Goal: Communication & Community: Answer question/provide support

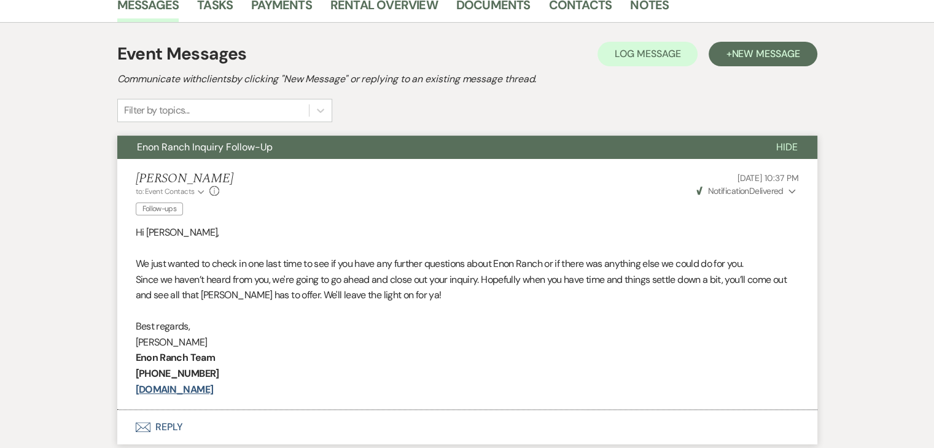
click at [771, 114] on div "Event Messages Log Log Message + New Message Communicate with clients by clicki…" at bounding box center [467, 81] width 700 height 81
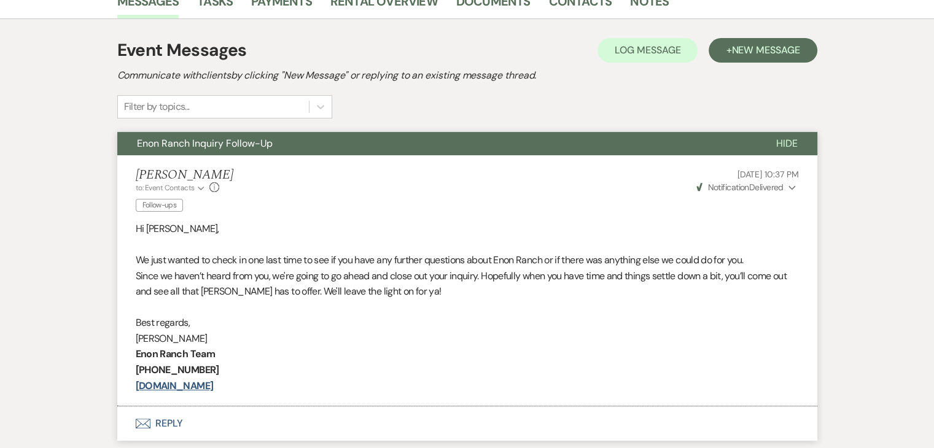
scroll to position [260, 0]
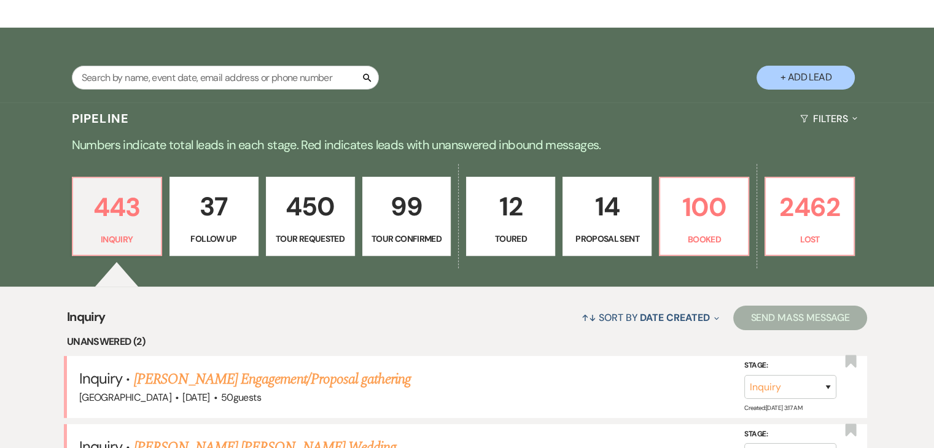
scroll to position [184, 0]
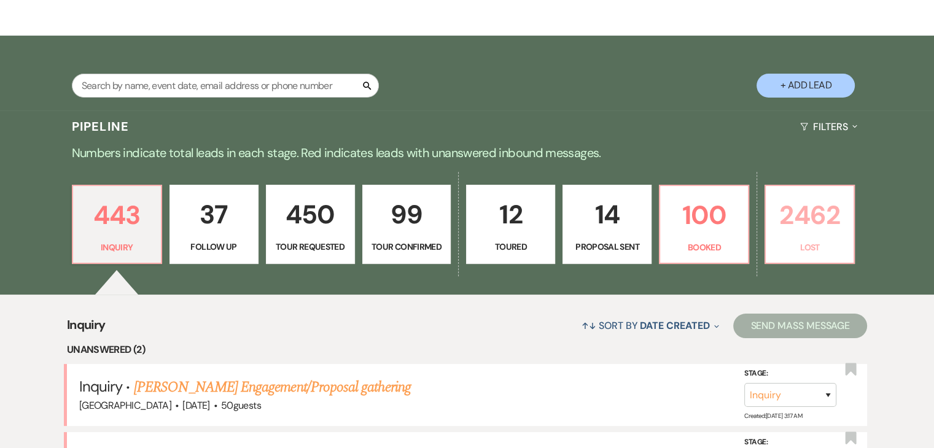
click at [801, 225] on p "2462" at bounding box center [809, 215] width 73 height 41
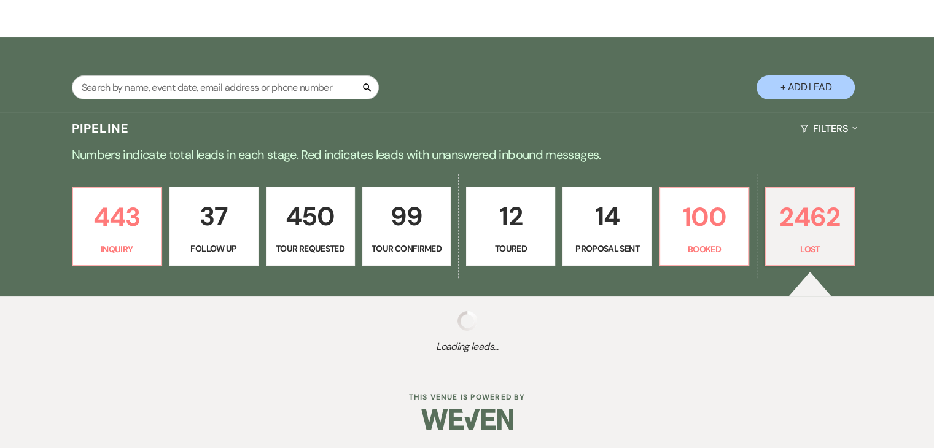
scroll to position [182, 0]
select select "8"
select select "1"
select select "8"
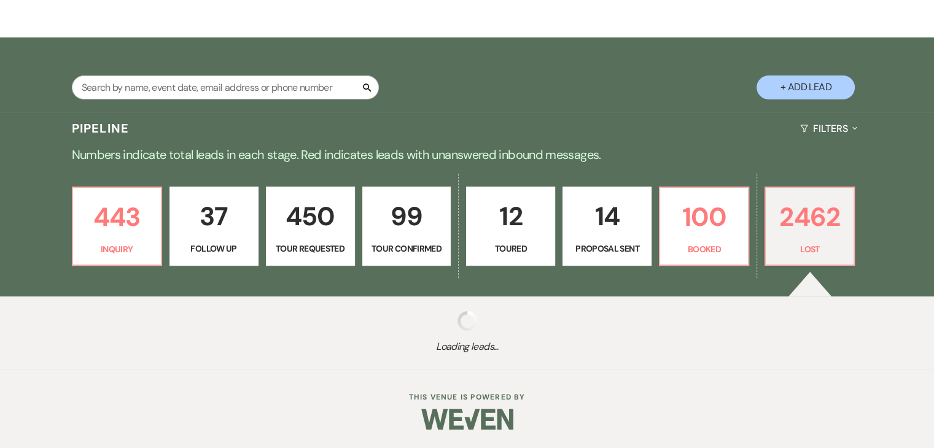
select select "6"
select select "8"
select select "5"
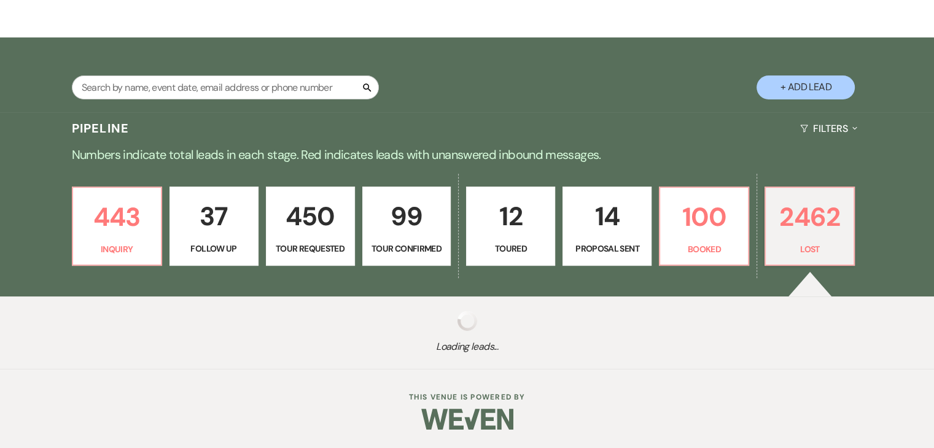
select select "8"
select select "6"
select select "8"
select select "6"
select select "8"
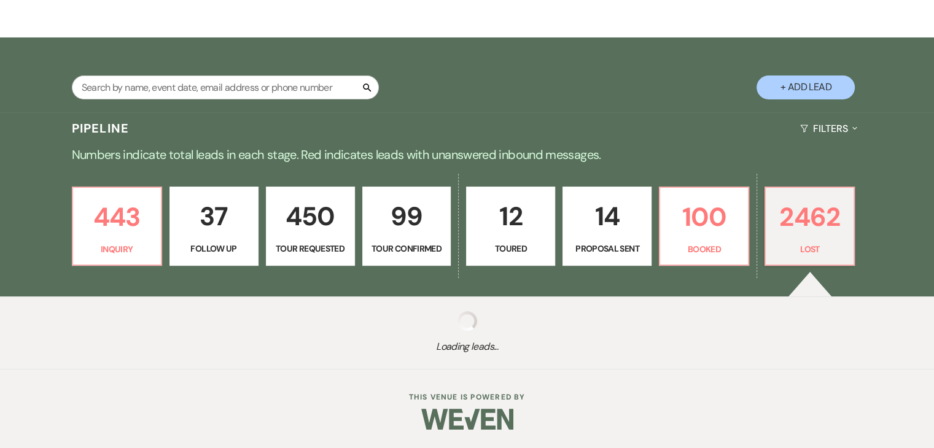
select select "6"
select select "8"
select select "6"
select select "8"
select select "6"
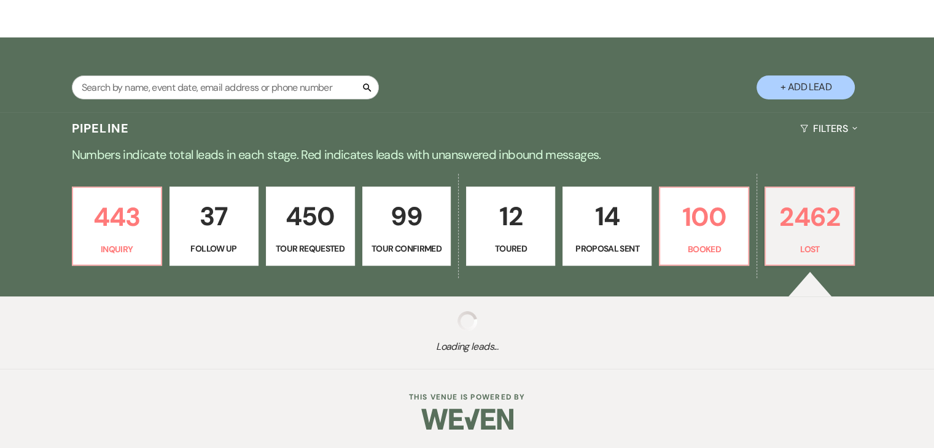
select select "8"
select select "5"
select select "8"
select select "7"
select select "8"
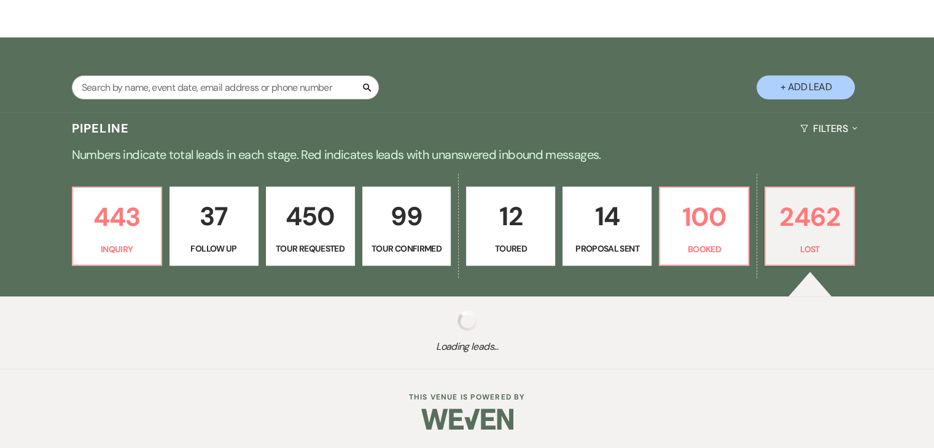
select select "1"
select select "8"
select select "1"
select select "8"
select select "7"
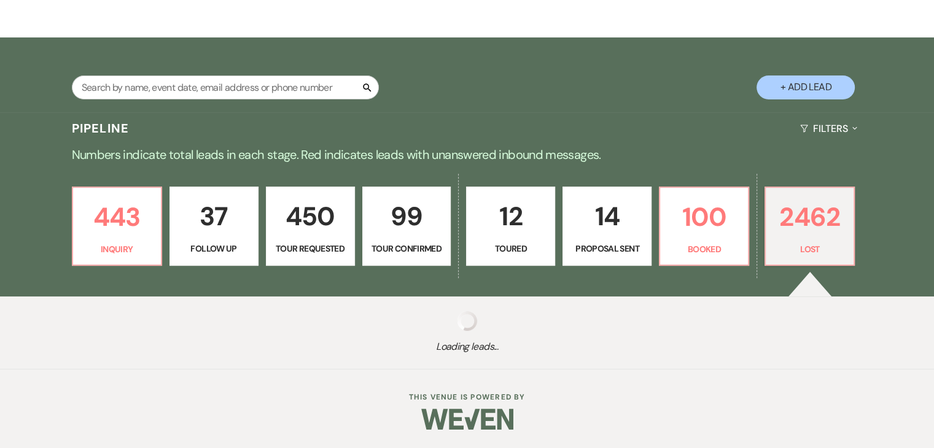
select select "8"
select select "5"
select select "8"
select select "7"
select select "8"
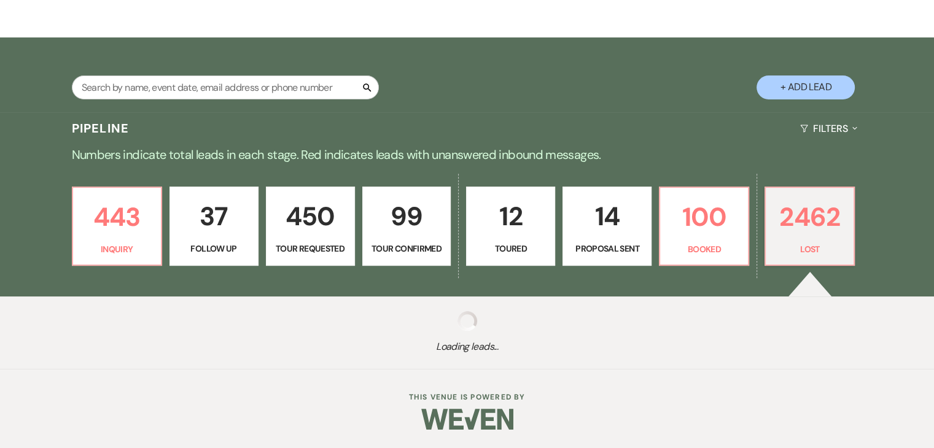
select select "1"
select select "8"
select select "1"
select select "8"
select select "1"
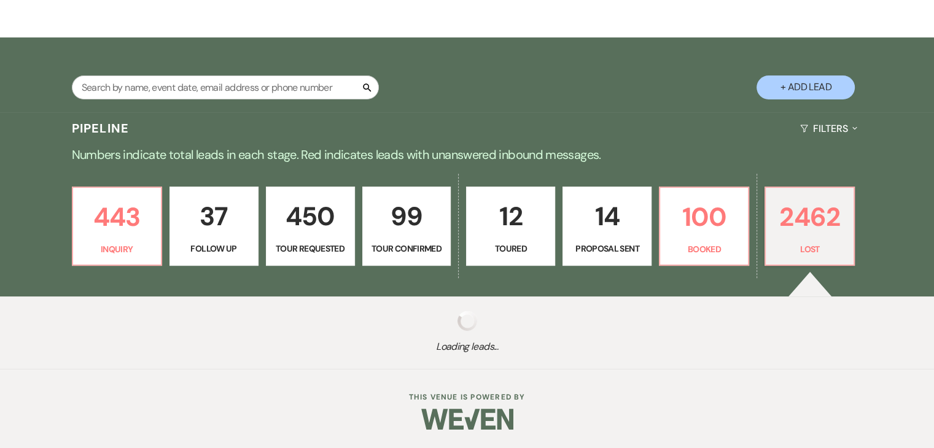
select select "8"
select select "1"
select select "8"
select select "6"
select select "8"
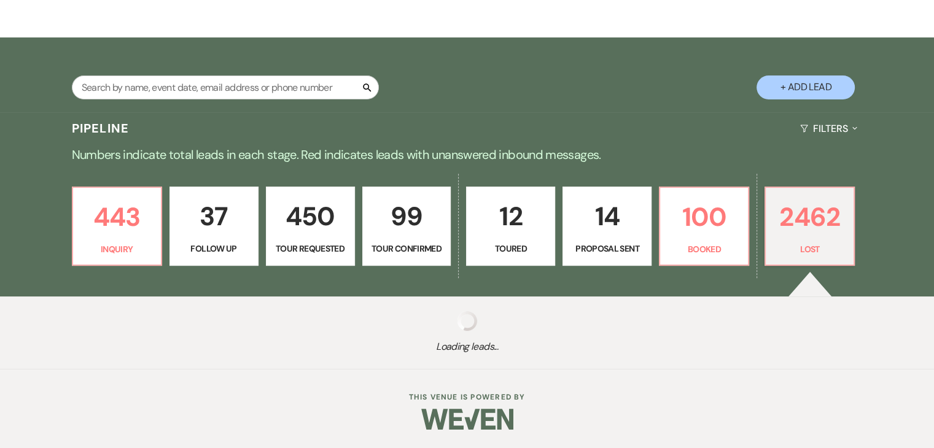
select select "8"
select select "1"
select select "8"
select select "1"
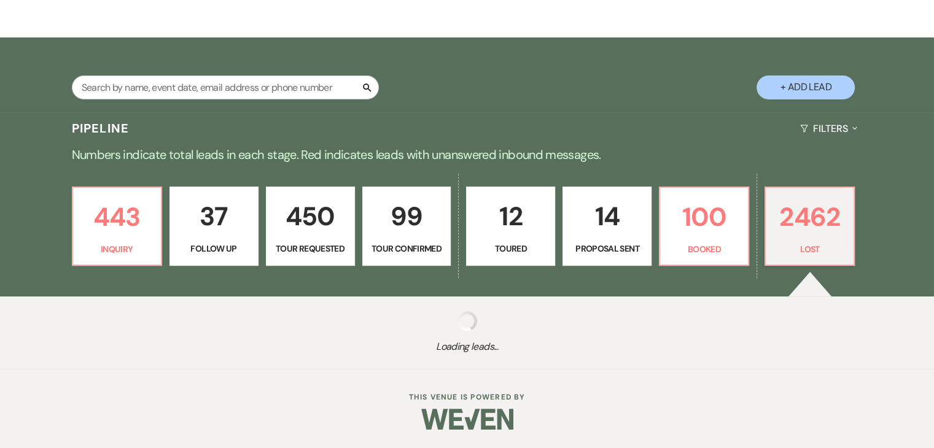
select select "8"
select select "1"
select select "8"
select select "1"
select select "8"
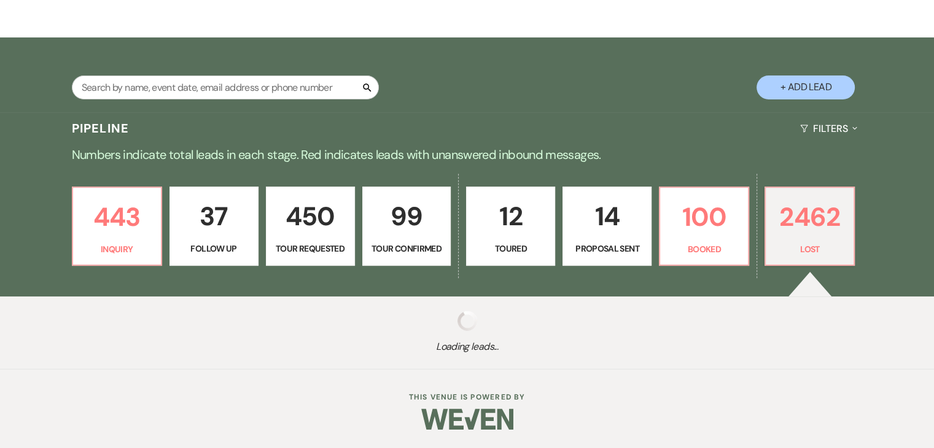
select select "1"
select select "8"
select select "1"
select select "8"
select select "1"
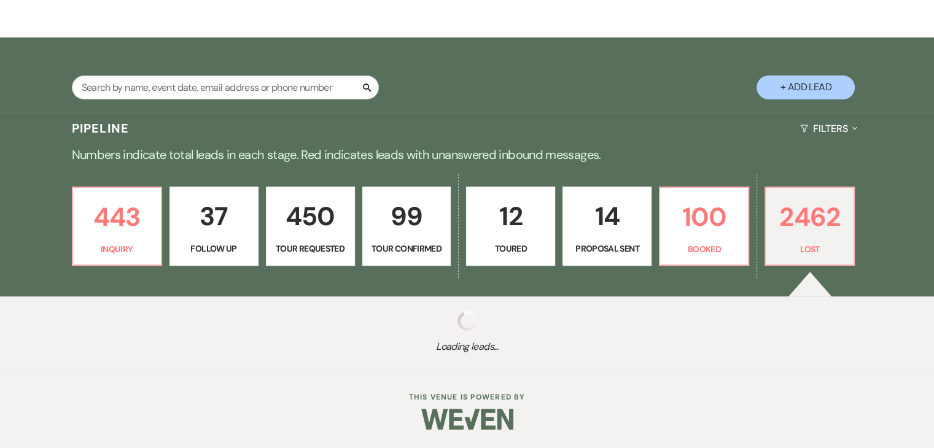
select select "8"
select select "6"
select select "8"
select select "5"
select select "8"
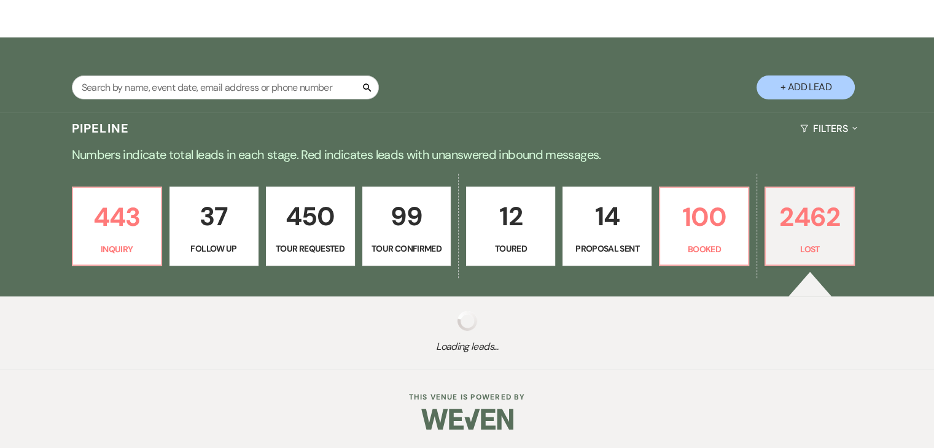
select select "5"
select select "8"
select select "1"
select select "8"
select select "6"
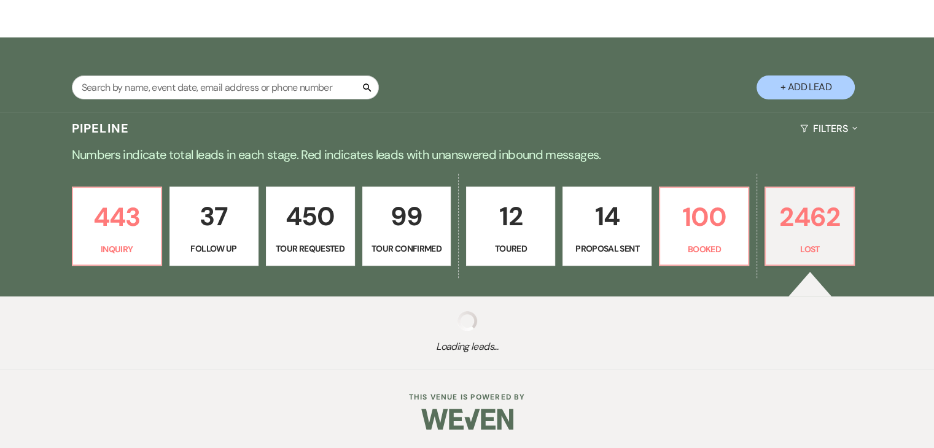
select select "8"
select select "1"
select select "8"
select select "1"
select select "8"
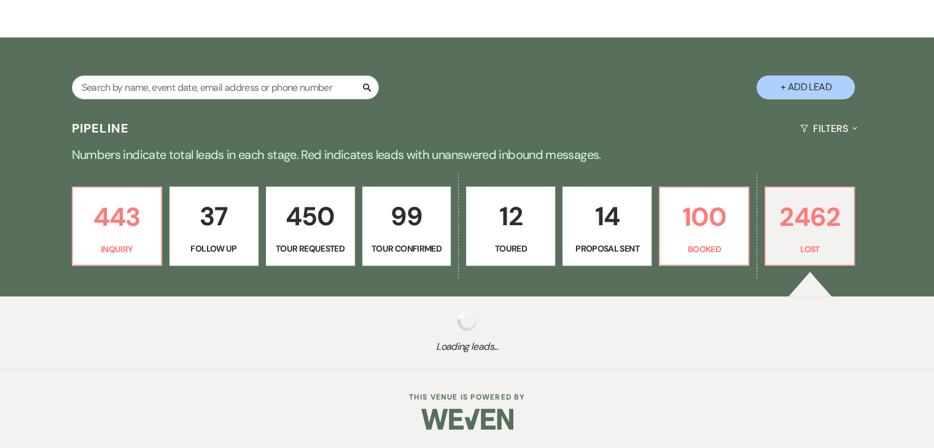
select select "1"
select select "8"
select select "1"
select select "8"
select select "1"
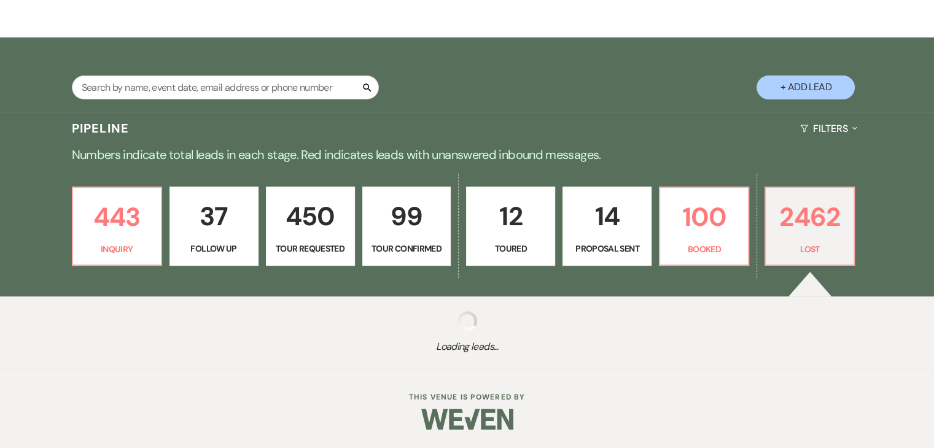
select select "8"
select select "1"
select select "8"
select select "1"
select select "8"
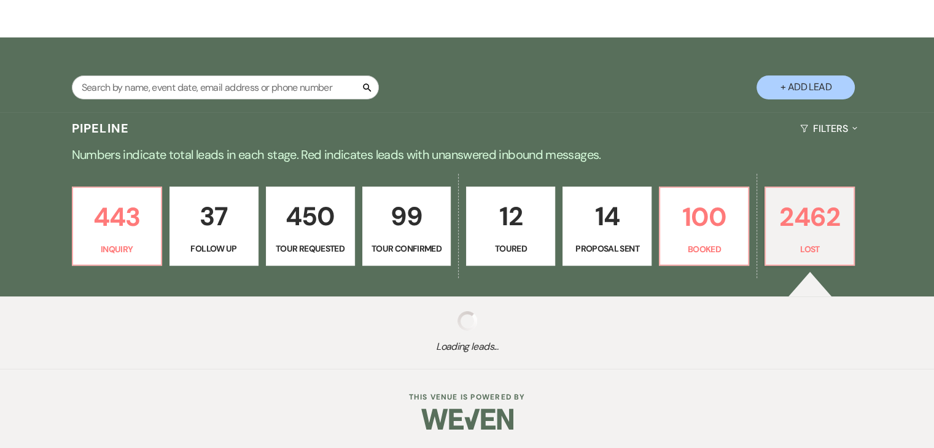
select select "1"
select select "8"
select select "5"
select select "8"
select select "1"
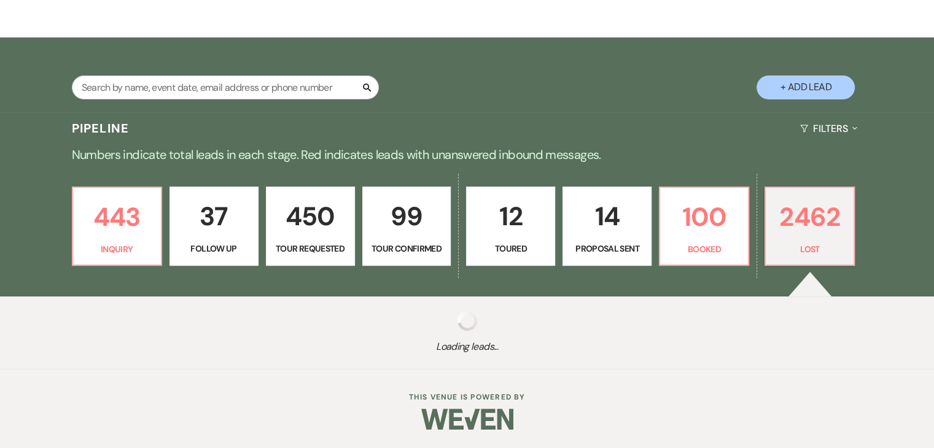
select select "8"
select select "1"
select select "8"
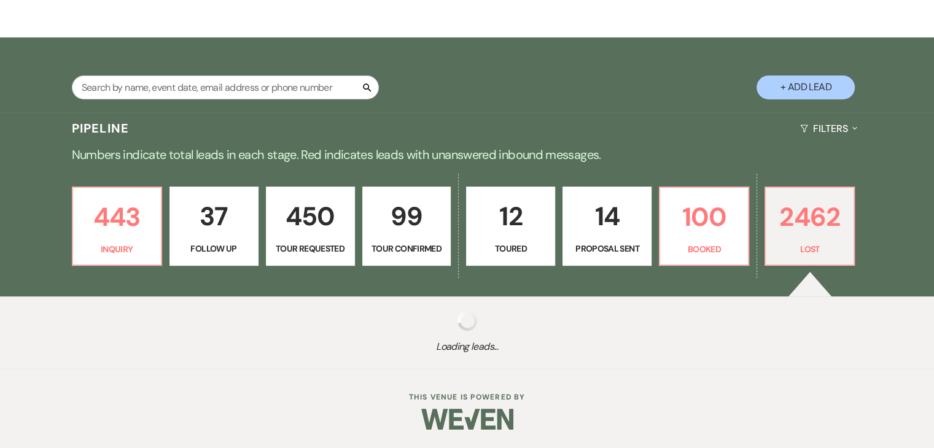
select select "1"
select select "8"
select select "1"
select select "8"
select select "1"
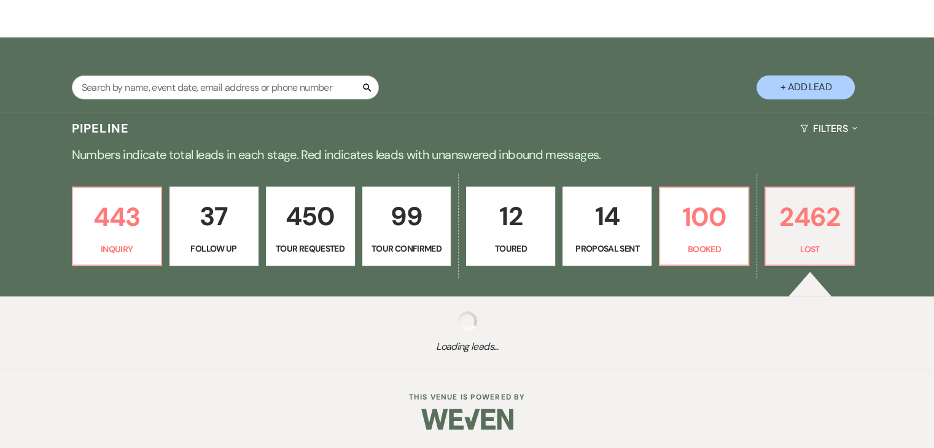
select select "8"
select select "1"
select select "8"
select select "1"
select select "8"
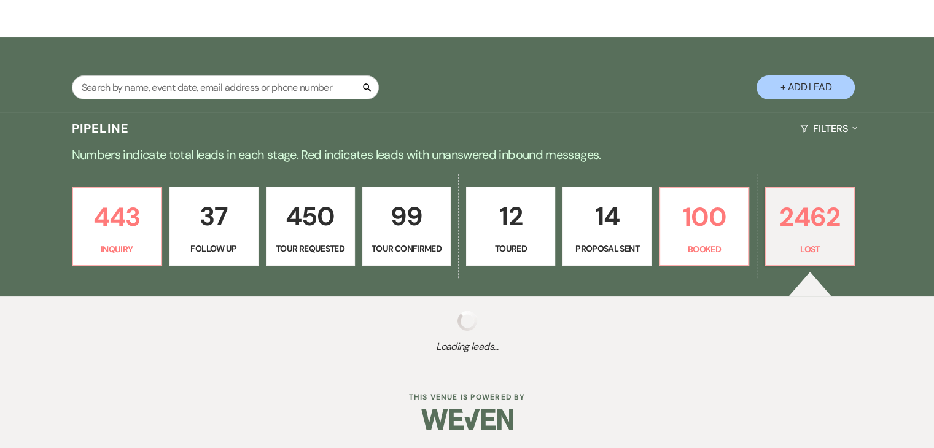
select select "7"
select select "8"
select select "1"
select select "8"
select select "1"
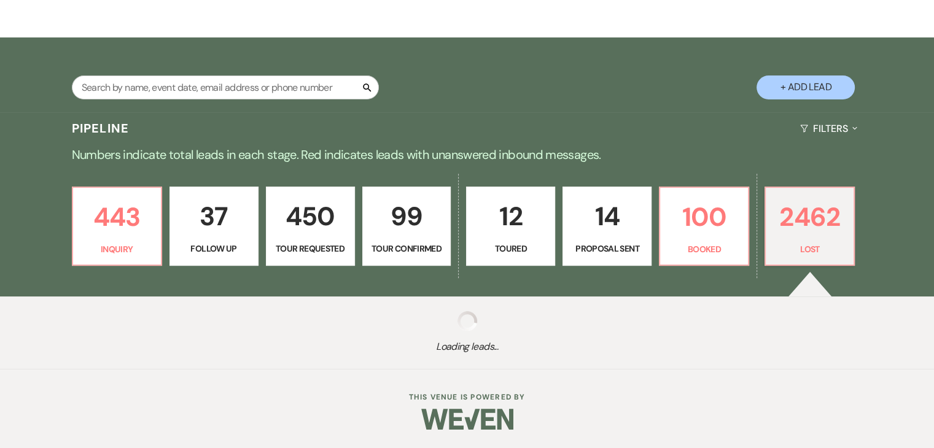
select select "8"
select select "1"
select select "8"
select select "10"
select select "8"
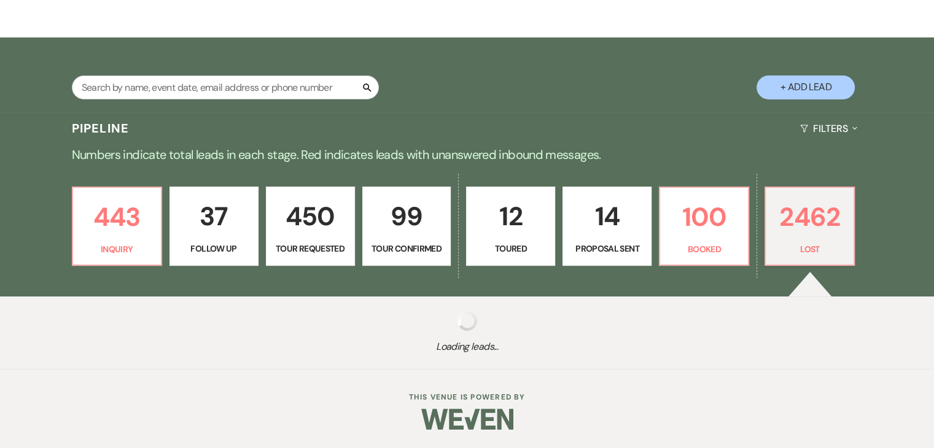
select select "10"
select select "8"
select select "1"
select select "8"
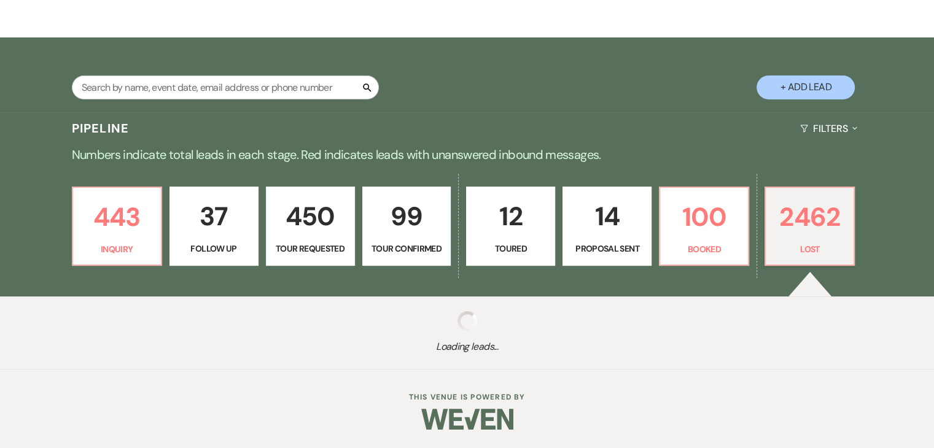
select select "5"
select select "8"
select select "5"
select select "8"
select select "5"
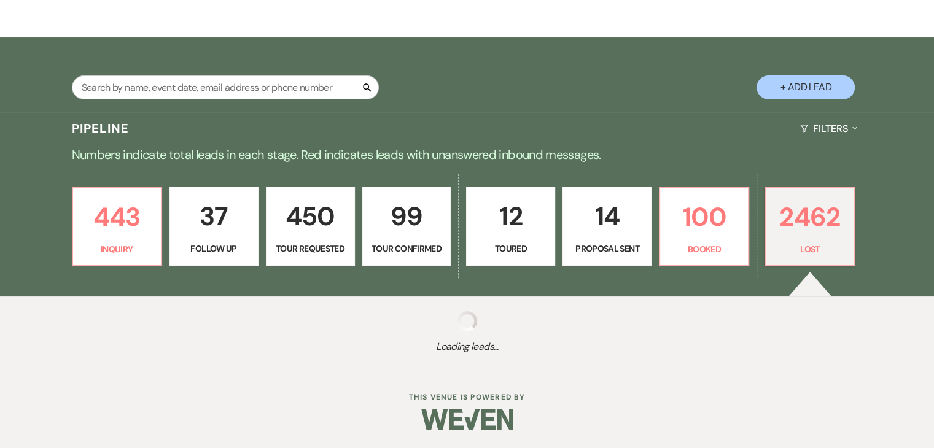
select select "8"
select select "5"
select select "8"
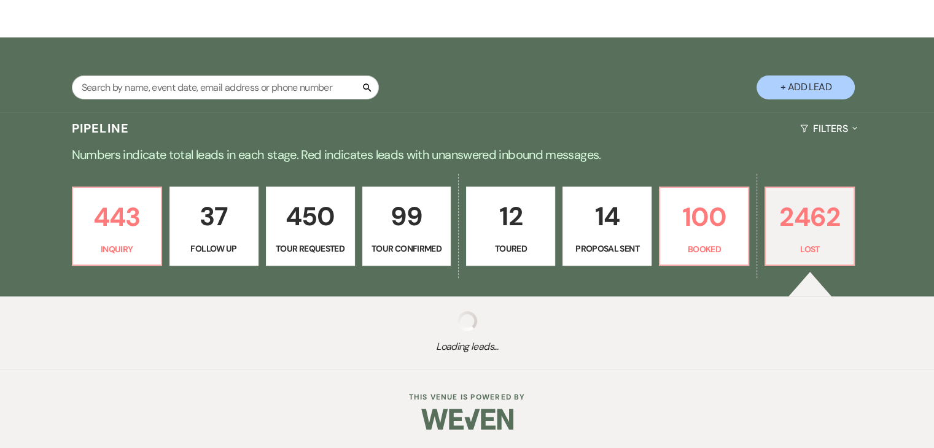
select select "8"
select select "1"
select select "8"
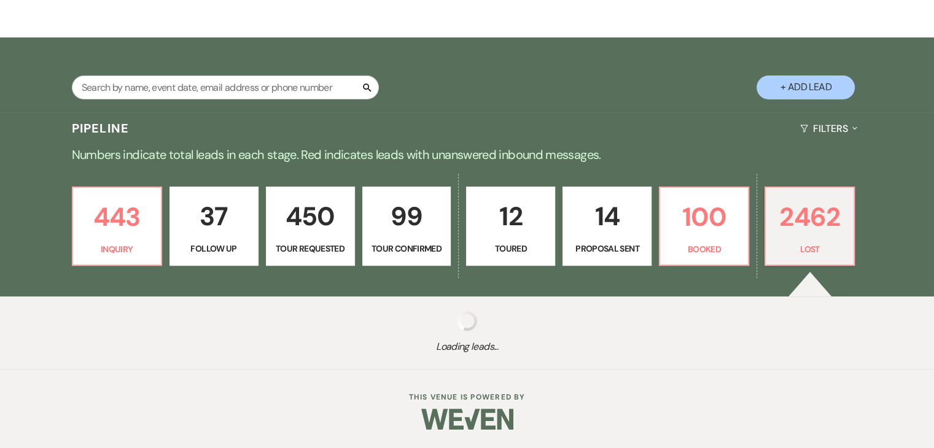
select select "5"
select select "8"
select select "1"
select select "8"
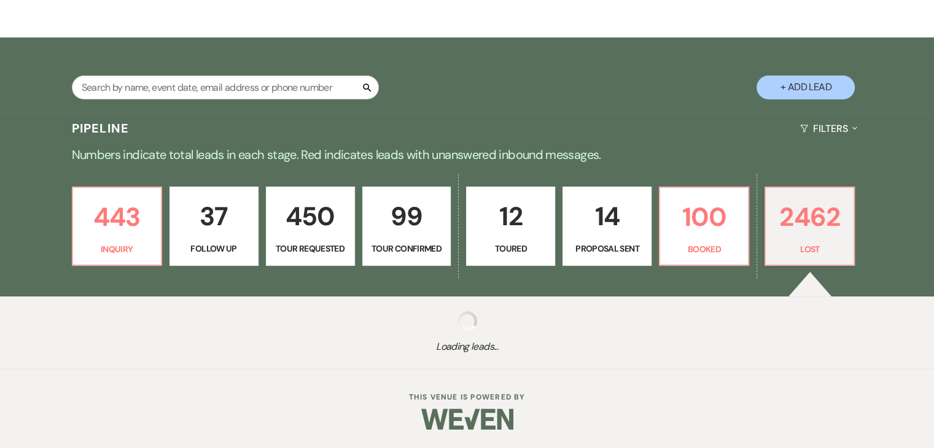
select select "1"
select select "8"
select select "1"
select select "8"
select select "1"
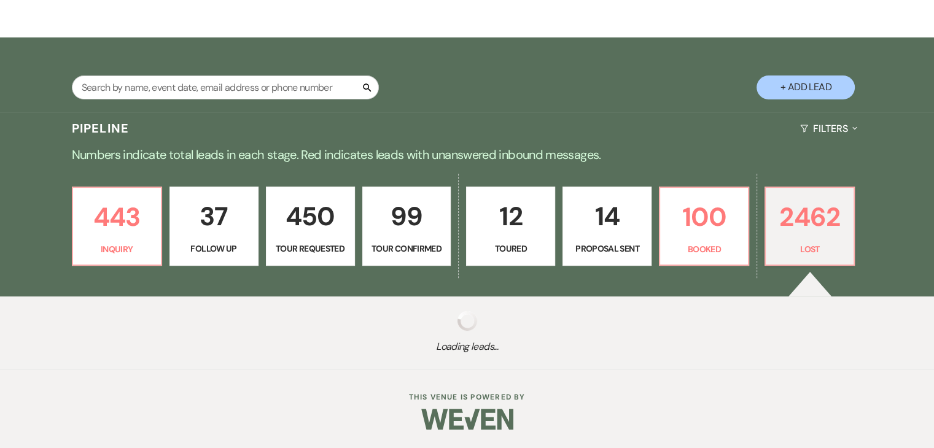
select select "8"
select select "5"
select select "8"
select select "1"
select select "8"
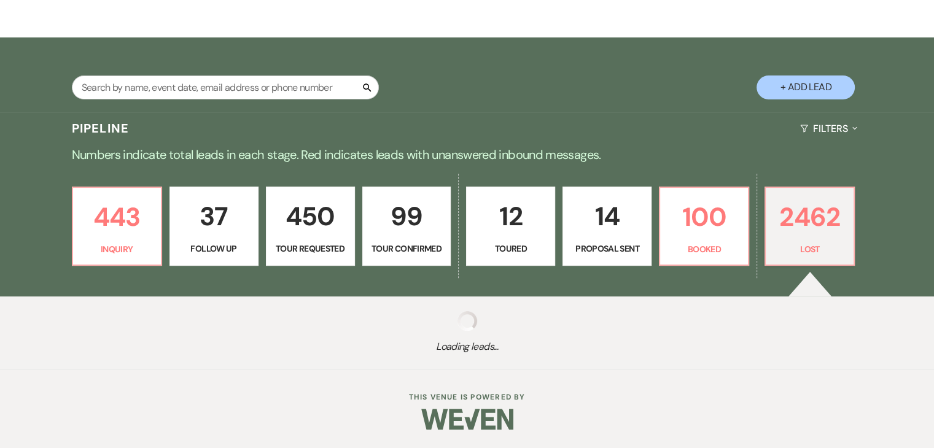
select select "1"
select select "8"
select select "5"
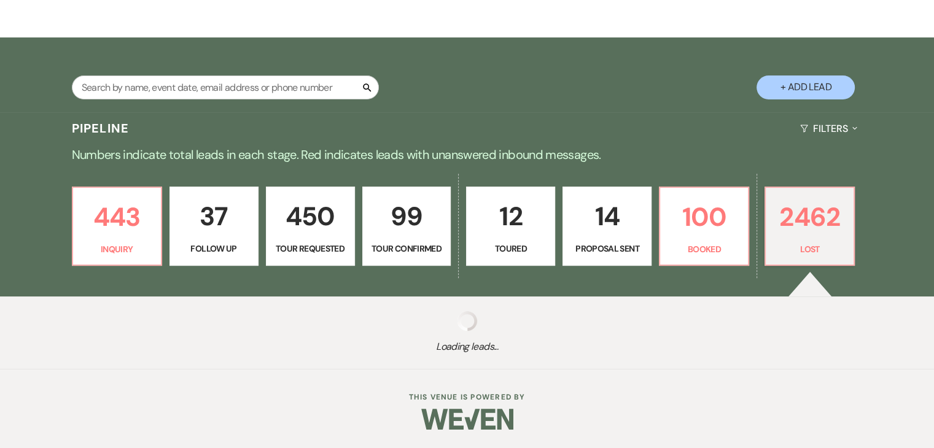
select select "8"
select select "5"
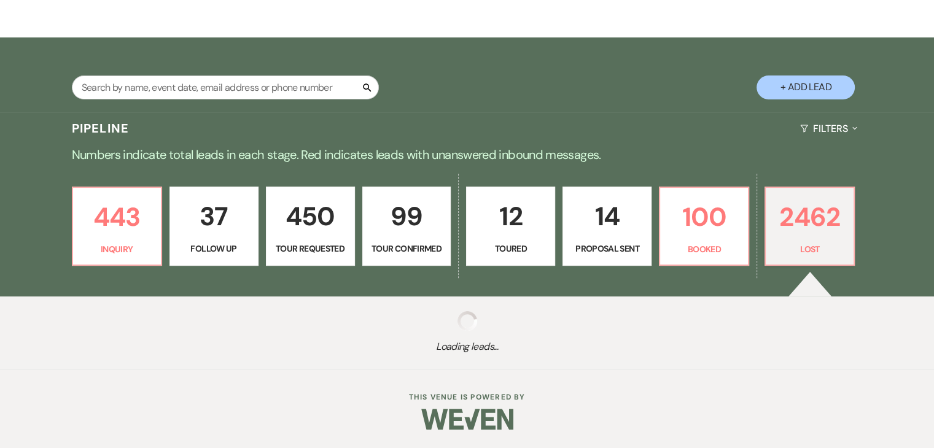
select select "8"
select select "1"
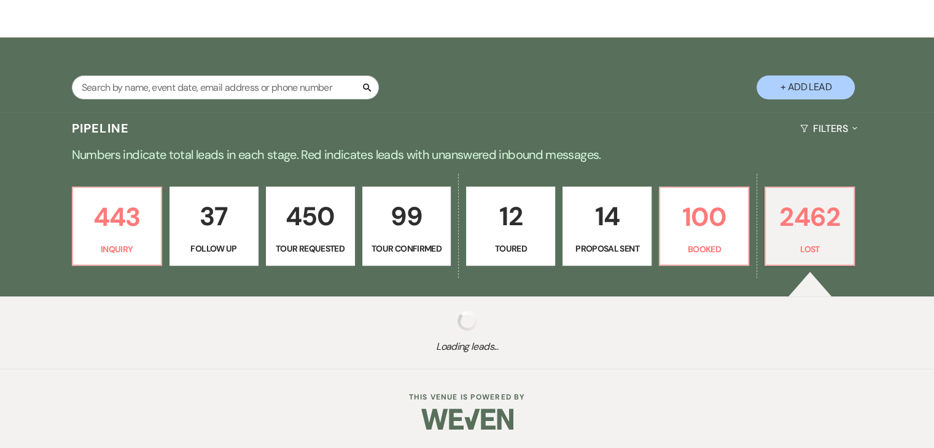
select select "8"
select select "5"
select select "8"
select select "1"
select select "8"
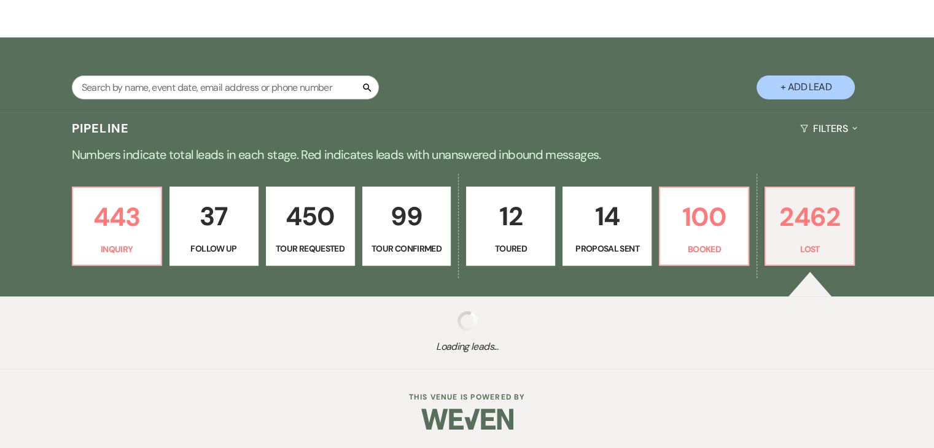
select select "5"
select select "8"
select select "1"
select select "8"
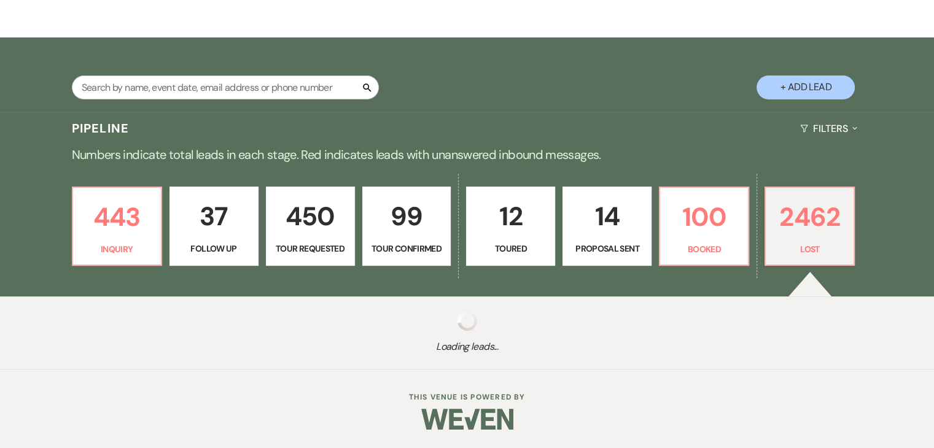
select select "8"
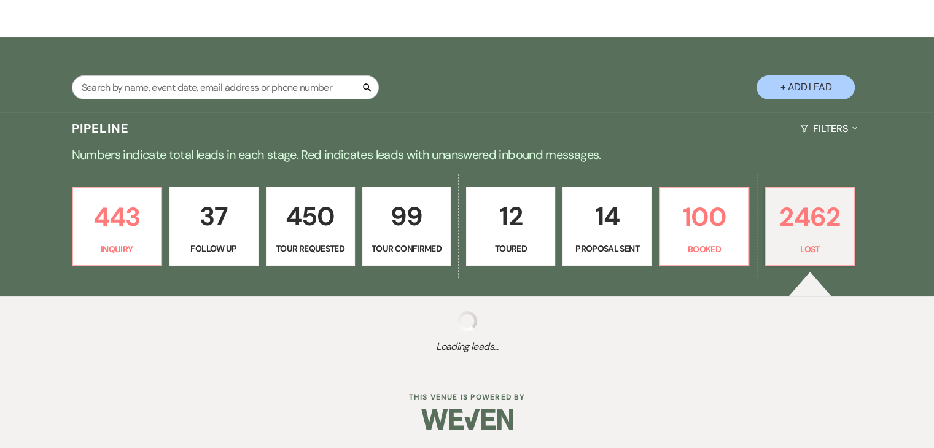
select select "1"
select select "8"
select select "5"
select select "8"
select select "1"
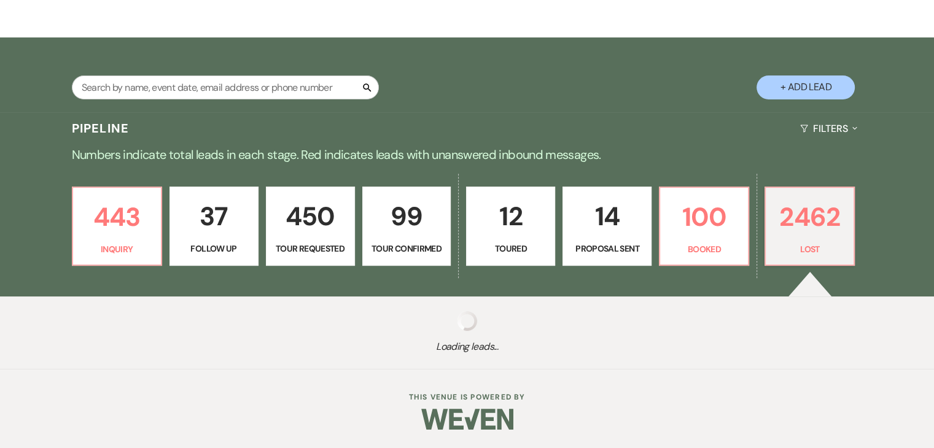
select select "8"
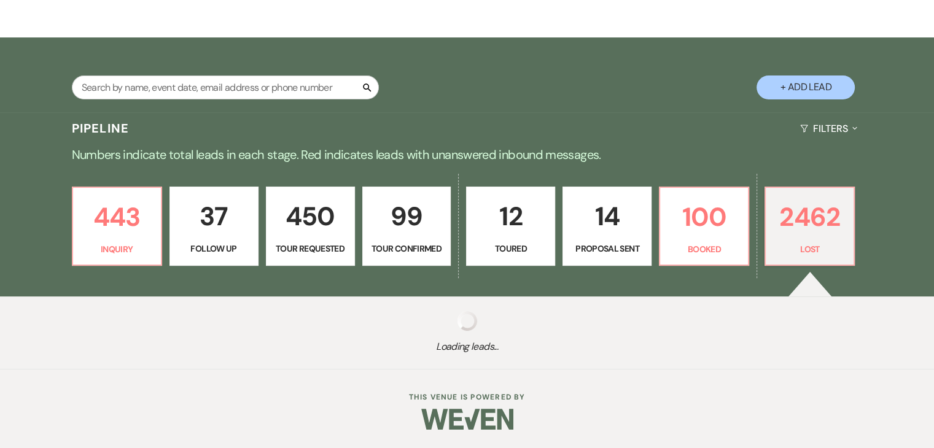
select select "8"
select select "6"
select select "8"
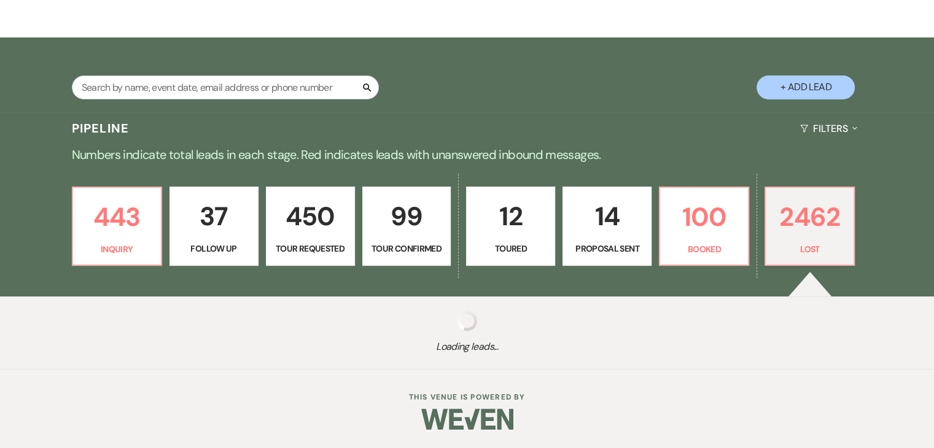
select select "11"
select select "8"
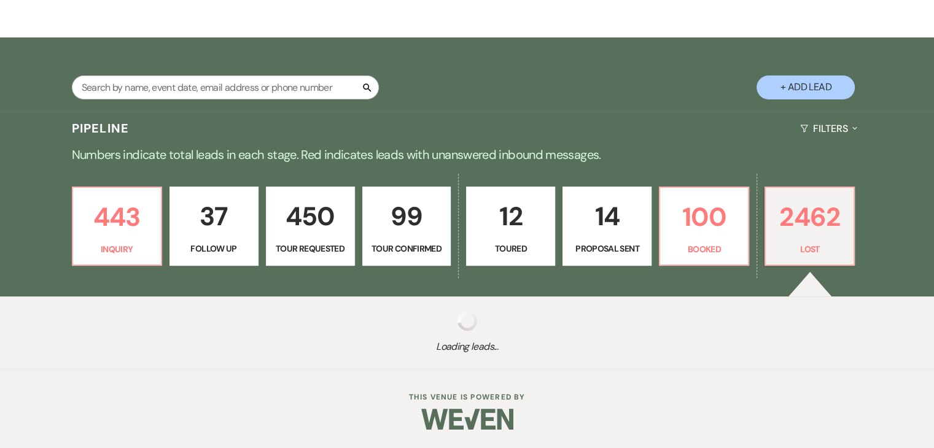
select select "8"
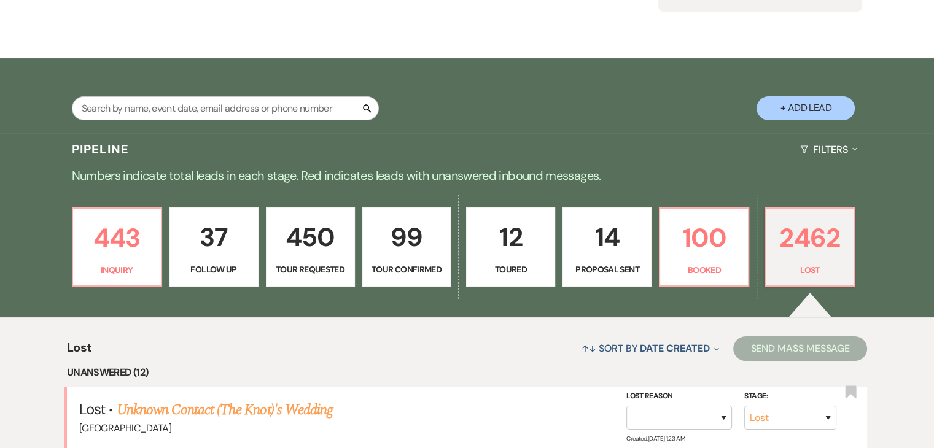
scroll to position [0, 0]
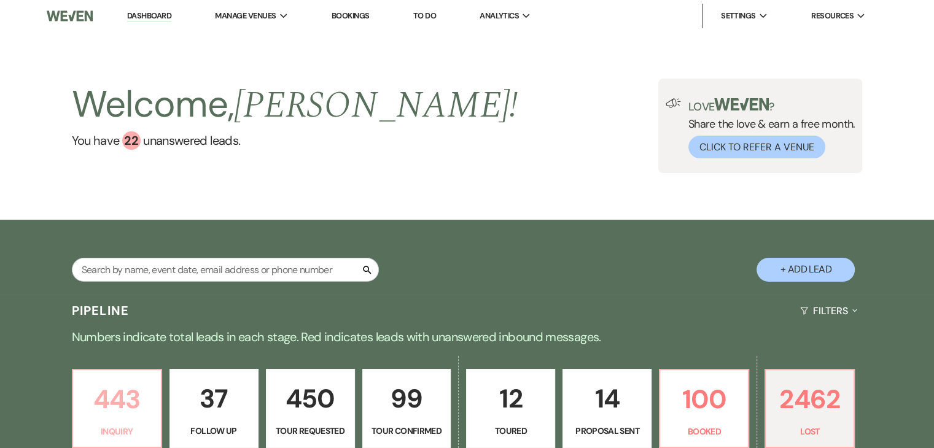
click at [90, 415] on p "443" at bounding box center [116, 399] width 73 height 41
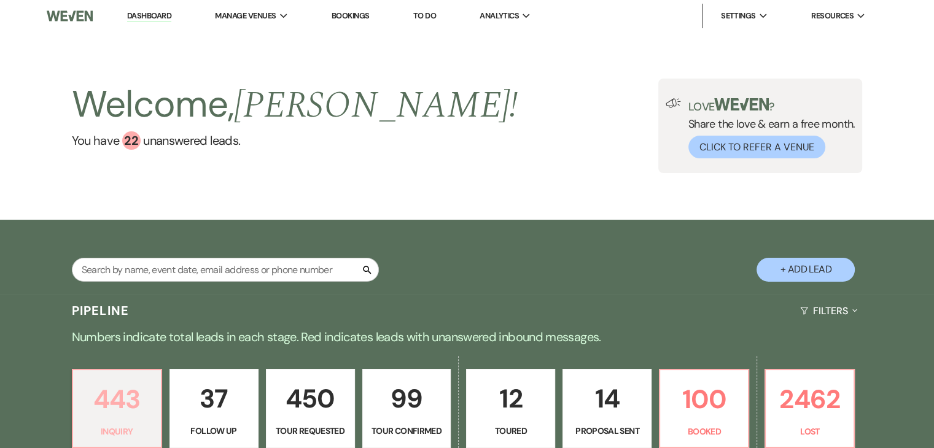
scroll to position [307, 0]
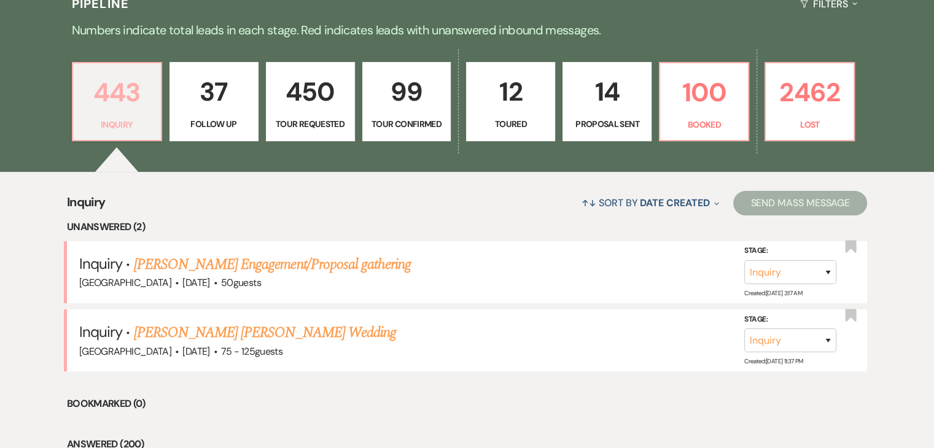
click at [114, 121] on p "Inquiry" at bounding box center [116, 125] width 73 height 14
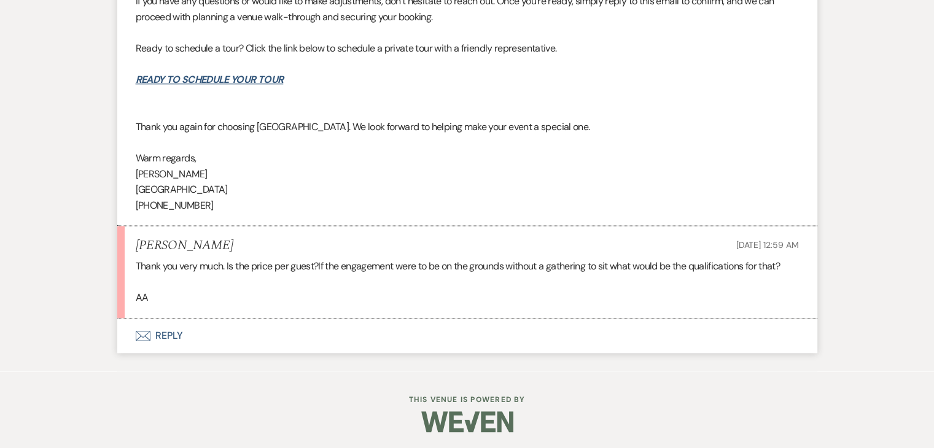
scroll to position [1543, 0]
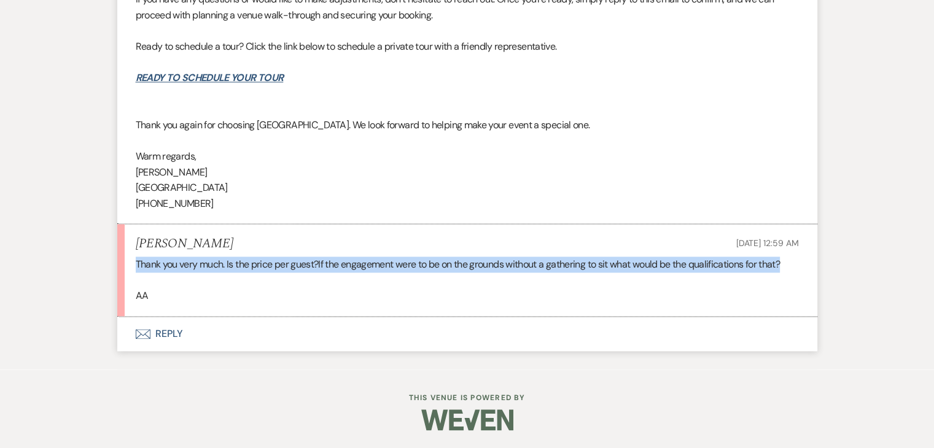
drag, startPoint x: 133, startPoint y: 263, endPoint x: 825, endPoint y: 270, distance: 692.7
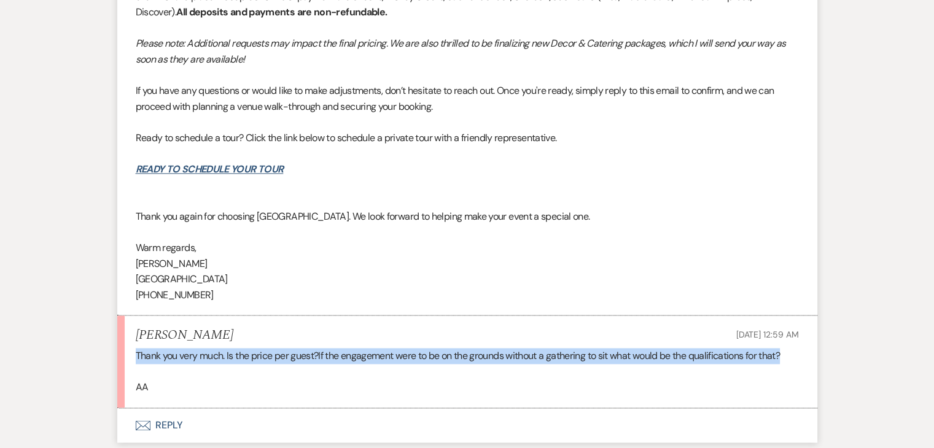
scroll to position [1481, 0]
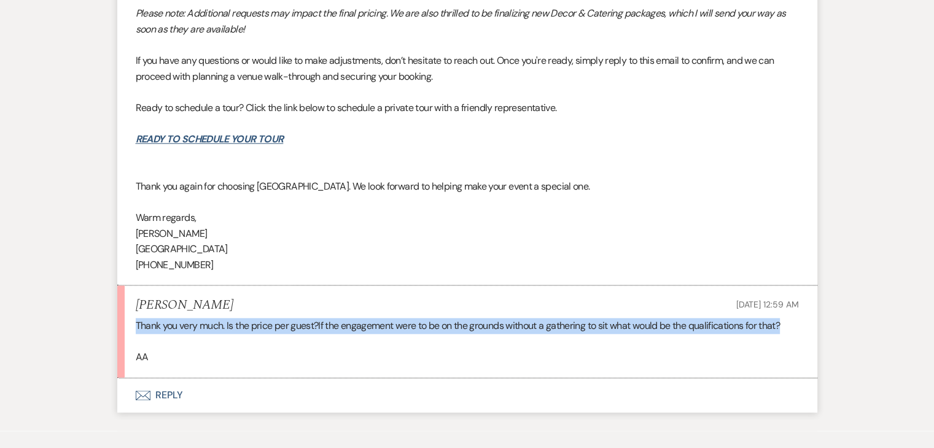
copy div "Thank you very much. Is the price per guest?If the engagement were to be on the…"
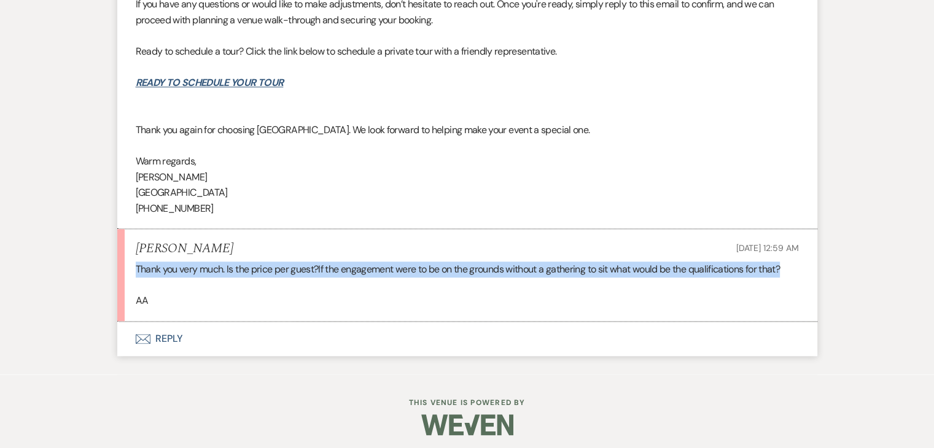
scroll to position [1543, 0]
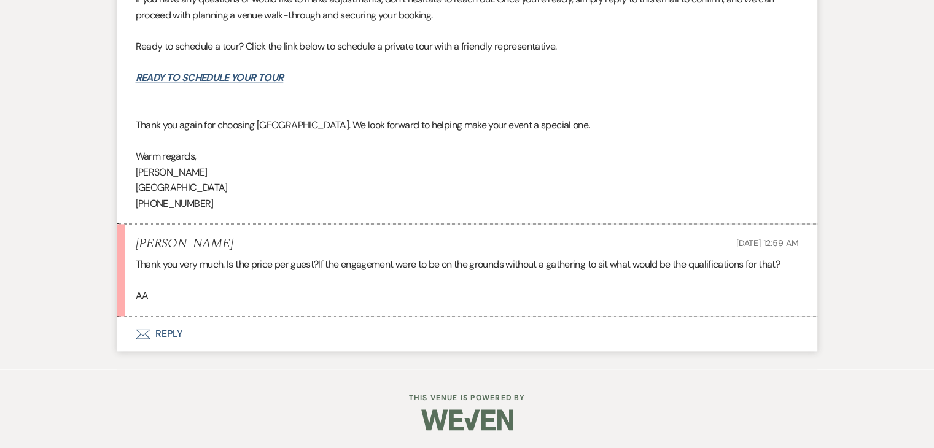
click at [281, 288] on div "Thank you very much. Is the price per guest?If the engagement were to be on the…" at bounding box center [467, 280] width 663 height 47
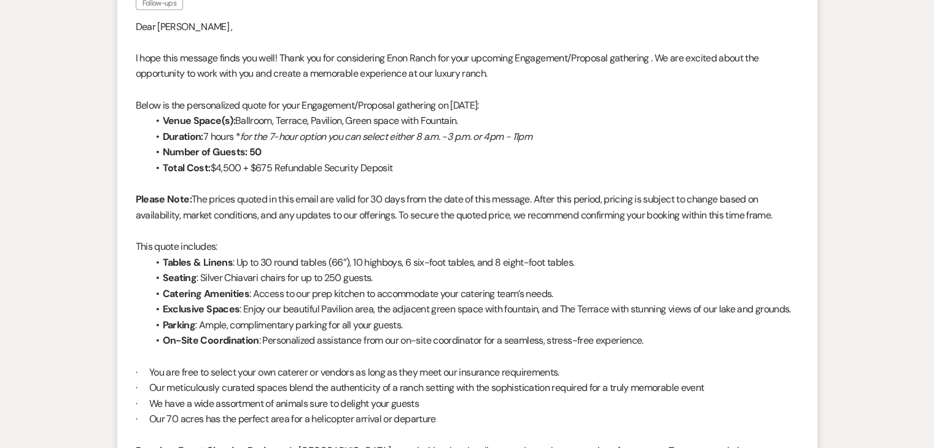
scroll to position [744, 0]
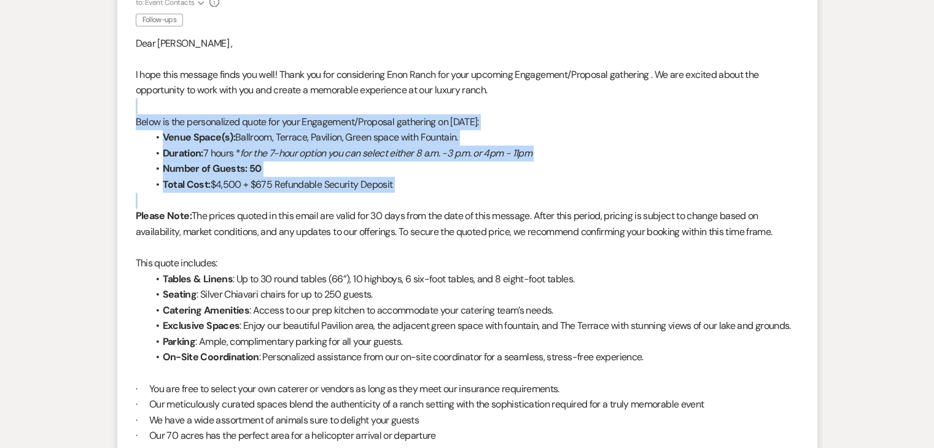
drag, startPoint x: 123, startPoint y: 111, endPoint x: 413, endPoint y: 192, distance: 301.0
copy div "Below is the personalized quote for your Engagement/Proposal gathering on 11/22…"
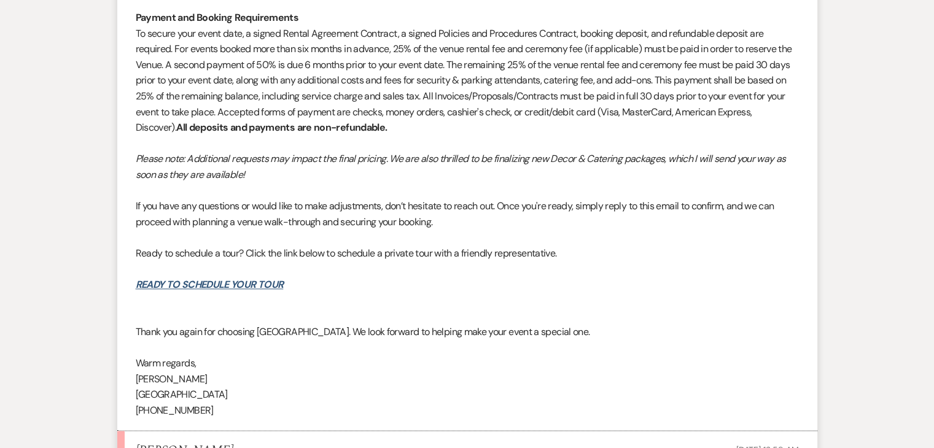
scroll to position [1543, 0]
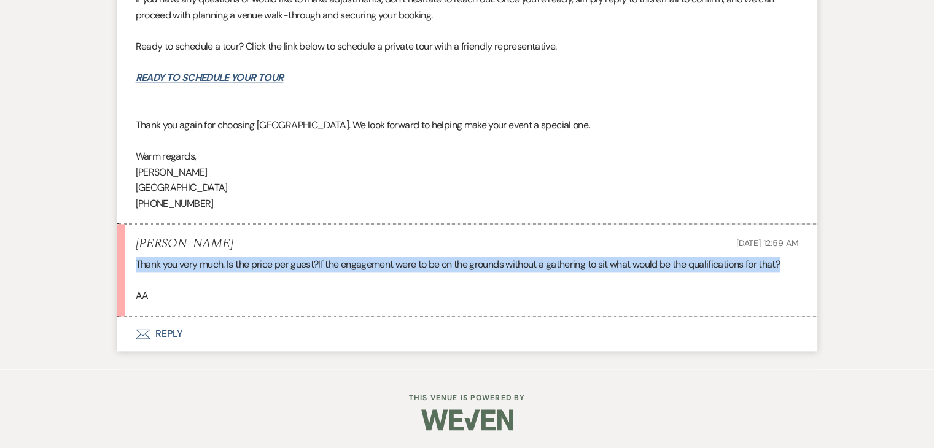
drag, startPoint x: 132, startPoint y: 264, endPoint x: 838, endPoint y: 269, distance: 705.6
copy div "Thank you very much. Is the price per guest?If the engagement were to be on the…"
click at [152, 332] on button "Envelope Reply" at bounding box center [467, 334] width 700 height 34
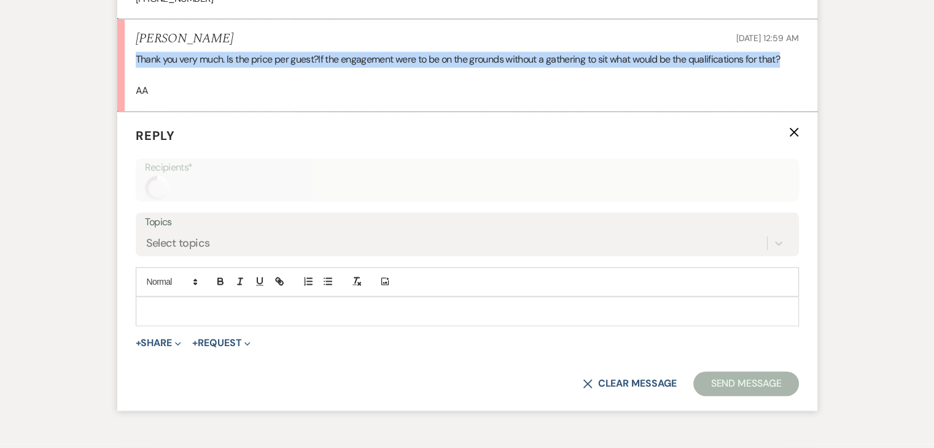
scroll to position [1761, 0]
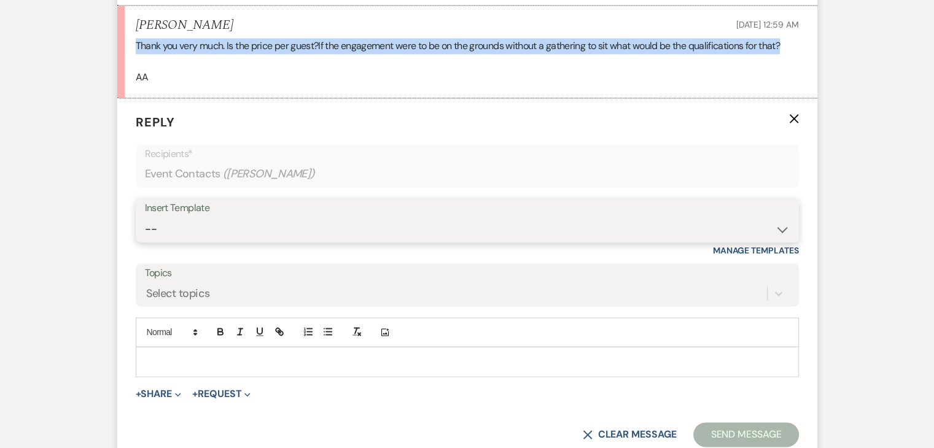
click at [168, 218] on select "-- Inquiry Follow Up Email #2 Contract Sending Template Payment Template Rental…" at bounding box center [467, 229] width 645 height 24
click at [145, 217] on select "-- Inquiry Follow Up Email #2 Contract Sending Template Payment Template Rental…" at bounding box center [467, 229] width 645 height 24
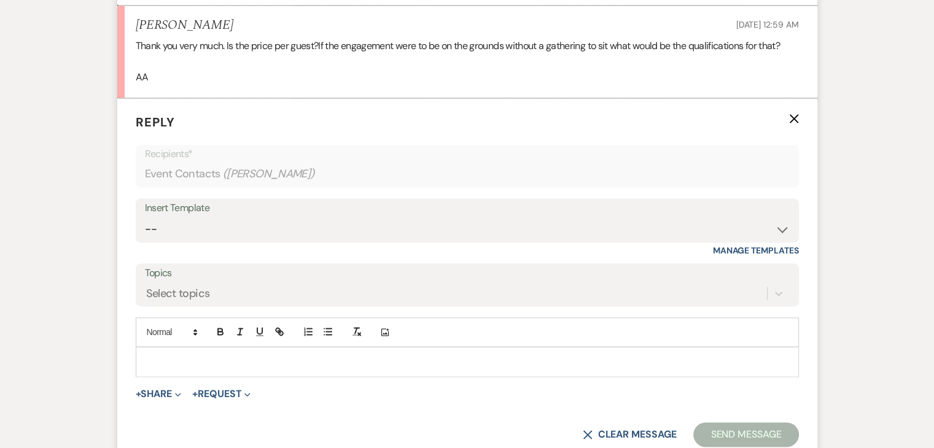
click at [211, 355] on p at bounding box center [468, 362] width 644 height 14
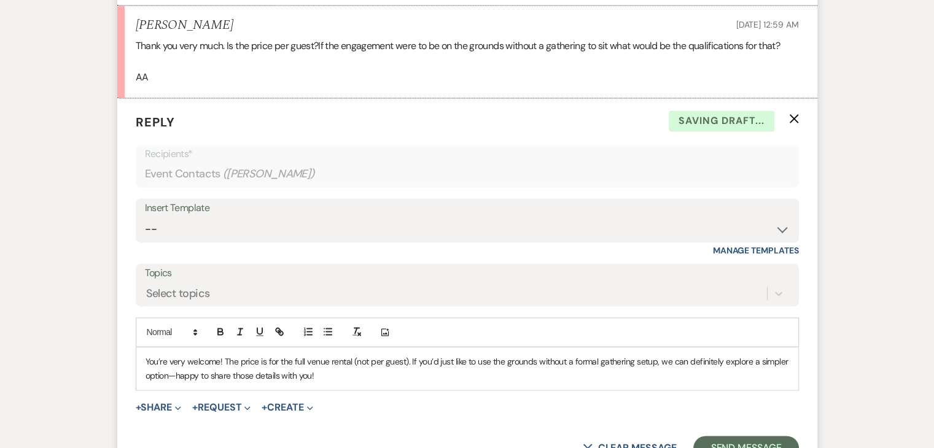
click at [146, 355] on p "You’re very welcome! The price is for the full venue rental (not per guest). If…" at bounding box center [468, 369] width 644 height 28
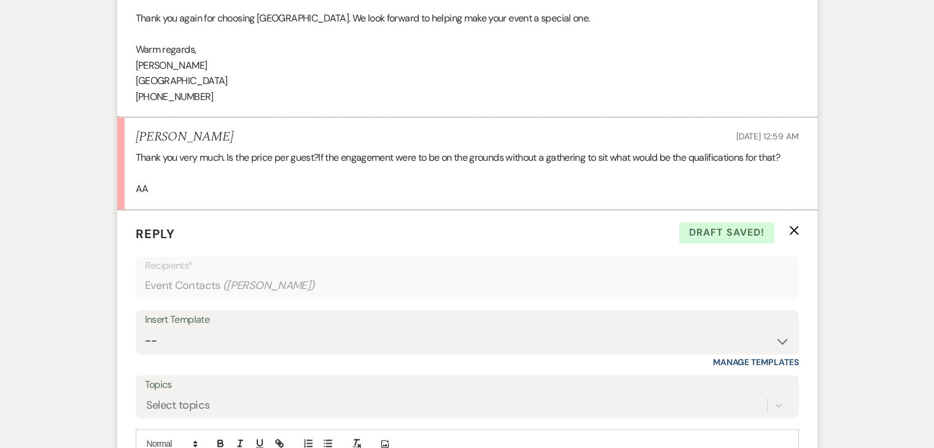
scroll to position [1899, 0]
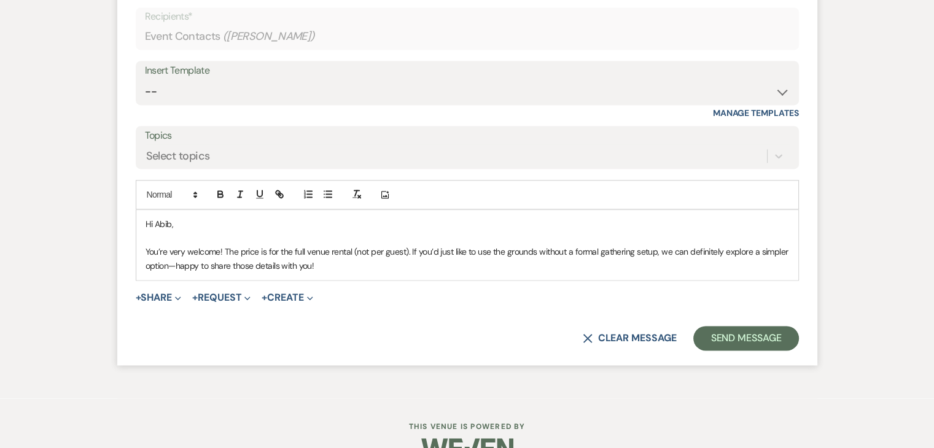
click at [356, 251] on p "You’re very welcome! The price is for the full venue rental (not per guest). If…" at bounding box center [468, 259] width 644 height 28
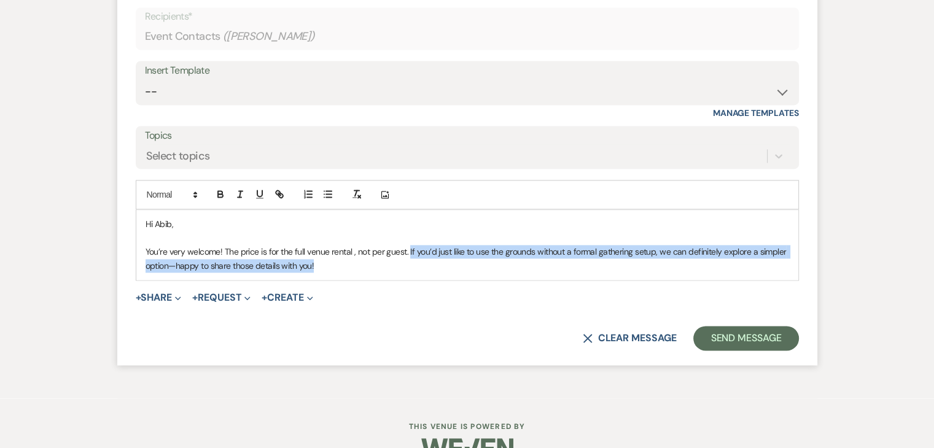
drag, startPoint x: 408, startPoint y: 248, endPoint x: 450, endPoint y: 267, distance: 45.9
click at [450, 267] on p "You’re very welcome! The price is for the full venue rental , not per guest. If…" at bounding box center [468, 259] width 644 height 28
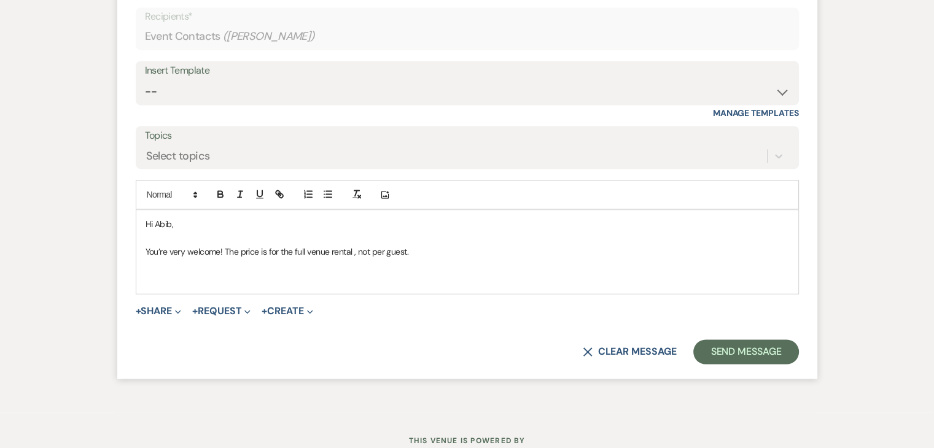
drag, startPoint x: 442, startPoint y: 245, endPoint x: 136, endPoint y: 216, distance: 307.9
click at [136, 216] on div "Hi Abib, You’re very welcome! The price is for the full venue rental , not per …" at bounding box center [467, 252] width 662 height 84
copy div "Hi Abib, You’re very welcome! The price is for the full venue rental , not per …"
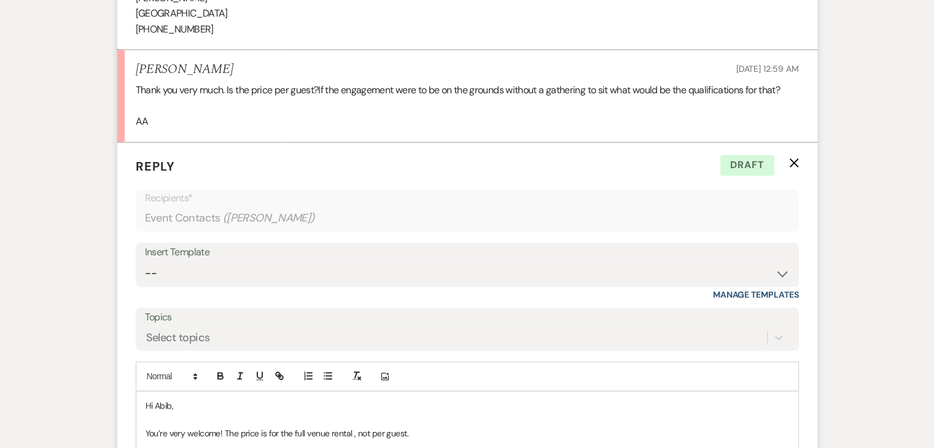
scroll to position [1715, 0]
click at [241, 251] on div "Insert Template" at bounding box center [467, 255] width 645 height 18
click at [238, 259] on div "Insert Template" at bounding box center [467, 255] width 645 height 18
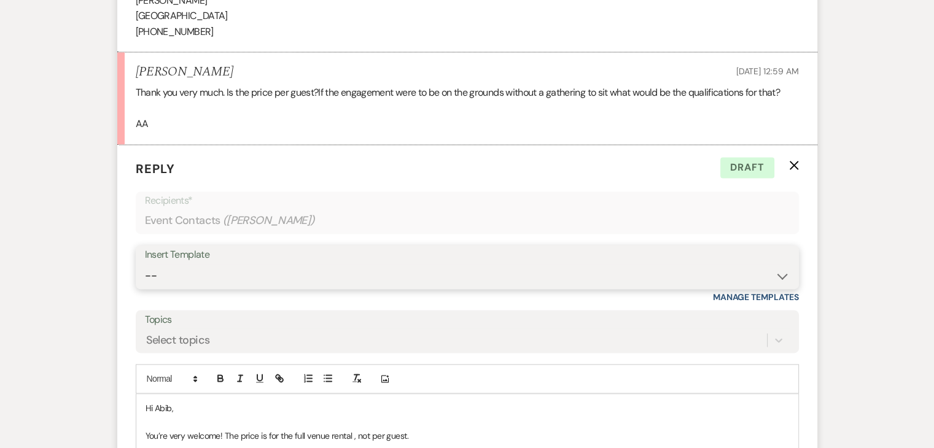
click at [239, 272] on select "-- Inquiry Follow Up Email #2 Contract Sending Template Payment Template Rental…" at bounding box center [467, 276] width 645 height 24
select select "1402"
click at [145, 264] on select "-- Inquiry Follow Up Email #2 Contract Sending Template Payment Template Rental…" at bounding box center [467, 276] width 645 height 24
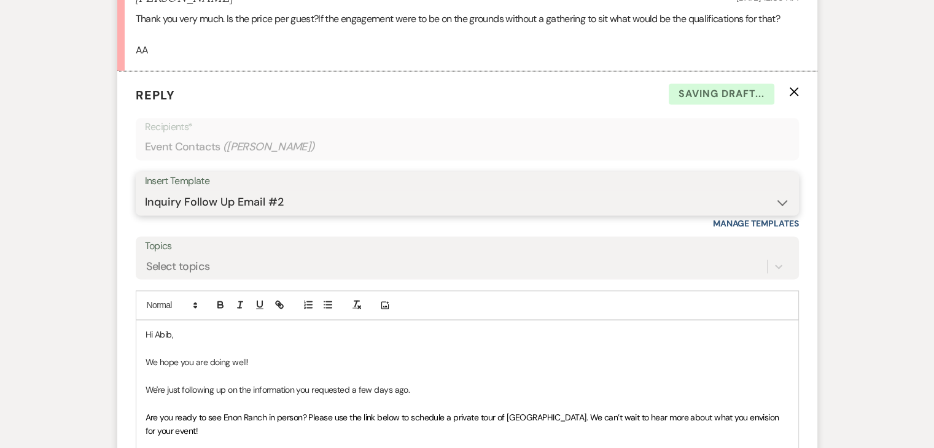
scroll to position [2022, 0]
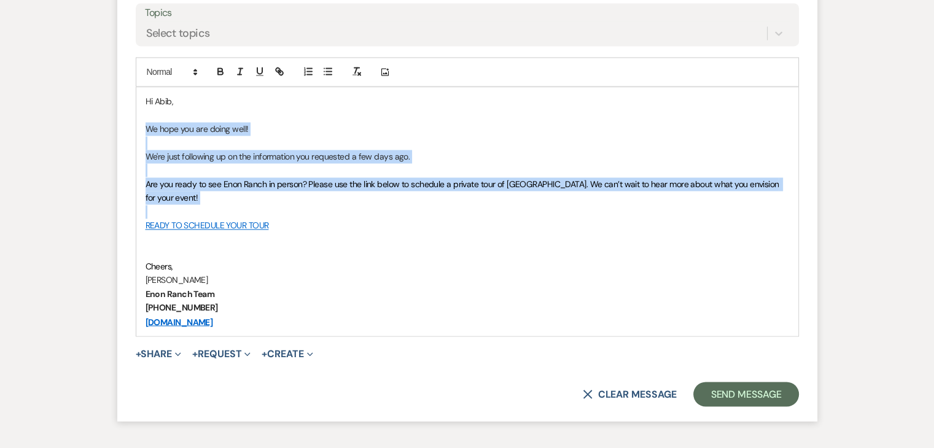
drag, startPoint x: 411, startPoint y: 206, endPoint x: 140, endPoint y: 124, distance: 283.5
click at [140, 124] on div "Hi Abib, We hope you are doing well! We're just following up on the information…" at bounding box center [467, 211] width 662 height 249
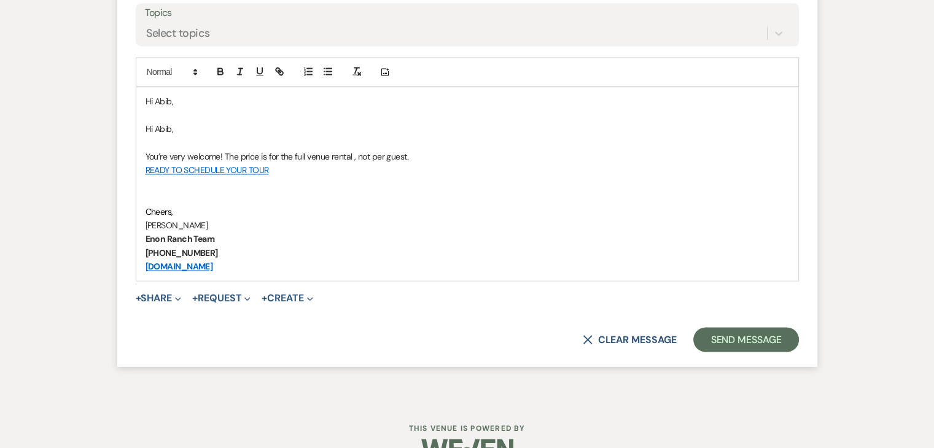
click at [202, 143] on p at bounding box center [468, 143] width 644 height 14
drag, startPoint x: 195, startPoint y: 131, endPoint x: 132, endPoint y: 120, distance: 64.2
click at [132, 120] on form "Reply X Saving draft... Recipients* Event Contacts ( Abib Ascencio ) Insert Tem…" at bounding box center [467, 102] width 700 height 529
click at [177, 141] on p at bounding box center [468, 143] width 644 height 14
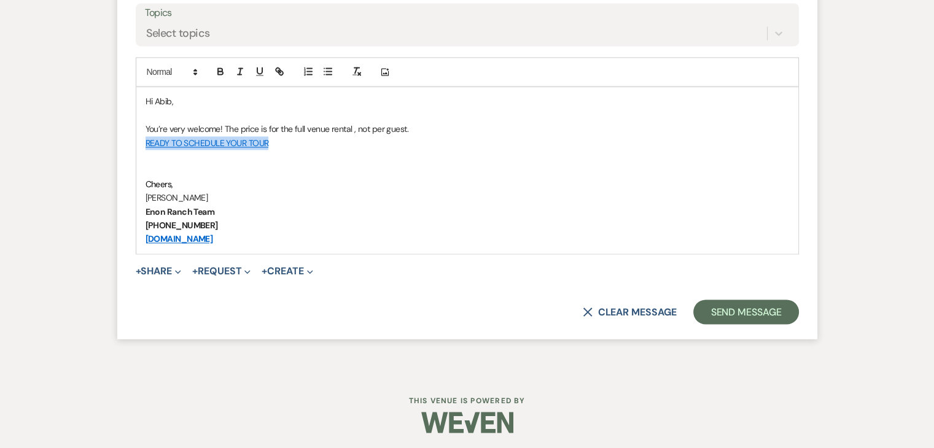
drag, startPoint x: 359, startPoint y: 136, endPoint x: 130, endPoint y: 147, distance: 228.7
click at [130, 147] on form "Reply X Saving draft... Recipients* Event Contacts ( Abib Ascencio ) Insert Tem…" at bounding box center [467, 88] width 700 height 501
click at [146, 169] on p at bounding box center [468, 170] width 644 height 14
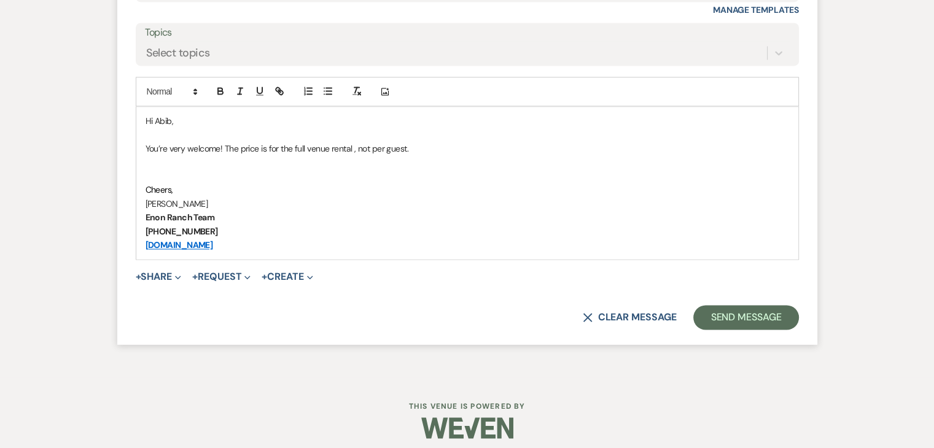
scroll to position [2009, 0]
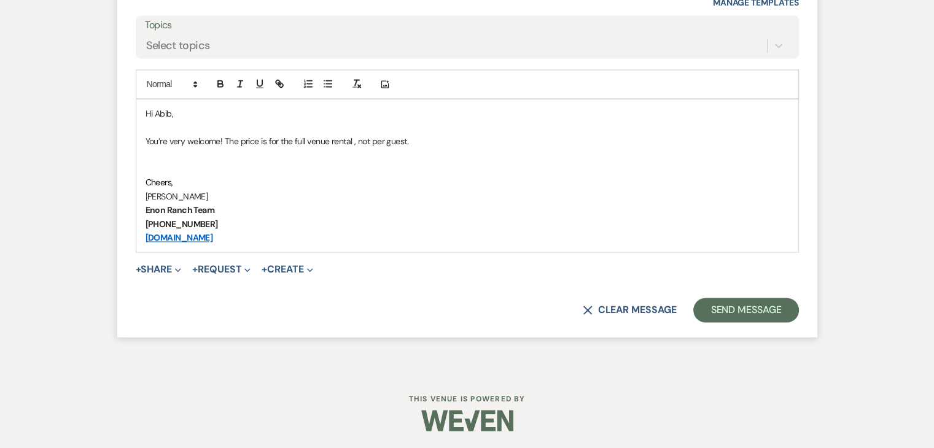
click at [158, 143] on p "You’re very welcome! The price is for the full venue rental , not per guest." at bounding box center [468, 141] width 644 height 14
click at [429, 137] on p "You’re very welcome! The price is for the full venue rental , not per guest." at bounding box center [468, 141] width 644 height 14
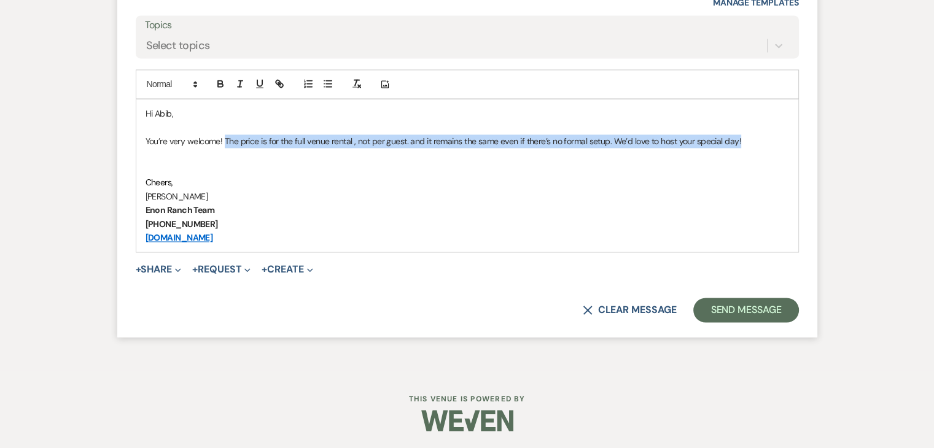
drag, startPoint x: 225, startPoint y: 140, endPoint x: 793, endPoint y: 141, distance: 567.4
click at [793, 141] on div "Hi Abib, You’re very welcome! The price is for the full venue rental , not per …" at bounding box center [467, 175] width 662 height 152
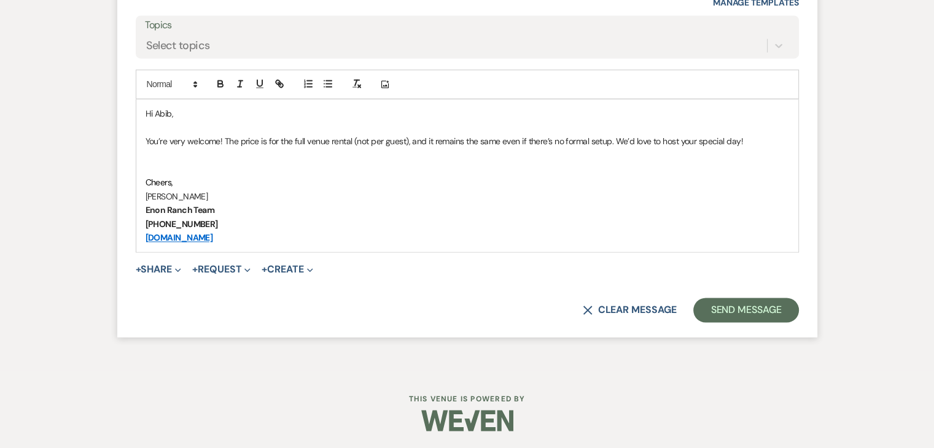
click at [612, 139] on p "You’re very welcome! The price is for the full venue rental (not per guest), an…" at bounding box center [468, 141] width 644 height 14
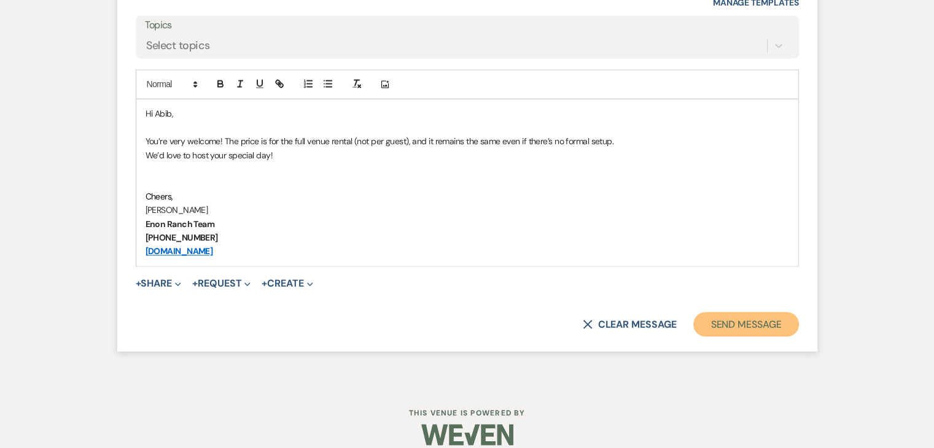
click at [749, 329] on button "Send Message" at bounding box center [745, 324] width 105 height 25
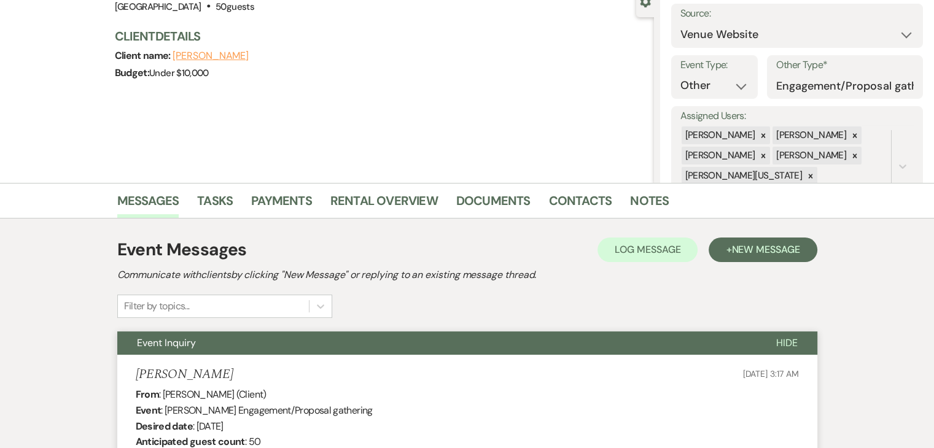
scroll to position [78, 0]
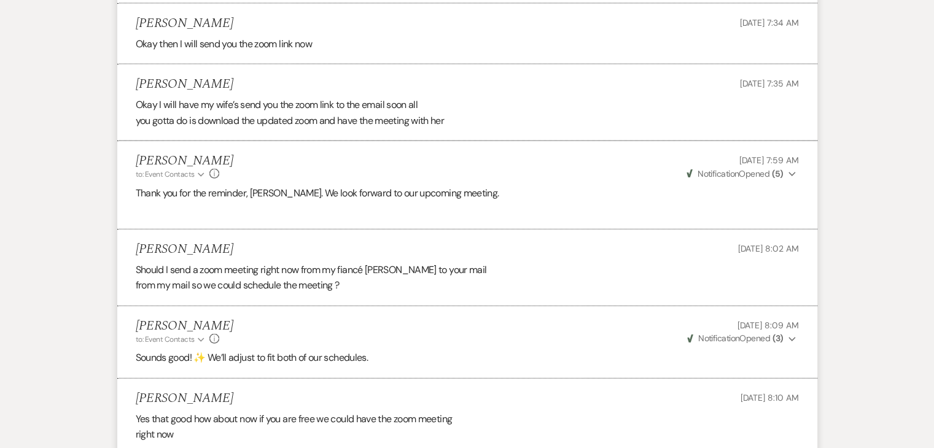
scroll to position [2948, 0]
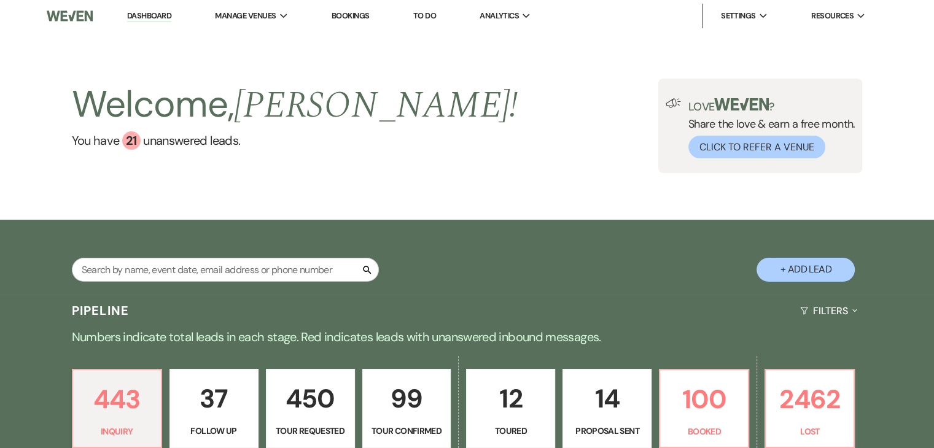
click at [148, 190] on div "Welcome, Irene ! You have 21 unanswered lead s . Love ? Share the love & earn a…" at bounding box center [467, 126] width 934 height 188
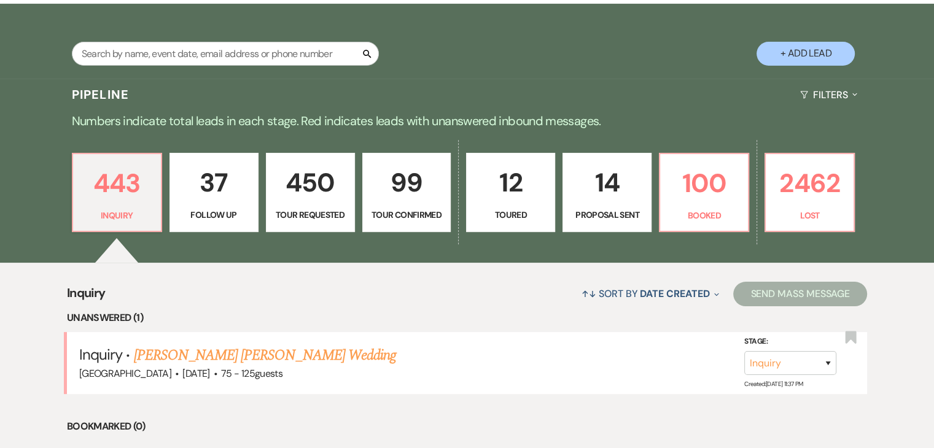
scroll to position [368, 0]
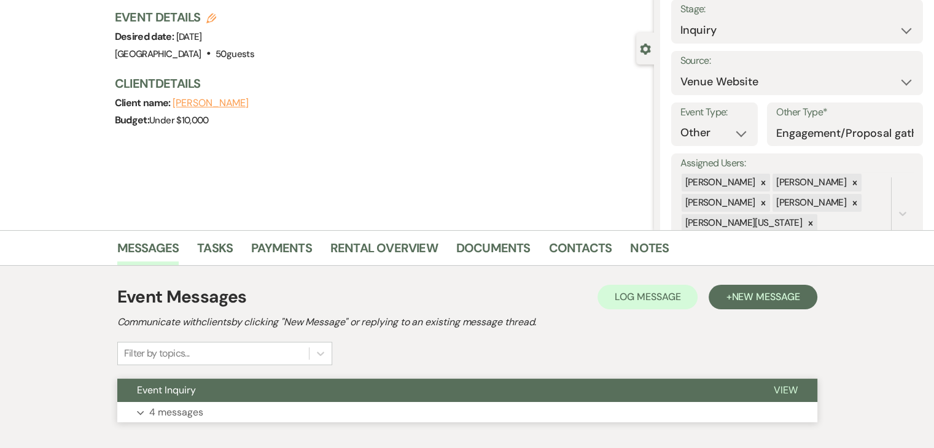
click at [294, 415] on button "Expand 4 messages" at bounding box center [467, 412] width 700 height 21
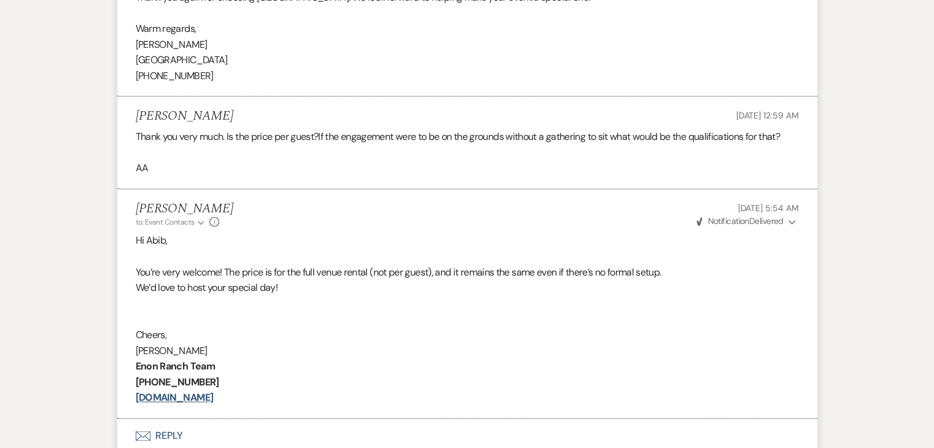
scroll to position [1719, 0]
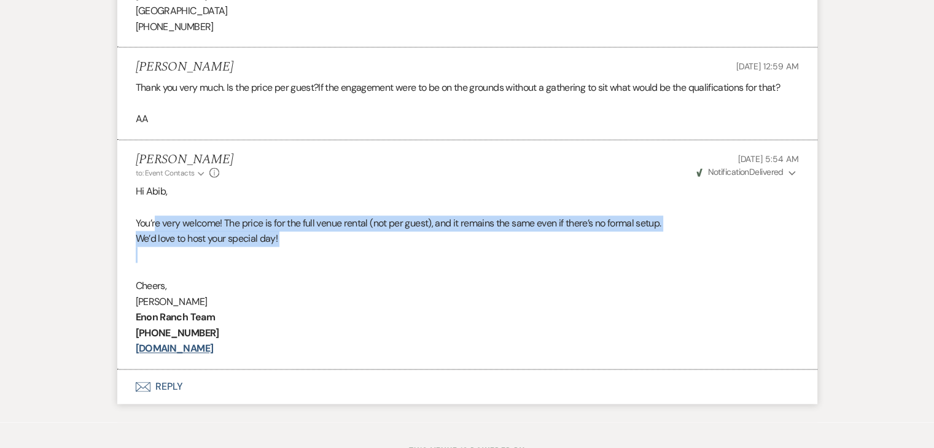
drag, startPoint x: 155, startPoint y: 214, endPoint x: 434, endPoint y: 255, distance: 281.2
click at [434, 255] on div "Hi Abib, You’re very welcome! The price is for the full venue rental (not per g…" at bounding box center [467, 270] width 663 height 173
click at [434, 255] on p at bounding box center [467, 255] width 663 height 16
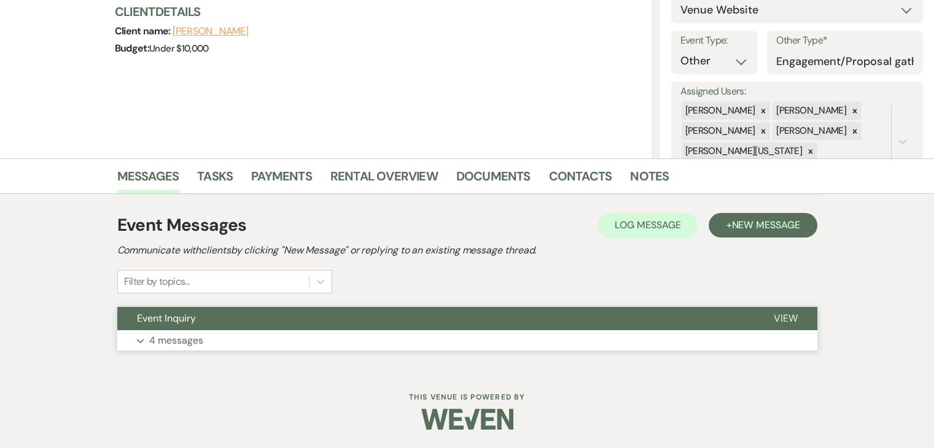
click at [302, 336] on button "Expand 4 messages" at bounding box center [467, 340] width 700 height 21
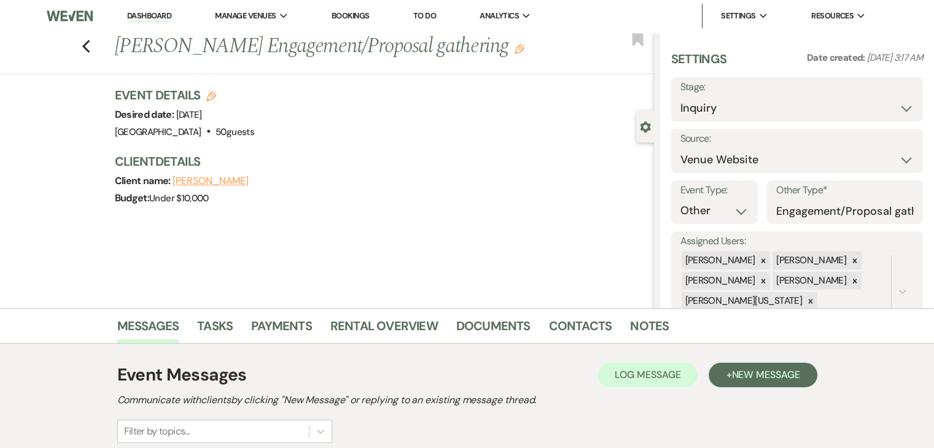
click at [141, 11] on link "Dashboard" at bounding box center [149, 16] width 44 height 12
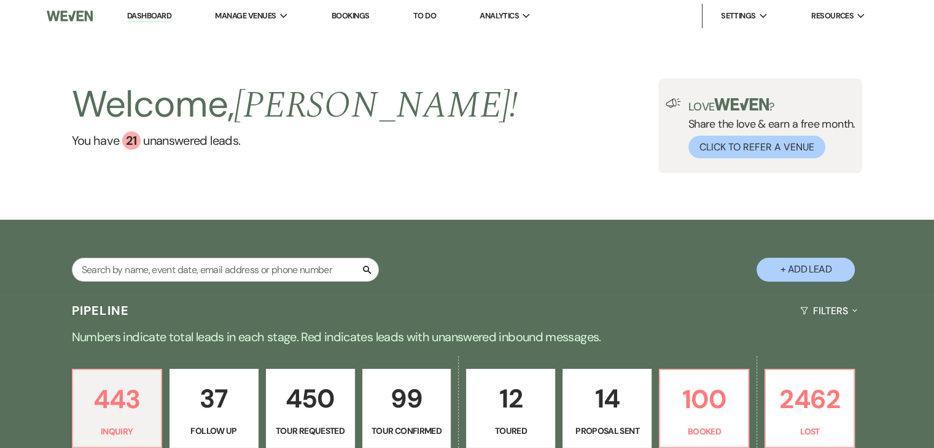
scroll to position [182, 0]
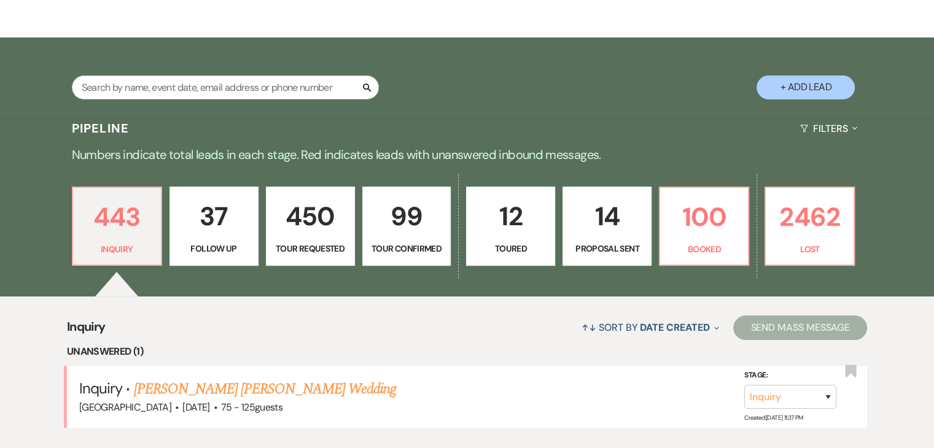
click at [626, 176] on div "443 Inquiry 37 Follow Up 450 Tour Requested 99 Tour Confirmed 12 Toured 14 Prop…" at bounding box center [467, 234] width 884 height 125
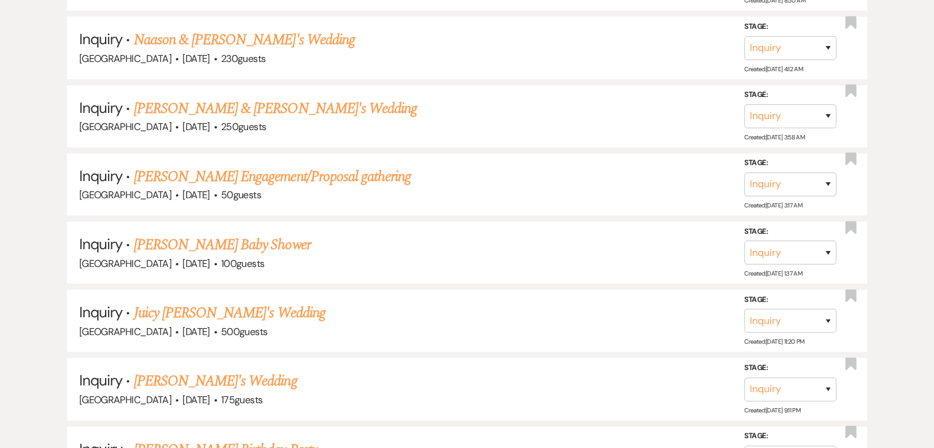
scroll to position [796, 0]
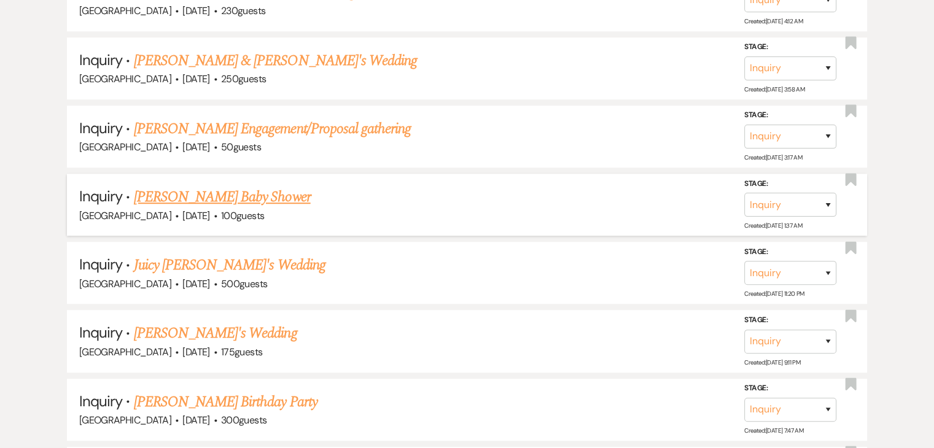
click at [221, 189] on link "[PERSON_NAME] Baby Shower" at bounding box center [222, 197] width 177 height 22
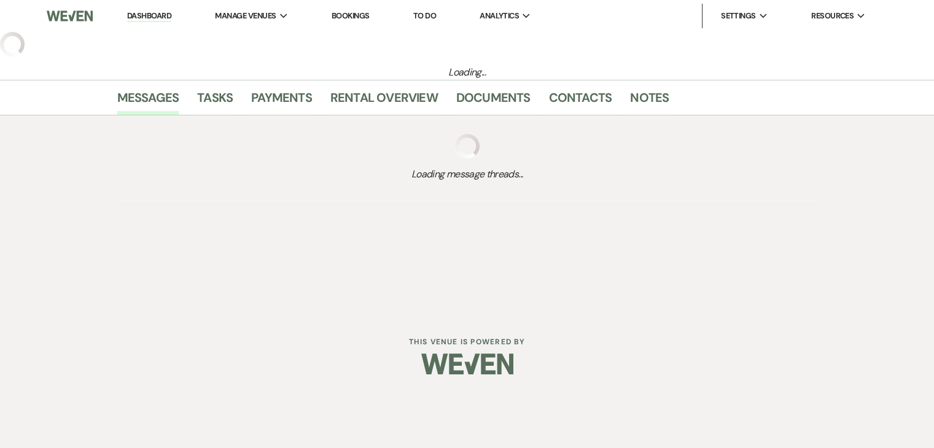
select select "22"
select select "3"
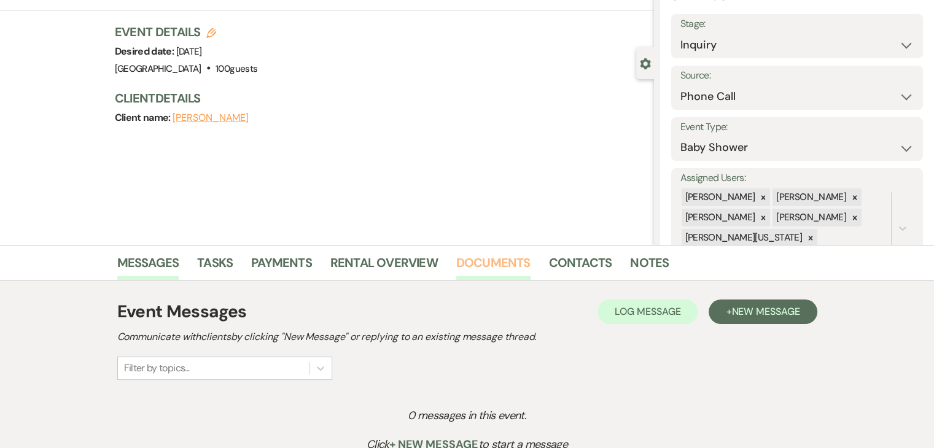
scroll to position [184, 0]
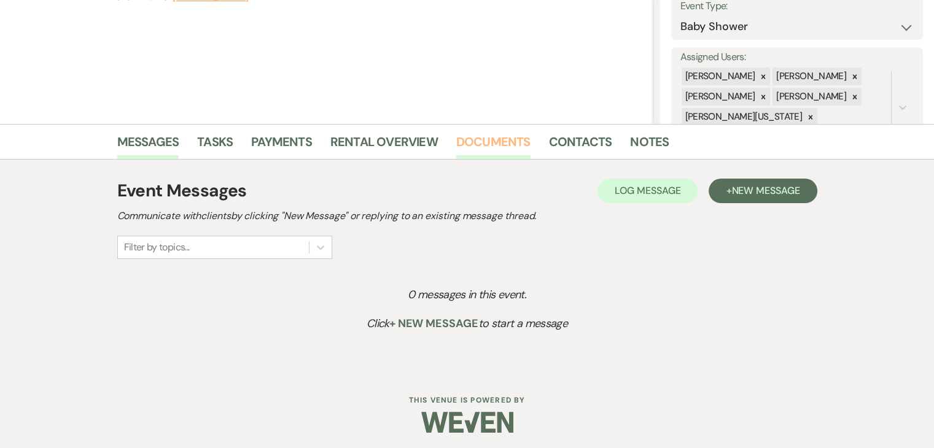
click at [488, 146] on link "Documents" at bounding box center [493, 145] width 74 height 27
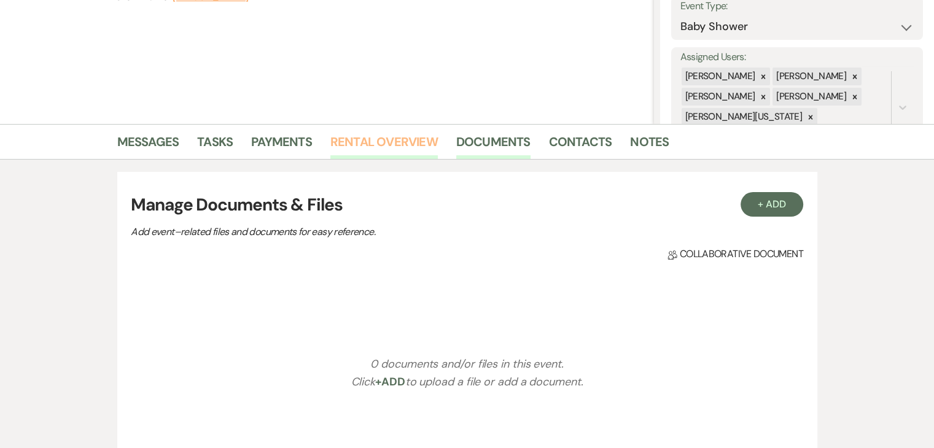
click at [418, 142] on link "Rental Overview" at bounding box center [383, 145] width 107 height 27
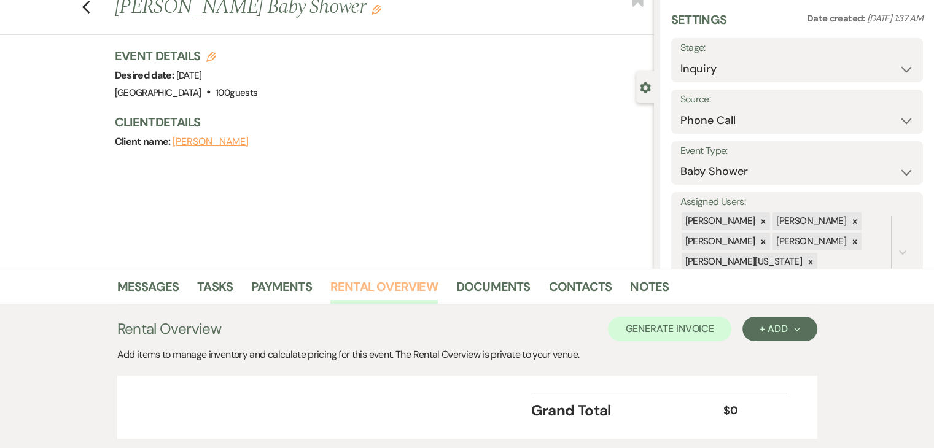
scroll to position [121, 0]
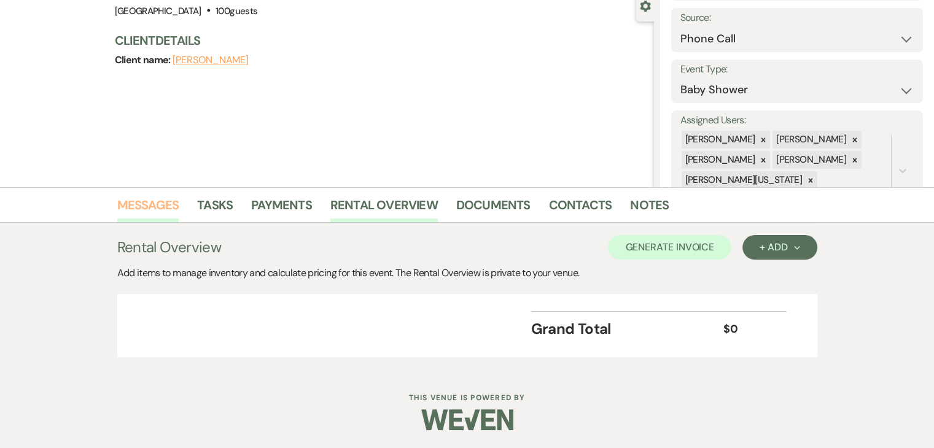
click at [157, 201] on link "Messages" at bounding box center [148, 208] width 62 height 27
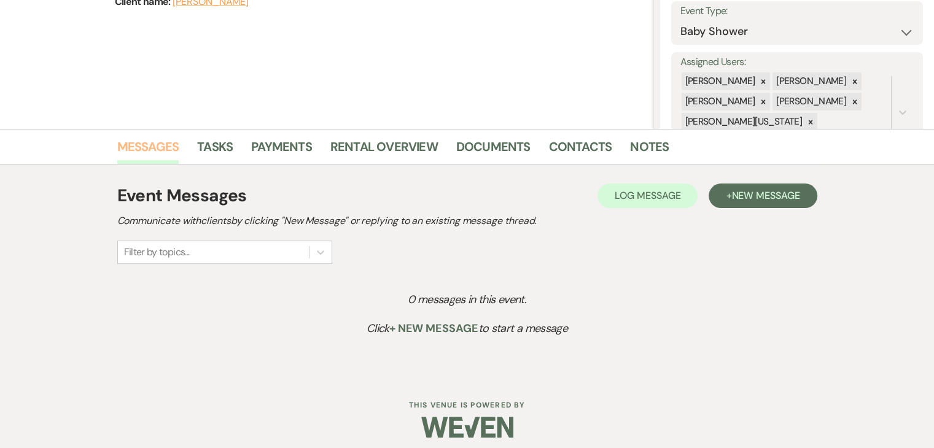
scroll to position [184, 0]
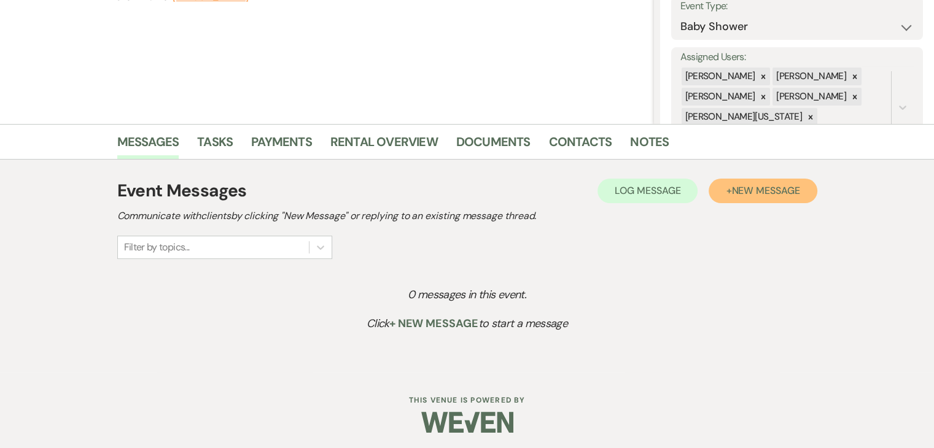
click at [758, 190] on span "New Message" at bounding box center [765, 190] width 68 height 13
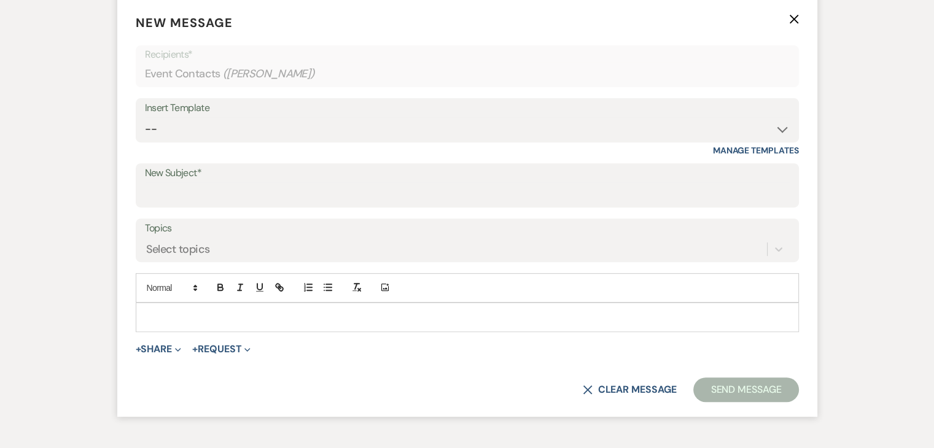
scroll to position [465, 0]
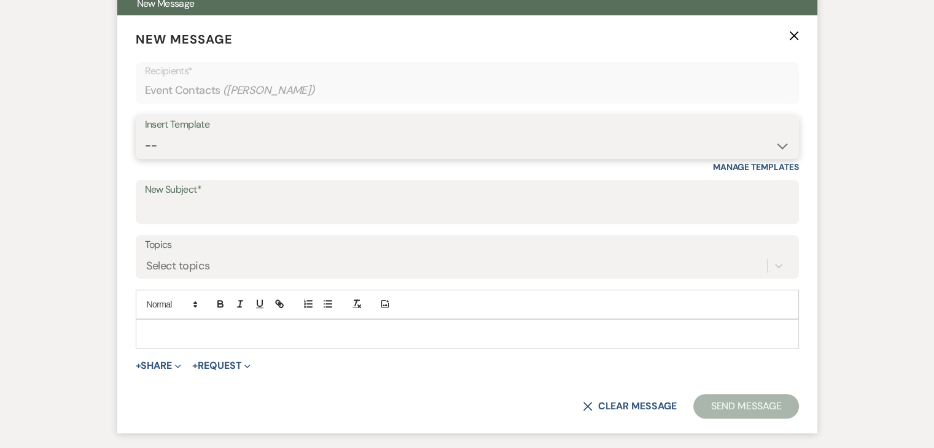
click at [279, 156] on select "-- Inquiry Follow Up Email #2 Contract Sending Template Payment Template Rental…" at bounding box center [467, 146] width 645 height 24
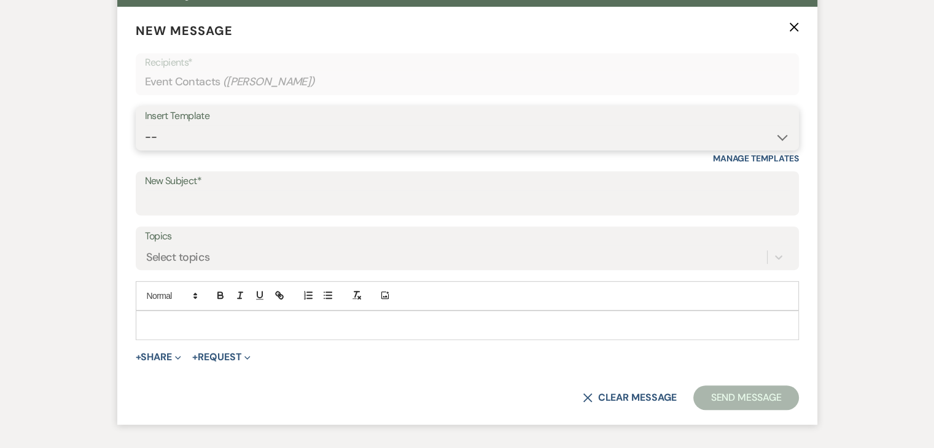
scroll to position [430, 0]
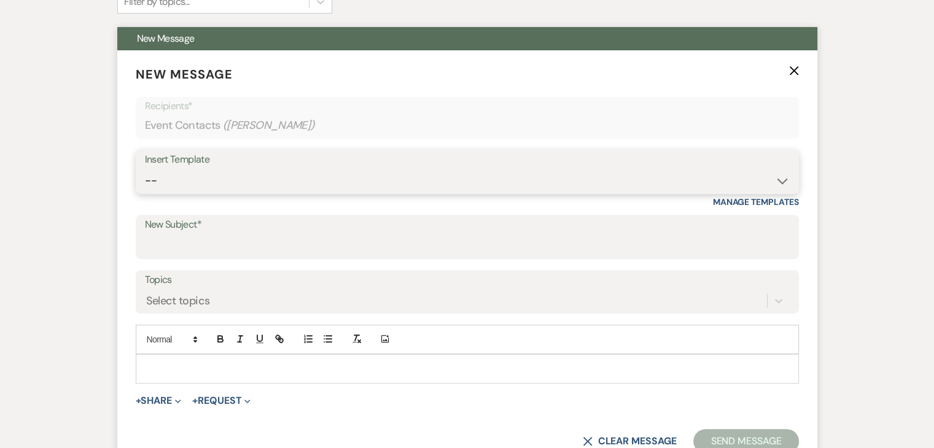
click at [251, 173] on select "-- Inquiry Follow Up Email #2 Contract Sending Template Payment Template Rental…" at bounding box center [467, 181] width 645 height 24
select select "4369"
click at [145, 169] on select "-- Inquiry Follow Up Email #2 Contract Sending Template Payment Template Rental…" at bounding box center [467, 181] width 645 height 24
type input "Enon Ranch Quote"
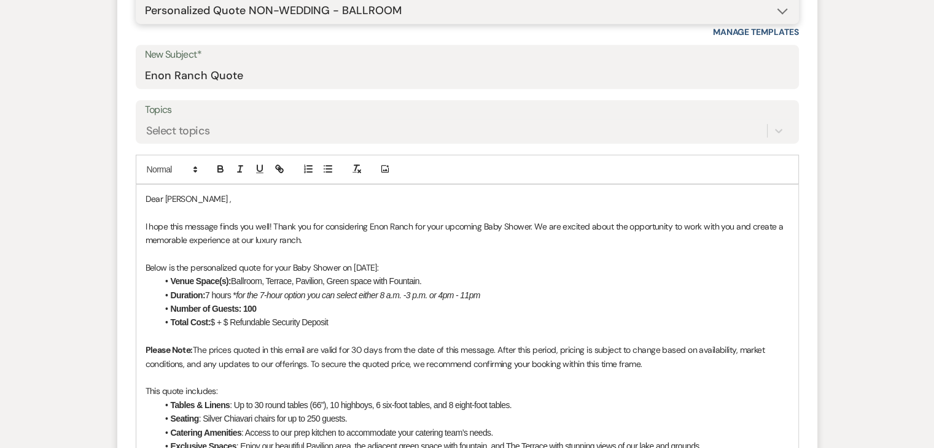
scroll to position [614, 0]
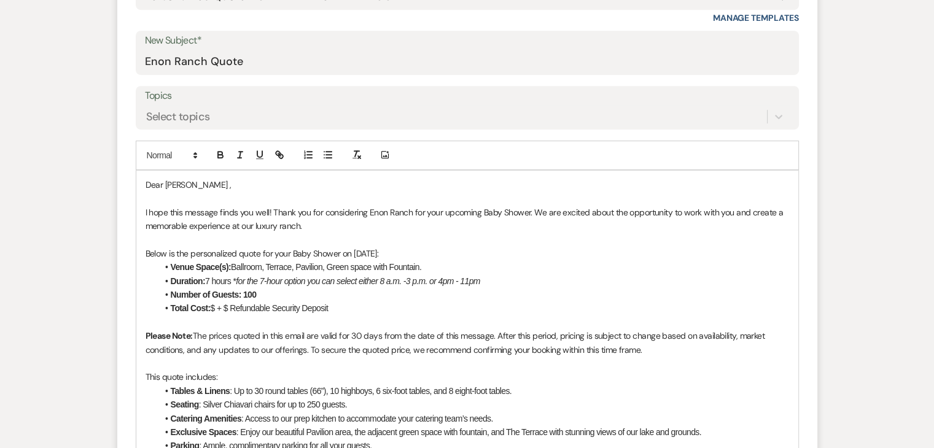
click at [219, 306] on li "Total Cost: $ + $ Refundable Security Deposit" at bounding box center [473, 309] width 631 height 14
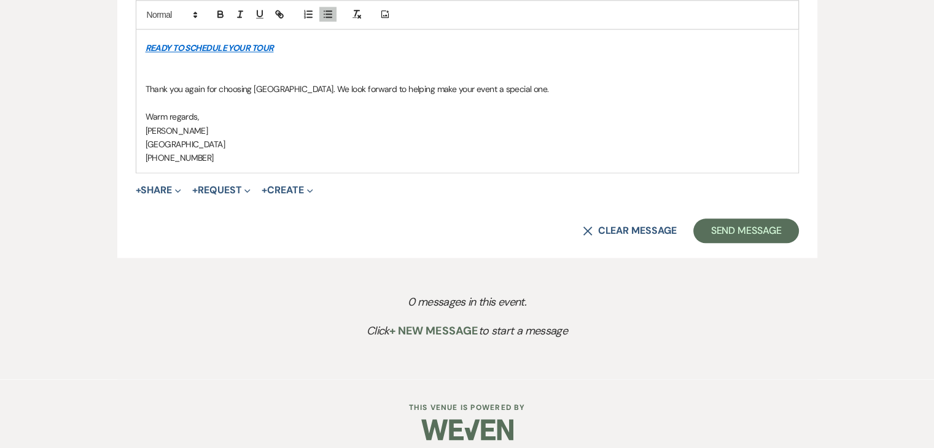
scroll to position [1474, 0]
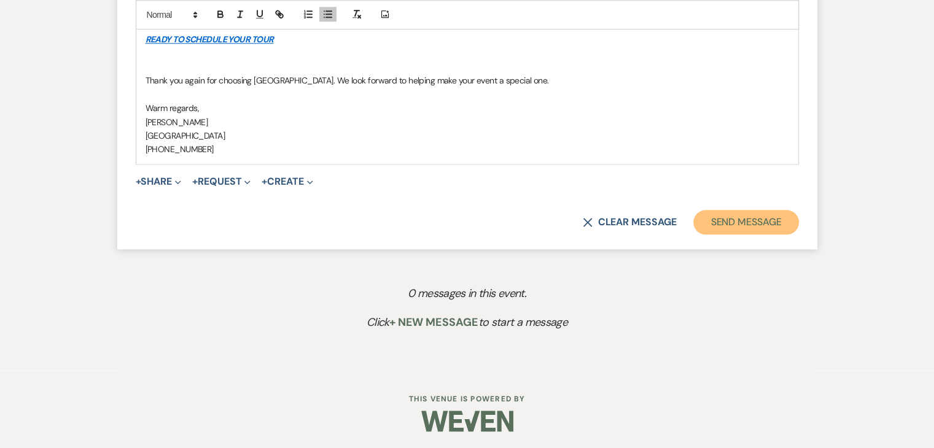
click at [734, 219] on button "Send Message" at bounding box center [745, 222] width 105 height 25
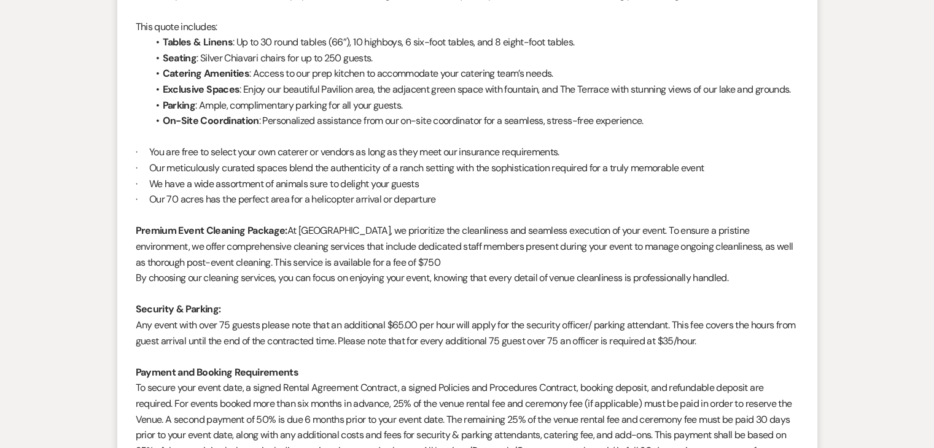
scroll to position [737, 0]
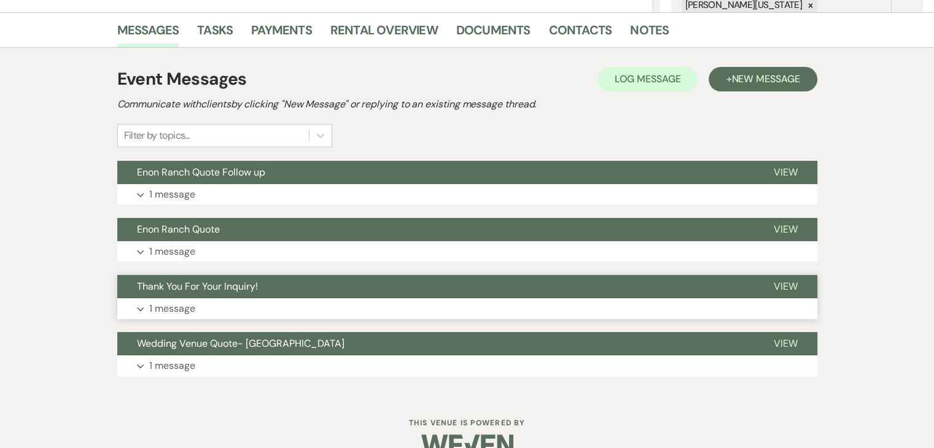
scroll to position [321, 0]
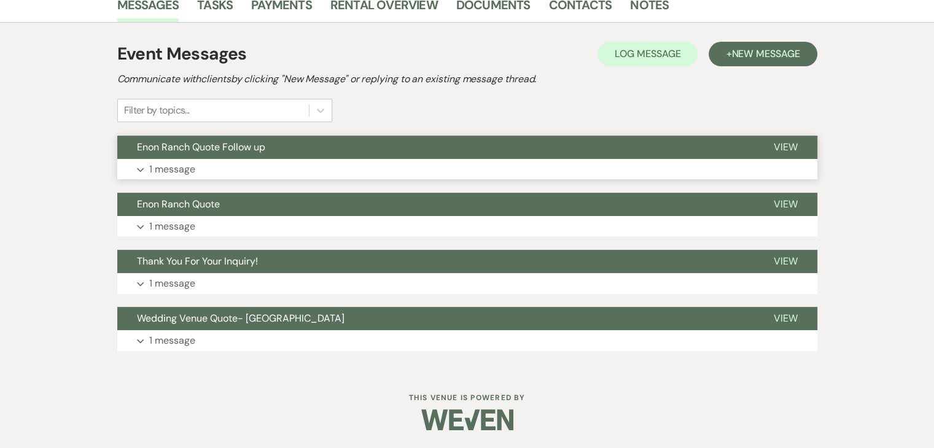
click at [252, 170] on button "Expand 1 message" at bounding box center [467, 169] width 700 height 21
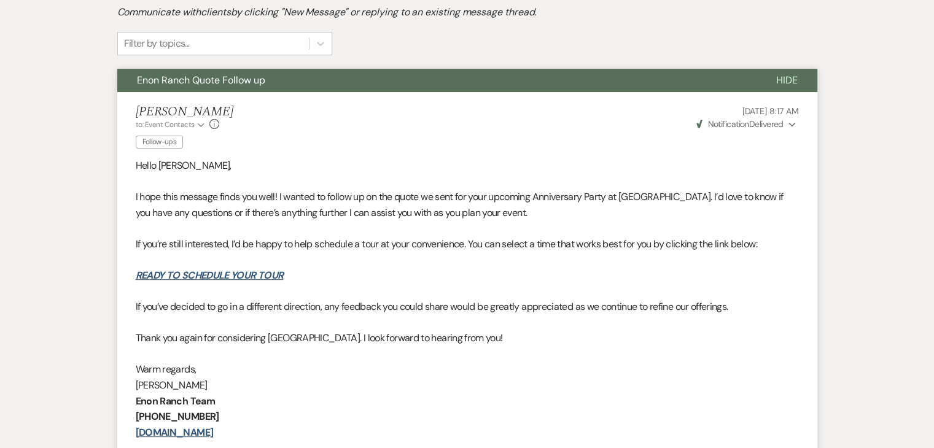
scroll to position [383, 0]
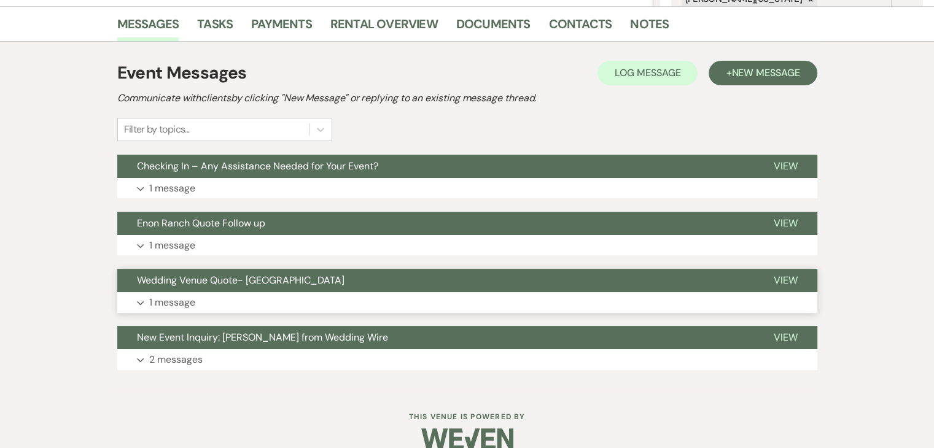
scroll to position [321, 0]
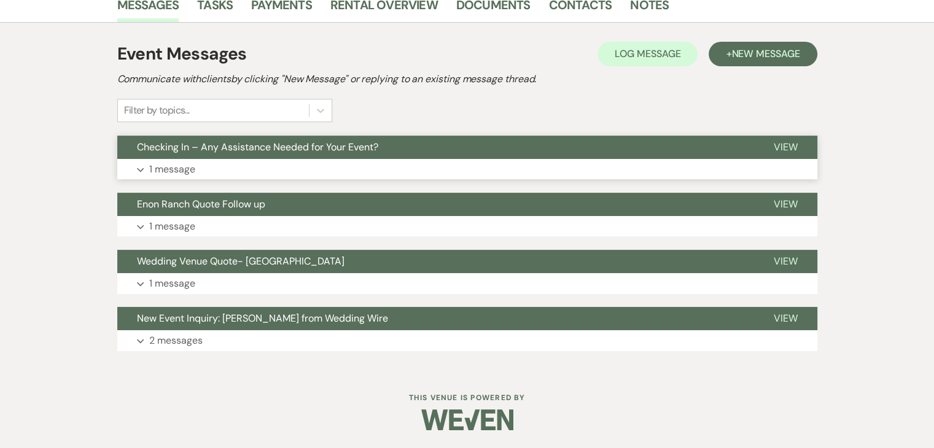
click at [308, 173] on button "Expand 1 message" at bounding box center [467, 169] width 700 height 21
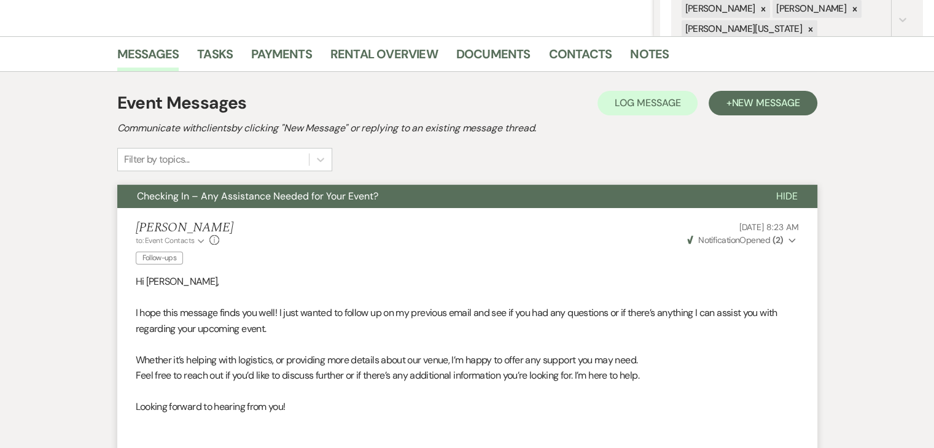
scroll to position [260, 0]
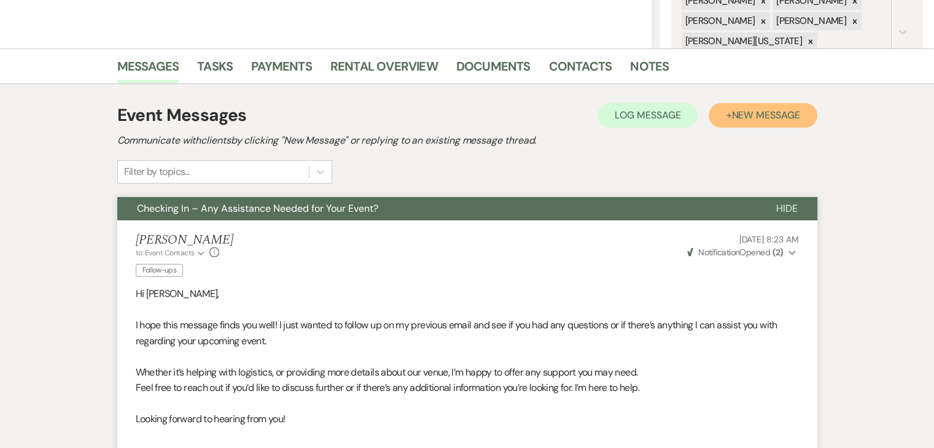
click at [736, 117] on span "New Message" at bounding box center [765, 115] width 68 height 13
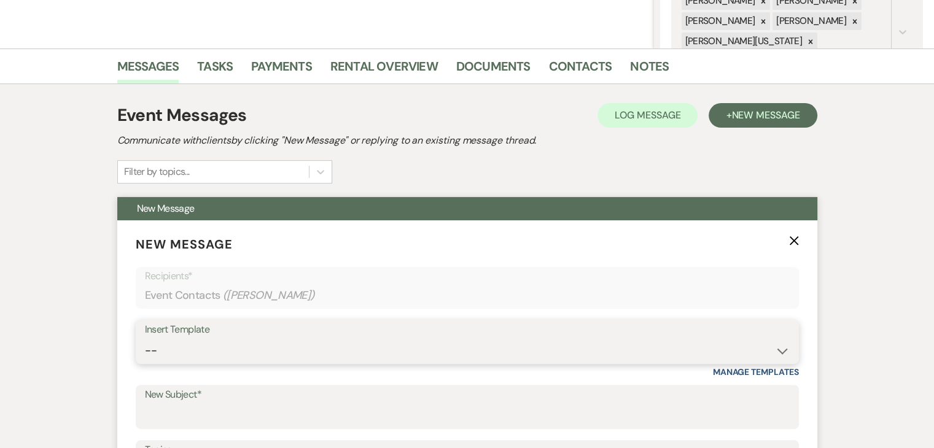
click at [246, 349] on select "-- Inquiry Follow Up Email #2 Contract Sending Template Payment Template Rental…" at bounding box center [467, 351] width 645 height 24
select select "1711"
click at [145, 339] on select "-- Inquiry Follow Up Email #2 Contract Sending Template Payment Template Rental…" at bounding box center [467, 351] width 645 height 24
type input "Enon Ranch Inquiry Follow-Up"
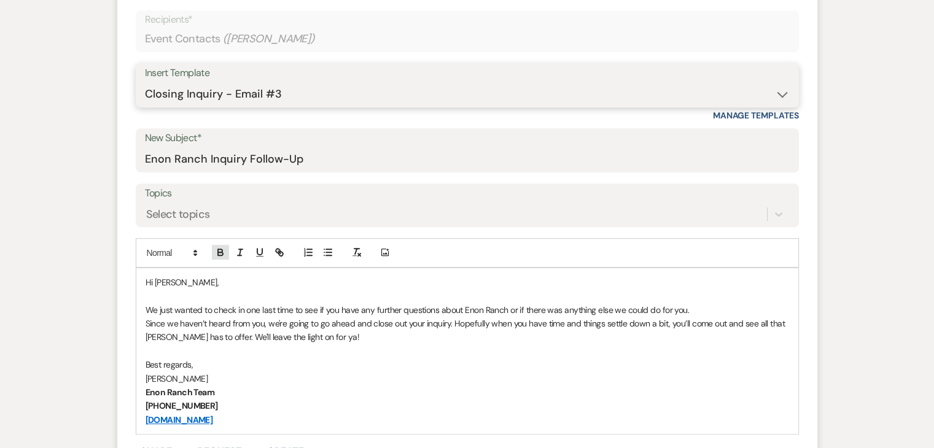
scroll to position [505, 0]
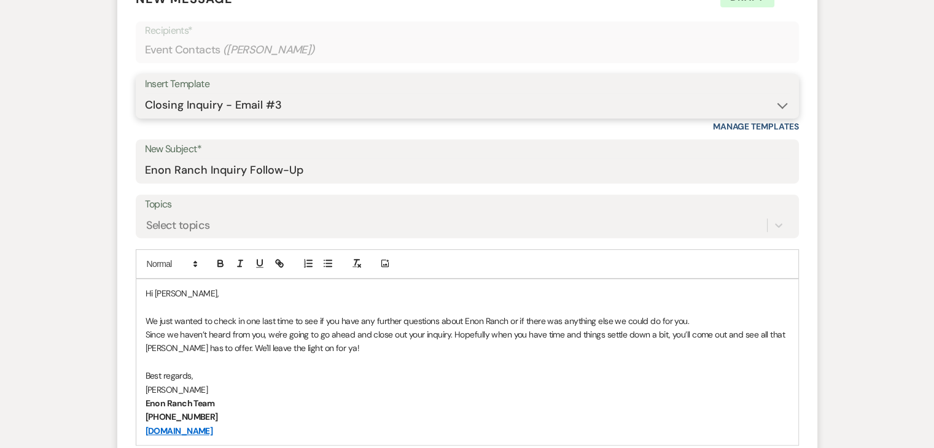
click at [251, 103] on select "-- Inquiry Follow Up Email #2 Contract Sending Template Payment Template Rental…" at bounding box center [467, 105] width 645 height 24
select select "4539"
click at [145, 93] on select "-- Inquiry Follow Up Email #2 Contract Sending Template Payment Template Rental…" at bounding box center [467, 105] width 645 height 24
type input "We're Reaching Out One Final Time!"
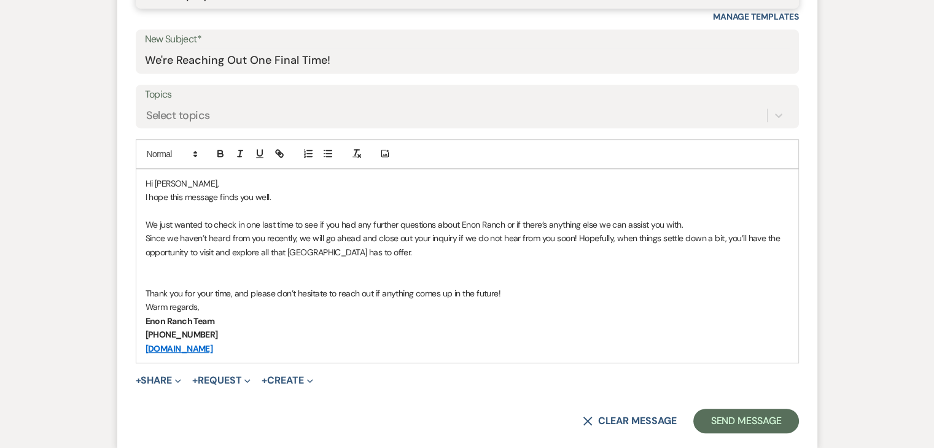
scroll to position [628, 0]
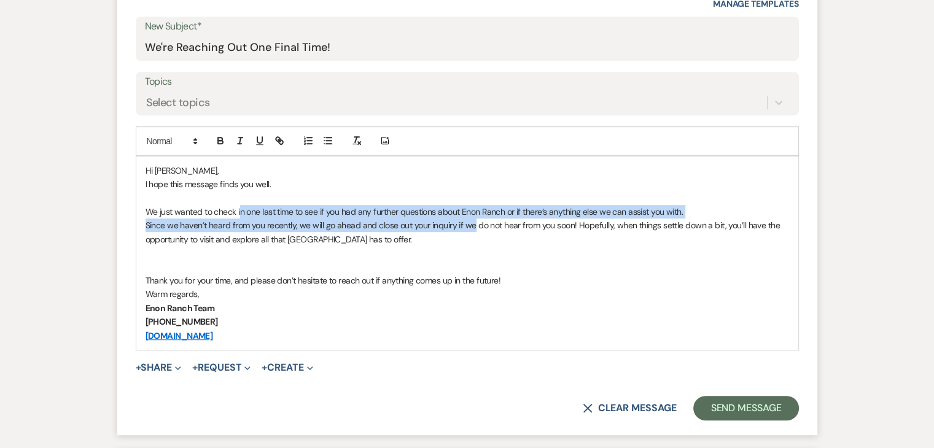
drag, startPoint x: 241, startPoint y: 205, endPoint x: 472, endPoint y: 230, distance: 232.9
click at [472, 230] on div "Hi Kirsten Rush, I hope this message finds you well. We just wanted to check in…" at bounding box center [467, 253] width 662 height 193
click at [472, 230] on p "Since we haven’t heard from you recently, we will go ahead and close out your i…" at bounding box center [468, 233] width 644 height 28
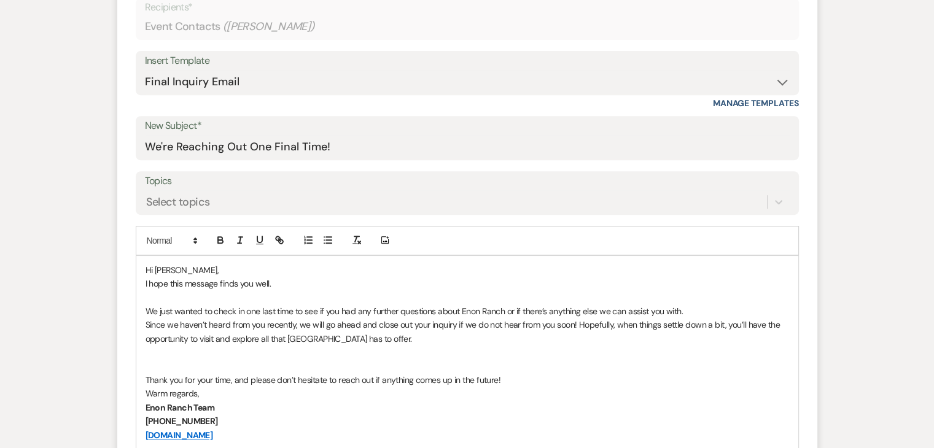
scroll to position [505, 0]
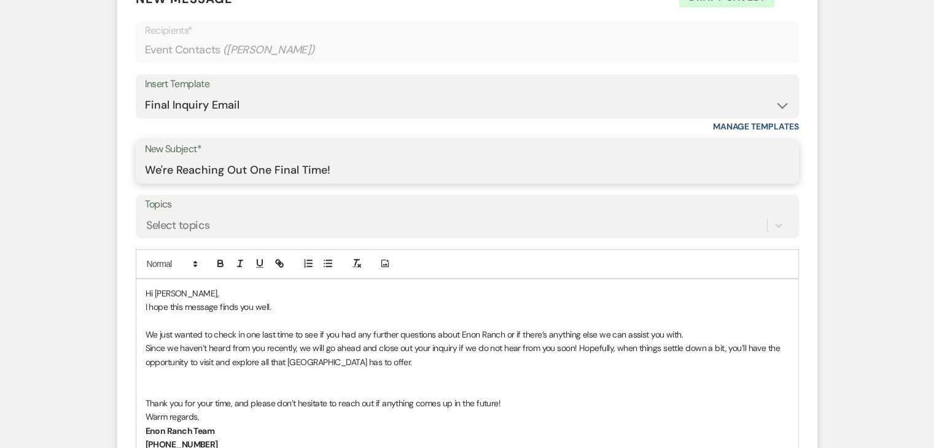
click at [289, 164] on input "We're Reaching Out One Final Time!" at bounding box center [467, 170] width 645 height 24
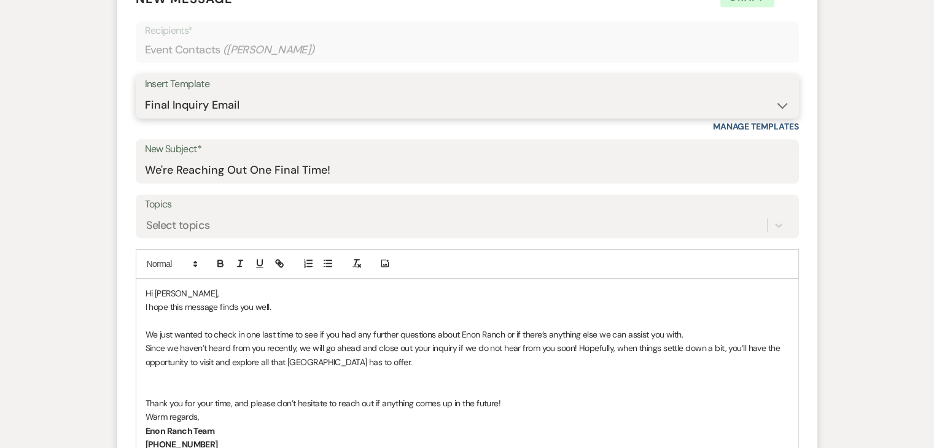
click at [528, 94] on select "-- Inquiry Follow Up Email #2 Contract Sending Template Payment Template Rental…" at bounding box center [467, 105] width 645 height 24
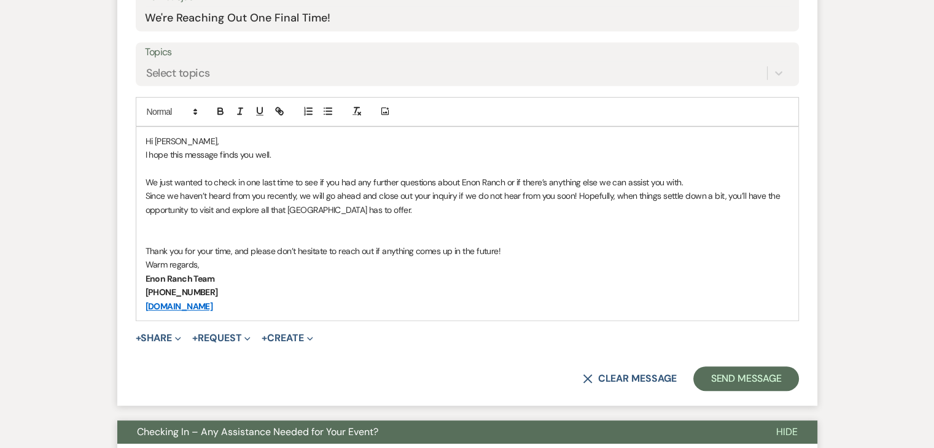
scroll to position [690, 0]
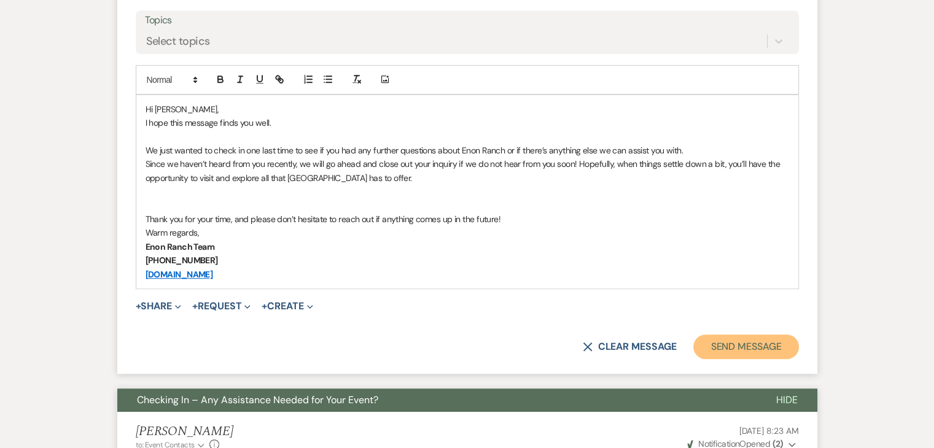
click at [746, 338] on button "Send Message" at bounding box center [745, 347] width 105 height 25
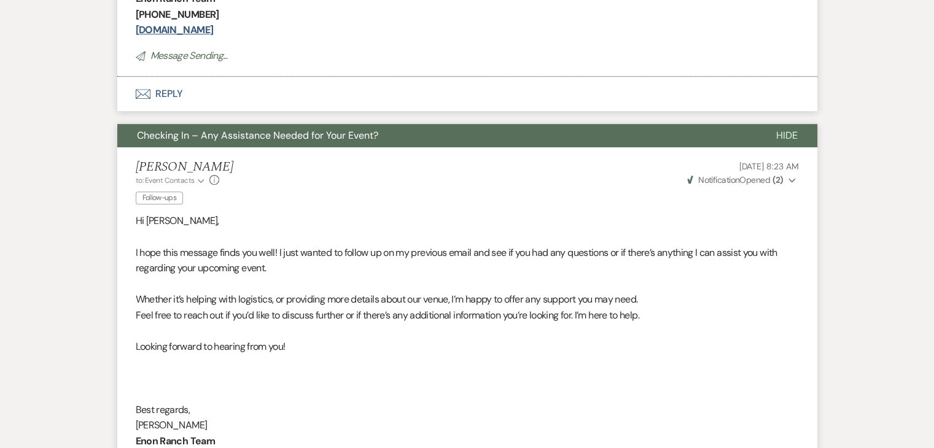
scroll to position [234, 0]
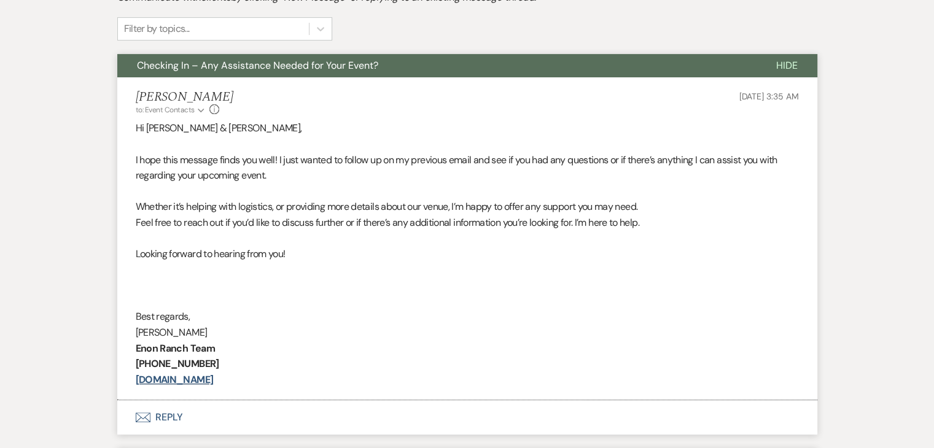
scroll to position [429, 0]
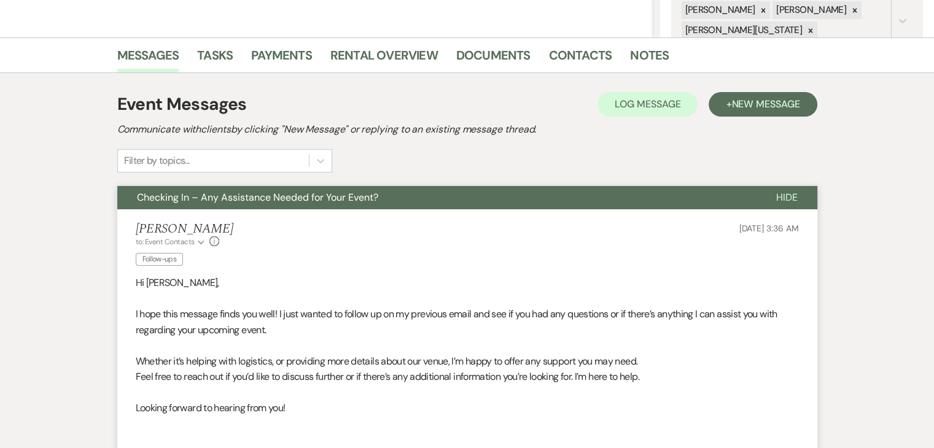
scroll to position [268, 0]
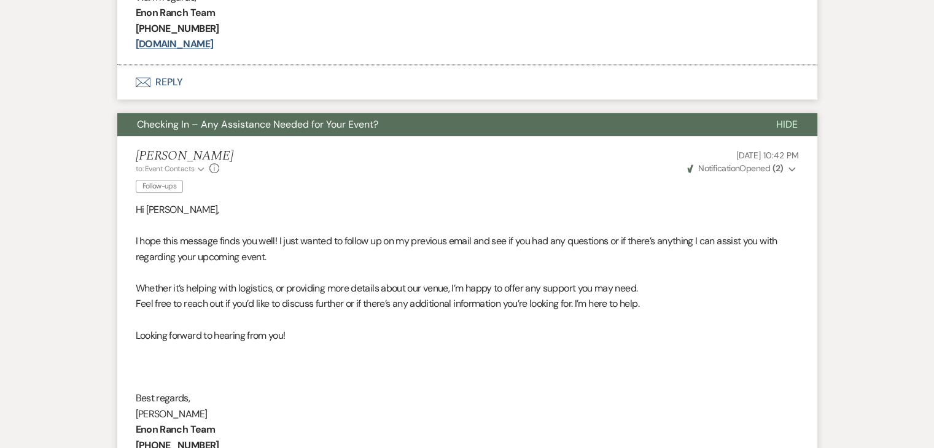
scroll to position [760, 0]
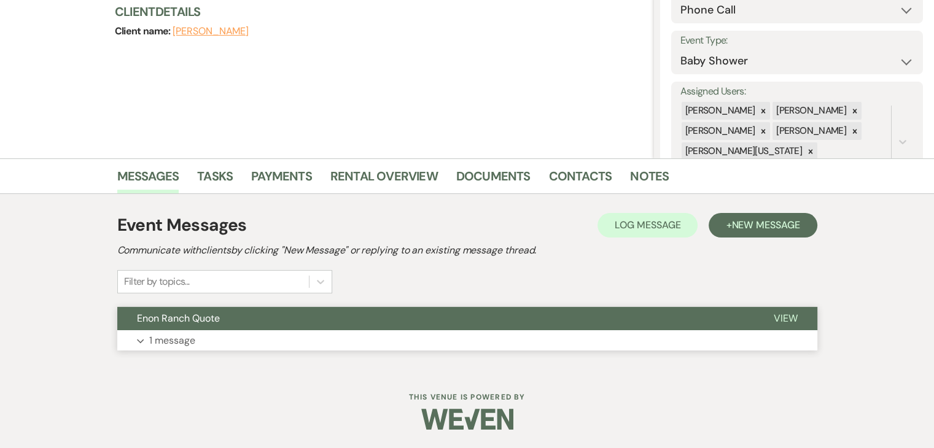
click at [298, 327] on button "Enon Ranch Quote" at bounding box center [435, 318] width 637 height 23
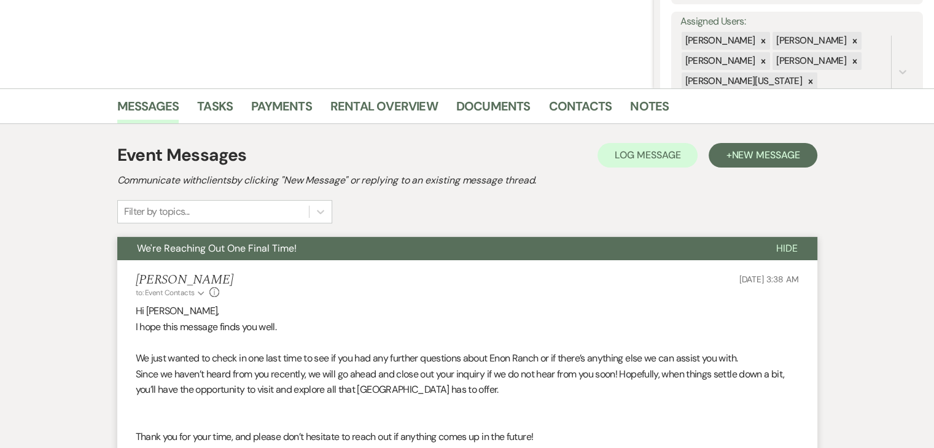
drag, startPoint x: 277, startPoint y: 310, endPoint x: 446, endPoint y: 364, distance: 177.3
click at [446, 364] on div "Hi [PERSON_NAME], I hope this message finds you well. We just wanted to check i…" at bounding box center [467, 405] width 663 height 204
click at [447, 365] on p "We just wanted to check in one last time to see if you had any further question…" at bounding box center [467, 359] width 663 height 16
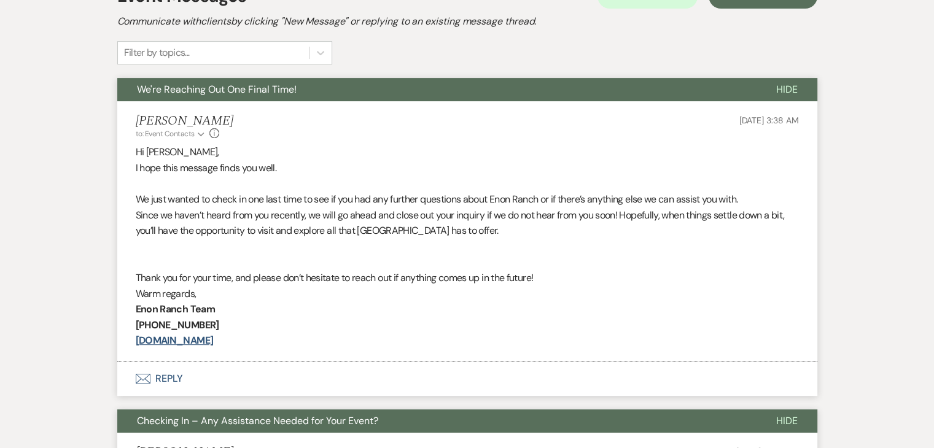
scroll to position [404, 0]
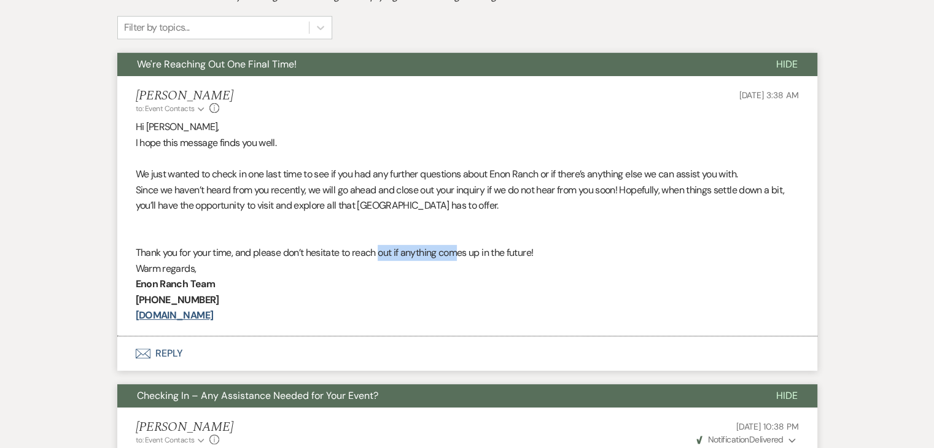
drag, startPoint x: 383, startPoint y: 251, endPoint x: 459, endPoint y: 254, distance: 76.8
click at [459, 254] on p "Thank you for your time, and please don’t hesitate to reach out if anything com…" at bounding box center [467, 253] width 663 height 16
click at [462, 254] on p "Thank you for your time, and please don’t hesitate to reach out if anything com…" at bounding box center [467, 253] width 663 height 16
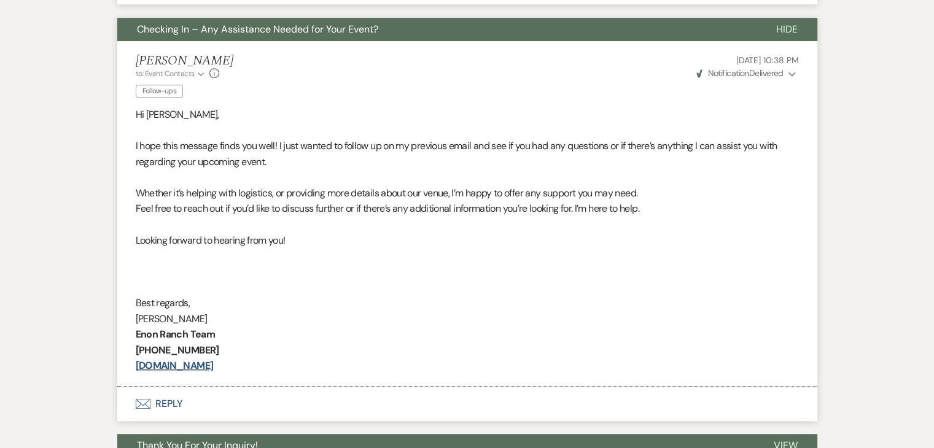
scroll to position [773, 0]
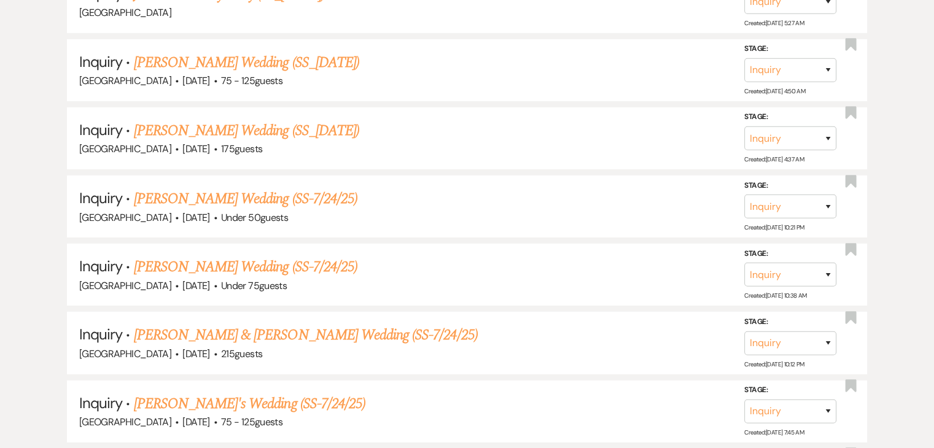
scroll to position [13192, 0]
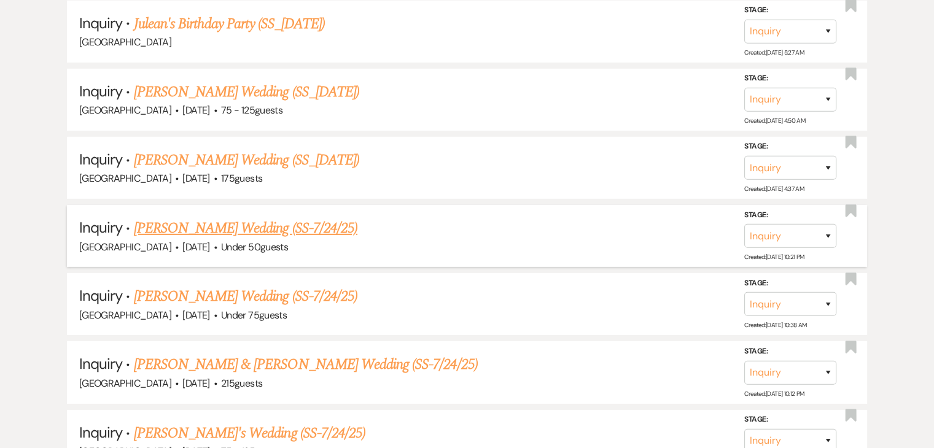
drag, startPoint x: 199, startPoint y: 98, endPoint x: 169, endPoint y: 92, distance: 30.1
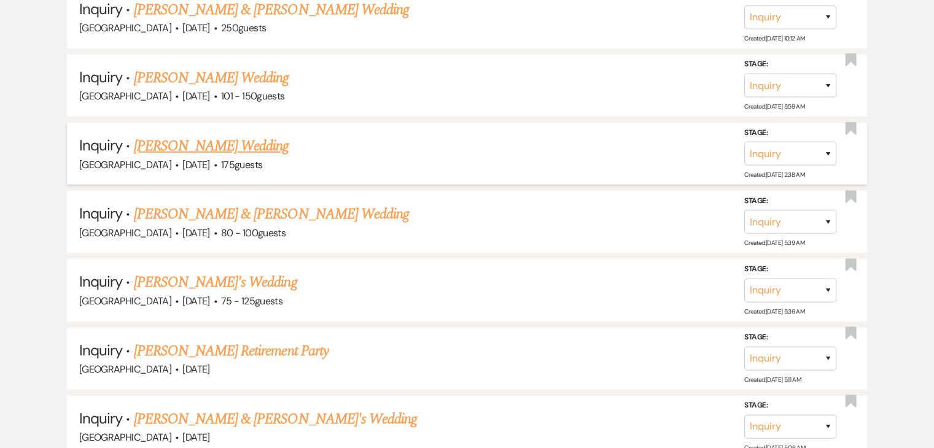
scroll to position [12517, 0]
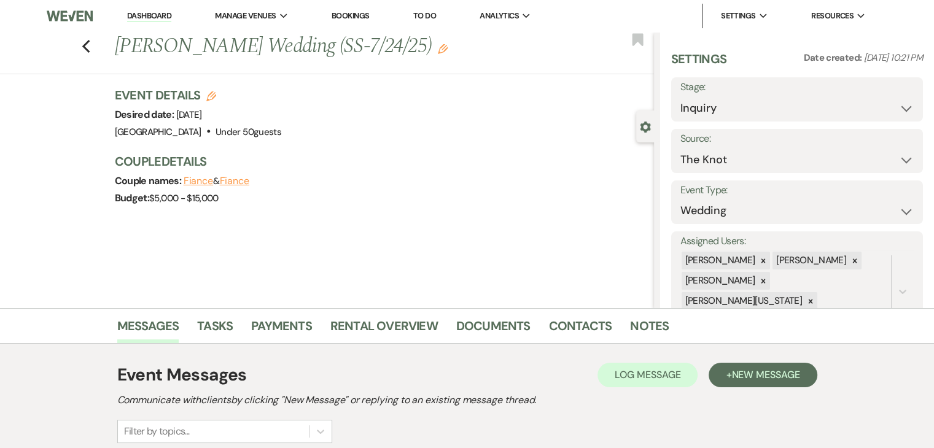
drag, startPoint x: 241, startPoint y: 192, endPoint x: 395, endPoint y: 295, distance: 185.7
click at [395, 295] on div "Previous [PERSON_NAME] Wedding (SS-7/24/25) Edit Bookmark Gear Settings Setting…" at bounding box center [327, 170] width 654 height 276
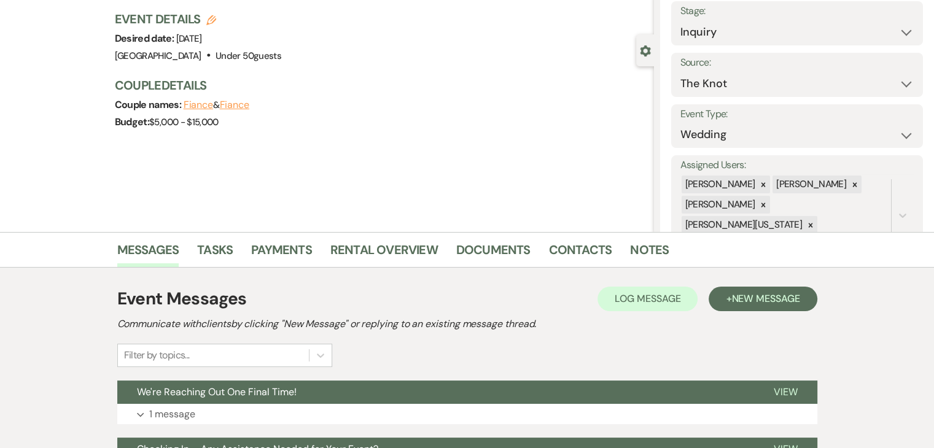
scroll to position [307, 0]
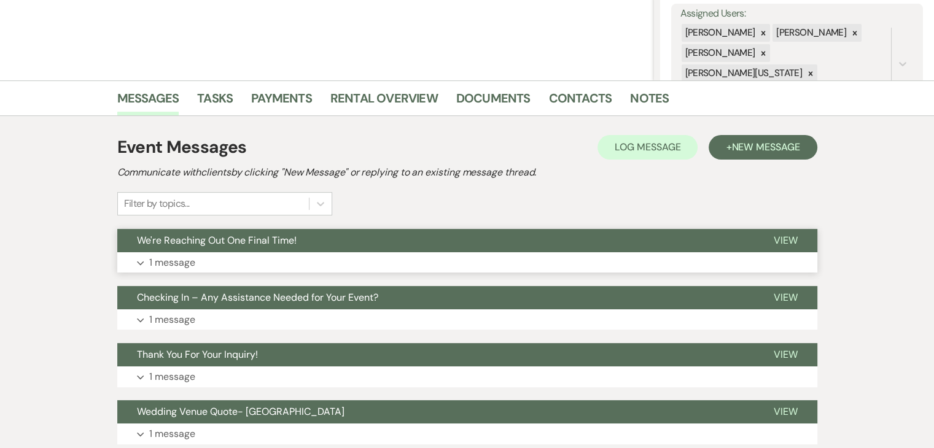
scroll to position [307, 0]
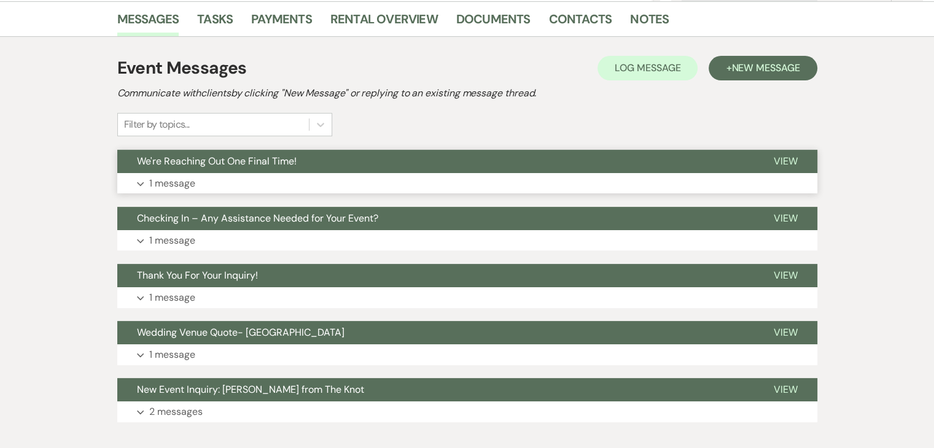
click at [322, 174] on button "Expand 1 message" at bounding box center [467, 183] width 700 height 21
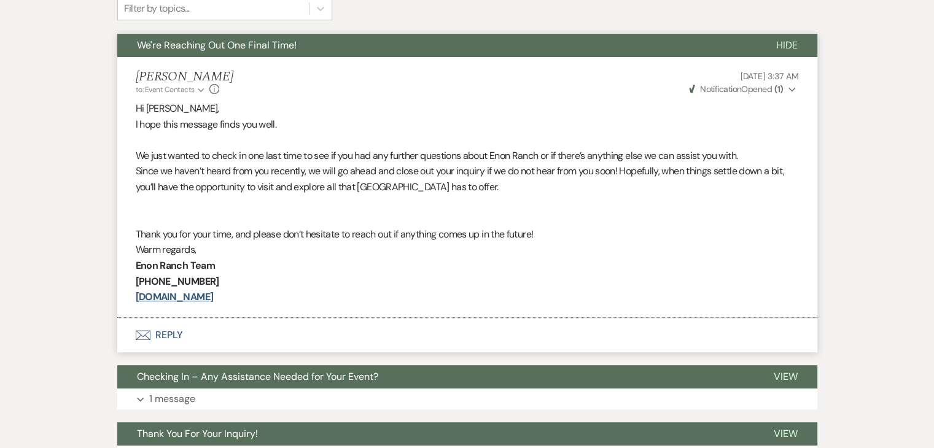
scroll to position [430, 0]
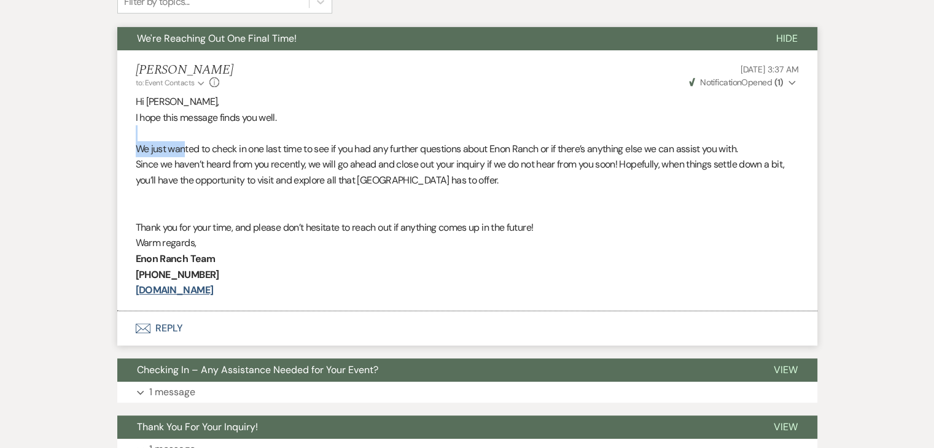
drag, startPoint x: 169, startPoint y: 136, endPoint x: 185, endPoint y: 148, distance: 20.1
click at [185, 148] on div "Hi Kiya Belcher, I hope this message finds you well. We just wanted to check in…" at bounding box center [467, 196] width 663 height 204
click at [146, 192] on p at bounding box center [467, 197] width 663 height 16
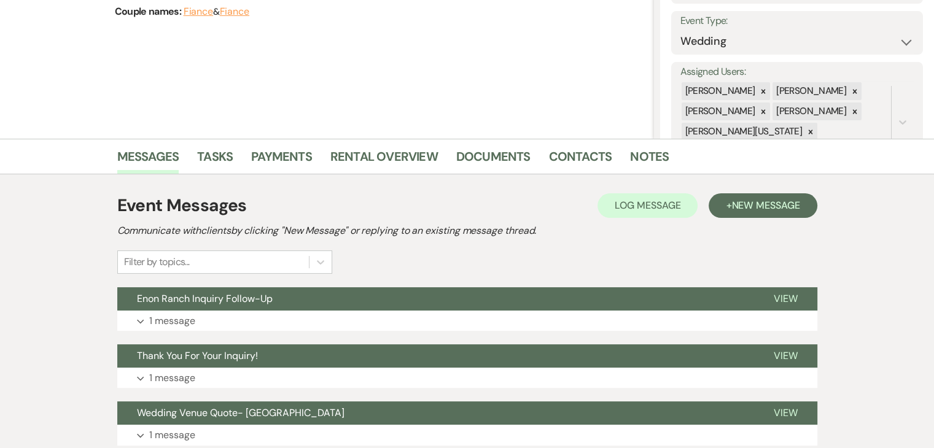
scroll to position [184, 0]
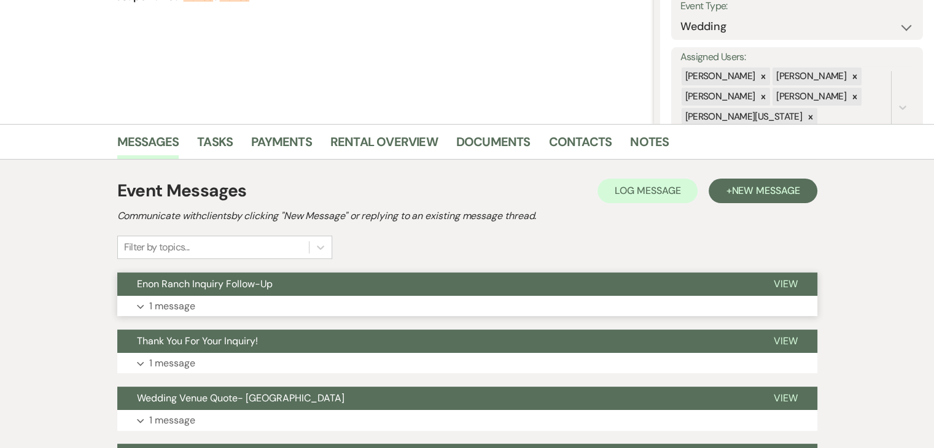
click at [201, 309] on button "Expand 1 message" at bounding box center [467, 306] width 700 height 21
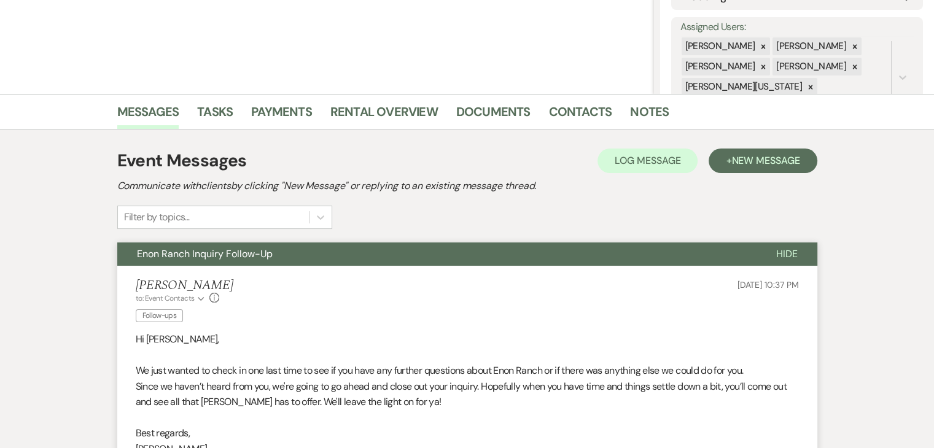
scroll to position [430, 0]
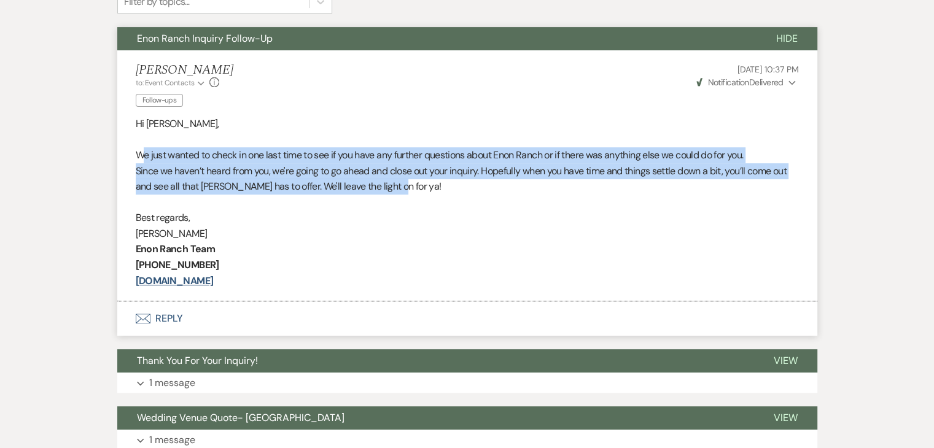
drag, startPoint x: 146, startPoint y: 153, endPoint x: 459, endPoint y: 184, distance: 314.7
click at [459, 184] on div "Hi [PERSON_NAME], We just wanted to check in one last time to see if you have a…" at bounding box center [467, 202] width 663 height 173
click at [454, 160] on p "We just wanted to check in one last time to see if you have any further questio…" at bounding box center [467, 155] width 663 height 16
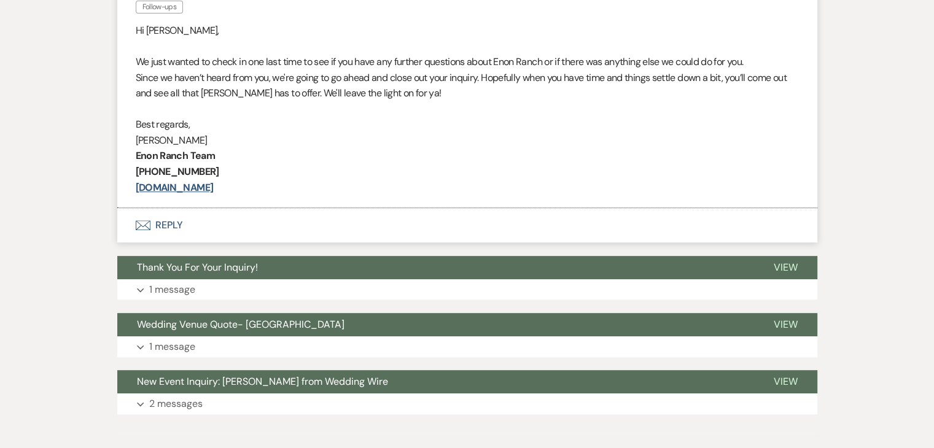
scroll to position [586, 0]
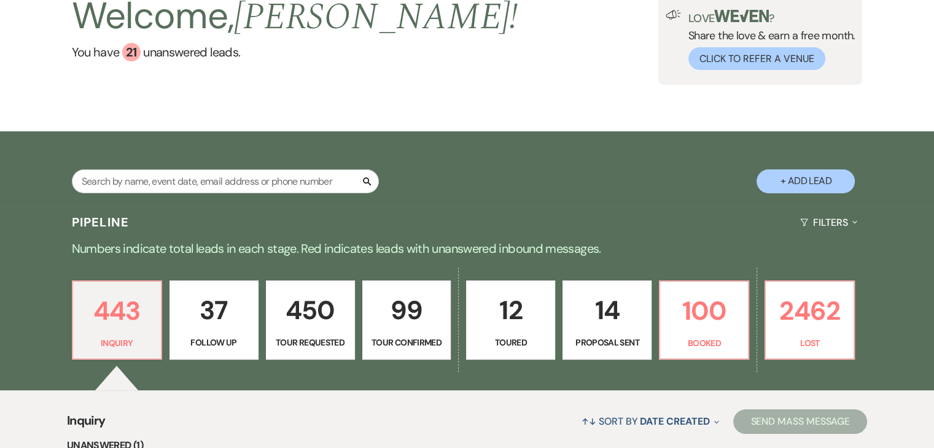
scroll to position [430, 0]
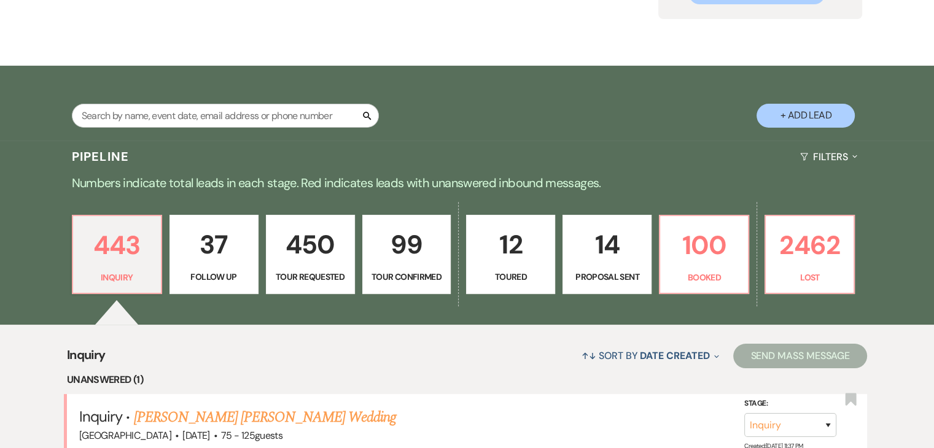
scroll to position [121, 0]
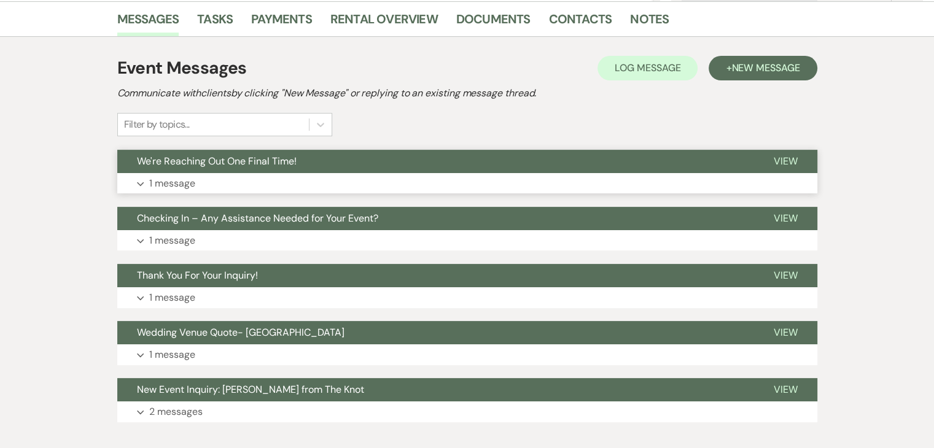
click at [226, 177] on button "Expand 1 message" at bounding box center [467, 183] width 700 height 21
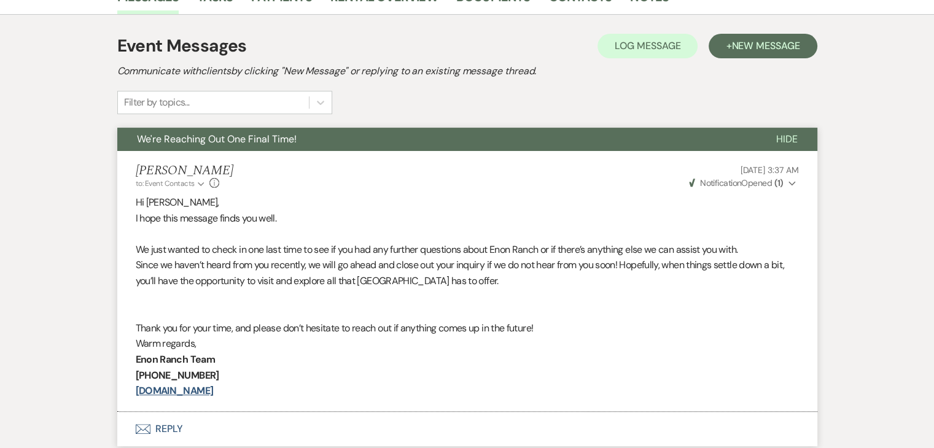
scroll to position [307, 0]
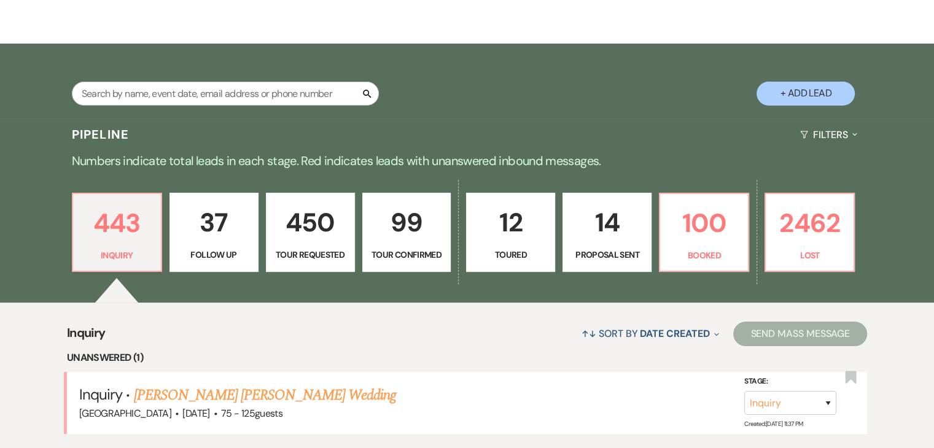
scroll to position [365, 0]
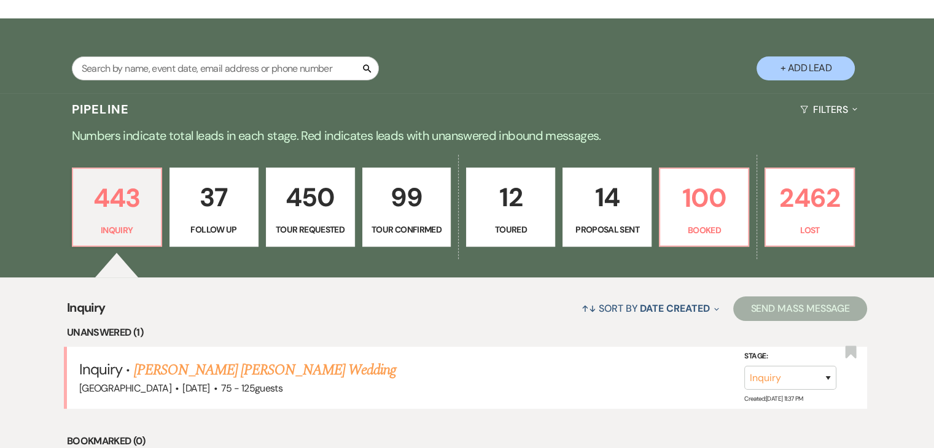
scroll to position [181, 0]
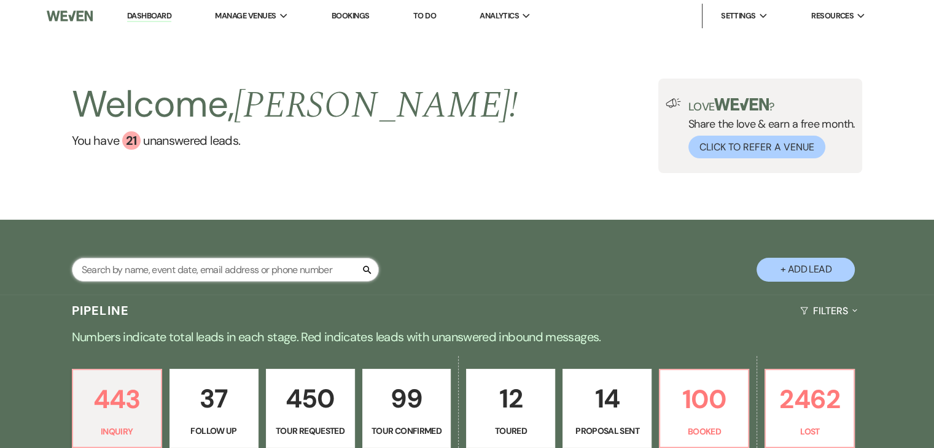
click at [167, 259] on input "text" at bounding box center [225, 270] width 307 height 24
paste input "Sudhir Athni"
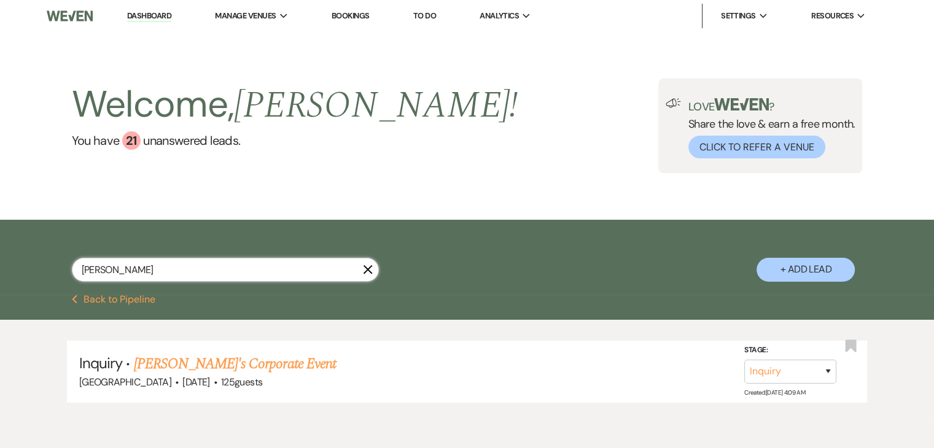
drag, startPoint x: 131, startPoint y: 270, endPoint x: 0, endPoint y: 249, distance: 132.5
click at [0, 249] on div "Sudhir Athni X + Add Lead" at bounding box center [467, 257] width 934 height 75
paste input "DeAdria Lundy"
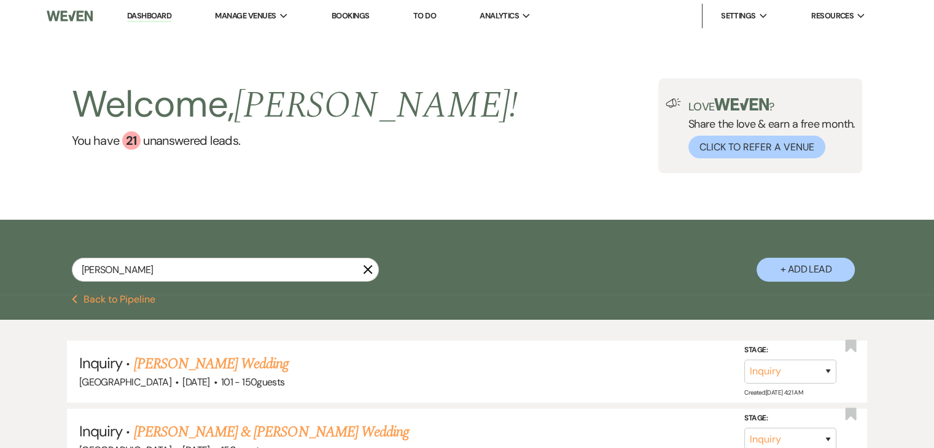
click at [34, 244] on div "DeAdria Lundy X + Add Lead" at bounding box center [467, 259] width 884 height 66
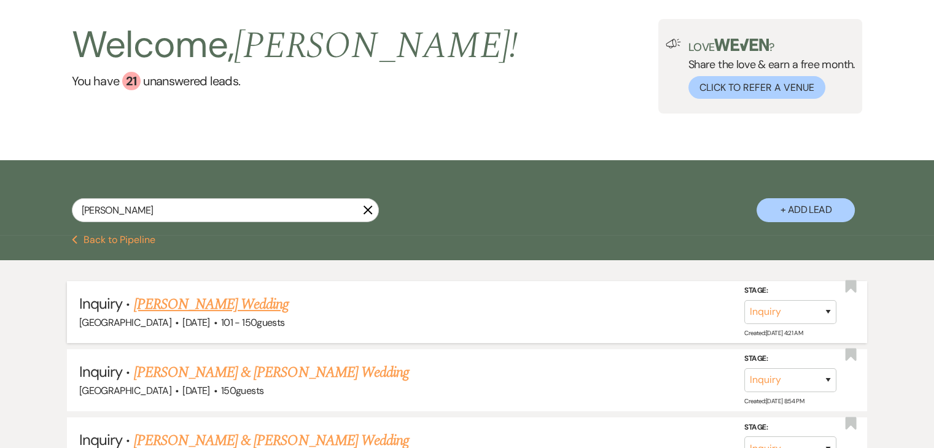
scroll to position [61, 0]
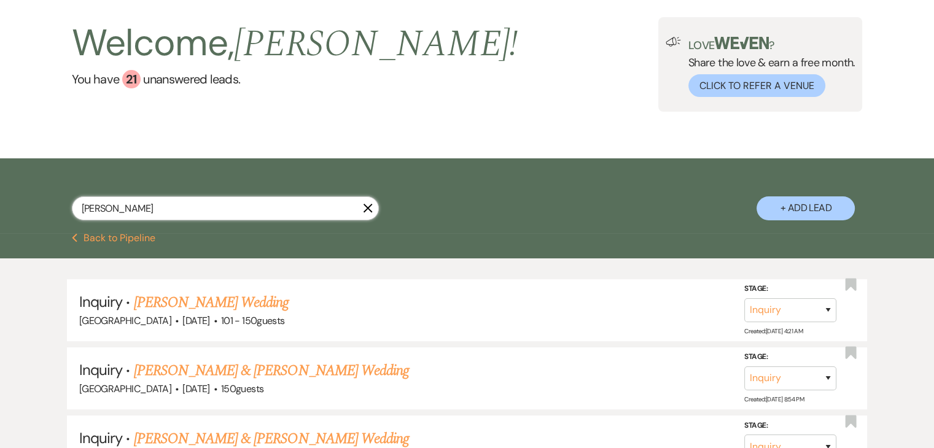
drag, startPoint x: 178, startPoint y: 212, endPoint x: 0, endPoint y: 198, distance: 178.6
click at [0, 198] on div "DeAdria Lundy X + Add Lead" at bounding box center [467, 195] width 934 height 75
paste input "antoniodeadriastewart@gmail.com"
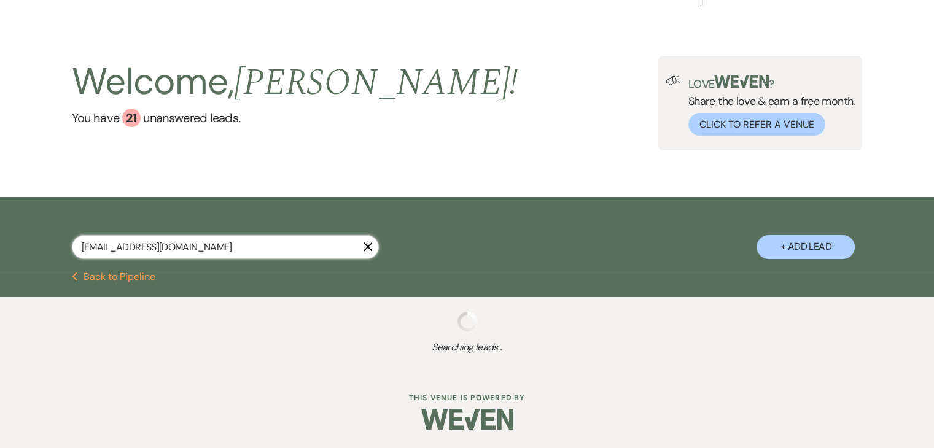
scroll to position [54, 0]
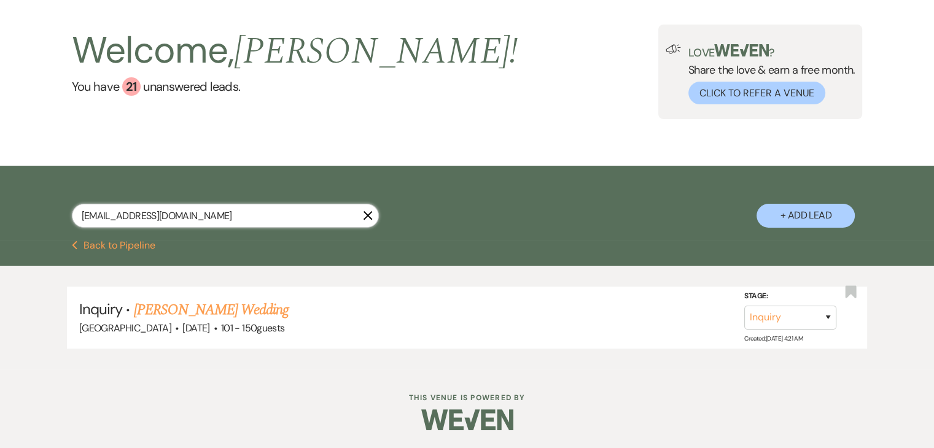
drag, startPoint x: 242, startPoint y: 217, endPoint x: 0, endPoint y: 168, distance: 246.9
click at [0, 168] on div "antoniodeadriastewart@gmail.com X + Add Lead" at bounding box center [467, 203] width 934 height 75
paste input "jon@caravaleindustries"
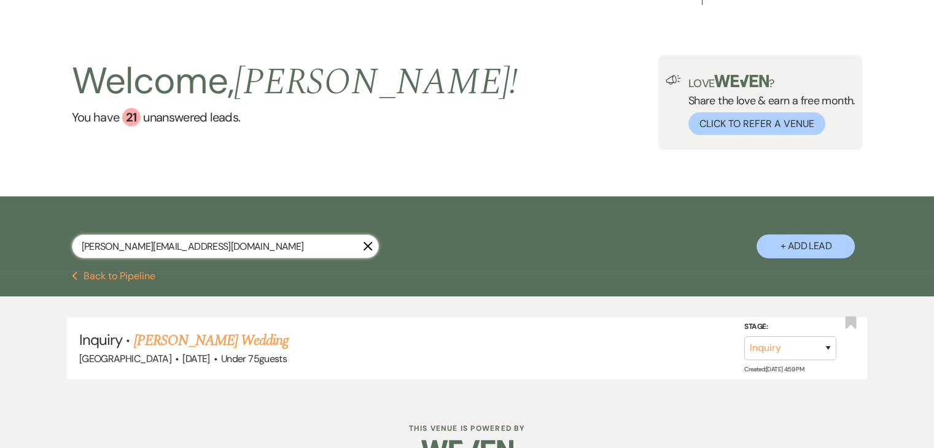
scroll to position [54, 0]
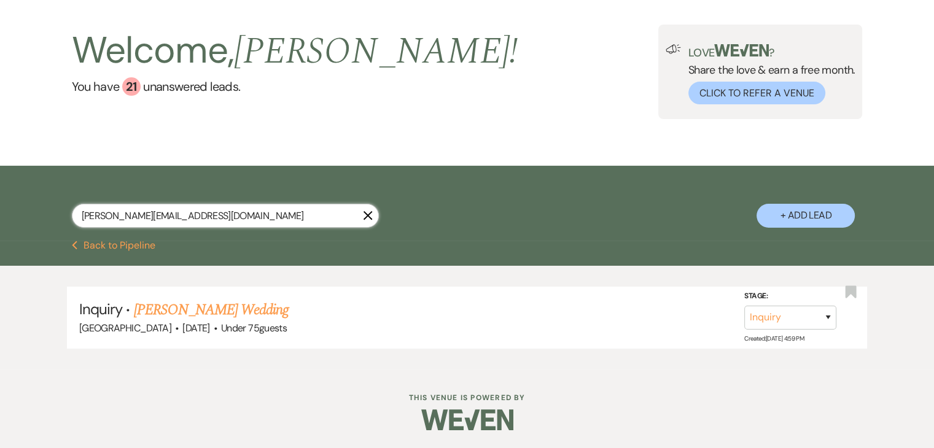
drag, startPoint x: 226, startPoint y: 217, endPoint x: 0, endPoint y: 150, distance: 235.5
click at [0, 150] on main "Welcome, Irene ! You have 21 unanswered lead s . Love ? Share the love & earn a…" at bounding box center [467, 174] width 934 height 392
paste input "kacleak@gmail"
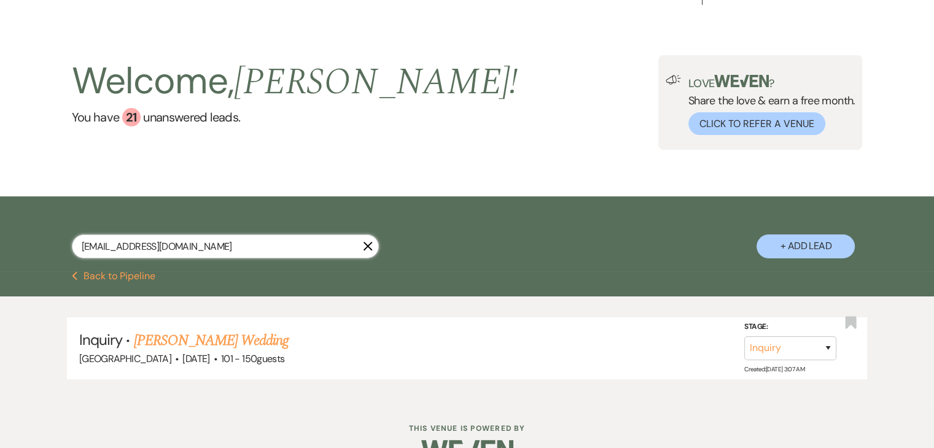
scroll to position [54, 0]
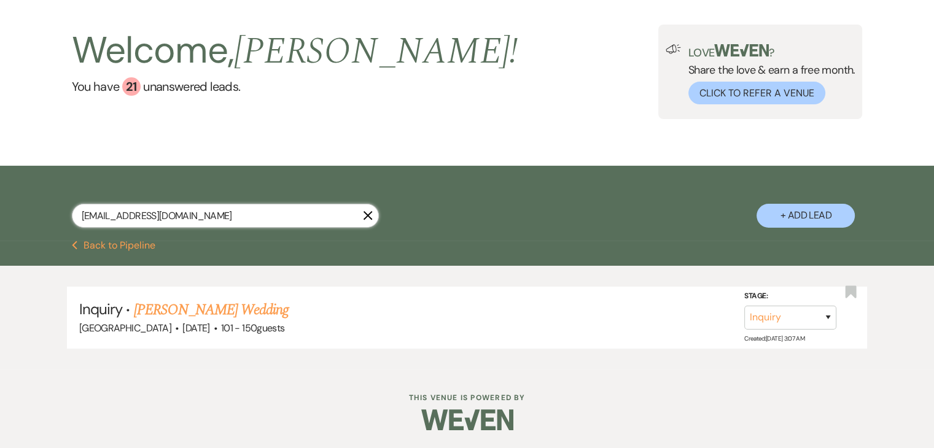
drag, startPoint x: 184, startPoint y: 222, endPoint x: 0, endPoint y: 203, distance: 184.6
click at [0, 203] on div "kacleak@gmail.com X + Add Lead" at bounding box center [467, 203] width 934 height 75
paste input "mel41745"
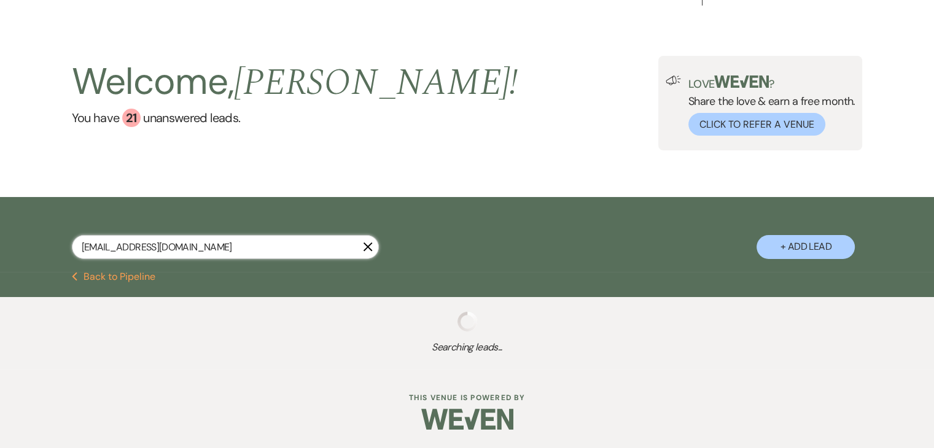
type input "mel41745@gmail.com"
select select "9"
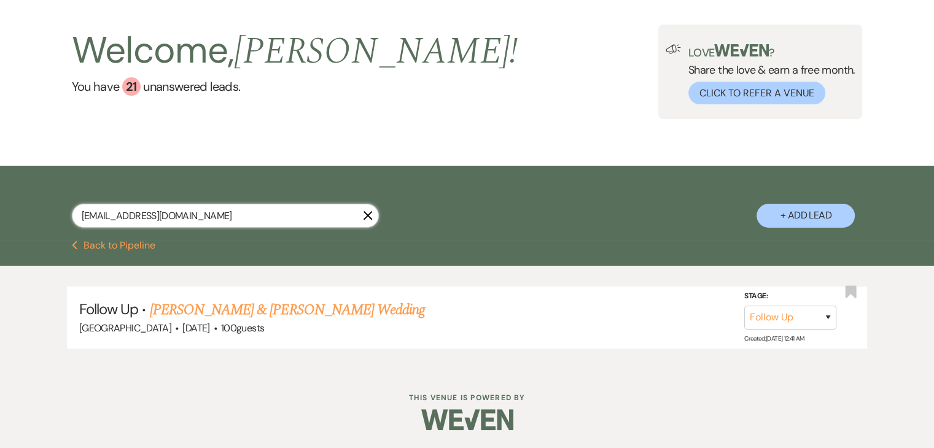
drag, startPoint x: 114, startPoint y: 219, endPoint x: 0, endPoint y: 219, distance: 113.6
click at [0, 219] on div "mel41745@gmail.com X + Add Lead" at bounding box center [467, 203] width 934 height 75
paste input "deja.frederick"
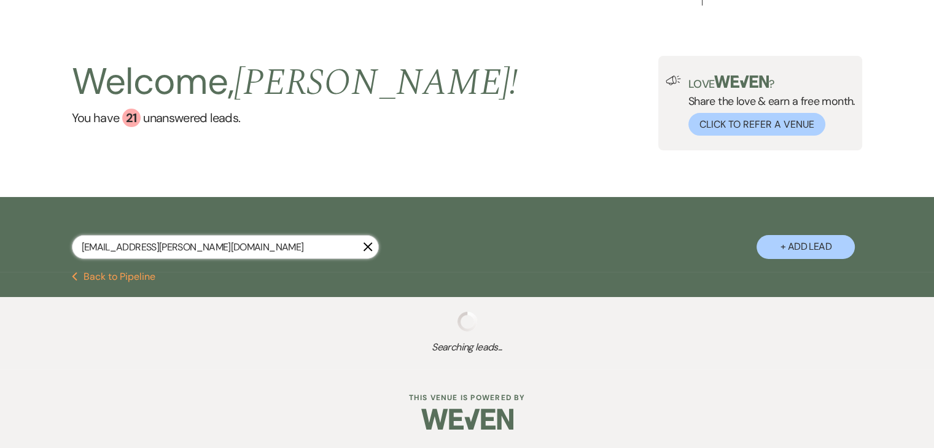
scroll to position [54, 0]
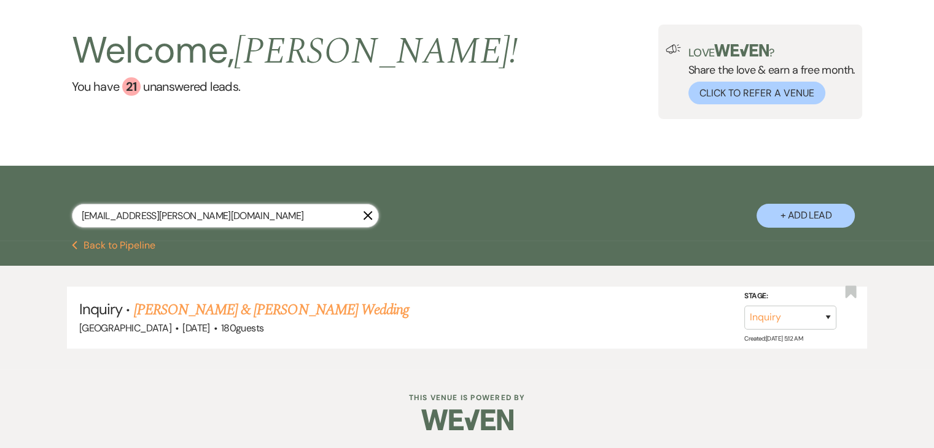
drag, startPoint x: 201, startPoint y: 226, endPoint x: 0, endPoint y: 160, distance: 211.9
click at [0, 160] on main "Welcome, Irene ! You have 21 unanswered lead s . Love ? Share the love & earn a…" at bounding box center [467, 174] width 934 height 392
paste input "erikamstokes"
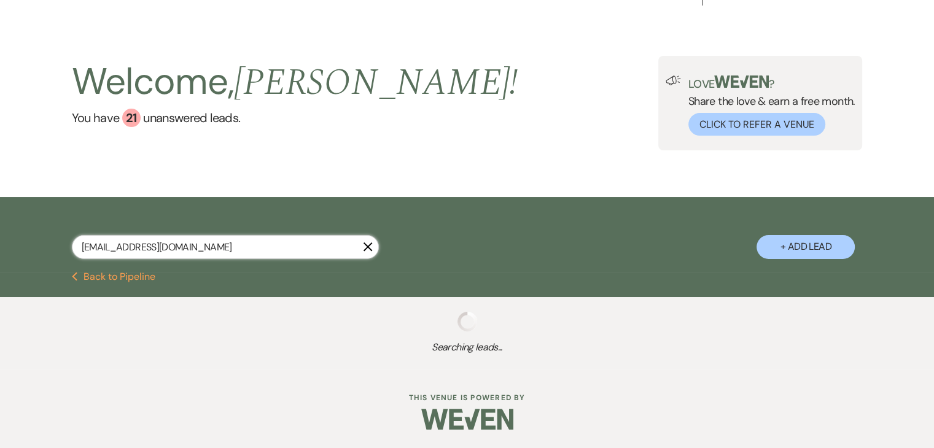
scroll to position [54, 0]
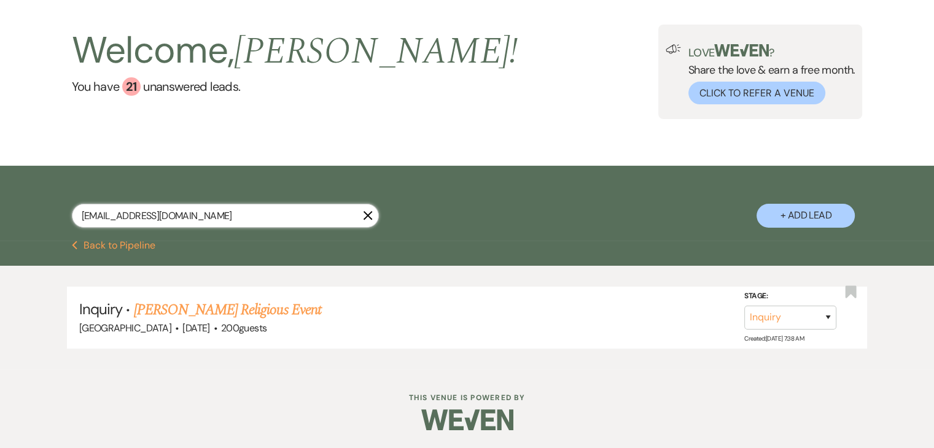
drag, startPoint x: 201, startPoint y: 217, endPoint x: 0, endPoint y: 209, distance: 201.6
click at [0, 209] on div "erikamstokes@gmail.com X + Add Lead" at bounding box center [467, 203] width 934 height 75
paste input "celinaandjaqiviouswise"
type input "celinaandjaqiviouswise@gmail.com"
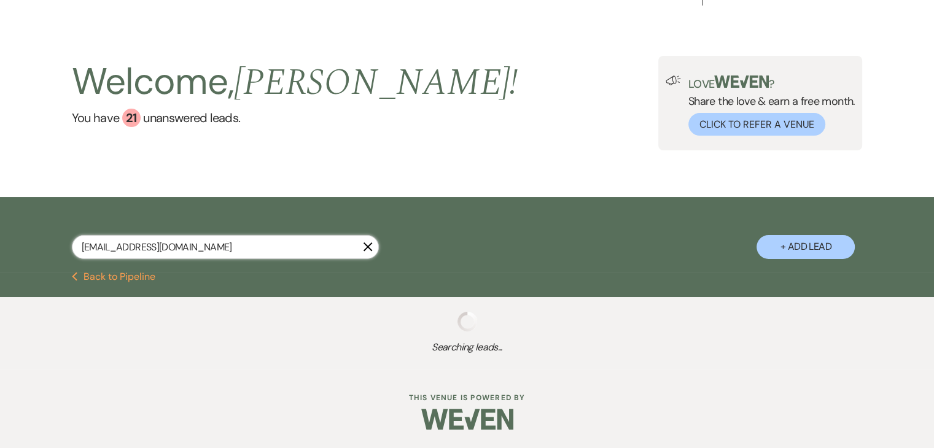
scroll to position [54, 0]
select select "2"
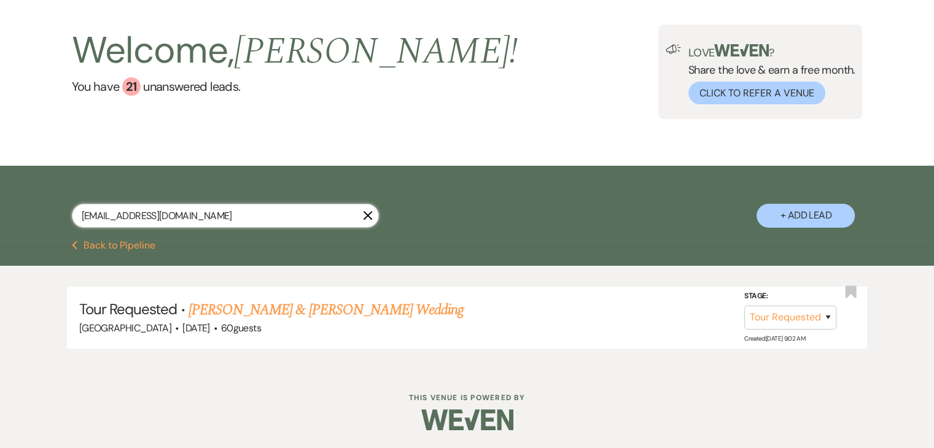
drag, startPoint x: 252, startPoint y: 209, endPoint x: 0, endPoint y: 123, distance: 266.8
click at [0, 123] on main "Welcome, Irene ! You have 21 unanswered lead s . Love ? Share the love & earn a…" at bounding box center [467, 174] width 934 height 392
paste input "destiny.s.lundy"
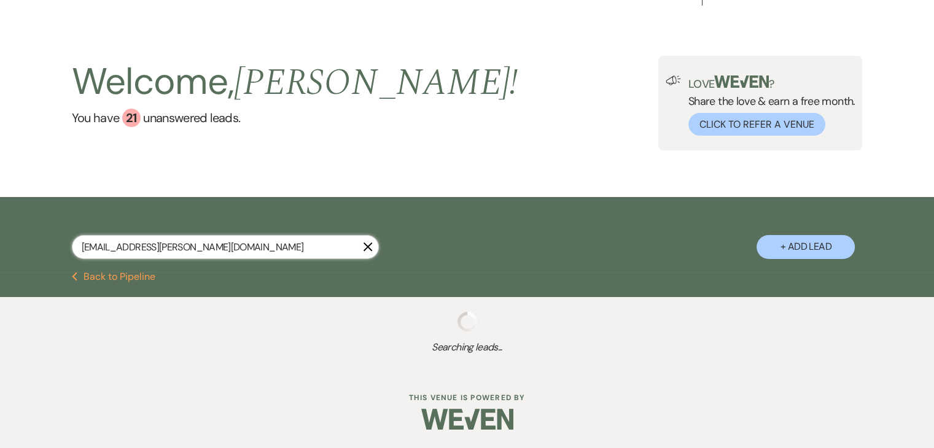
scroll to position [54, 0]
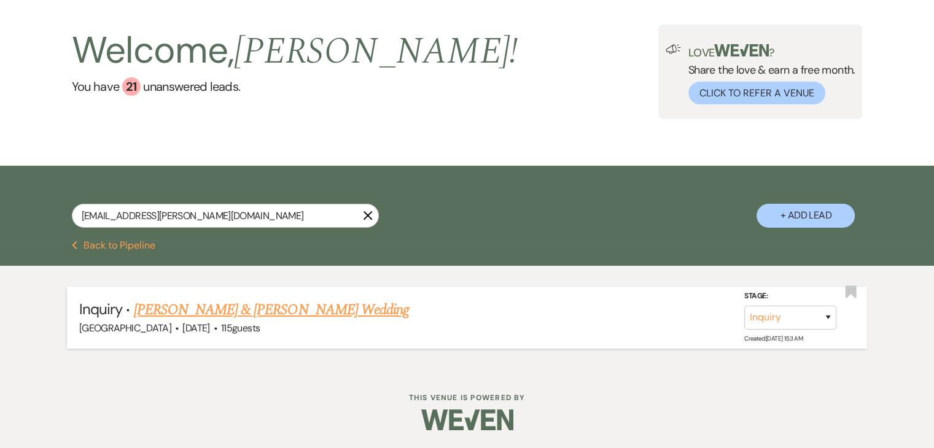
drag, startPoint x: 280, startPoint y: 312, endPoint x: 271, endPoint y: 308, distance: 10.2
drag, startPoint x: 232, startPoint y: 219, endPoint x: 0, endPoint y: 196, distance: 232.6
click at [0, 197] on div "destiny.s.lundy@gmail.com X + Add Lead" at bounding box center [467, 203] width 934 height 75
paste input "eedithambriz"
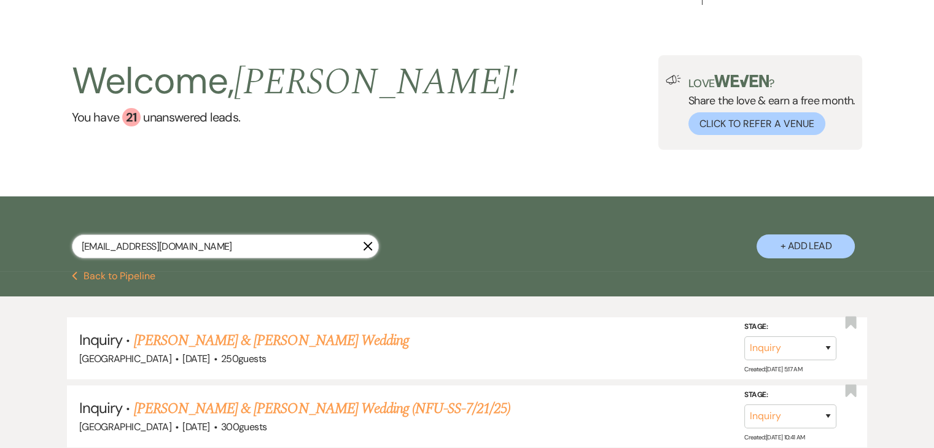
scroll to position [54, 0]
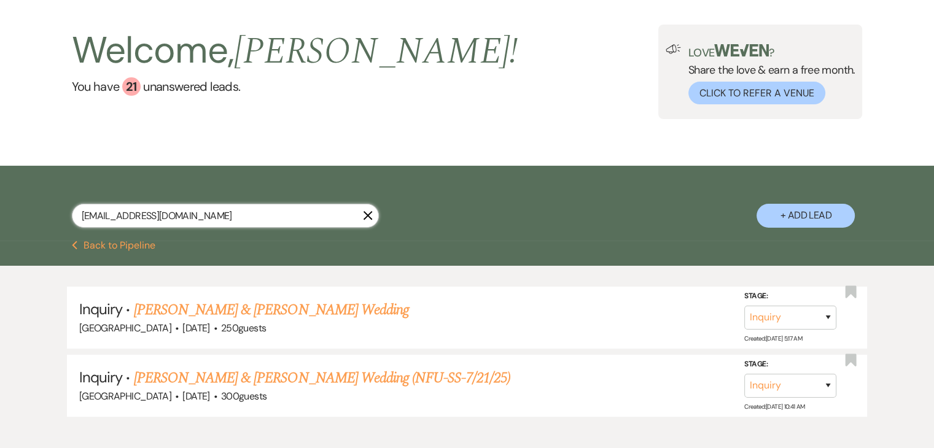
drag, startPoint x: 226, startPoint y: 217, endPoint x: 0, endPoint y: 164, distance: 232.1
click at [0, 164] on main "Welcome, Irene ! You have 21 unanswered lead s . Love ? Share the love & earn a…" at bounding box center [467, 208] width 934 height 460
paste input "jenniferrsanchez15"
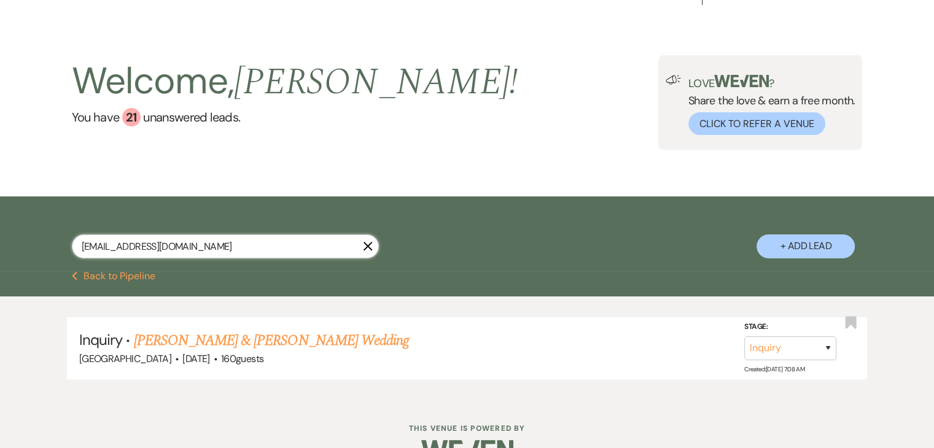
scroll to position [54, 0]
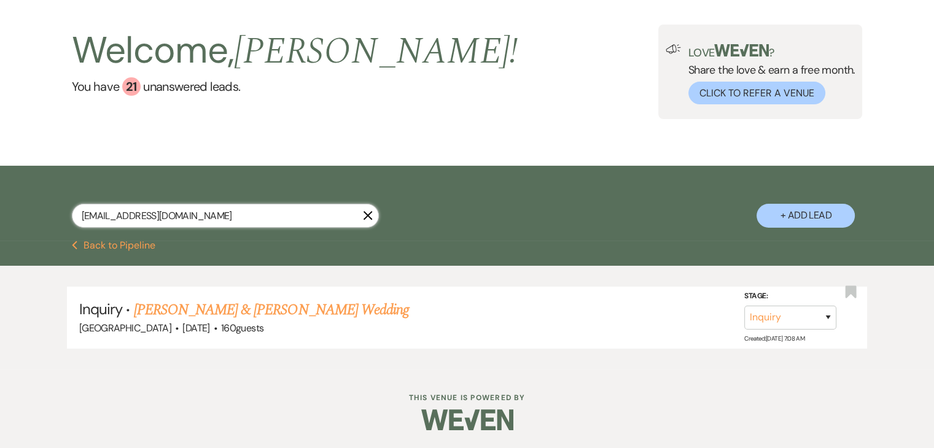
drag, startPoint x: 238, startPoint y: 212, endPoint x: 0, endPoint y: 176, distance: 241.0
click at [0, 176] on div "jenniferrsanchez15@gmail.com X + Add Lead" at bounding box center [467, 203] width 934 height 75
paste input "carrollcrystal83"
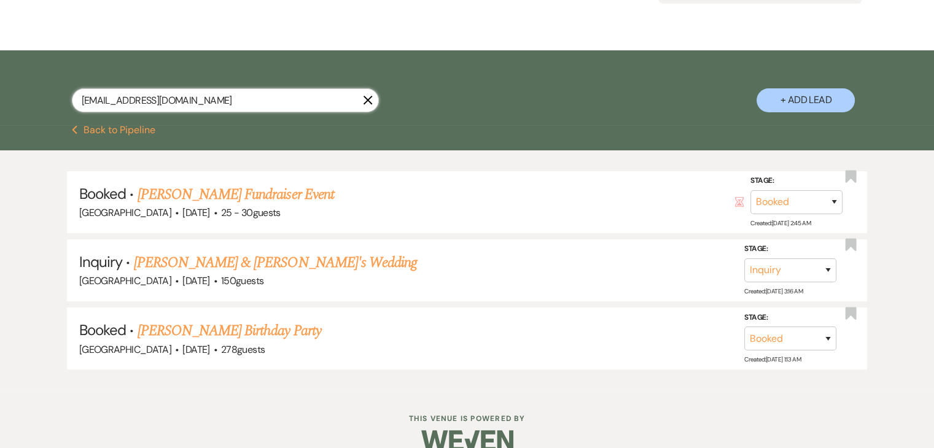
scroll to position [189, 0]
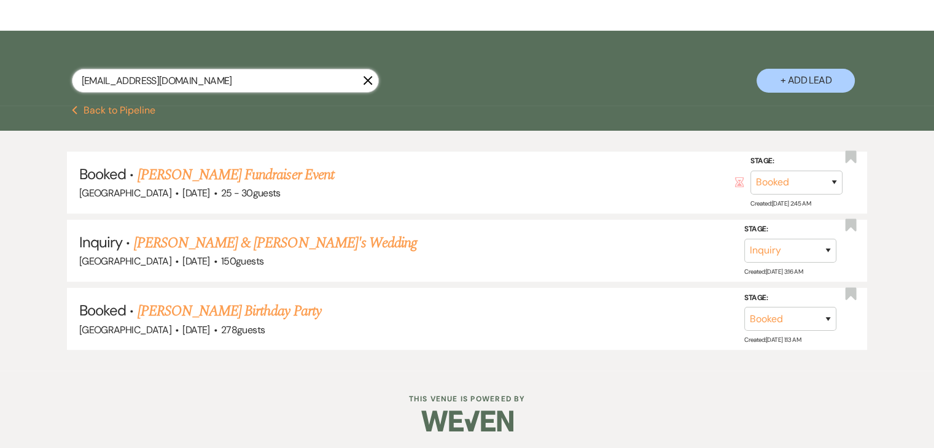
drag, startPoint x: 214, startPoint y: 72, endPoint x: 37, endPoint y: 73, distance: 177.5
click at [37, 73] on div "carrollcrystal83@gmail.com X + Add Lead" at bounding box center [467, 70] width 884 height 66
paste input "jmalloy8966"
type input "jmalloy8966@gmail.com"
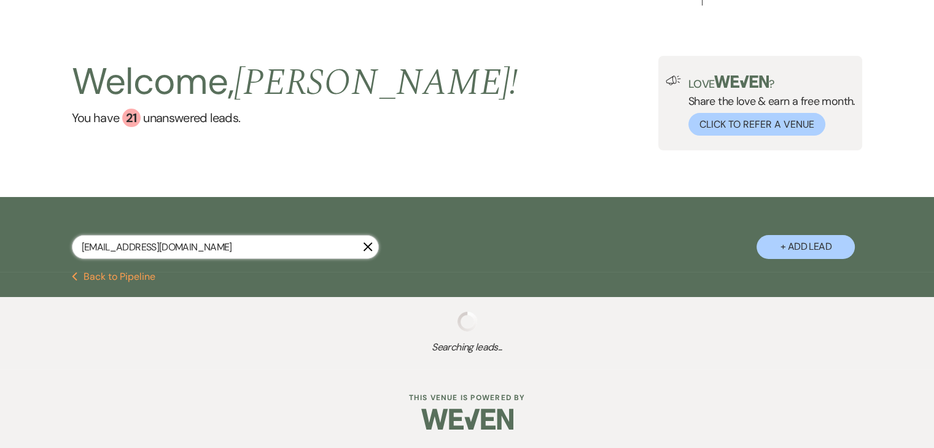
select select "8"
select select "7"
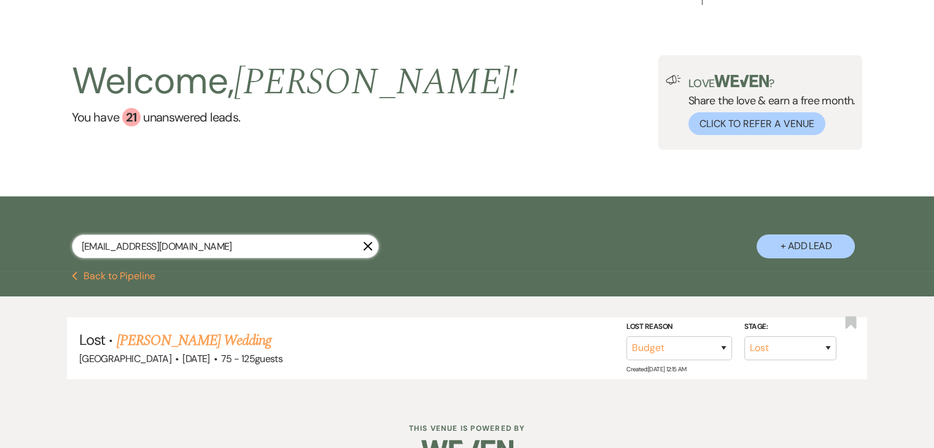
scroll to position [54, 0]
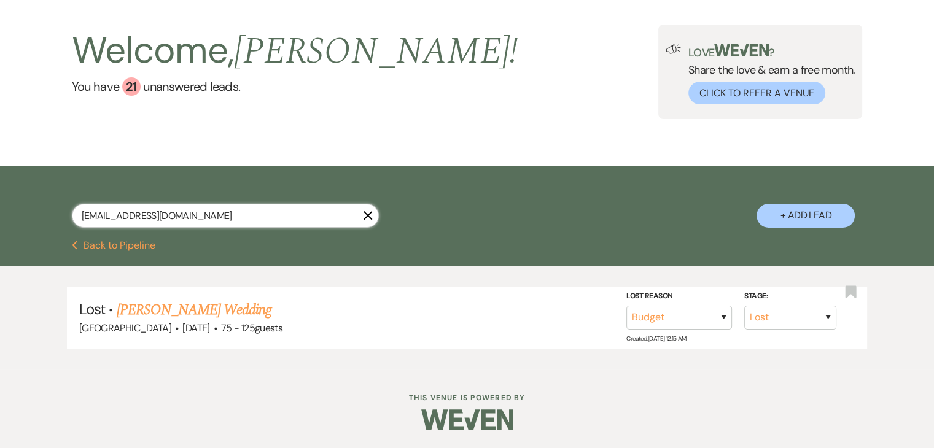
drag, startPoint x: 228, startPoint y: 217, endPoint x: 0, endPoint y: 150, distance: 238.1
click at [1, 150] on main "Welcome, Irene ! You have 21 unanswered lead s . Love ? Share the love & earn a…" at bounding box center [467, 174] width 934 height 392
paste input "bride2b2027@yahoo"
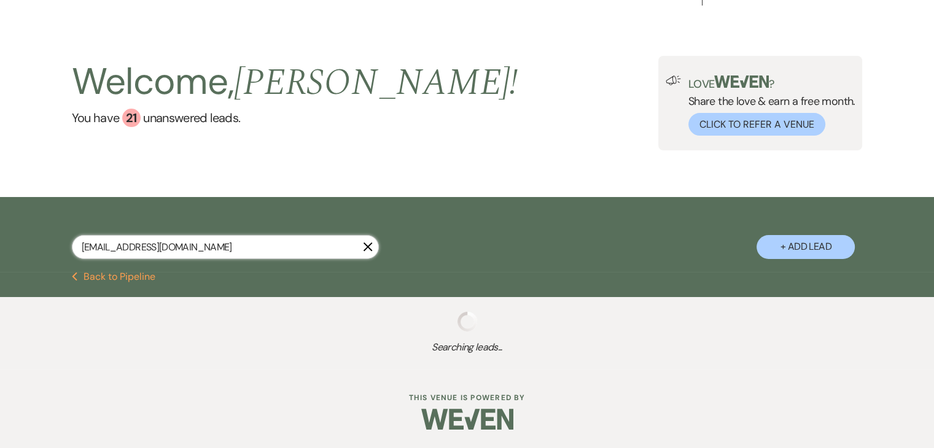
type input "bride2b2027@yahoo.com"
select select "8"
select select "5"
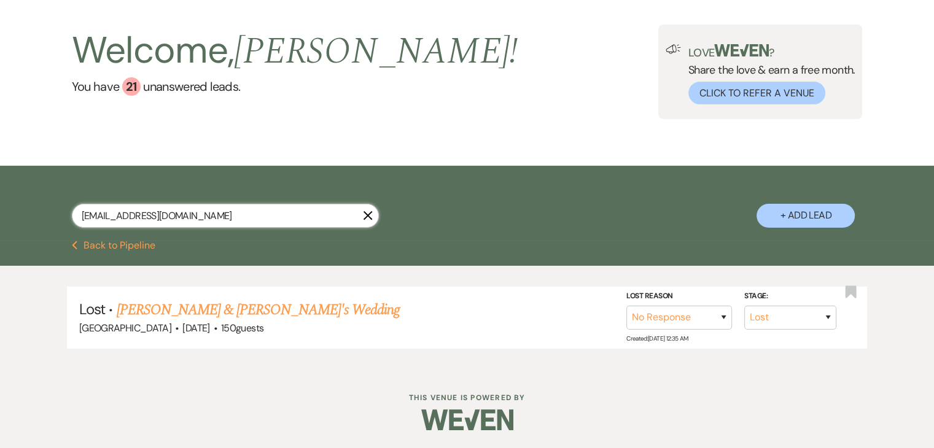
drag, startPoint x: 311, startPoint y: 209, endPoint x: 10, endPoint y: 135, distance: 309.2
click at [15, 135] on main "Welcome, Irene ! You have 21 unanswered lead s . Love ? Share the love & earn a…" at bounding box center [467, 174] width 934 height 392
paste input "hirashazim@gmail"
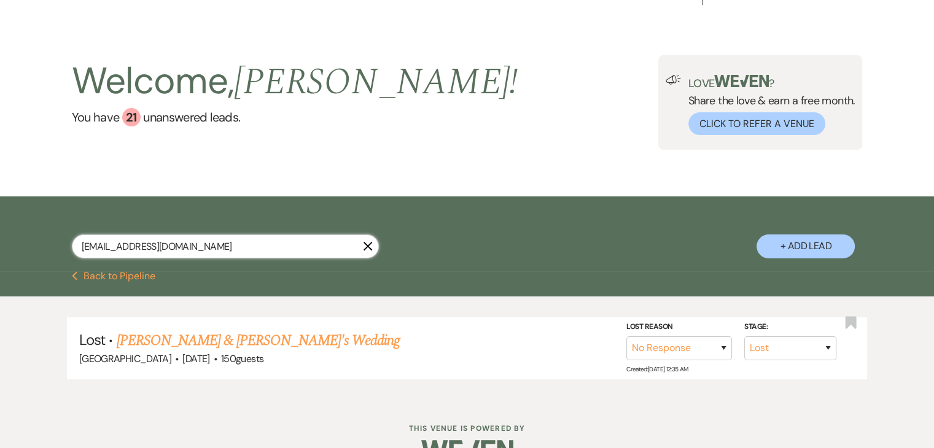
type input "hirashazim@gmail.com"
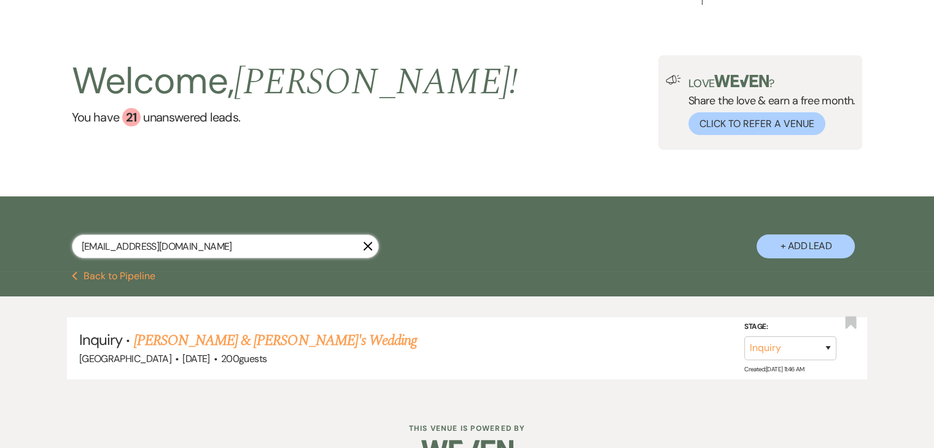
scroll to position [54, 0]
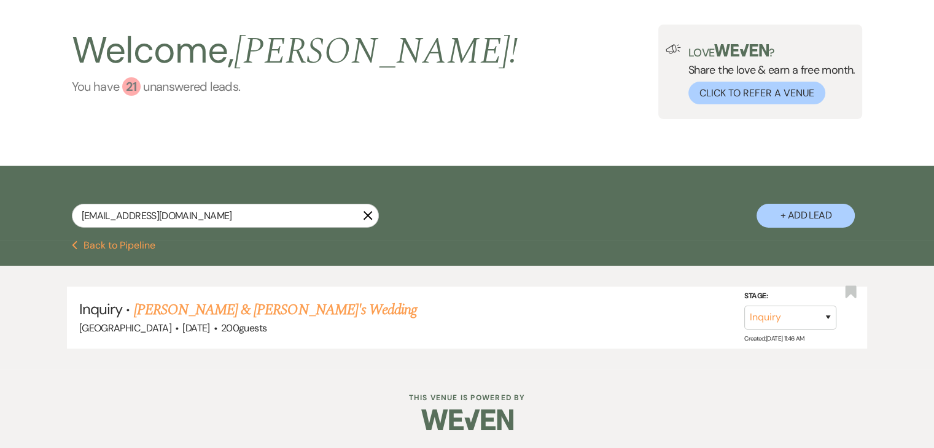
click at [132, 79] on div "21" at bounding box center [131, 86] width 18 height 18
click at [137, 101] on div "Welcome, Irene ! You have 21 unanswered lead s ." at bounding box center [295, 72] width 446 height 95
click at [114, 248] on button "Previous Back to Pipeline" at bounding box center [114, 246] width 84 height 10
click at [103, 241] on button "Previous Back to Pipeline" at bounding box center [114, 246] width 84 height 10
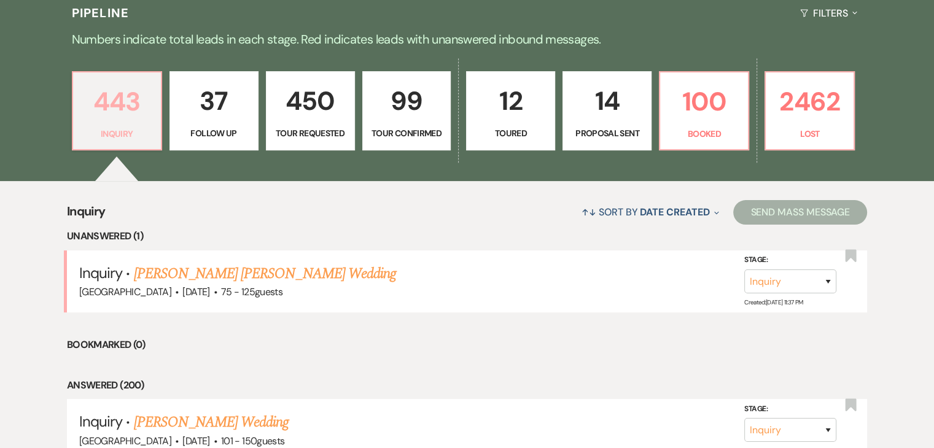
scroll to position [307, 0]
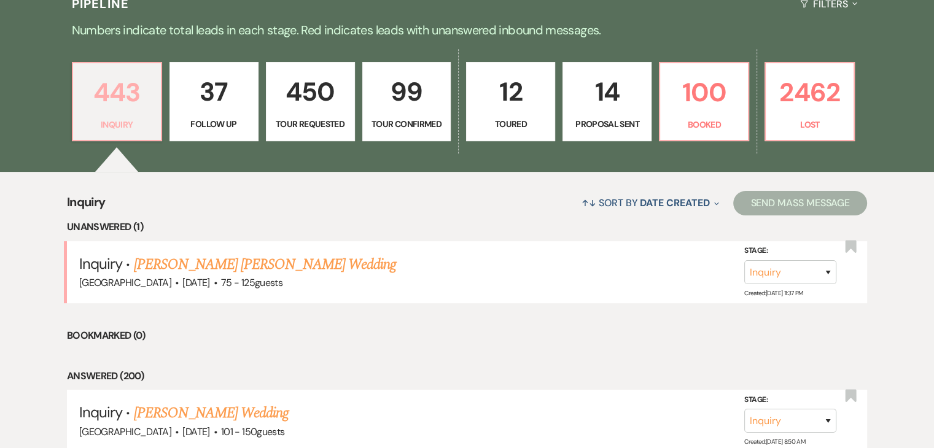
click at [125, 86] on p "443" at bounding box center [116, 92] width 73 height 41
click at [219, 92] on p "37" at bounding box center [213, 91] width 73 height 41
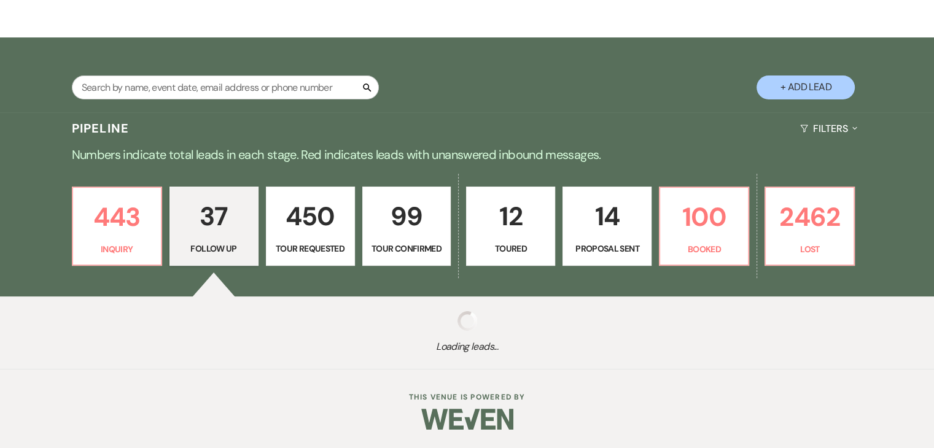
select select "9"
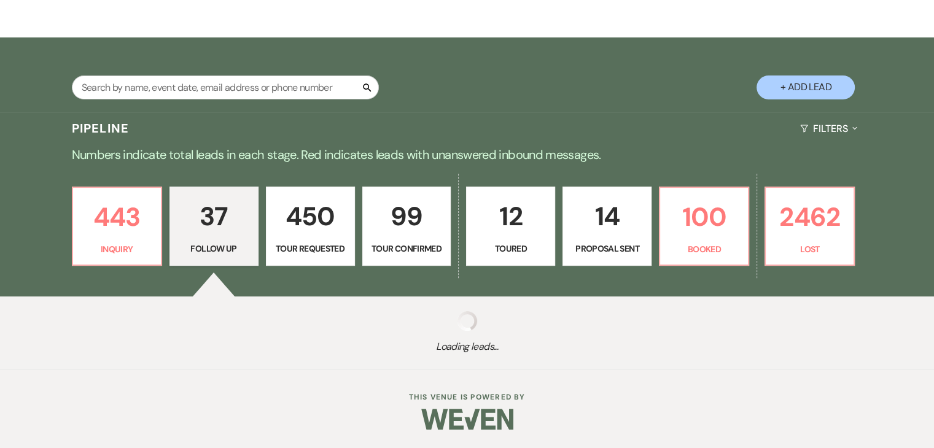
select select "9"
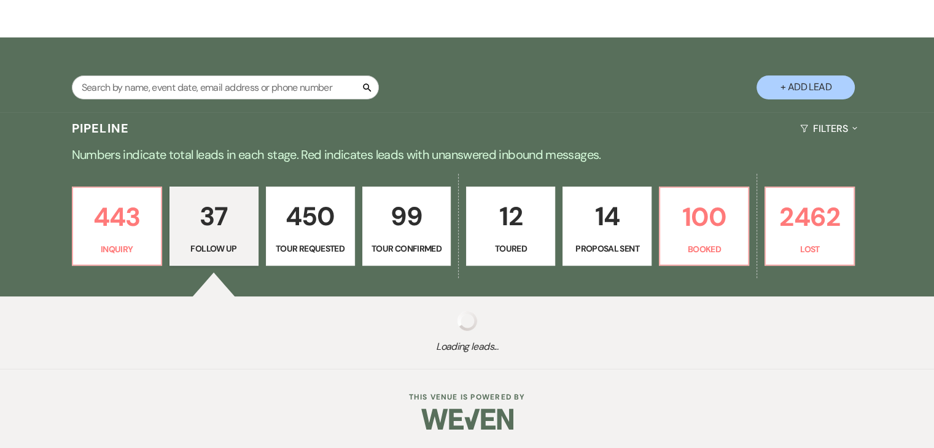
select select "9"
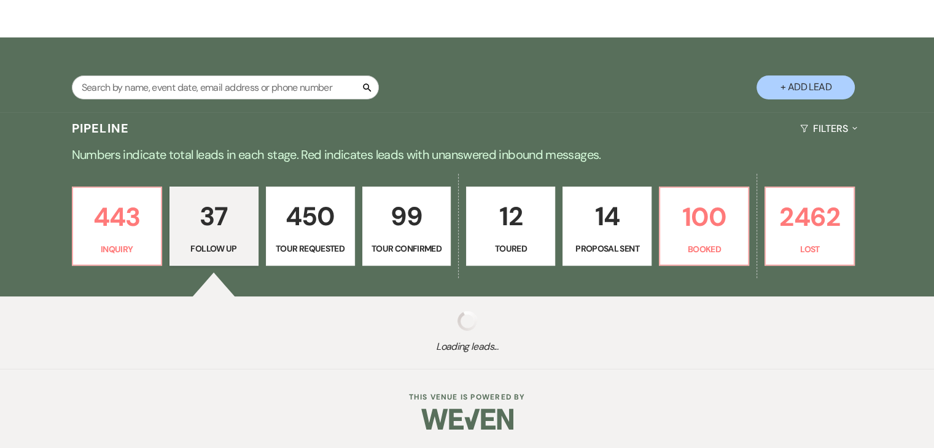
select select "9"
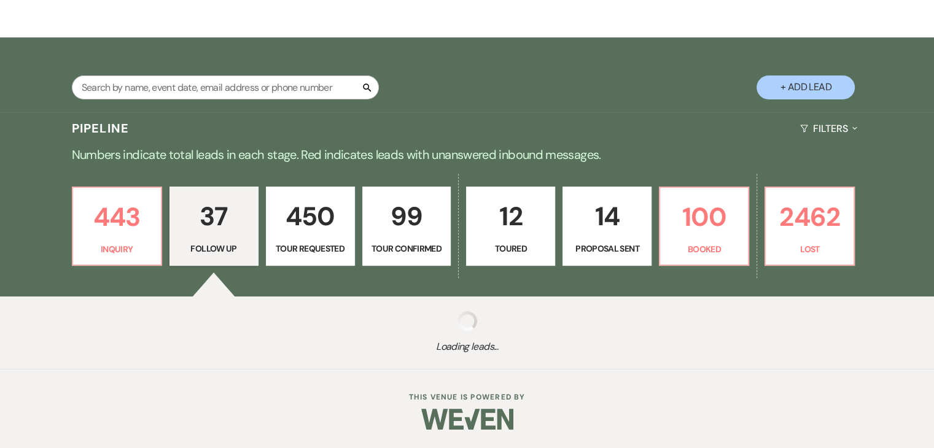
select select "9"
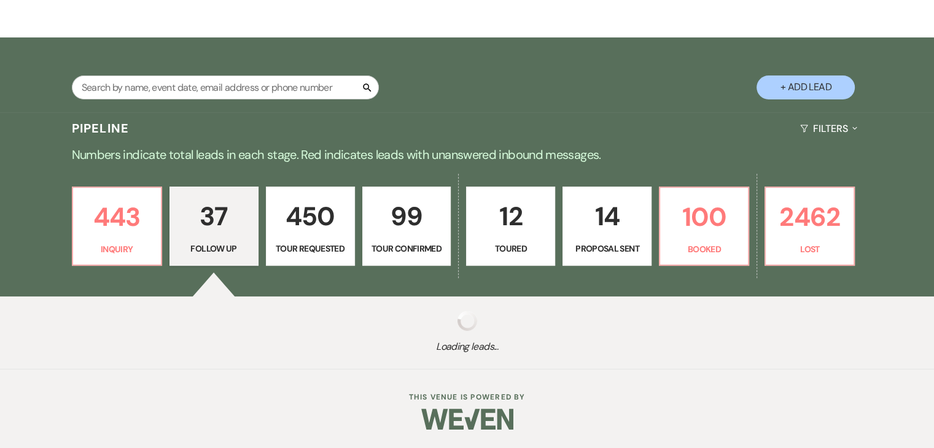
select select "9"
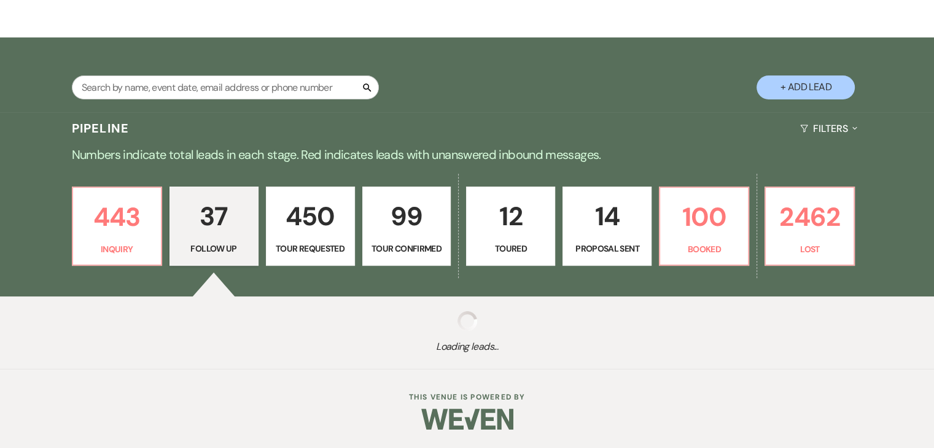
select select "9"
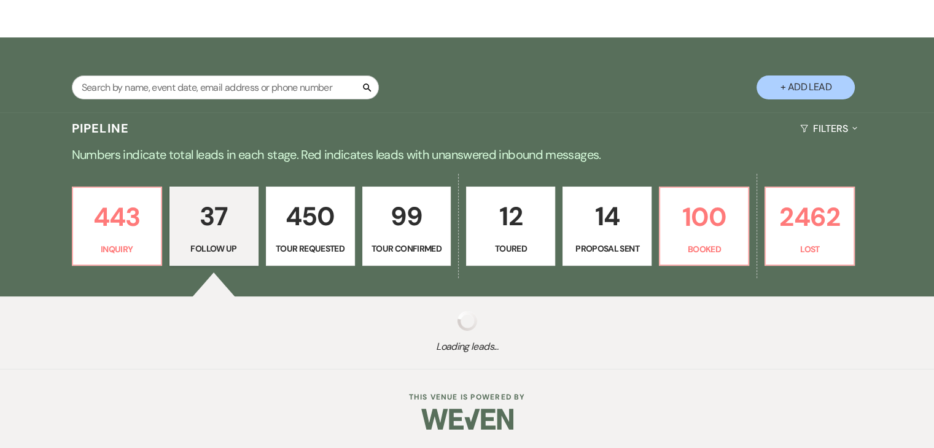
select select "9"
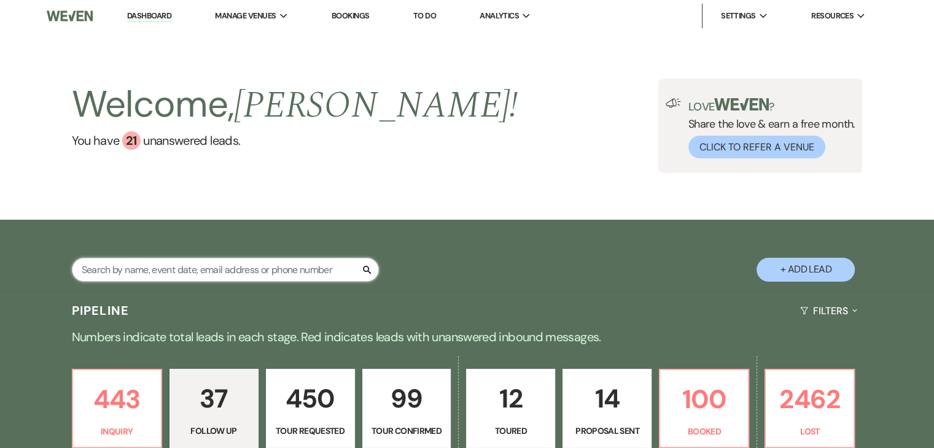
click at [238, 266] on input "text" at bounding box center [225, 270] width 307 height 24
paste input "zaiel.smith@gmail.com"
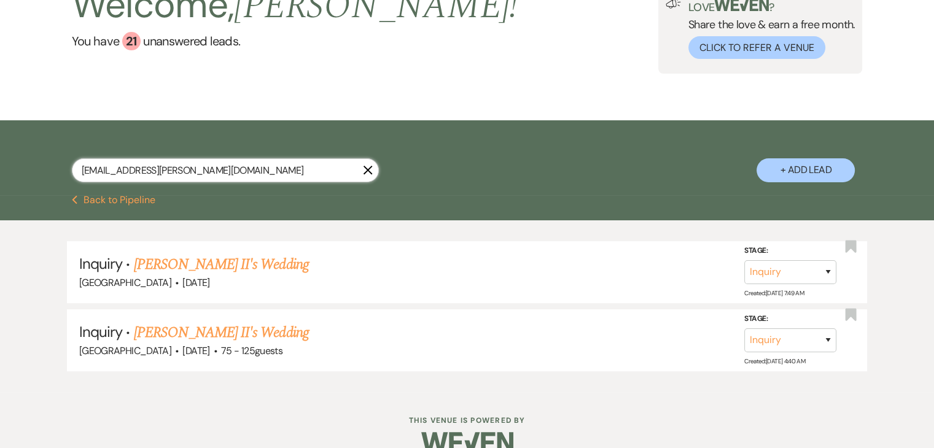
scroll to position [122, 0]
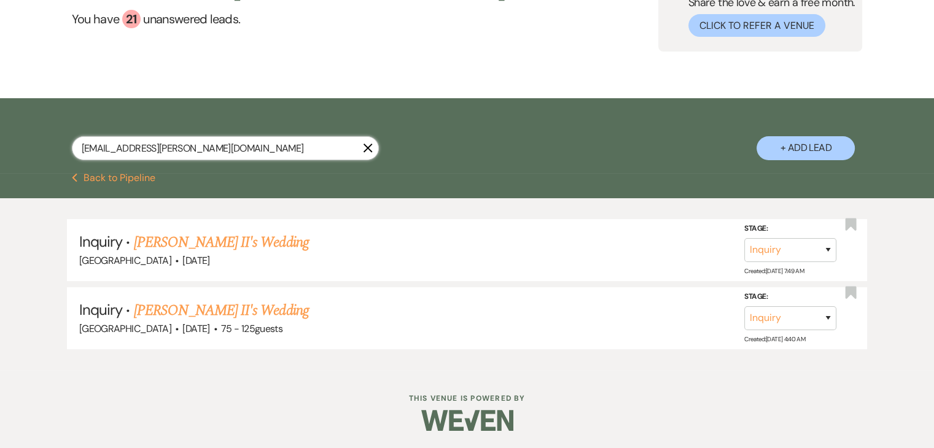
drag, startPoint x: 232, startPoint y: 148, endPoint x: 0, endPoint y: 58, distance: 248.3
click at [0, 58] on main "Welcome, Irene ! You have 21 unanswered lead s . Love ? Share the love & earn a…" at bounding box center [467, 140] width 934 height 460
paste input "hirashazim"
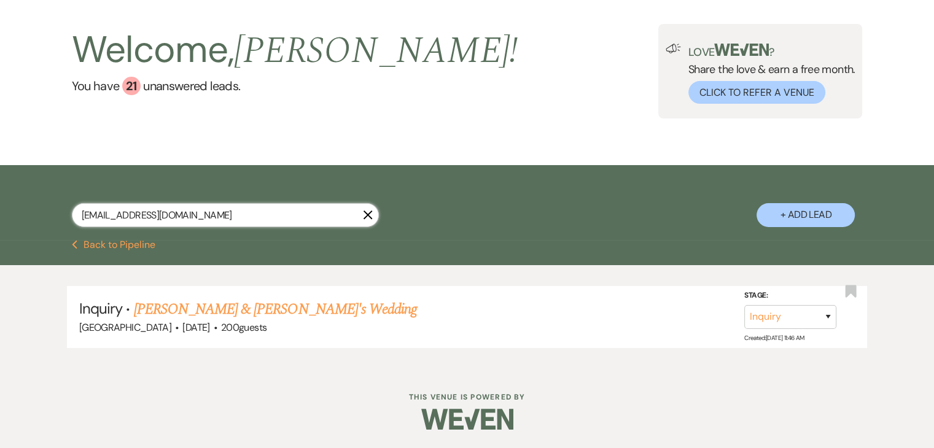
scroll to position [54, 0]
drag, startPoint x: 191, startPoint y: 208, endPoint x: 0, endPoint y: 190, distance: 191.8
click at [0, 190] on div "hirashazim@gmail.com X + Add Lead" at bounding box center [467, 203] width 934 height 75
paste input "yjwrealtor"
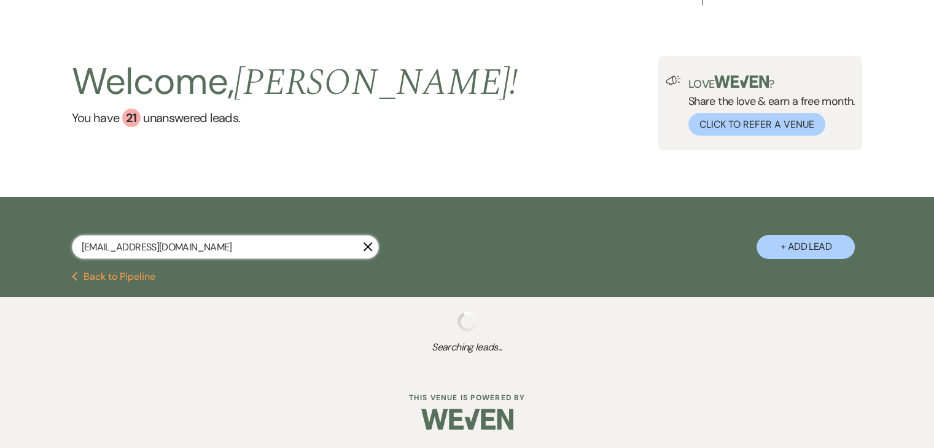
scroll to position [54, 0]
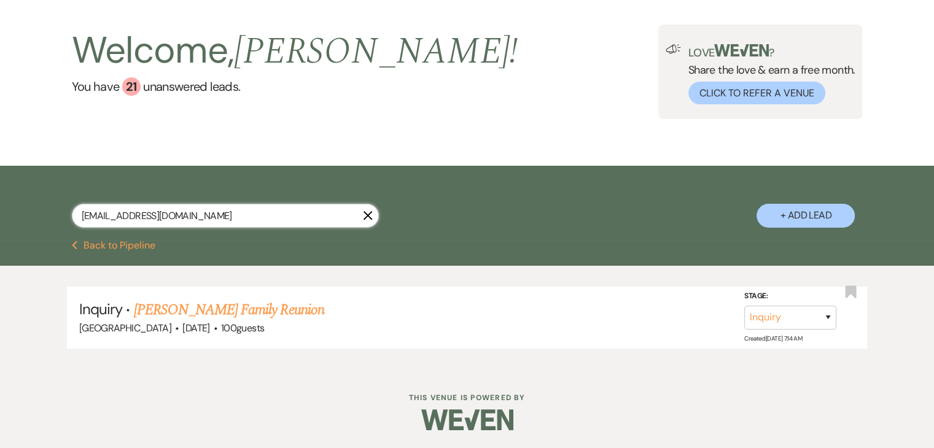
drag, startPoint x: 246, startPoint y: 210, endPoint x: 0, endPoint y: 173, distance: 249.0
click at [0, 173] on div "yjwrealtor@gmail.com X + Add Lead" at bounding box center [467, 203] width 934 height 75
paste input "naimah@ladykhadijahinstitute"
type input "naimah@ladykhadijahinstitute.com"
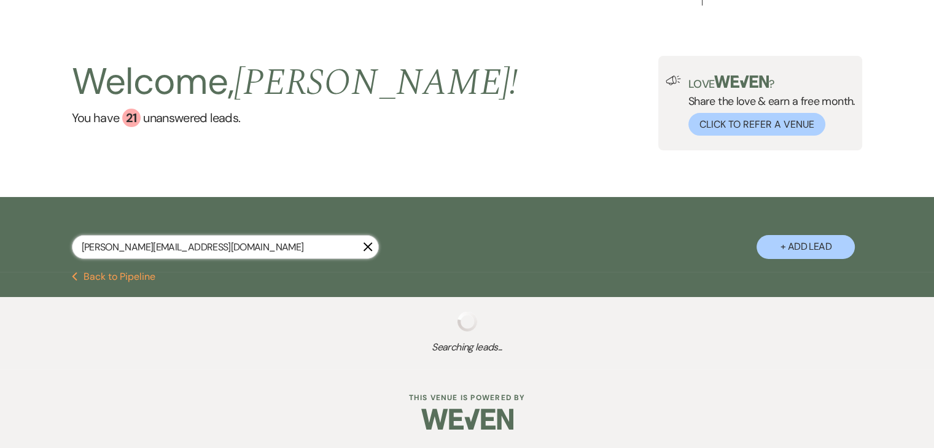
scroll to position [54, 0]
select select "9"
select select "8"
select select "4"
select select "8"
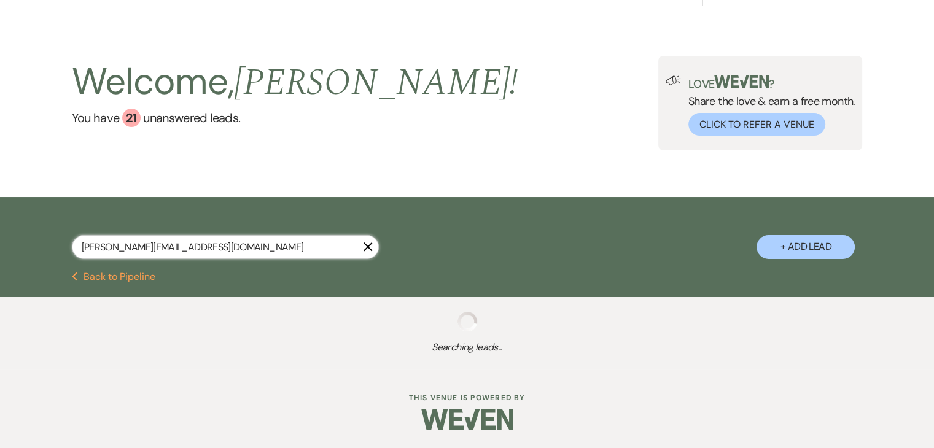
select select "8"
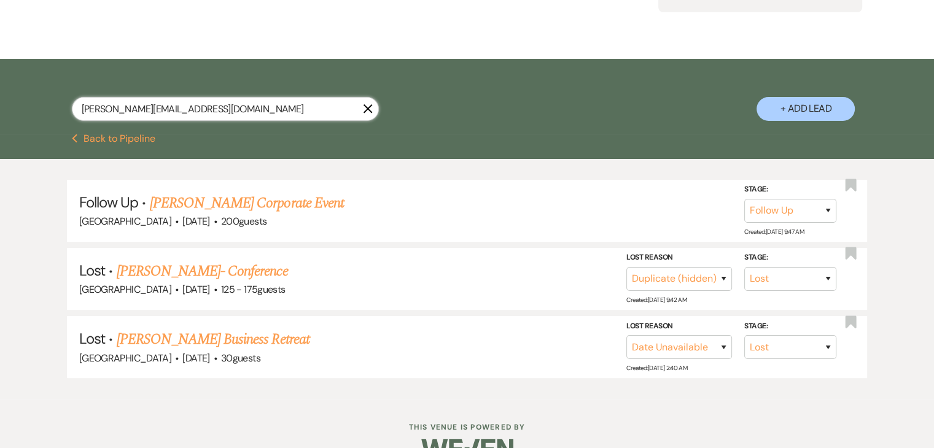
scroll to position [162, 0]
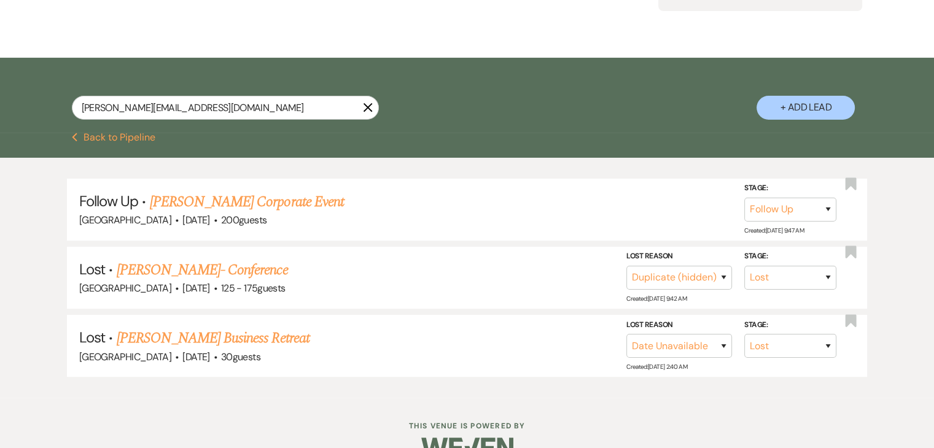
drag, startPoint x: 251, startPoint y: 94, endPoint x: 20, endPoint y: 98, distance: 230.9
click at [20, 98] on div "naimah@ladykhadijahinstitute.com X + Add Lead" at bounding box center [467, 95] width 934 height 75
click at [238, 112] on input "naimah@ladykhadijahinstitute.com" at bounding box center [225, 108] width 307 height 24
drag, startPoint x: 238, startPoint y: 112, endPoint x: 0, endPoint y: 106, distance: 238.3
click at [0, 106] on div "naimah@ladykhadijahinstitute.com X + Add Lead" at bounding box center [467, 95] width 934 height 75
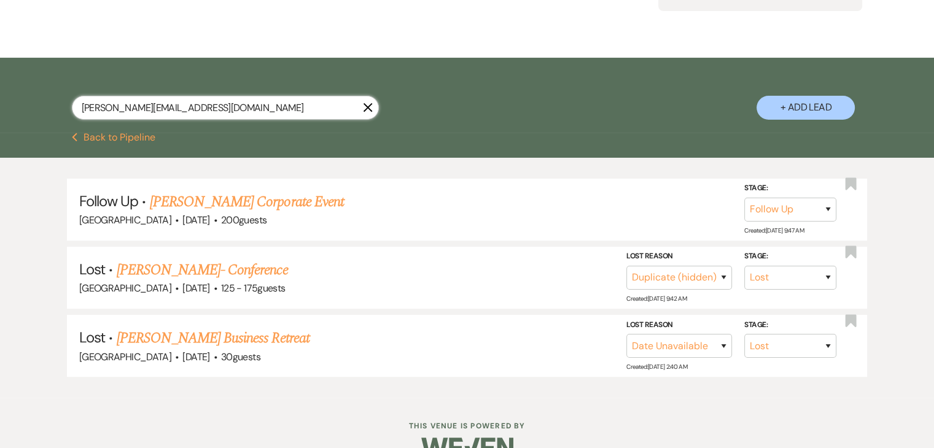
paste input "ockmaggie@gmail"
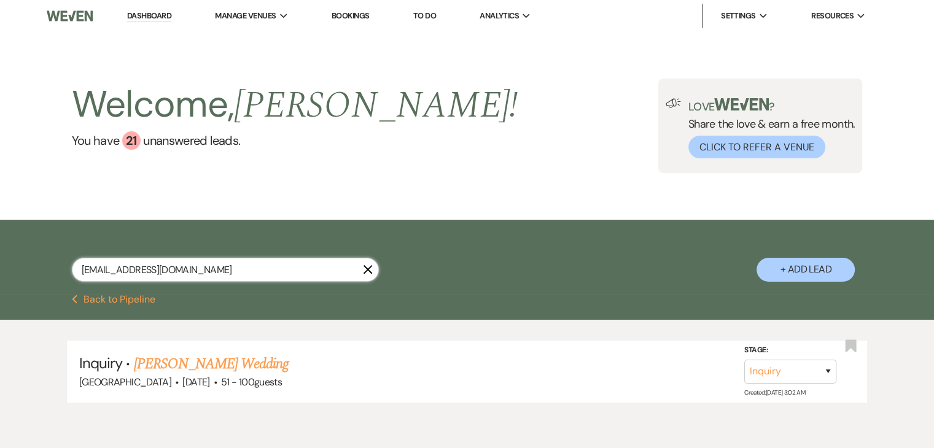
scroll to position [54, 0]
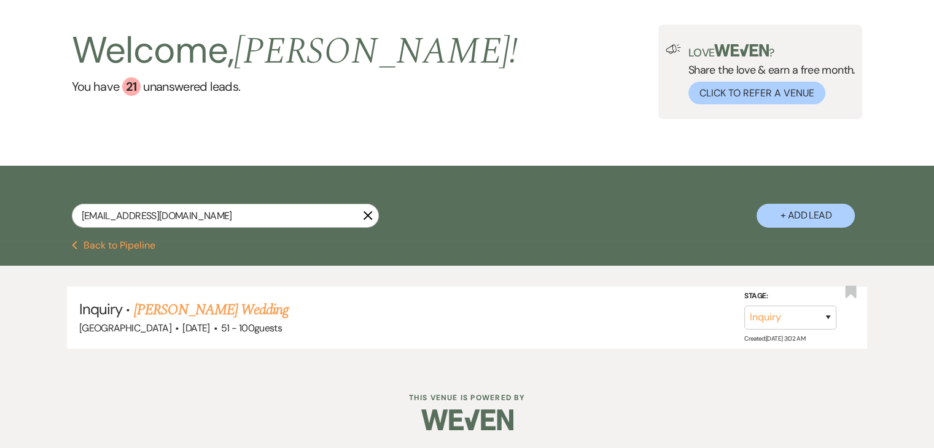
drag, startPoint x: 211, startPoint y: 203, endPoint x: 219, endPoint y: 220, distance: 19.5
click at [219, 220] on div "ockmaggie@gmail.com X + Add Lead" at bounding box center [467, 205] width 884 height 66
drag, startPoint x: 219, startPoint y: 220, endPoint x: 5, endPoint y: 224, distance: 214.4
click at [5, 224] on div "ockmaggie@gmail.com X + Add Lead" at bounding box center [467, 203] width 934 height 75
paste input "suhag.shukla"
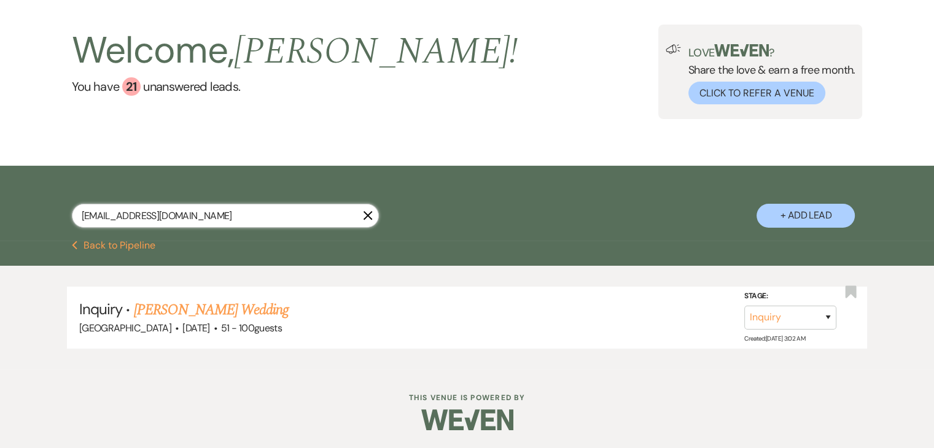
type input "suhag.shukla@gmail.com"
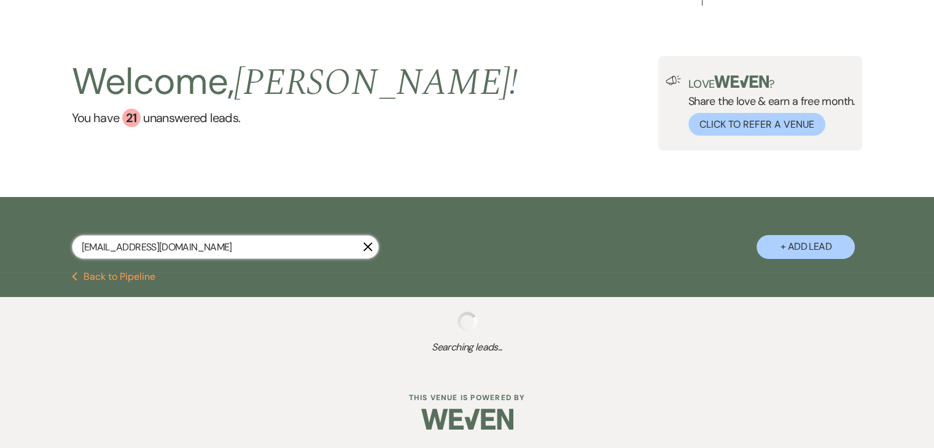
scroll to position [54, 0]
select select "9"
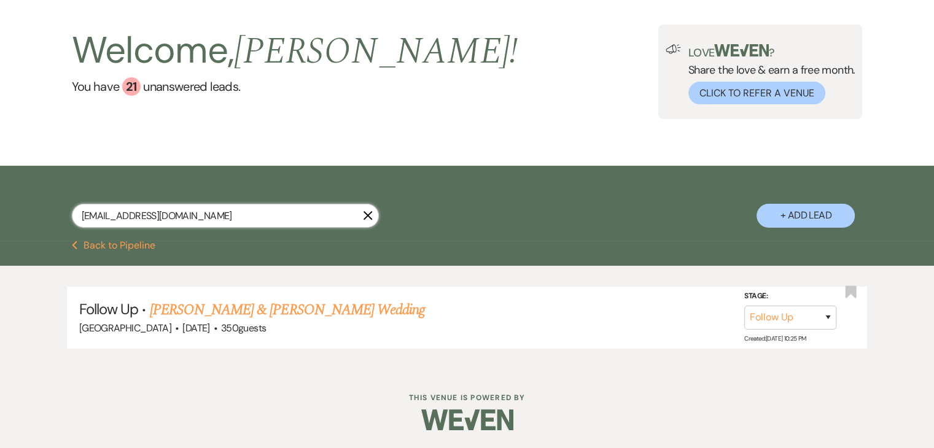
type input "suhag.shukla@gmail.com"
click at [174, 315] on link "Krinal Shah & Parth Shukla's Wedding" at bounding box center [287, 310] width 275 height 22
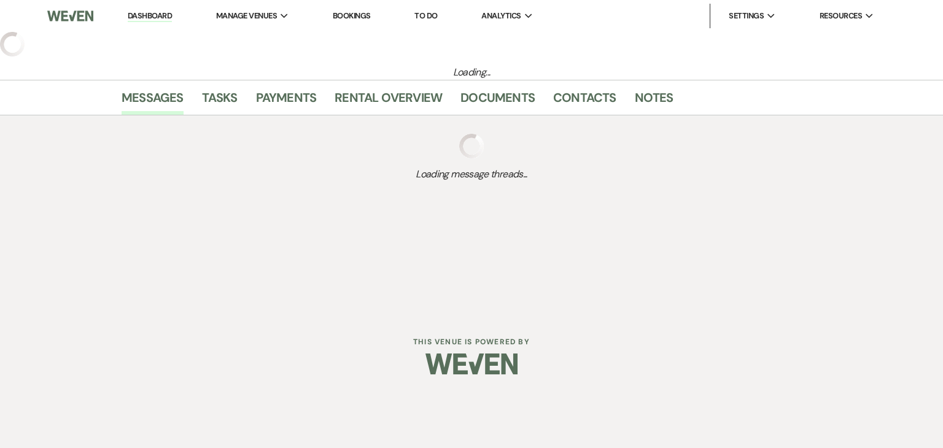
select select "9"
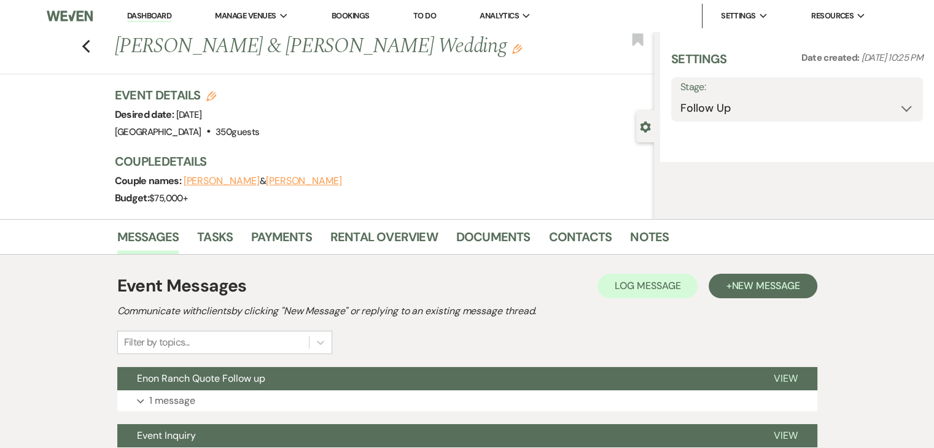
select select "5"
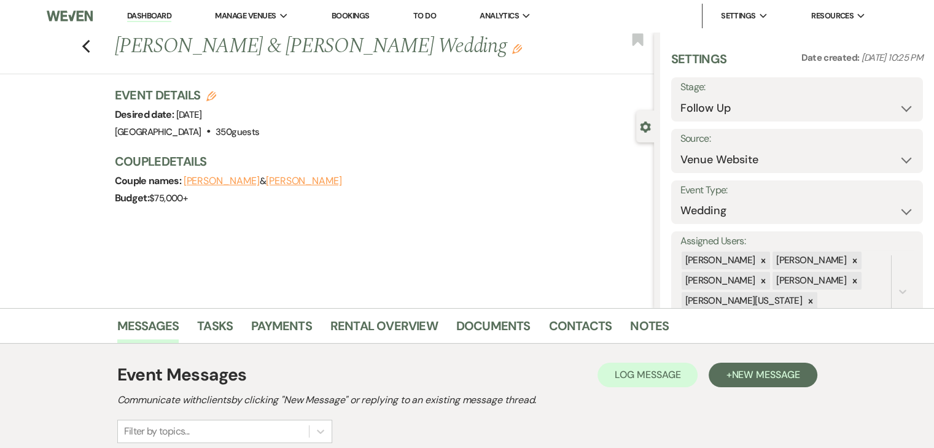
click at [174, 315] on li "Messages" at bounding box center [157, 328] width 80 height 29
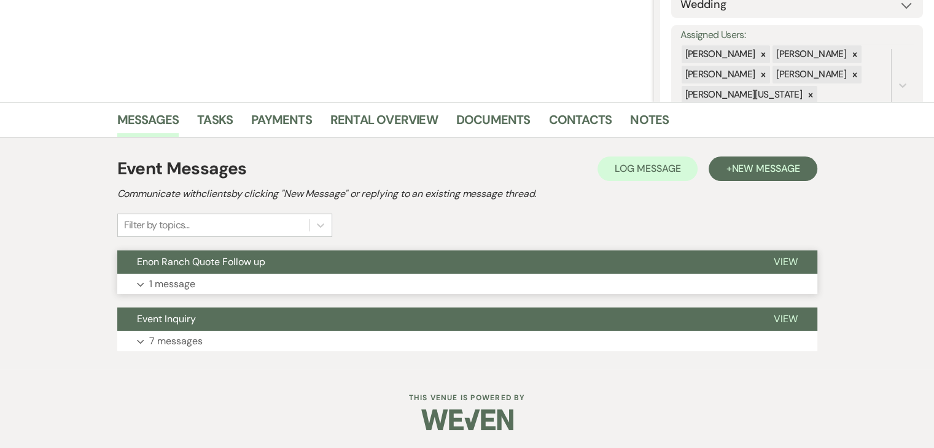
click at [216, 274] on button "Expand 1 message" at bounding box center [467, 284] width 700 height 21
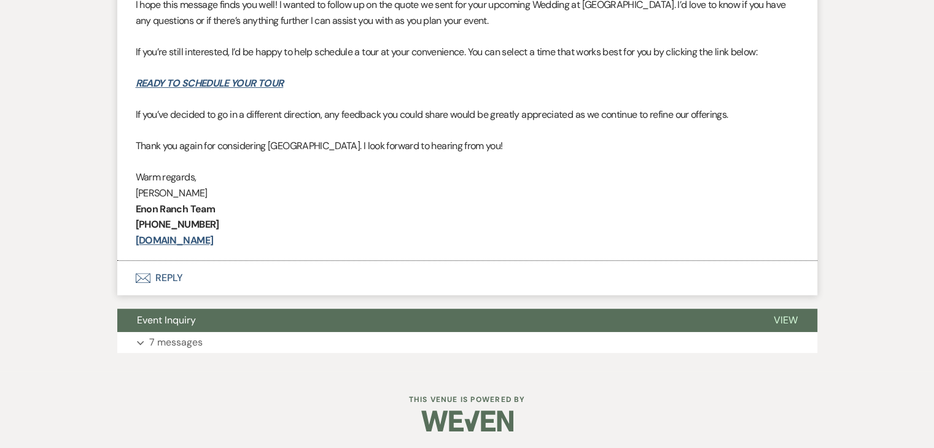
scroll to position [582, 0]
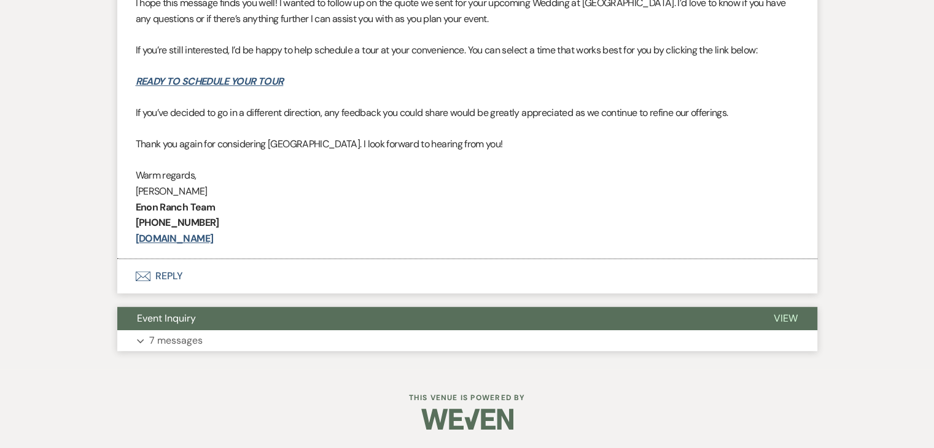
click at [238, 336] on button "Expand 7 messages" at bounding box center [467, 340] width 700 height 21
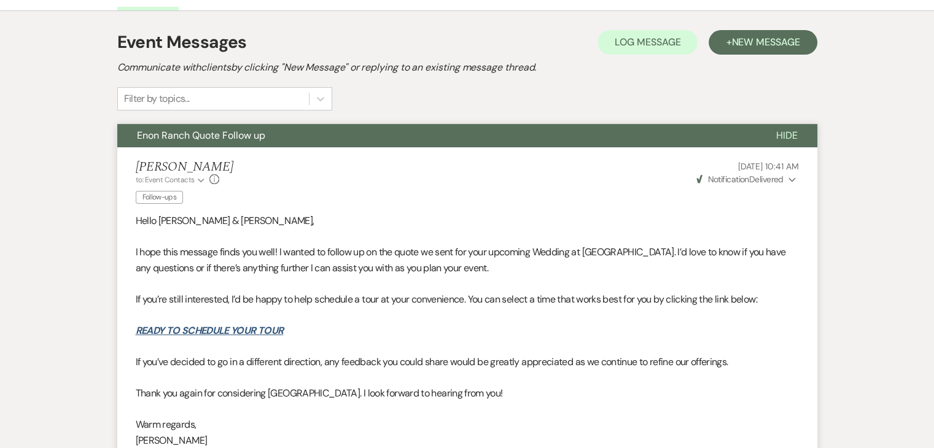
scroll to position [332, 0]
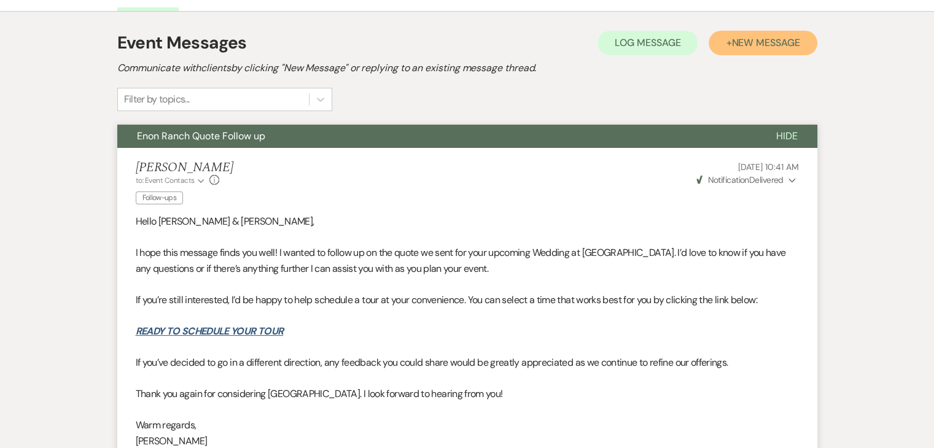
click at [737, 44] on span "New Message" at bounding box center [765, 42] width 68 height 13
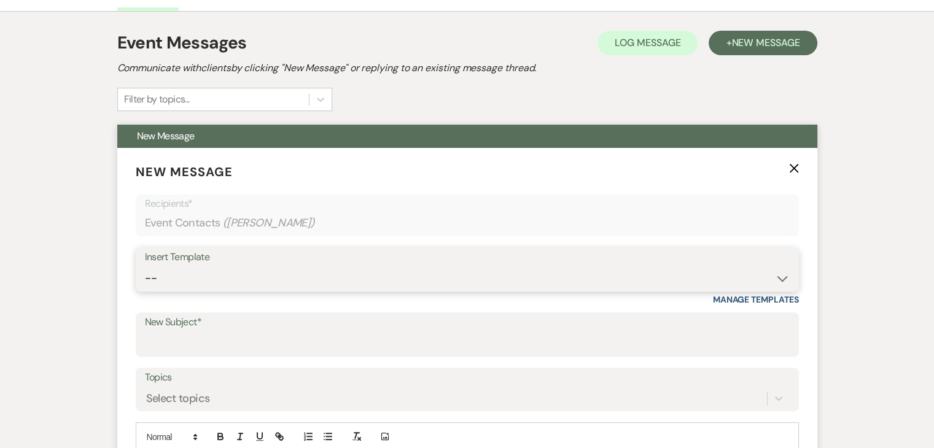
click at [705, 267] on select "-- Inquiry Follow Up Email #2 Contract Sending Template Payment Template Rental…" at bounding box center [467, 279] width 645 height 24
select select "1402"
click at [145, 267] on select "-- Inquiry Follow Up Email #2 Contract Sending Template Payment Template Rental…" at bounding box center [467, 279] width 645 height 24
type input "Ready to Schedule a Tour?"
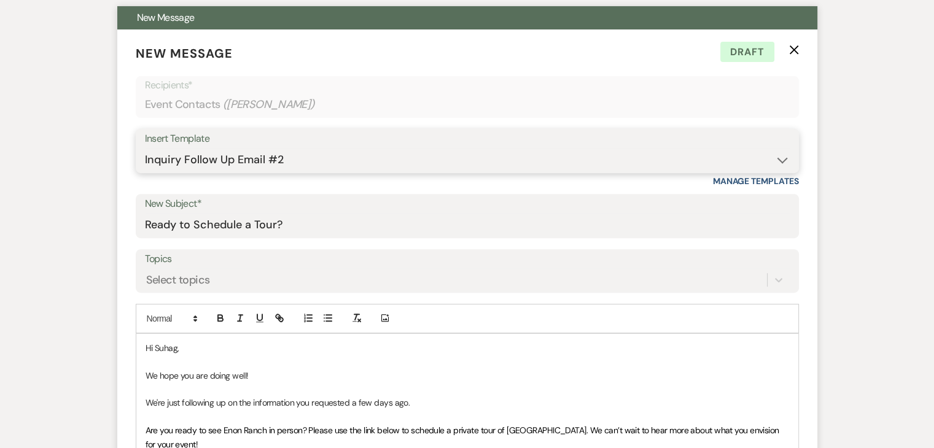
scroll to position [440, 0]
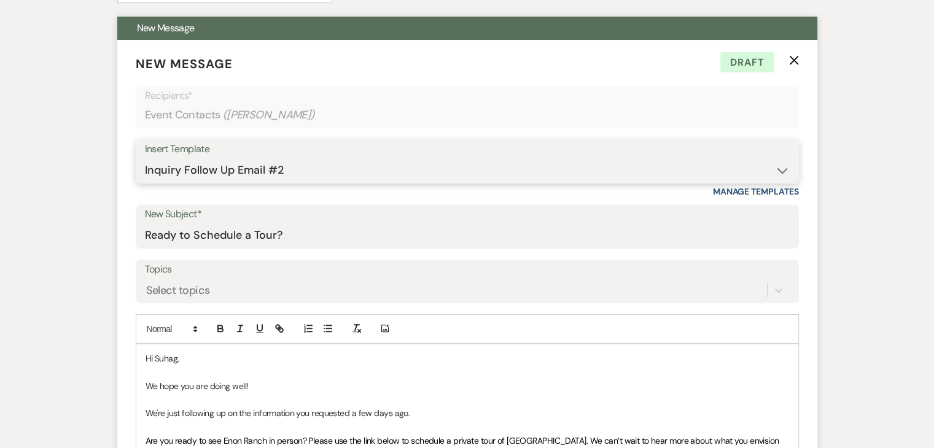
click at [740, 166] on select "-- Inquiry Follow Up Email #2 Contract Sending Template Payment Template Rental…" at bounding box center [467, 170] width 645 height 24
select select "1711"
click at [145, 158] on select "-- Inquiry Follow Up Email #2 Contract Sending Template Payment Template Rental…" at bounding box center [467, 170] width 645 height 24
type input "Enon Ranch Inquiry Follow-Up"
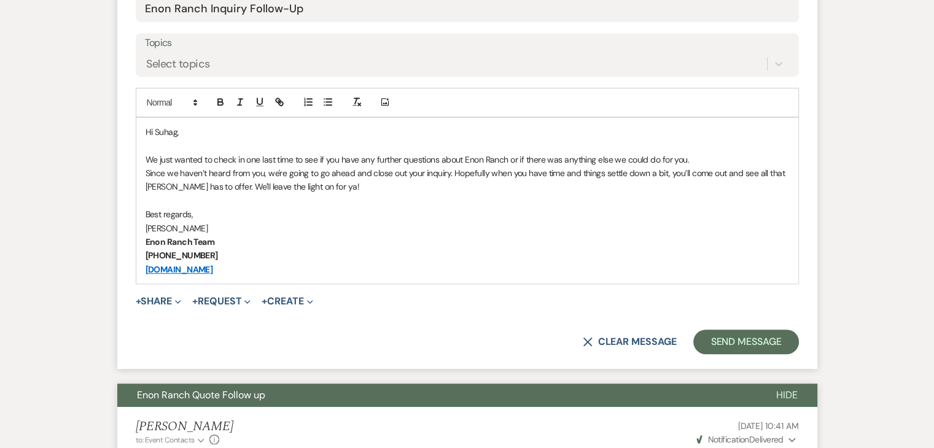
scroll to position [668, 0]
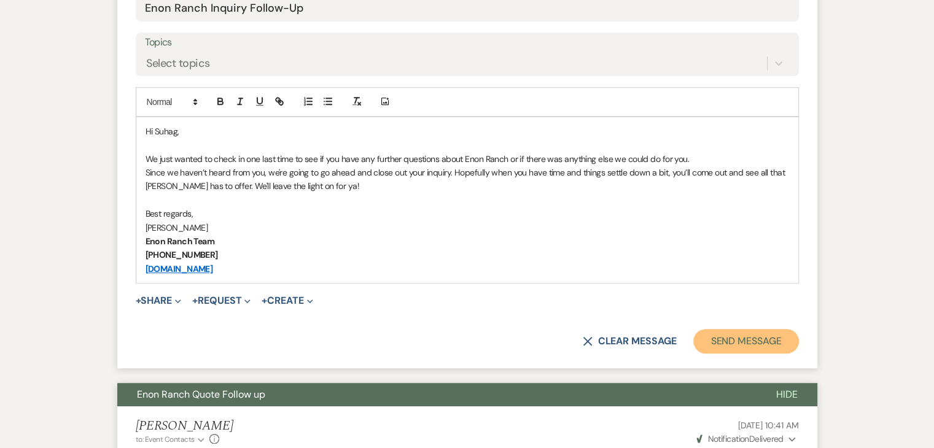
click at [742, 340] on button "Send Message" at bounding box center [745, 341] width 105 height 25
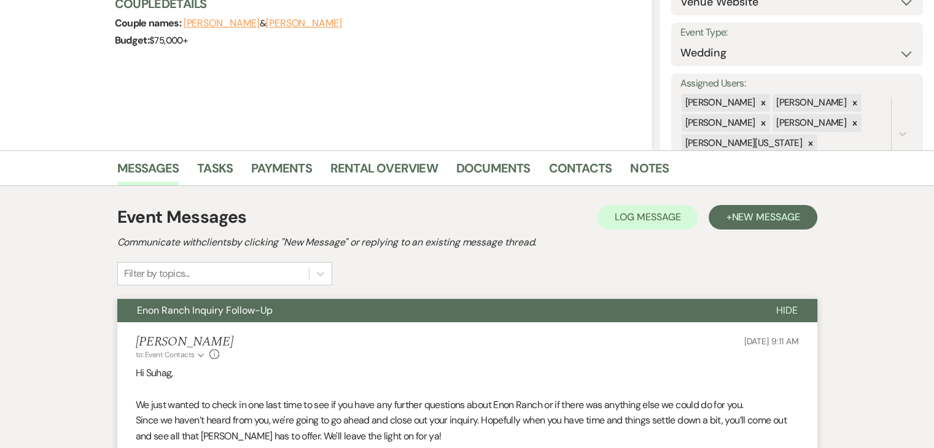
scroll to position [0, 0]
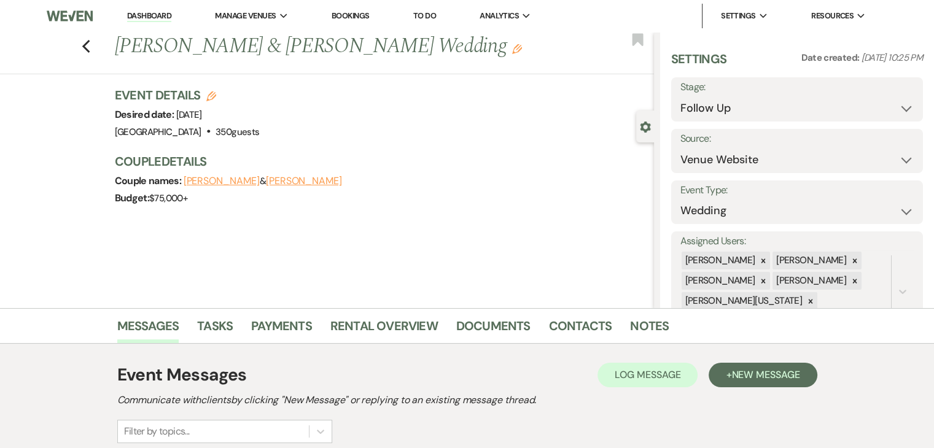
click at [95, 55] on div "Previous Krinal Shah & Parth Shukla's Wedding Edit Bookmark" at bounding box center [324, 53] width 660 height 42
click at [90, 50] on use "button" at bounding box center [86, 47] width 8 height 14
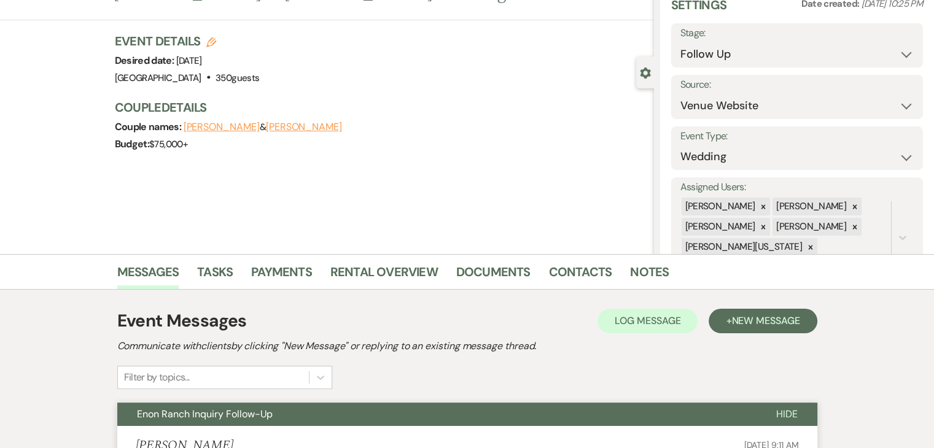
select select "9"
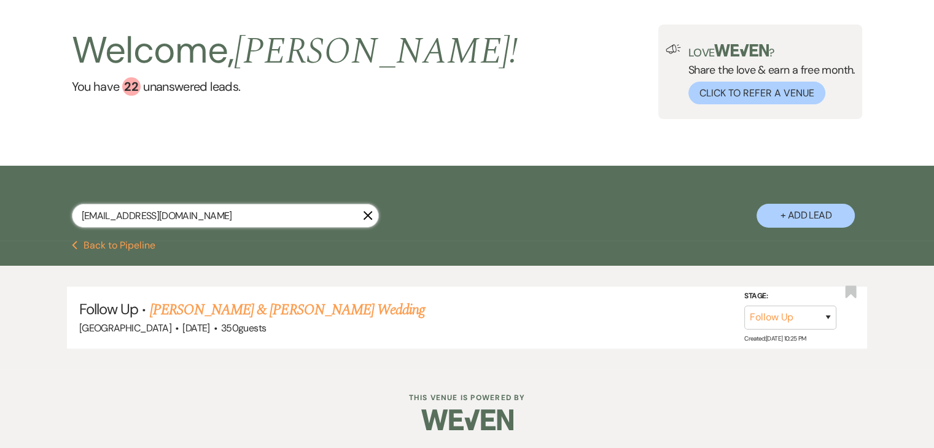
drag, startPoint x: 219, startPoint y: 223, endPoint x: 0, endPoint y: 193, distance: 221.3
click at [0, 193] on div "suhag.shukla@gmail.com X + Add Lead" at bounding box center [467, 203] width 934 height 75
paste input "jasminpaschal4"
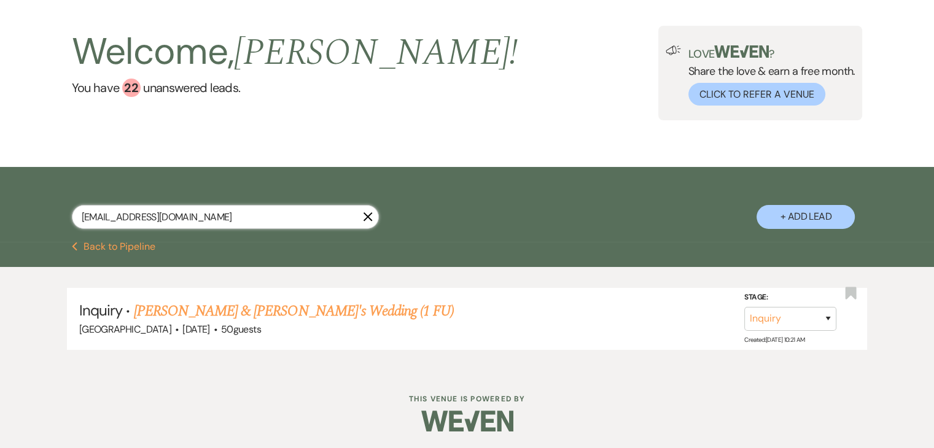
drag, startPoint x: 232, startPoint y: 222, endPoint x: 0, endPoint y: 203, distance: 232.9
click at [0, 203] on div "jasminpaschal4@gmail.com X + Add Lead" at bounding box center [467, 204] width 934 height 75
paste input "narandajoseph"
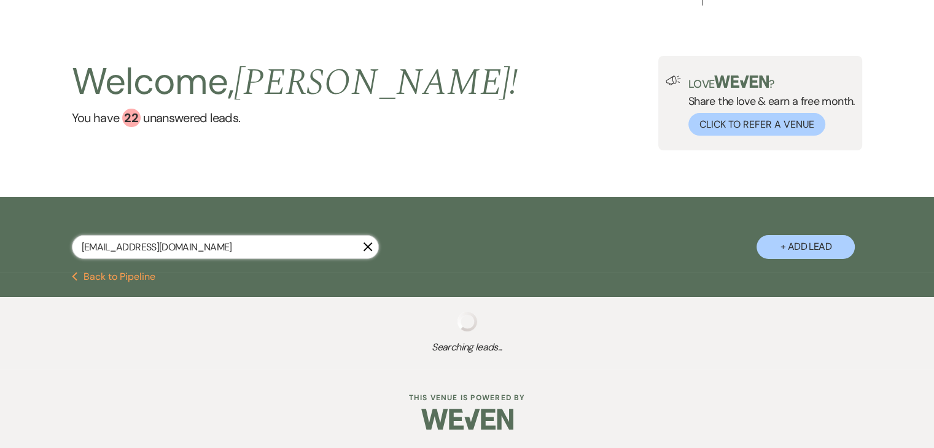
scroll to position [53, 0]
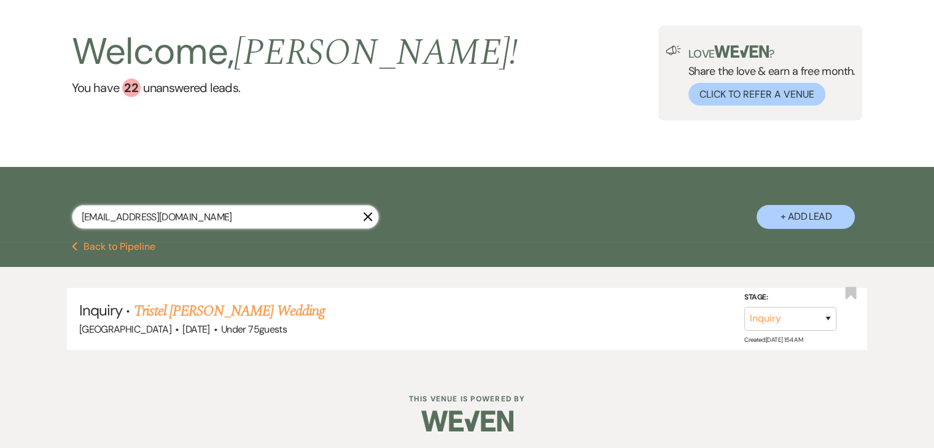
drag, startPoint x: 206, startPoint y: 217, endPoint x: 0, endPoint y: 155, distance: 215.5
click at [0, 155] on main "Welcome, Irene ! You have 22 unanswered lead s . Love ? Share the love & earn a…" at bounding box center [467, 175] width 934 height 392
paste input "yvonnemellison"
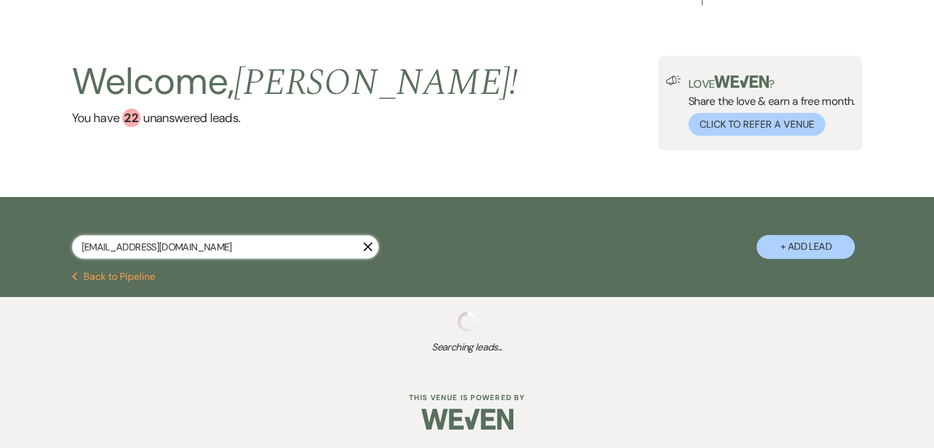
type input "yvonnemellison@gmail.com"
select select "9"
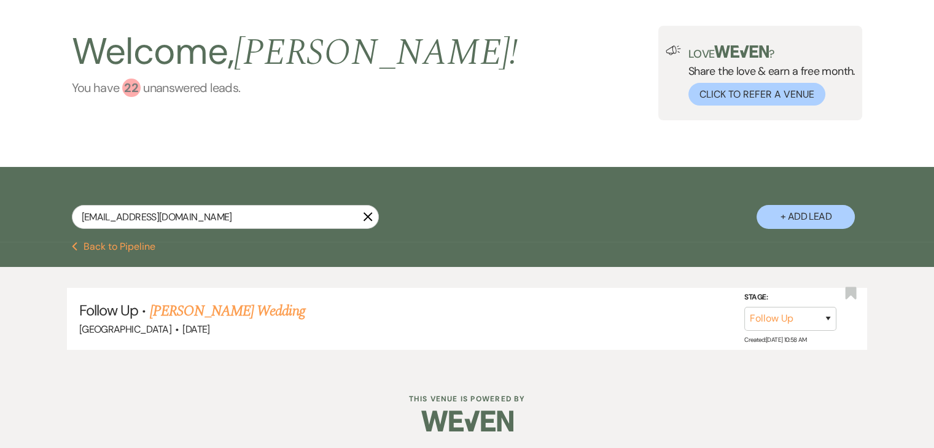
click at [155, 85] on link "You have 22 unanswered lead s ." at bounding box center [295, 88] width 446 height 18
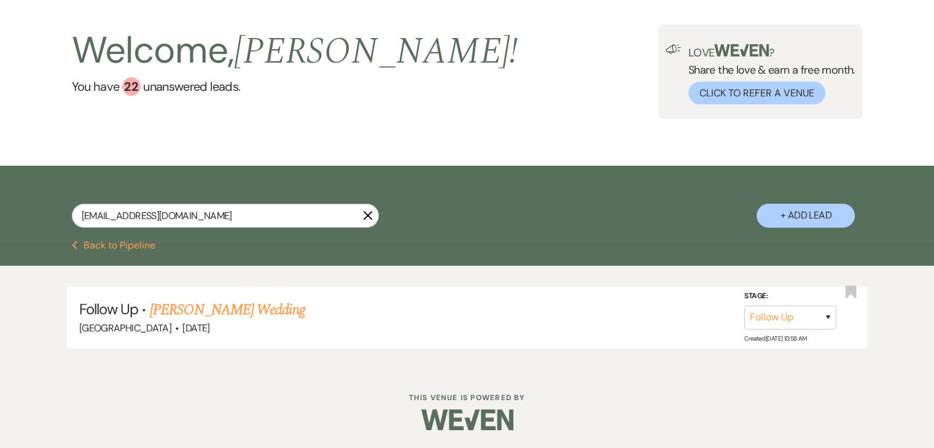
click at [91, 246] on button "Previous Back to Pipeline" at bounding box center [114, 246] width 84 height 10
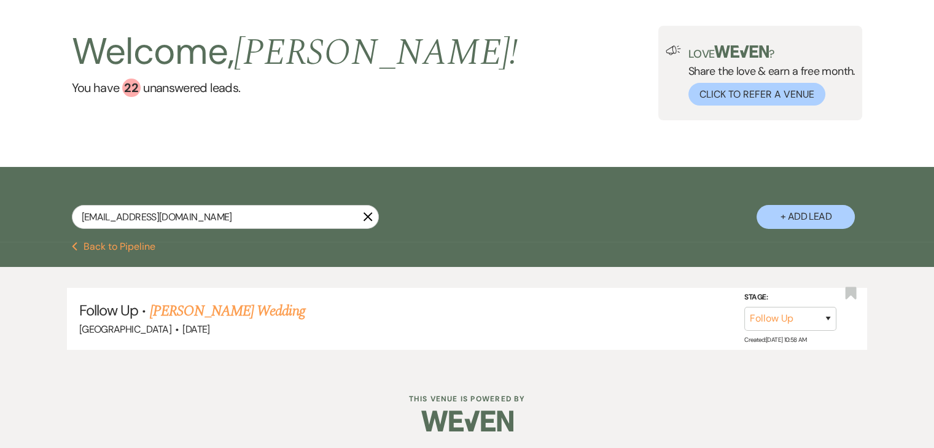
click at [72, 246] on icon "Previous" at bounding box center [75, 247] width 6 height 10
select select "9"
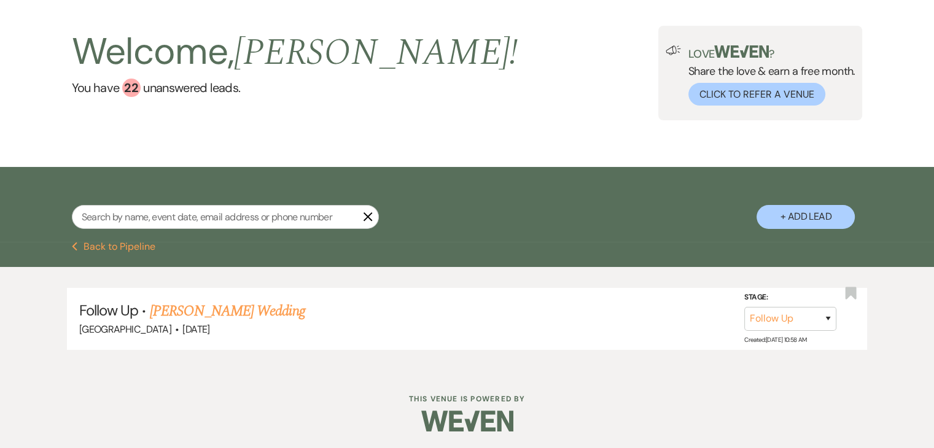
select select "9"
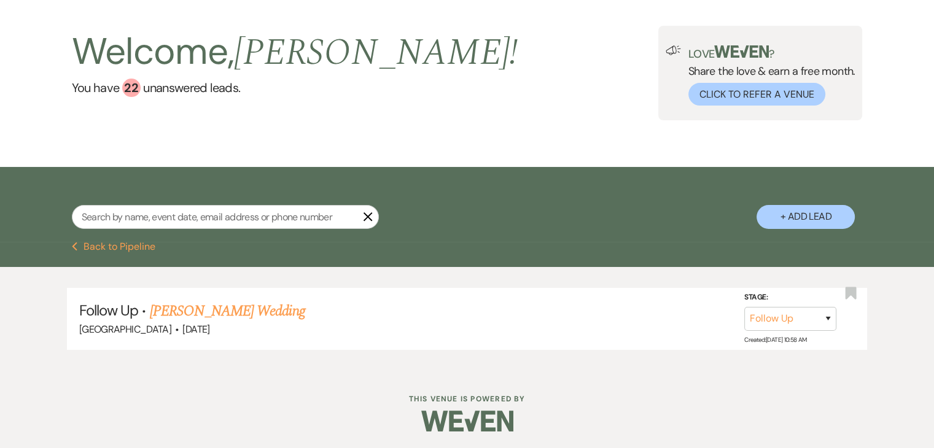
select select "9"
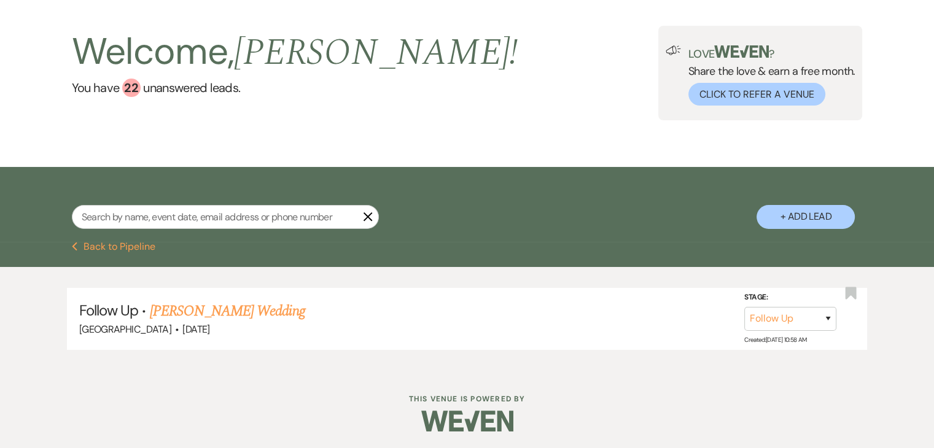
select select "9"
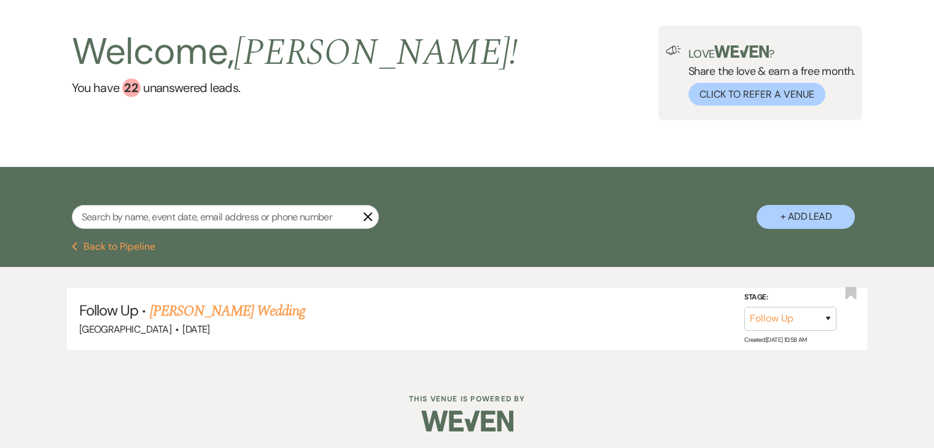
select select "9"
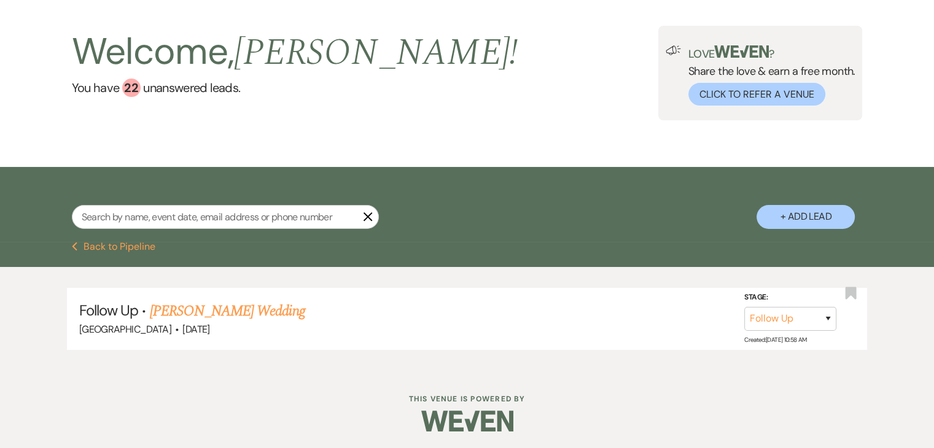
select select "9"
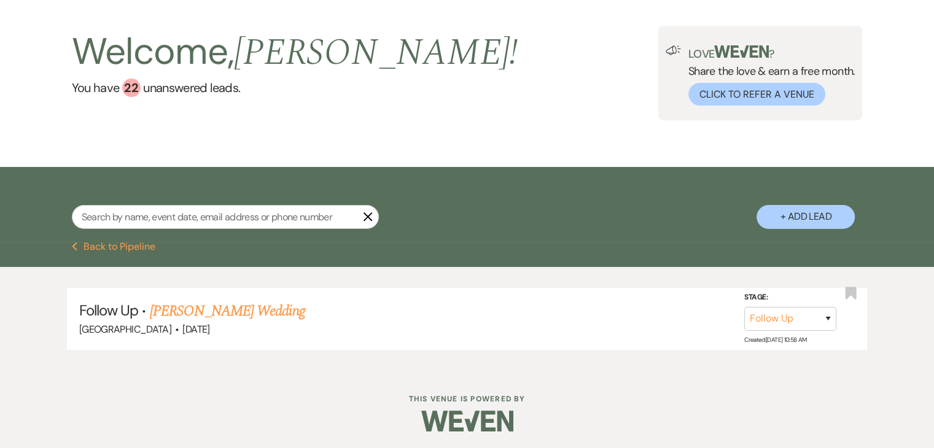
select select "9"
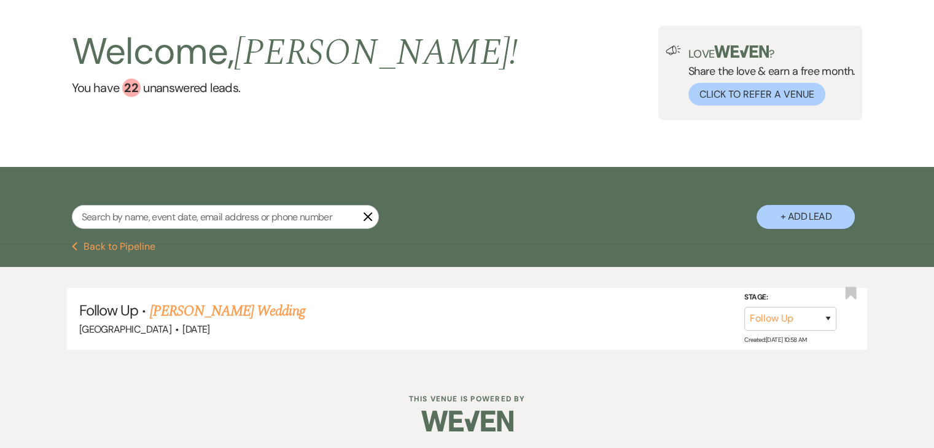
select select "9"
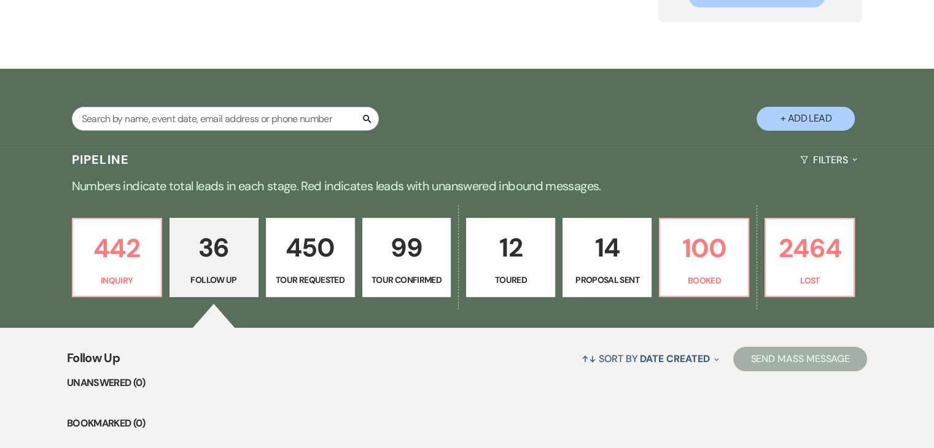
scroll to position [152, 0]
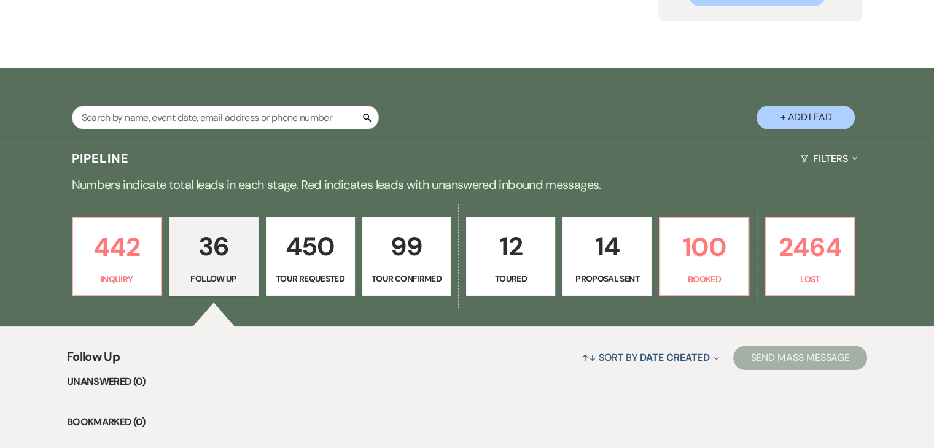
click at [206, 272] on p "Follow Up" at bounding box center [213, 279] width 73 height 14
click at [134, 273] on p "Inquiry" at bounding box center [116, 280] width 73 height 14
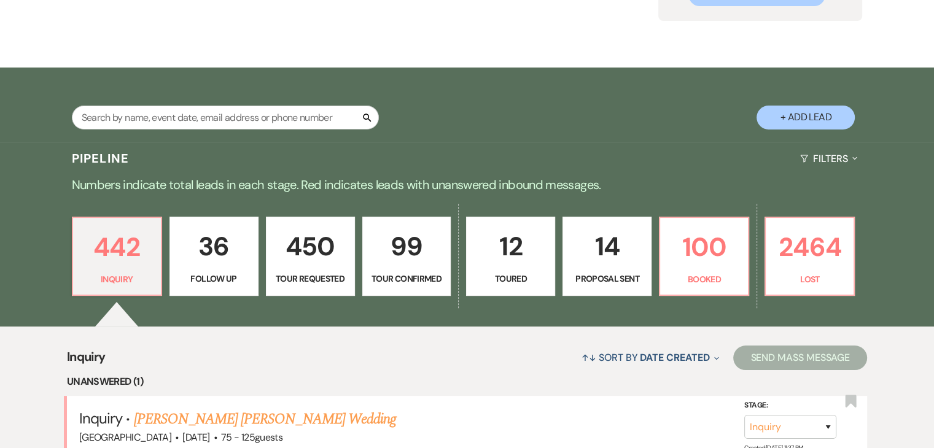
click at [274, 278] on p "Tour Requested" at bounding box center [310, 279] width 73 height 14
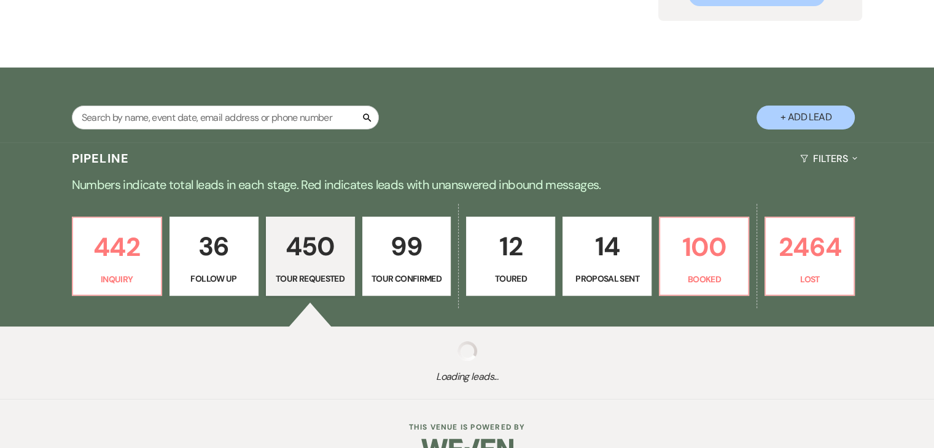
select select "2"
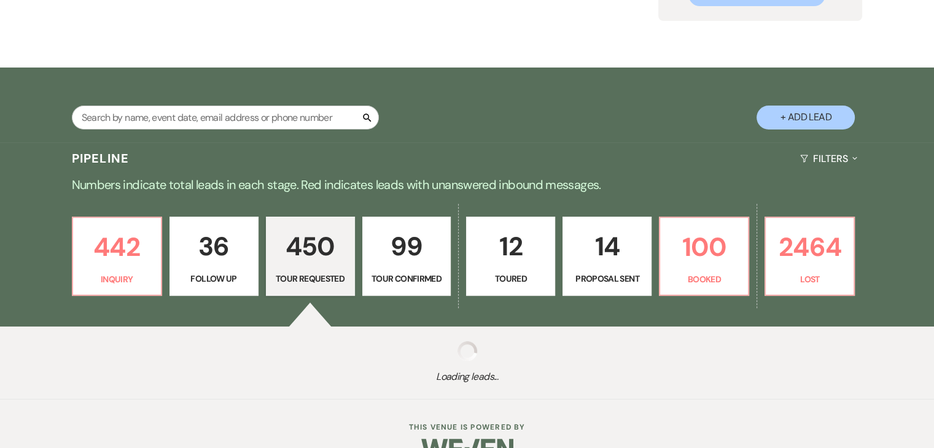
select select "2"
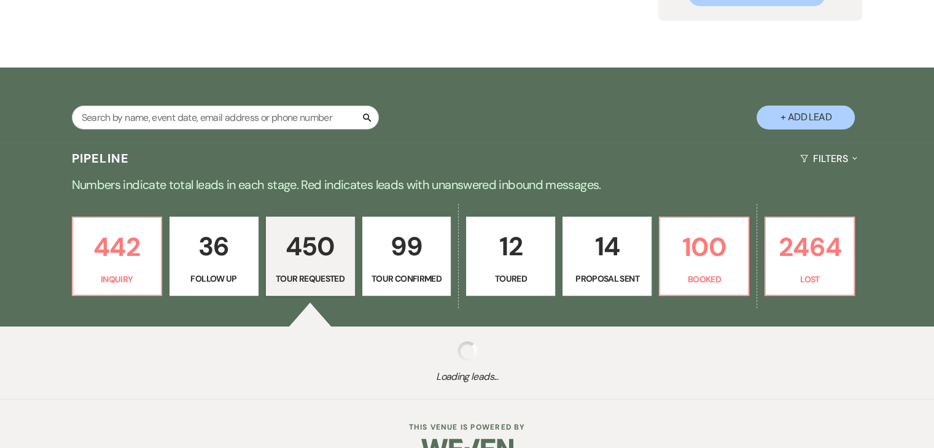
select select "2"
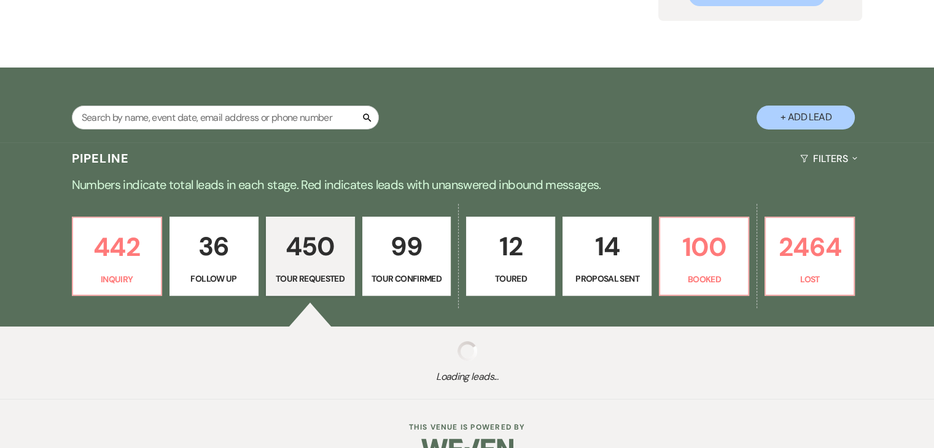
select select "2"
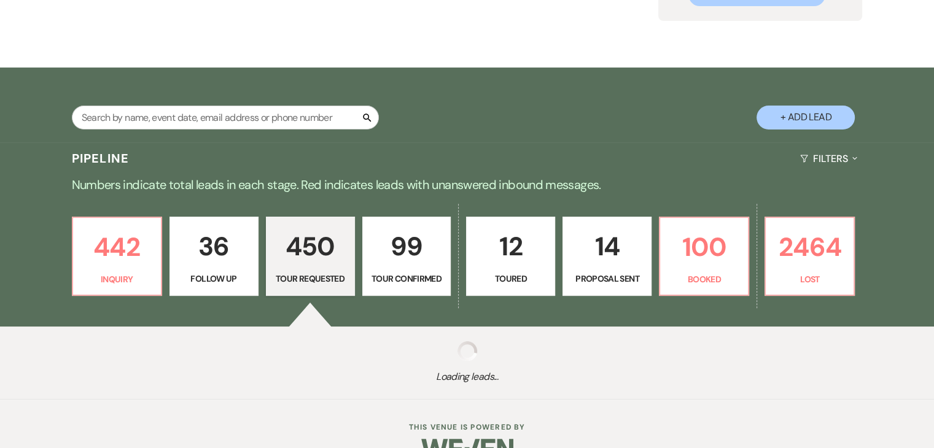
select select "2"
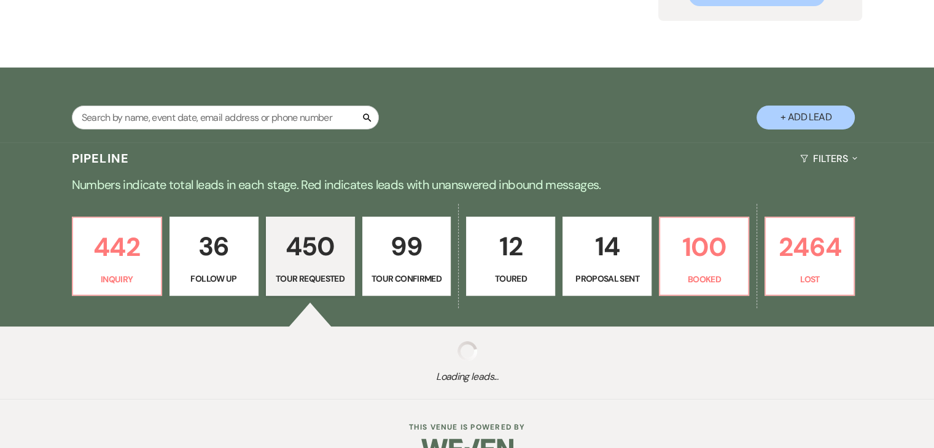
select select "2"
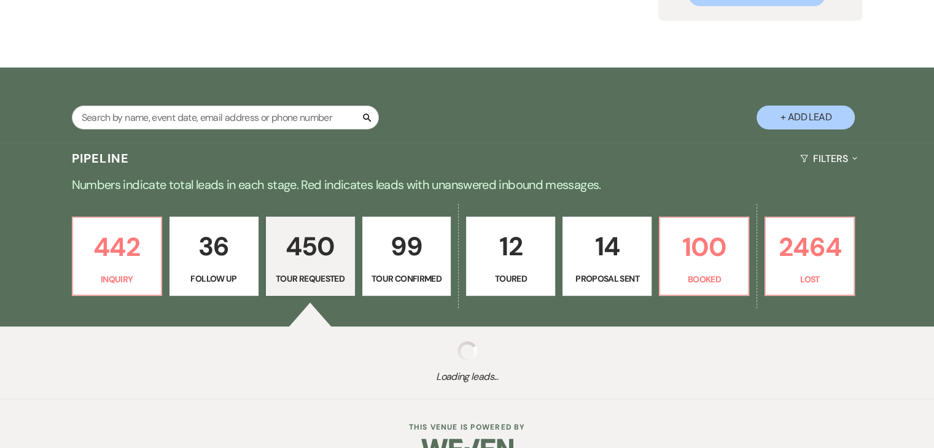
select select "2"
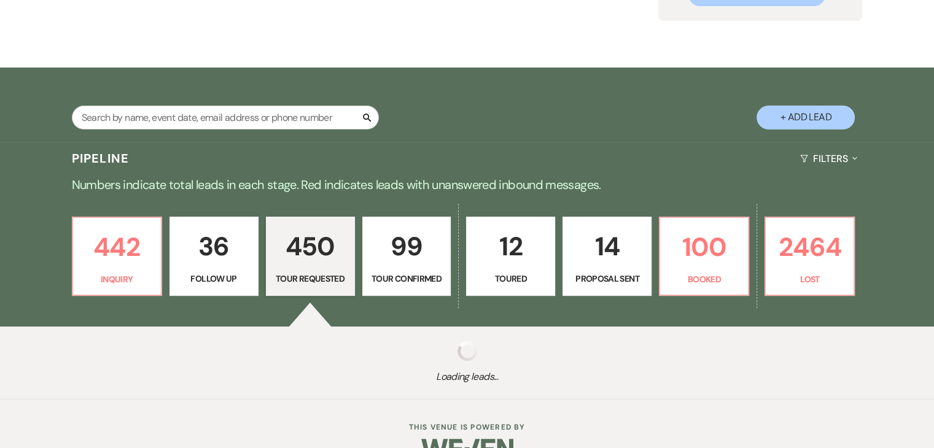
select select "2"
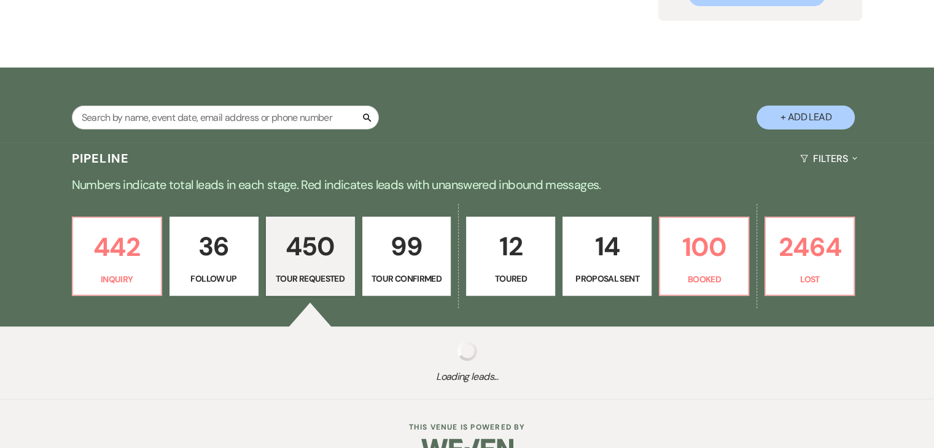
select select "2"
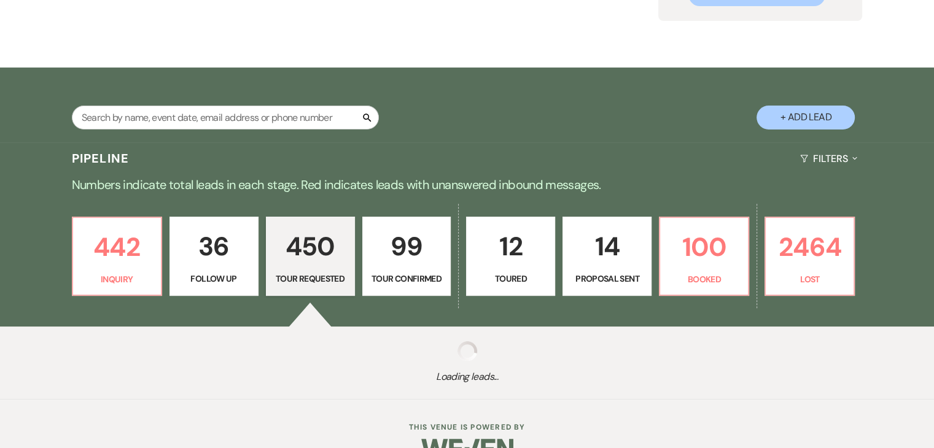
select select "2"
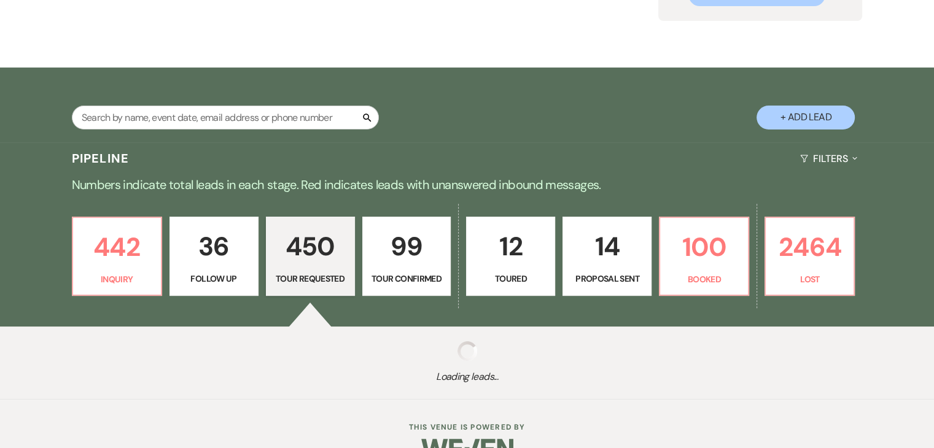
select select "2"
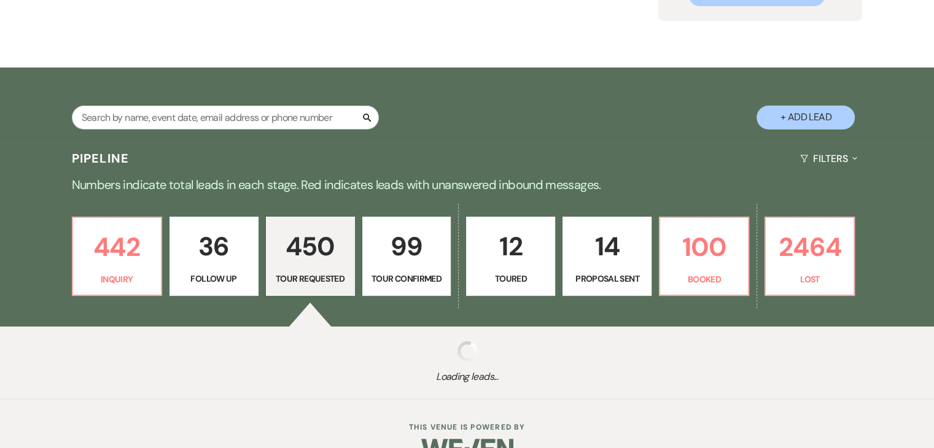
select select "2"
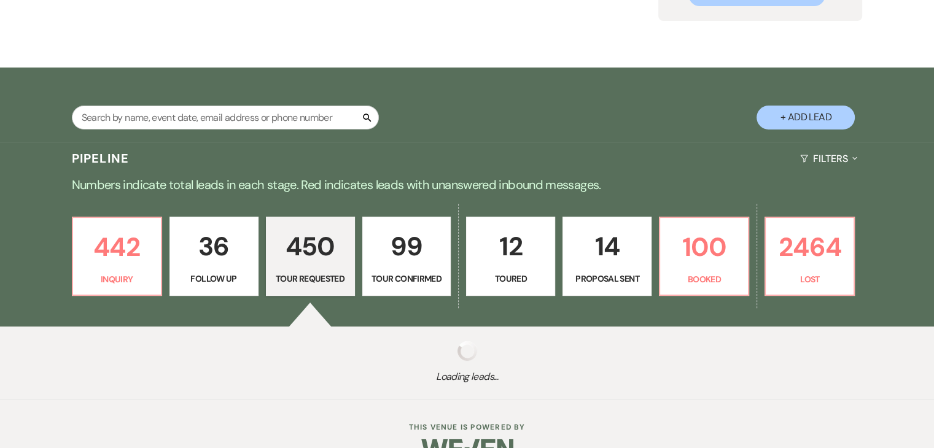
select select "2"
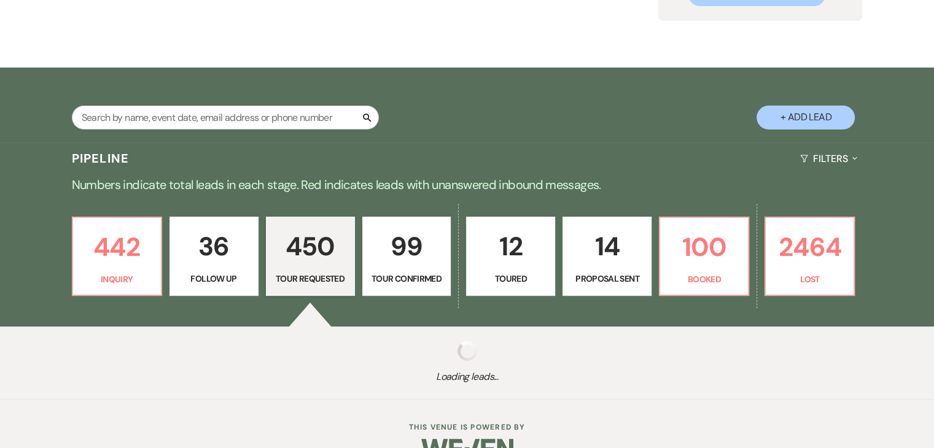
select select "2"
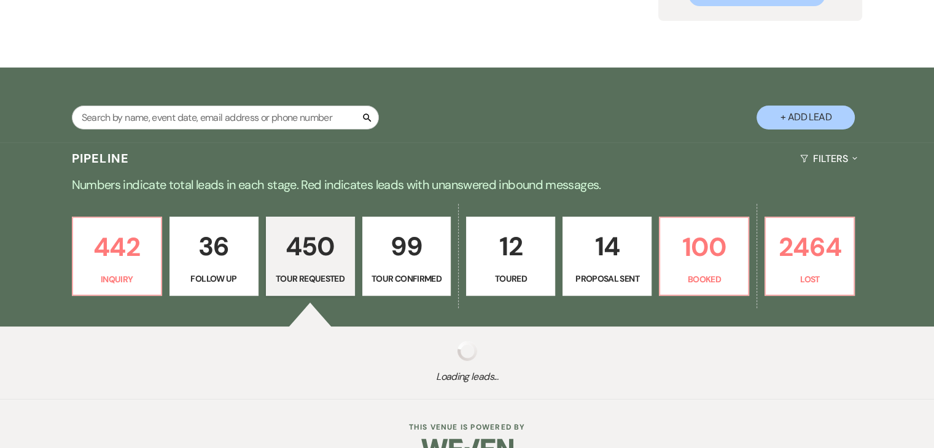
select select "2"
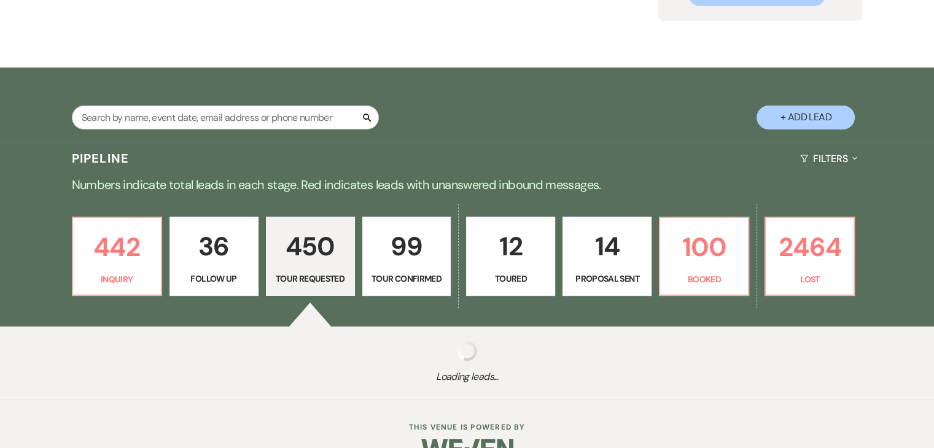
select select "2"
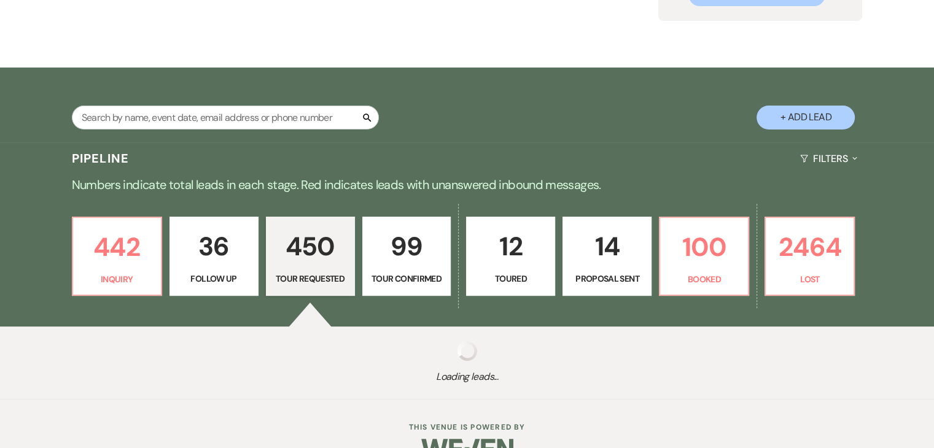
select select "2"
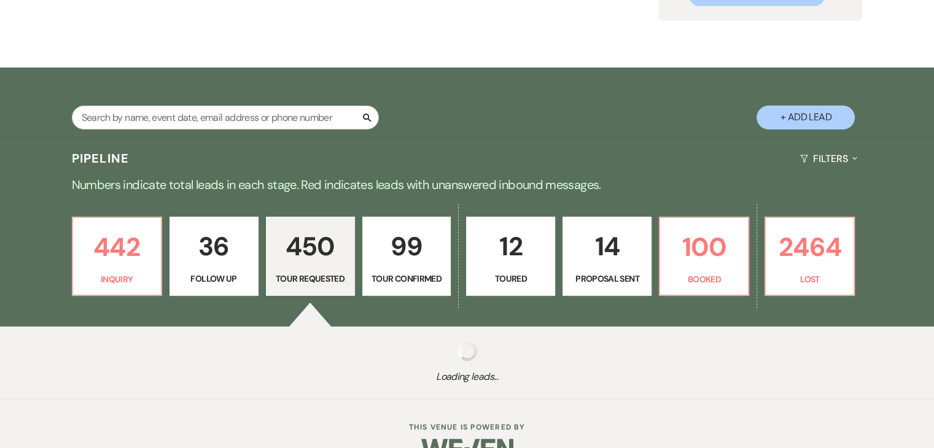
select select "2"
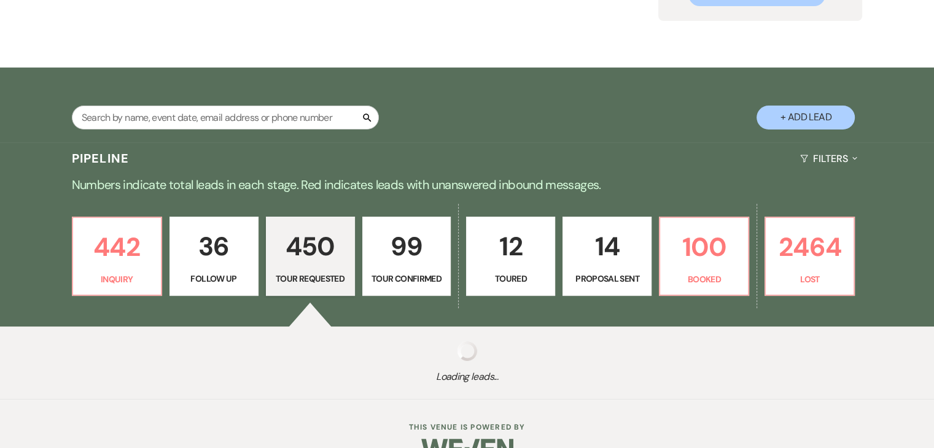
select select "2"
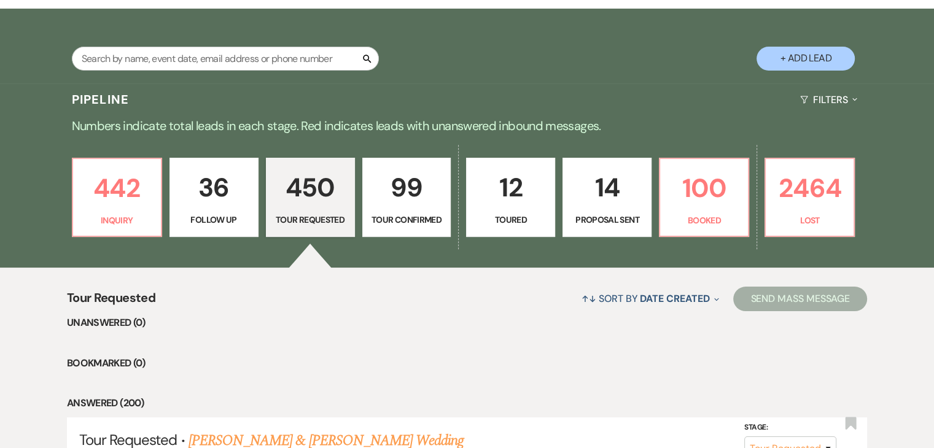
scroll to position [211, 0]
click at [395, 227] on p "Tour Confirmed" at bounding box center [406, 220] width 73 height 14
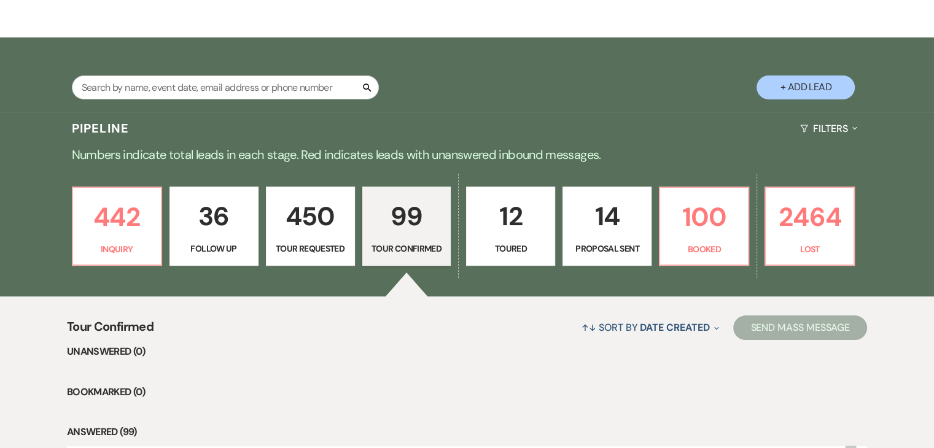
scroll to position [211, 0]
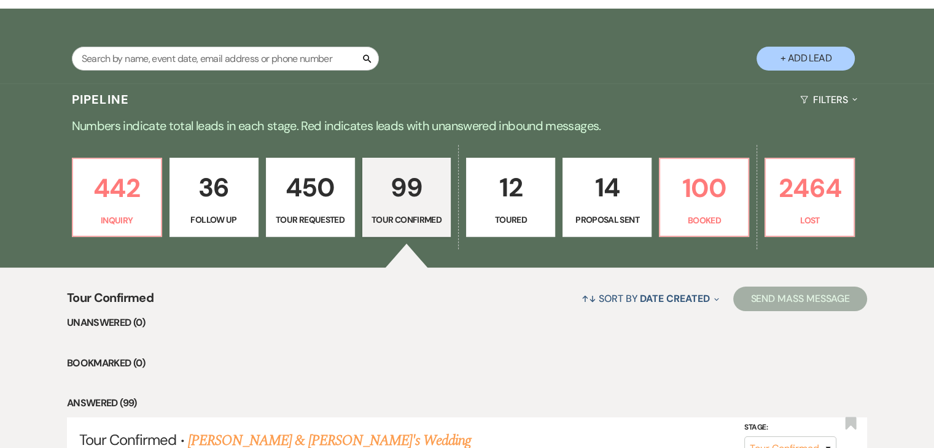
click at [172, 221] on link "36 Follow Up" at bounding box center [213, 198] width 89 height 80
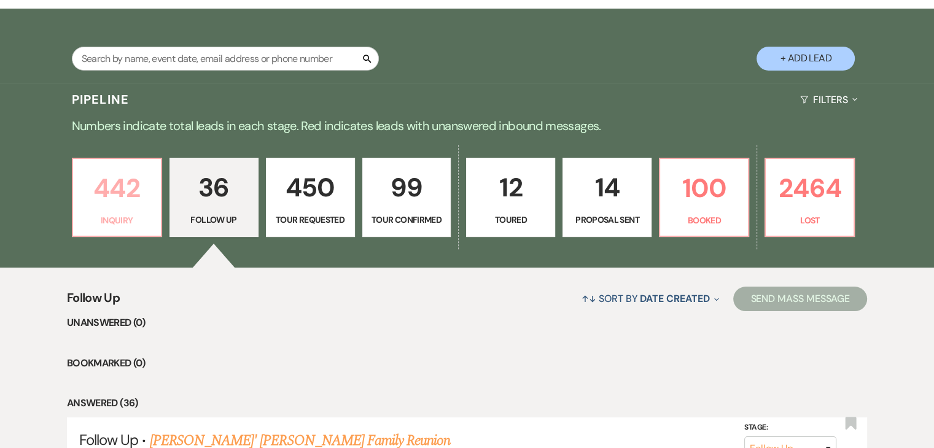
click at [155, 220] on link "442 Inquiry" at bounding box center [117, 198] width 90 height 80
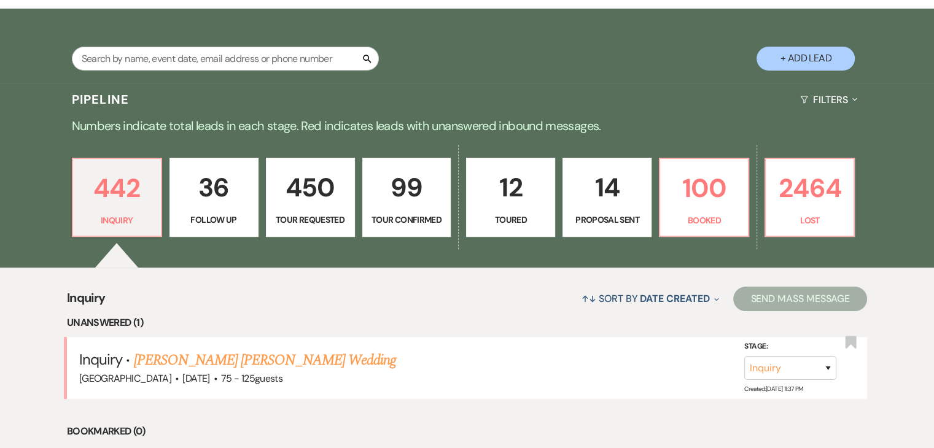
scroll to position [248, 0]
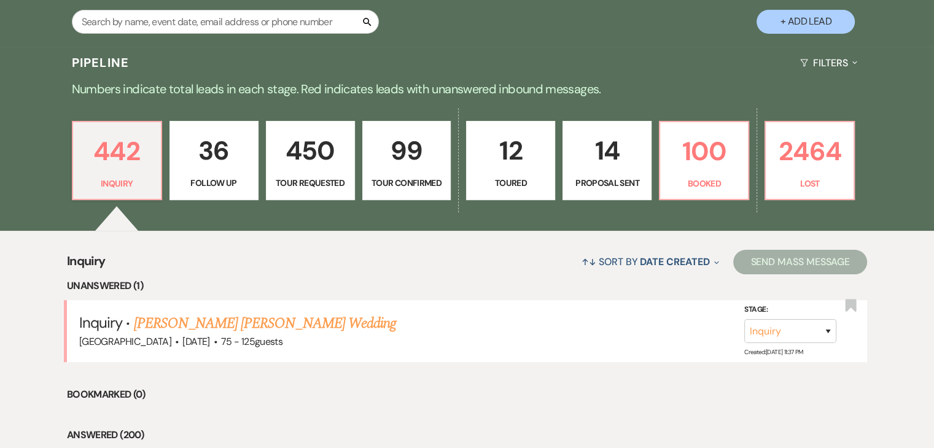
click at [204, 146] on p "36" at bounding box center [213, 150] width 73 height 41
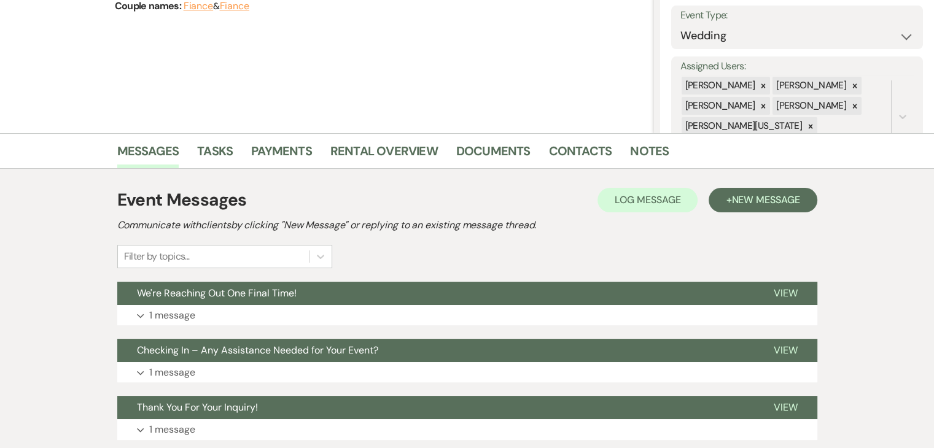
scroll to position [184, 0]
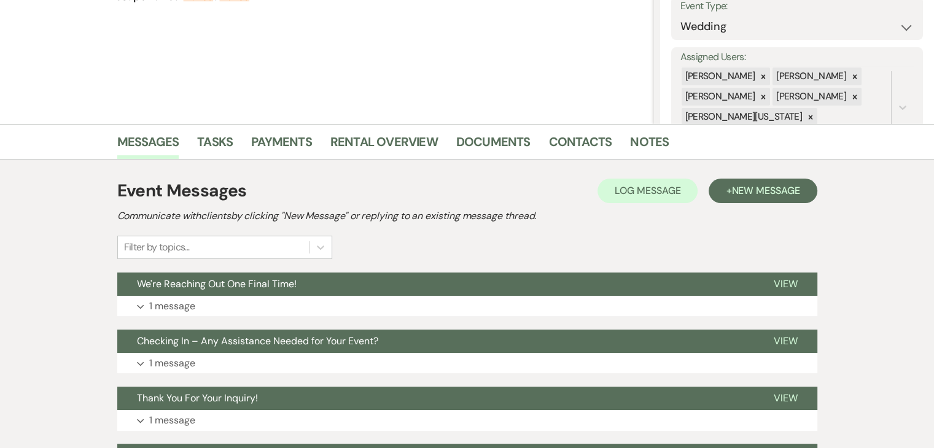
click at [276, 317] on div "Event Messages Log Log Message + New Message Communicate with clients by clicki…" at bounding box center [467, 362] width 700 height 380
click at [275, 313] on button "Expand 1 message" at bounding box center [467, 306] width 700 height 21
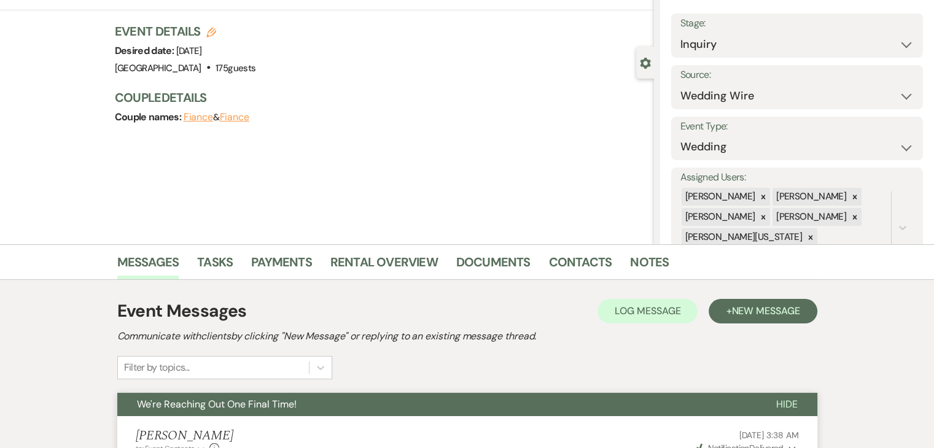
scroll to position [0, 0]
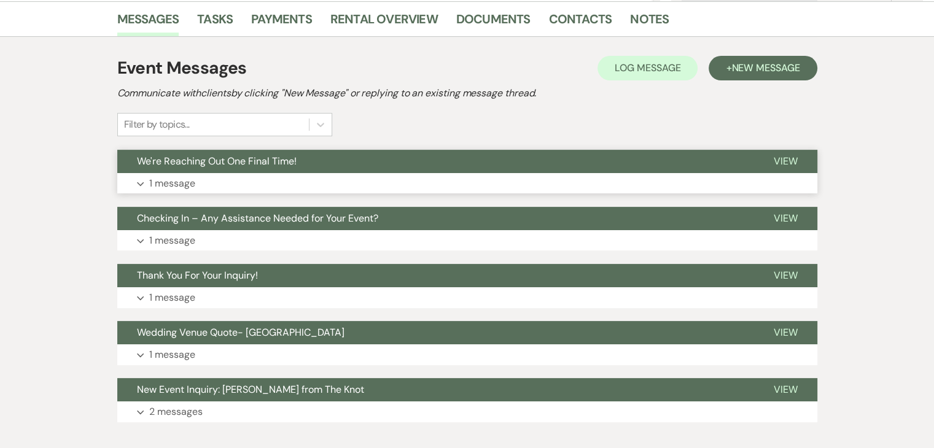
click at [247, 177] on button "Expand 1 message" at bounding box center [467, 183] width 700 height 21
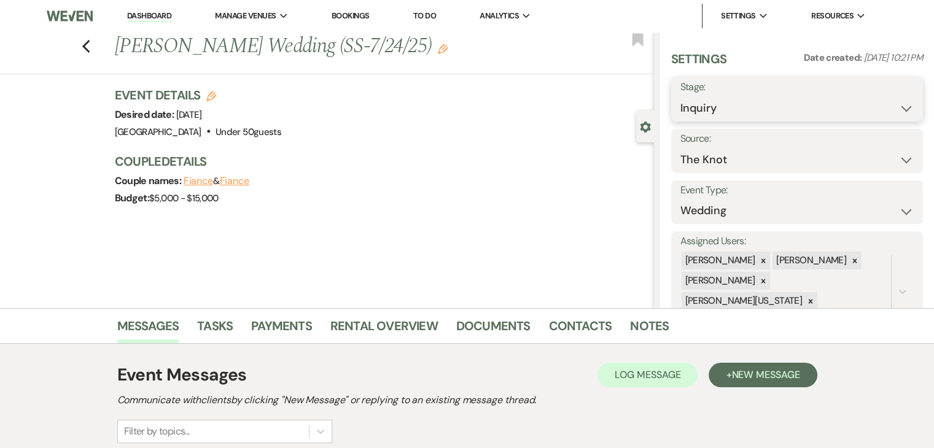
click at [766, 112] on select "Inquiry Follow Up Tour Requested Tour Confirmed Toured Proposal Sent Booked Lost" at bounding box center [796, 108] width 233 height 24
select select "8"
click at [680, 96] on select "Inquiry Follow Up Tour Requested Tour Confirmed Toured Proposal Sent Booked Lost" at bounding box center [796, 108] width 233 height 24
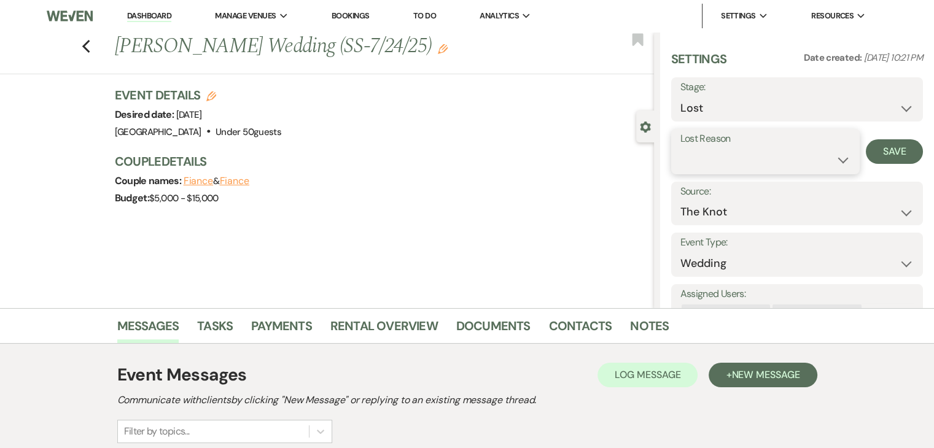
click at [762, 153] on select "Booked Elsewhere Budget Date Unavailable No Response Not a Good Match Capacity …" at bounding box center [765, 160] width 170 height 24
select select "5"
click at [680, 148] on select "Booked Elsewhere Budget Date Unavailable No Response Not a Good Match Capacity …" at bounding box center [765, 160] width 170 height 24
click at [866, 155] on button "Save" at bounding box center [894, 151] width 57 height 25
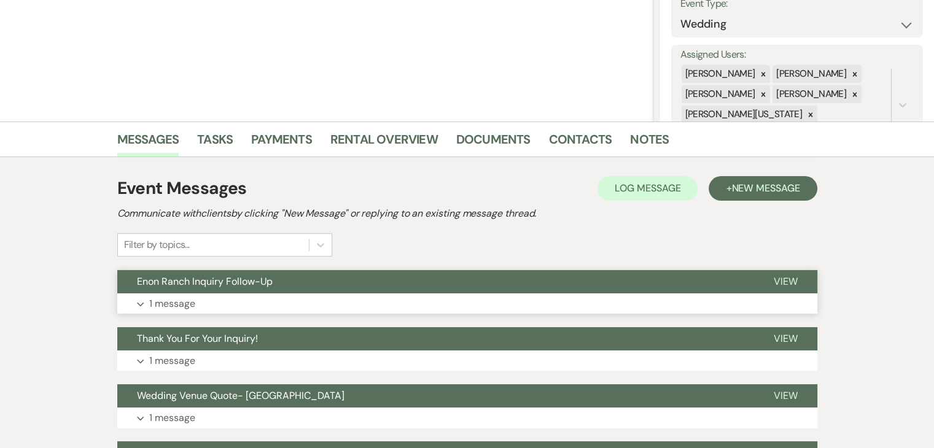
scroll to position [307, 0]
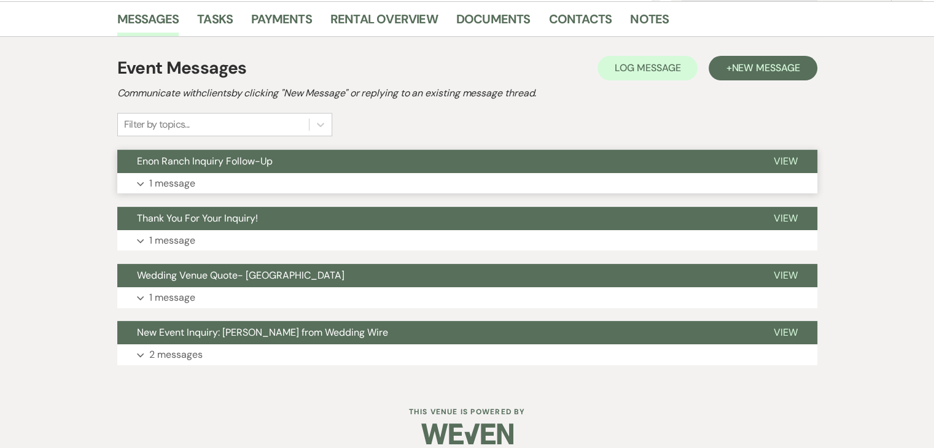
click at [388, 184] on button "Expand 1 message" at bounding box center [467, 183] width 700 height 21
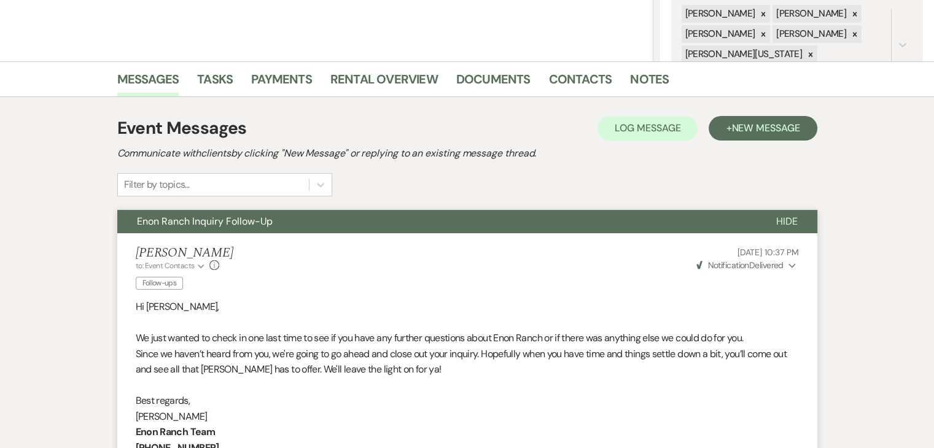
scroll to position [246, 0]
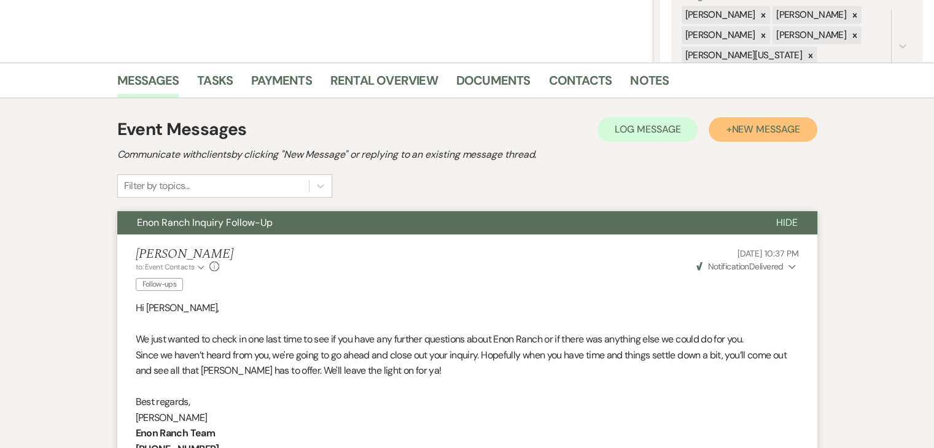
click at [741, 126] on span "New Message" at bounding box center [765, 129] width 68 height 13
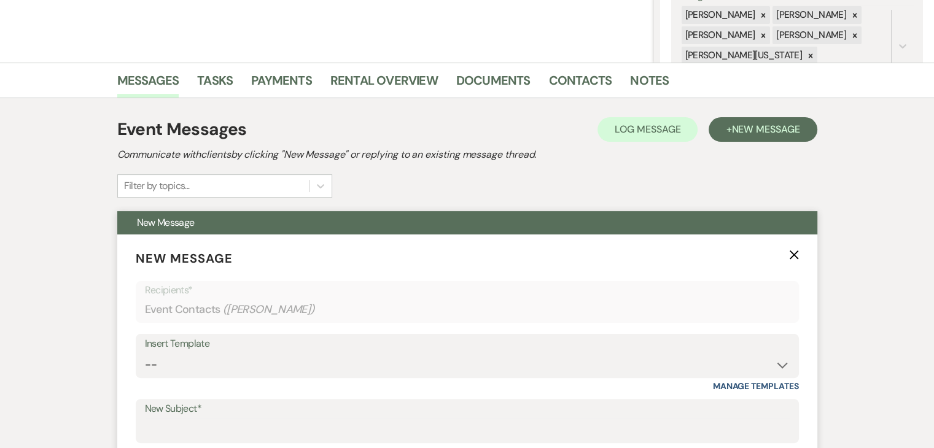
click at [309, 349] on div "Insert Template" at bounding box center [467, 344] width 645 height 18
click at [281, 355] on select "-- Inquiry Follow Up Email #2 Contract Sending Template Payment Template Rental…" at bounding box center [467, 365] width 645 height 24
select select "4539"
click at [145, 353] on select "-- Inquiry Follow Up Email #2 Contract Sending Template Payment Template Rental…" at bounding box center [467, 365] width 645 height 24
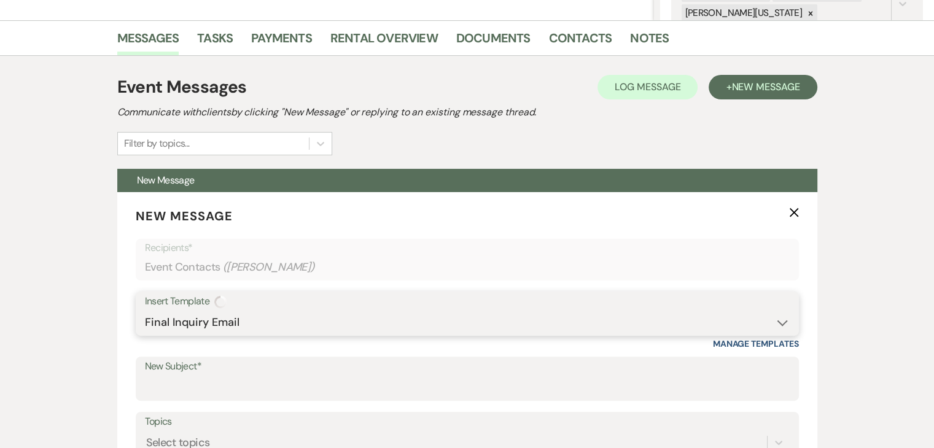
type input "We're Reaching Out One Final Time!"
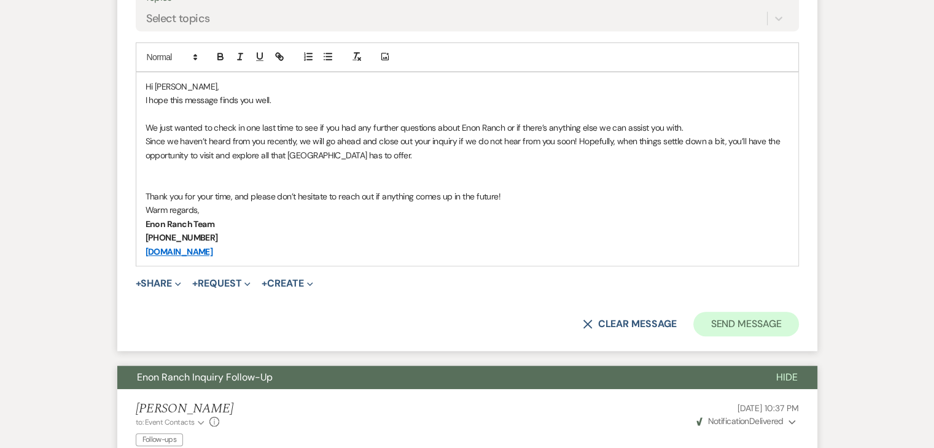
scroll to position [737, 0]
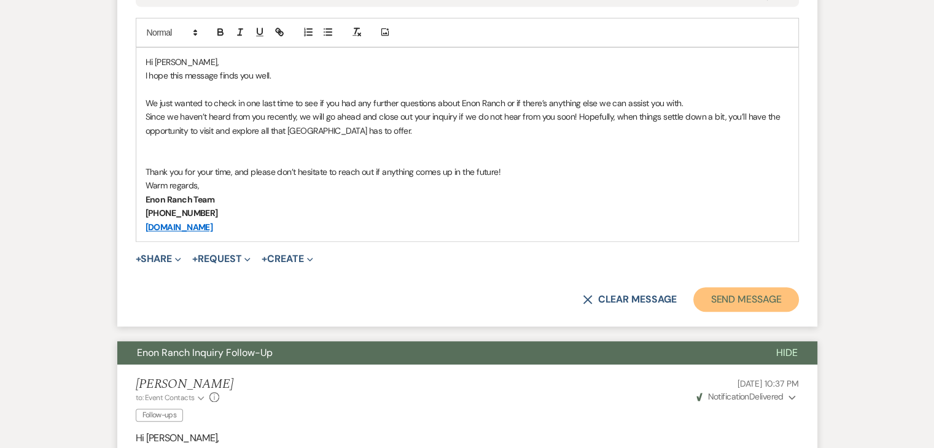
click at [778, 297] on button "Send Message" at bounding box center [745, 299] width 105 height 25
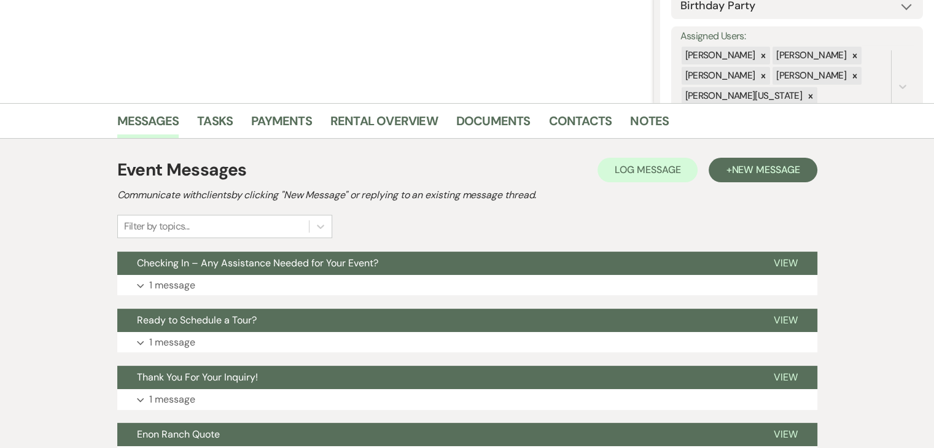
scroll to position [246, 0]
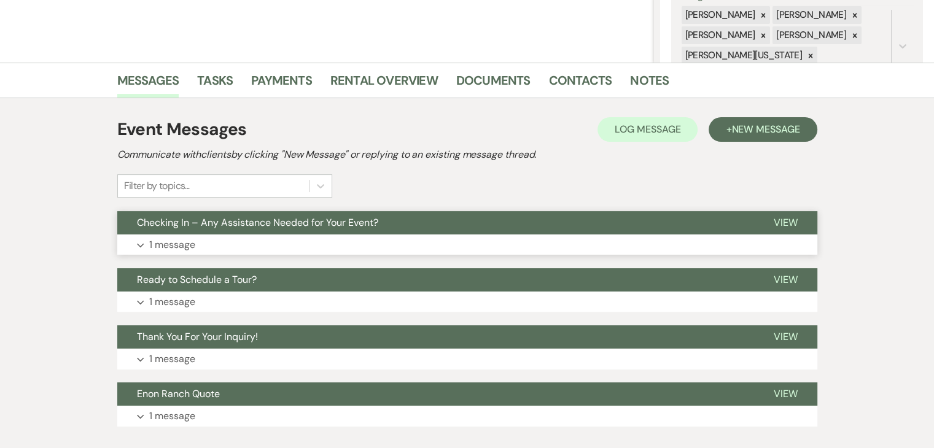
click at [327, 248] on button "Expand 1 message" at bounding box center [467, 245] width 700 height 21
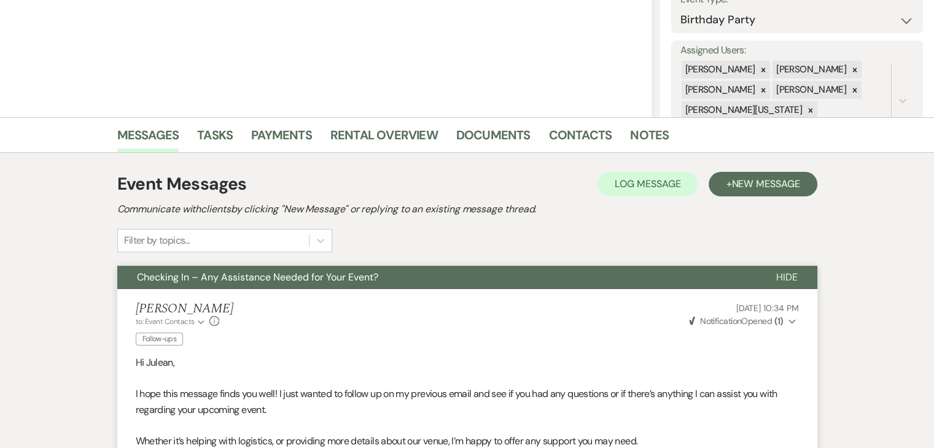
scroll to position [184, 0]
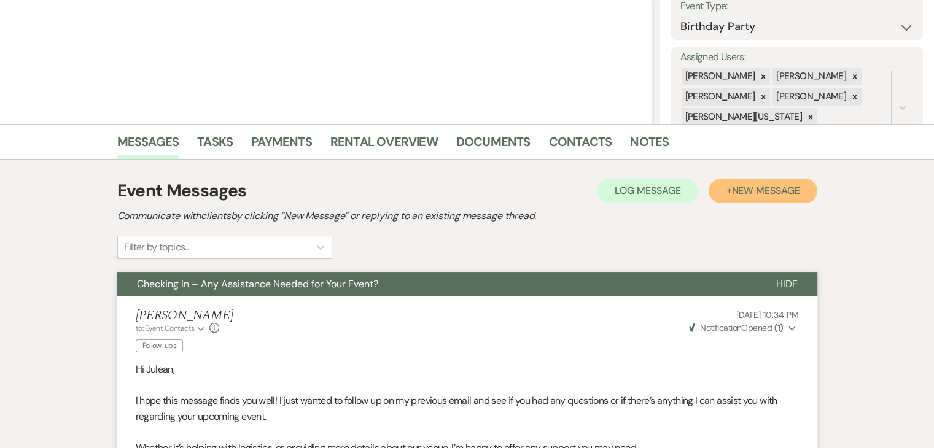
click at [739, 189] on span "New Message" at bounding box center [765, 190] width 68 height 13
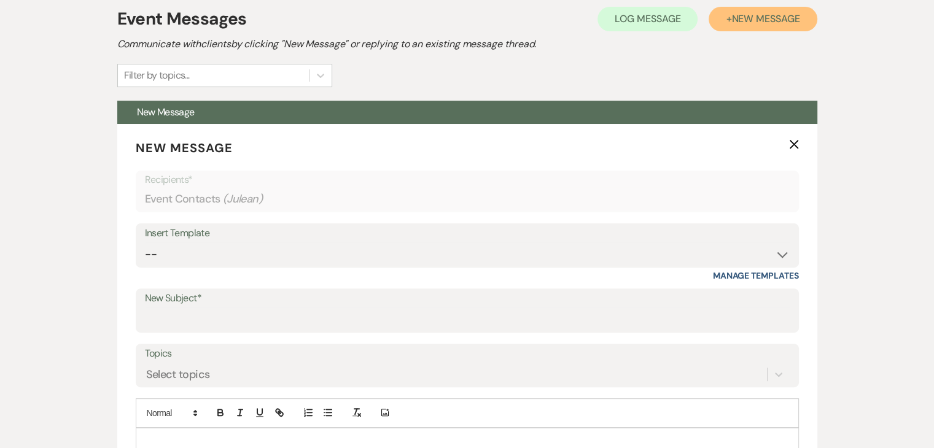
scroll to position [368, 0]
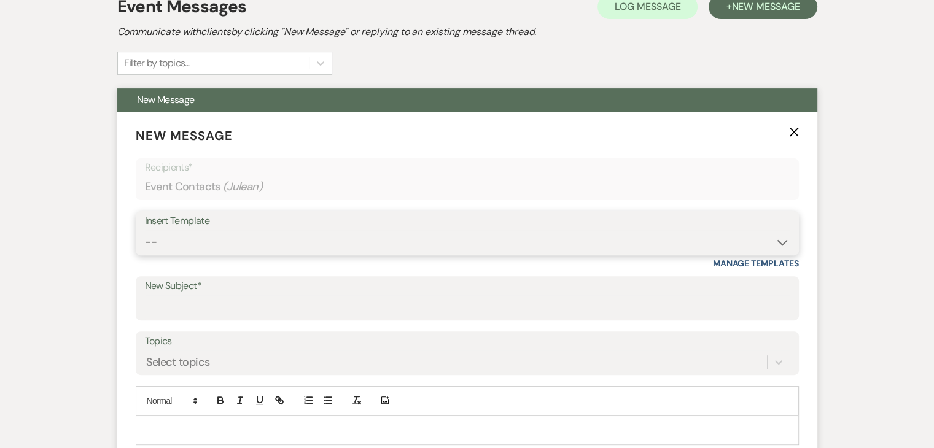
click at [300, 238] on select "-- Inquiry Follow Up Email #2 Contract Sending Template Payment Template Rental…" at bounding box center [467, 242] width 645 height 24
select select "4539"
click at [145, 230] on select "-- Inquiry Follow Up Email #2 Contract Sending Template Payment Template Rental…" at bounding box center [467, 242] width 645 height 24
type input "We're Reaching Out One Final Time!"
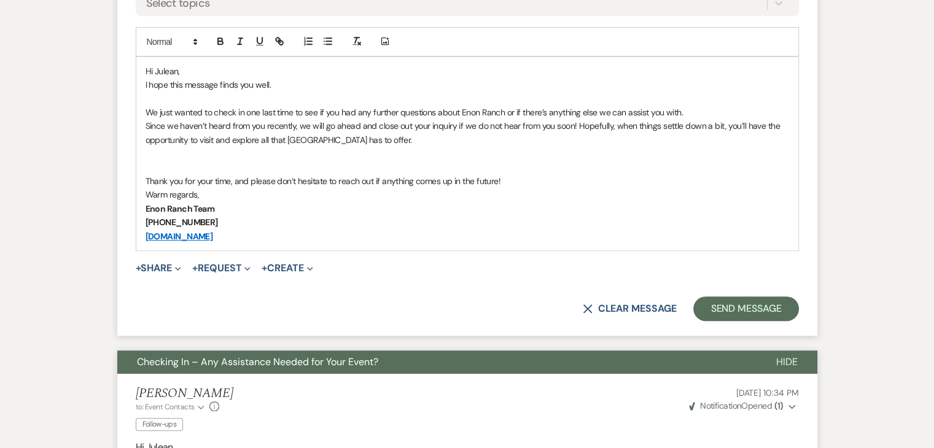
scroll to position [737, 0]
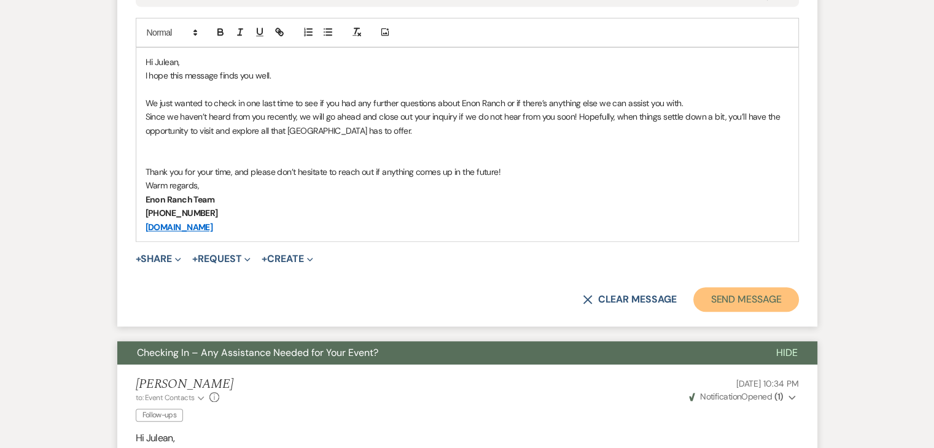
click at [738, 300] on button "Send Message" at bounding box center [745, 299] width 105 height 25
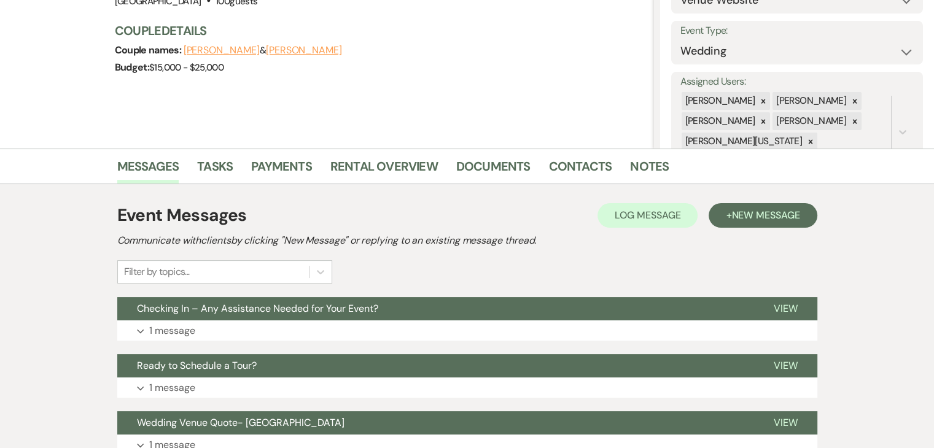
scroll to position [184, 0]
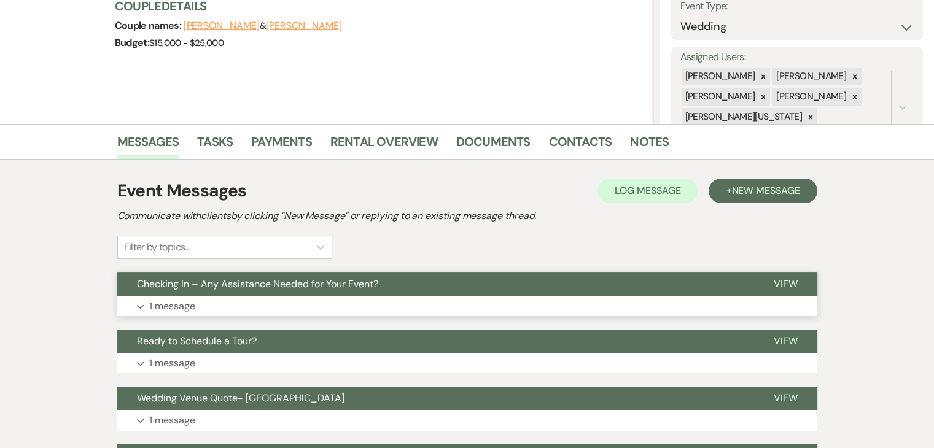
click at [381, 305] on button "Expand 1 message" at bounding box center [467, 306] width 700 height 21
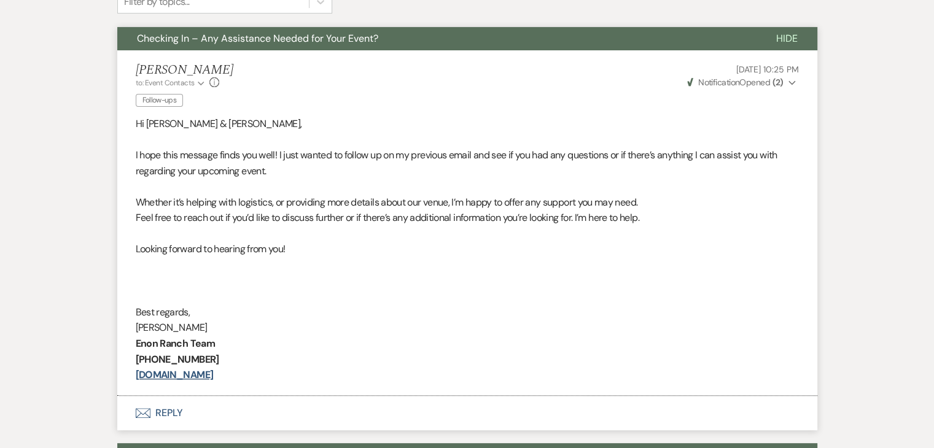
scroll to position [676, 0]
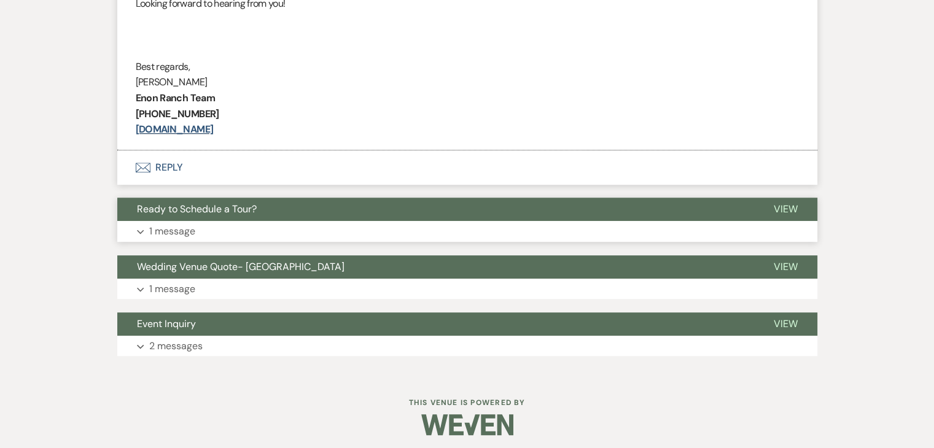
click at [299, 232] on button "Expand 1 message" at bounding box center [467, 231] width 700 height 21
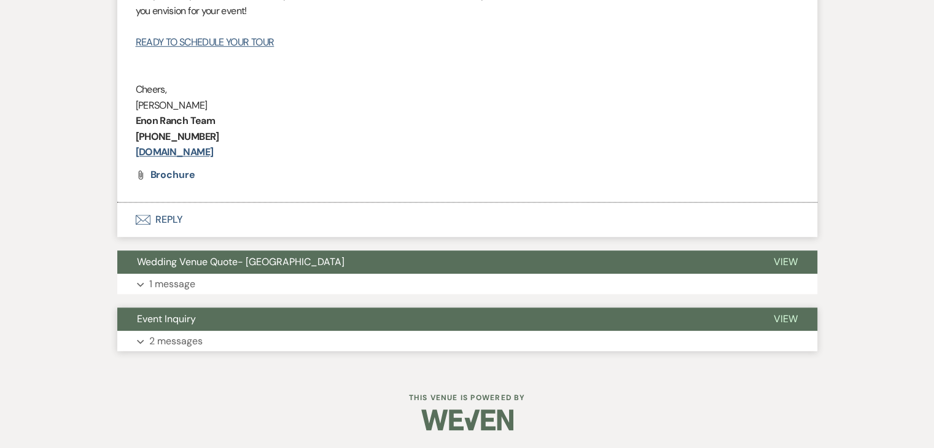
click at [303, 338] on button "Expand 2 messages" at bounding box center [467, 341] width 700 height 21
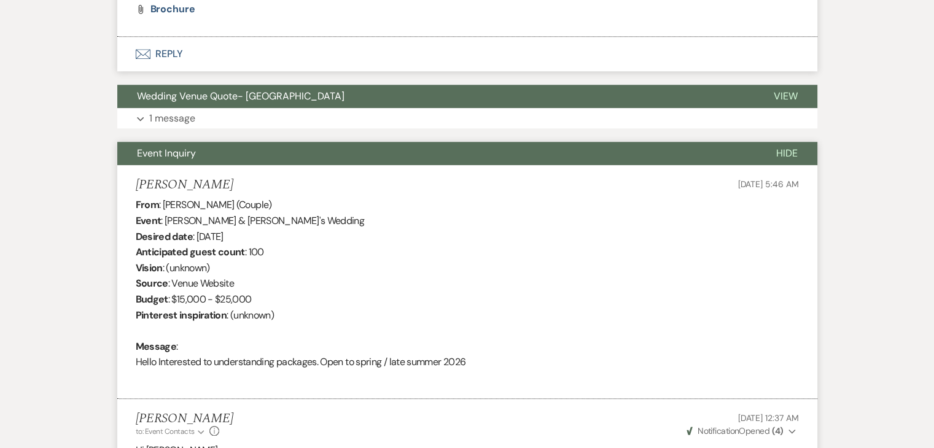
scroll to position [1205, 0]
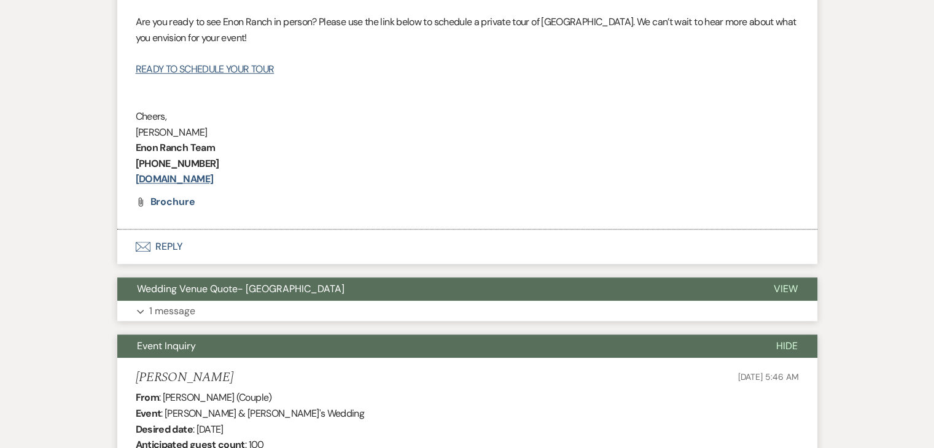
click at [244, 302] on button "Expand 1 message" at bounding box center [467, 311] width 700 height 21
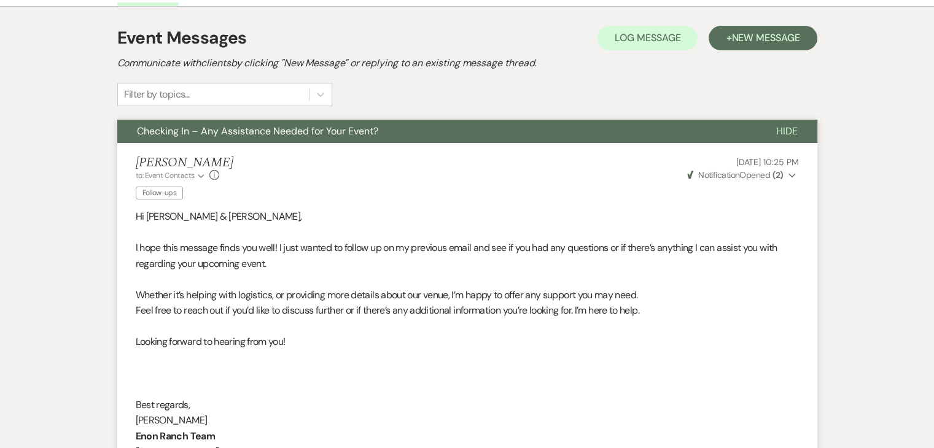
scroll to position [345, 0]
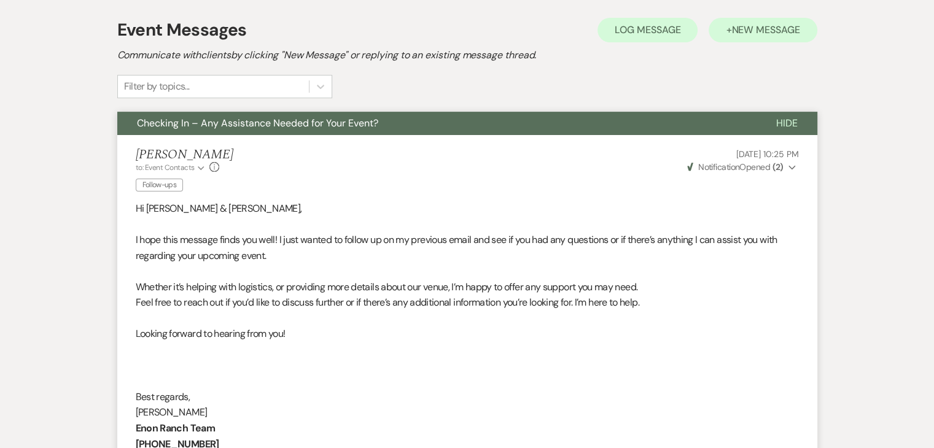
click at [763, 39] on button "+ New Message" at bounding box center [763, 30] width 108 height 25
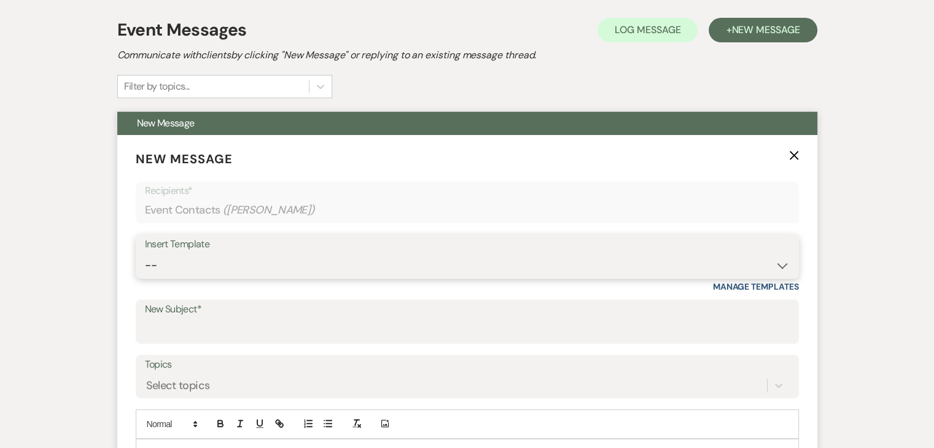
click at [279, 265] on select "-- Inquiry Follow Up Email #2 Contract Sending Template Payment Template Rental…" at bounding box center [467, 266] width 645 height 24
select select "4539"
click at [145, 254] on select "-- Inquiry Follow Up Email #2 Contract Sending Template Payment Template Rental…" at bounding box center [467, 266] width 645 height 24
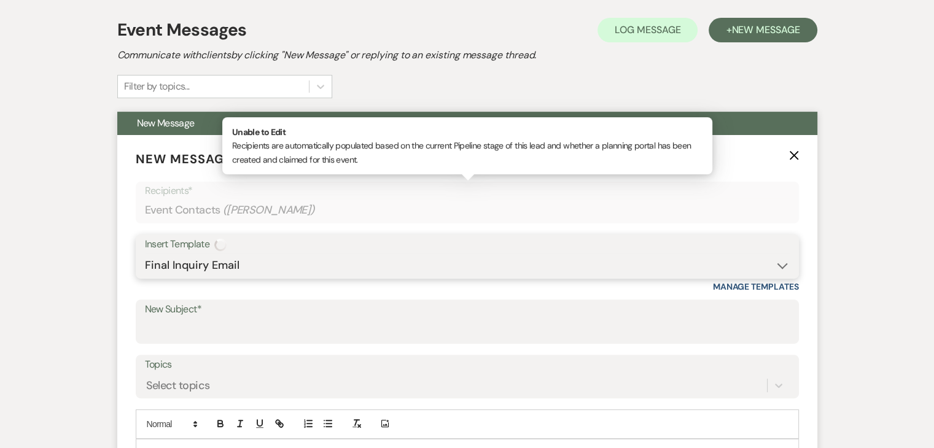
type input "We're Reaching Out One Final Time!"
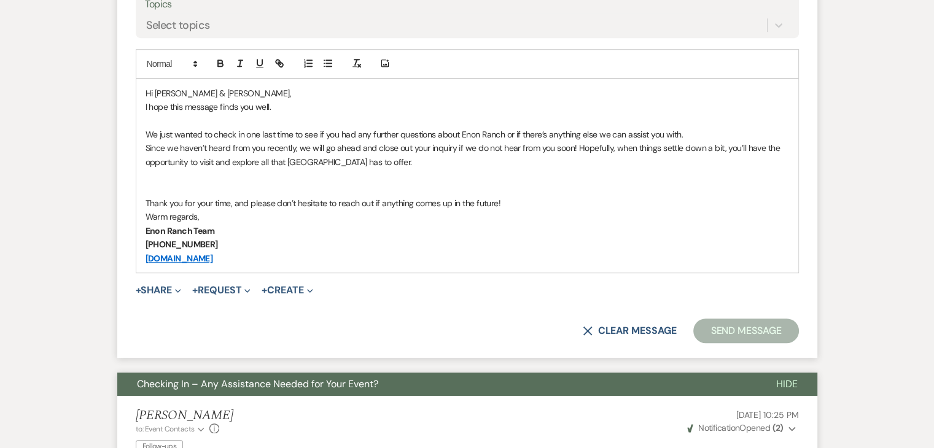
scroll to position [714, 0]
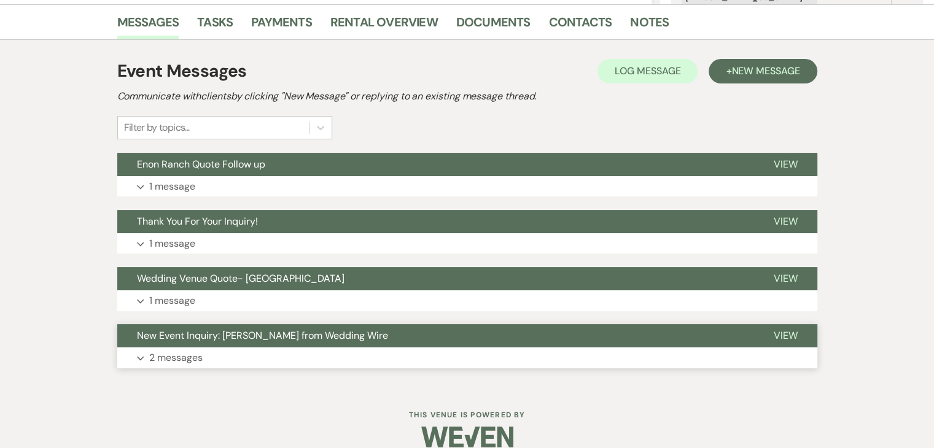
scroll to position [321, 0]
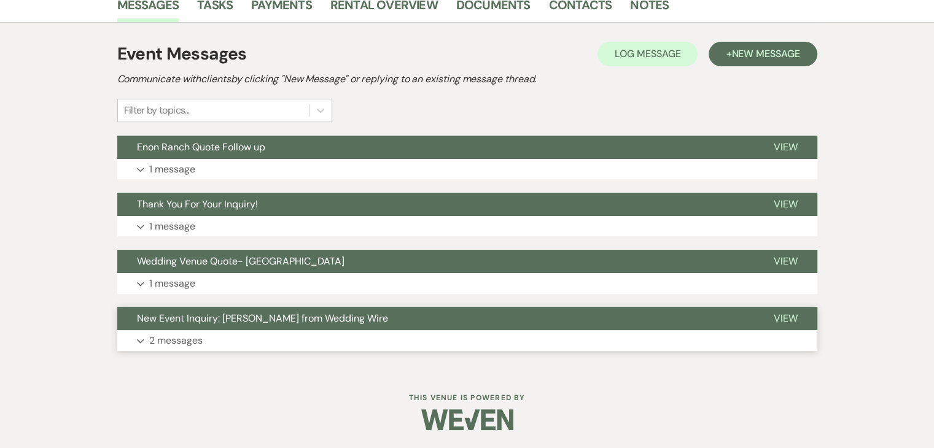
click at [284, 340] on button "Expand 2 messages" at bounding box center [467, 340] width 700 height 21
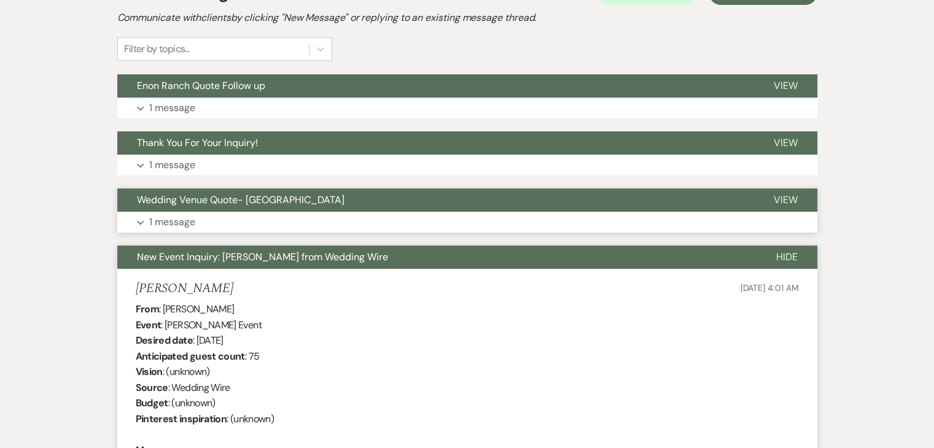
click at [253, 205] on span "Wedding Venue Quote- [GEOGRAPHIC_DATA]" at bounding box center [241, 199] width 208 height 13
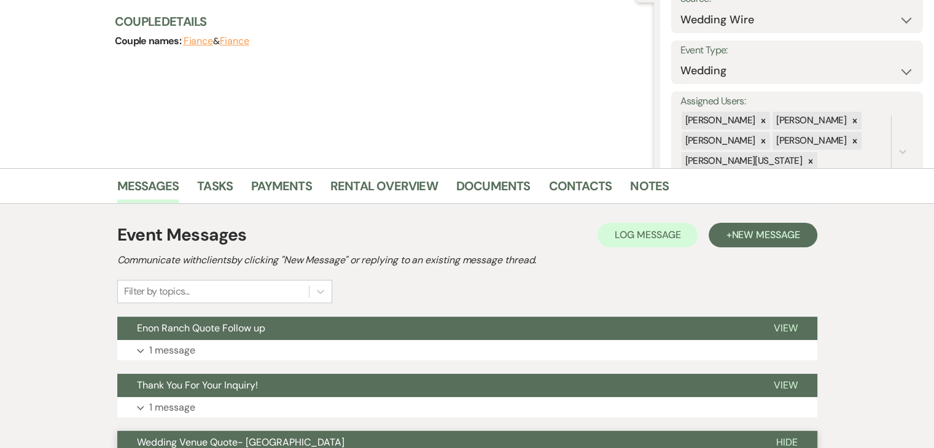
scroll to position [137, 0]
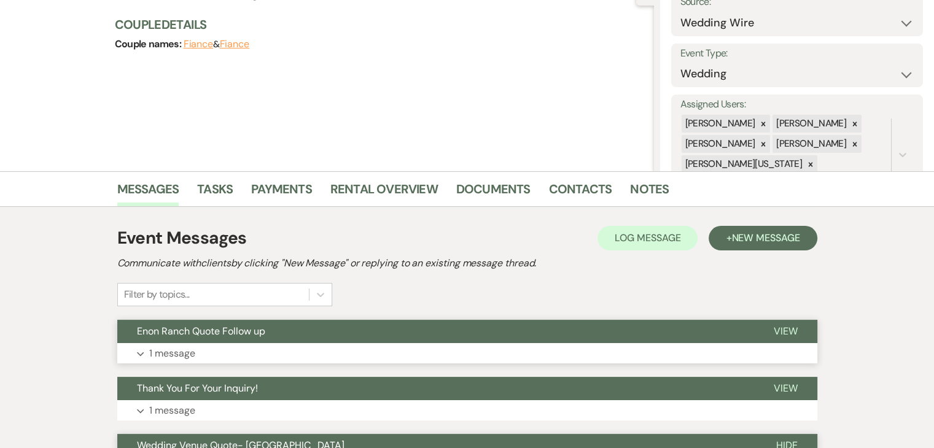
click at [307, 346] on button "Expand 1 message" at bounding box center [467, 353] width 700 height 21
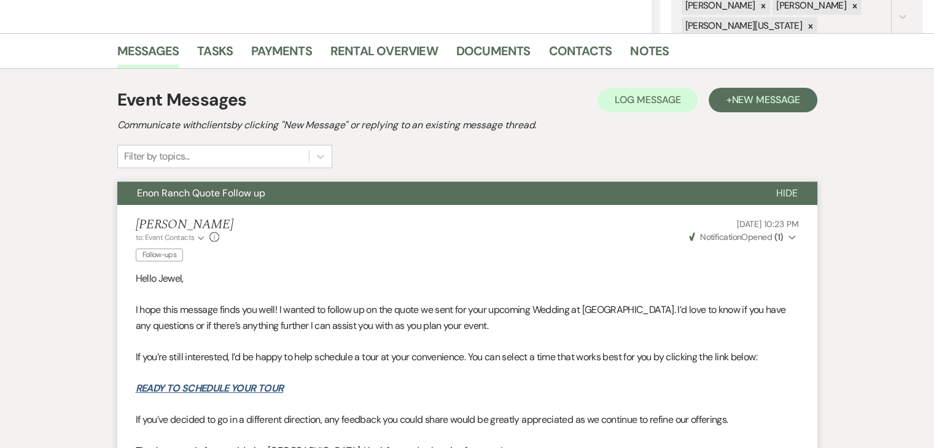
scroll to position [260, 0]
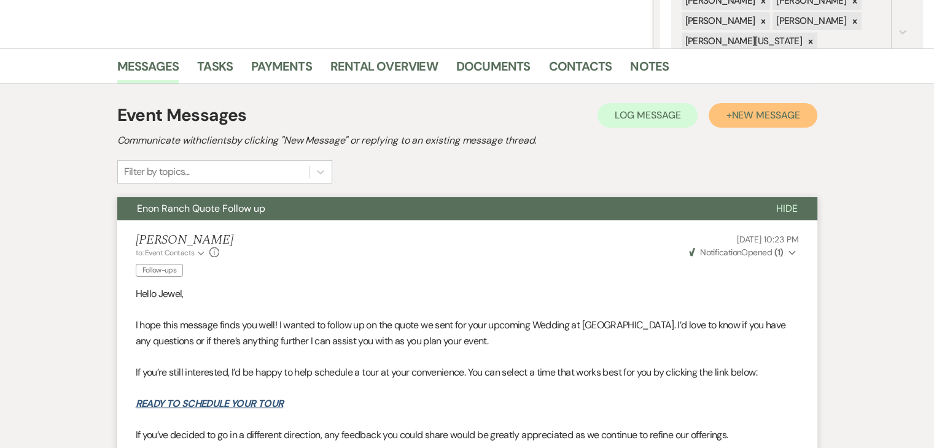
click at [760, 111] on span "New Message" at bounding box center [765, 115] width 68 height 13
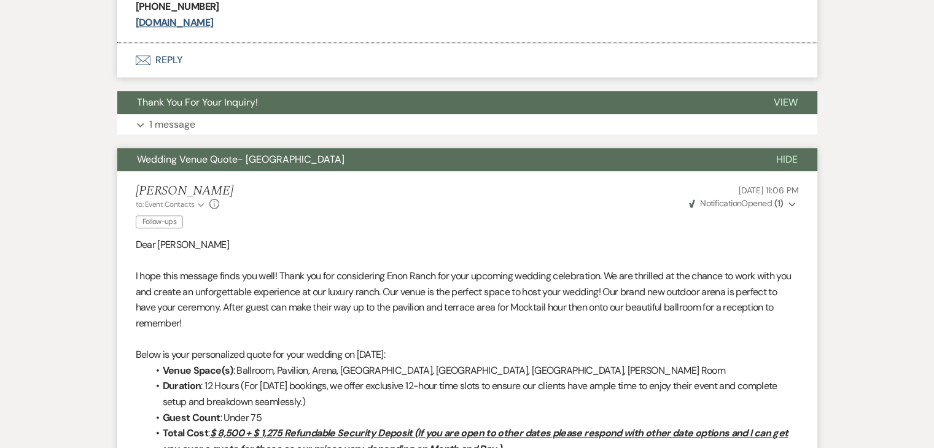
scroll to position [1242, 0]
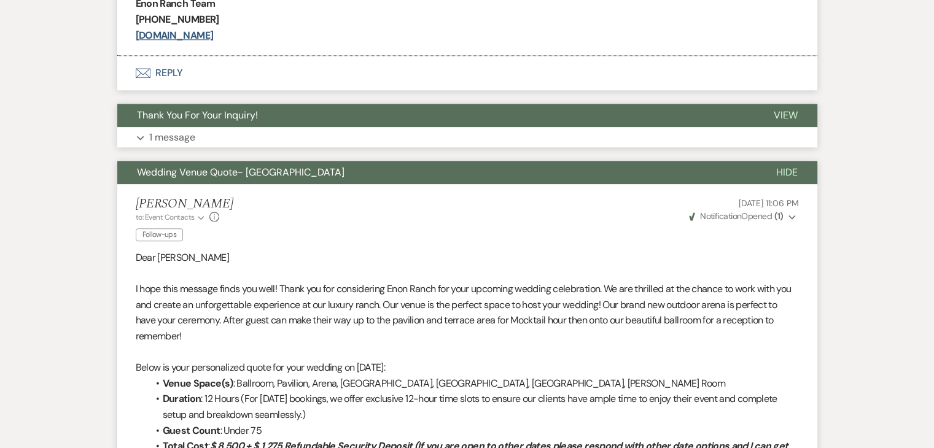
click at [249, 138] on button "Expand 1 message" at bounding box center [467, 137] width 700 height 21
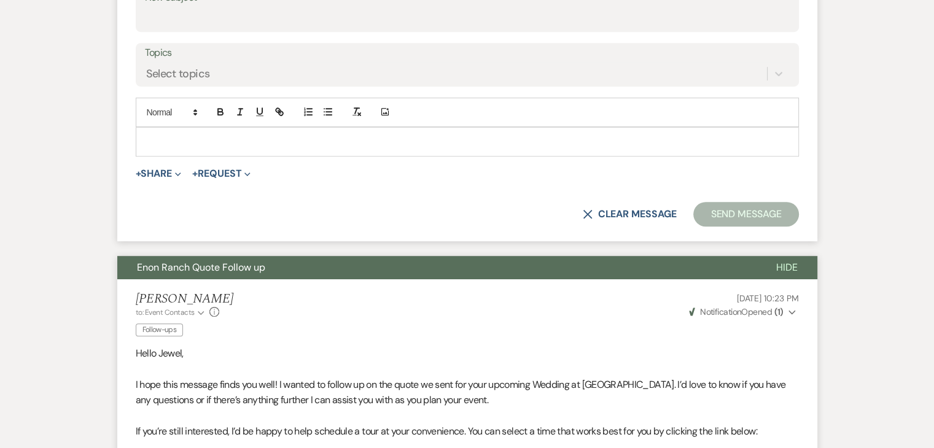
scroll to position [567, 0]
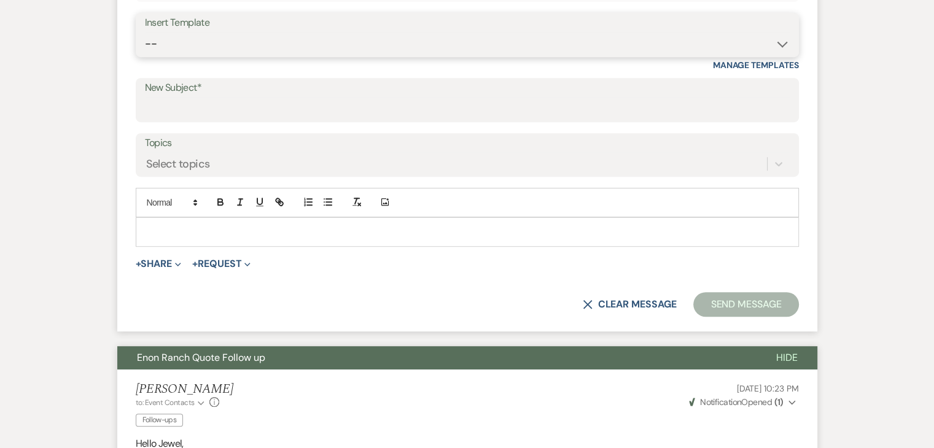
click at [309, 48] on select "-- Inquiry Follow Up Email #2 Contract Sending Template Payment Template Rental…" at bounding box center [467, 44] width 645 height 24
select select "4603"
click at [145, 32] on select "-- Inquiry Follow Up Email #2 Contract Sending Template Payment Template Rental…" at bounding box center [467, 44] width 645 height 24
type input "Checking In – Any Assistance Needed for Your Event?"
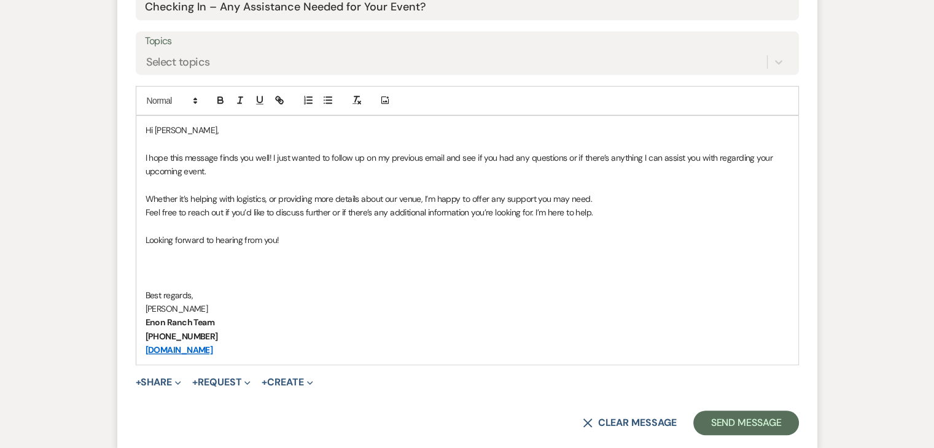
scroll to position [690, 0]
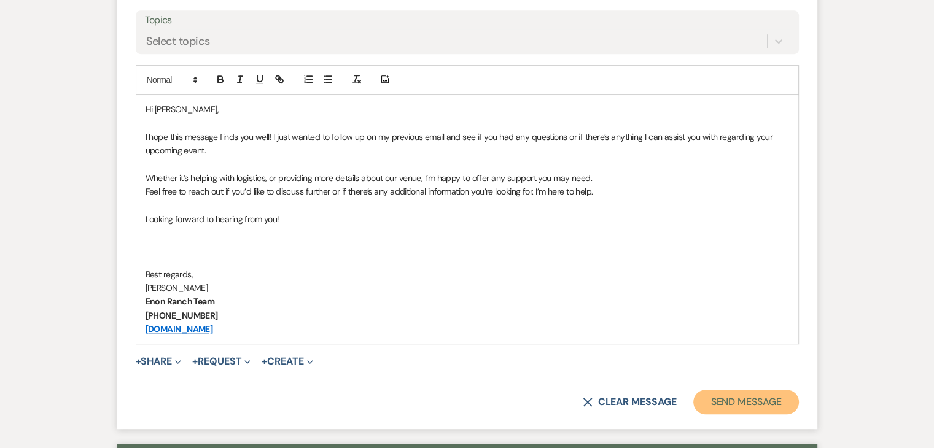
click at [712, 399] on button "Send Message" at bounding box center [745, 402] width 105 height 25
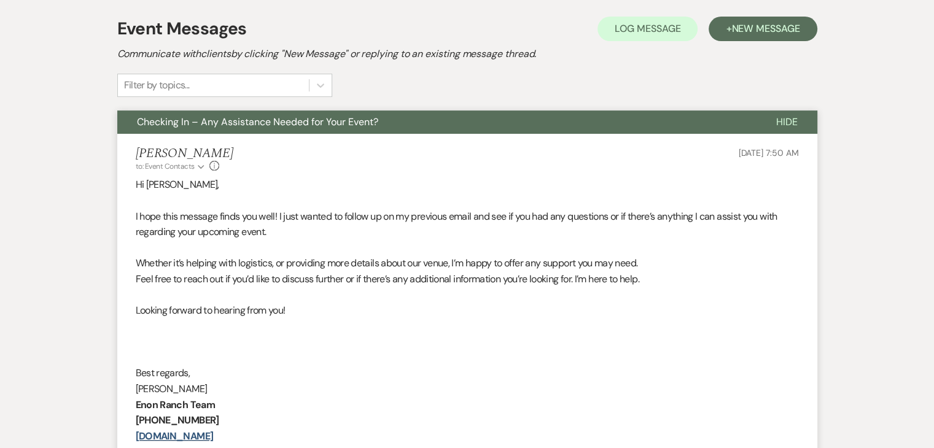
scroll to position [357, 0]
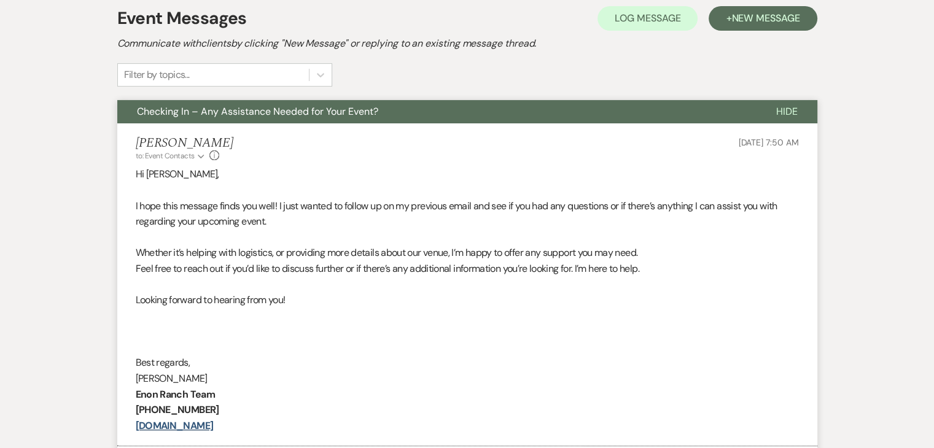
click at [134, 210] on li "Irene Ogang to: Event Contacts Expand Info Sep 21, 2025, 7:50 AM Hi Jewel, I ho…" at bounding box center [467, 285] width 700 height 324
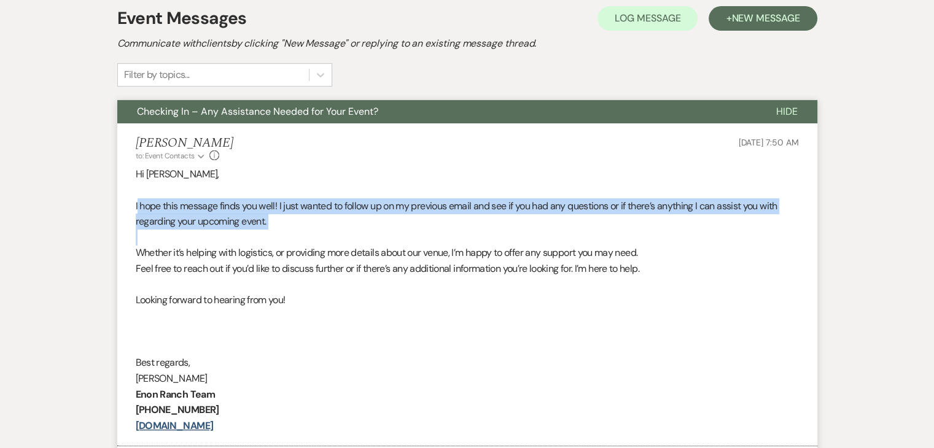
drag, startPoint x: 138, startPoint y: 202, endPoint x: 192, endPoint y: 249, distance: 71.4
click at [173, 244] on div "Hi Jewel, I hope this message finds you well! I just wanted to follow up on my …" at bounding box center [467, 299] width 663 height 267
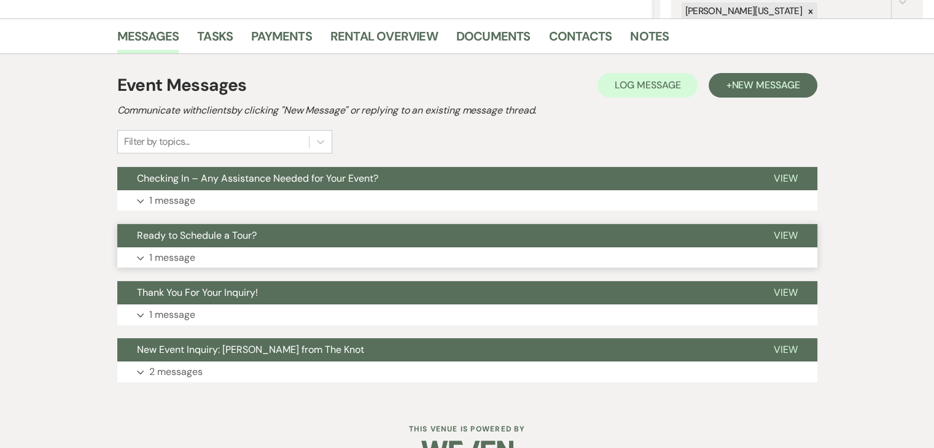
scroll to position [307, 0]
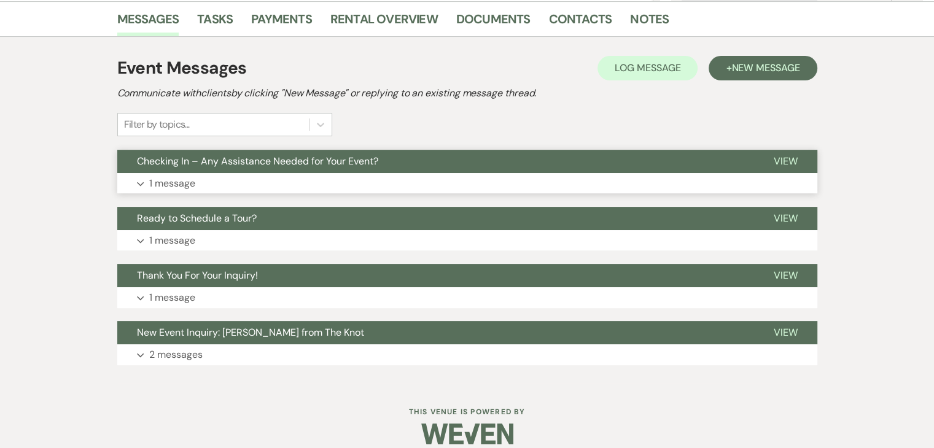
click at [325, 185] on button "Expand 1 message" at bounding box center [467, 183] width 700 height 21
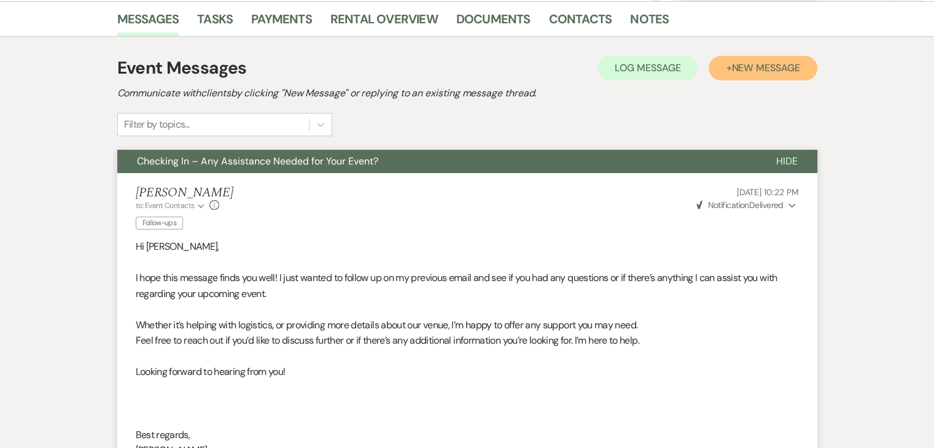
click at [725, 64] on button "+ New Message" at bounding box center [763, 68] width 108 height 25
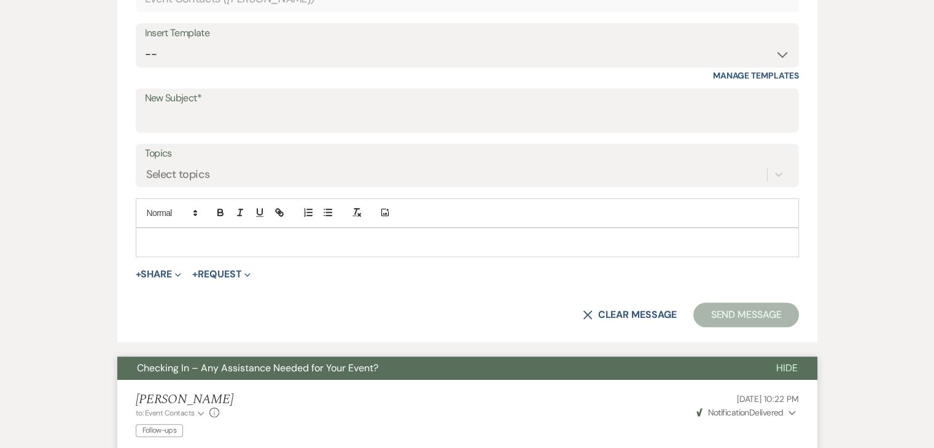
scroll to position [553, 0]
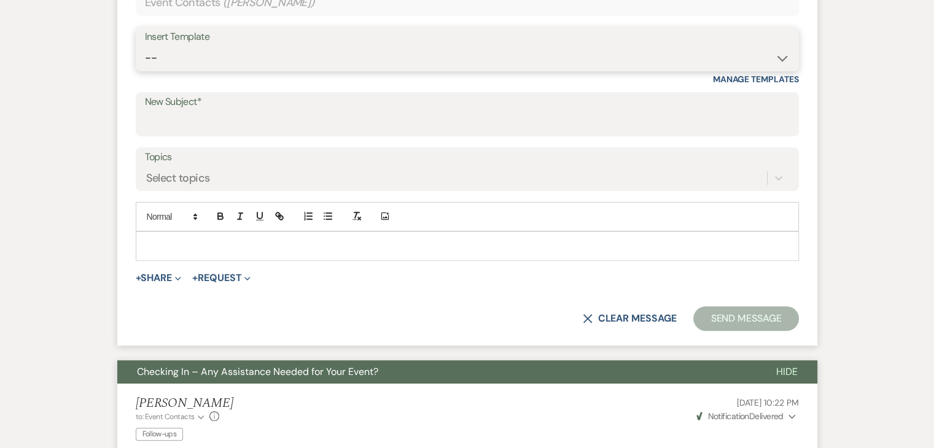
click at [298, 64] on select "-- Inquiry Follow Up Email #2 Contract Sending Template Payment Template Rental…" at bounding box center [467, 58] width 645 height 24
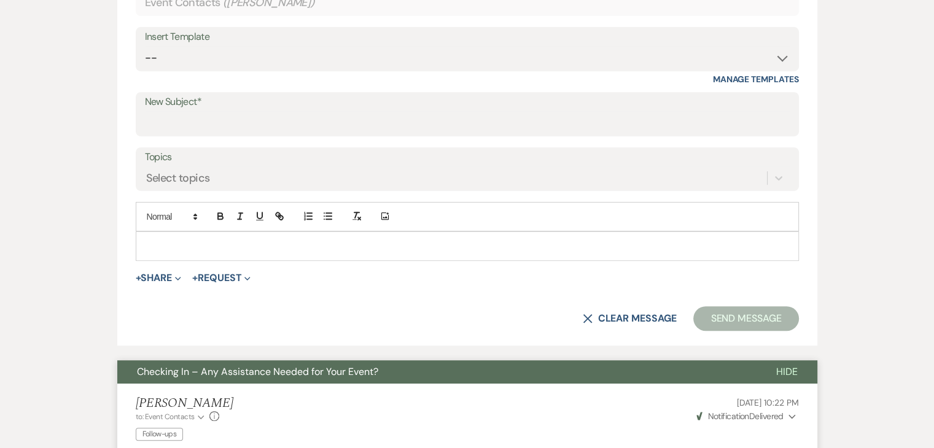
click at [103, 151] on div "Messages Tasks Payments Rental Overview Documents Contacts Notes Event Messages…" at bounding box center [467, 355] width 934 height 1199
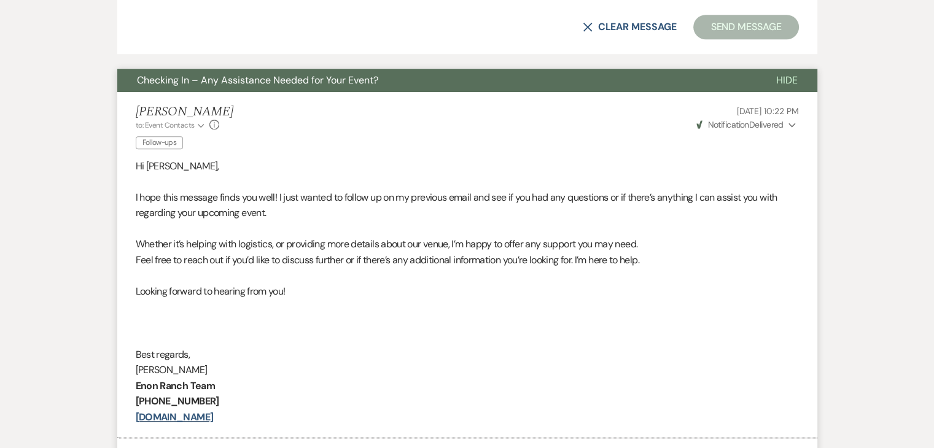
scroll to position [860, 0]
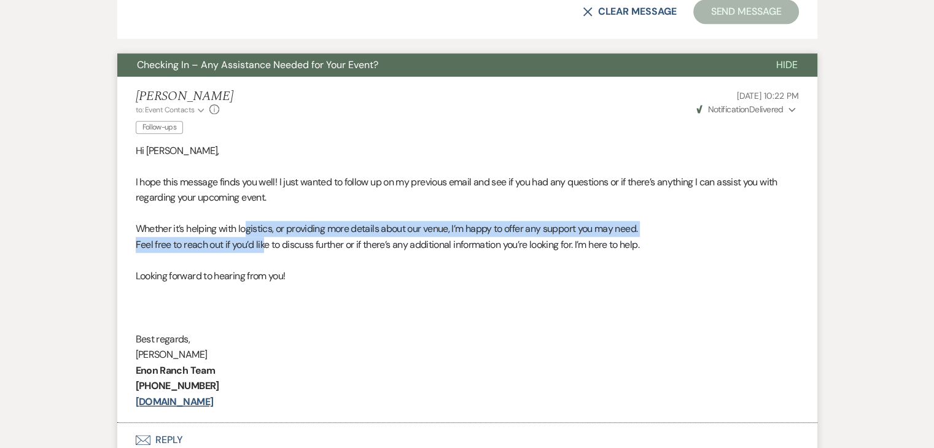
drag, startPoint x: 247, startPoint y: 229, endPoint x: 267, endPoint y: 244, distance: 25.4
click at [267, 244] on div "Hi Kelcey, I hope this message finds you well! I just wanted to follow up on my…" at bounding box center [467, 276] width 663 height 267
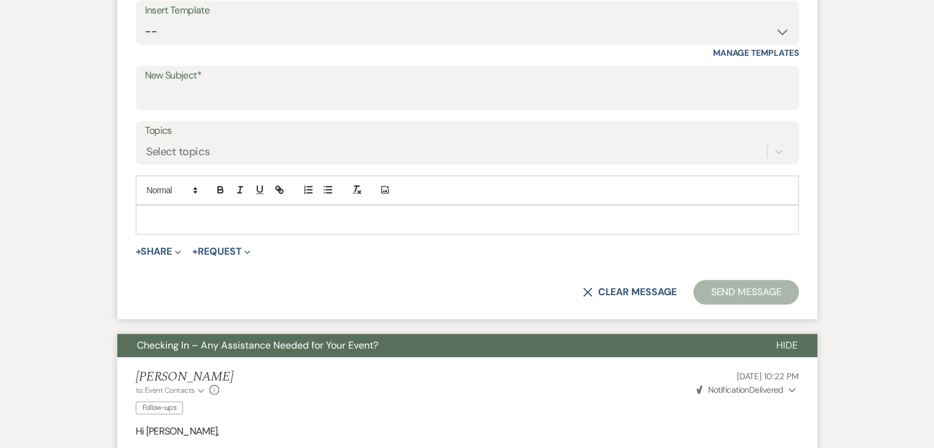
scroll to position [491, 0]
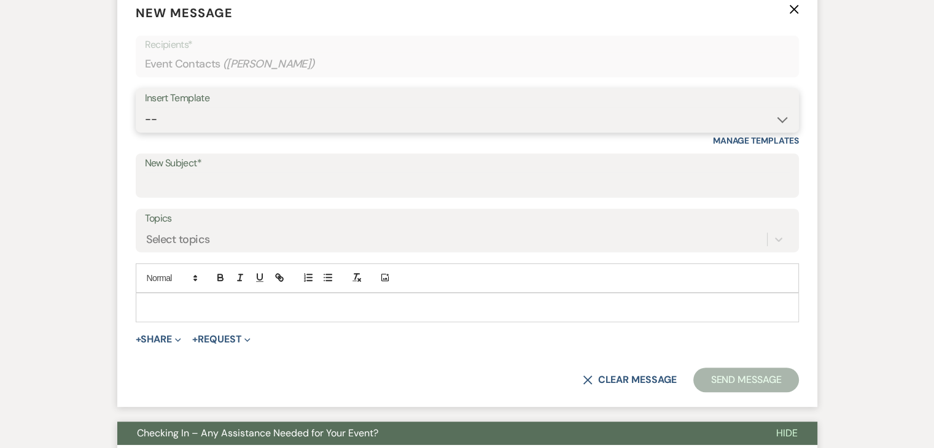
click at [278, 108] on select "-- Inquiry Follow Up Email #2 Contract Sending Template Payment Template Rental…" at bounding box center [467, 119] width 645 height 24
select select "1711"
click at [145, 107] on select "-- Inquiry Follow Up Email #2 Contract Sending Template Payment Template Rental…" at bounding box center [467, 119] width 645 height 24
type input "Enon Ranch Inquiry Follow-Up"
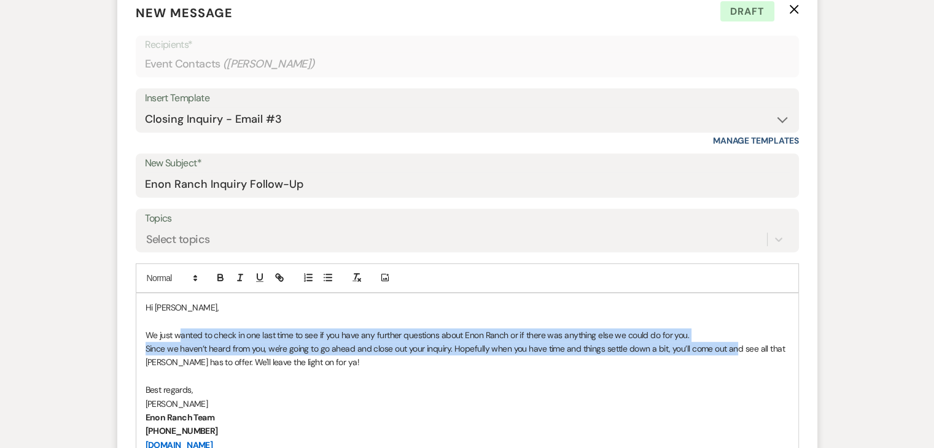
drag, startPoint x: 179, startPoint y: 332, endPoint x: 734, endPoint y: 351, distance: 554.9
click at [734, 351] on div "Hi Kelcey, We just wanted to check in one last time to see if you have any furt…" at bounding box center [467, 377] width 662 height 166
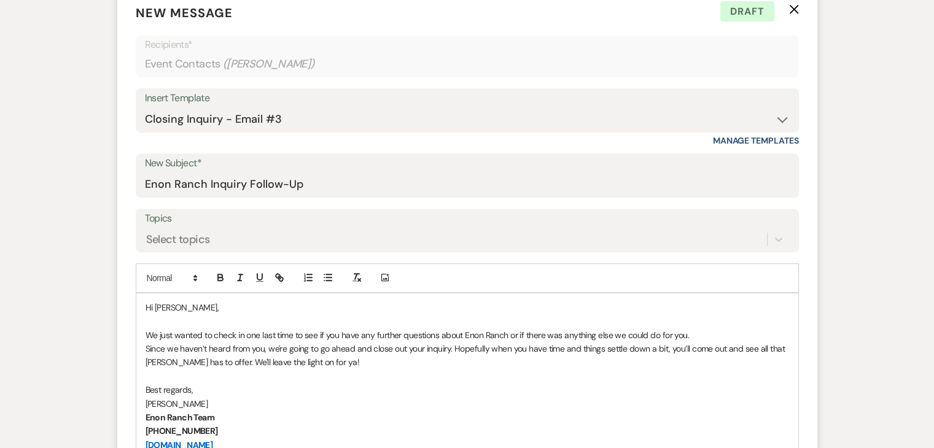
click at [475, 367] on p "Since we haven’t heard from you, we're going to go ahead and close out your inq…" at bounding box center [468, 356] width 644 height 28
click at [236, 110] on select "-- Inquiry Follow Up Email #2 Contract Sending Template Payment Template Rental…" at bounding box center [467, 119] width 645 height 24
select select "4539"
click at [145, 107] on select "-- Inquiry Follow Up Email #2 Contract Sending Template Payment Template Rental…" at bounding box center [467, 119] width 645 height 24
type input "We're Reaching Out One Final Time!"
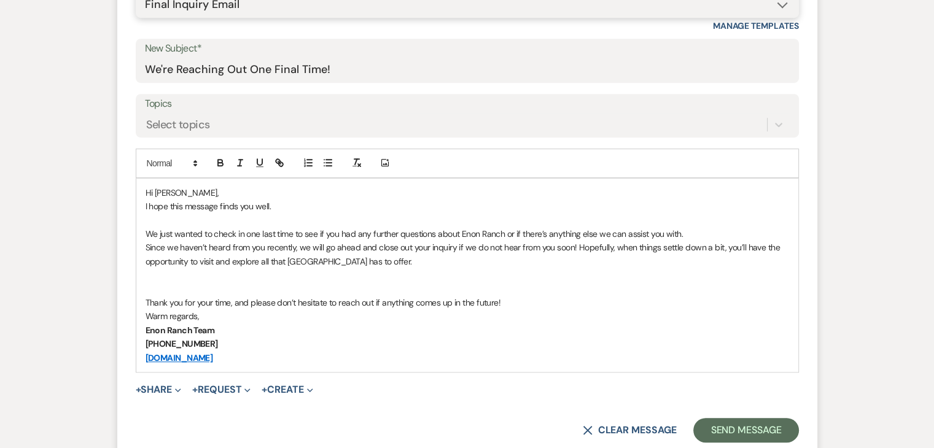
scroll to position [614, 0]
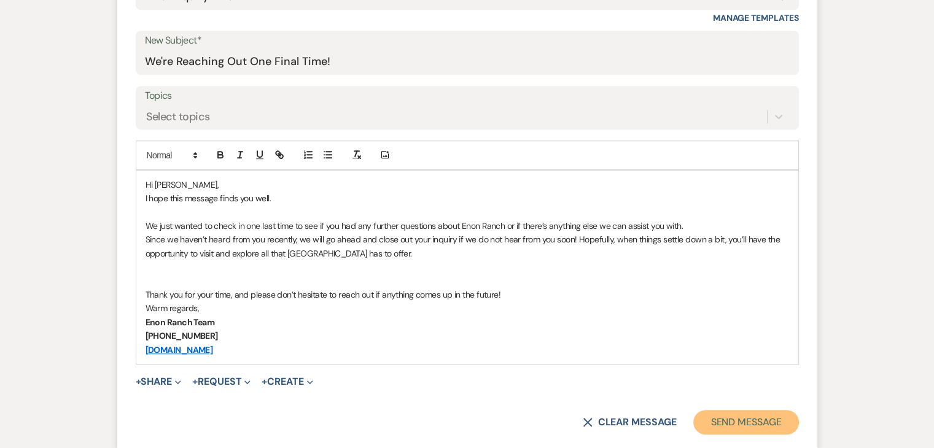
click at [747, 416] on button "Send Message" at bounding box center [745, 422] width 105 height 25
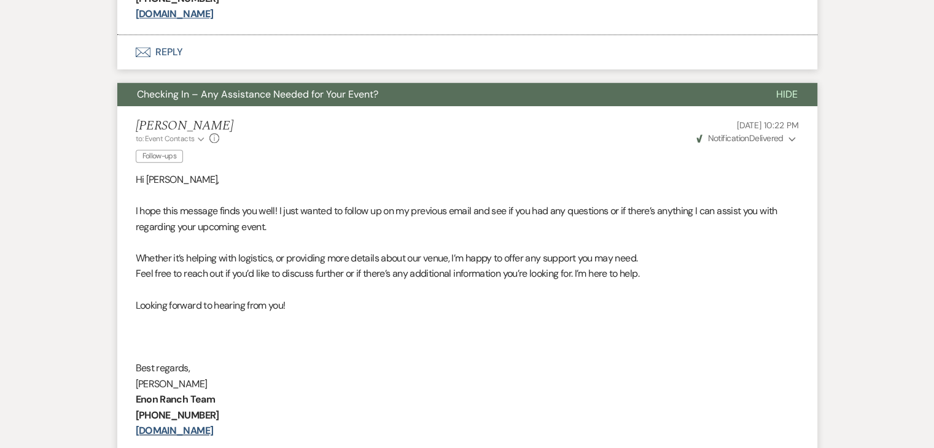
scroll to position [711, 0]
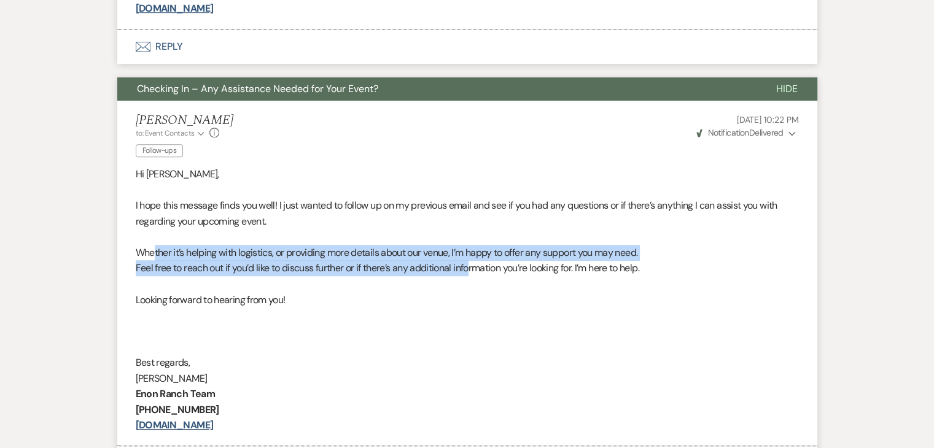
drag, startPoint x: 152, startPoint y: 251, endPoint x: 472, endPoint y: 273, distance: 320.1
click at [472, 273] on div "Hi Kelcey, I hope this message finds you well! I just wanted to follow up on my…" at bounding box center [467, 299] width 663 height 267
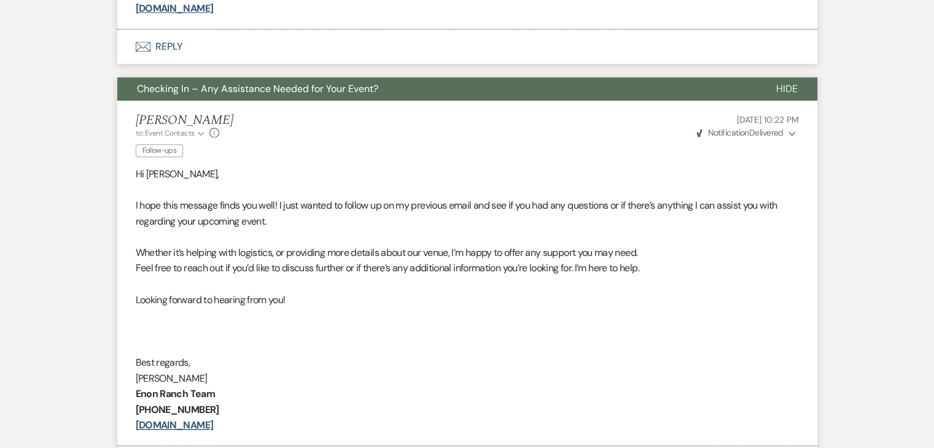
click at [226, 276] on p at bounding box center [467, 284] width 663 height 16
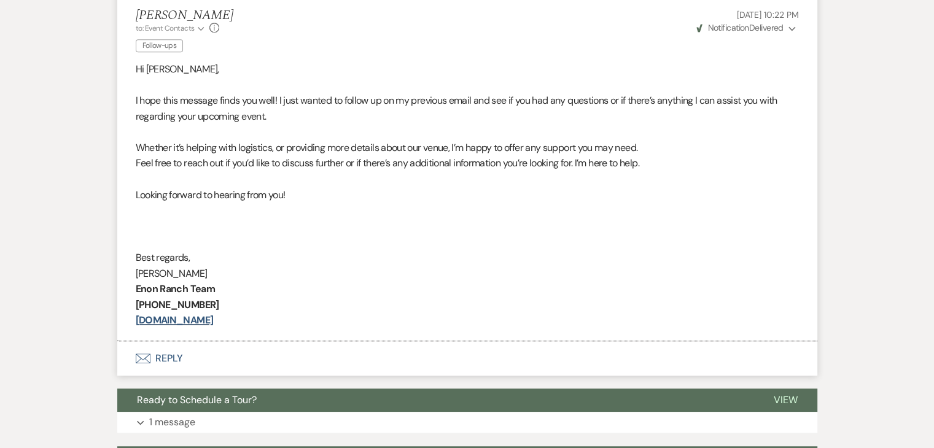
scroll to position [1012, 0]
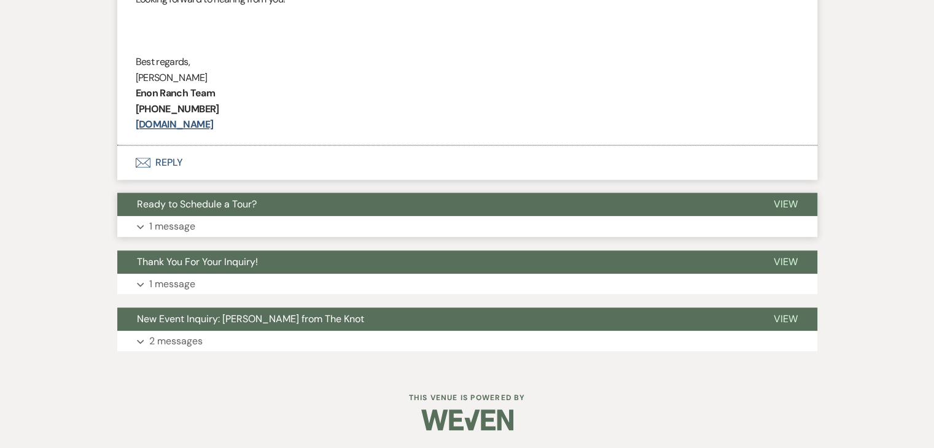
click at [253, 229] on button "Expand 1 message" at bounding box center [467, 226] width 700 height 21
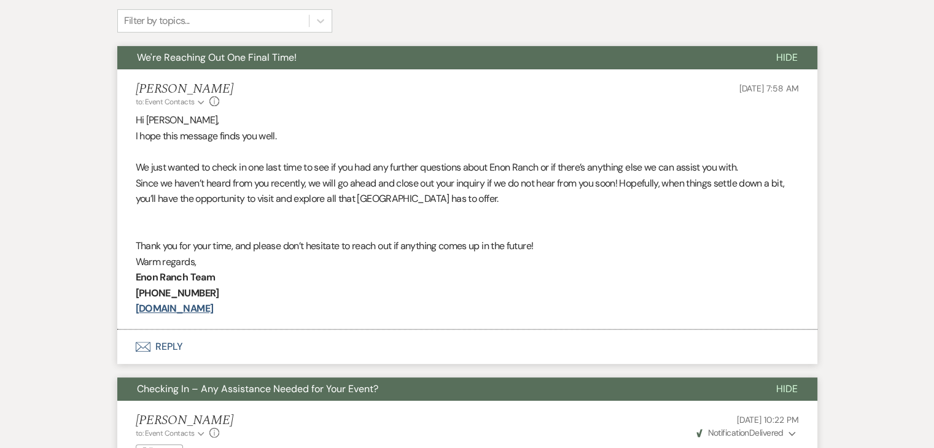
scroll to position [398, 0]
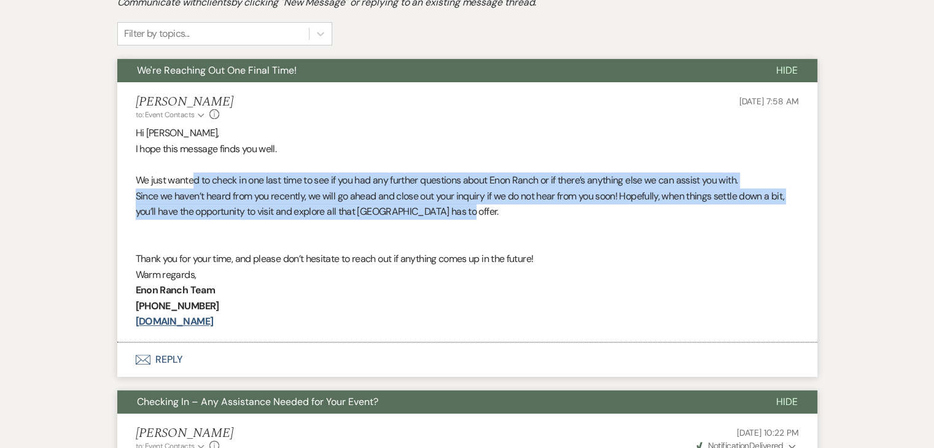
drag, startPoint x: 192, startPoint y: 181, endPoint x: 525, endPoint y: 209, distance: 334.0
click at [525, 209] on div "Hi Kelcey Dunnell, I hope this message finds you well. We just wanted to check …" at bounding box center [467, 227] width 663 height 204
click at [543, 197] on p "Since we haven’t heard from you recently, we will go ahead and close out your i…" at bounding box center [467, 204] width 663 height 31
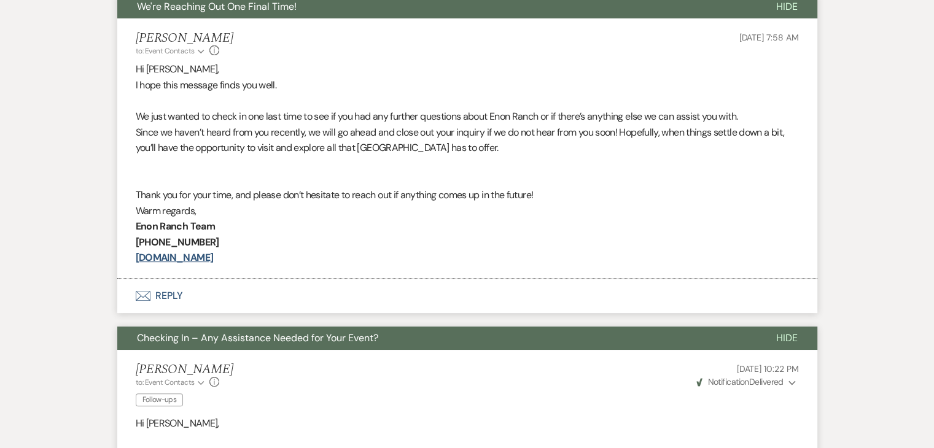
scroll to position [459, 0]
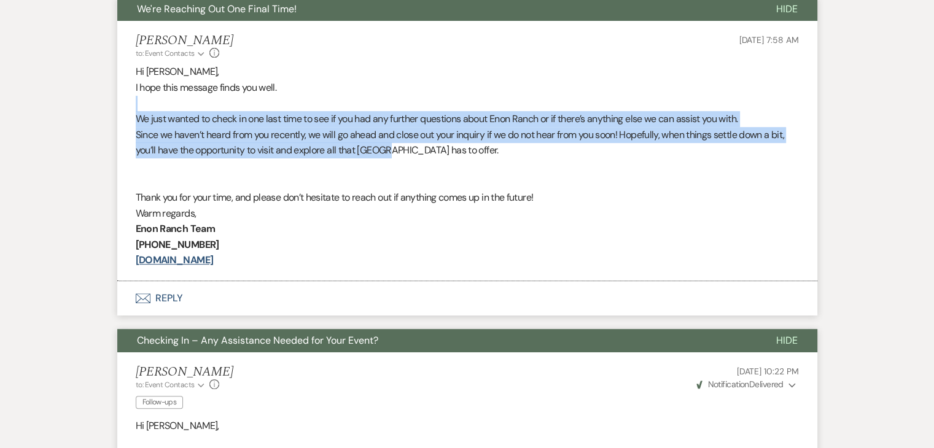
drag, startPoint x: 307, startPoint y: 109, endPoint x: 388, endPoint y: 149, distance: 89.8
click at [388, 149] on div "Hi Kelcey Dunnell, I hope this message finds you well. We just wanted to check …" at bounding box center [467, 166] width 663 height 204
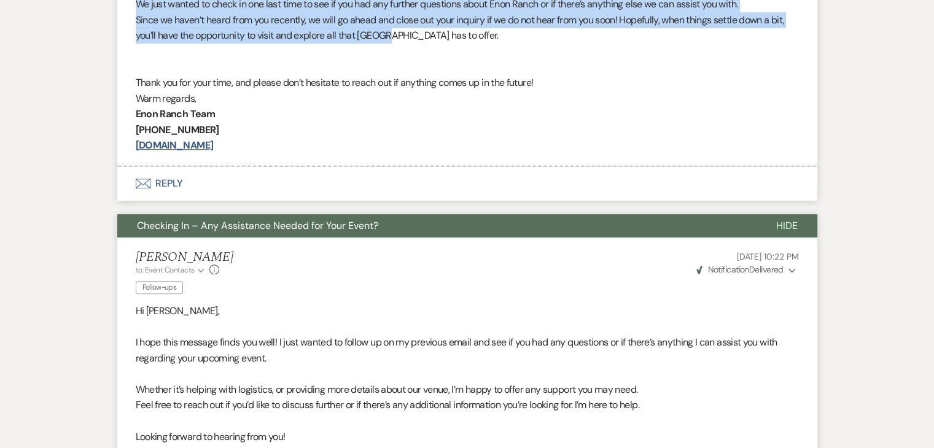
scroll to position [798, 0]
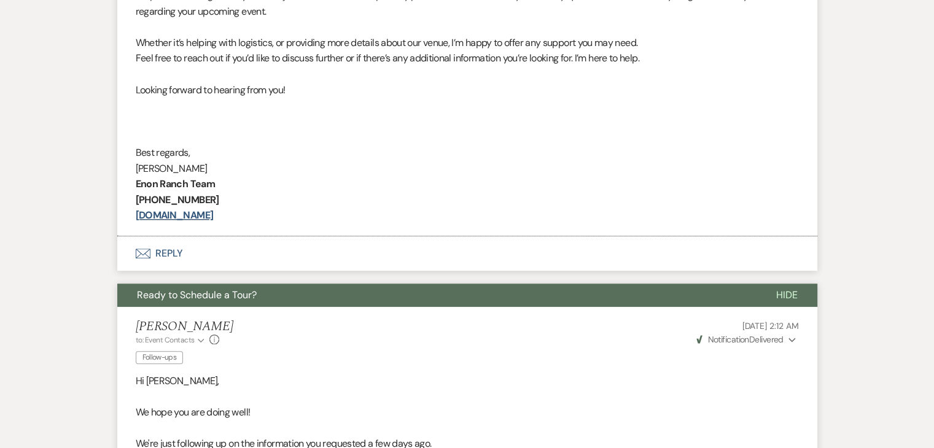
click at [288, 129] on p at bounding box center [467, 137] width 663 height 16
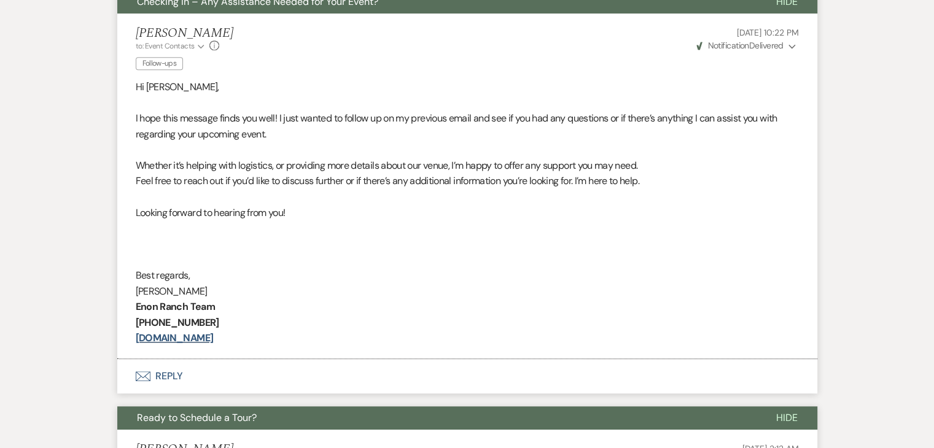
click at [282, 114] on p "I hope this message finds you well! I just wanted to follow up on my previous e…" at bounding box center [467, 126] width 663 height 31
click at [297, 111] on p "I hope this message finds you well! I just wanted to follow up on my previous e…" at bounding box center [467, 126] width 663 height 31
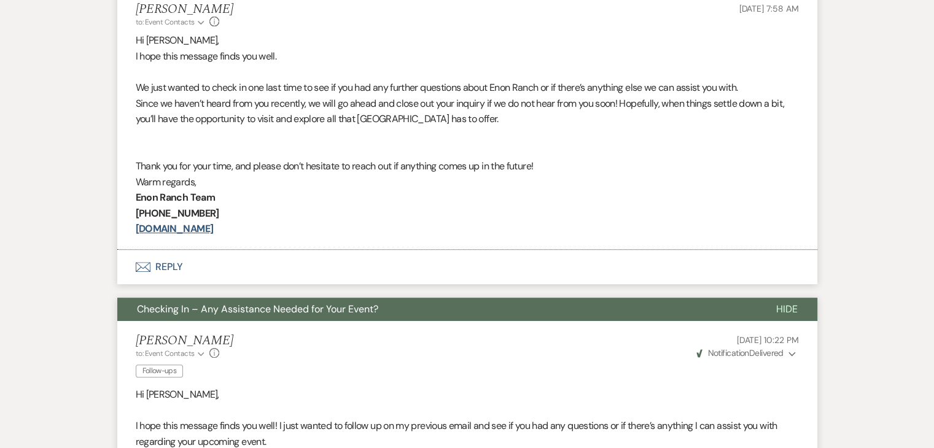
scroll to position [246, 0]
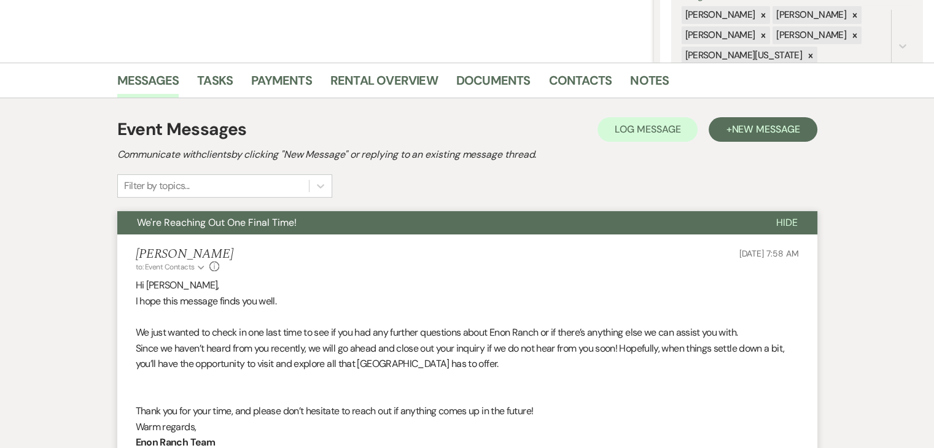
click at [305, 307] on p "I hope this message finds you well." at bounding box center [467, 302] width 663 height 16
click at [281, 138] on div "Event Messages Log Log Message + New Message" at bounding box center [467, 130] width 700 height 26
click at [394, 153] on h2 "Communicate with clients by clicking "New Message" or replying to an existing m…" at bounding box center [467, 154] width 700 height 15
click at [400, 268] on div "Irene Ogang to: Event Contacts Expand Info Sep 21, 2025, 7:58 AM" at bounding box center [467, 260] width 663 height 26
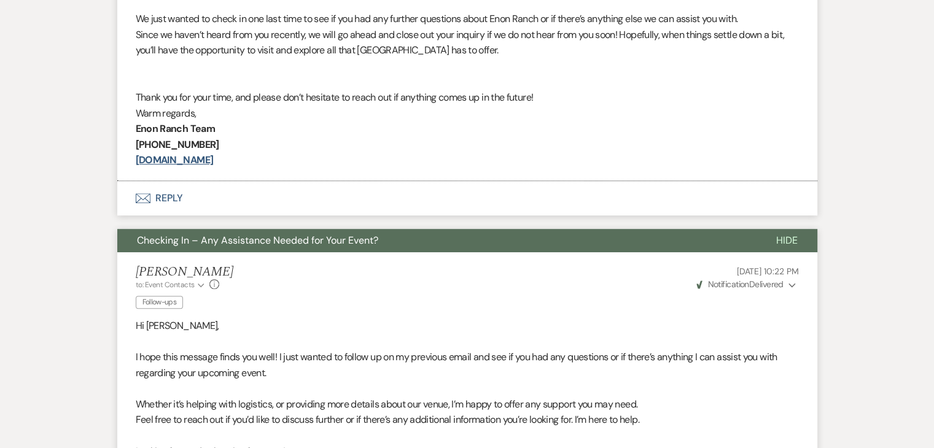
scroll to position [737, 0]
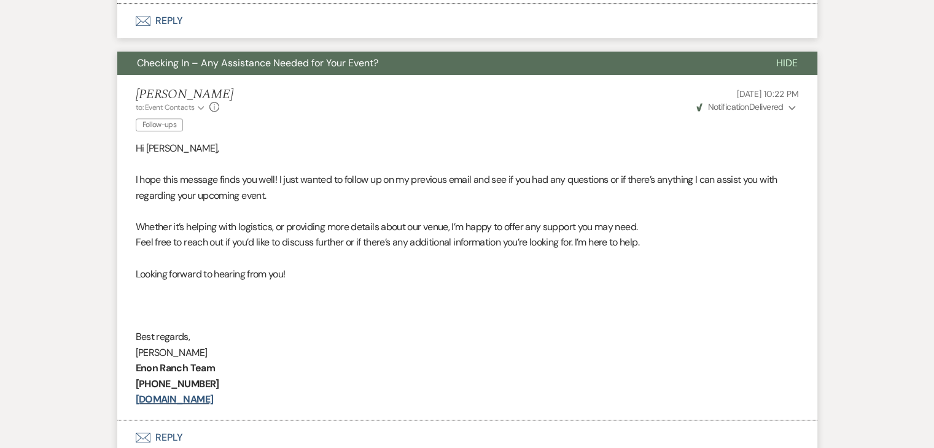
click at [321, 260] on p at bounding box center [467, 259] width 663 height 16
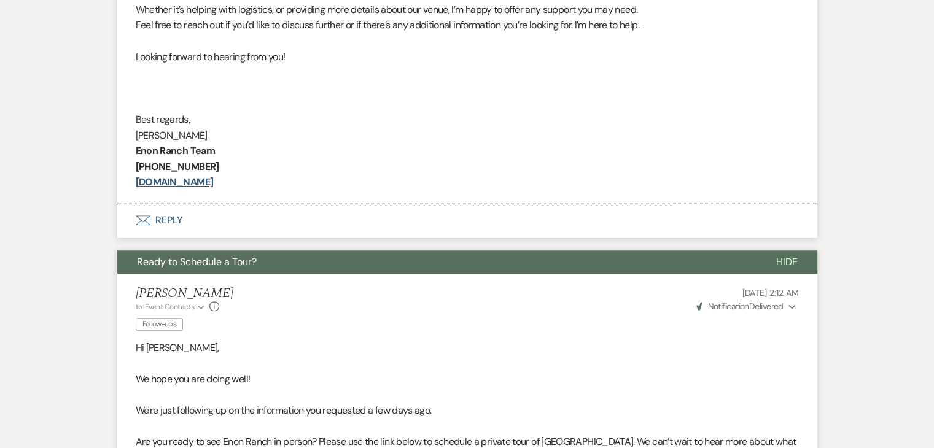
scroll to position [819, 0]
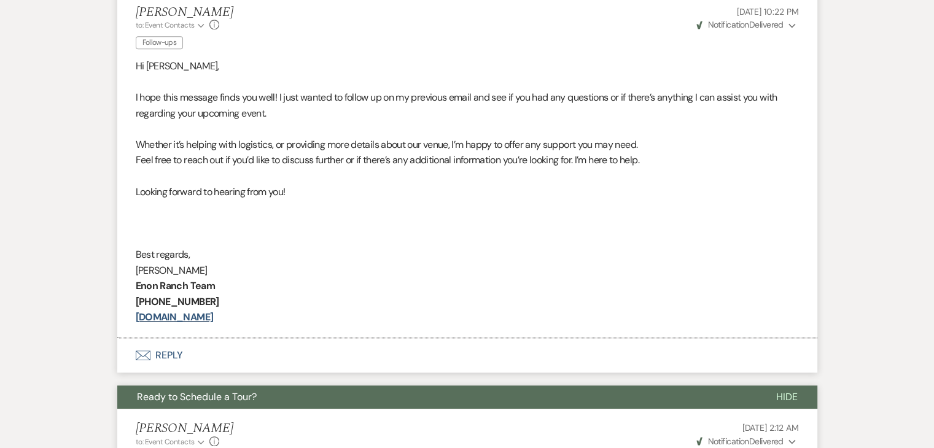
click at [332, 160] on p "Feel free to reach out if you’d like to discuss further or if there’s any addit…" at bounding box center [467, 160] width 663 height 16
drag, startPoint x: 332, startPoint y: 160, endPoint x: 348, endPoint y: 206, distance: 48.7
click at [332, 160] on p "Feel free to reach out if you’d like to discuss further or if there’s any addit…" at bounding box center [467, 160] width 663 height 16
click at [423, 166] on p "Feel free to reach out if you’d like to discuss further or if there’s any addit…" at bounding box center [467, 160] width 663 height 16
click at [413, 82] on p at bounding box center [467, 82] width 663 height 16
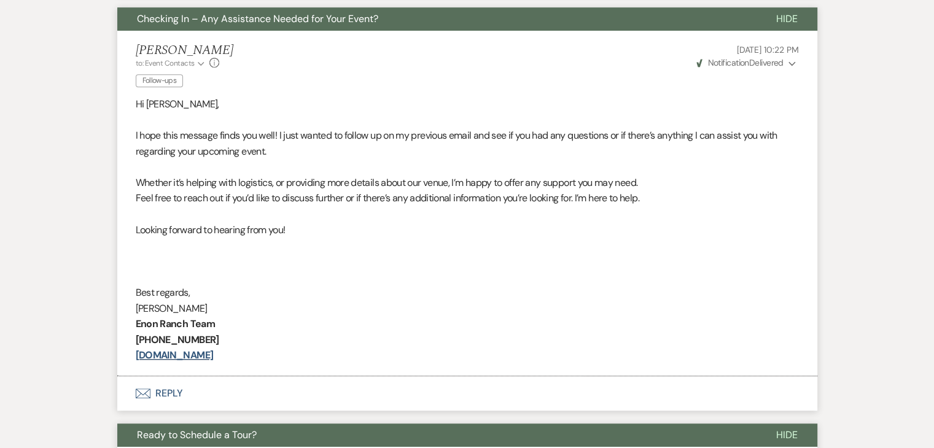
scroll to position [635, 0]
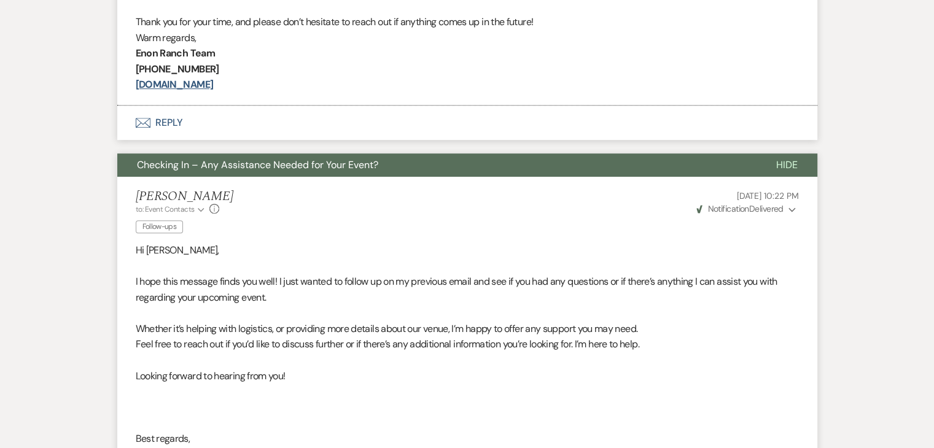
click at [599, 283] on p "I hope this message finds you well! I just wanted to follow up on my previous e…" at bounding box center [467, 289] width 663 height 31
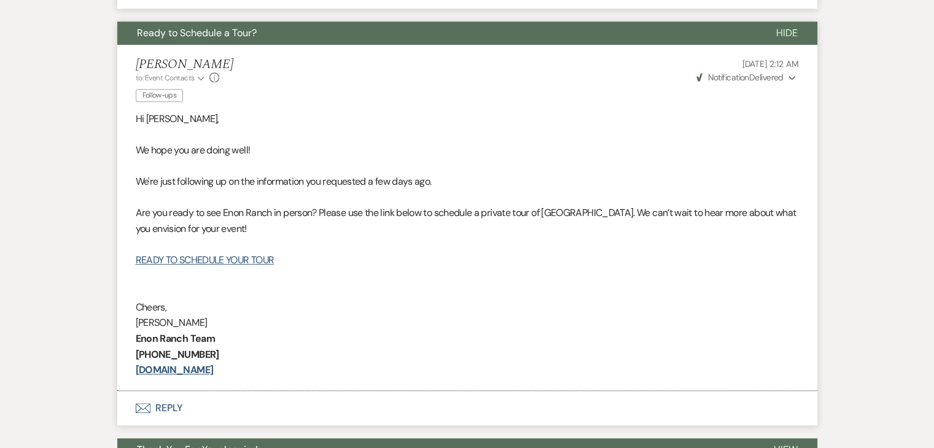
scroll to position [1188, 0]
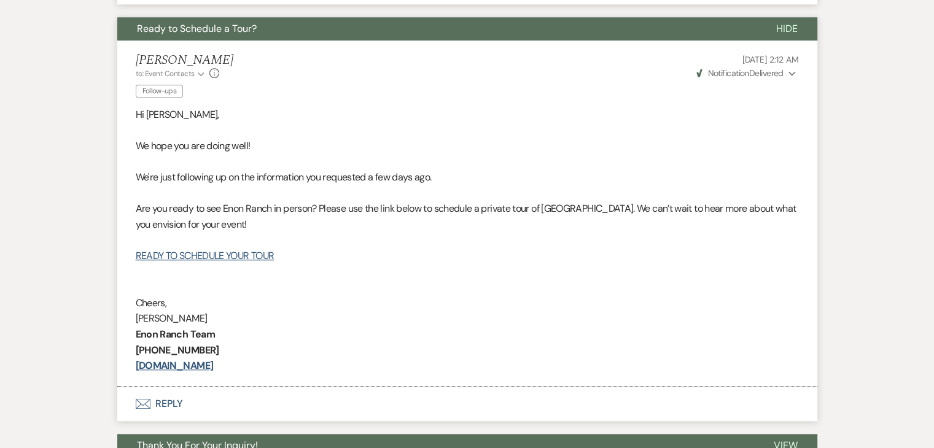
click at [543, 232] on p at bounding box center [467, 240] width 663 height 16
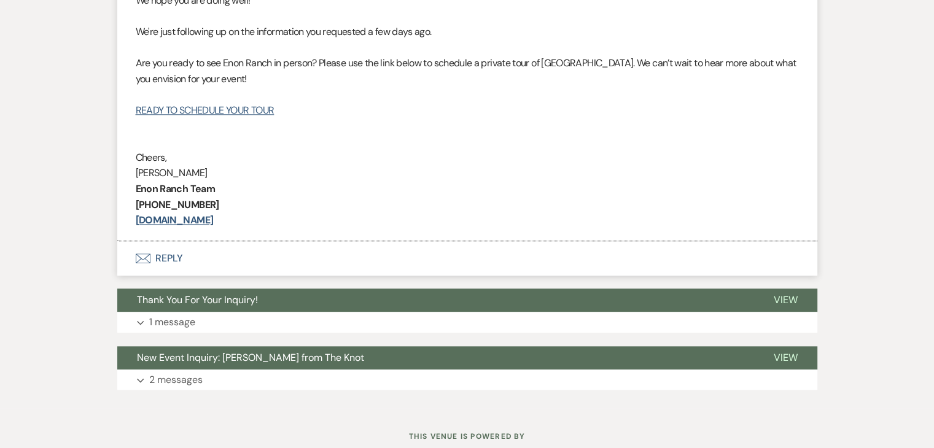
scroll to position [1372, 0]
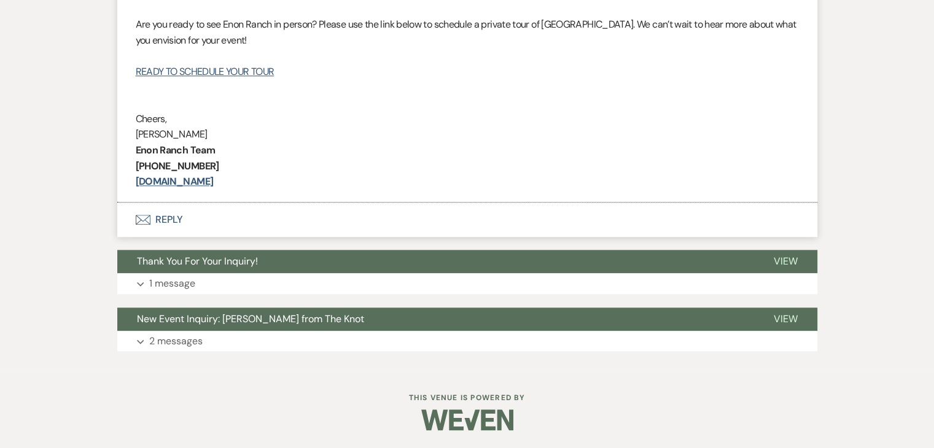
click at [587, 193] on li "Irene Ogang to: Event Contacts Expand Info Follow-ups Sep 04, 2025, 2:12 AM Wev…" at bounding box center [467, 29] width 700 height 346
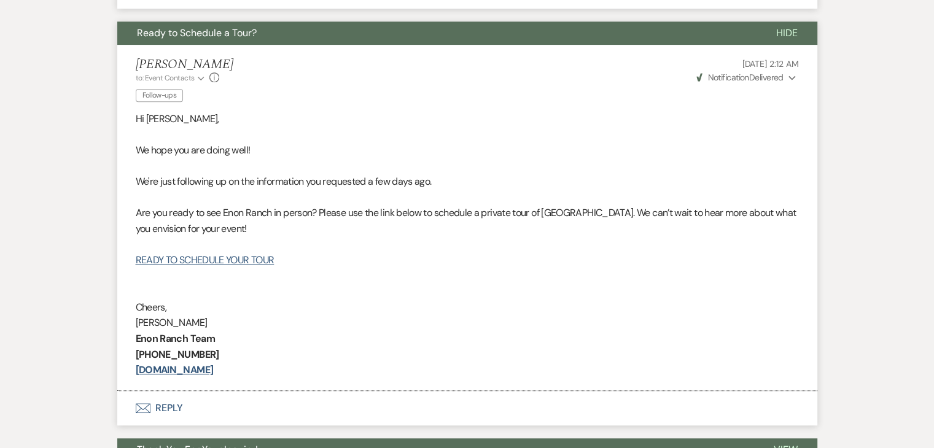
scroll to position [1249, 0]
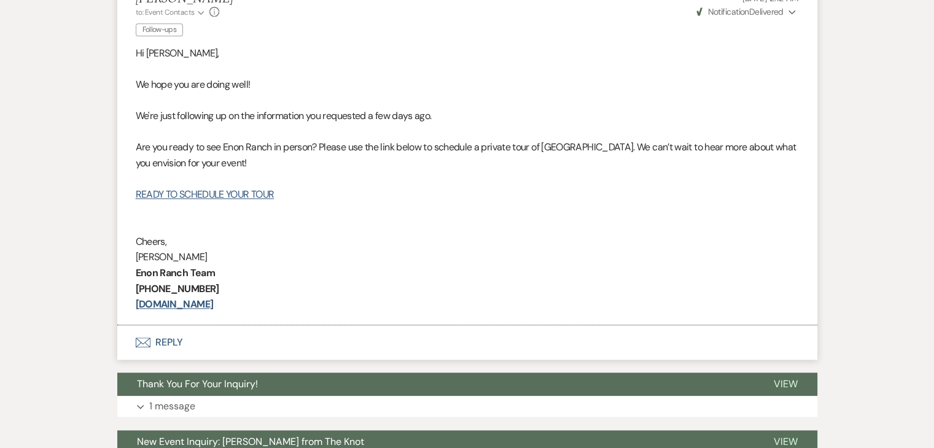
click at [467, 130] on p at bounding box center [467, 132] width 663 height 16
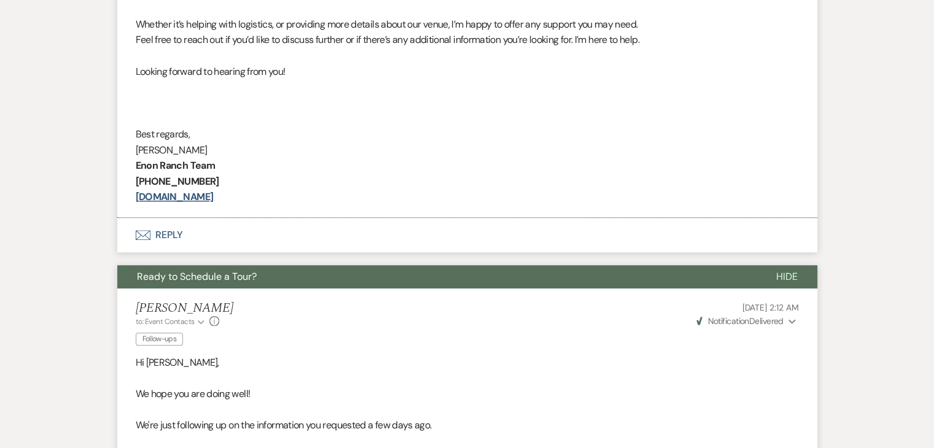
drag, startPoint x: 465, startPoint y: 252, endPoint x: 293, endPoint y: 24, distance: 285.4
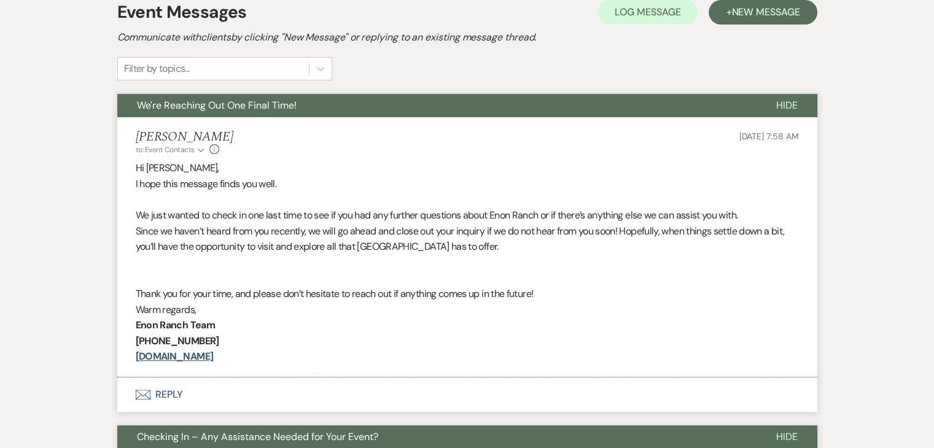
scroll to position [367, 0]
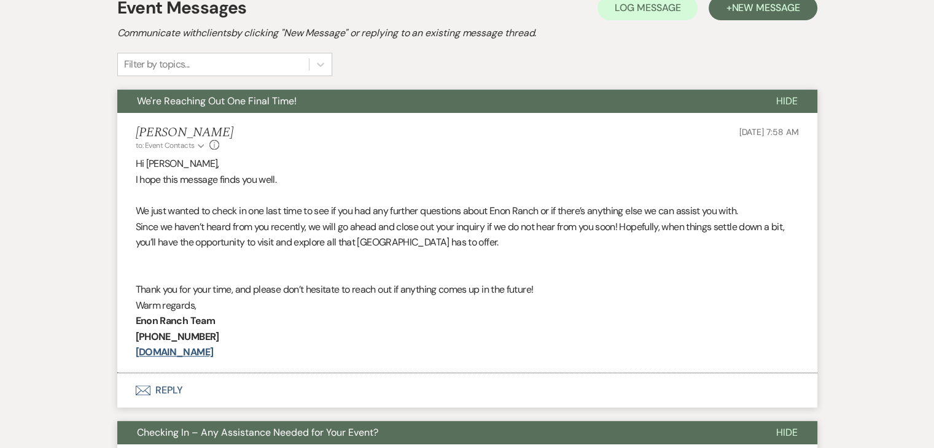
click at [387, 240] on p "Since we haven’t heard from you recently, we will go ahead and close out your i…" at bounding box center [467, 234] width 663 height 31
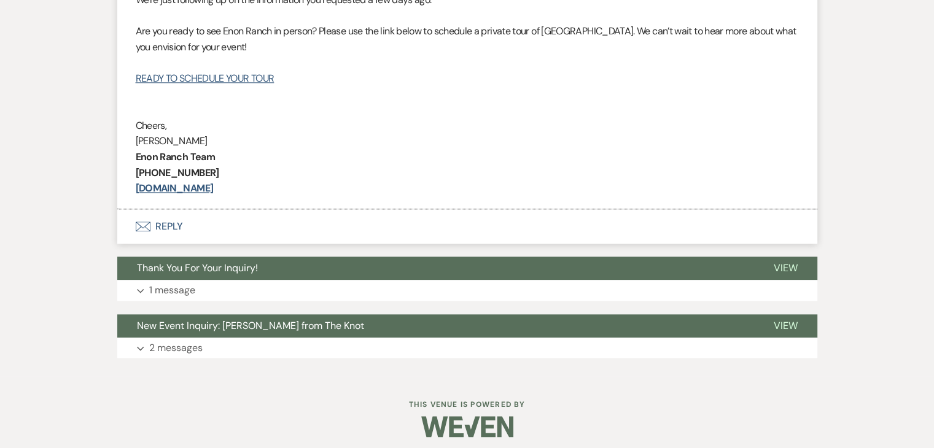
scroll to position [1372, 0]
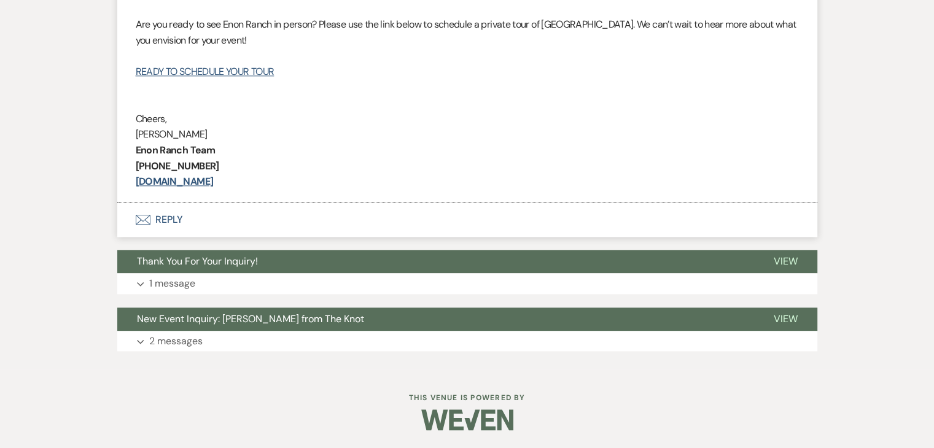
click at [292, 284] on button "Expand 1 message" at bounding box center [467, 283] width 700 height 21
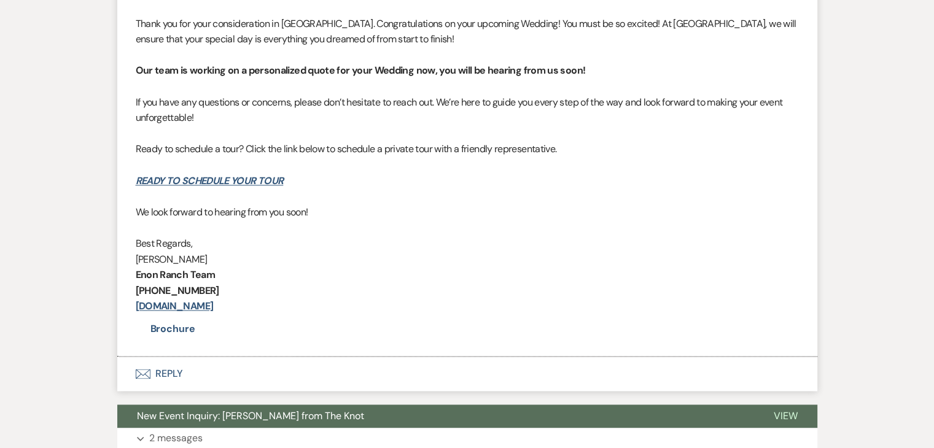
scroll to position [1802, 0]
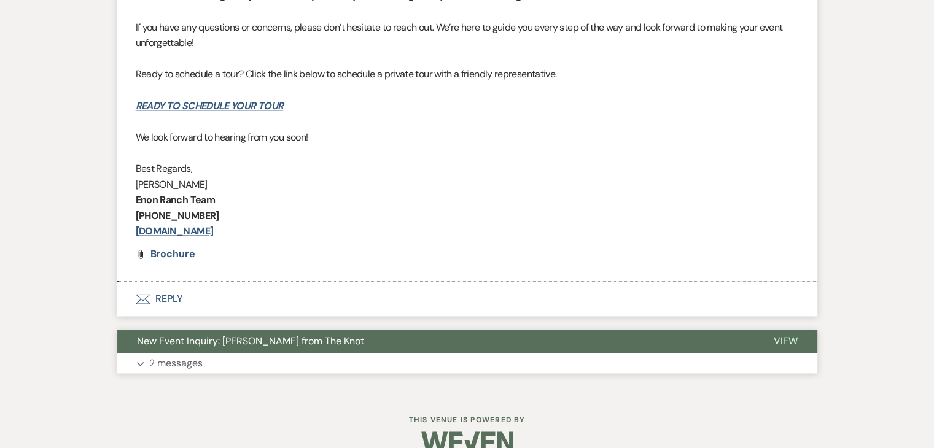
click at [308, 369] on button "Expand 2 messages" at bounding box center [467, 363] width 700 height 21
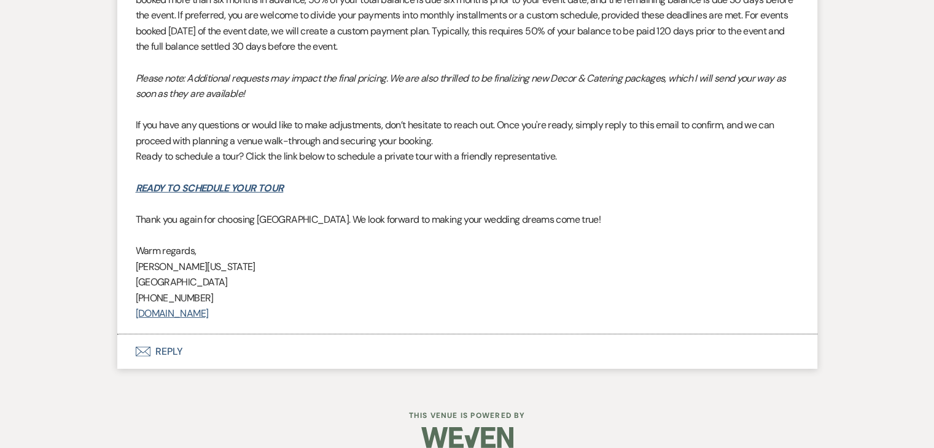
scroll to position [3590, 0]
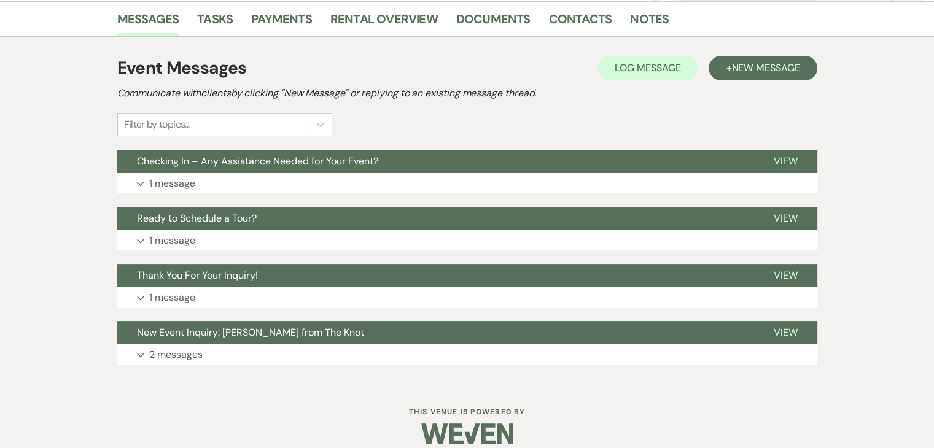
click at [418, 162] on button "Checking In – Any Assistance Needed for Your Event?" at bounding box center [435, 161] width 637 height 23
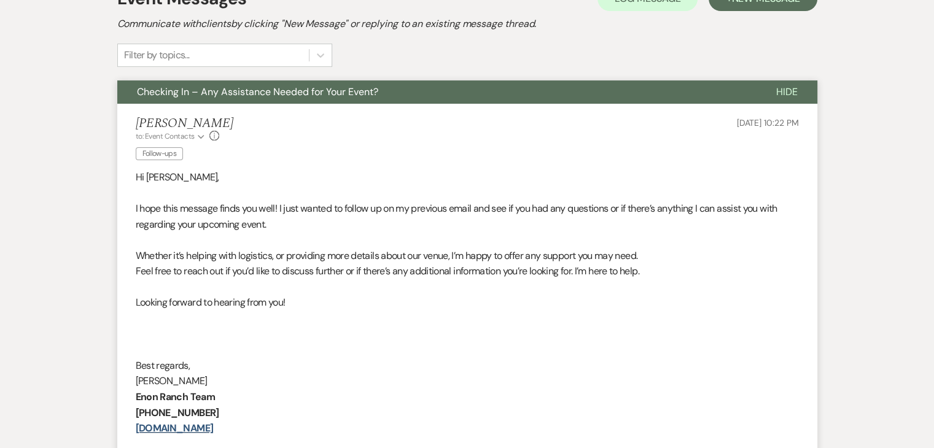
scroll to position [614, 0]
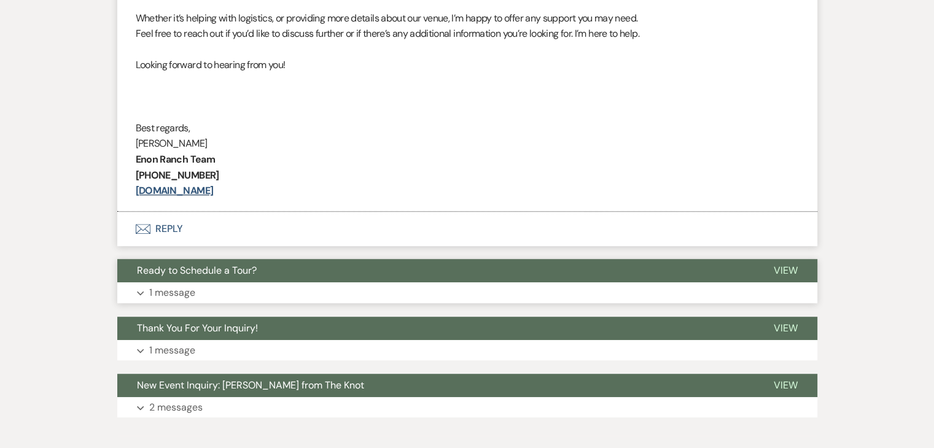
click at [258, 268] on button "Ready to Schedule a Tour?" at bounding box center [435, 270] width 637 height 23
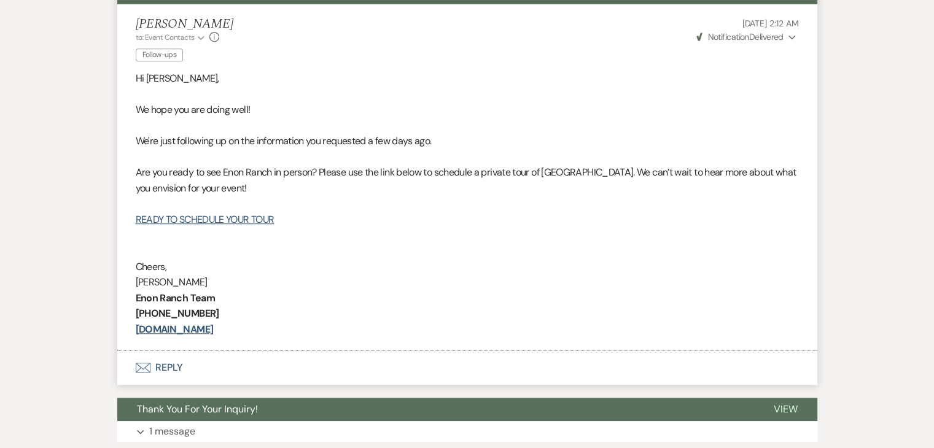
scroll to position [1040, 0]
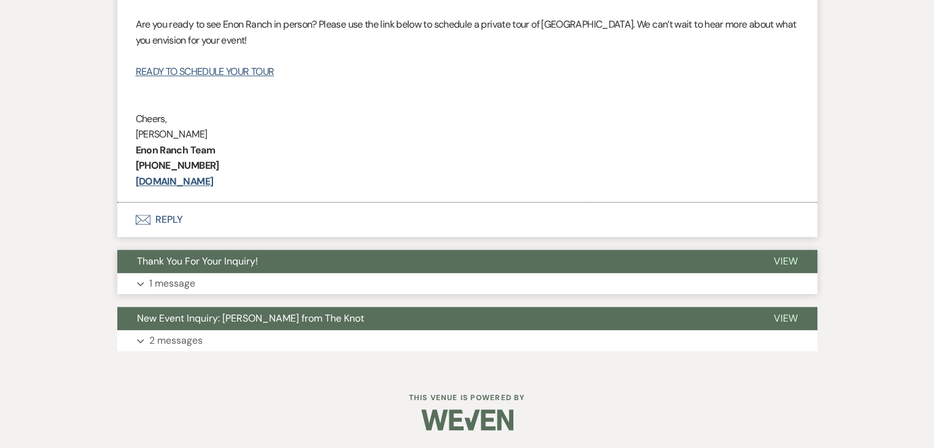
click at [224, 278] on button "Expand 1 message" at bounding box center [467, 283] width 700 height 21
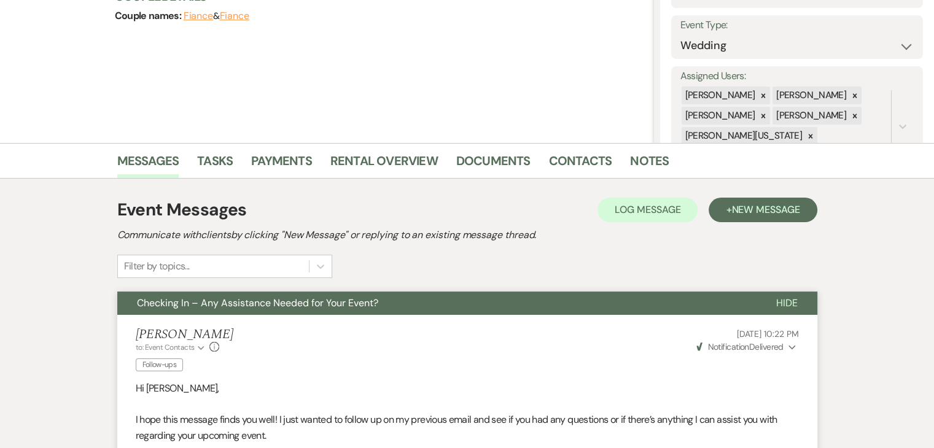
scroll to position [141, 0]
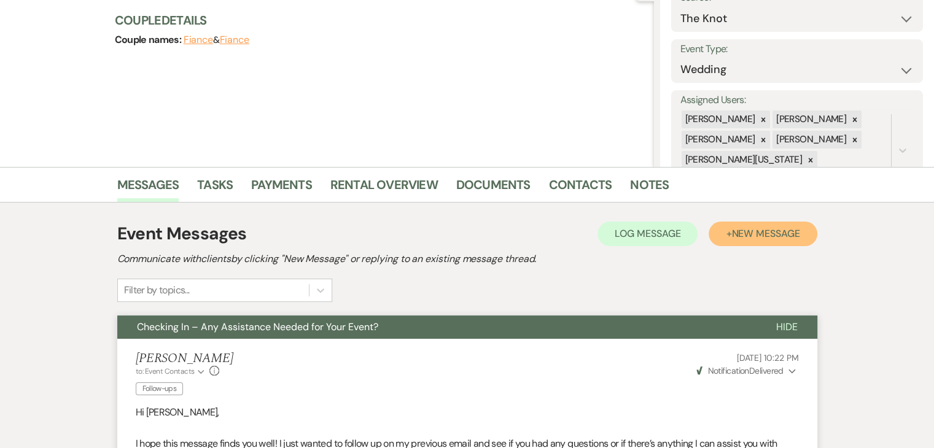
click at [749, 227] on span "New Message" at bounding box center [765, 233] width 68 height 13
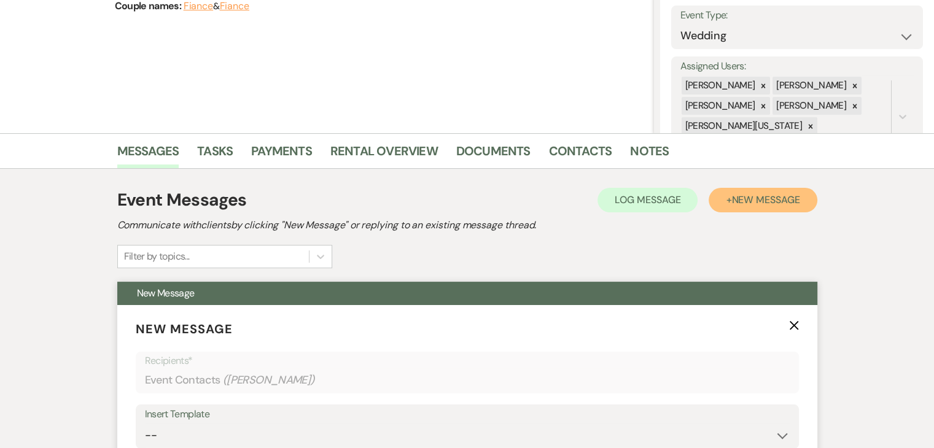
scroll to position [325, 0]
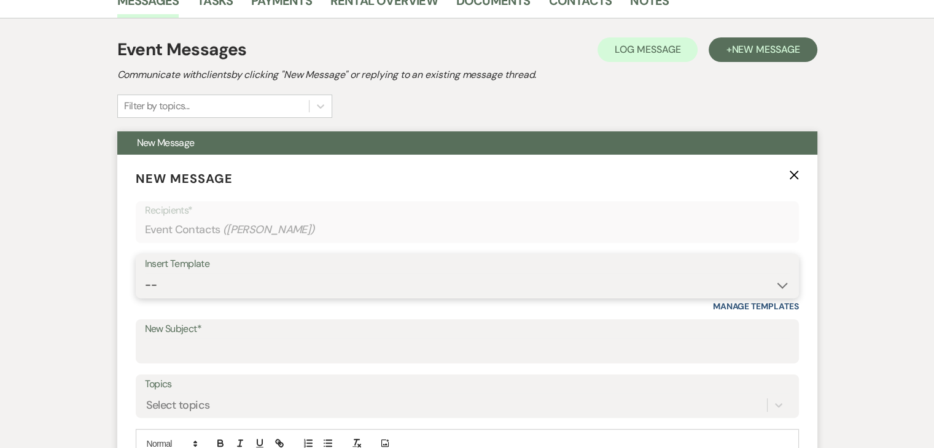
click at [515, 273] on select "-- Inquiry Follow Up Email #2 Contract Sending Template Payment Template Rental…" at bounding box center [467, 285] width 645 height 24
select select "4539"
click at [145, 273] on select "-- Inquiry Follow Up Email #2 Contract Sending Template Payment Template Rental…" at bounding box center [467, 285] width 645 height 24
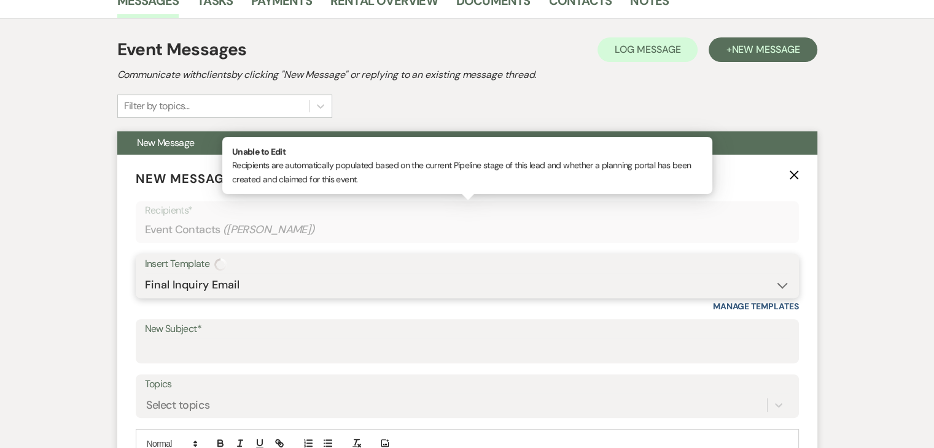
type input "We're Reaching Out One Final Time!"
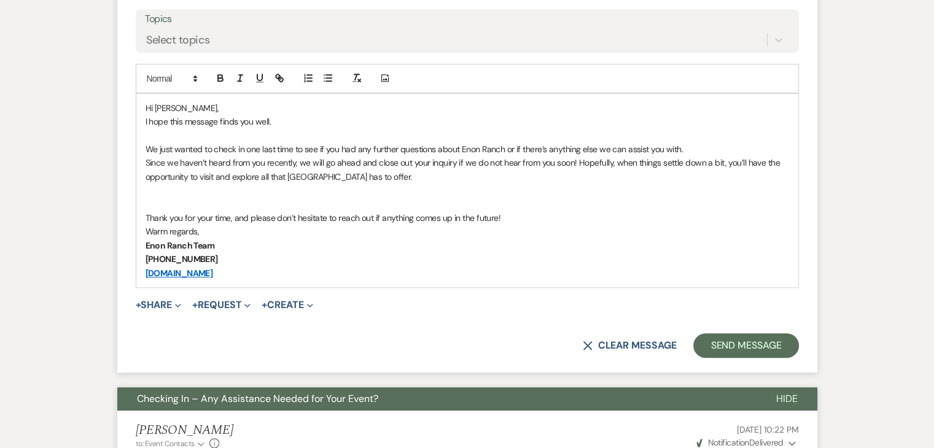
scroll to position [694, 0]
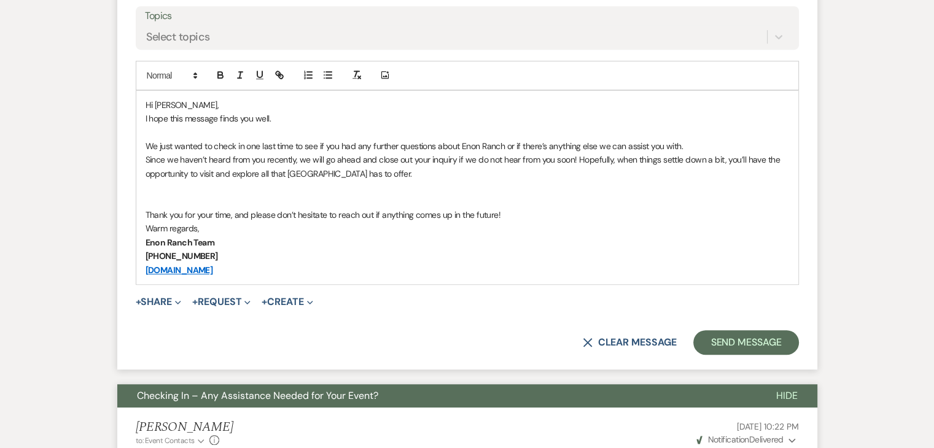
click at [276, 222] on p "Warm regards," at bounding box center [468, 229] width 644 height 14
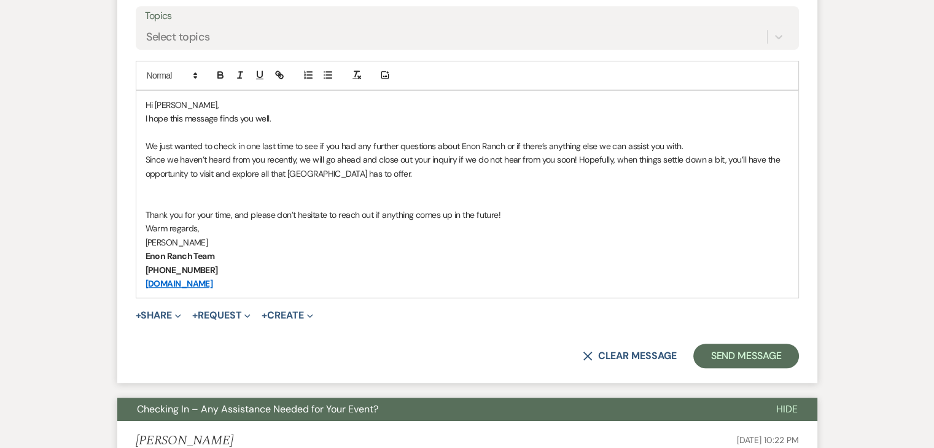
click at [264, 273] on p "[PHONE_NUMBER]" at bounding box center [468, 270] width 644 height 14
click at [755, 359] on button "Send Message" at bounding box center [745, 356] width 105 height 25
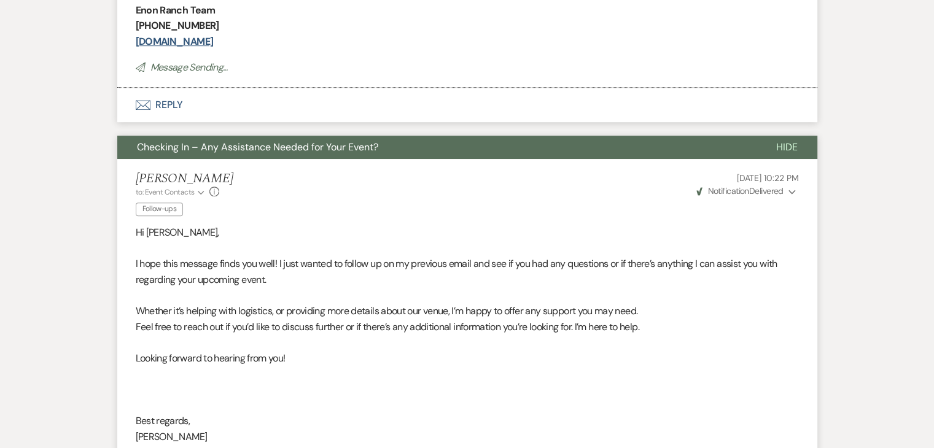
scroll to position [238, 0]
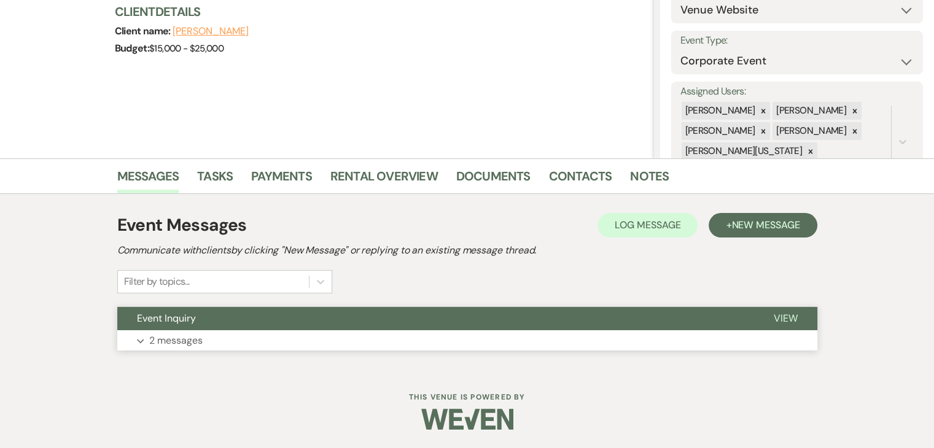
click at [314, 338] on button "Expand 2 messages" at bounding box center [467, 340] width 700 height 21
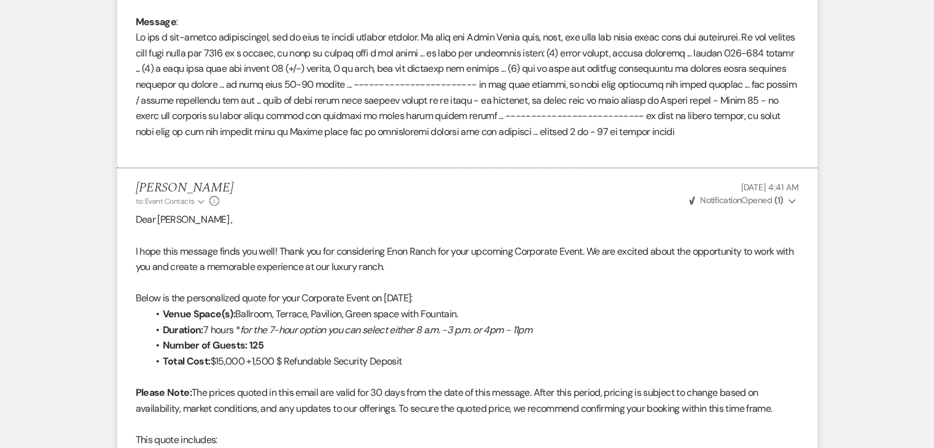
scroll to position [602, 0]
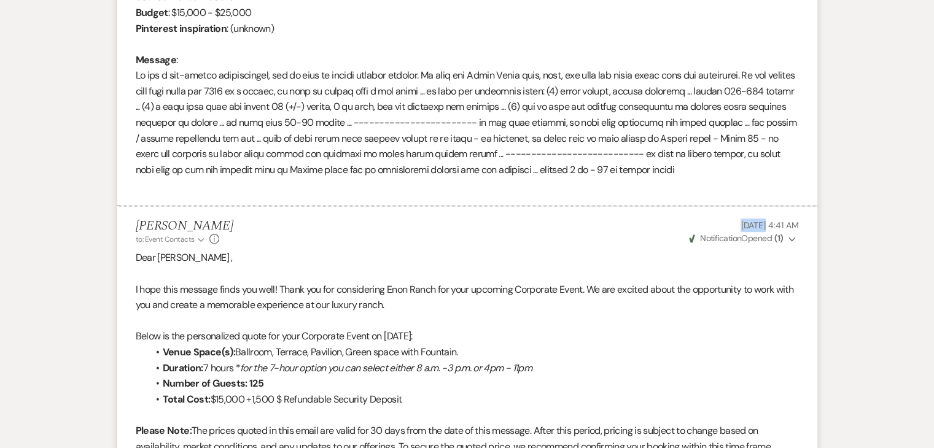
drag, startPoint x: 711, startPoint y: 228, endPoint x: 739, endPoint y: 224, distance: 29.1
click at [739, 224] on p "[DATE] 4:41 AM" at bounding box center [743, 226] width 112 height 14
copy span "[DATE]"
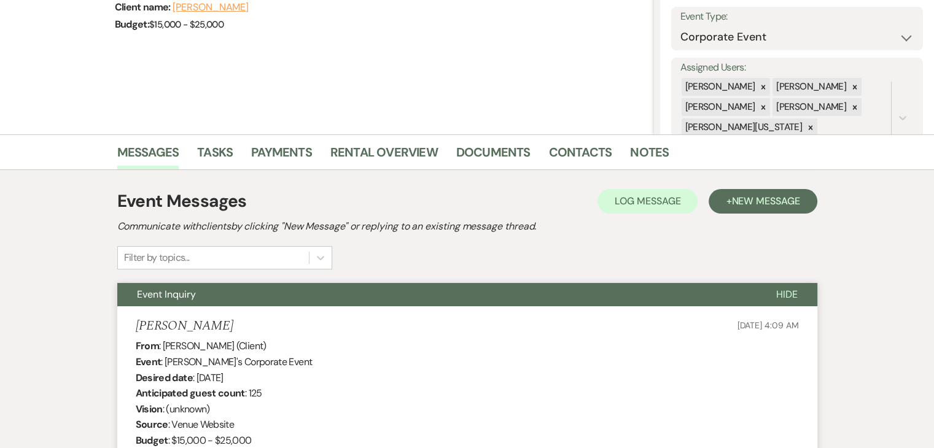
scroll to position [172, 0]
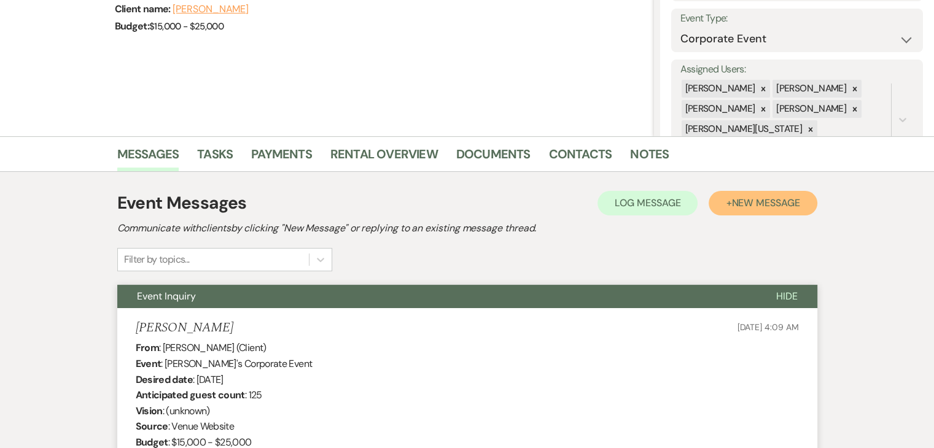
click at [729, 205] on button "+ New Message" at bounding box center [763, 203] width 108 height 25
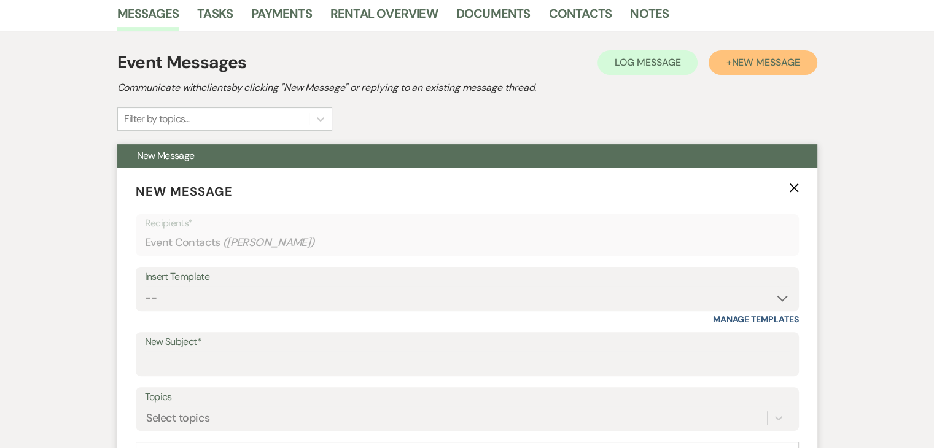
scroll to position [356, 0]
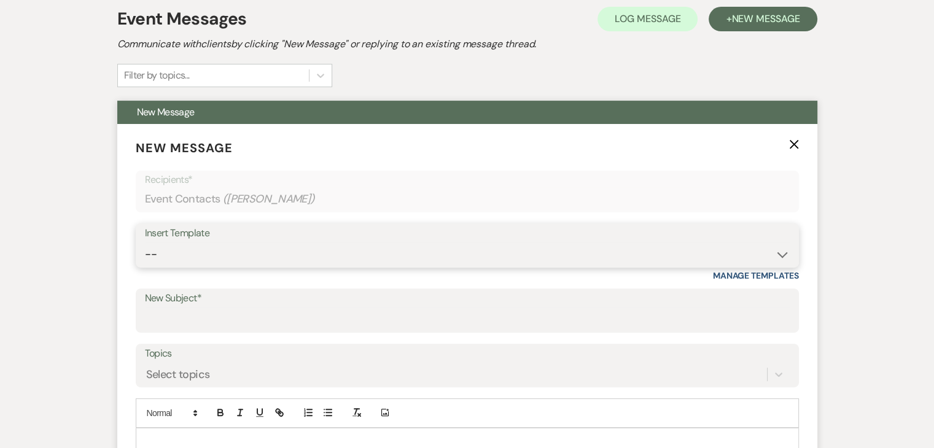
click at [580, 249] on select "-- Inquiry Follow Up Email #2 Contract Sending Template Payment Template Rental…" at bounding box center [467, 255] width 645 height 24
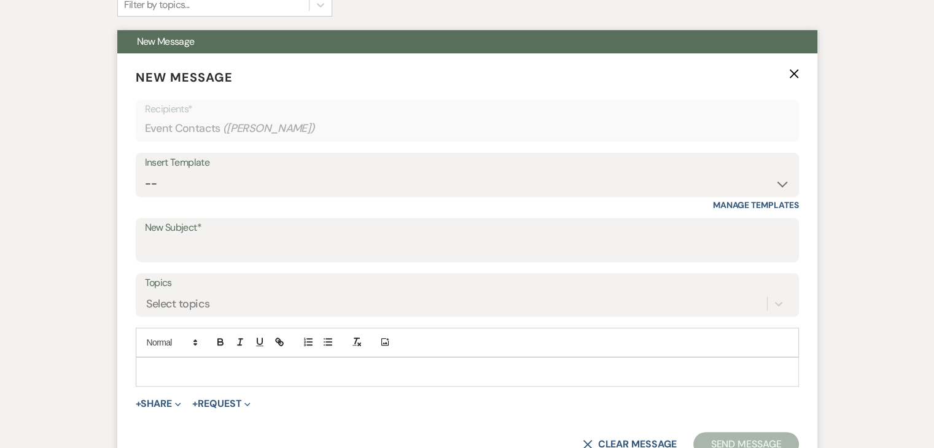
scroll to position [381, 0]
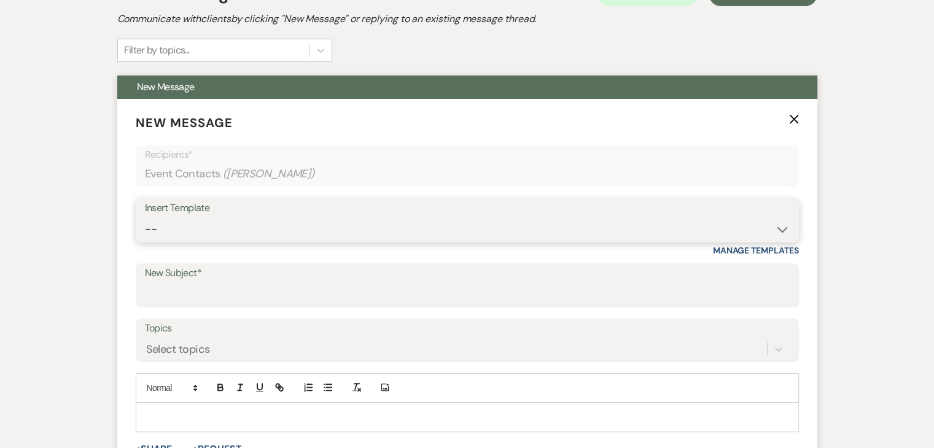
click at [658, 219] on select "-- Inquiry Follow Up Email #2 Contract Sending Template Payment Template Rental…" at bounding box center [467, 229] width 645 height 24
select select "4434"
click at [145, 217] on select "-- Inquiry Follow Up Email #2 Contract Sending Template Payment Template Rental…" at bounding box center [467, 229] width 645 height 24
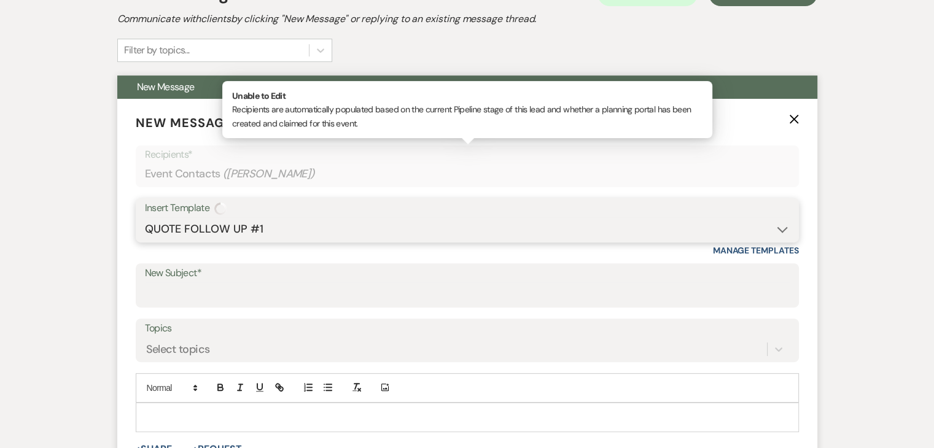
type input "Enon Ranch Quote Follow up"
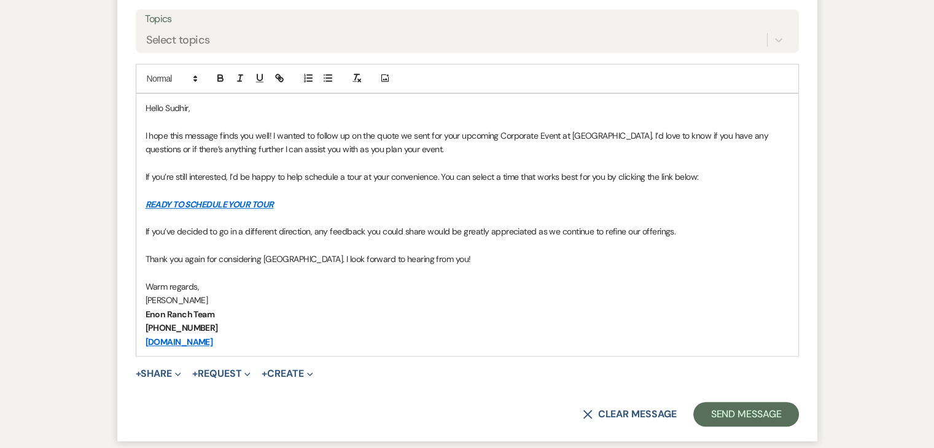
scroll to position [688, 0]
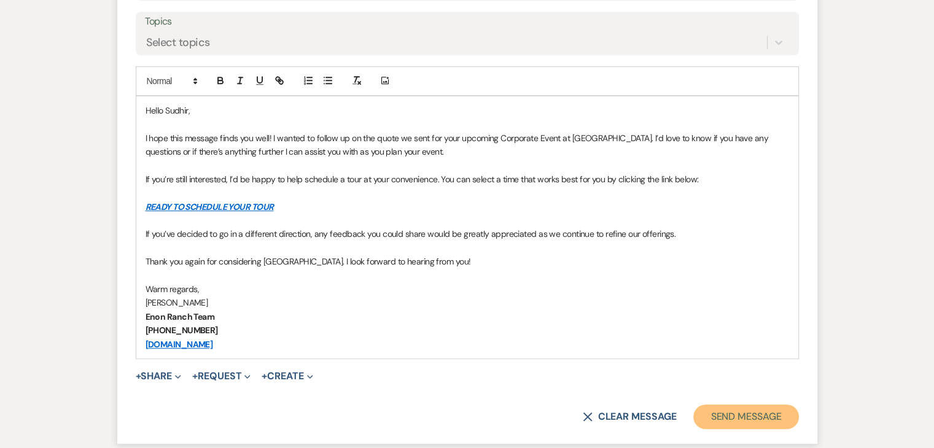
click at [746, 418] on button "Send Message" at bounding box center [745, 417] width 105 height 25
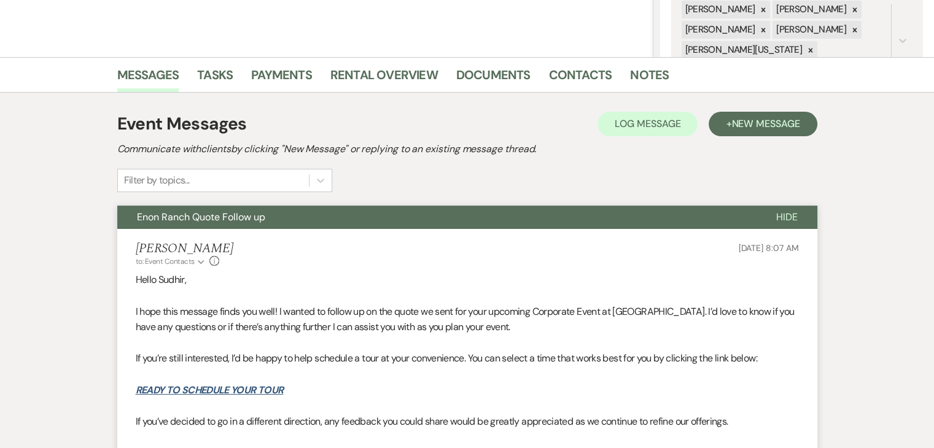
scroll to position [233, 0]
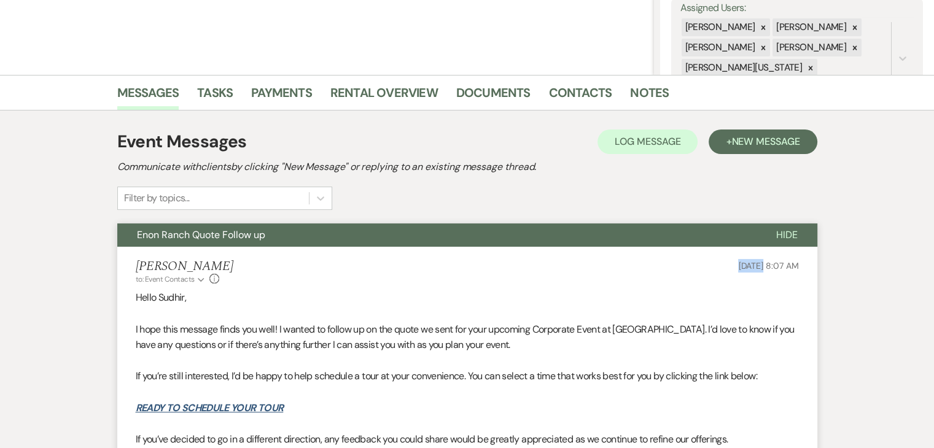
drag, startPoint x: 699, startPoint y: 261, endPoint x: 737, endPoint y: 268, distance: 38.8
click at [737, 268] on div "[PERSON_NAME] to: Event Contacts Expand Info [DATE] 8:07 AM" at bounding box center [467, 272] width 663 height 26
copy span "[DATE]"
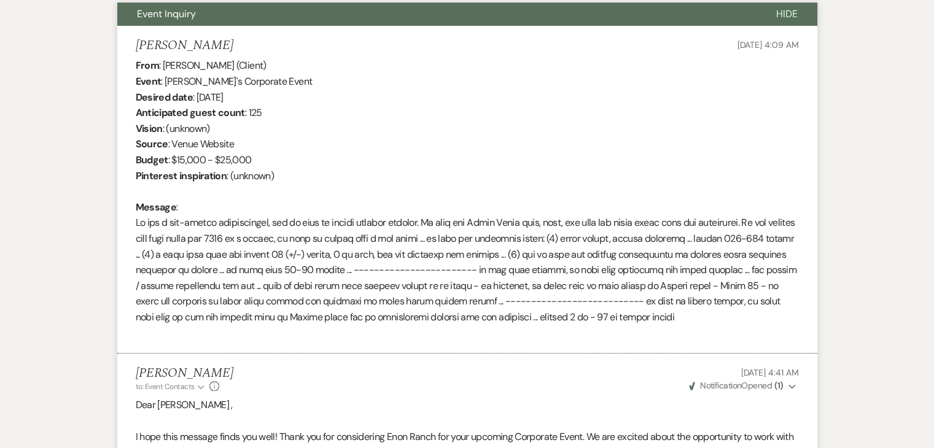
scroll to position [828, 0]
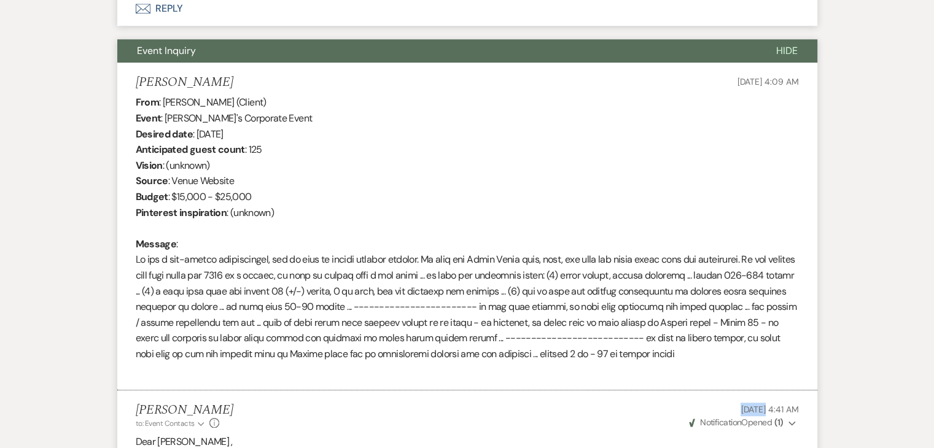
drag, startPoint x: 712, startPoint y: 406, endPoint x: 741, endPoint y: 400, distance: 28.8
copy span "[DATE]"
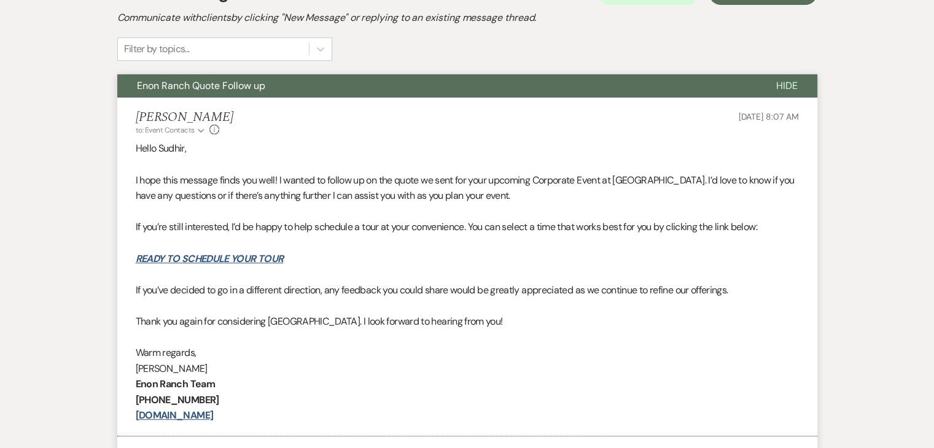
scroll to position [337, 0]
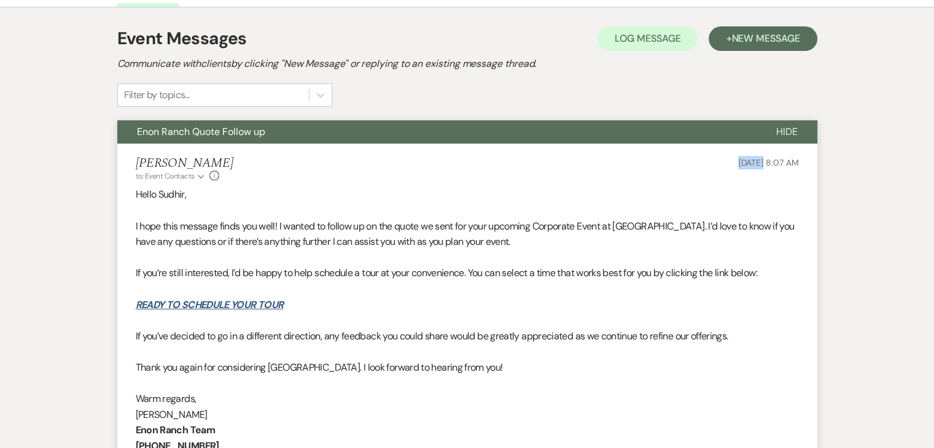
drag, startPoint x: 688, startPoint y: 155, endPoint x: 738, endPoint y: 150, distance: 50.0
click at [738, 150] on li "[PERSON_NAME] to: Event Contacts Expand Info [DATE] 8:07 AM Hello [PERSON_NAME]…" at bounding box center [467, 313] width 700 height 339
copy span "[DATE]"
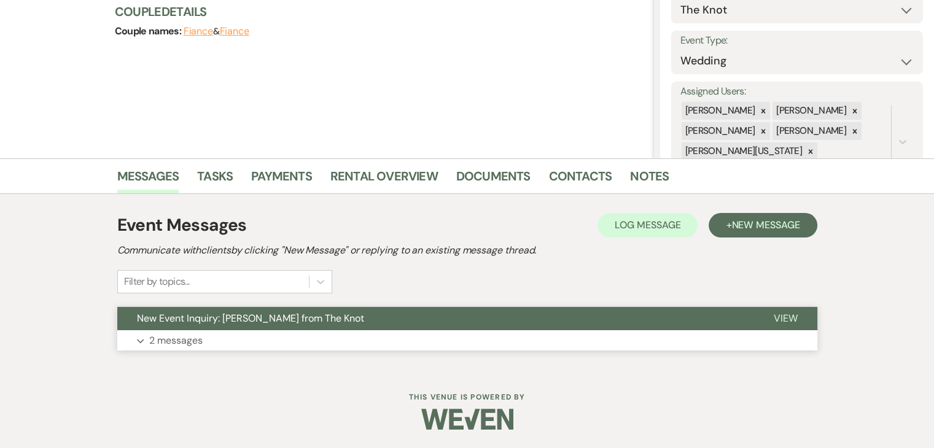
click at [263, 338] on button "Expand 2 messages" at bounding box center [467, 340] width 700 height 21
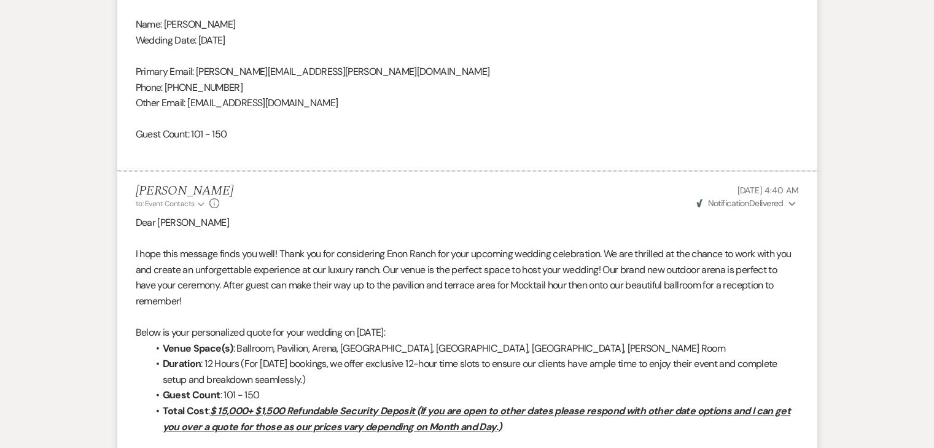
scroll to position [887, 0]
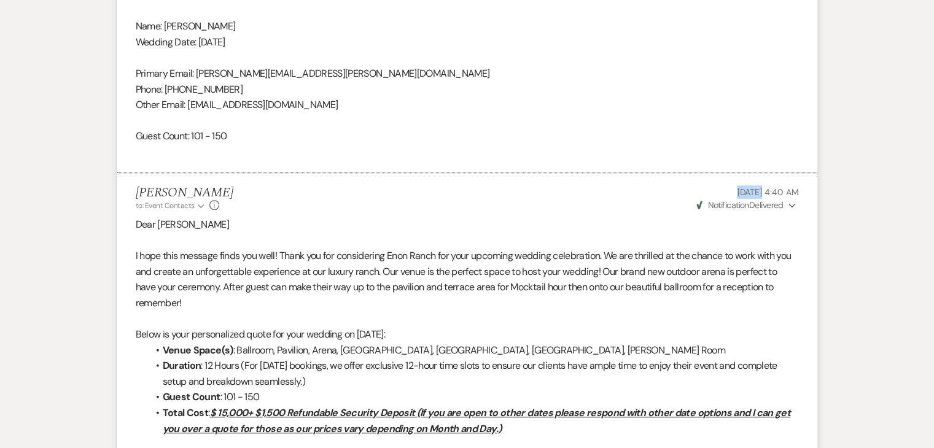
drag, startPoint x: 698, startPoint y: 191, endPoint x: 738, endPoint y: 193, distance: 40.0
click at [738, 193] on p "[DATE] 4:40 AM" at bounding box center [747, 192] width 104 height 14
copy span "[DATE]"
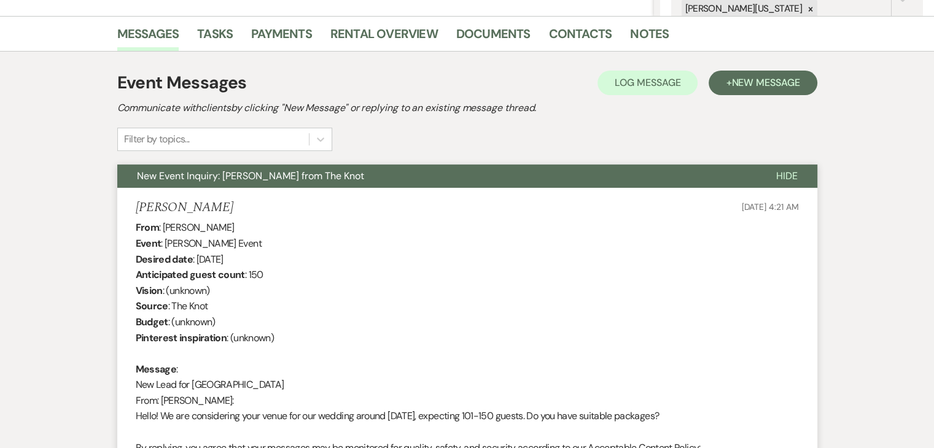
scroll to position [273, 0]
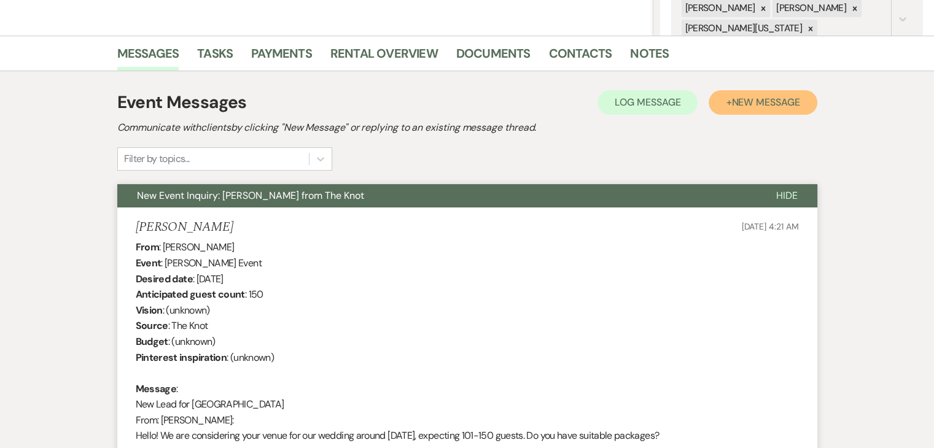
click at [761, 99] on span "New Message" at bounding box center [765, 102] width 68 height 13
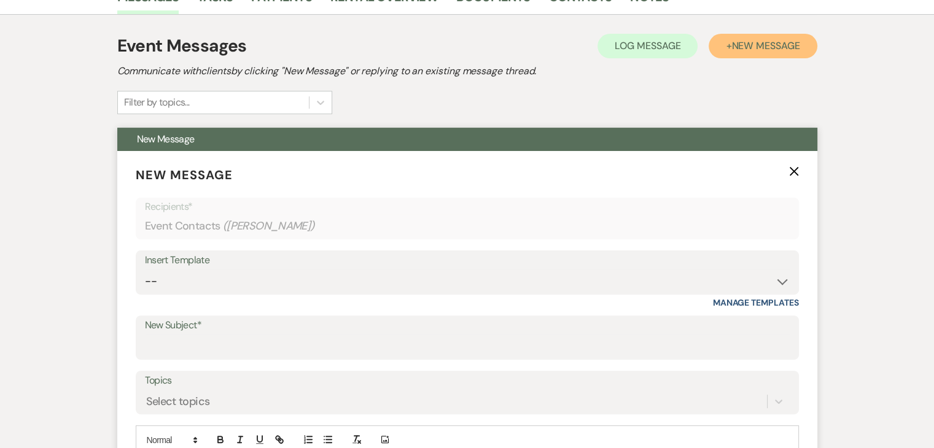
scroll to position [334, 0]
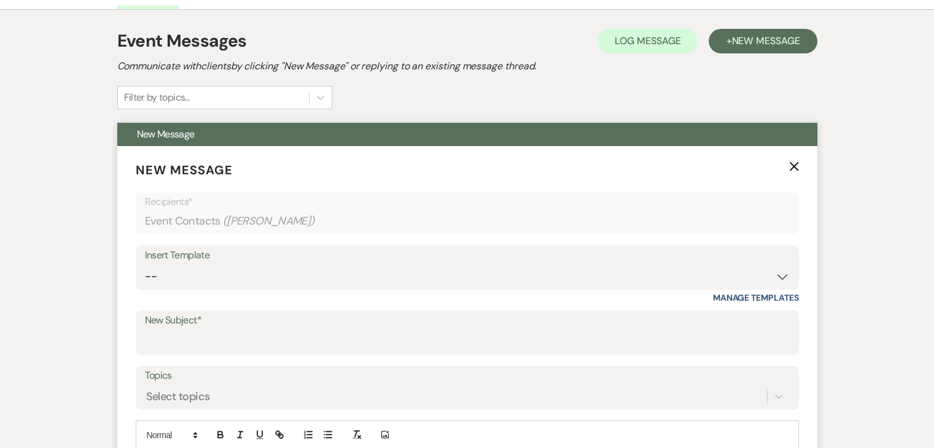
click at [644, 246] on div "Insert Template -- Inquiry Follow Up Email #2 Contract Sending Template Payment…" at bounding box center [467, 268] width 663 height 44
click at [784, 277] on select "-- Inquiry Follow Up Email #2 Contract Sending Template Payment Template Rental…" at bounding box center [467, 277] width 645 height 24
select select "4434"
click at [145, 265] on select "-- Inquiry Follow Up Email #2 Contract Sending Template Payment Template Rental…" at bounding box center [467, 277] width 645 height 24
type input "Enon Ranch Quote Follow up"
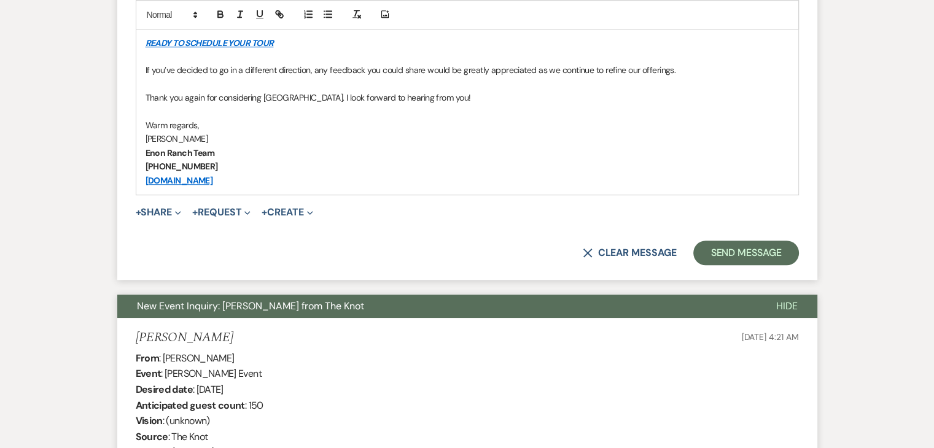
scroll to position [703, 0]
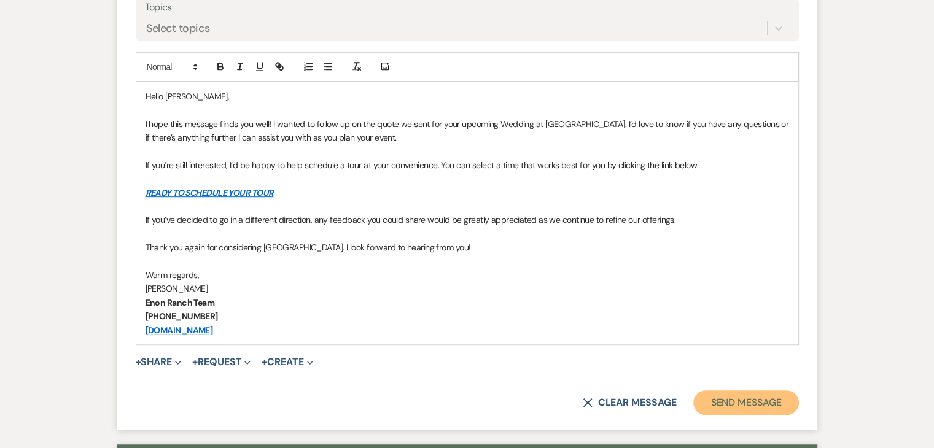
click at [746, 406] on button "Send Message" at bounding box center [745, 403] width 105 height 25
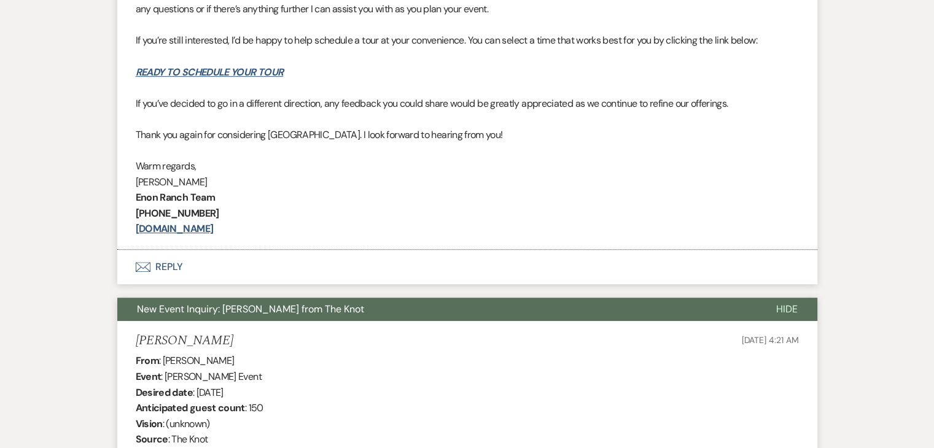
scroll to position [431, 0]
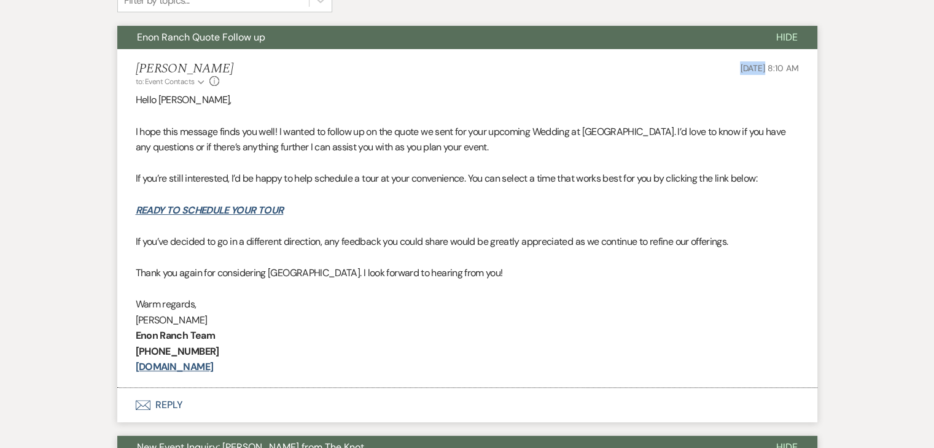
drag, startPoint x: 693, startPoint y: 65, endPoint x: 739, endPoint y: 74, distance: 47.6
click at [739, 74] on div "[PERSON_NAME] to: Event Contacts Expand Info [DATE] 8:10 AM" at bounding box center [467, 74] width 663 height 26
copy span "[DATE]"
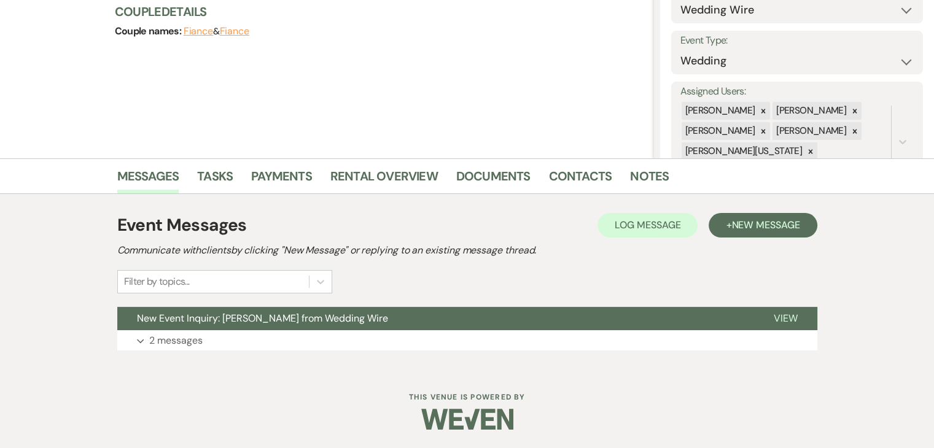
scroll to position [150, 0]
click at [334, 337] on button "Expand 2 messages" at bounding box center [467, 340] width 700 height 21
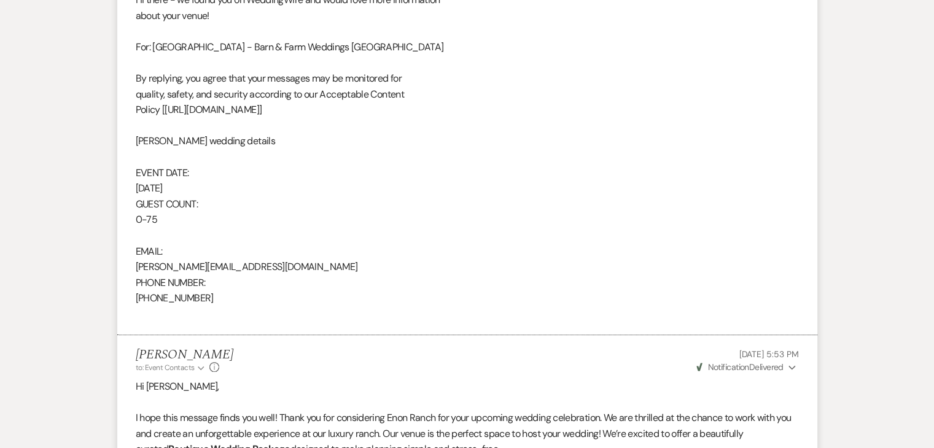
scroll to position [764, 0]
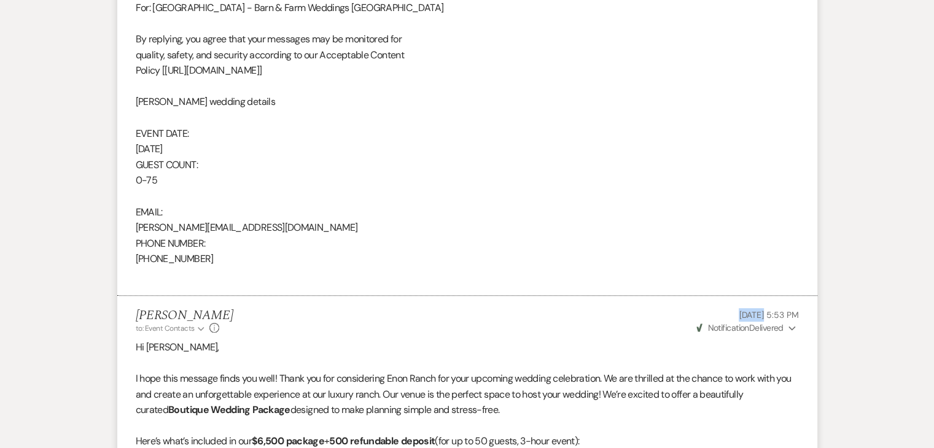
drag, startPoint x: 698, startPoint y: 317, endPoint x: 738, endPoint y: 311, distance: 40.9
click at [738, 311] on p "[DATE] 5:53 PM" at bounding box center [747, 315] width 104 height 14
copy span "[DATE]"
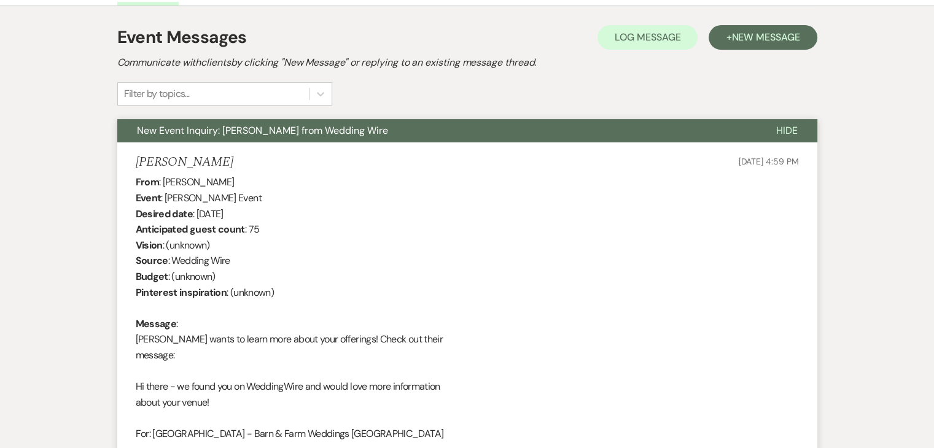
scroll to position [334, 0]
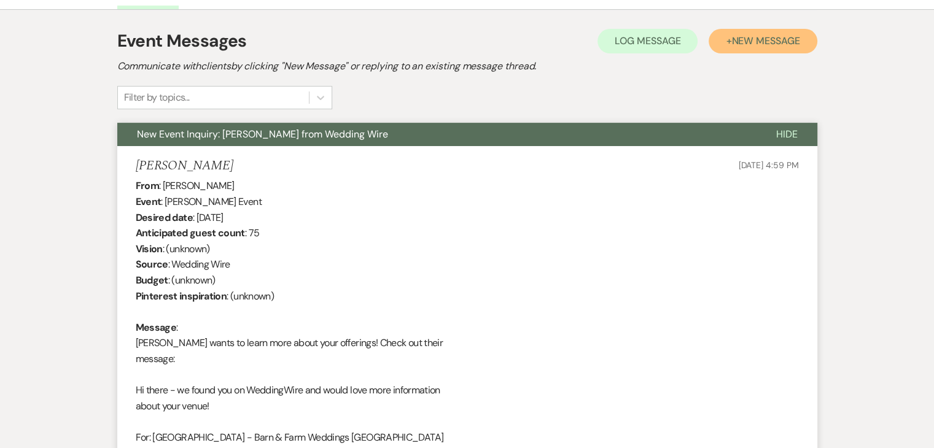
click at [725, 34] on button "+ New Message" at bounding box center [763, 41] width 108 height 25
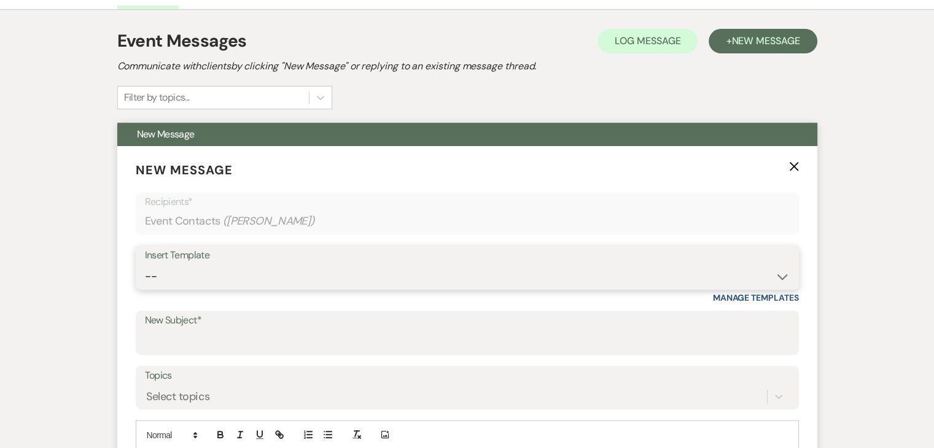
click at [306, 275] on select "-- Inquiry Follow Up Email #2 Contract Sending Template Payment Template Rental…" at bounding box center [467, 277] width 645 height 24
select select "4434"
click at [145, 265] on select "-- Inquiry Follow Up Email #2 Contract Sending Template Payment Template Rental…" at bounding box center [467, 277] width 645 height 24
type input "Enon Ranch Quote Follow up"
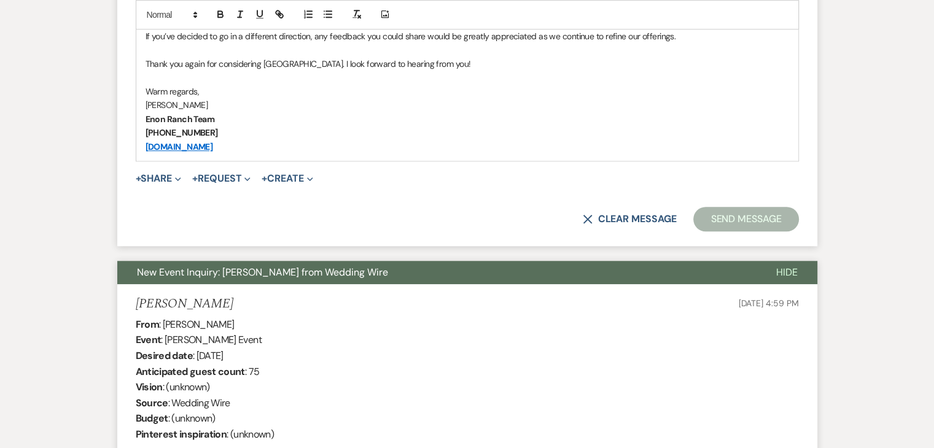
scroll to position [887, 0]
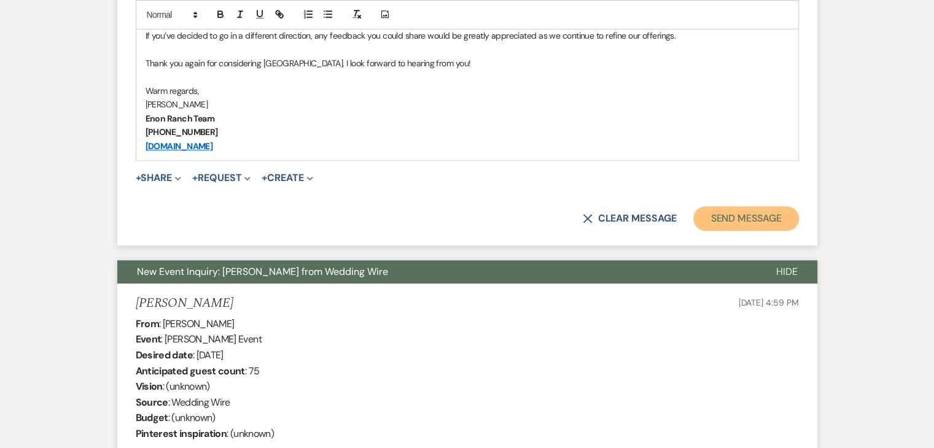
click at [717, 210] on button "Send Message" at bounding box center [745, 218] width 105 height 25
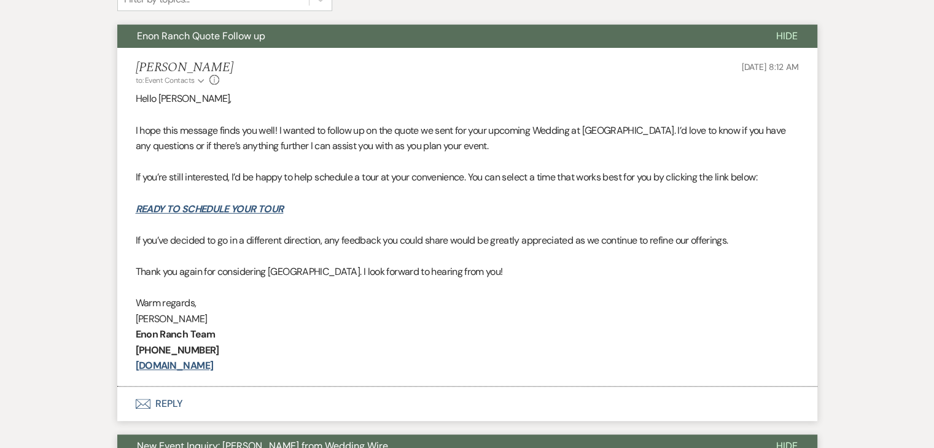
scroll to position [431, 0]
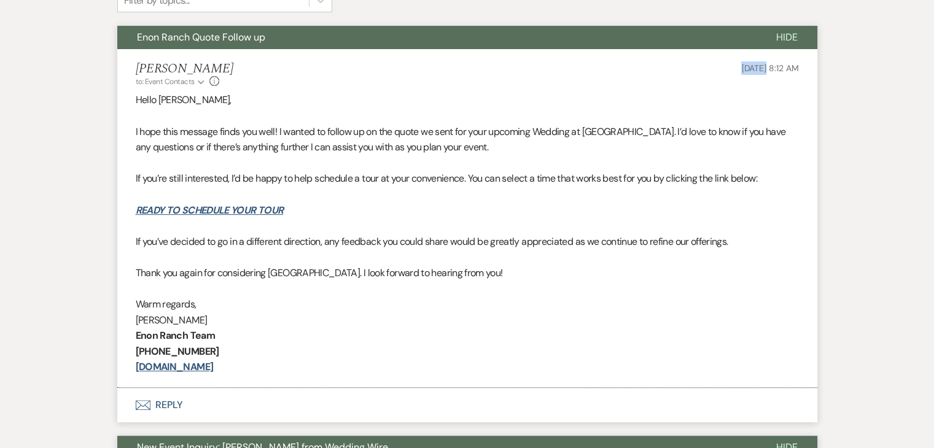
drag, startPoint x: 708, startPoint y: 64, endPoint x: 741, endPoint y: 60, distance: 33.4
click at [741, 61] on div "[PERSON_NAME] to: Event Contacts Expand Info [DATE] 8:12 AM" at bounding box center [467, 74] width 663 height 26
copy span "[DATE]"
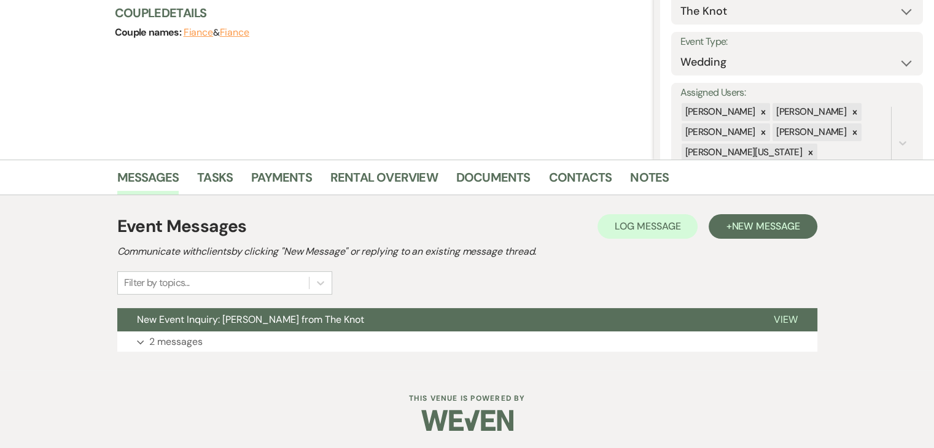
scroll to position [150, 0]
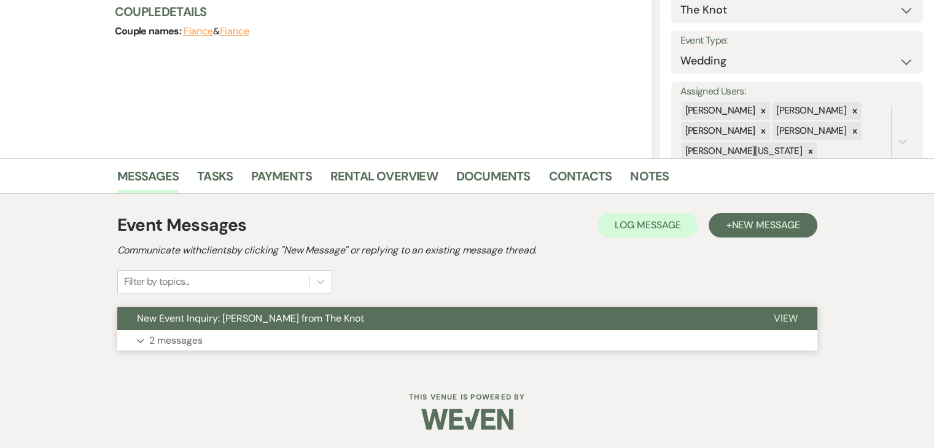
click at [243, 340] on button "Expand 2 messages" at bounding box center [467, 340] width 700 height 21
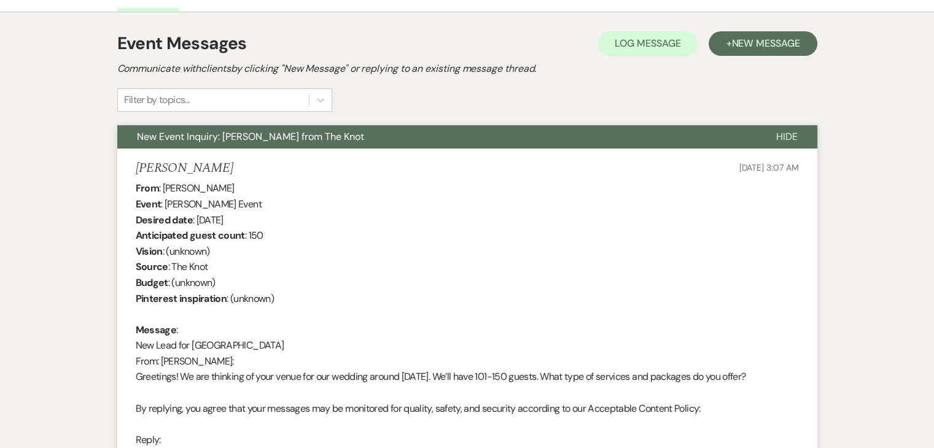
scroll to position [334, 0]
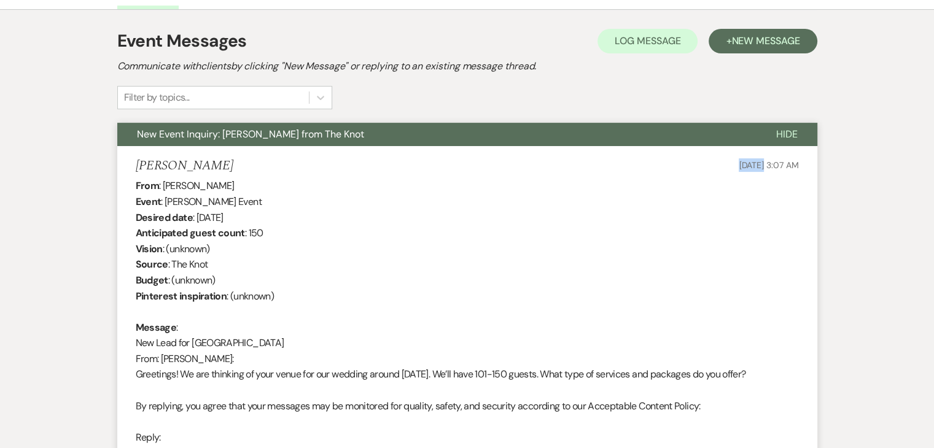
drag, startPoint x: 699, startPoint y: 168, endPoint x: 738, endPoint y: 170, distance: 38.2
click at [738, 170] on div "Karen Leak Sep 14, 2025, 3:07 AM" at bounding box center [467, 165] width 663 height 15
copy span "Sep 14"
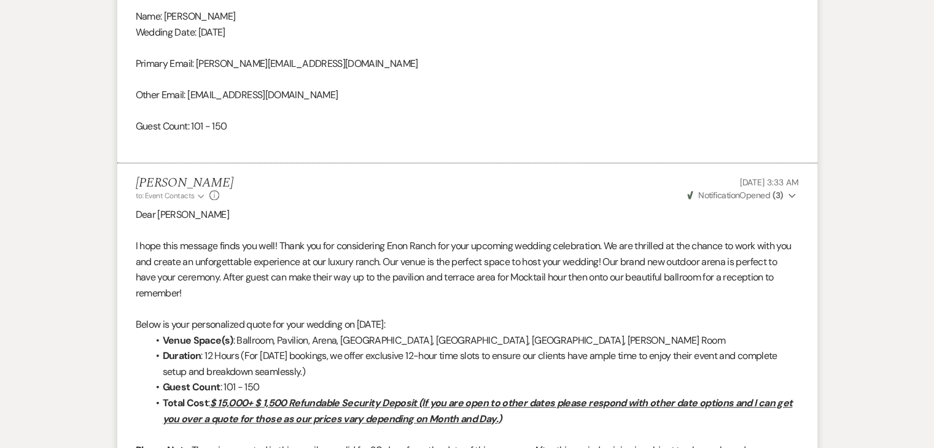
scroll to position [948, 0]
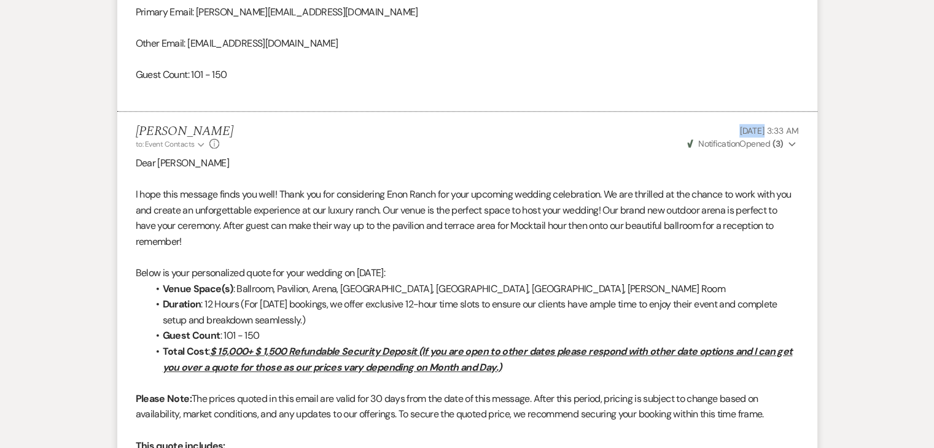
drag, startPoint x: 699, startPoint y: 125, endPoint x: 737, endPoint y: 136, distance: 39.1
click at [737, 136] on p "Sep 14, 2025, 3:33 AM" at bounding box center [742, 131] width 114 height 14
copy span "Sep 14"
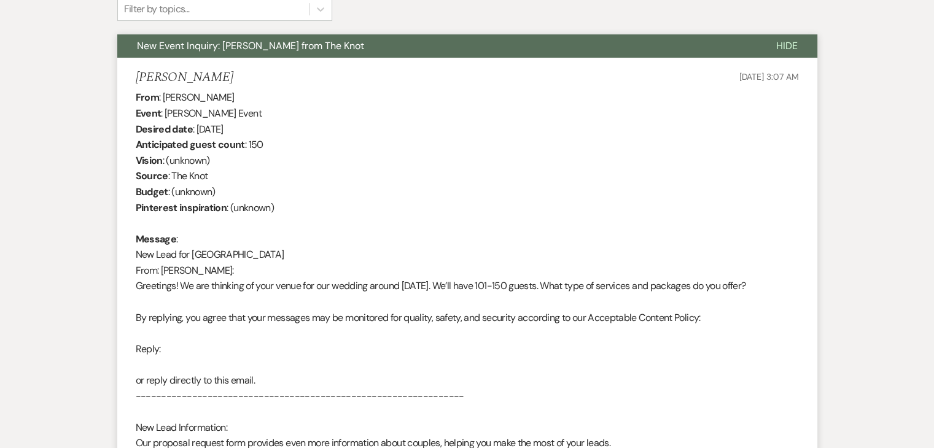
scroll to position [198, 0]
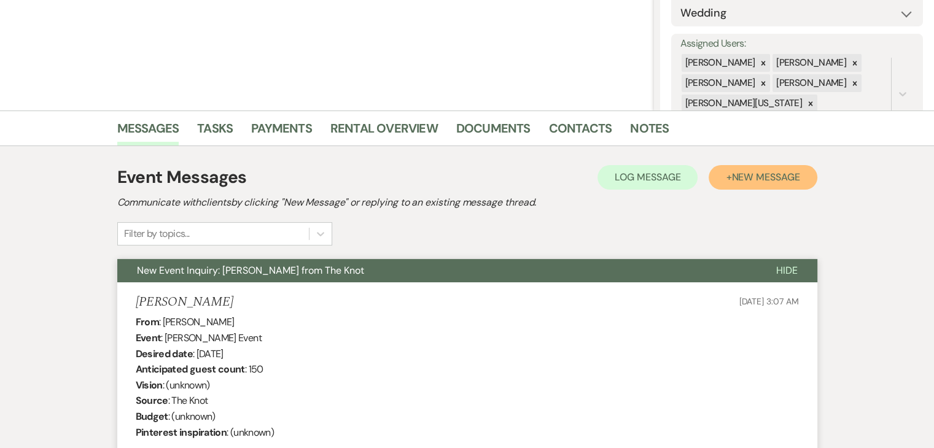
click at [747, 188] on button "+ New Message" at bounding box center [763, 177] width 108 height 25
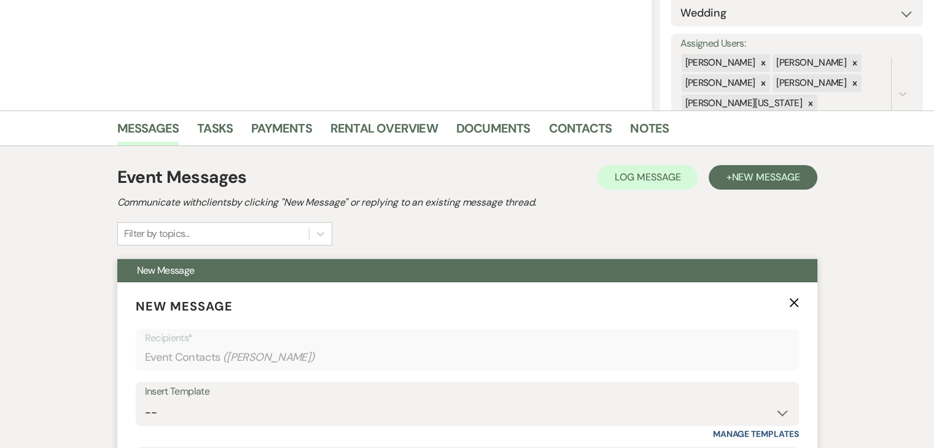
click at [564, 390] on div "Insert Template" at bounding box center [467, 392] width 645 height 18
click at [734, 403] on select "-- Inquiry Follow Up Email #2 Contract Sending Template Payment Template Rental…" at bounding box center [467, 413] width 645 height 24
select select "4434"
click at [145, 401] on select "-- Inquiry Follow Up Email #2 Contract Sending Template Payment Template Rental…" at bounding box center [467, 413] width 645 height 24
type input "Enon Ranch Quote Follow up"
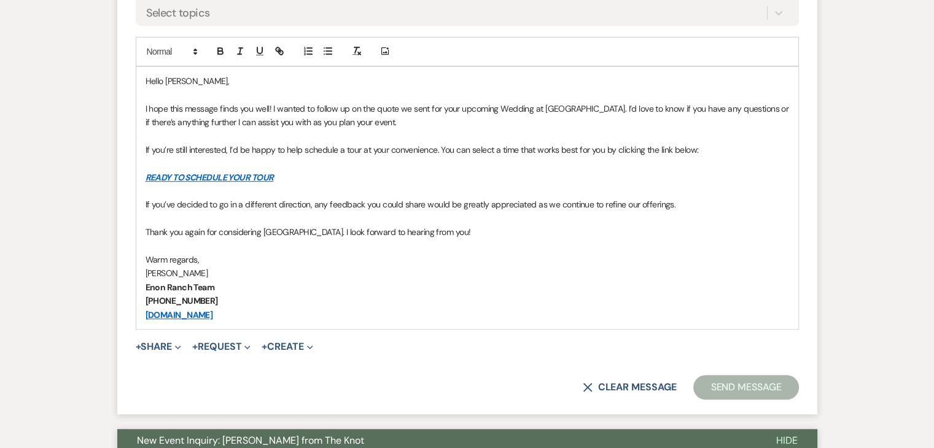
scroll to position [750, 0]
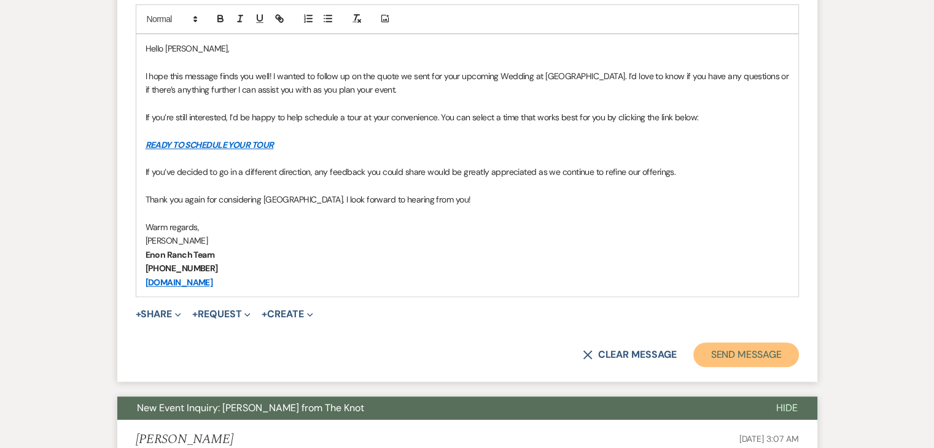
click at [744, 349] on button "Send Message" at bounding box center [745, 355] width 105 height 25
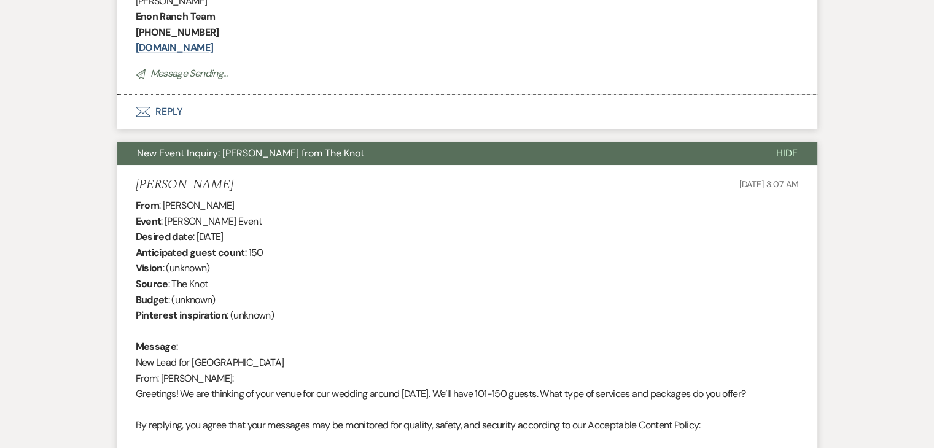
scroll to position [295, 0]
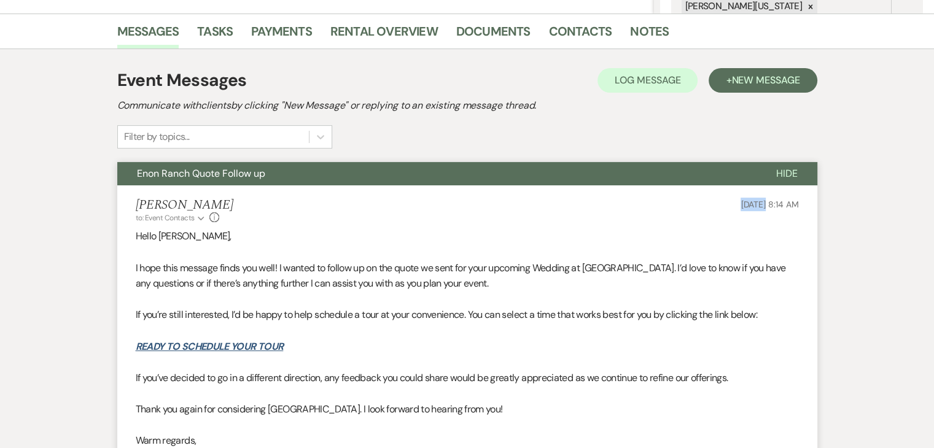
drag, startPoint x: 712, startPoint y: 203, endPoint x: 739, endPoint y: 212, distance: 28.5
click at [739, 212] on div "Irene Ogang to: Event Contacts Expand Info Sep 21, 2025, 8:14 AM" at bounding box center [467, 211] width 663 height 26
copy span "[DATE]"
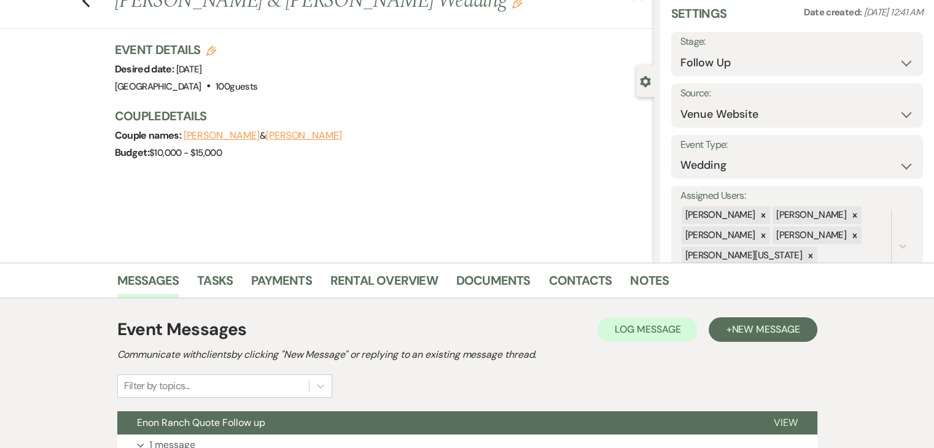
scroll to position [206, 0]
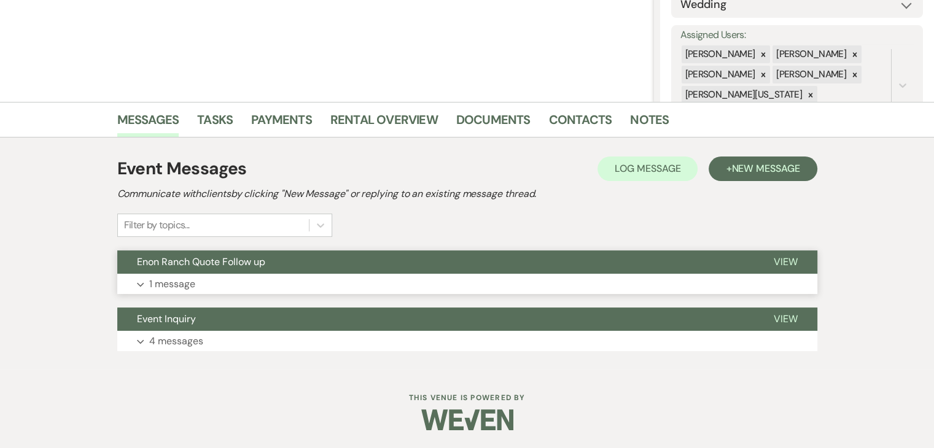
click at [255, 276] on button "Expand 1 message" at bounding box center [467, 284] width 700 height 21
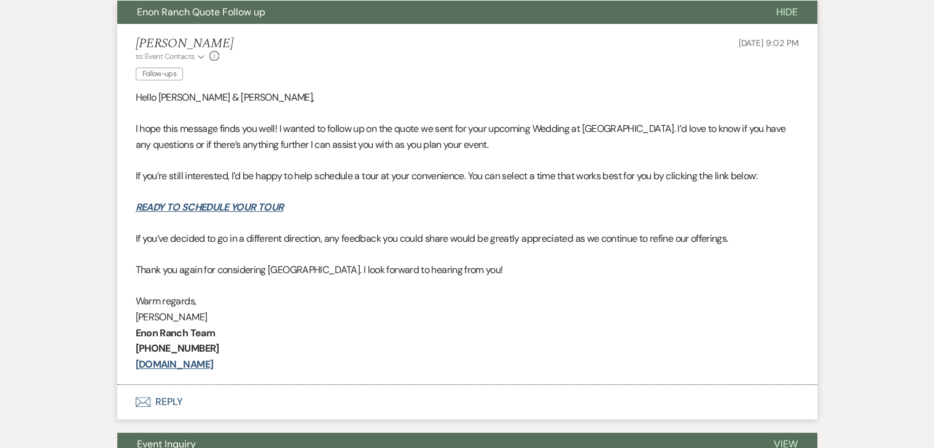
scroll to position [575, 0]
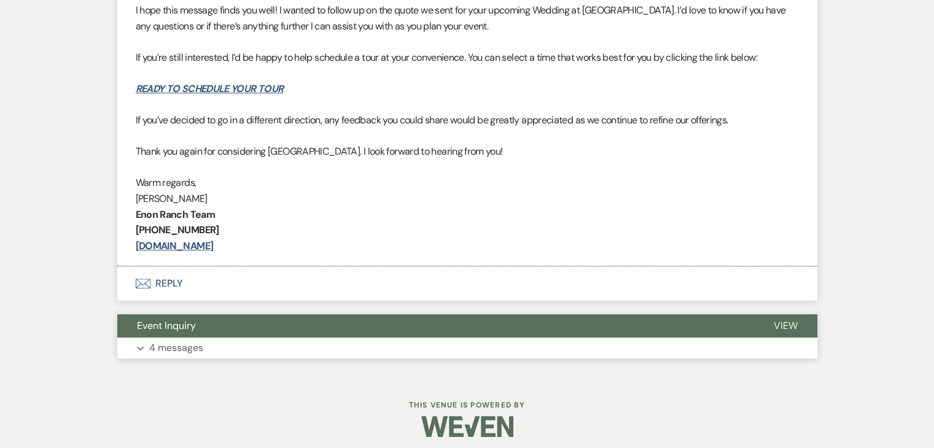
click at [271, 352] on button "Expand 4 messages" at bounding box center [467, 348] width 700 height 21
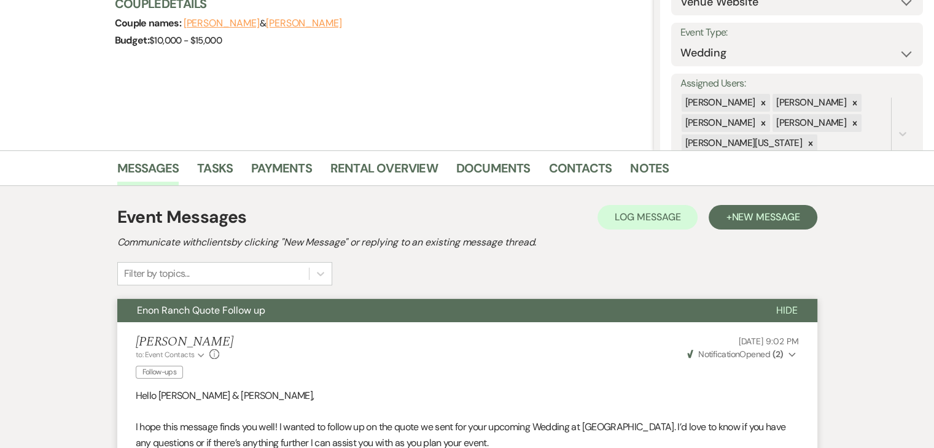
scroll to position [307, 0]
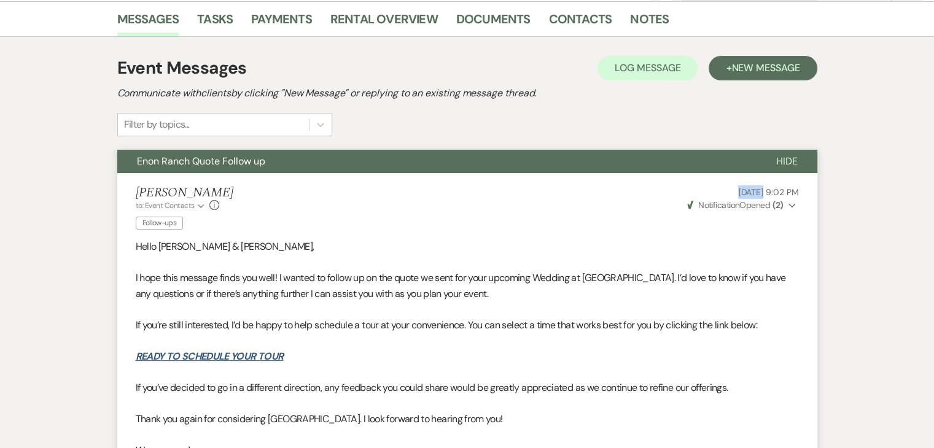
drag, startPoint x: 705, startPoint y: 187, endPoint x: 736, endPoint y: 195, distance: 32.3
click at [736, 195] on p "Sep 15, 2025, 9:02 PM" at bounding box center [742, 192] width 114 height 14
copy span "Sep 15"
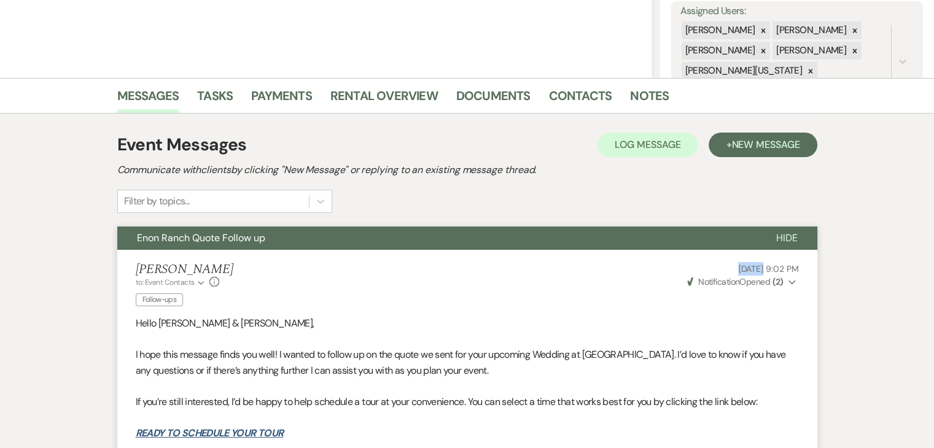
scroll to position [224, 0]
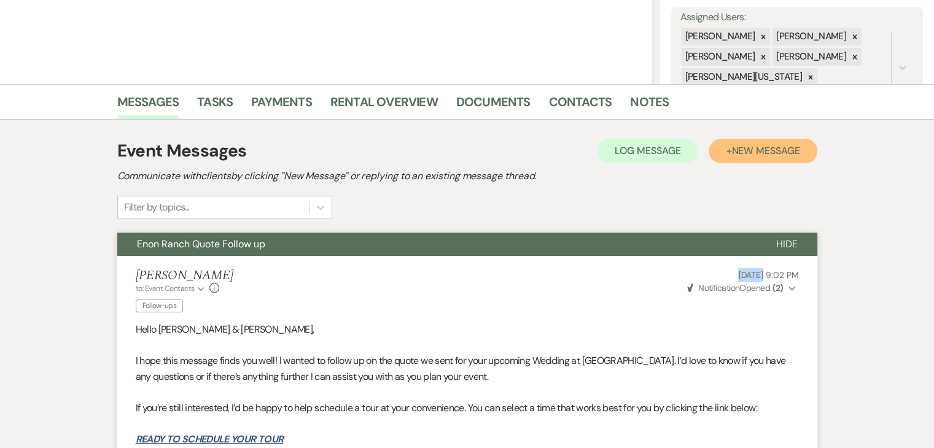
click at [738, 148] on span "New Message" at bounding box center [765, 150] width 68 height 13
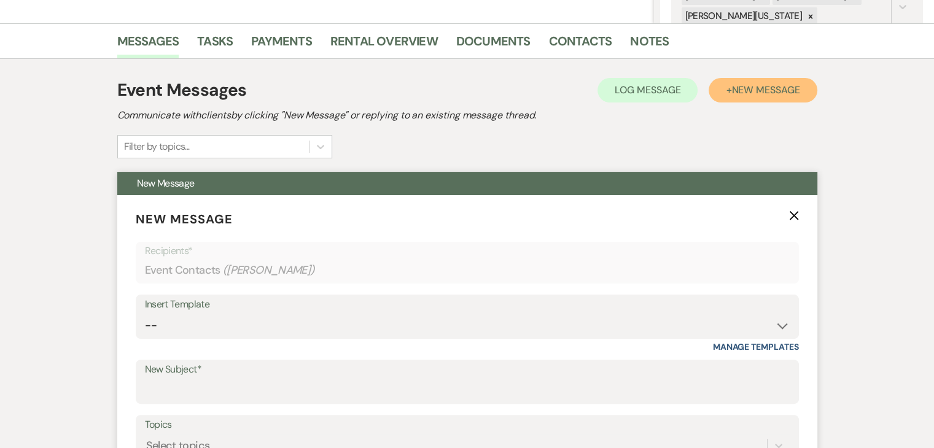
scroll to position [408, 0]
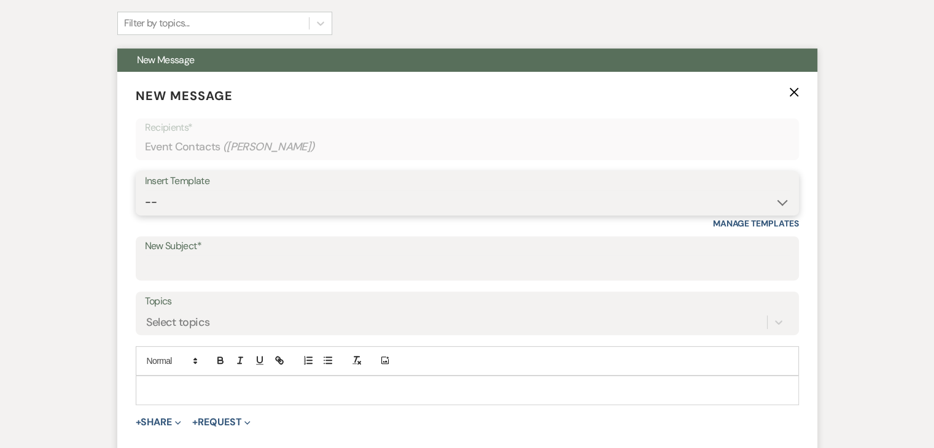
click at [615, 197] on select "-- Inquiry Follow Up Email #2 Contract Sending Template Payment Template Rental…" at bounding box center [467, 202] width 645 height 24
select select "4603"
click at [145, 190] on select "-- Inquiry Follow Up Email #2 Contract Sending Template Payment Template Rental…" at bounding box center [467, 202] width 645 height 24
type input "Checking In – Any Assistance Needed for Your Event?"
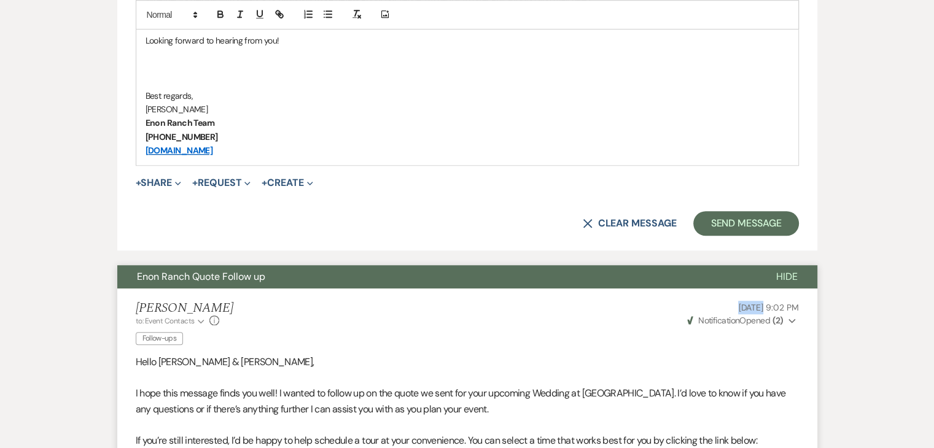
scroll to position [838, 0]
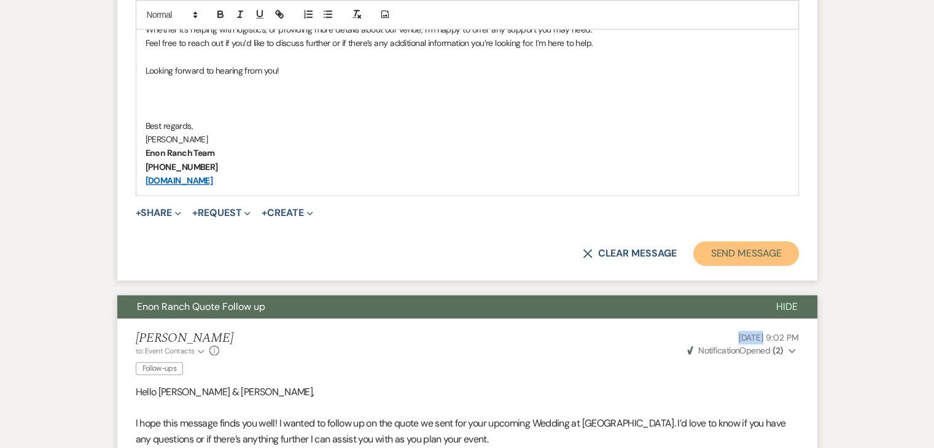
click at [761, 249] on button "Send Message" at bounding box center [745, 253] width 105 height 25
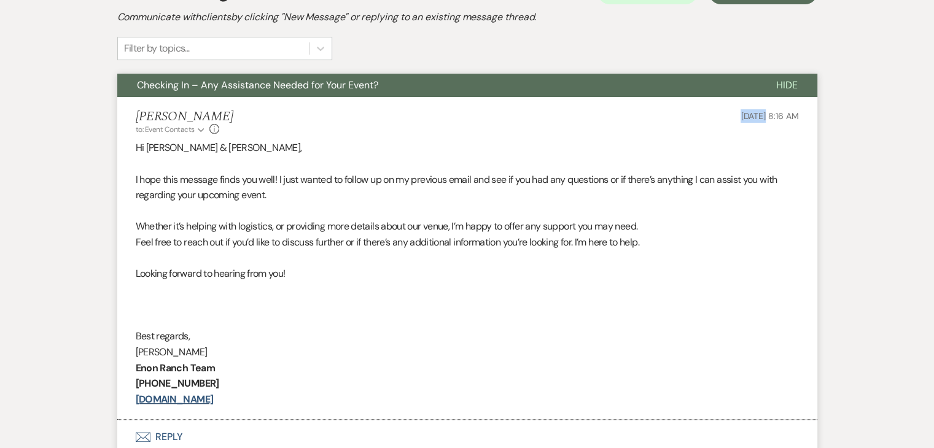
drag, startPoint x: 698, startPoint y: 121, endPoint x: 739, endPoint y: 119, distance: 41.8
click at [739, 119] on div "Irene Ogang to: Event Contacts Expand Info Sep 21, 2025, 8:16 AM" at bounding box center [467, 122] width 663 height 26
copy span "[DATE]"
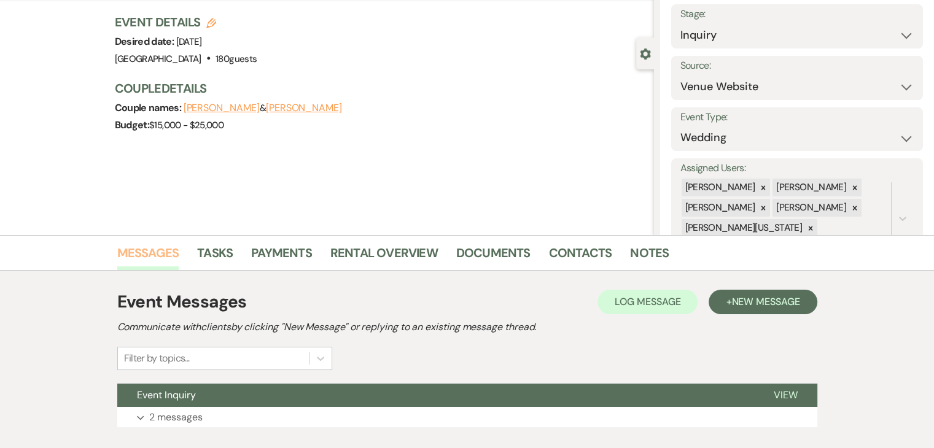
scroll to position [150, 0]
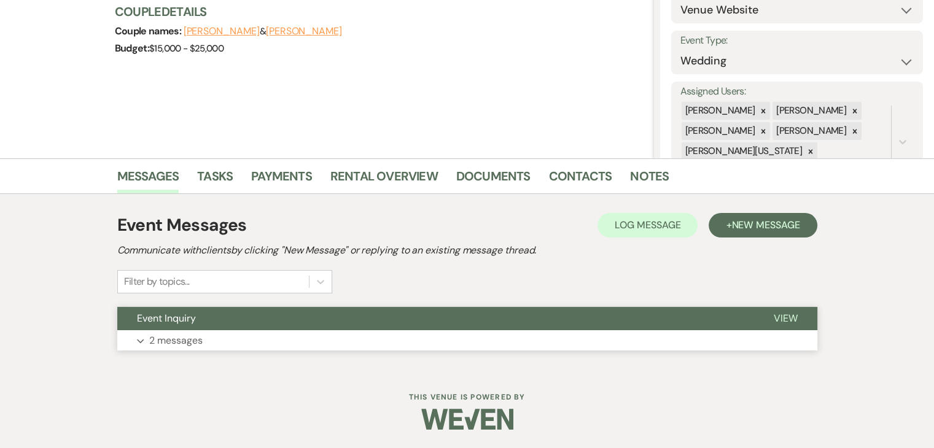
click at [246, 325] on button "Event Inquiry" at bounding box center [435, 318] width 637 height 23
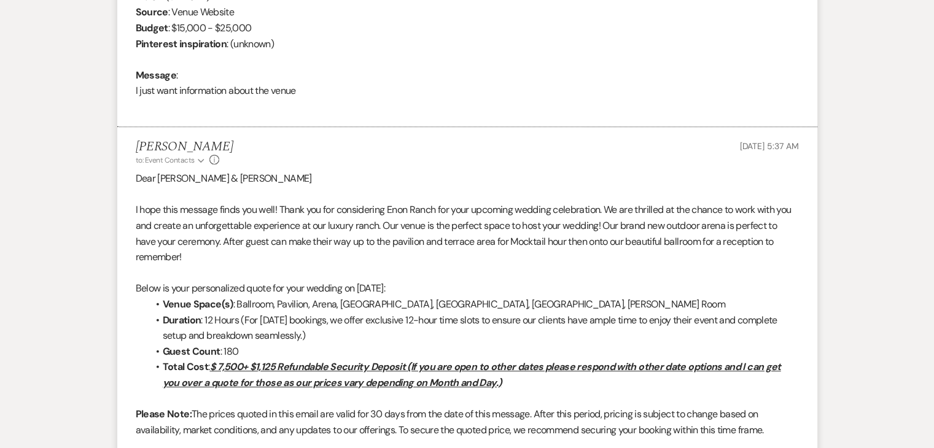
scroll to position [580, 0]
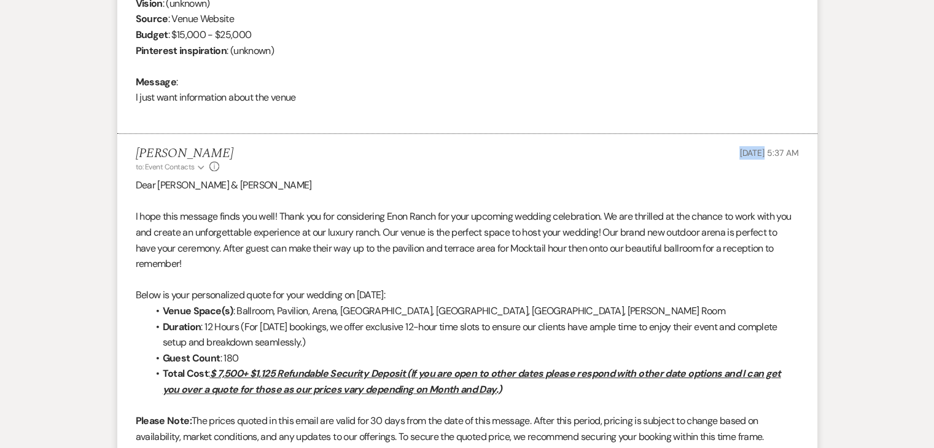
drag, startPoint x: 714, startPoint y: 153, endPoint x: 738, endPoint y: 151, distance: 24.0
click at [738, 151] on div "[PERSON_NAME] to: Event Contacts Expand Info [DATE] 5:37 AM" at bounding box center [467, 159] width 663 height 26
copy span "[DATE]"
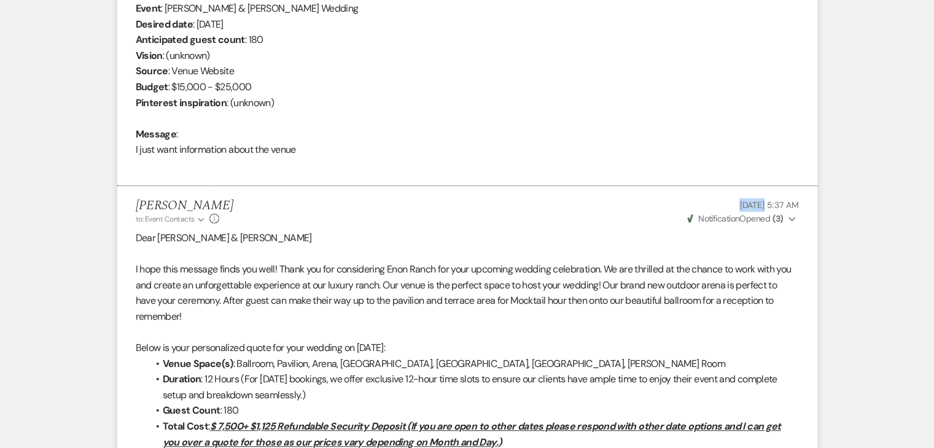
scroll to position [334, 0]
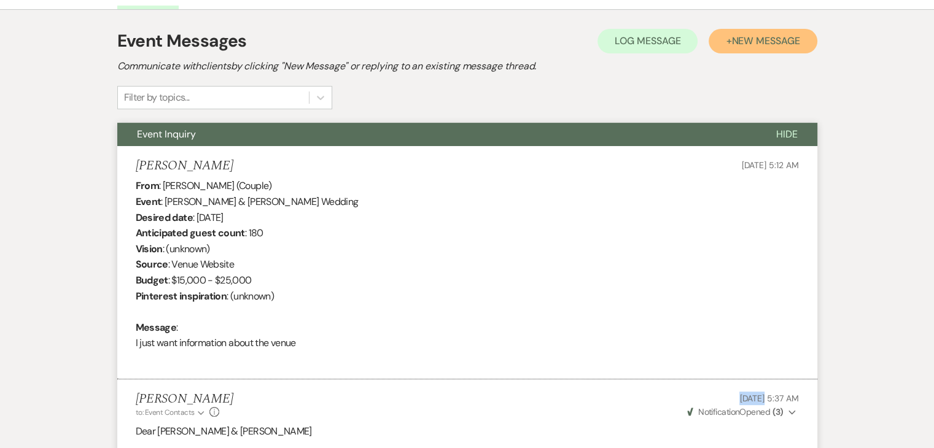
click at [746, 34] on span "New Message" at bounding box center [765, 40] width 68 height 13
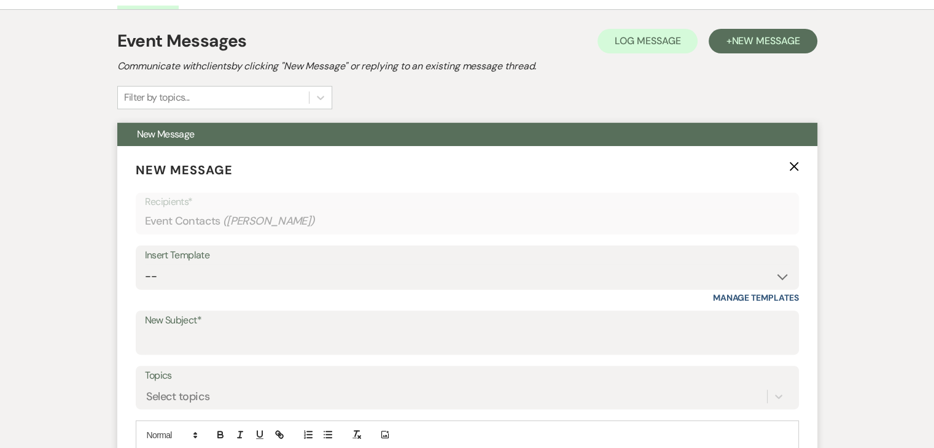
click at [682, 319] on label "New Subject*" at bounding box center [467, 321] width 645 height 18
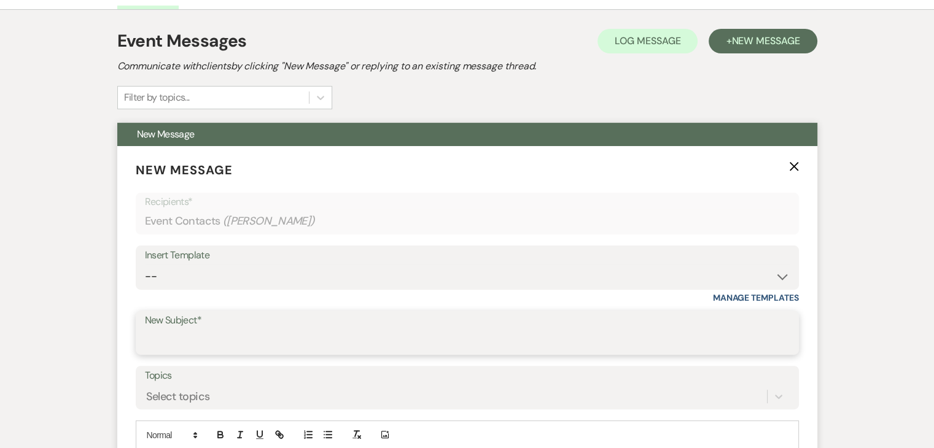
click at [682, 330] on input "New Subject*" at bounding box center [467, 342] width 645 height 24
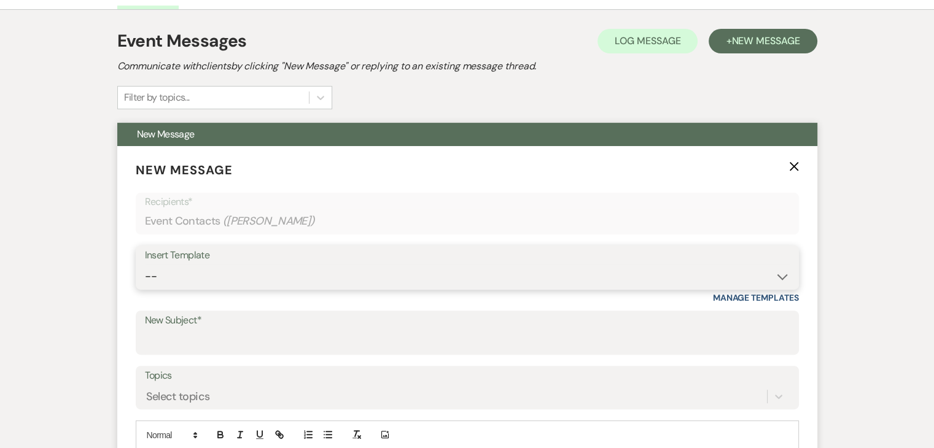
click at [782, 284] on select "--" at bounding box center [467, 277] width 645 height 24
click at [776, 273] on select "--" at bounding box center [467, 277] width 645 height 24
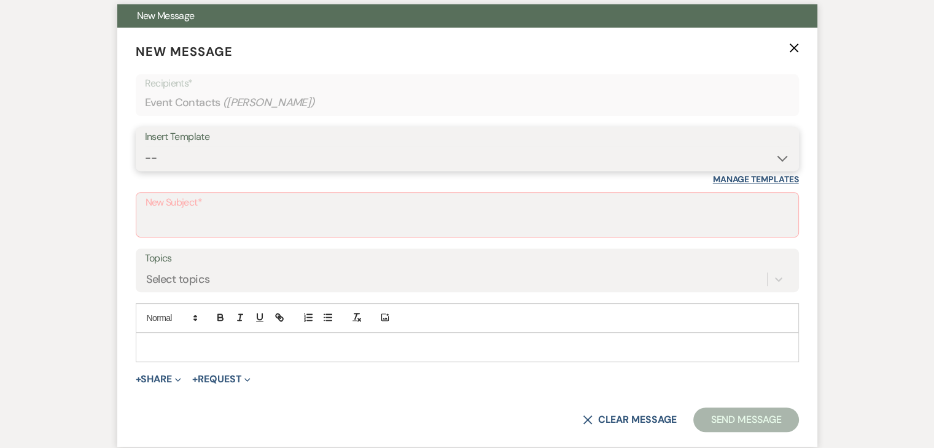
scroll to position [457, 0]
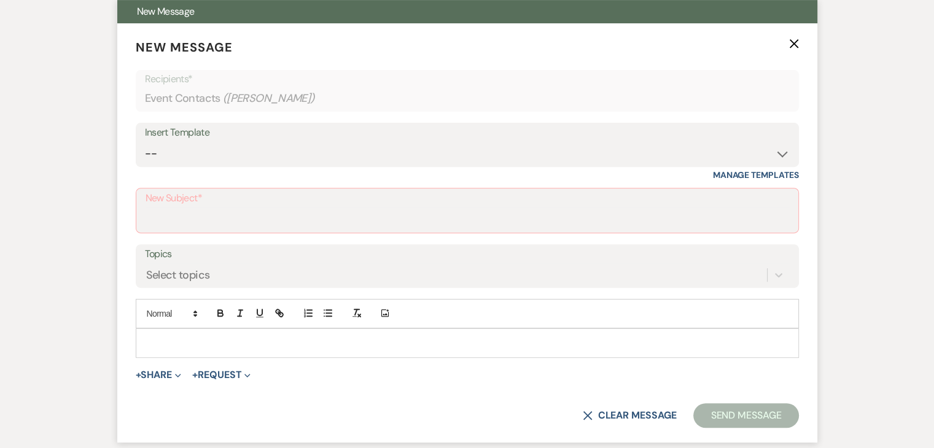
click at [765, 254] on label "Topics" at bounding box center [467, 255] width 645 height 18
click at [147, 267] on input "Topics" at bounding box center [146, 275] width 1 height 17
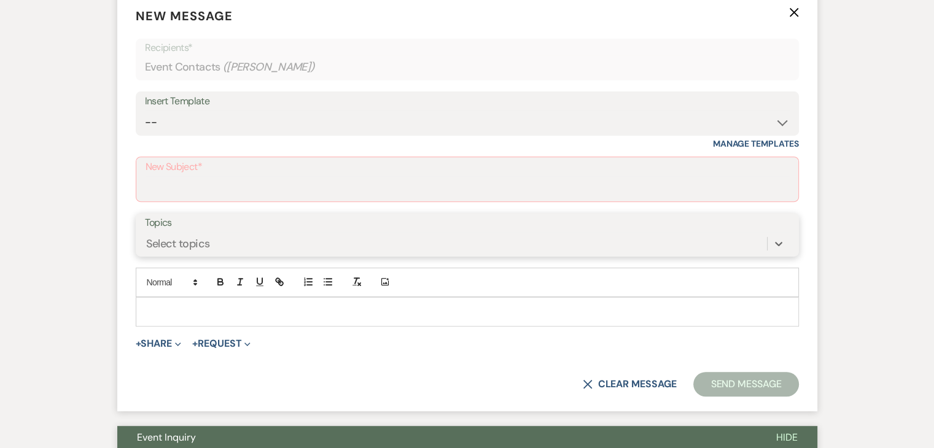
click at [757, 255] on div "0 results available. Select is focused ,type to refine list, press Down to open…" at bounding box center [467, 243] width 645 height 23
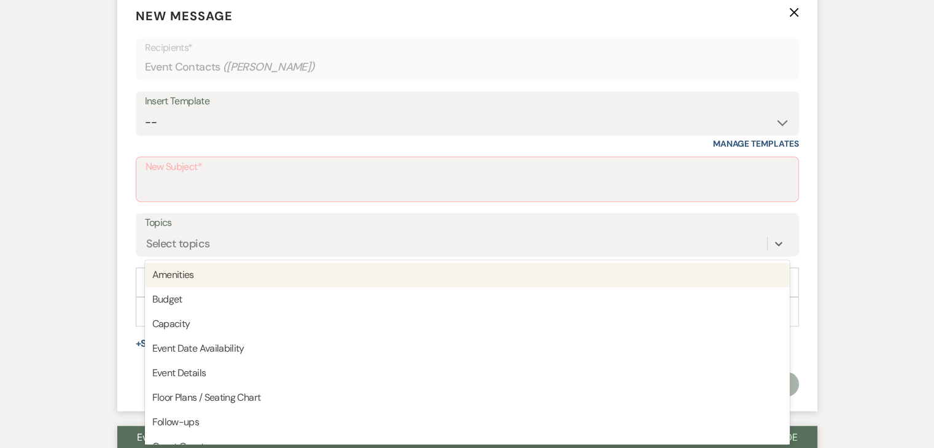
click at [760, 221] on label "Topics" at bounding box center [467, 223] width 645 height 18
click at [147, 235] on input "Topics" at bounding box center [146, 243] width 1 height 17
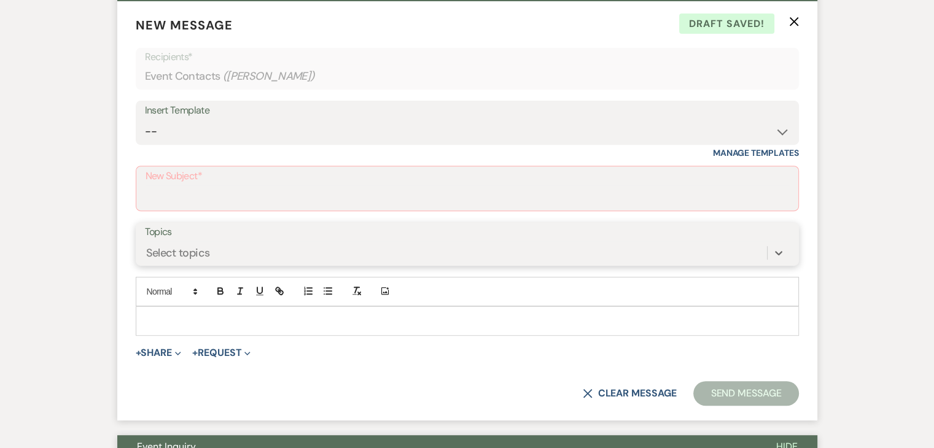
scroll to position [611, 0]
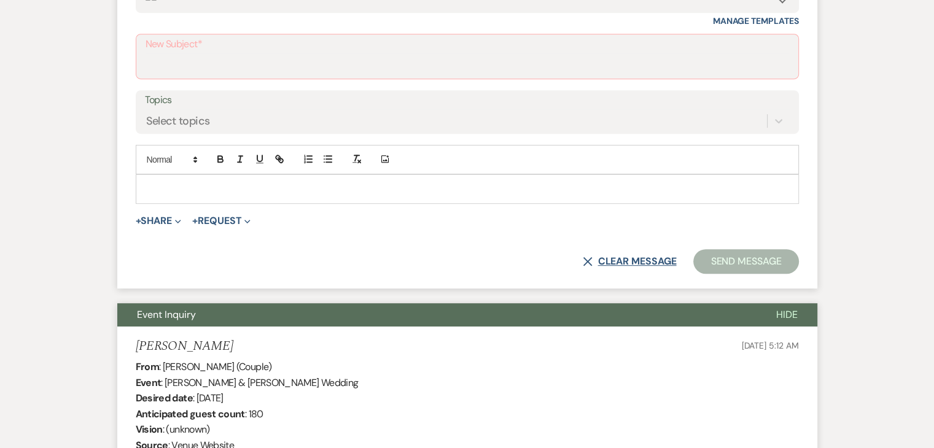
click at [658, 261] on button "X Clear message" at bounding box center [629, 262] width 93 height 10
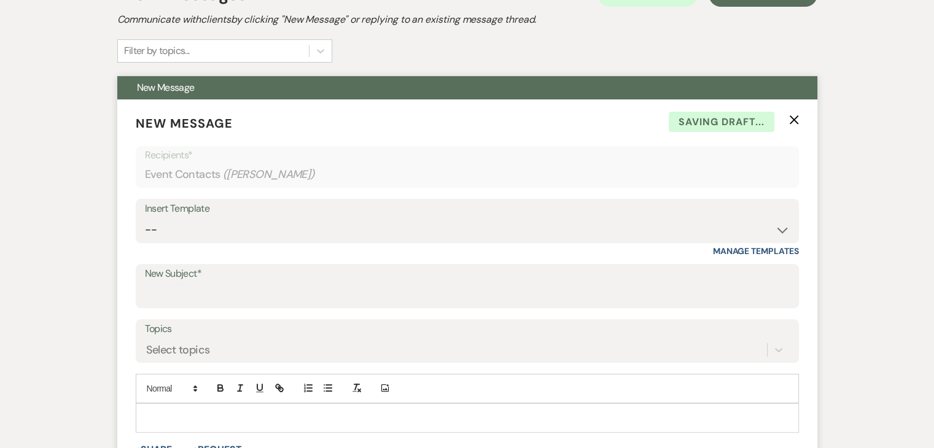
scroll to position [365, 0]
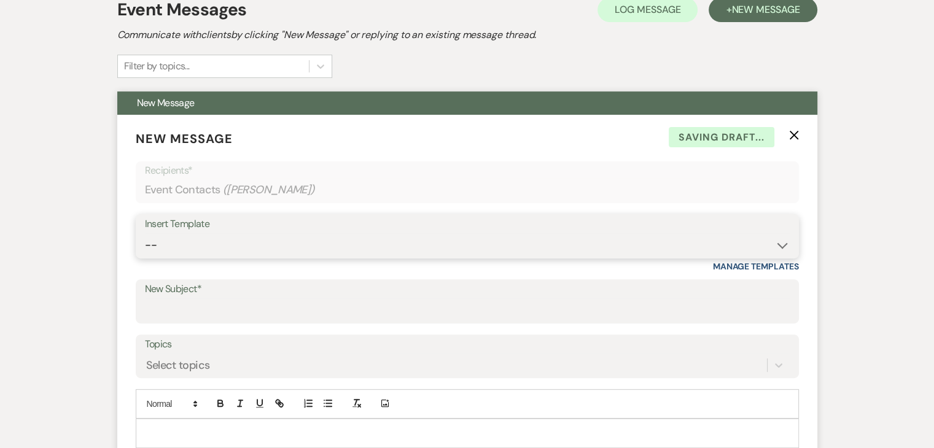
click at [760, 235] on select "-- Inquiry Follow Up Email #2 Contract Sending Template Payment Template Rental…" at bounding box center [467, 245] width 645 height 24
select select "4434"
click at [145, 233] on select "-- Inquiry Follow Up Email #2 Contract Sending Template Payment Template Rental…" at bounding box center [467, 245] width 645 height 24
type input "Enon Ranch Quote Follow up"
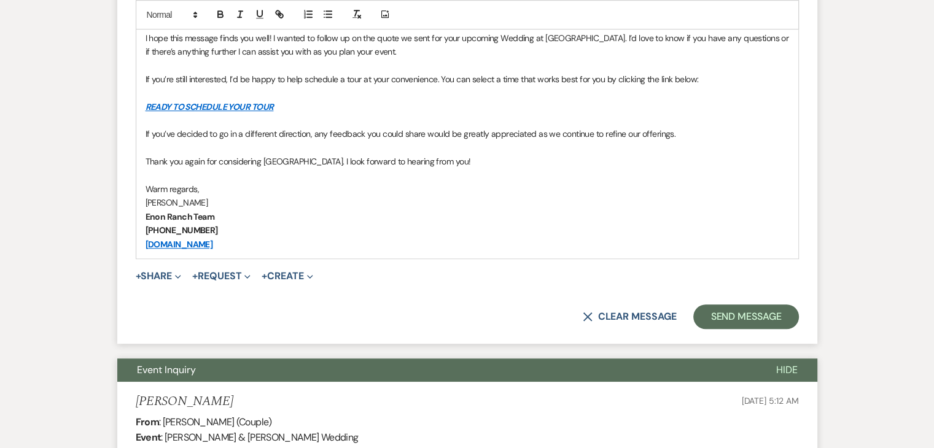
scroll to position [795, 0]
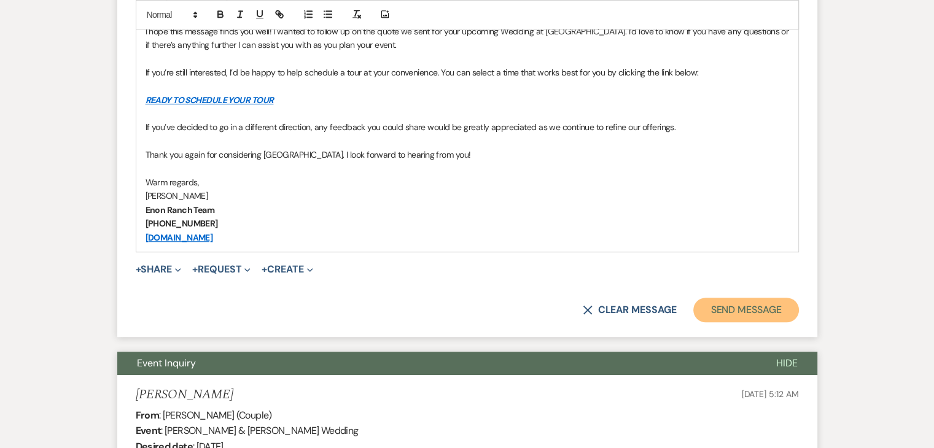
click at [751, 315] on button "Send Message" at bounding box center [745, 310] width 105 height 25
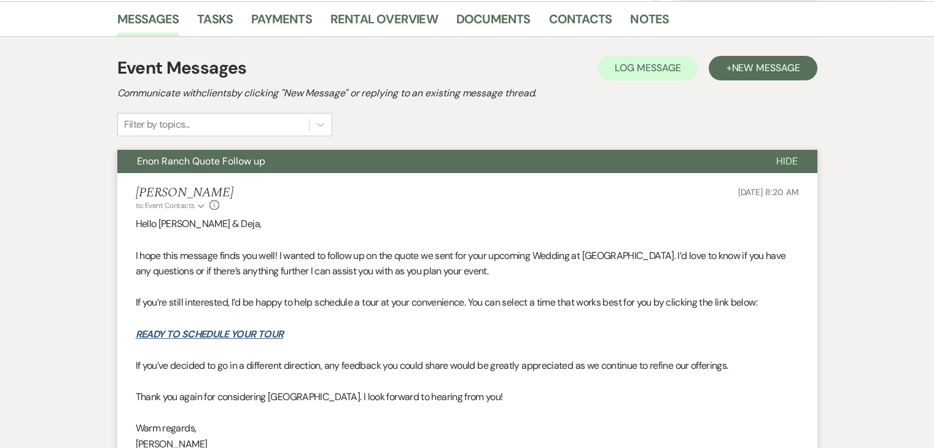
scroll to position [340, 0]
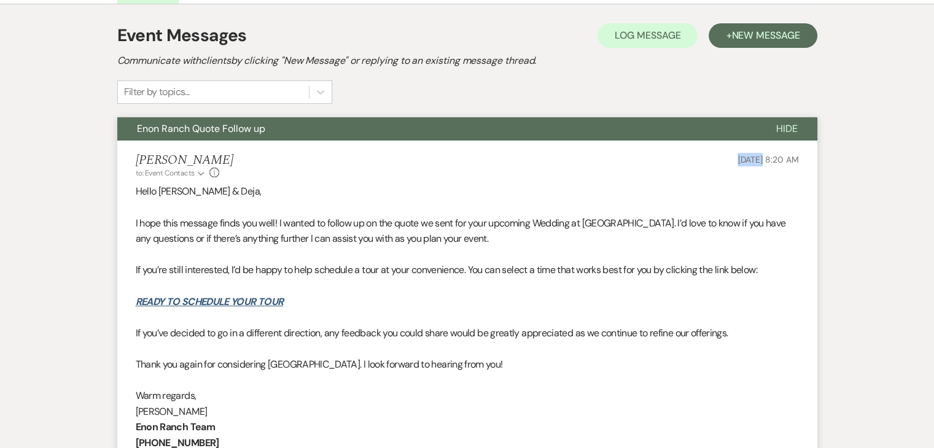
drag, startPoint x: 698, startPoint y: 166, endPoint x: 738, endPoint y: 160, distance: 40.4
click at [738, 160] on div "[PERSON_NAME] to: Event Contacts Expand Info [DATE] 8:20 AM" at bounding box center [467, 166] width 663 height 26
copy span "[DATE]"
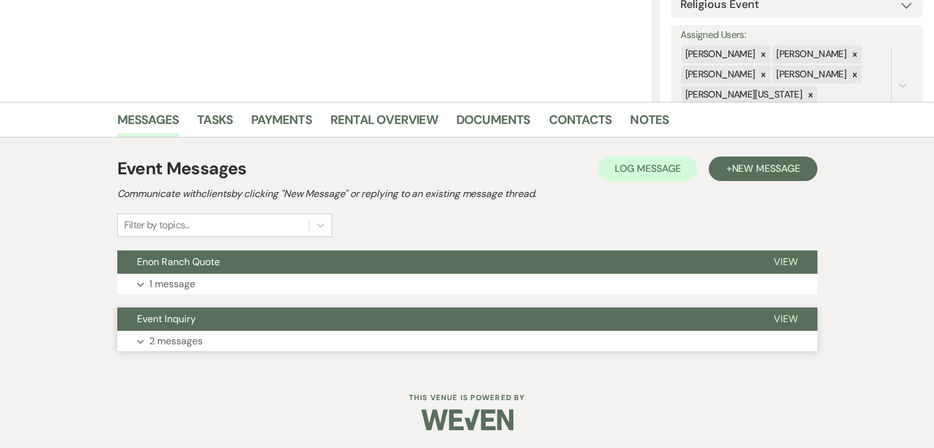
click at [282, 334] on button "Expand 2 messages" at bounding box center [467, 341] width 700 height 21
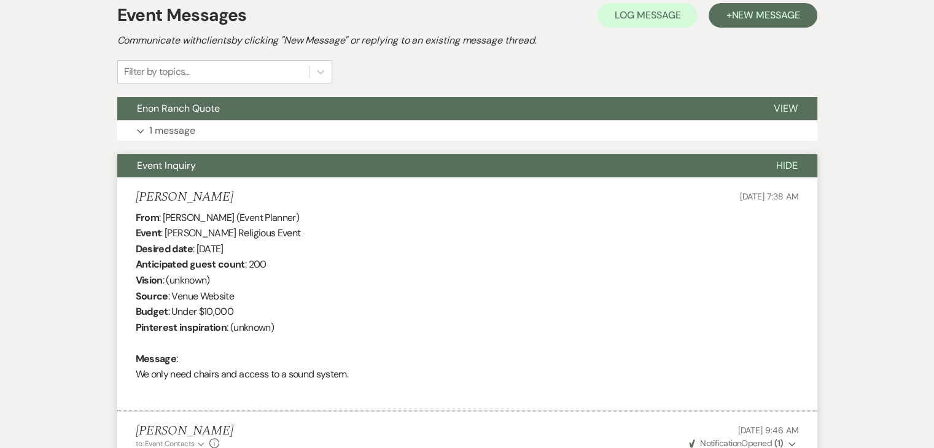
scroll to position [206, 0]
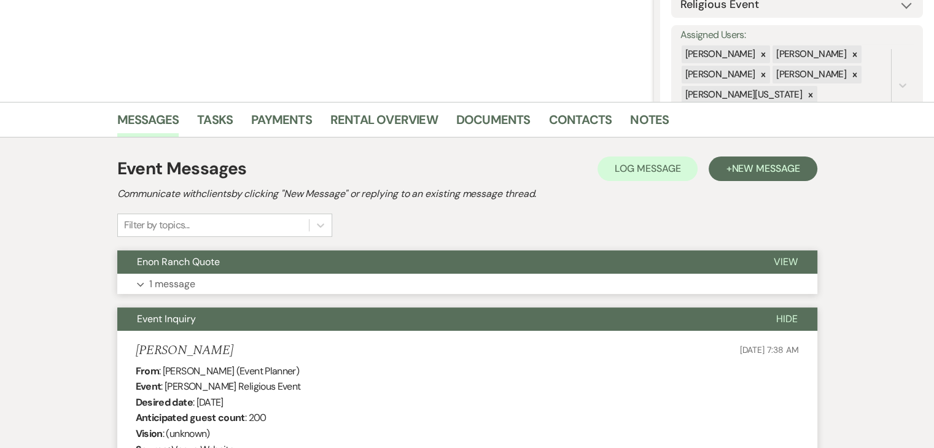
click at [356, 275] on button "Expand 1 message" at bounding box center [467, 284] width 700 height 21
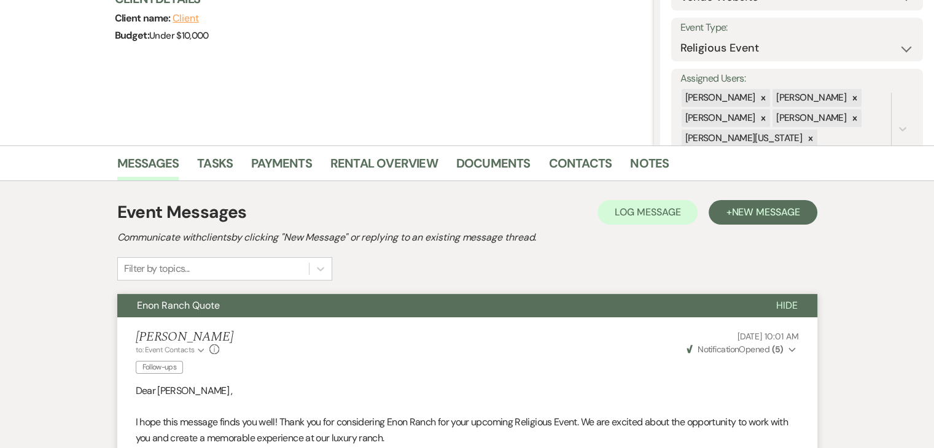
scroll to position [294, 0]
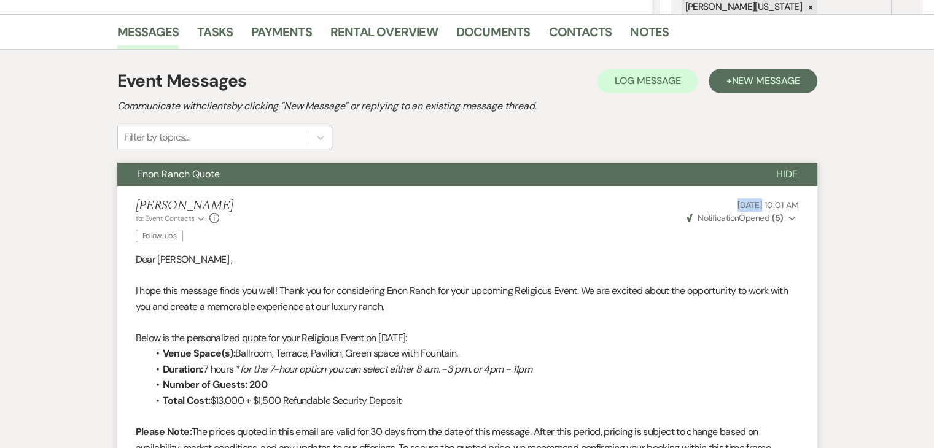
drag, startPoint x: 706, startPoint y: 203, endPoint x: 736, endPoint y: 209, distance: 30.7
click at [736, 209] on p "[DATE] 10:01 AM" at bounding box center [742, 205] width 114 height 14
click at [764, 80] on span "New Message" at bounding box center [765, 80] width 68 height 13
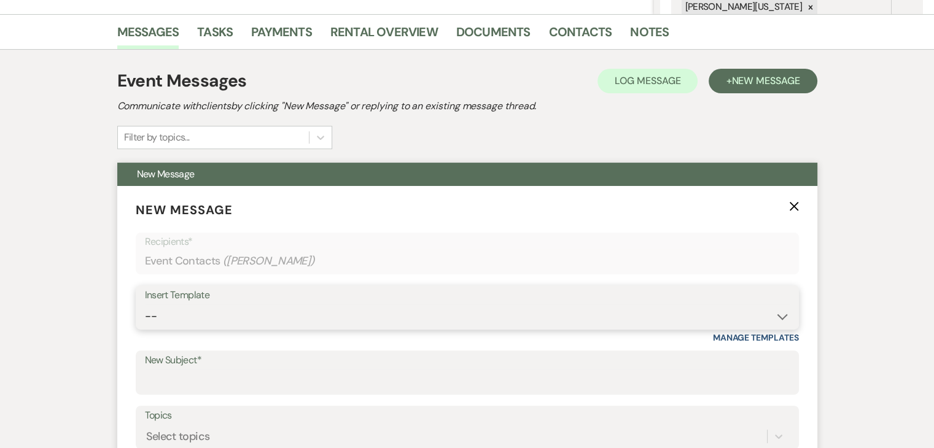
click at [769, 313] on select "-- Inquiry Follow Up Email #2 Contract Sending Template Payment Template Rental…" at bounding box center [467, 317] width 645 height 24
select select "4434"
click at [145, 305] on select "-- Inquiry Follow Up Email #2 Contract Sending Template Payment Template Rental…" at bounding box center [467, 317] width 645 height 24
type input "Enon Ranch Quote Follow up"
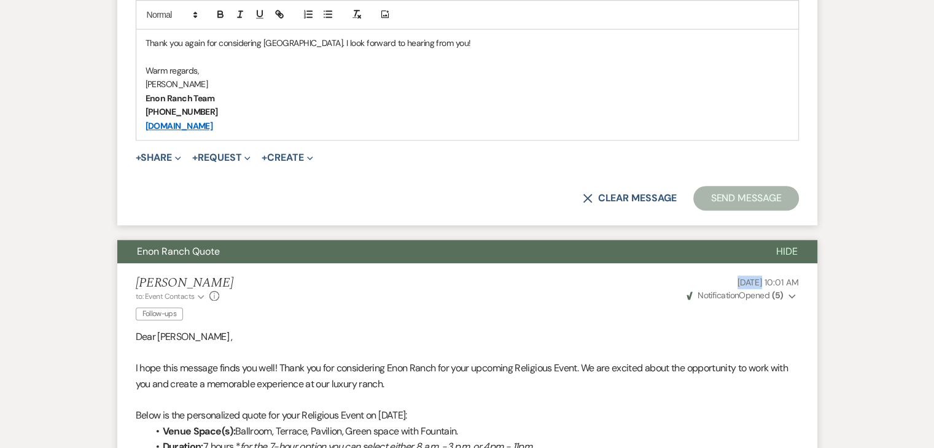
scroll to position [908, 0]
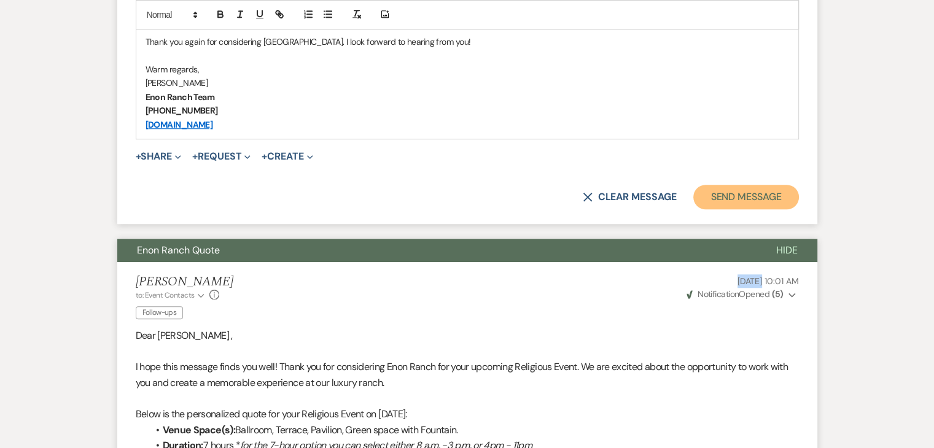
click at [744, 192] on button "Send Message" at bounding box center [745, 197] width 105 height 25
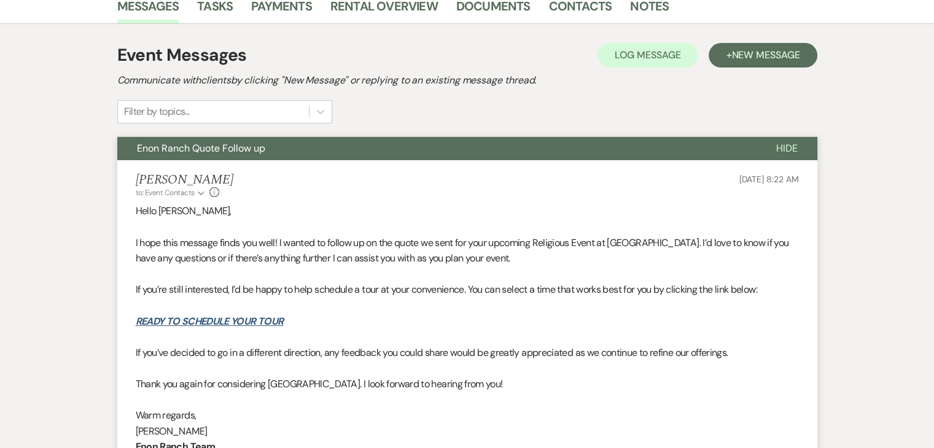
scroll to position [268, 0]
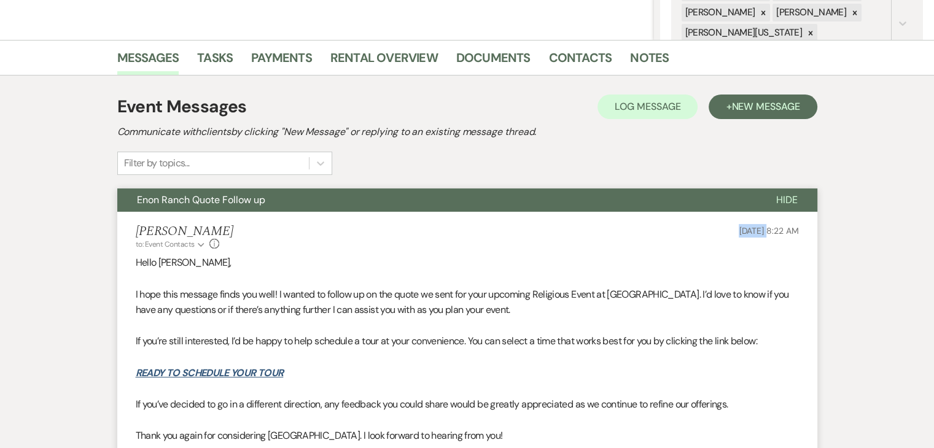
drag, startPoint x: 691, startPoint y: 229, endPoint x: 739, endPoint y: 229, distance: 48.5
click at [739, 229] on div "[PERSON_NAME] to: Event Contacts Expand Info [DATE] 8:22 AM" at bounding box center [467, 237] width 663 height 26
click at [739, 241] on div "Sep 21, 2025, 8:22 AM" at bounding box center [769, 237] width 60 height 26
drag, startPoint x: 704, startPoint y: 232, endPoint x: 738, endPoint y: 230, distance: 34.5
click at [738, 230] on div "Irene Ogang to: Event Contacts Expand Info Sep 21, 2025, 8:22 AM" at bounding box center [467, 237] width 663 height 26
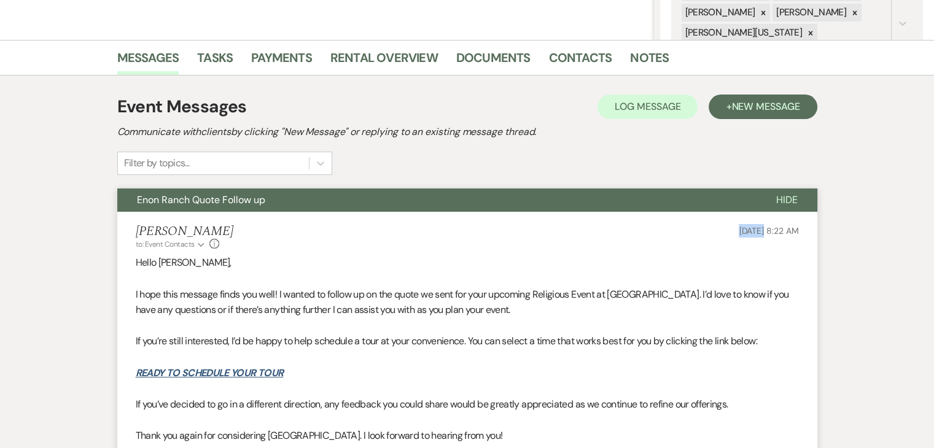
copy span "Sep 21"
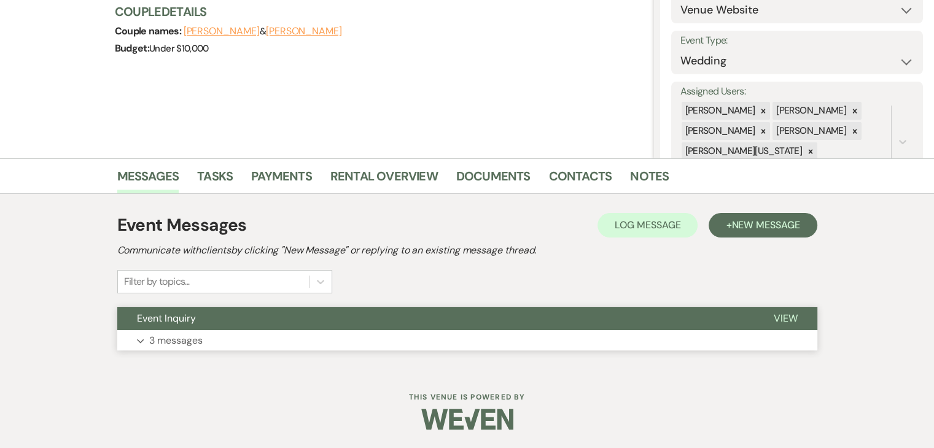
click at [292, 347] on button "Expand 3 messages" at bounding box center [467, 340] width 700 height 21
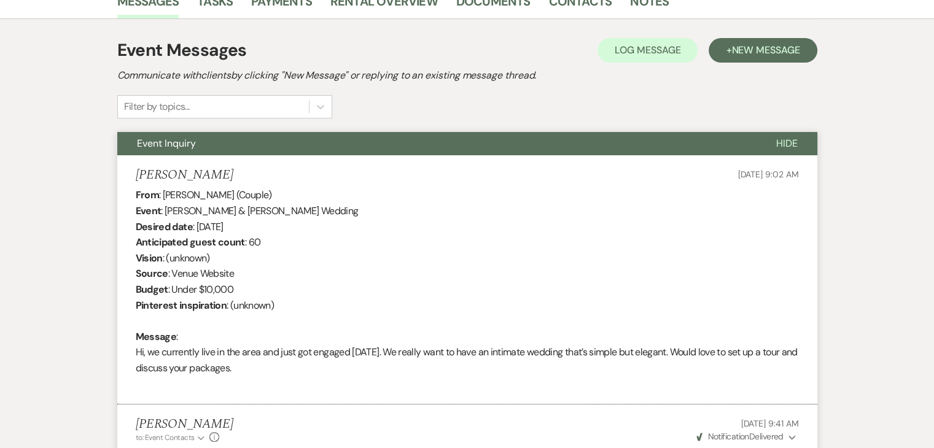
scroll to position [322, 0]
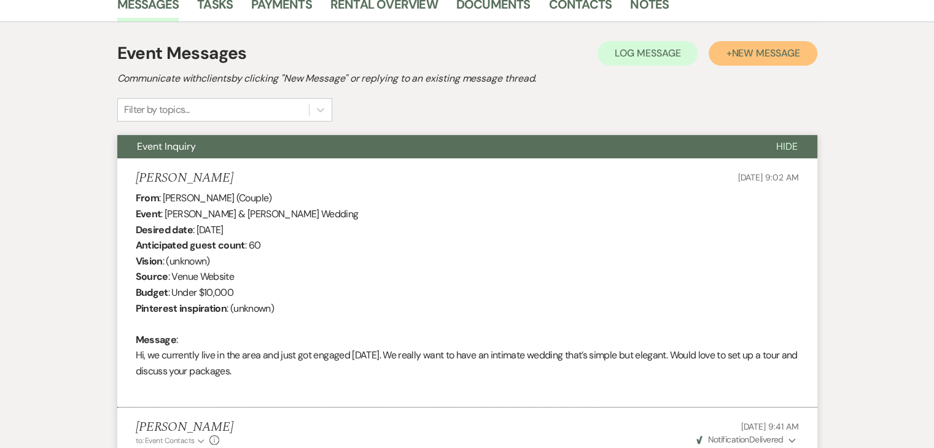
click at [753, 45] on button "+ New Message" at bounding box center [763, 53] width 108 height 25
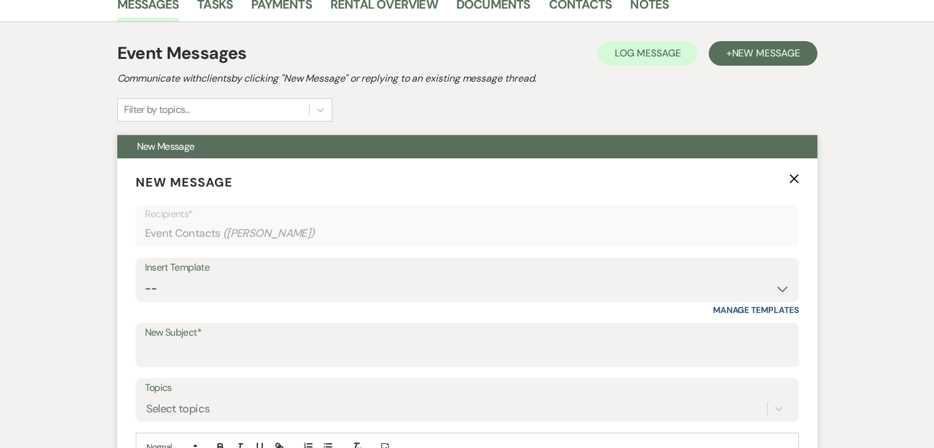
click at [795, 181] on icon "X" at bounding box center [794, 179] width 10 height 10
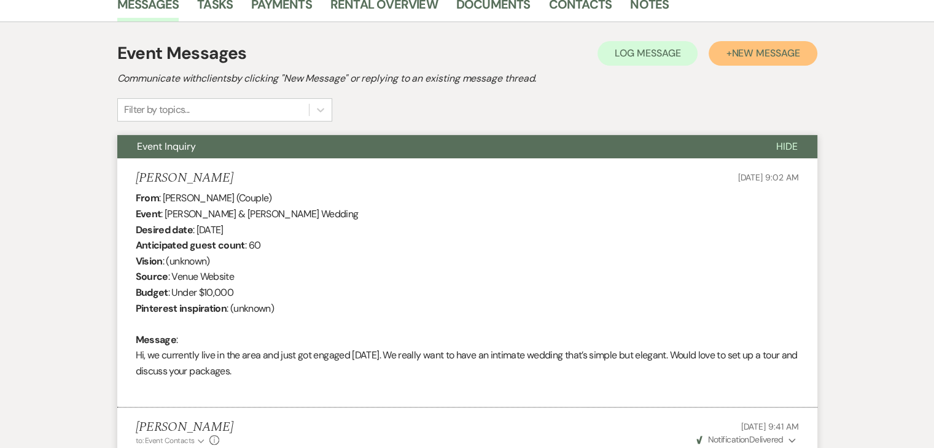
click at [753, 58] on span "New Message" at bounding box center [765, 53] width 68 height 13
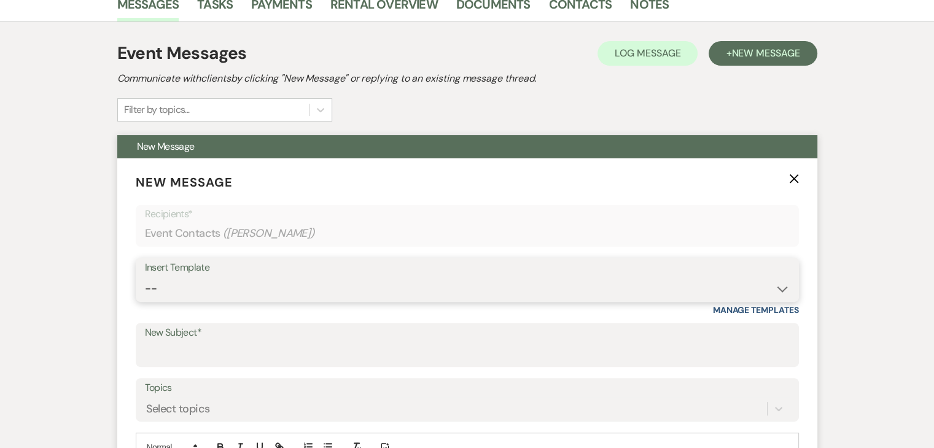
click at [776, 289] on select "-- Inquiry Follow Up Email #2 Contract Sending Template Payment Template Rental…" at bounding box center [467, 289] width 645 height 24
select select "4375"
click at [145, 277] on select "-- Inquiry Follow Up Email #2 Contract Sending Template Payment Template Rental…" at bounding box center [467, 289] width 645 height 24
type input "Wedding Venue Quote- Enon Ranch"
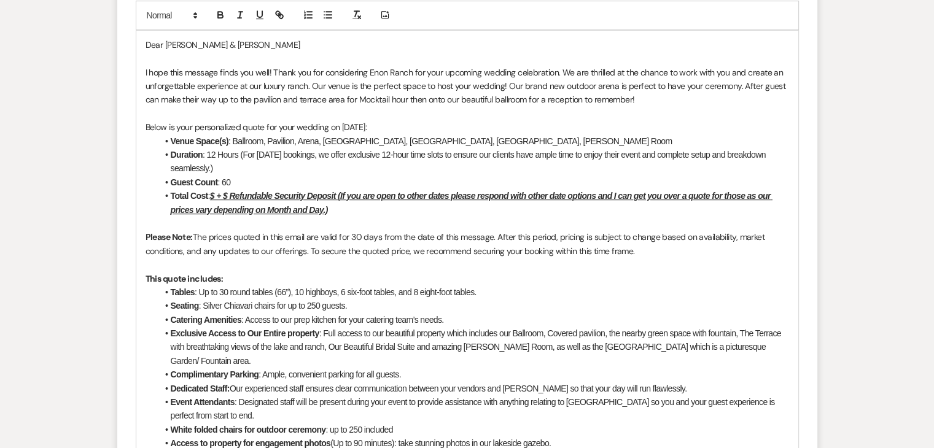
scroll to position [752, 0]
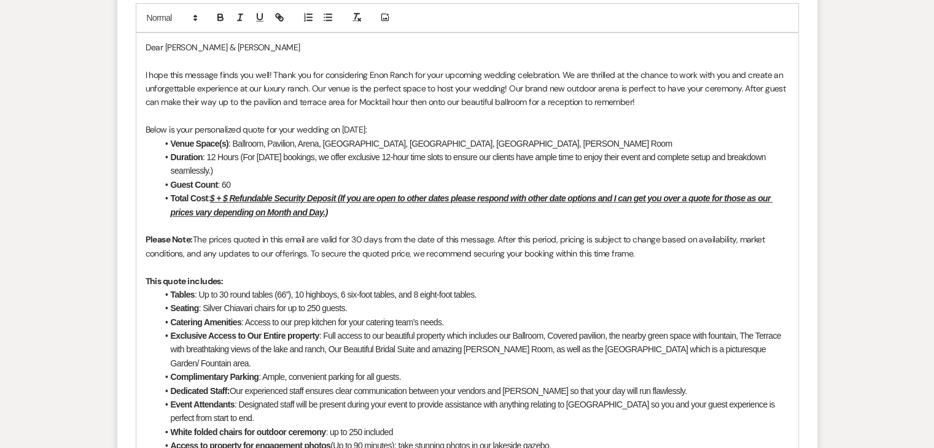
drag, startPoint x: 267, startPoint y: 155, endPoint x: 265, endPoint y: 142, distance: 12.5
click at [265, 146] on ul "Venue Space(s) : Ballroom, Pavilion, Arena, Fountain Grove, Enon Oasis, Bridal …" at bounding box center [473, 178] width 631 height 82
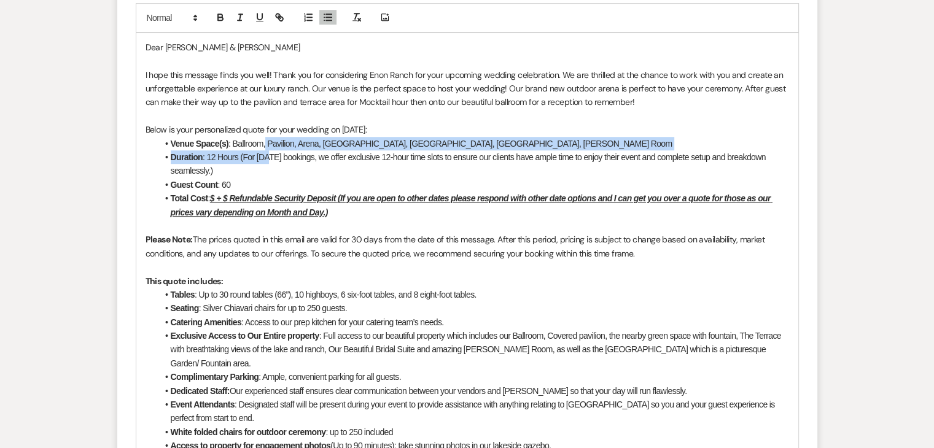
click at [257, 160] on li "Duration : 12 Hours (For Saturday bookings, we offer exclusive 12-hour time slo…" at bounding box center [473, 164] width 631 height 28
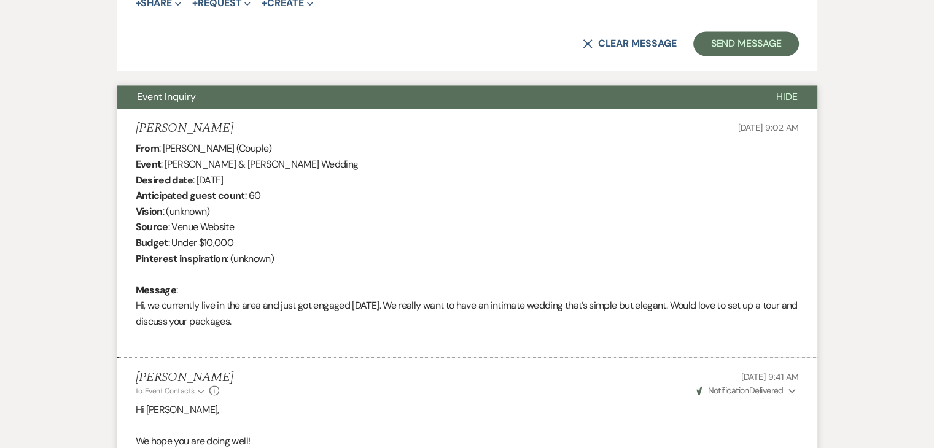
scroll to position [1796, 0]
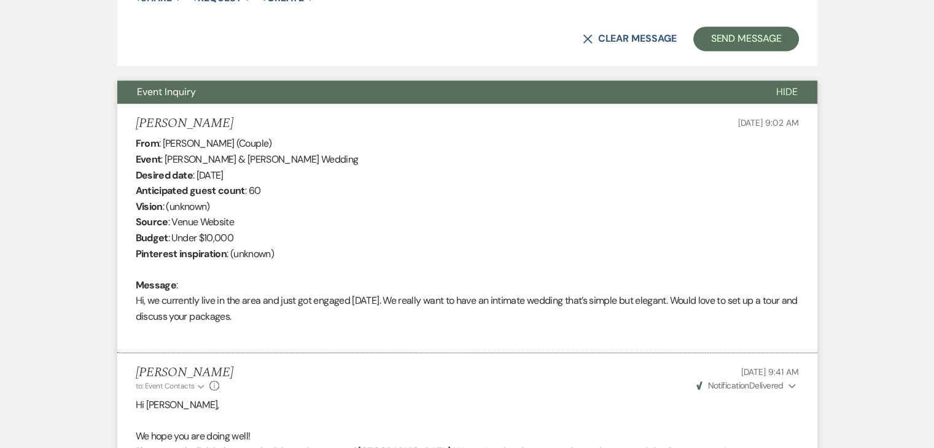
click at [260, 143] on div "From : Celina Bowman (Couple) Event : Jaqivious Wise & Celina Bowman's Wedding …" at bounding box center [467, 238] width 663 height 204
drag, startPoint x: 272, startPoint y: 155, endPoint x: 197, endPoint y: 154, distance: 74.9
click at [197, 154] on div "From : Celina Bowman (Couple) Event : Jaqivious Wise & Celina Bowman's Wedding …" at bounding box center [467, 238] width 663 height 204
copy div "March 20th 2026"
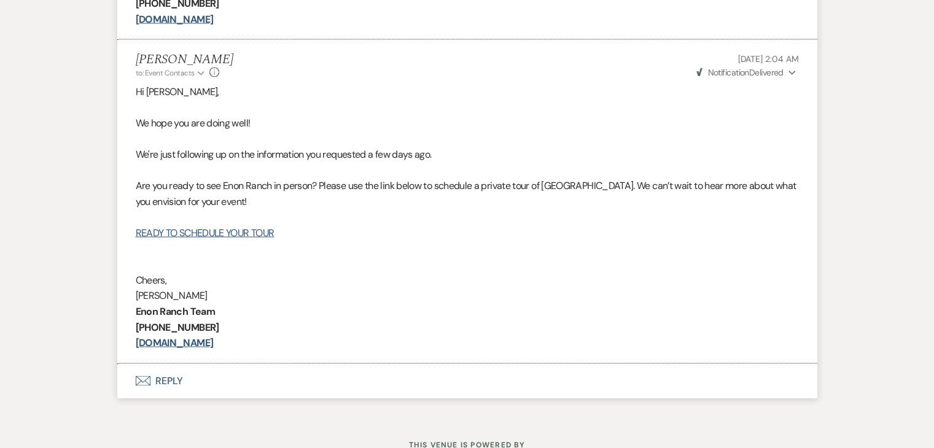
scroll to position [2095, 0]
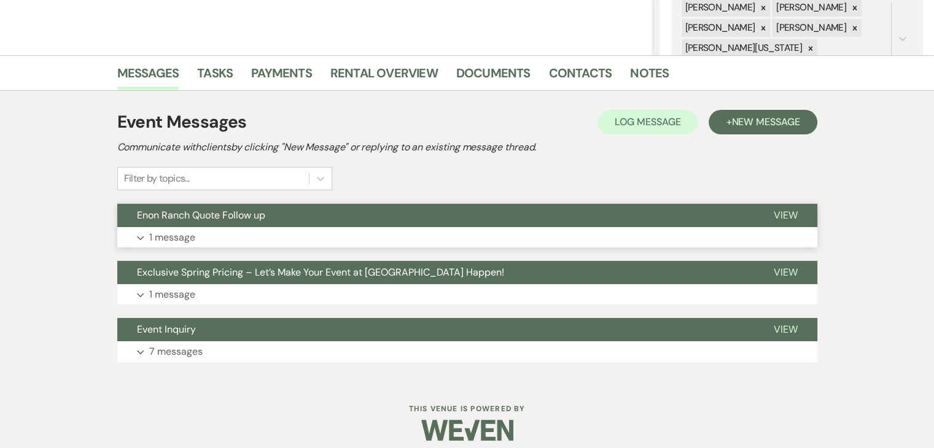
scroll to position [264, 0]
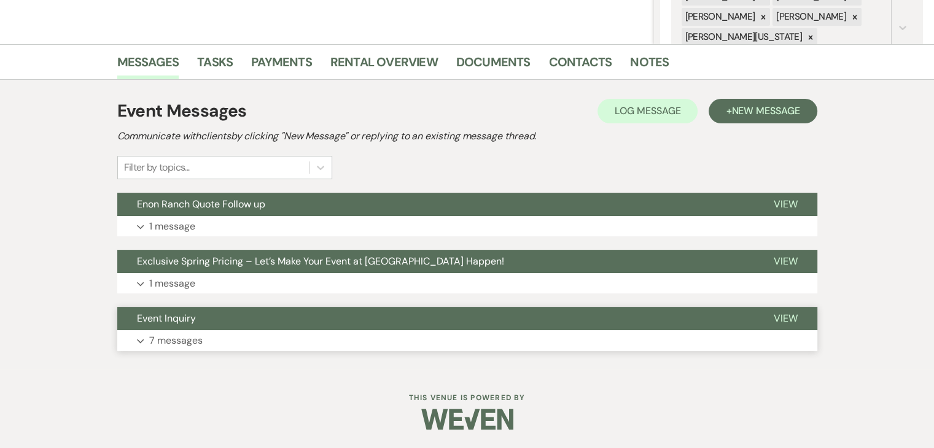
click at [243, 336] on button "Expand 7 messages" at bounding box center [467, 340] width 700 height 21
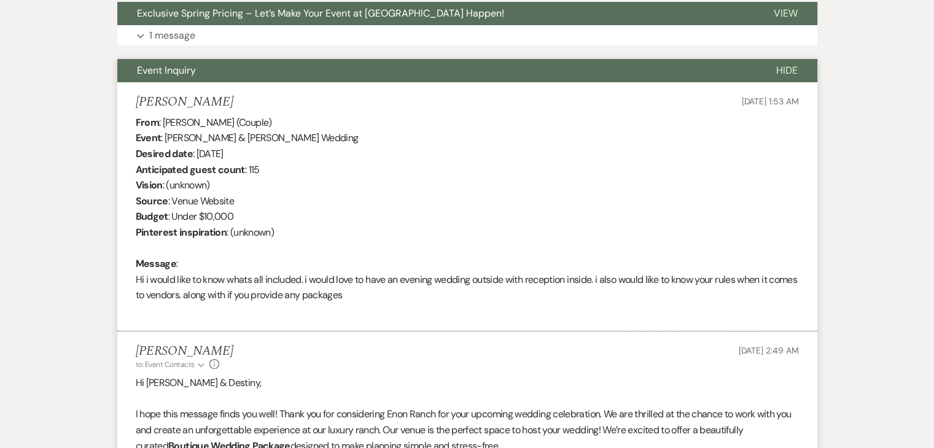
scroll to position [325, 0]
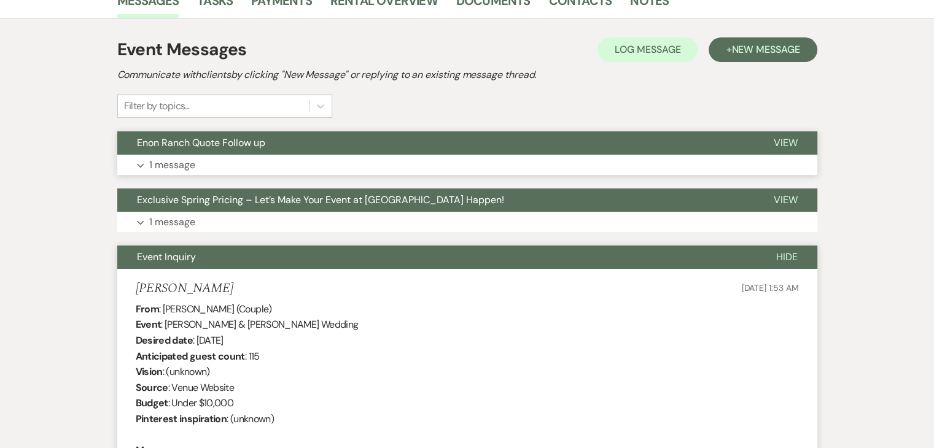
click at [259, 163] on button "Expand 1 message" at bounding box center [467, 165] width 700 height 21
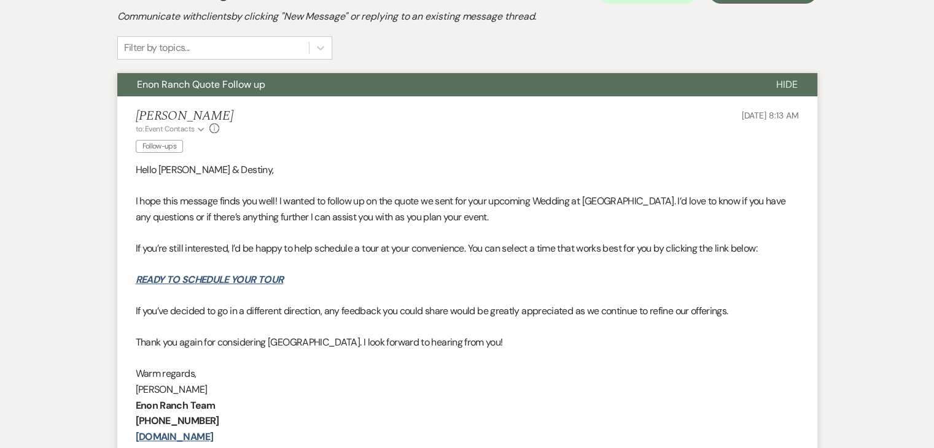
scroll to position [387, 0]
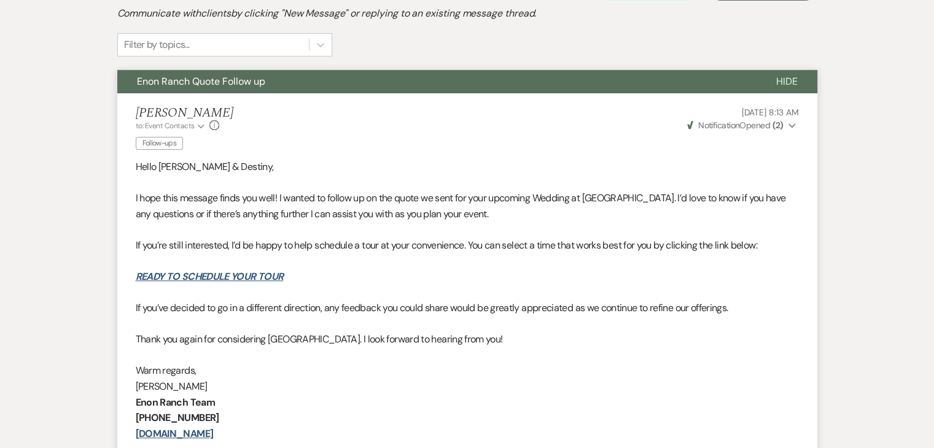
click at [311, 87] on button "Enon Ranch Quote Follow up" at bounding box center [436, 81] width 639 height 23
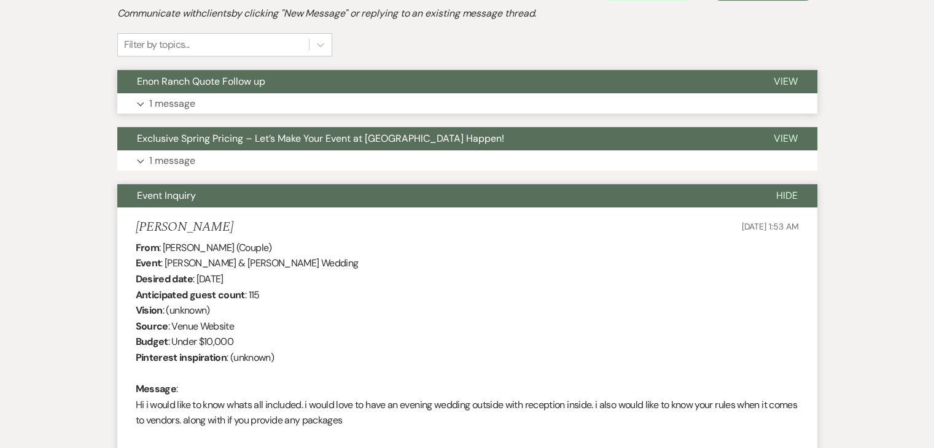
click at [311, 87] on button "Enon Ranch Quote Follow up" at bounding box center [435, 81] width 637 height 23
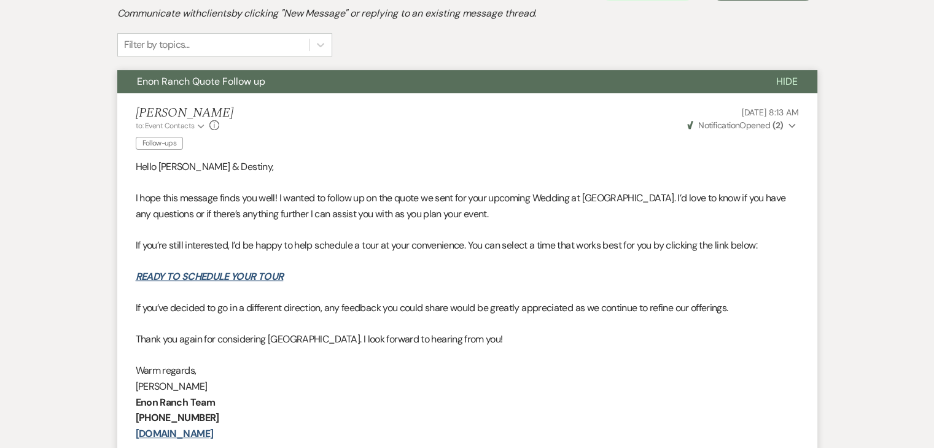
click at [311, 87] on button "Enon Ranch Quote Follow up" at bounding box center [436, 81] width 639 height 23
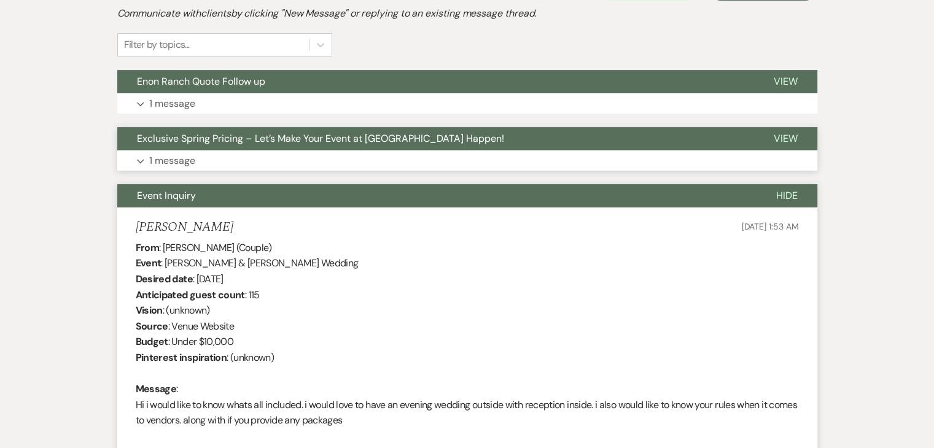
click at [311, 154] on button "Expand 1 message" at bounding box center [467, 160] width 700 height 21
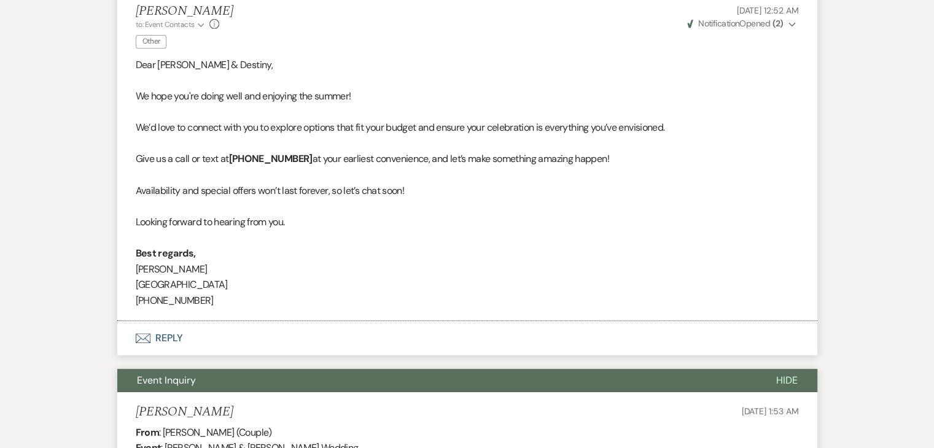
scroll to position [448, 0]
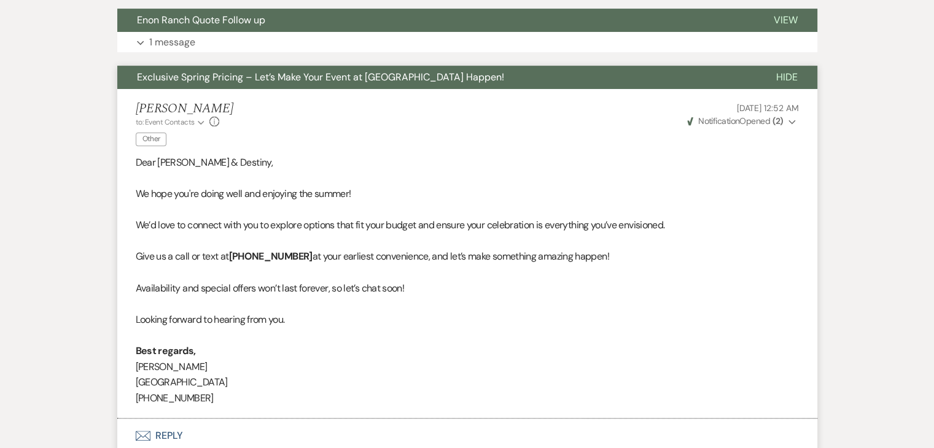
click at [398, 101] on div "[PERSON_NAME] to: Event Contacts Expand Info Other [DATE] 12:52 AM Weven Check …" at bounding box center [467, 125] width 663 height 49
click at [398, 79] on span "Exclusive Spring Pricing – Let’s Make Your Event at [GEOGRAPHIC_DATA] Happen!" at bounding box center [320, 77] width 367 height 13
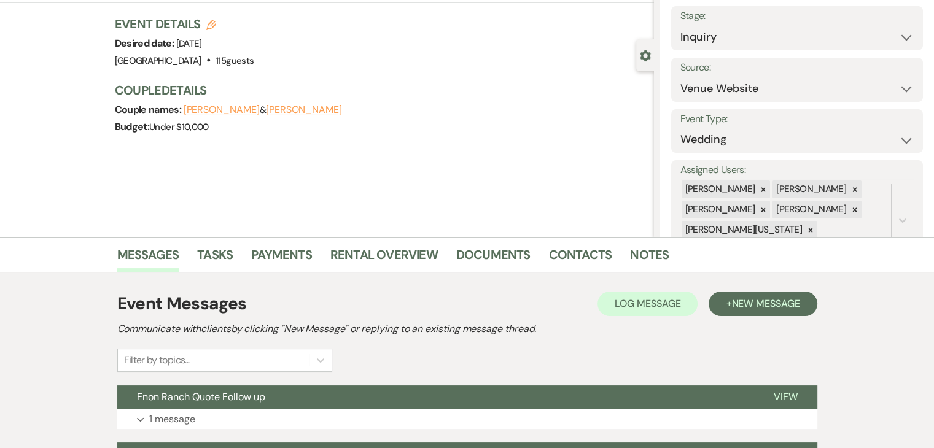
scroll to position [201, 0]
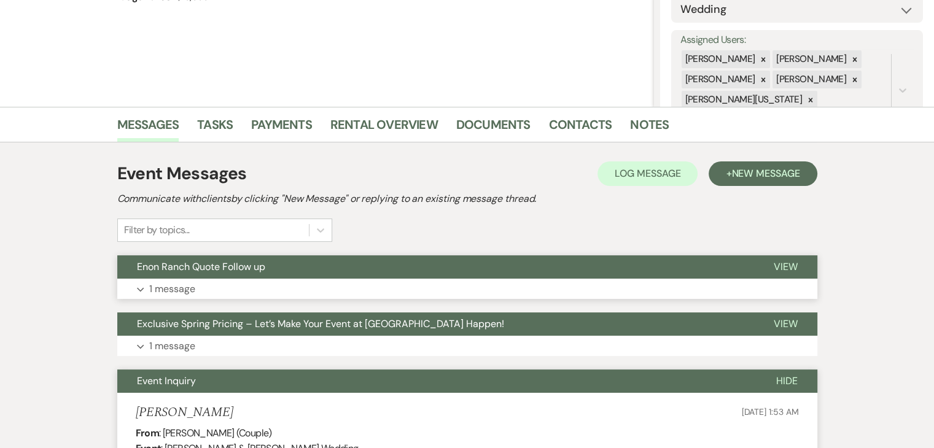
click at [620, 278] on div "Enon Ranch Quote Follow up View Expand 1 message" at bounding box center [467, 277] width 700 height 44
click at [620, 288] on button "Expand 1 message" at bounding box center [467, 289] width 700 height 21
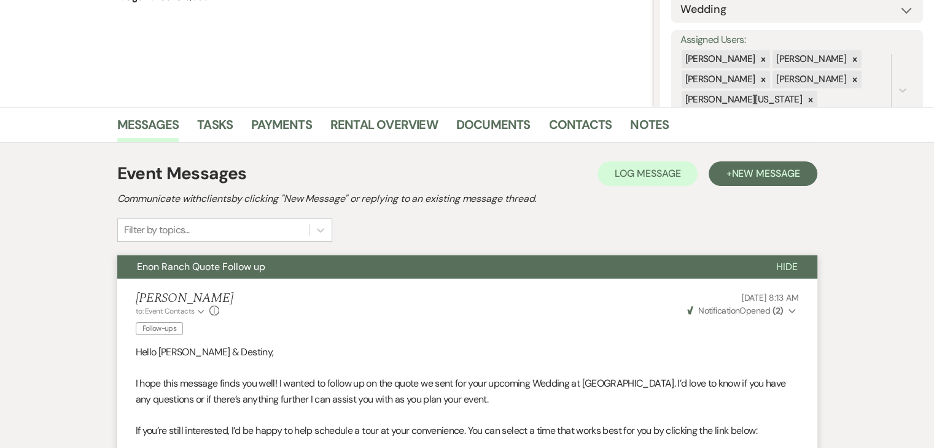
click at [621, 266] on button "Enon Ranch Quote Follow up" at bounding box center [436, 266] width 639 height 23
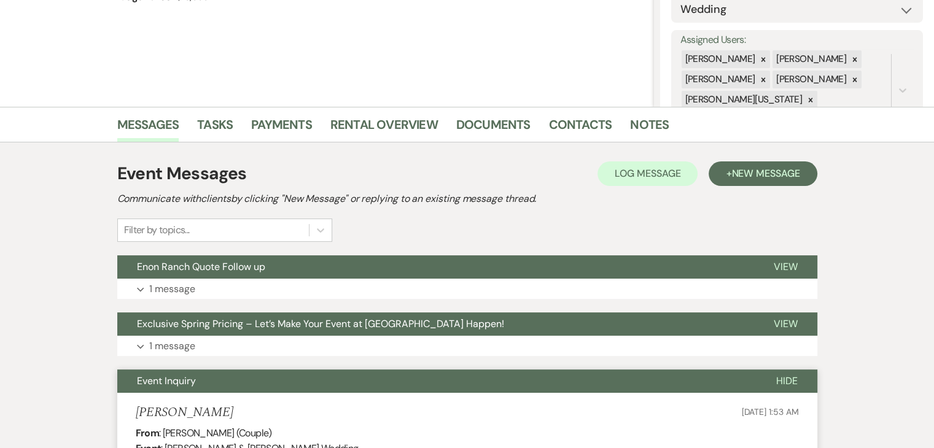
click at [565, 391] on button "Event Inquiry" at bounding box center [436, 381] width 639 height 23
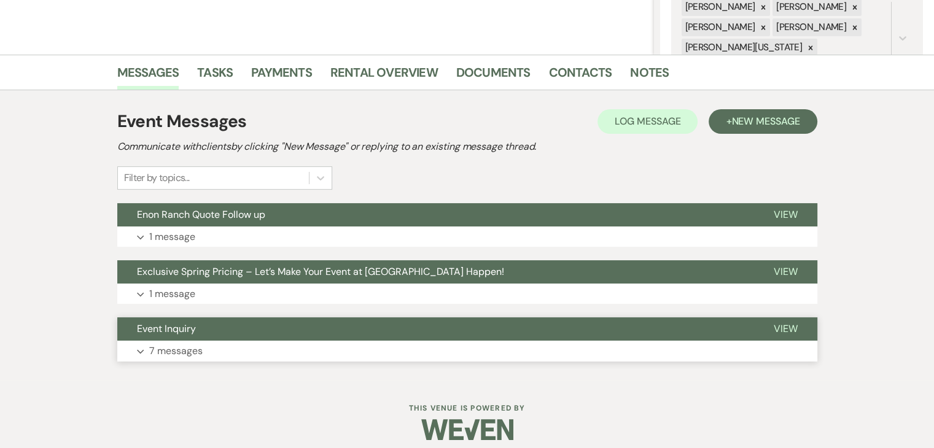
scroll to position [264, 0]
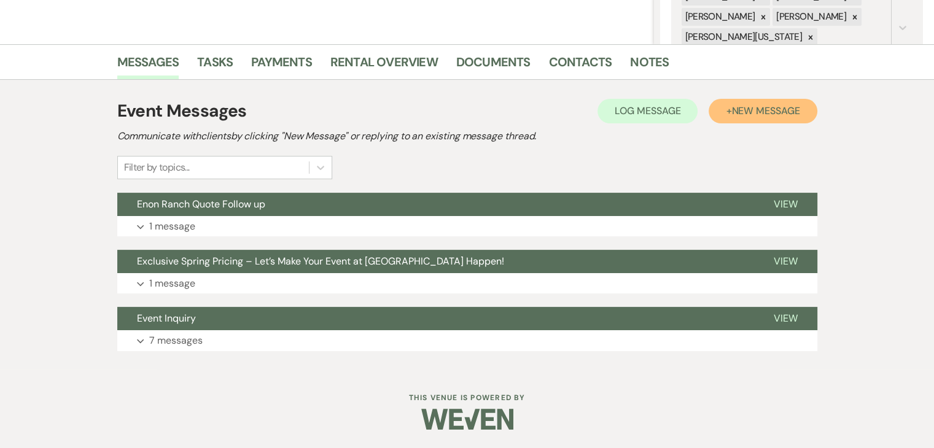
click at [746, 109] on span "New Message" at bounding box center [765, 110] width 68 height 13
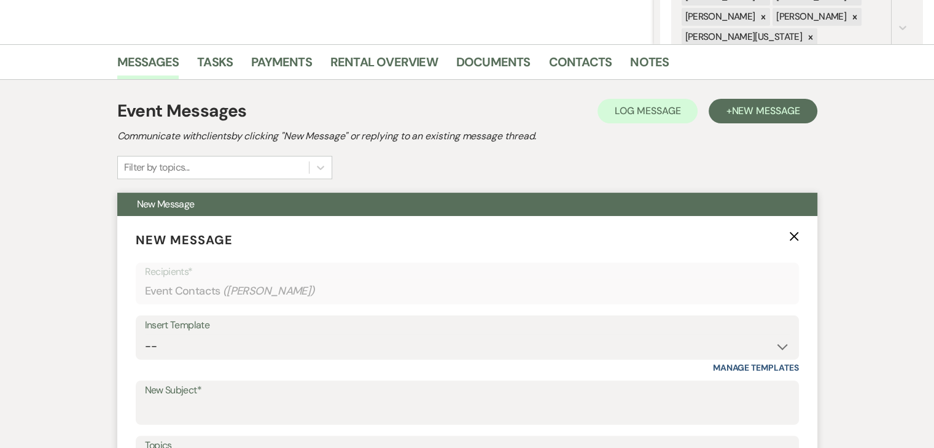
click at [679, 327] on div "Insert Template" at bounding box center [467, 326] width 645 height 18
click at [784, 349] on select "-- Inquiry Follow Up Email #2 Contract Sending Template Payment Template Rental…" at bounding box center [467, 347] width 645 height 24
select select "1711"
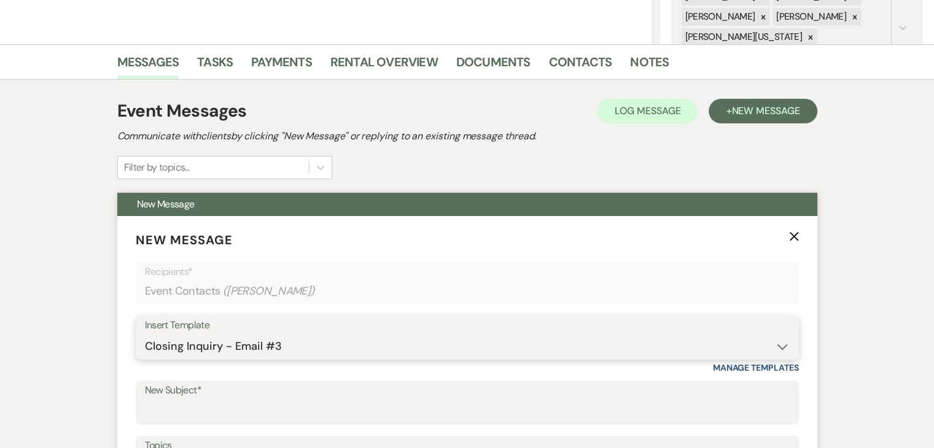
click at [145, 335] on select "-- Inquiry Follow Up Email #2 Contract Sending Template Payment Template Rental…" at bounding box center [467, 347] width 645 height 24
type input "Enon Ranch Inquiry Follow-Up"
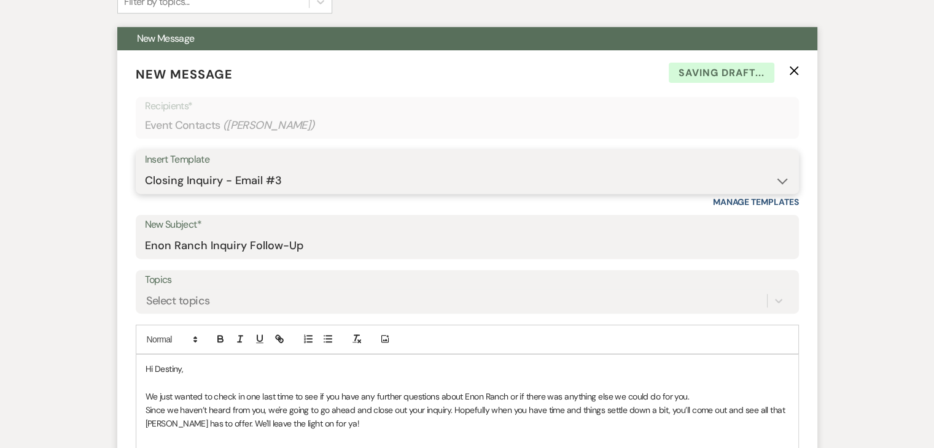
scroll to position [694, 0]
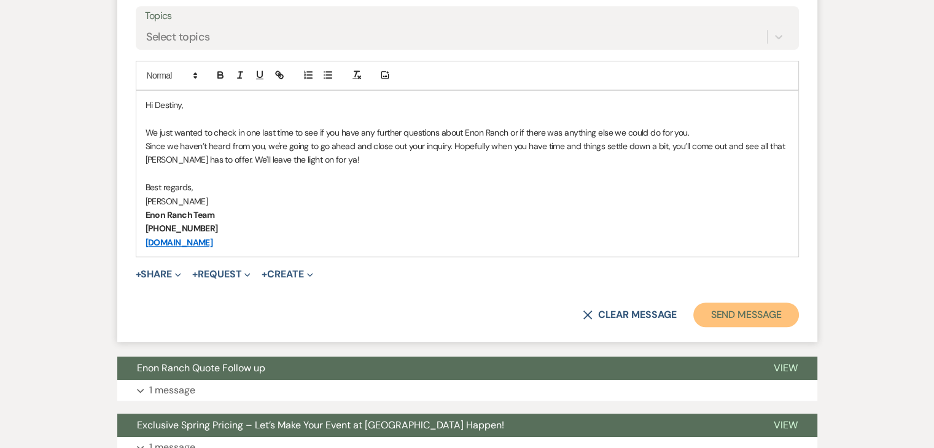
click at [722, 313] on button "Send Message" at bounding box center [745, 315] width 105 height 25
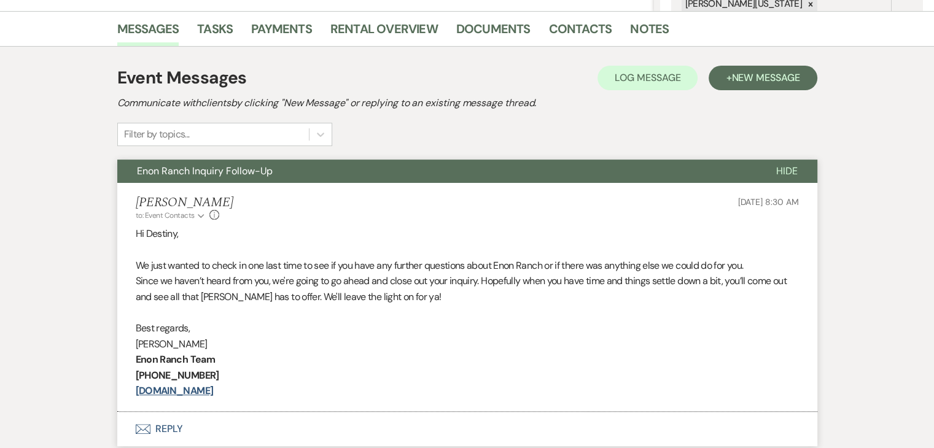
scroll to position [300, 0]
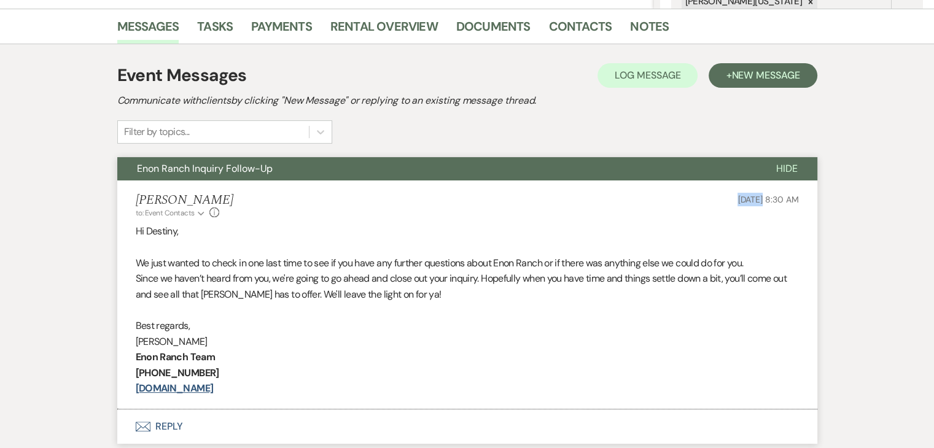
drag, startPoint x: 698, startPoint y: 195, endPoint x: 737, endPoint y: 197, distance: 39.3
click at [737, 197] on div "Irene Ogang to: Event Contacts Expand Info Sep 21, 2025, 8:30 AM" at bounding box center [467, 206] width 663 height 26
copy span "[DATE]"
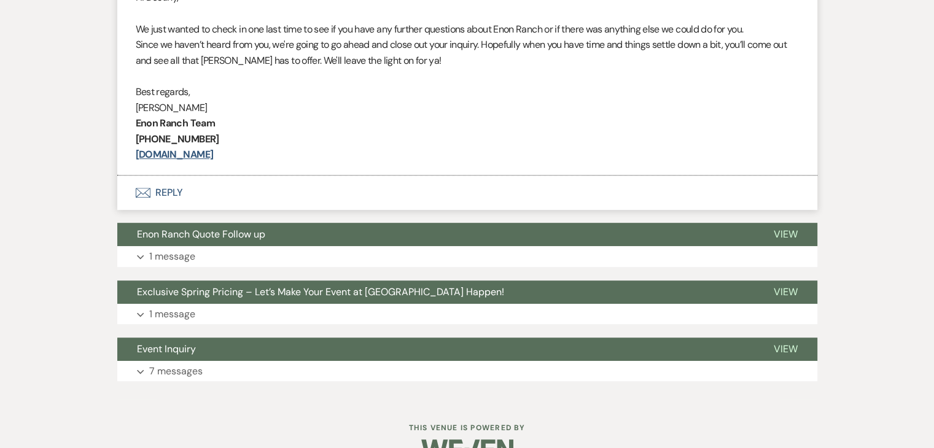
scroll to position [545, 0]
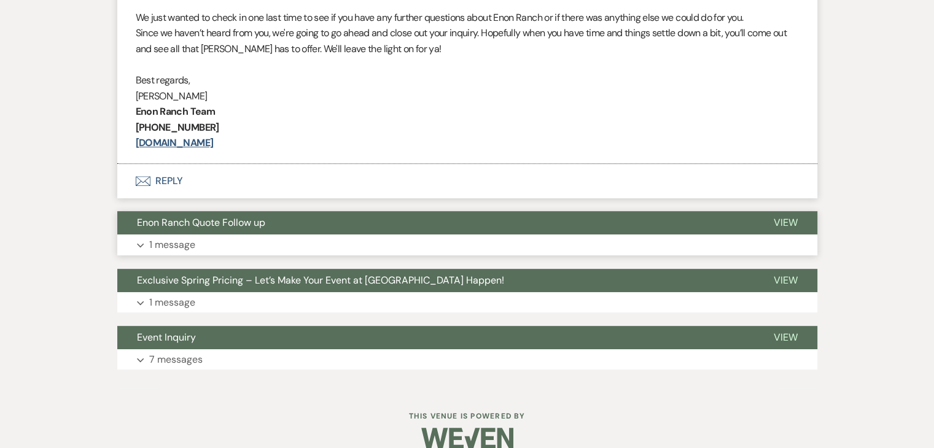
click at [579, 252] on button "Expand 1 message" at bounding box center [467, 245] width 700 height 21
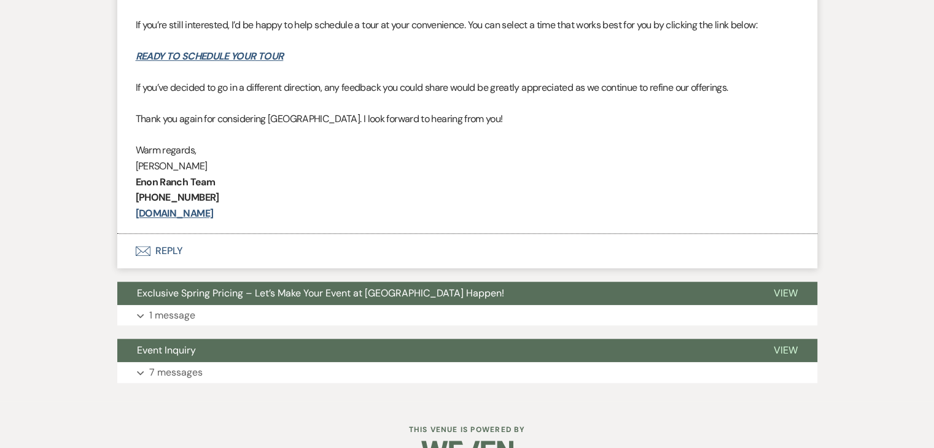
scroll to position [914, 0]
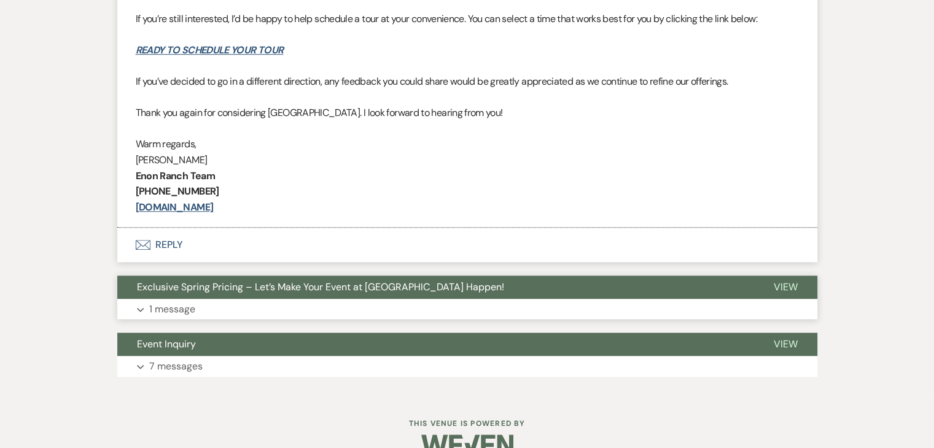
click at [567, 305] on button "Expand 1 message" at bounding box center [467, 309] width 700 height 21
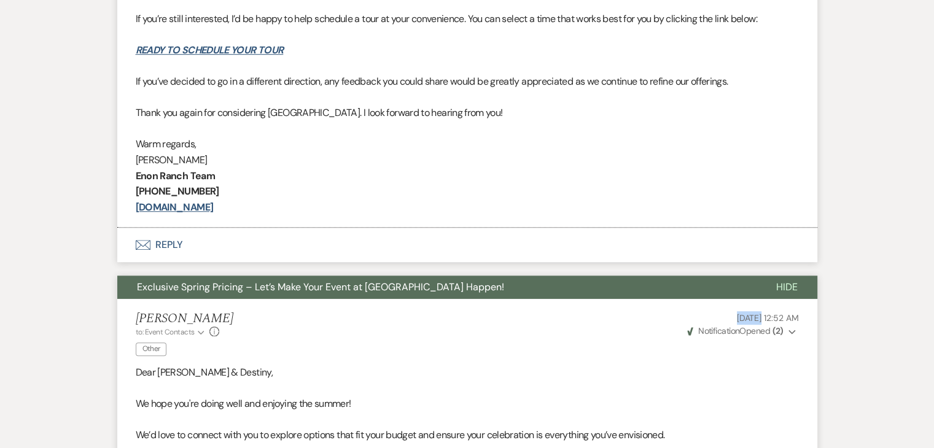
drag, startPoint x: 697, startPoint y: 312, endPoint x: 736, endPoint y: 317, distance: 39.1
click at [736, 317] on p "Sep 09, 2025, 12:52 AM" at bounding box center [742, 318] width 114 height 14
copy span "[DATE]"
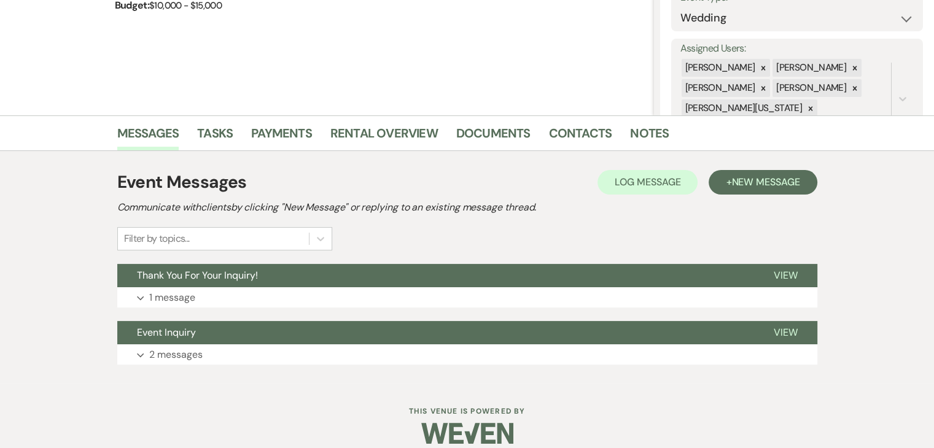
scroll to position [206, 0]
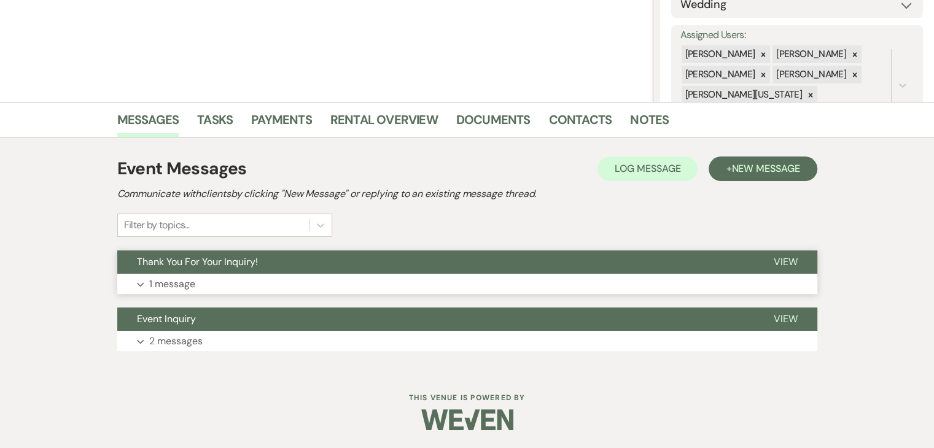
click at [245, 268] on button "Thank You For Your Inquiry!" at bounding box center [435, 262] width 637 height 23
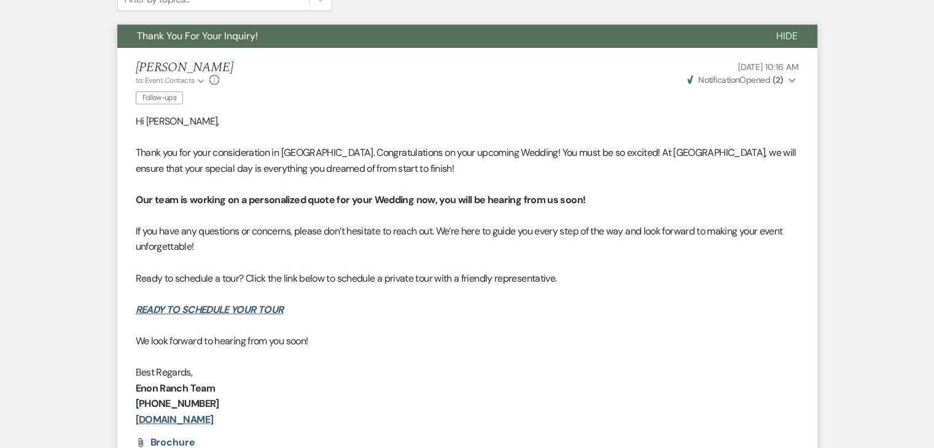
scroll to position [427, 0]
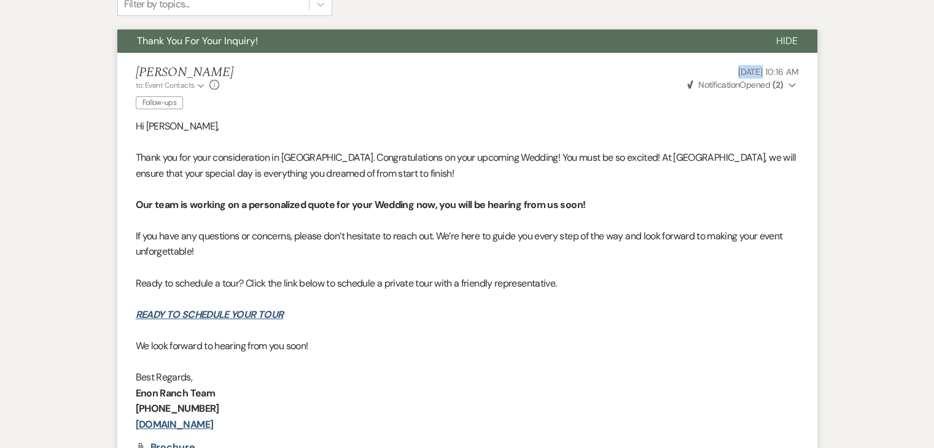
drag, startPoint x: 703, startPoint y: 70, endPoint x: 737, endPoint y: 72, distance: 34.4
click at [737, 72] on p "[DATE] 10:16 AM" at bounding box center [742, 72] width 114 height 14
copy span "[DATE]"
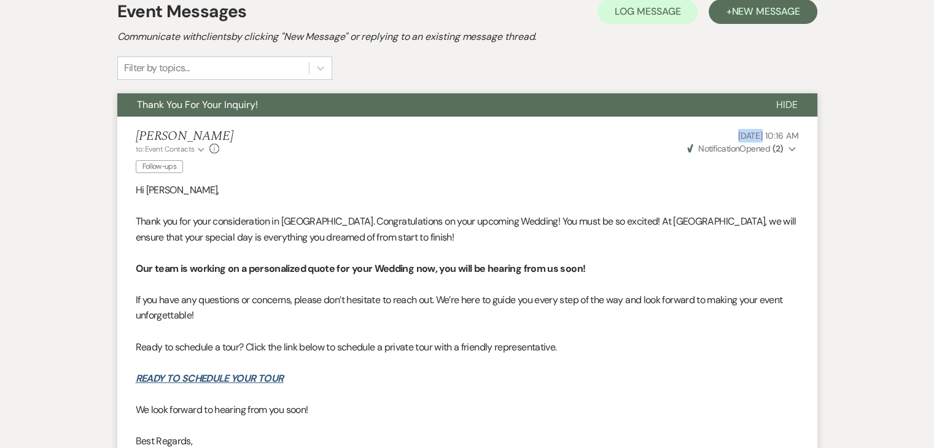
scroll to position [363, 0]
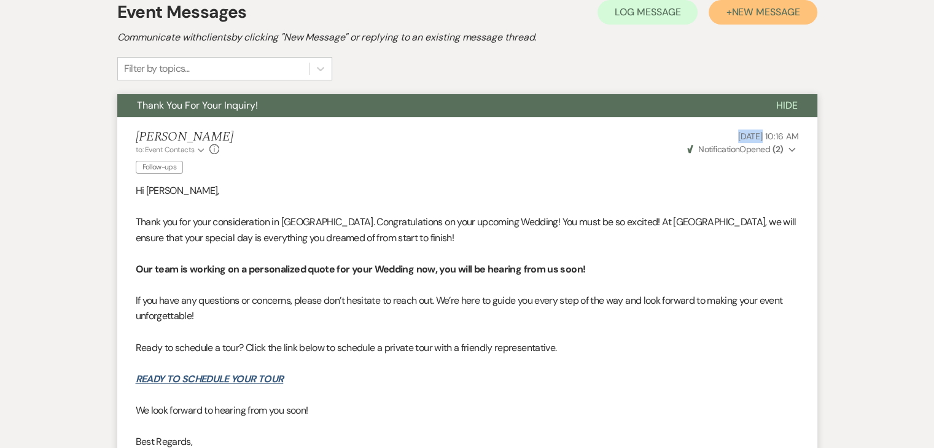
click at [757, 20] on button "+ New Message" at bounding box center [763, 12] width 108 height 25
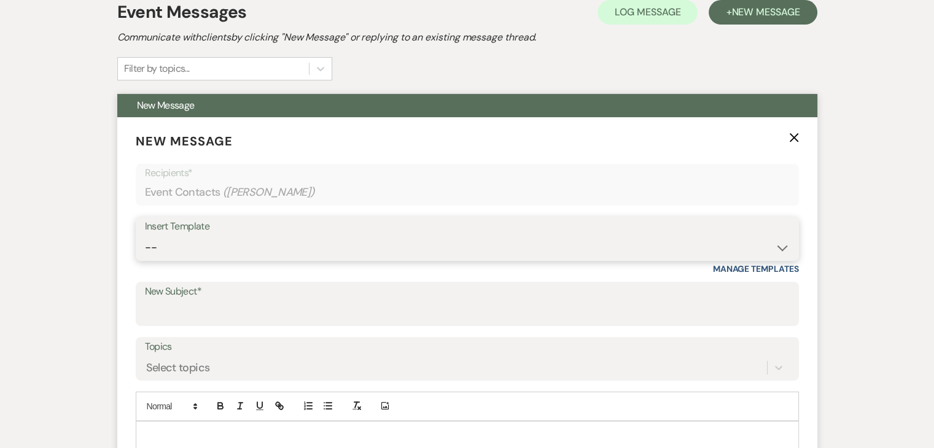
click at [771, 246] on select "-- Inquiry Follow Up Email #2 Contract Sending Template Payment Template Rental…" at bounding box center [467, 248] width 645 height 24
select select "4434"
click at [145, 236] on select "-- Inquiry Follow Up Email #2 Contract Sending Template Payment Template Rental…" at bounding box center [467, 248] width 645 height 24
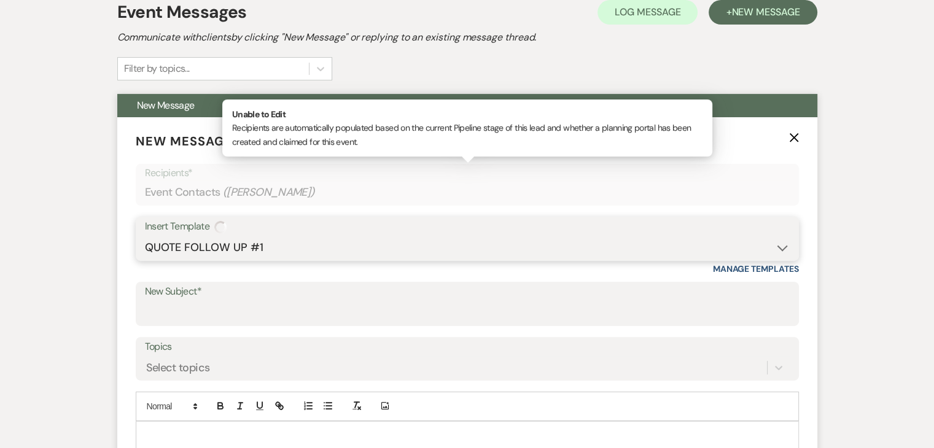
type input "Enon Ranch Quote Follow up"
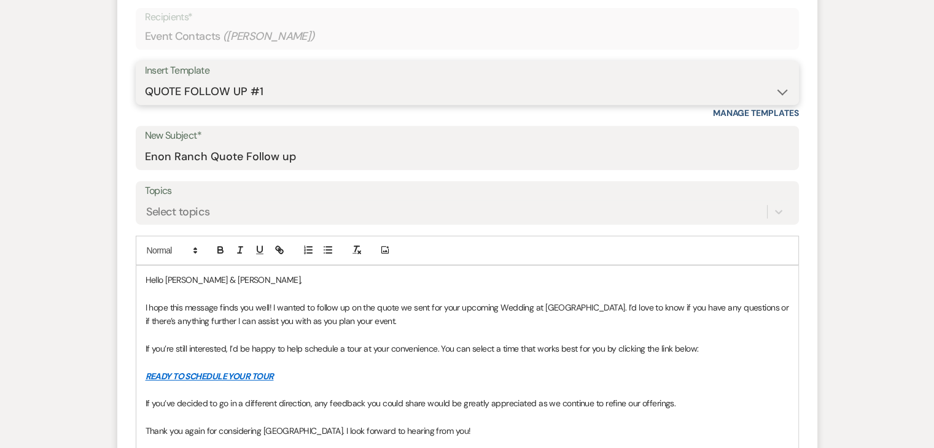
scroll to position [464, 0]
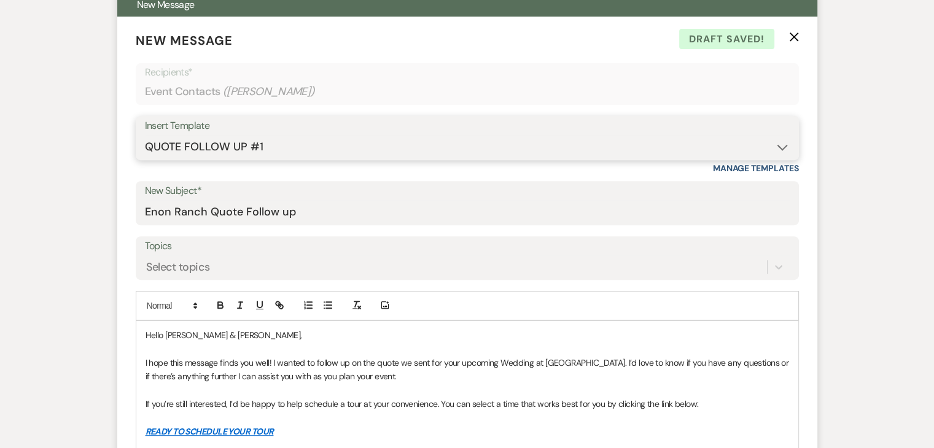
click at [777, 145] on select "-- Inquiry Follow Up Email #2 Contract Sending Template Payment Template Rental…" at bounding box center [467, 147] width 645 height 24
select select "4603"
click at [145, 135] on select "-- Inquiry Follow Up Email #2 Contract Sending Template Payment Template Rental…" at bounding box center [467, 147] width 645 height 24
type input "Checking In – Any Assistance Needed for Your Event?"
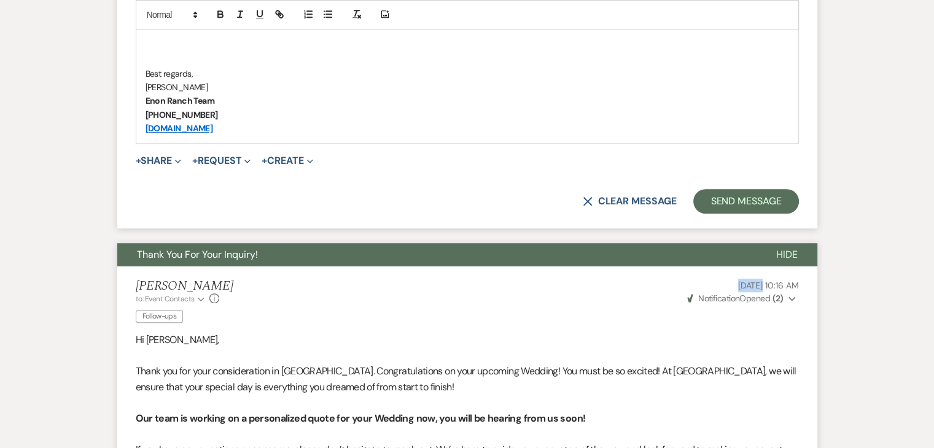
scroll to position [1318, 0]
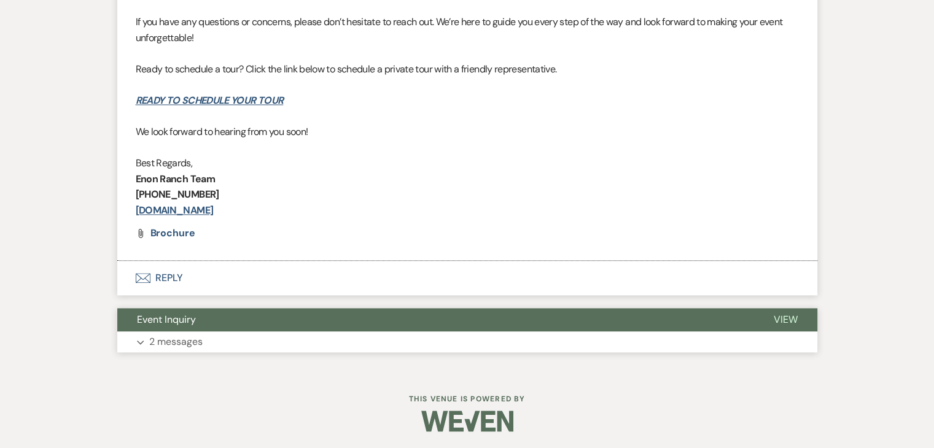
click at [547, 333] on button "Expand 2 messages" at bounding box center [467, 342] width 700 height 21
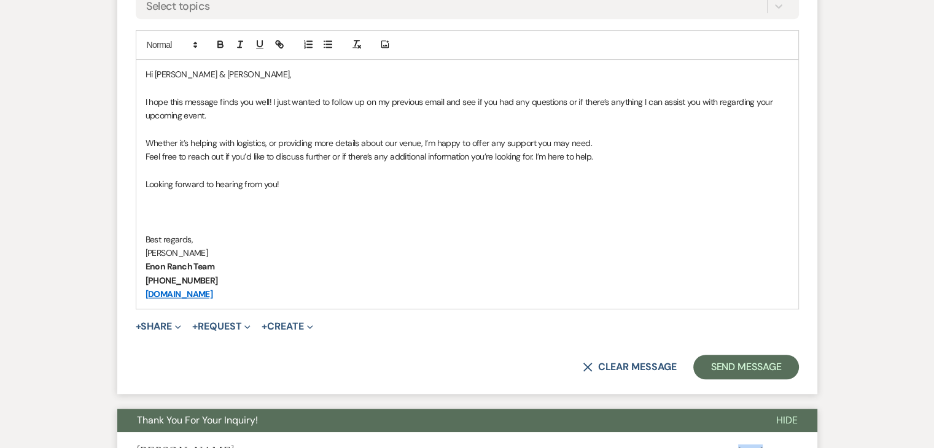
scroll to position [725, 0]
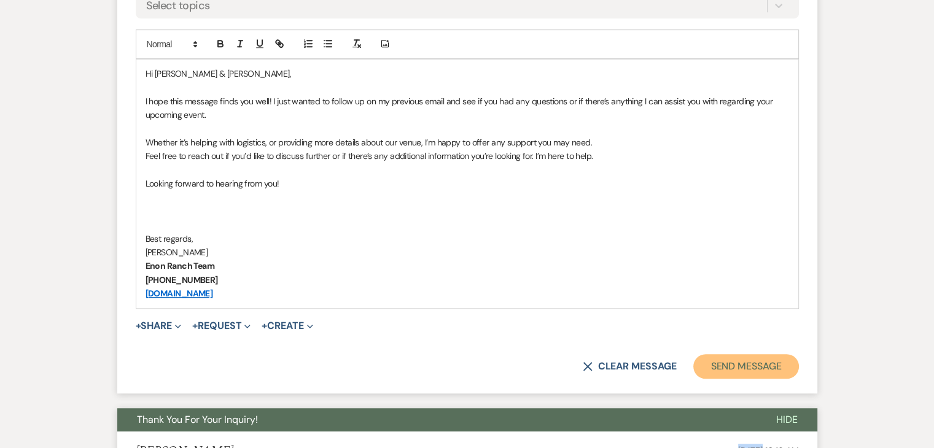
click at [712, 364] on button "Send Message" at bounding box center [745, 366] width 105 height 25
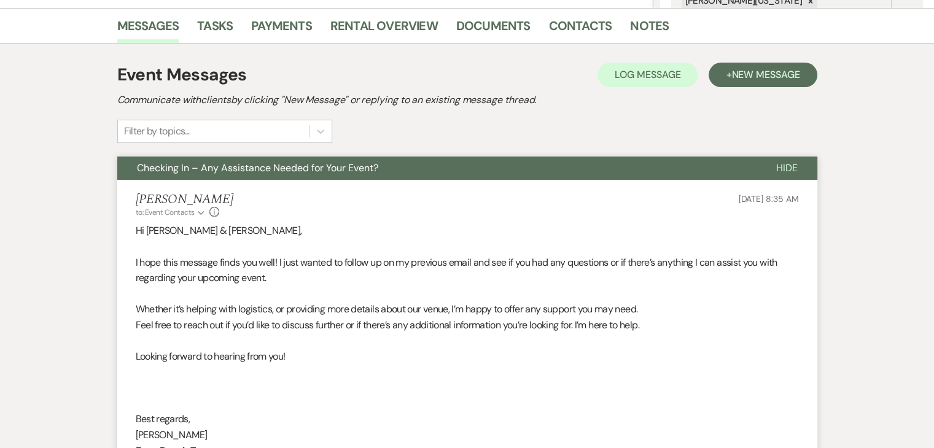
scroll to position [305, 0]
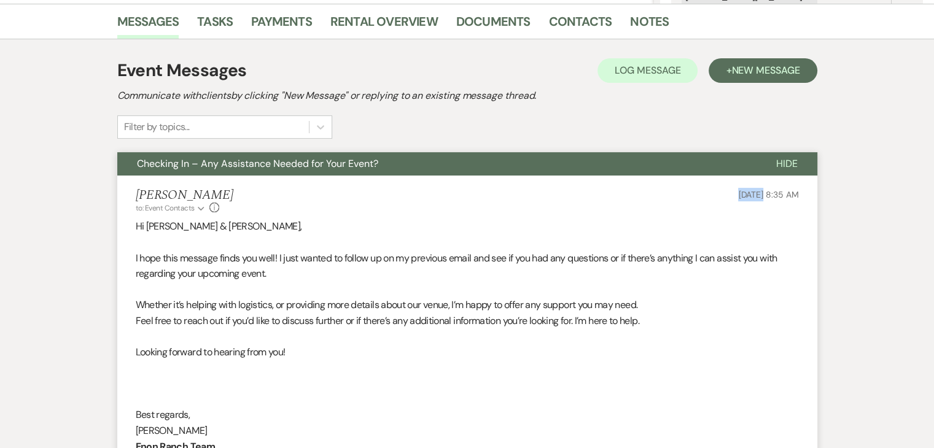
drag, startPoint x: 707, startPoint y: 195, endPoint x: 739, endPoint y: 184, distance: 33.2
click at [739, 184] on li "Irene Ogang to: Event Contacts Expand Info Sep 21, 2025, 8:35 AM Hi Pablo & Edi…" at bounding box center [467, 338] width 700 height 324
copy span "Sep 21"
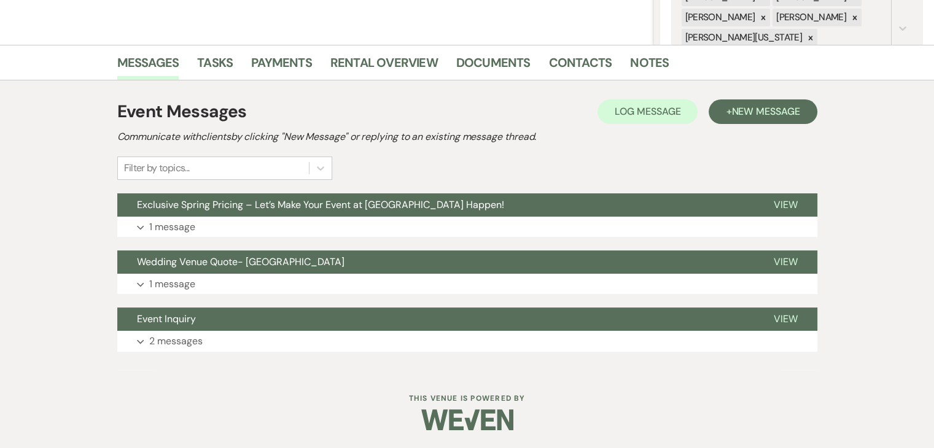
scroll to position [263, 0]
click at [194, 343] on p "2 messages" at bounding box center [175, 342] width 53 height 16
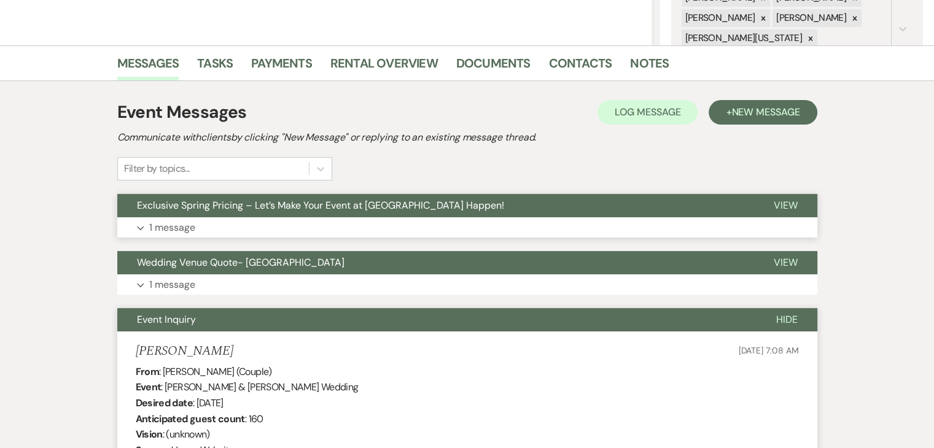
click at [208, 229] on button "Expand 1 message" at bounding box center [467, 227] width 700 height 21
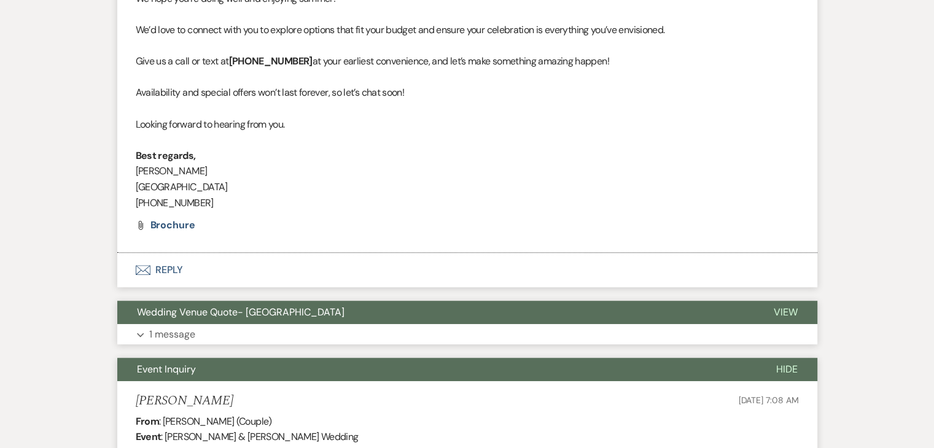
scroll to position [631, 0]
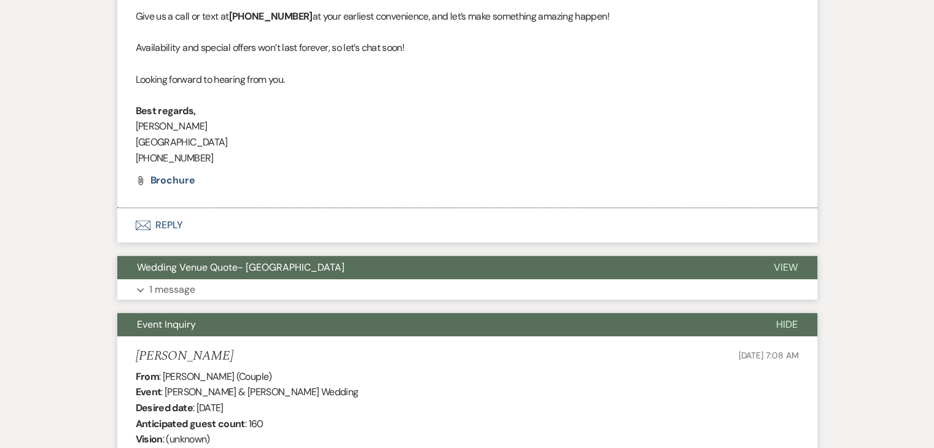
click at [436, 279] on button "Expand 1 message" at bounding box center [467, 289] width 700 height 21
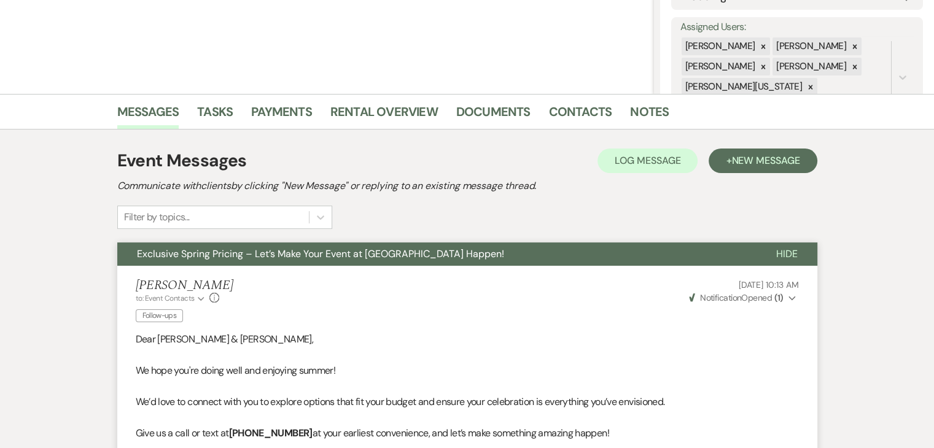
scroll to position [201, 0]
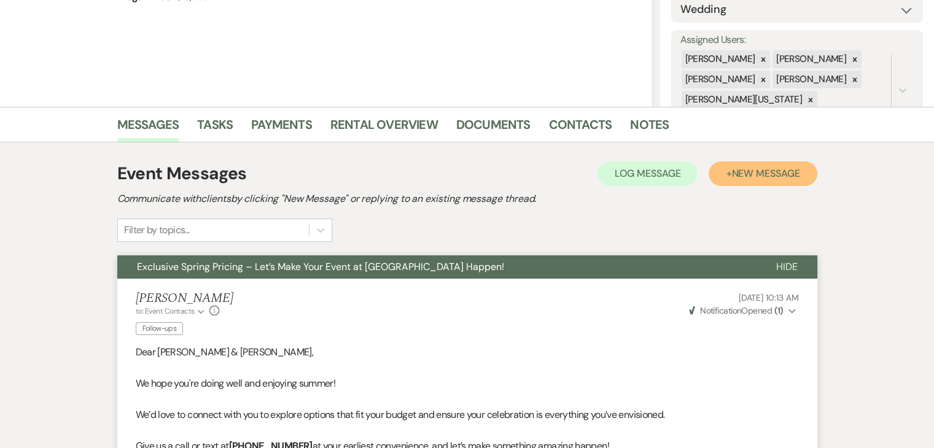
click at [732, 167] on span "New Message" at bounding box center [765, 173] width 68 height 13
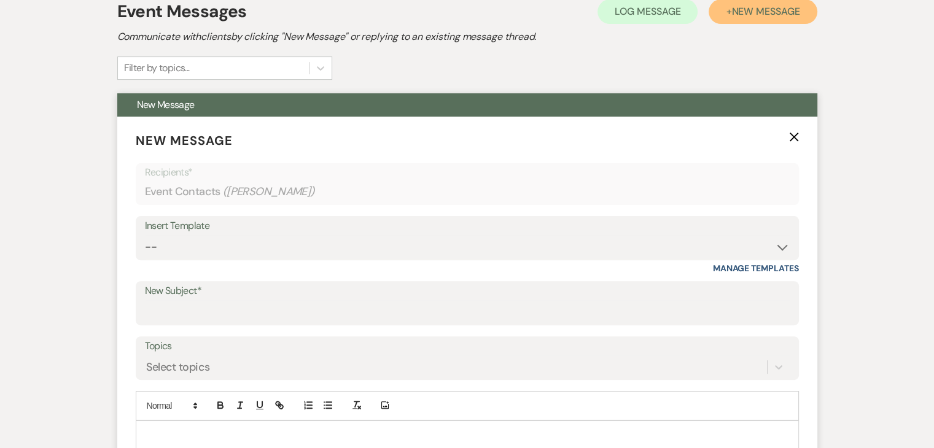
scroll to position [386, 0]
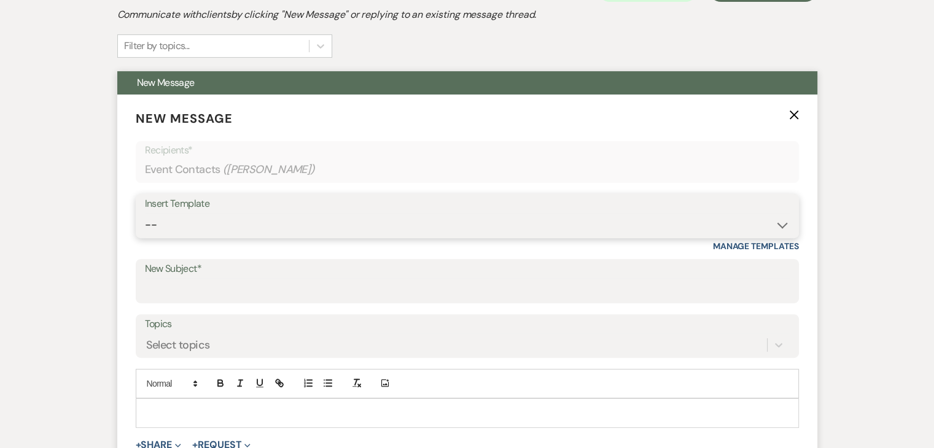
click at [777, 223] on select "-- Inquiry Follow Up Email #2 Contract Sending Template Payment Template Rental…" at bounding box center [467, 225] width 645 height 24
click at [781, 225] on select "-- Inquiry Follow Up Email #2 Contract Sending Template Payment Template Rental…" at bounding box center [467, 225] width 645 height 24
select select "4603"
click at [145, 213] on select "-- Inquiry Follow Up Email #2 Contract Sending Template Payment Template Rental…" at bounding box center [467, 225] width 645 height 24
type input "Checking In – Any Assistance Needed for Your Event?"
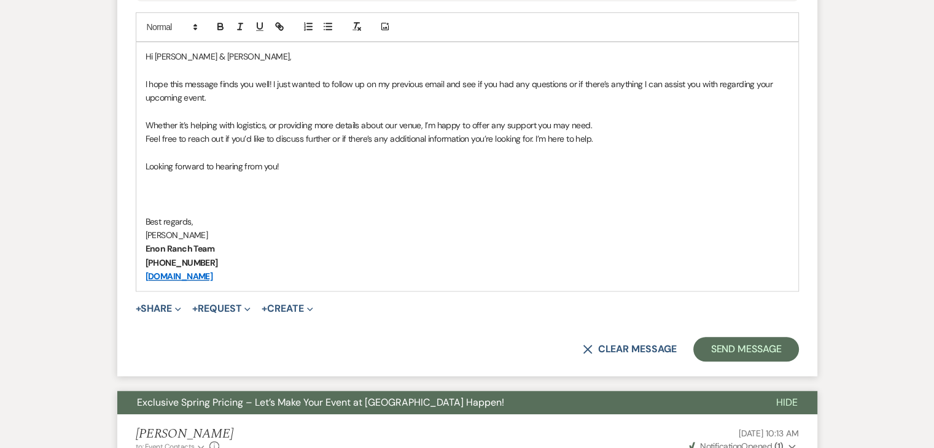
scroll to position [769, 0]
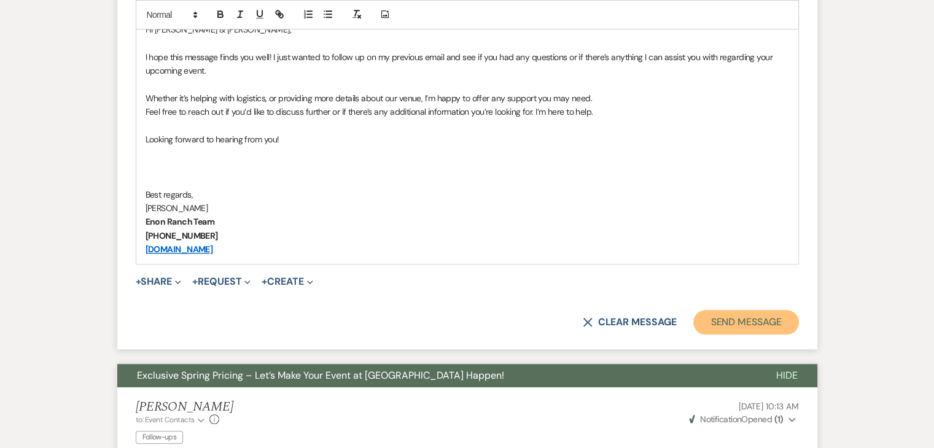
click at [732, 317] on button "Send Message" at bounding box center [745, 322] width 105 height 25
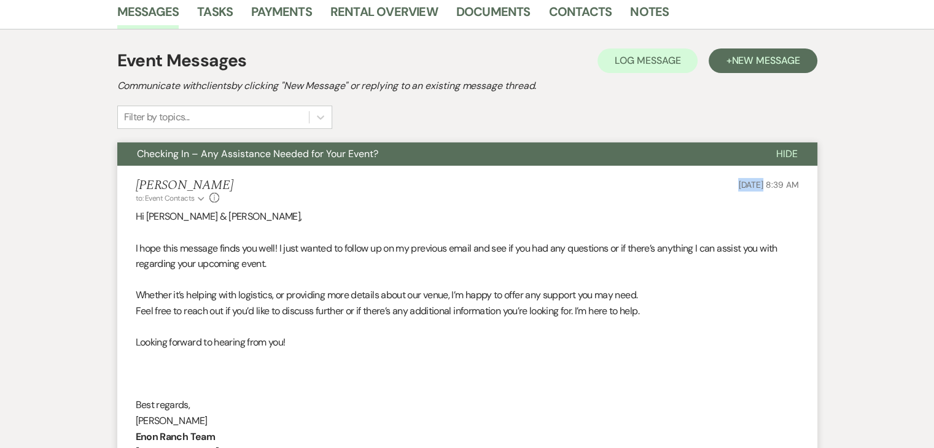
drag, startPoint x: 713, startPoint y: 185, endPoint x: 739, endPoint y: 185, distance: 25.8
click at [739, 185] on div "Irene Ogang to: Event Contacts Expand Info Sep 21, 2025, 8:39 AM" at bounding box center [467, 191] width 663 height 26
copy span "Sep 21"
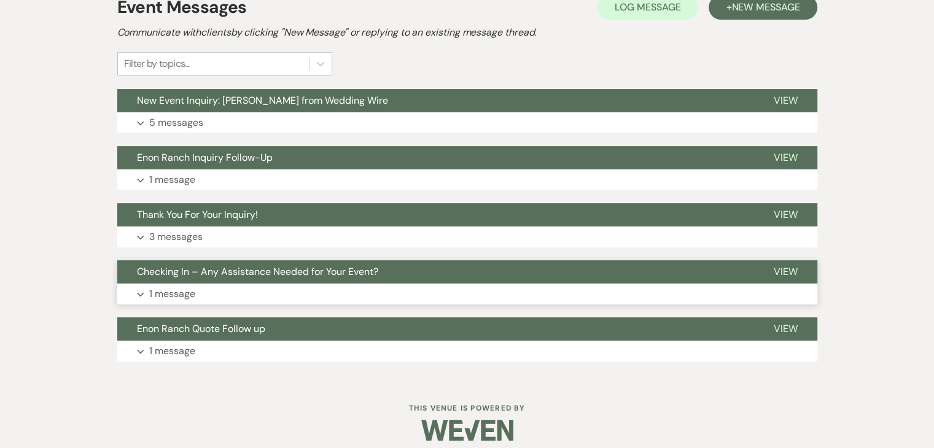
scroll to position [378, 0]
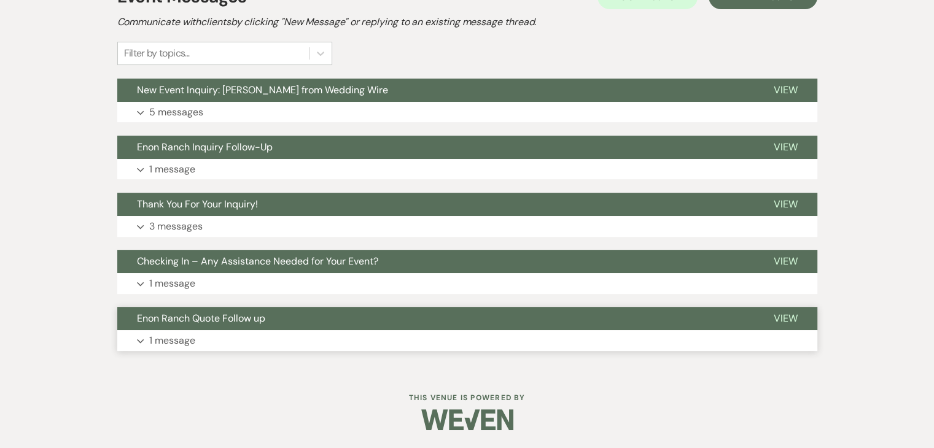
click at [236, 335] on button "Expand 1 message" at bounding box center [467, 340] width 700 height 21
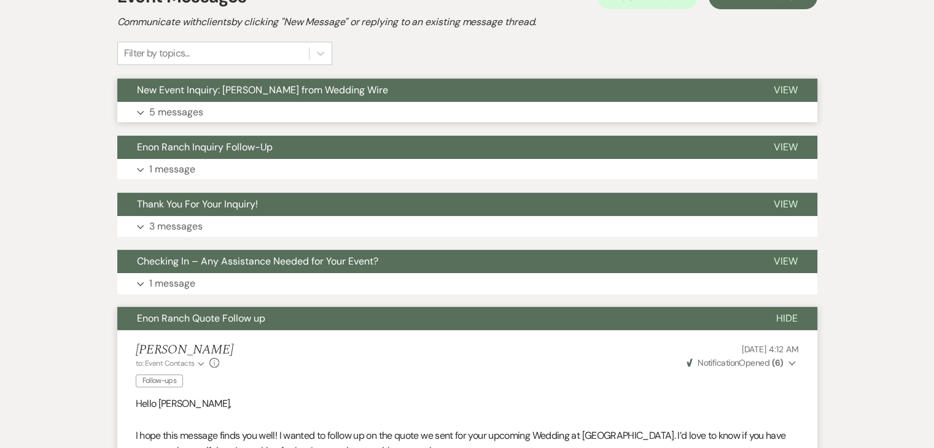
click at [312, 113] on button "Expand 5 messages" at bounding box center [467, 112] width 700 height 21
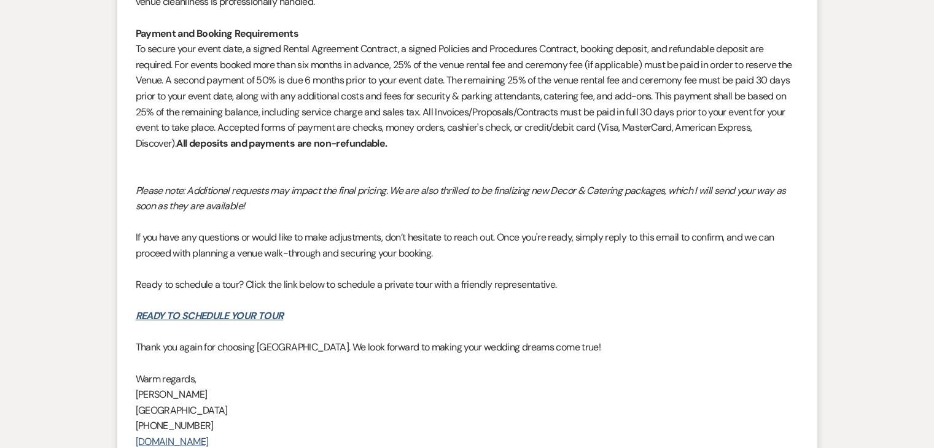
scroll to position [3633, 0]
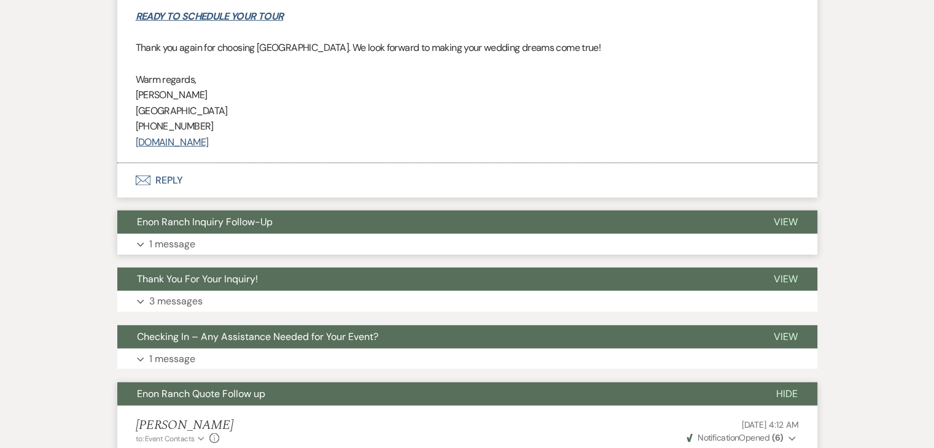
click at [354, 234] on button "Expand 1 message" at bounding box center [467, 244] width 700 height 21
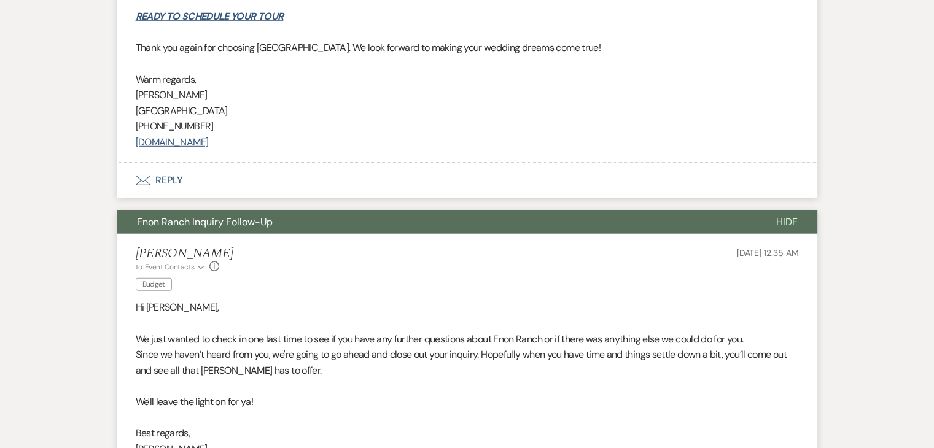
click at [354, 234] on li "Marissa Alferez to: Event Contacts Expand Info Budget Sep 09, 2025, 12:35 AM Hi…" at bounding box center [467, 375] width 700 height 283
click at [357, 223] on button "Enon Ranch Inquiry Follow-Up" at bounding box center [436, 222] width 639 height 23
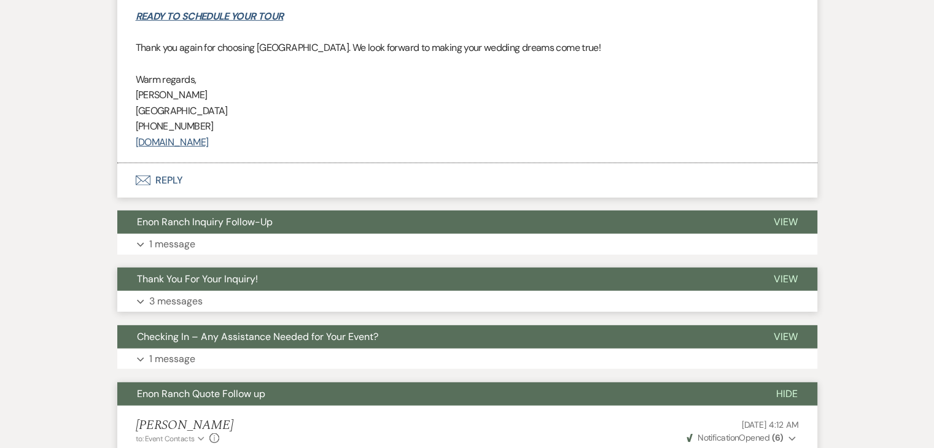
click at [376, 302] on button "Expand 3 messages" at bounding box center [467, 301] width 700 height 21
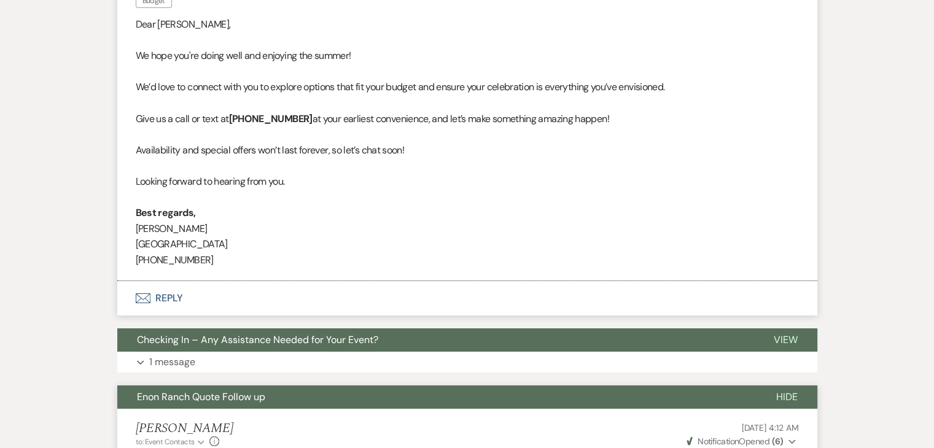
scroll to position [4493, 0]
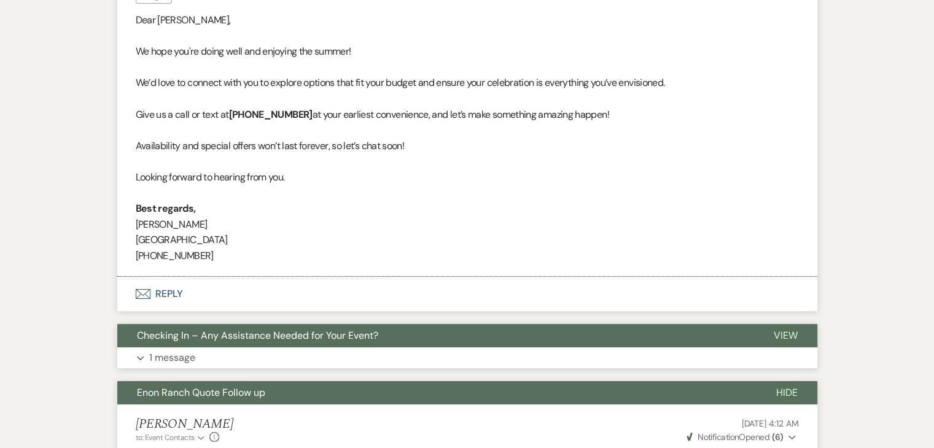
click at [371, 341] on button "Checking In – Any Assistance Needed for Your Event?" at bounding box center [435, 335] width 637 height 23
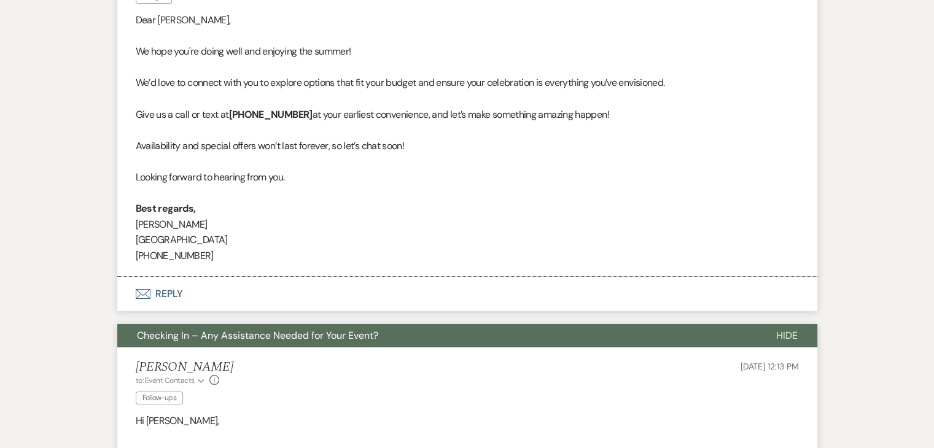
click at [371, 335] on span "Checking In – Any Assistance Needed for Your Event?" at bounding box center [257, 335] width 241 height 13
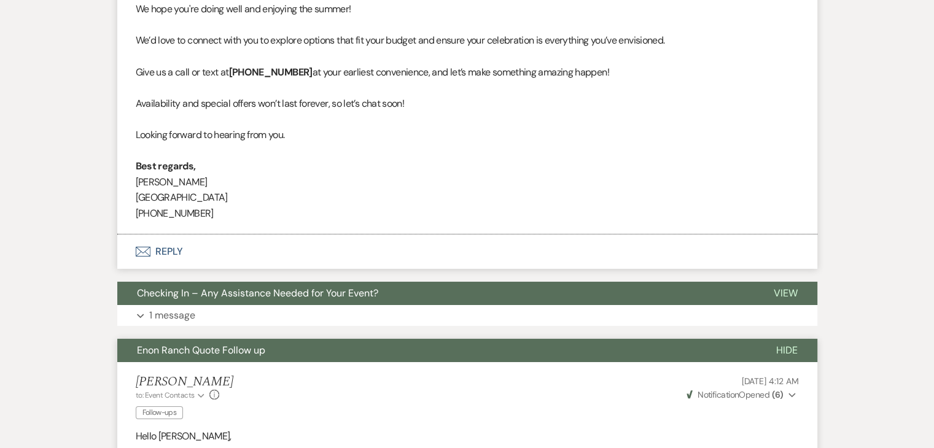
scroll to position [4677, 0]
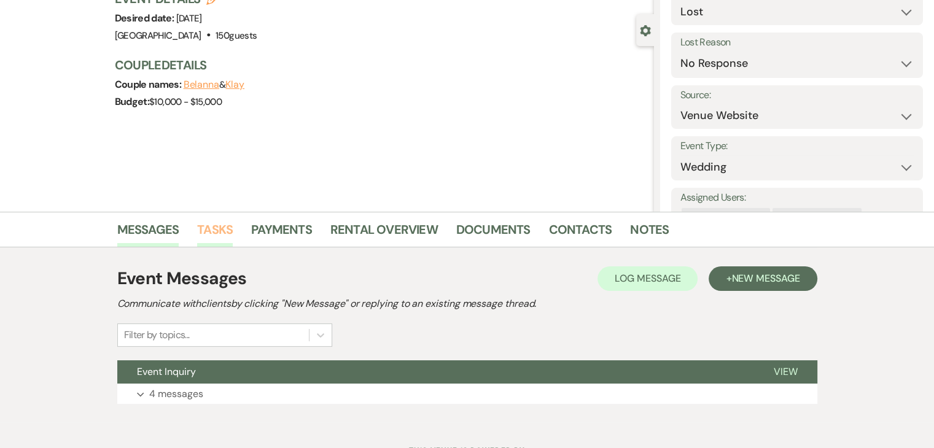
scroll to position [150, 0]
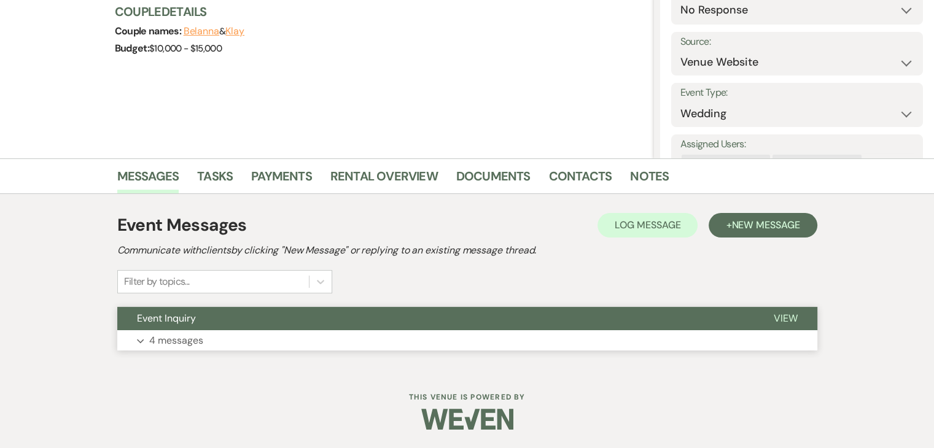
click at [198, 335] on p "4 messages" at bounding box center [176, 341] width 54 height 16
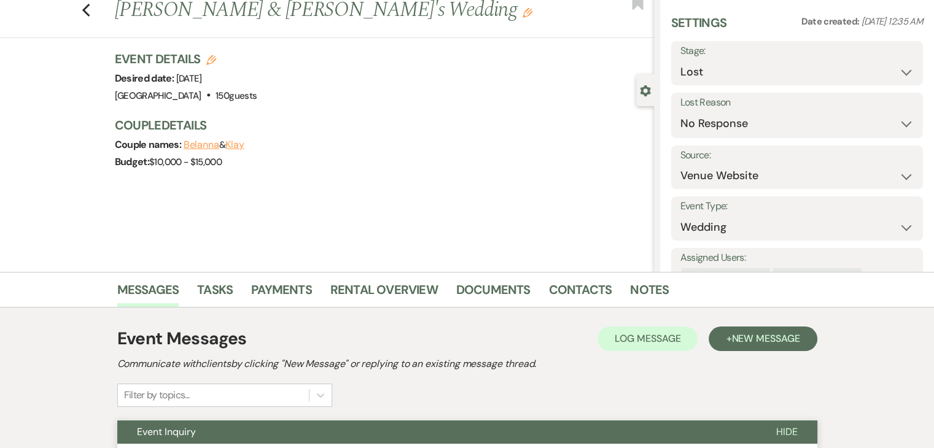
scroll to position [0, 0]
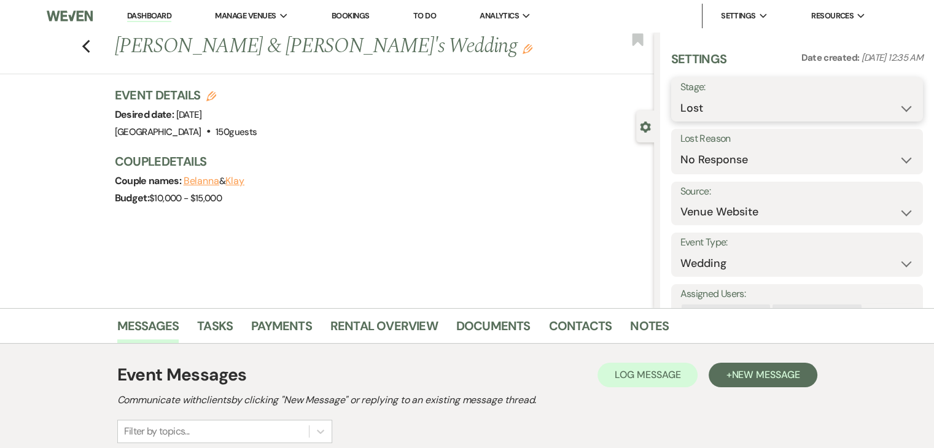
click at [758, 111] on select "Inquiry Follow Up Tour Requested Tour Confirmed Toured Proposal Sent Booked Lost" at bounding box center [796, 108] width 233 height 24
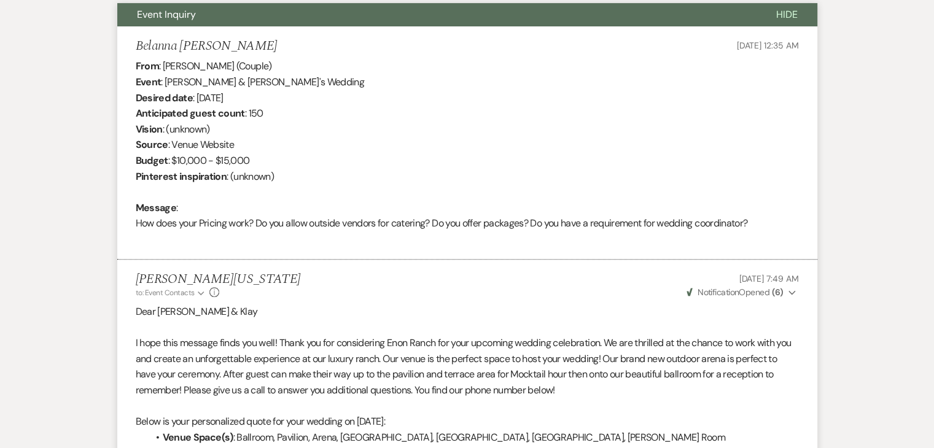
scroll to position [491, 0]
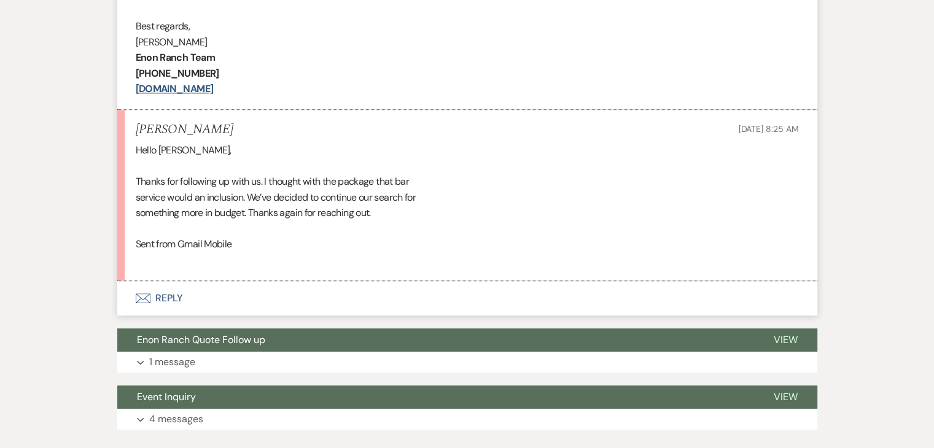
scroll to position [711, 0]
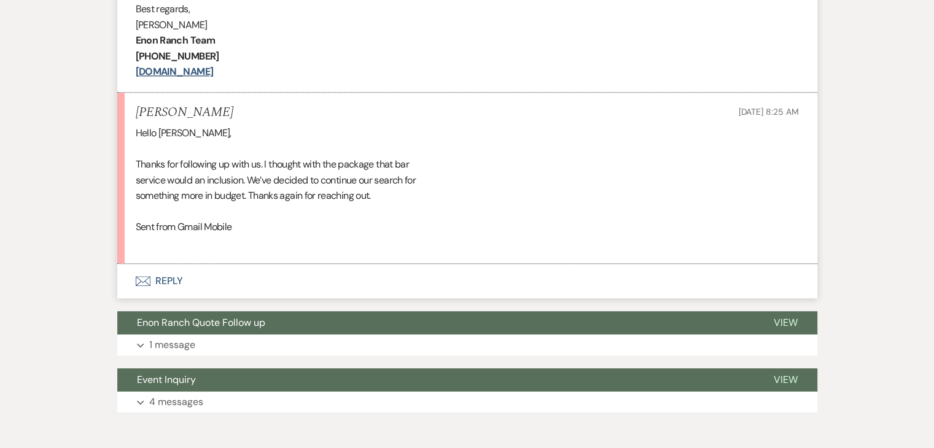
click at [270, 193] on div "Hello Irene, Thanks for following up with us. I thought with the package that b…" at bounding box center [467, 188] width 663 height 126
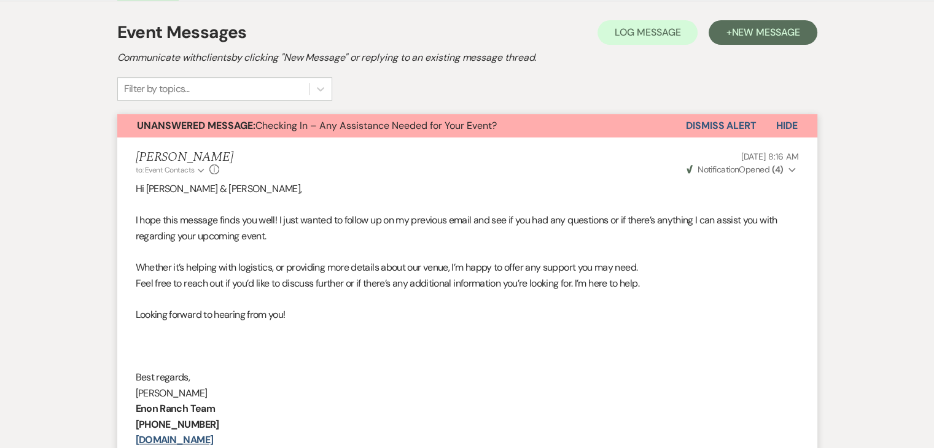
click at [418, 288] on p "Feel free to reach out if you’d like to discuss further or if there’s any addit…" at bounding box center [467, 284] width 663 height 16
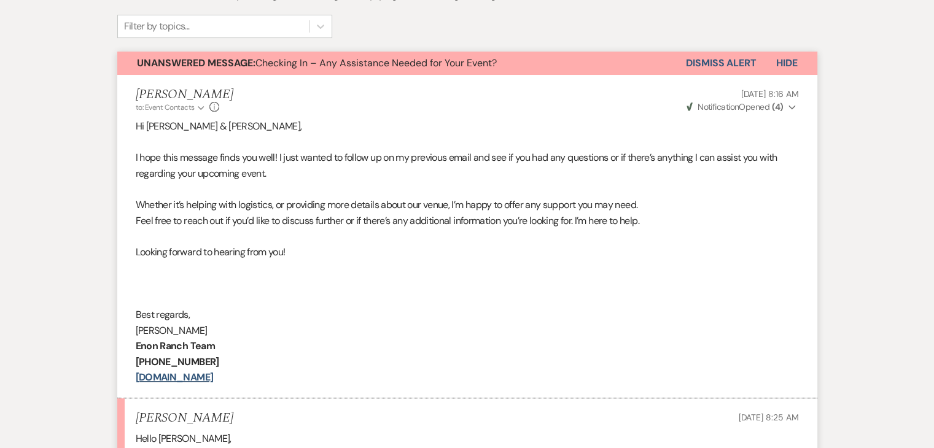
scroll to position [650, 0]
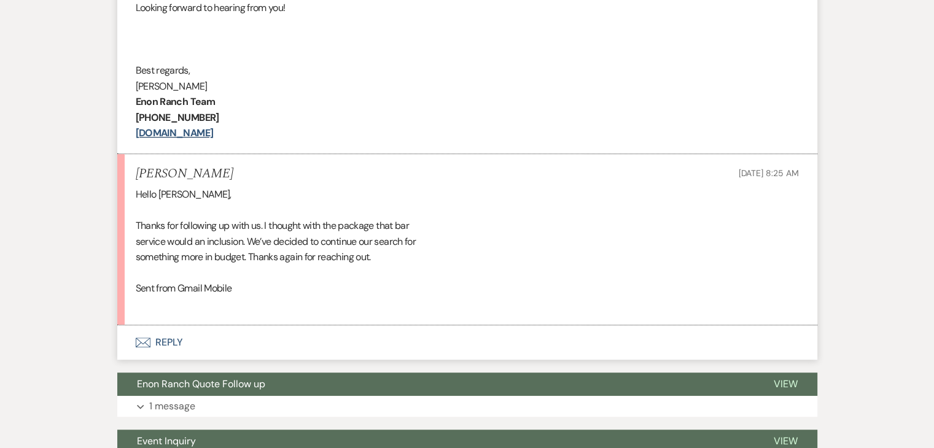
click at [535, 110] on p "[PHONE_NUMBER]" at bounding box center [467, 118] width 663 height 16
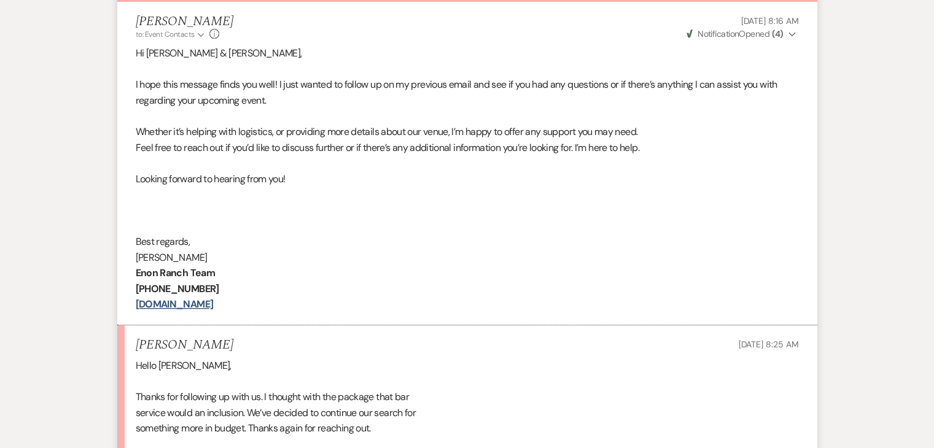
scroll to position [711, 0]
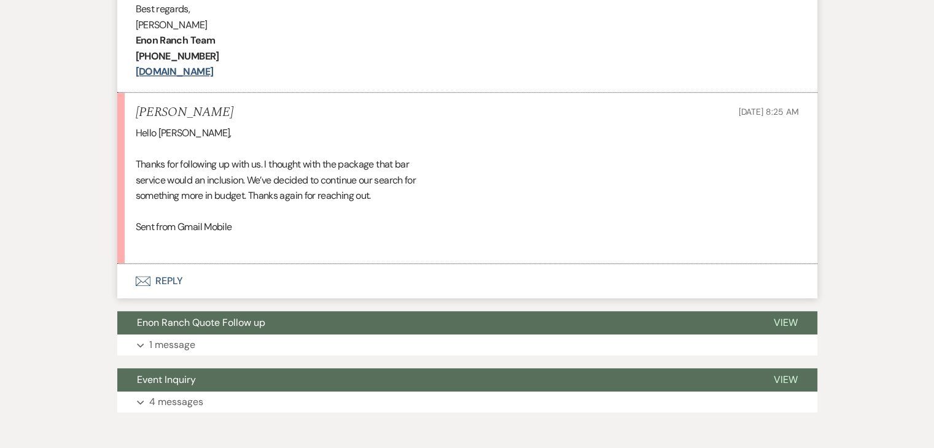
click at [195, 277] on button "Envelope Reply" at bounding box center [467, 281] width 700 height 34
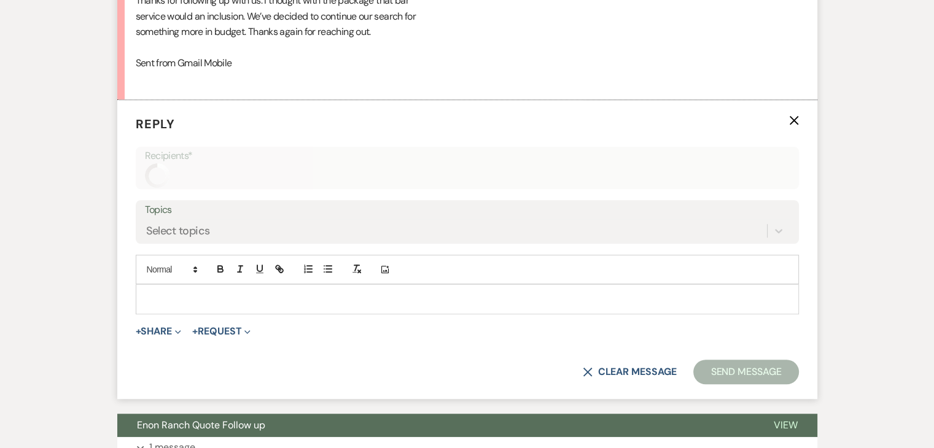
scroll to position [877, 0]
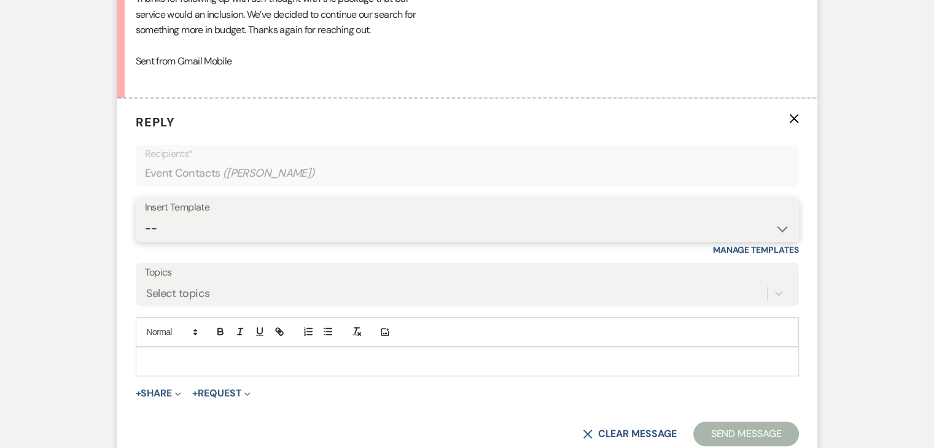
click at [247, 219] on select "-- Inquiry Follow Up Email #2 Contract Sending Template Payment Template Rental…" at bounding box center [467, 229] width 645 height 24
select select "1711"
click at [145, 217] on select "-- Inquiry Follow Up Email #2 Contract Sending Template Payment Template Rental…" at bounding box center [467, 229] width 645 height 24
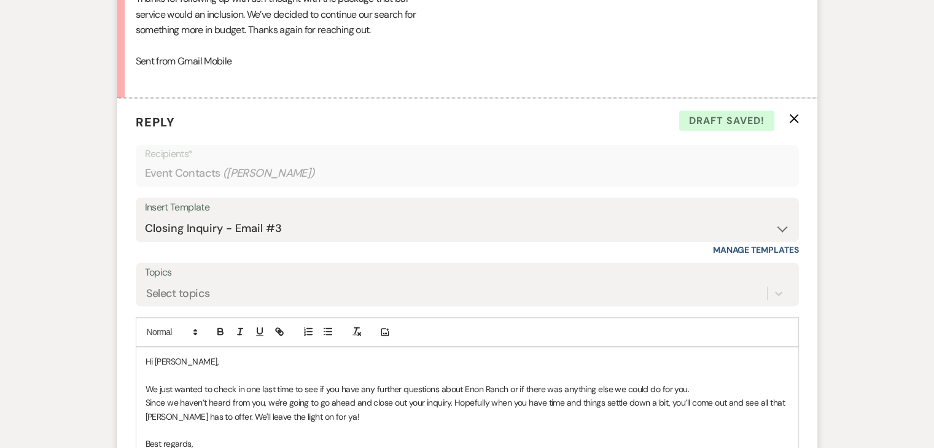
click at [795, 119] on use "button" at bounding box center [793, 118] width 9 height 9
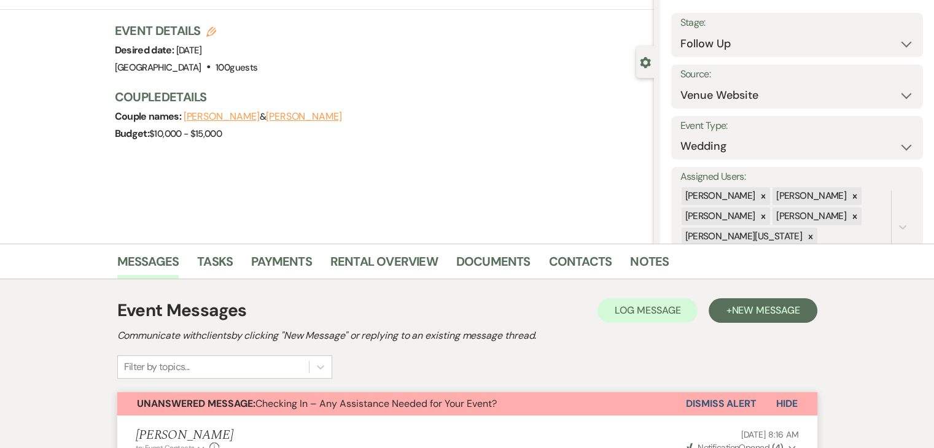
scroll to position [36, 0]
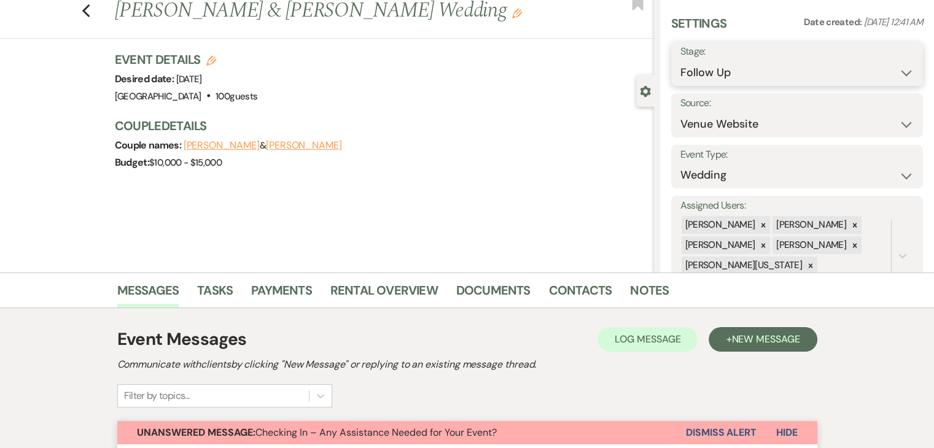
click at [776, 79] on select "Inquiry Follow Up Tour Requested Tour Confirmed Toured Proposal Sent Booked Lost" at bounding box center [796, 73] width 233 height 24
select select "8"
click at [680, 61] on select "Inquiry Follow Up Tour Requested Tour Confirmed Toured Proposal Sent Booked Lost" at bounding box center [796, 73] width 233 height 24
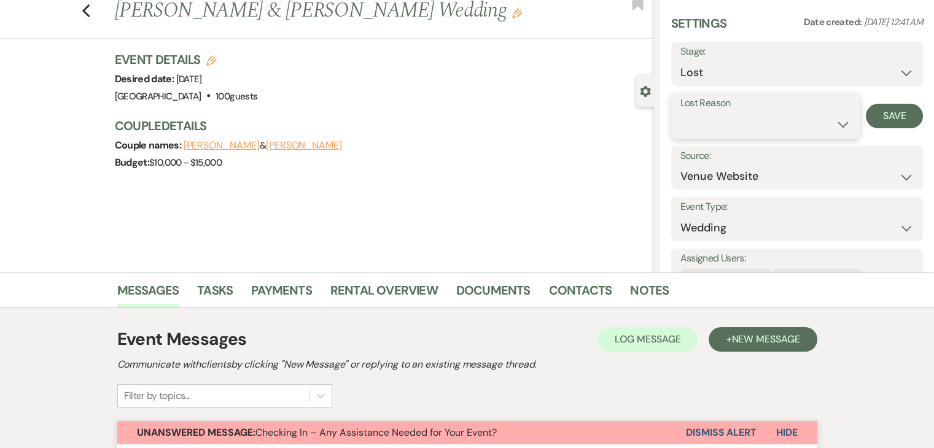
click at [810, 114] on select "Booked Elsewhere Budget Date Unavailable No Response Not a Good Match Capacity …" at bounding box center [765, 124] width 170 height 24
select select "7"
click at [680, 112] on select "Booked Elsewhere Budget Date Unavailable No Response Not a Good Match Capacity …" at bounding box center [765, 124] width 170 height 24
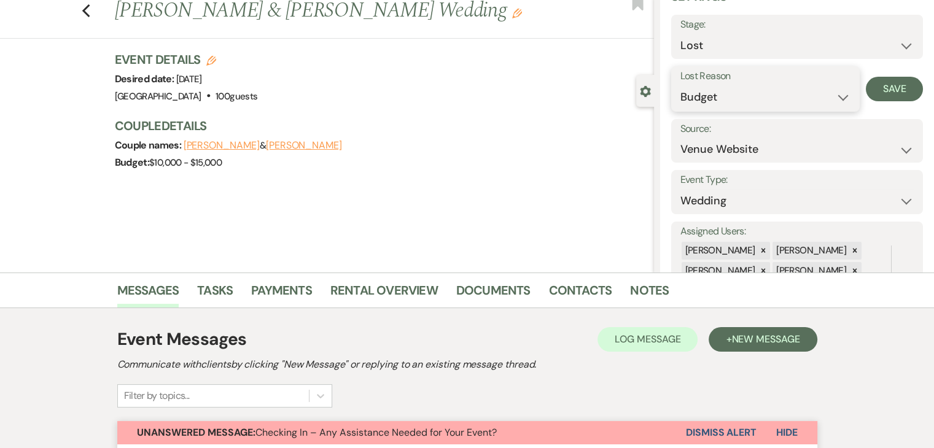
scroll to position [0, 0]
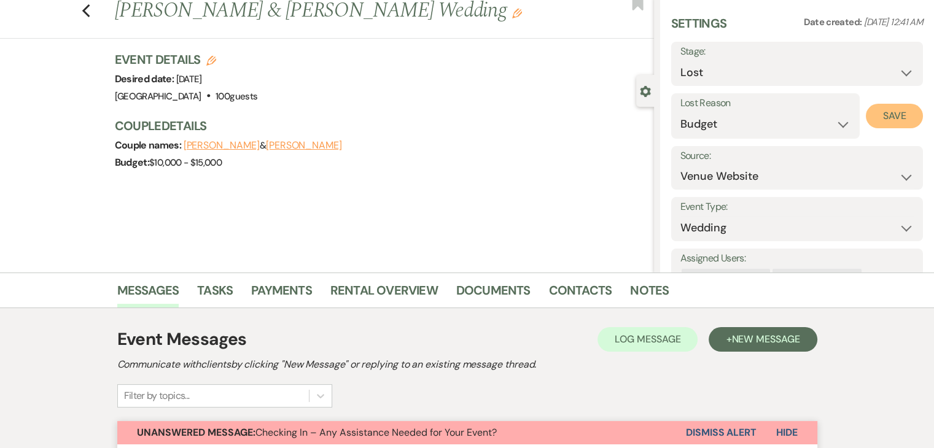
click at [899, 120] on button "Save" at bounding box center [894, 116] width 57 height 25
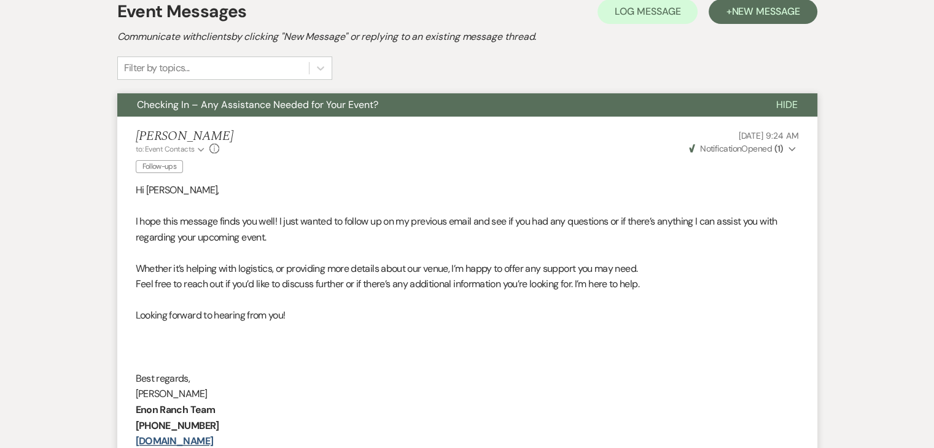
scroll to position [361, 0]
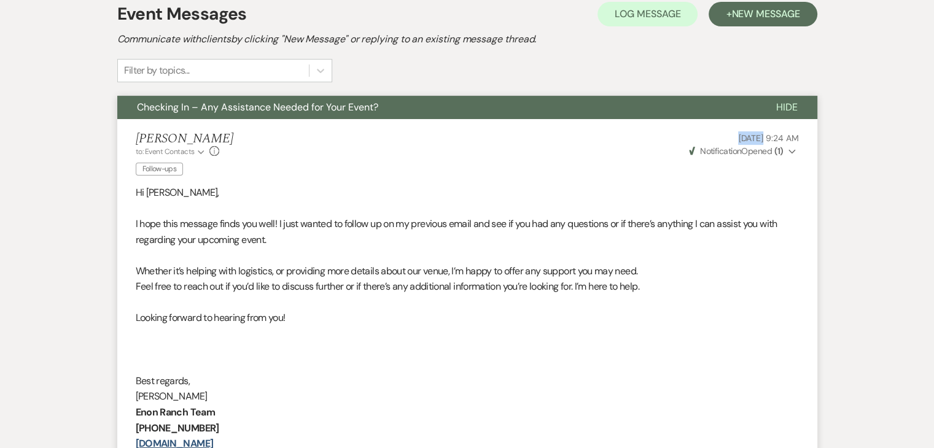
drag, startPoint x: 698, startPoint y: 139, endPoint x: 737, endPoint y: 140, distance: 39.3
click at [737, 140] on p "[DATE] 9:24 AM" at bounding box center [743, 138] width 112 height 14
copy span "[DATE]"
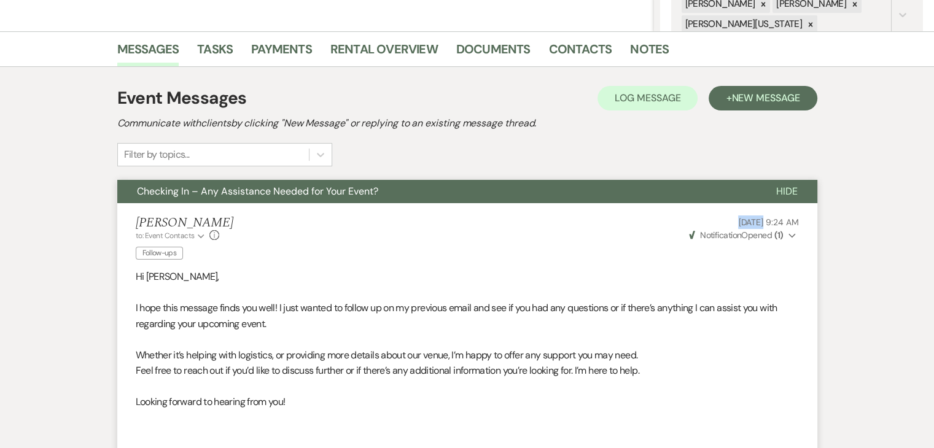
scroll to position [278, 0]
click at [726, 92] on button "+ New Message" at bounding box center [763, 97] width 108 height 25
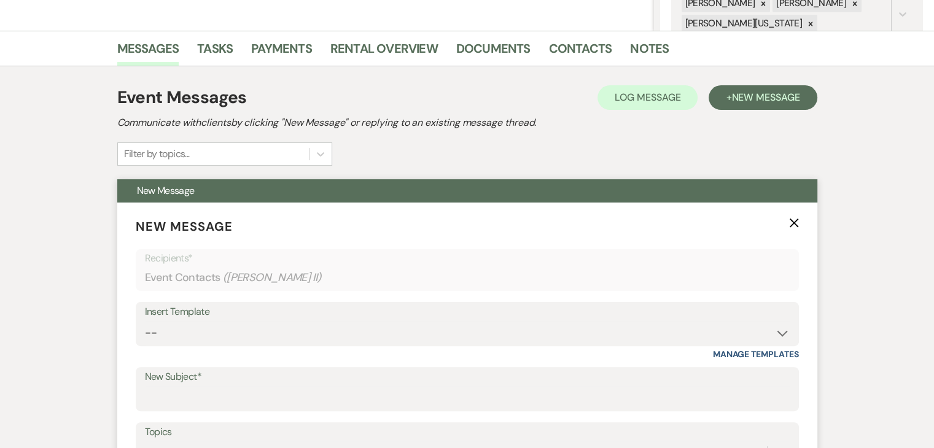
click at [715, 315] on div "Insert Template" at bounding box center [467, 312] width 645 height 18
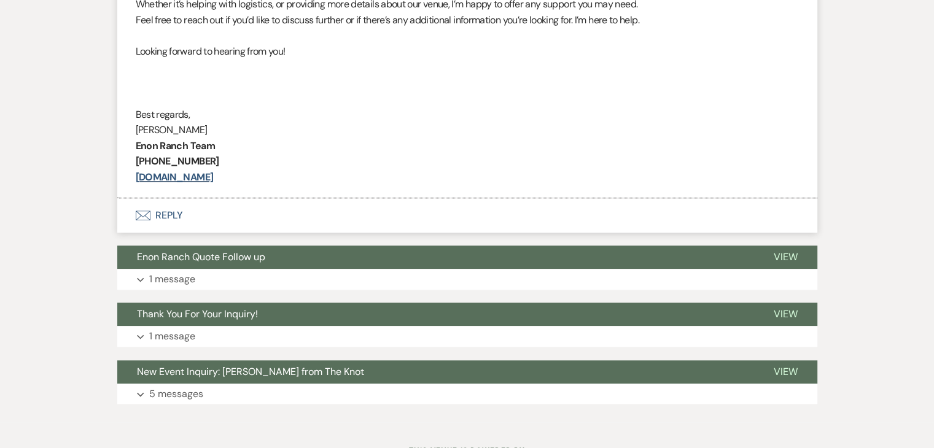
scroll to position [1085, 0]
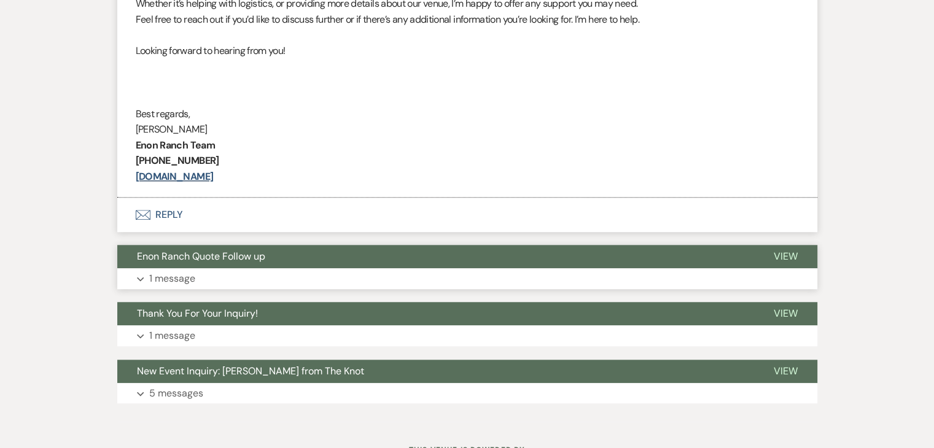
click at [732, 285] on button "Expand 1 message" at bounding box center [467, 278] width 700 height 21
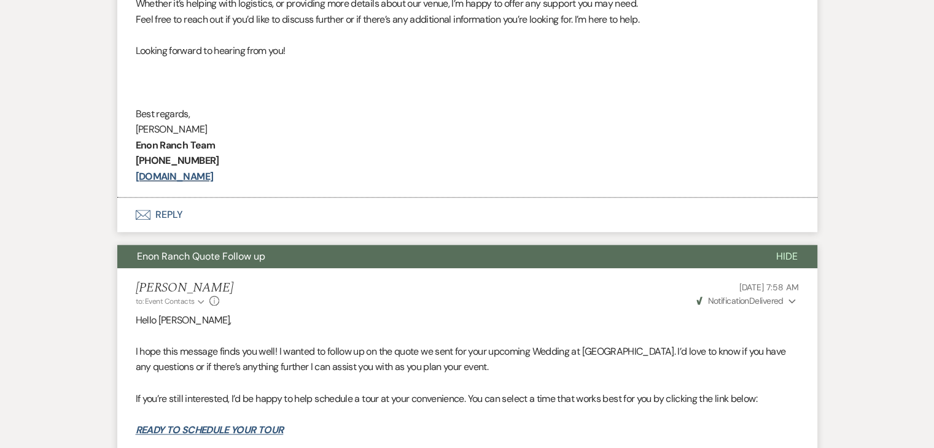
click at [704, 249] on button "Enon Ranch Quote Follow up" at bounding box center [436, 256] width 639 height 23
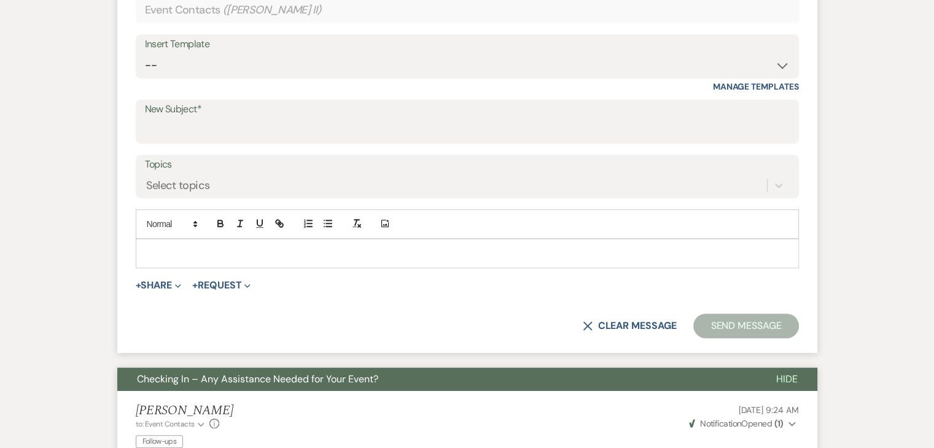
scroll to position [545, 0]
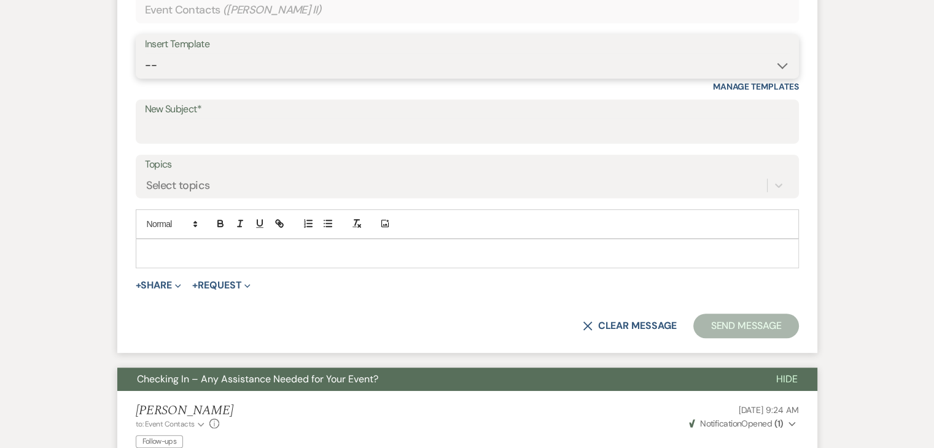
click at [779, 66] on select "-- Inquiry Follow Up Email #2 Contract Sending Template Payment Template Rental…" at bounding box center [467, 65] width 645 height 24
select select "1711"
click at [145, 53] on select "-- Inquiry Follow Up Email #2 Contract Sending Template Payment Template Rental…" at bounding box center [467, 65] width 645 height 24
type input "Enon Ranch Inquiry Follow-Up"
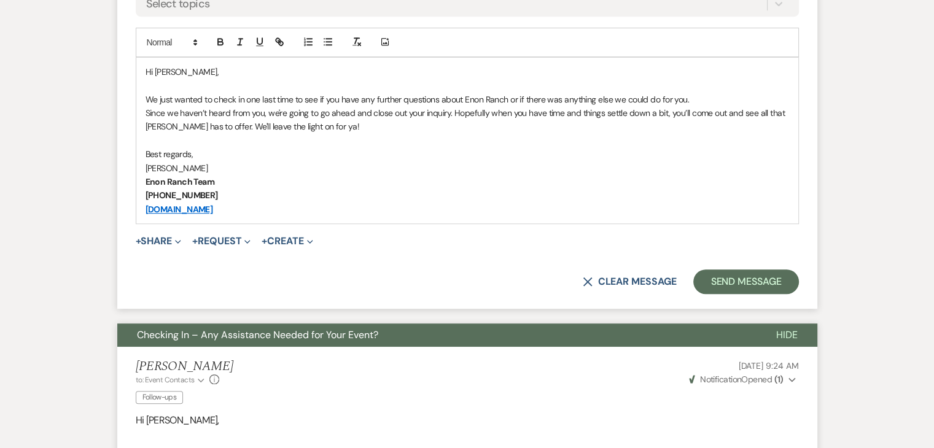
scroll to position [726, 0]
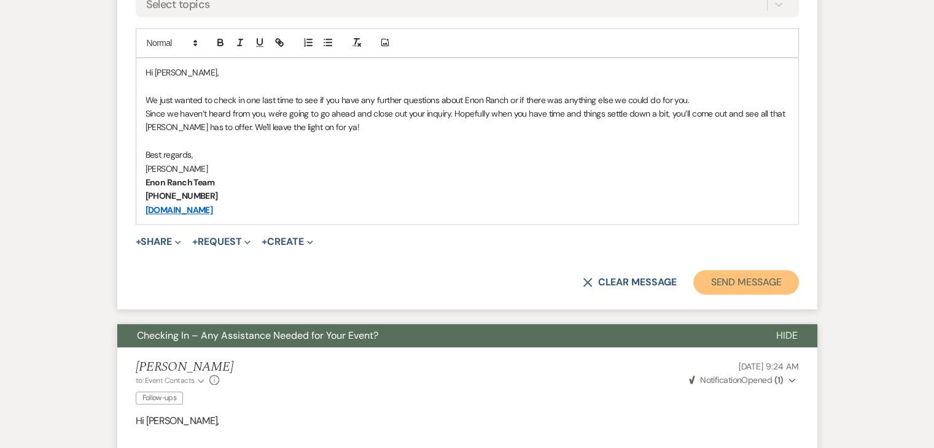
click at [739, 279] on button "Send Message" at bounding box center [745, 282] width 105 height 25
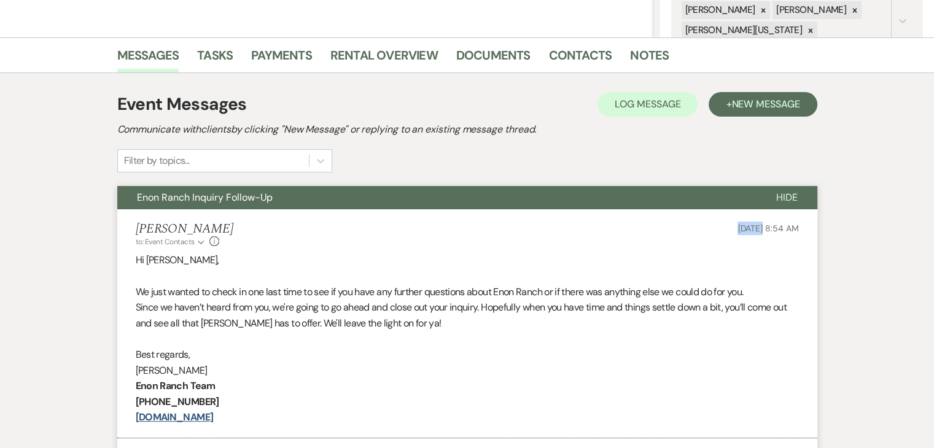
drag, startPoint x: 705, startPoint y: 236, endPoint x: 738, endPoint y: 222, distance: 35.8
click at [738, 222] on div "Irene Ogang to: Event Contacts Expand Info Sep 21, 2025, 8:54 AM" at bounding box center [467, 235] width 663 height 26
copy span "[DATE]"
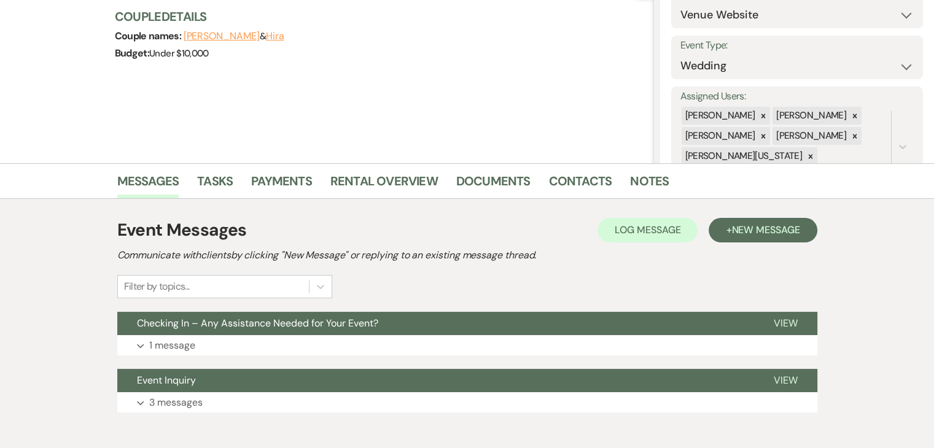
scroll to position [206, 0]
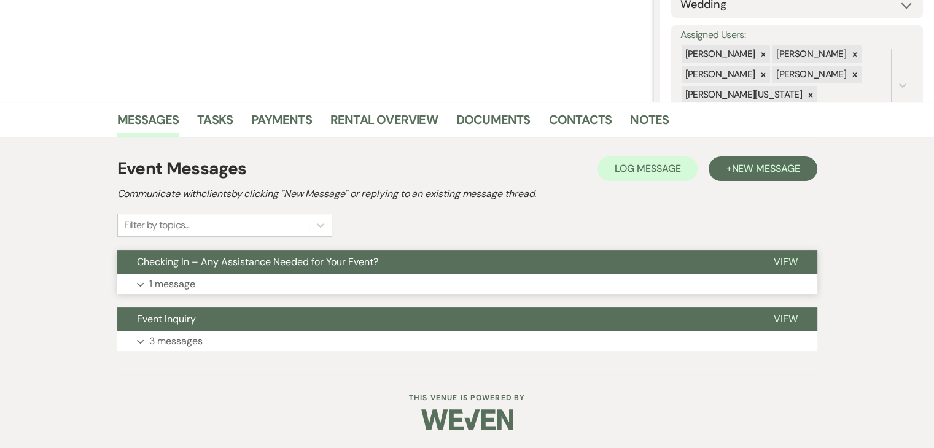
click at [265, 276] on button "Expand 1 message" at bounding box center [467, 284] width 700 height 21
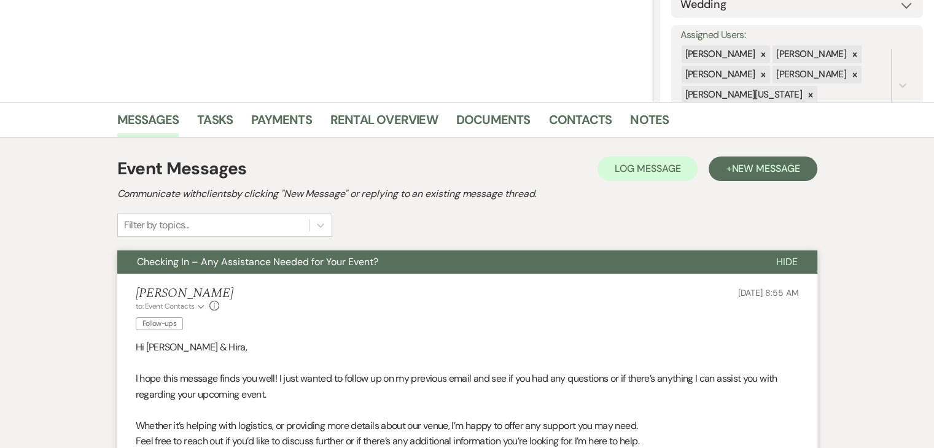
click at [271, 268] on button "Checking In – Any Assistance Needed for Your Event?" at bounding box center [436, 262] width 639 height 23
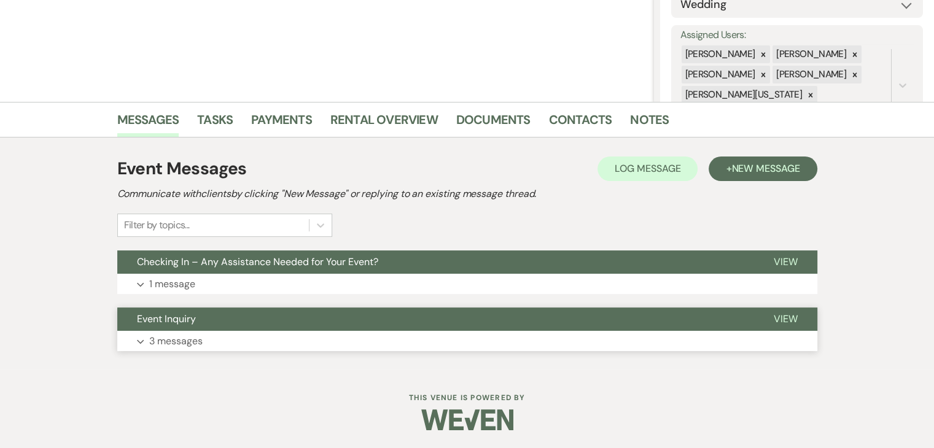
click at [265, 333] on button "Expand 3 messages" at bounding box center [467, 341] width 700 height 21
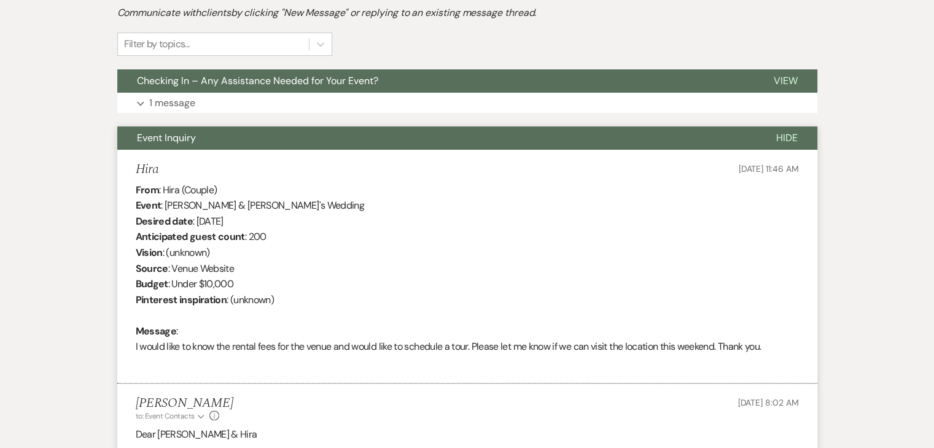
scroll to position [391, 0]
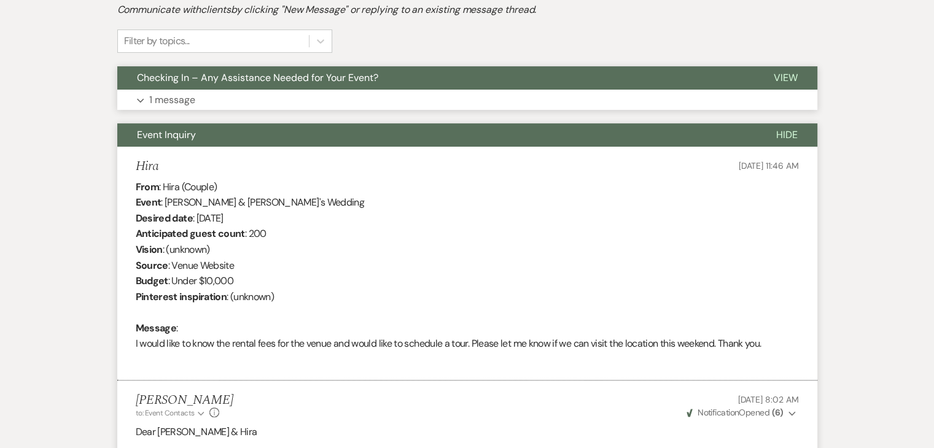
click at [520, 82] on button "Checking In – Any Assistance Needed for Your Event?" at bounding box center [435, 77] width 637 height 23
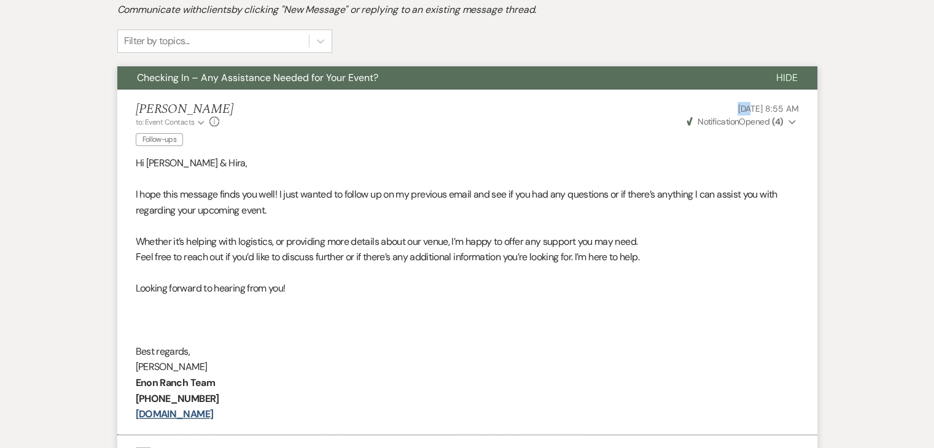
drag, startPoint x: 707, startPoint y: 106, endPoint x: 726, endPoint y: 112, distance: 20.2
click at [726, 112] on p "Sep 18, 2025, 8:55 AM" at bounding box center [742, 109] width 114 height 14
click at [704, 114] on p "[DATE] 8:55 AM" at bounding box center [742, 109] width 114 height 14
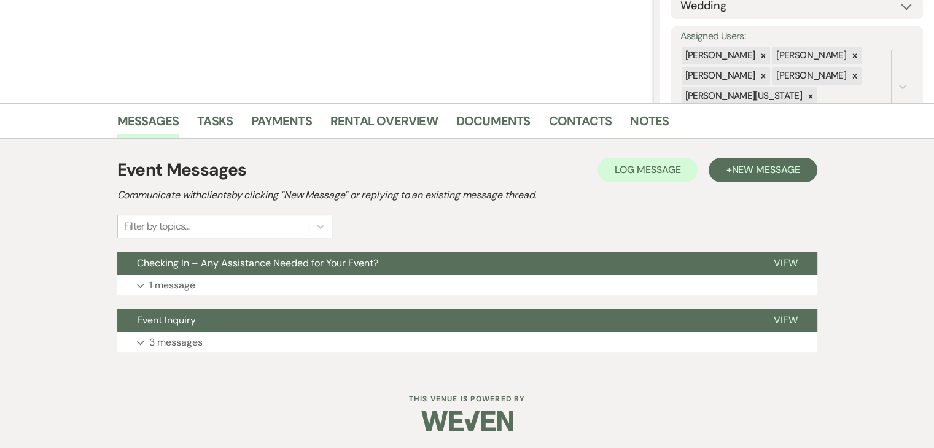
scroll to position [206, 0]
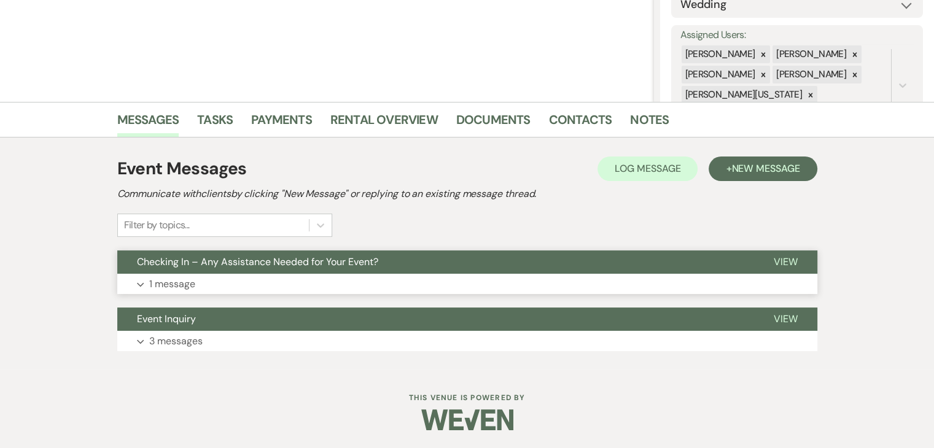
click at [286, 285] on button "Expand 1 message" at bounding box center [467, 284] width 700 height 21
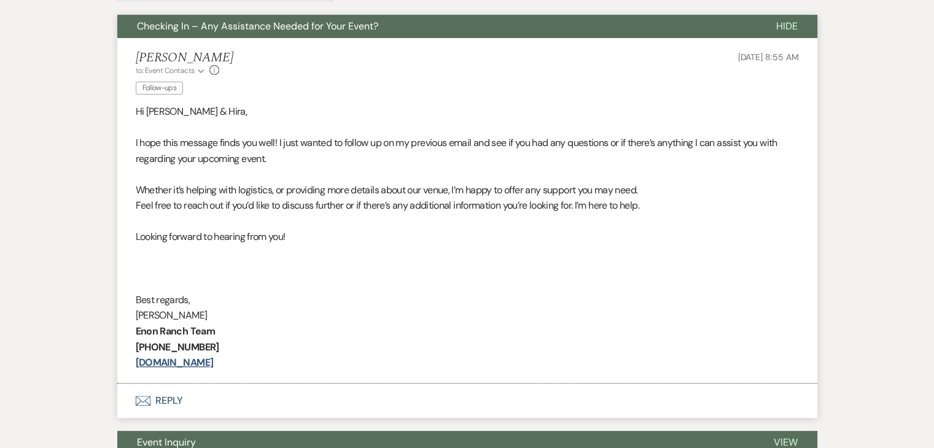
scroll to position [513, 0]
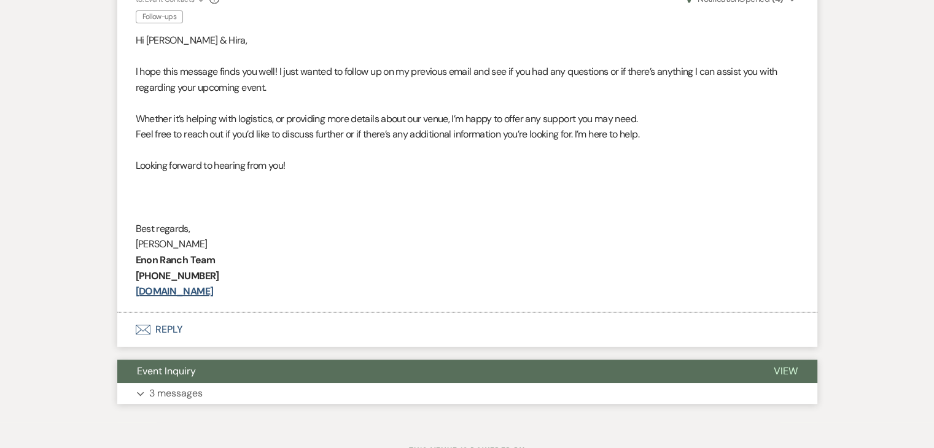
click at [365, 395] on button "Expand 3 messages" at bounding box center [467, 393] width 700 height 21
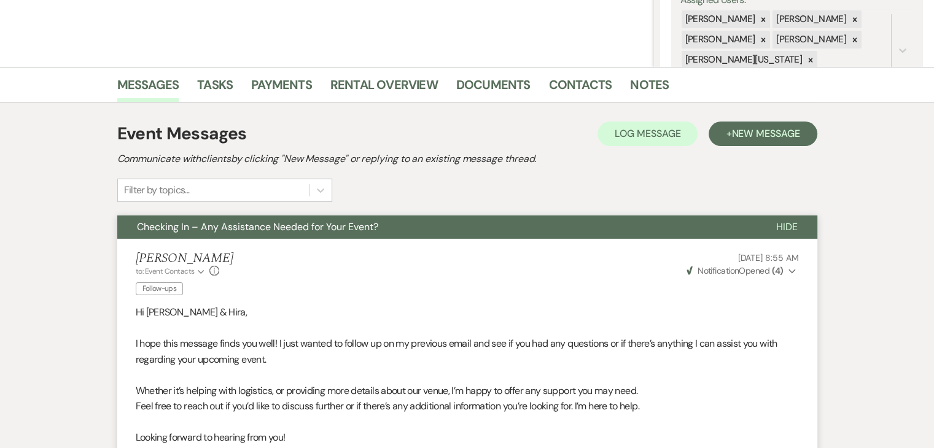
scroll to position [246, 0]
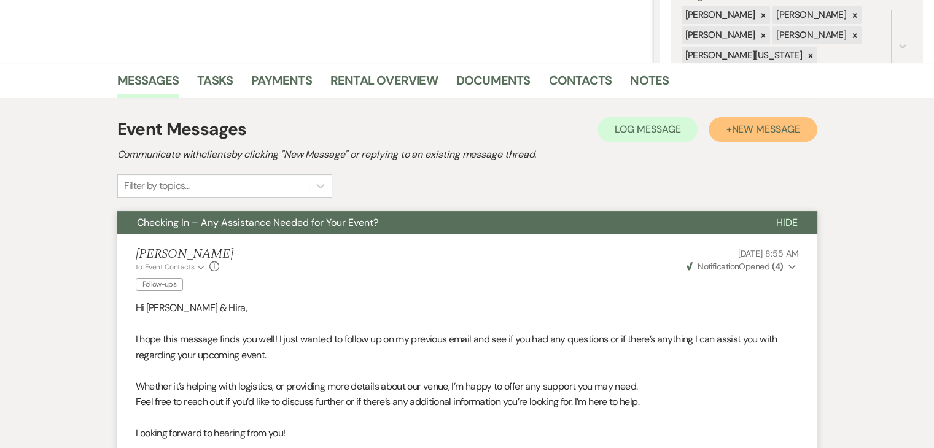
click at [740, 127] on span "New Message" at bounding box center [765, 129] width 68 height 13
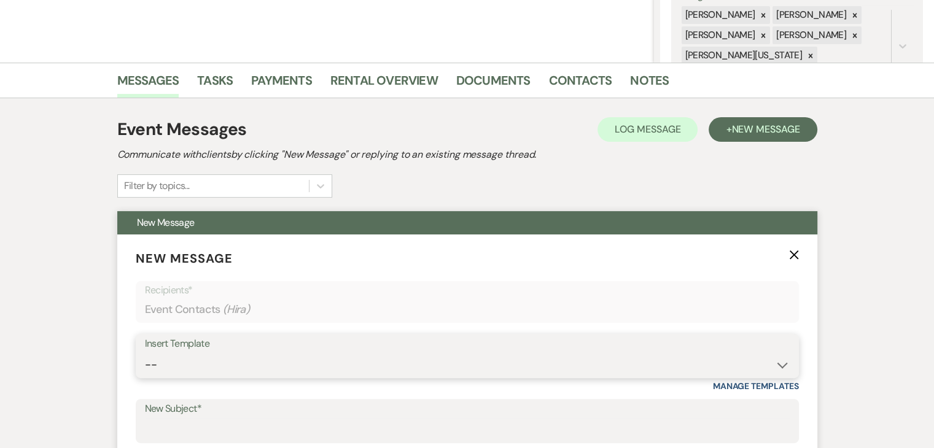
click at [779, 363] on select "-- Inquiry Follow Up Email #2 Contract Sending Template Payment Template Rental…" at bounding box center [467, 365] width 645 height 24
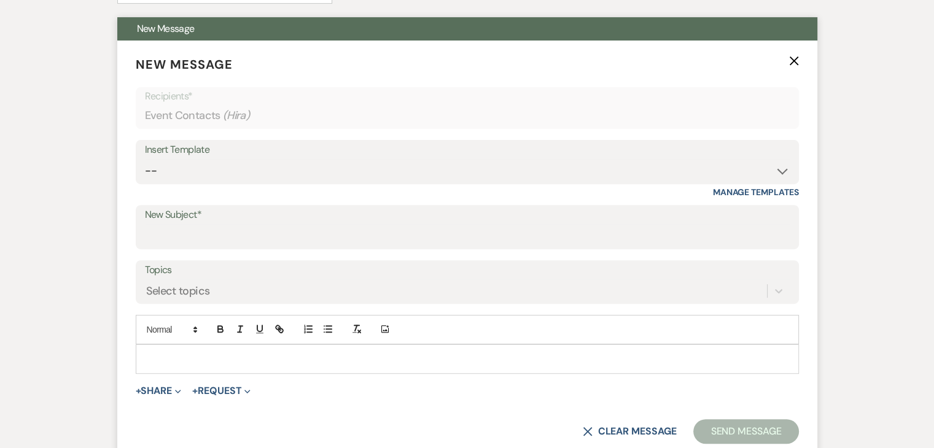
scroll to position [430, 0]
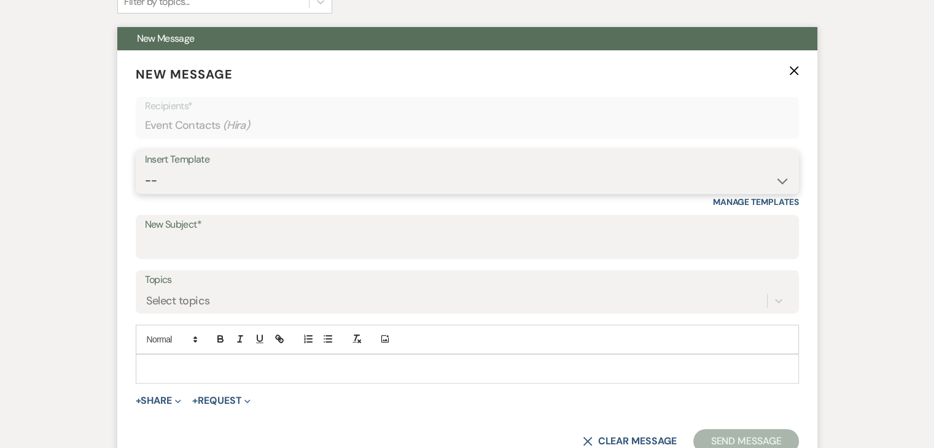
click at [773, 173] on select "-- Inquiry Follow Up Email #2 Contract Sending Template Payment Template Rental…" at bounding box center [467, 181] width 645 height 24
select select "1402"
click at [145, 169] on select "-- Inquiry Follow Up Email #2 Contract Sending Template Payment Template Rental…" at bounding box center [467, 181] width 645 height 24
type input "Ready to Schedule a Tour?"
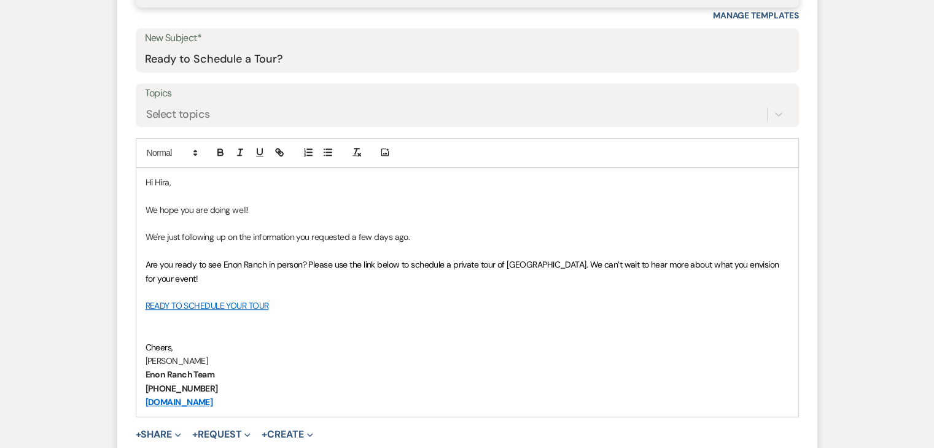
scroll to position [614, 0]
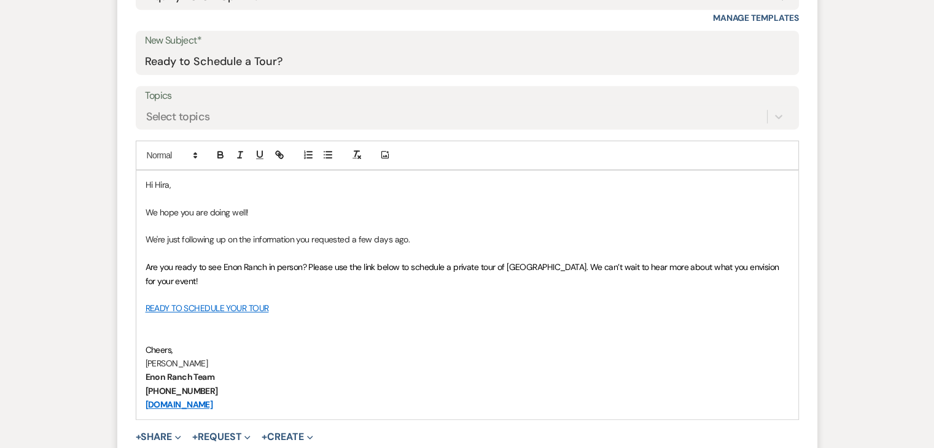
click at [219, 185] on p "Hi Hira," at bounding box center [468, 185] width 644 height 14
click at [790, 101] on div "Topics Select topics" at bounding box center [467, 108] width 663 height 44
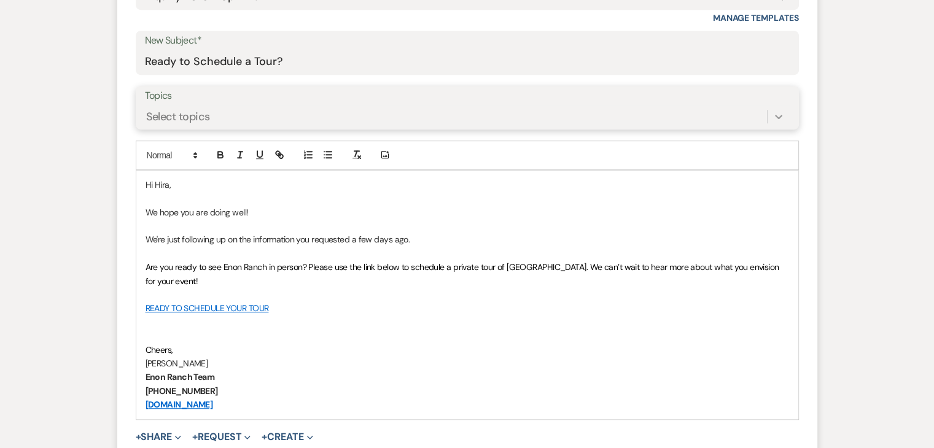
click at [789, 112] on div at bounding box center [779, 117] width 22 height 22
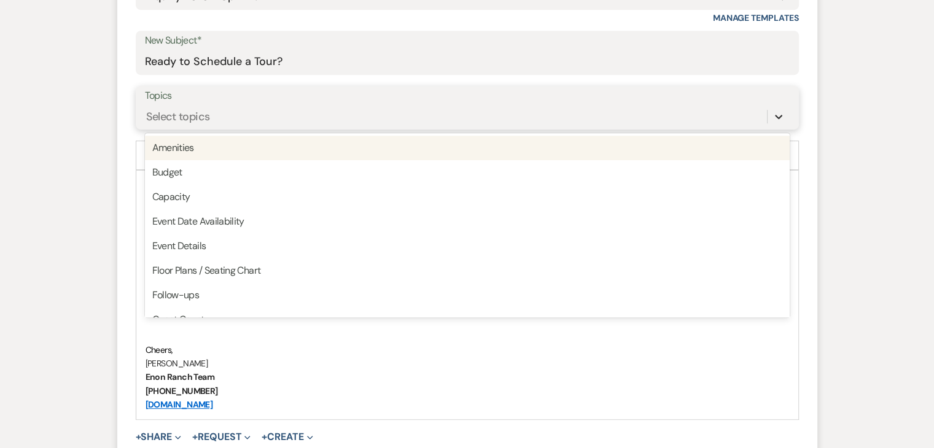
click at [773, 112] on icon at bounding box center [779, 117] width 12 height 12
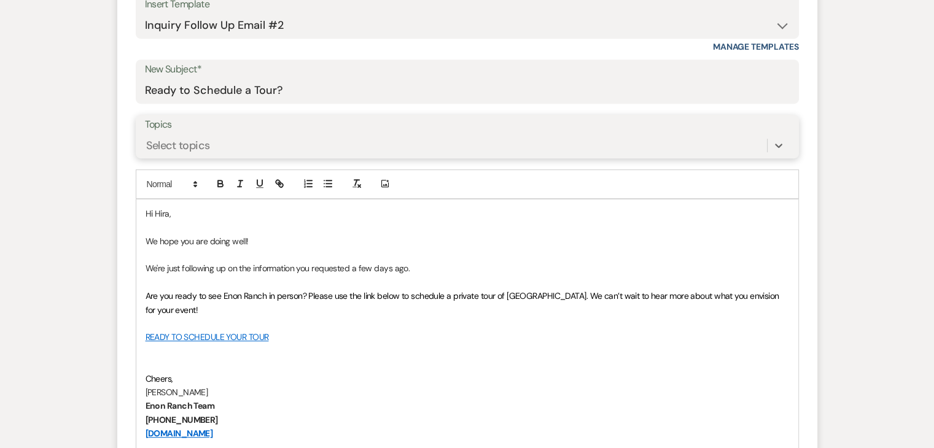
scroll to position [491, 0]
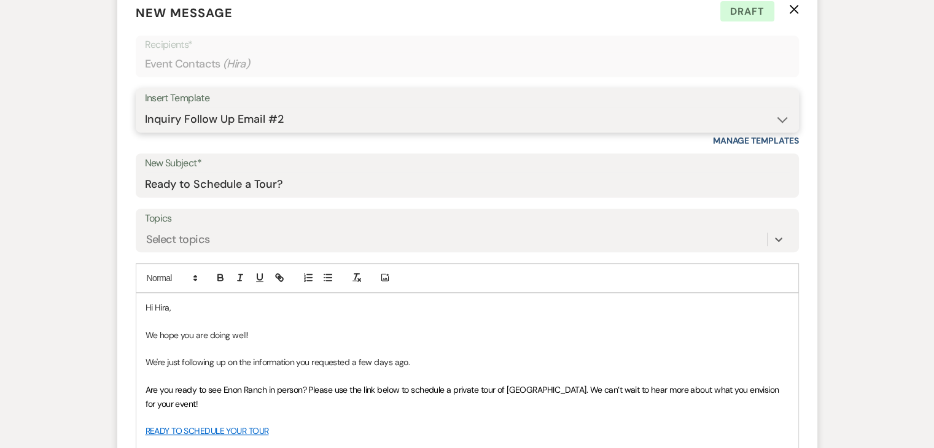
click at [787, 120] on select "-- Inquiry Follow Up Email #2 Contract Sending Template Payment Template Rental…" at bounding box center [467, 119] width 645 height 24
select select "1711"
click at [145, 107] on select "-- Inquiry Follow Up Email #2 Contract Sending Template Payment Template Rental…" at bounding box center [467, 119] width 645 height 24
type input "Enon Ranch Inquiry Follow-Up"
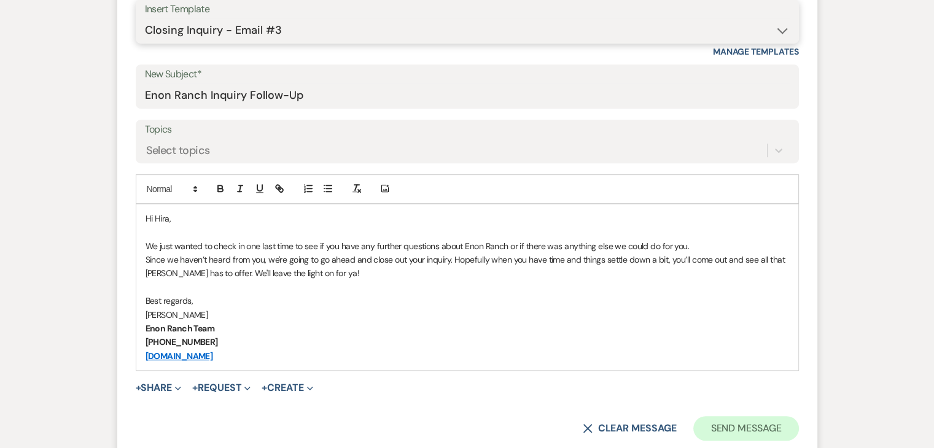
scroll to position [582, 0]
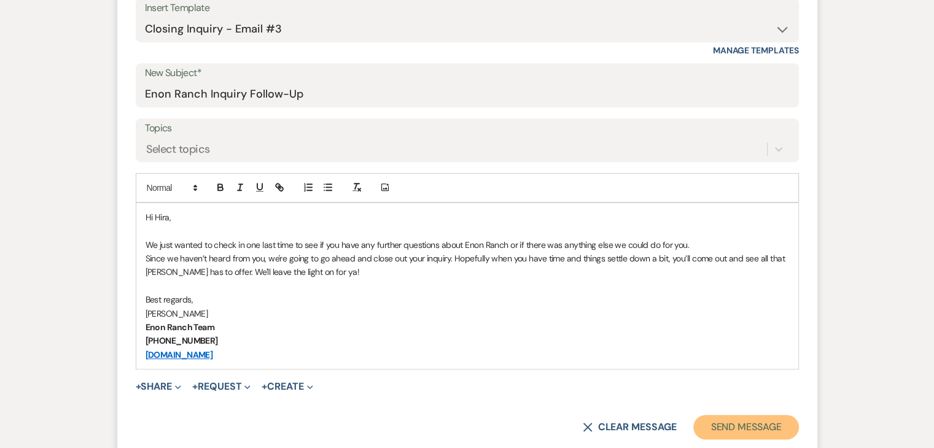
click at [731, 430] on button "Send Message" at bounding box center [745, 427] width 105 height 25
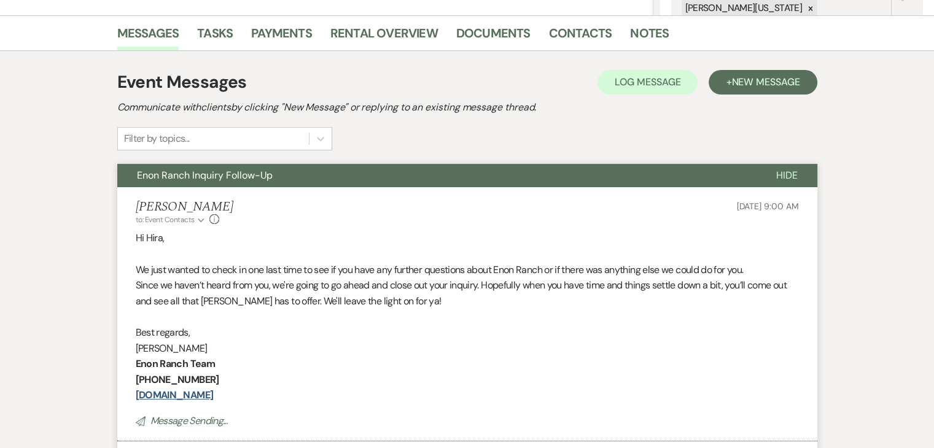
scroll to position [304, 0]
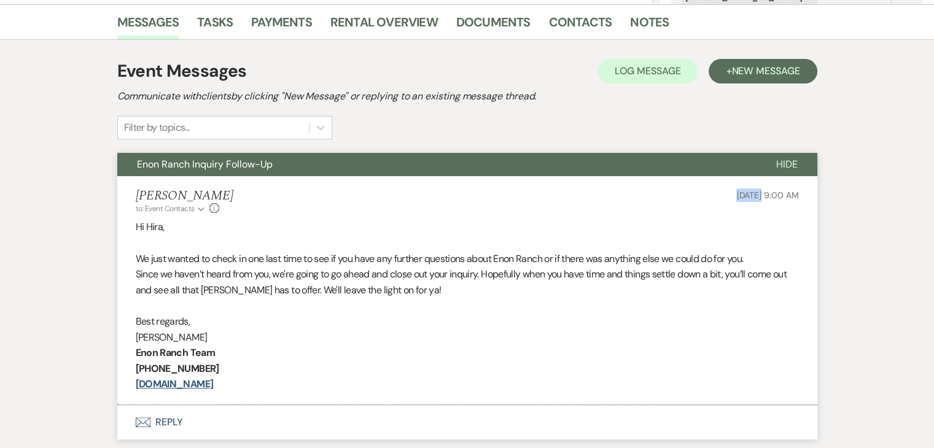
drag, startPoint x: 702, startPoint y: 198, endPoint x: 737, endPoint y: 195, distance: 35.1
click at [737, 195] on div "Irene Ogang to: Event Contacts Expand Info Sep 21, 2025, 9:00 AM" at bounding box center [467, 202] width 663 height 26
copy span "[DATE]"
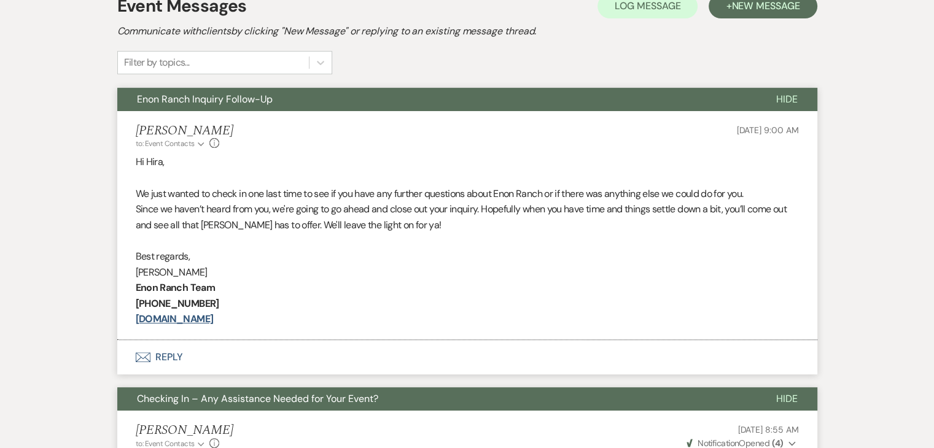
click at [253, 151] on li "Irene Ogang to: Event Contacts Expand Info Sep 21, 2025, 9:00 AM Hi Hira, We ju…" at bounding box center [467, 225] width 700 height 229
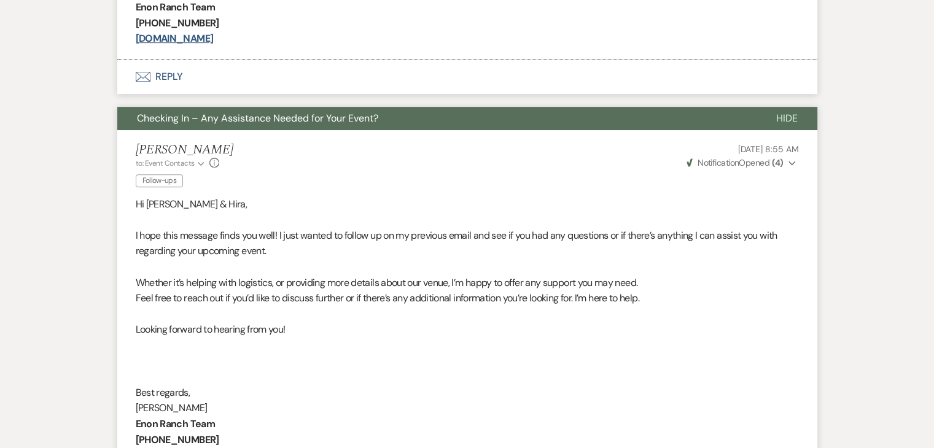
scroll to position [656, 0]
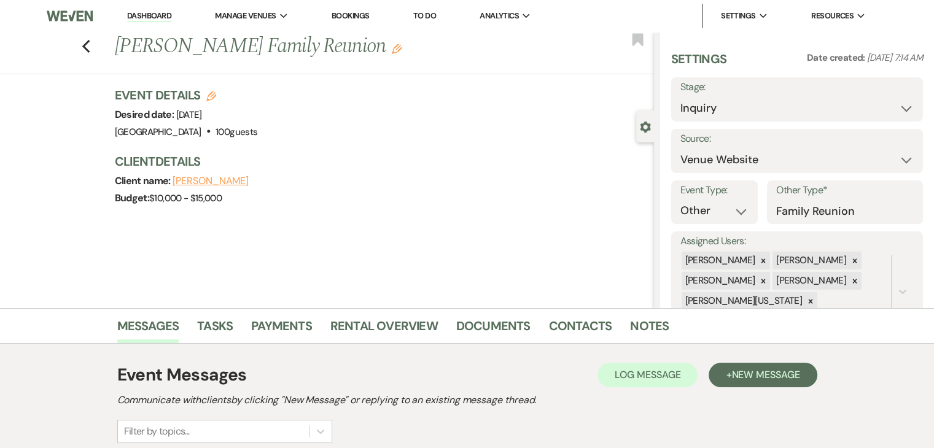
click at [63, 249] on div "Previous Yvette Williams's Family Reunion Edit Bookmark Gear Settings Settings …" at bounding box center [327, 170] width 654 height 276
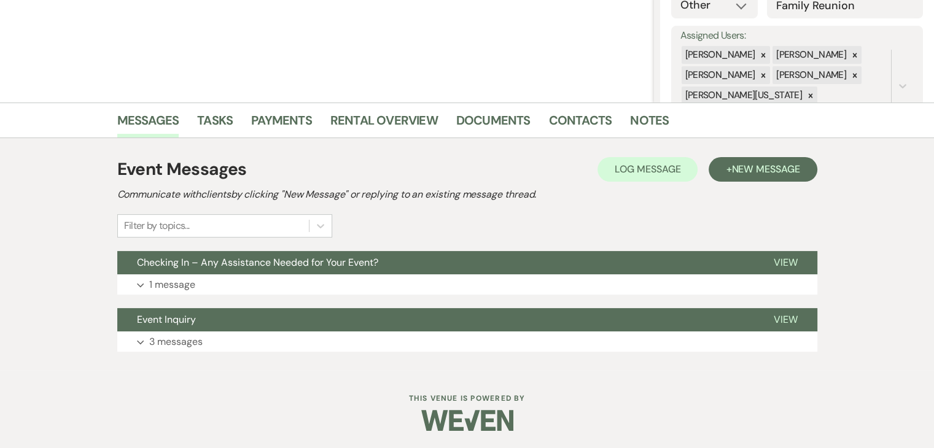
scroll to position [206, 0]
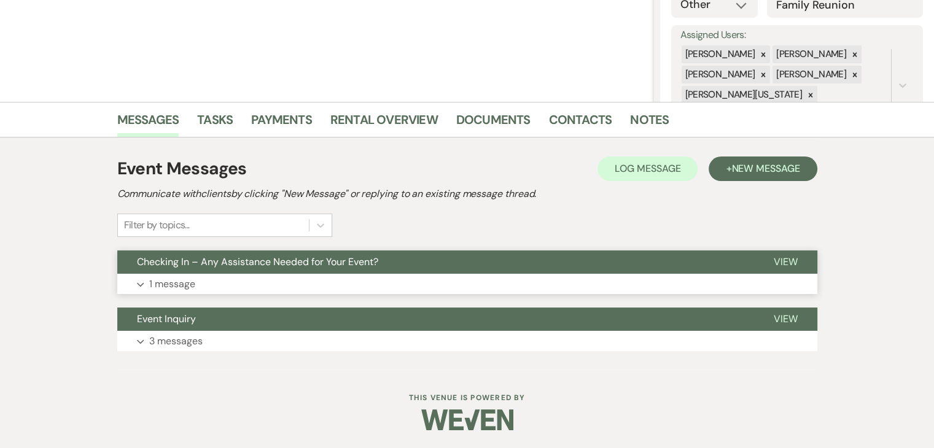
click at [302, 283] on button "Expand 1 message" at bounding box center [467, 284] width 700 height 21
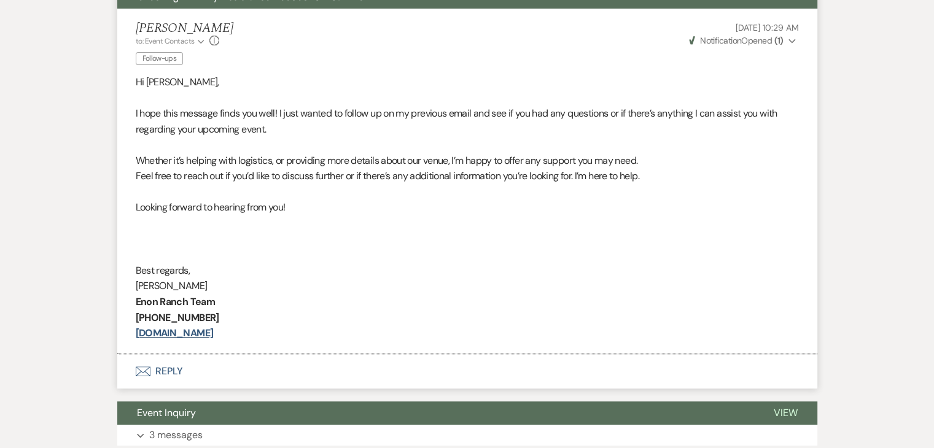
scroll to position [566, 0]
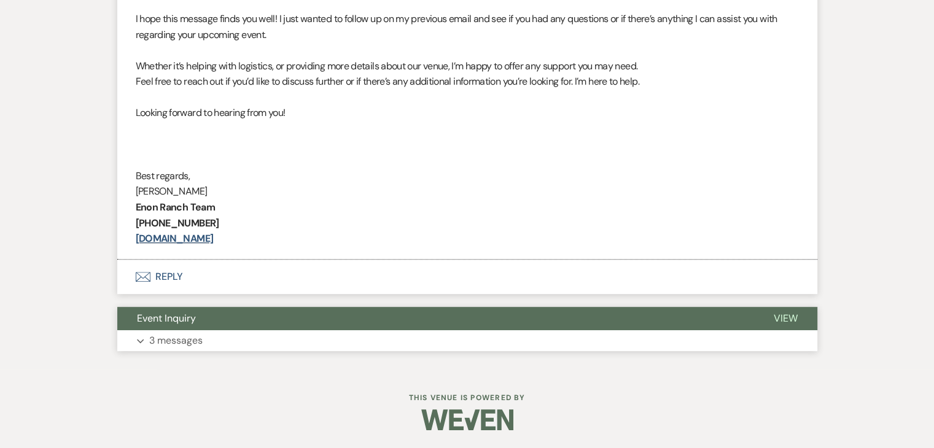
click at [327, 343] on button "Expand 3 messages" at bounding box center [467, 340] width 700 height 21
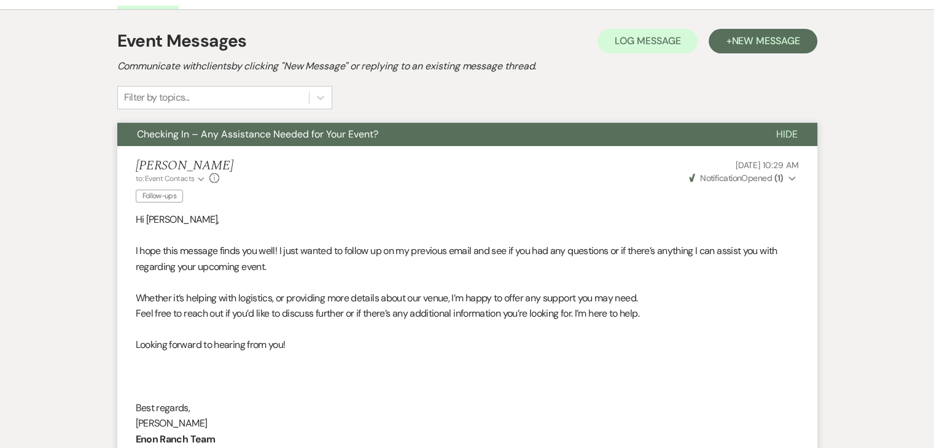
scroll to position [334, 0]
click at [766, 41] on span "New Message" at bounding box center [765, 40] width 68 height 13
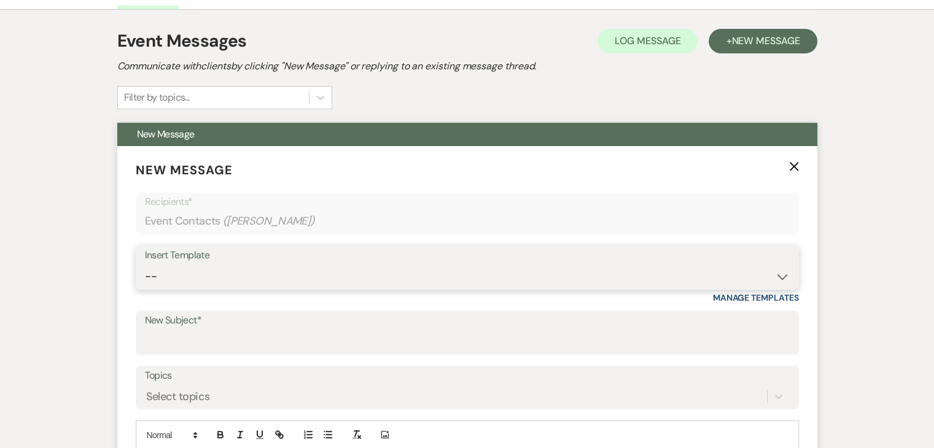
click at [783, 271] on select "-- Inquiry Follow Up Email #2 Contract Sending Template Payment Template Rental…" at bounding box center [467, 277] width 645 height 24
select select "1711"
click at [145, 265] on select "-- Inquiry Follow Up Email #2 Contract Sending Template Payment Template Rental…" at bounding box center [467, 277] width 645 height 24
type input "Enon Ranch Inquiry Follow-Up"
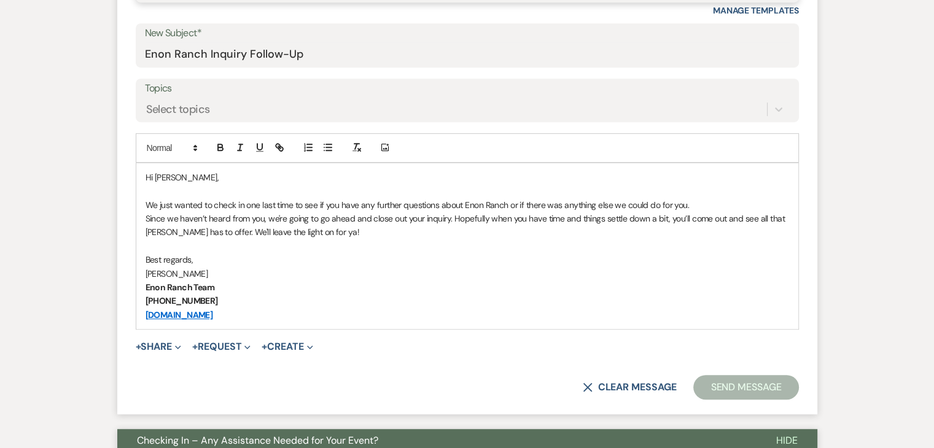
scroll to position [637, 0]
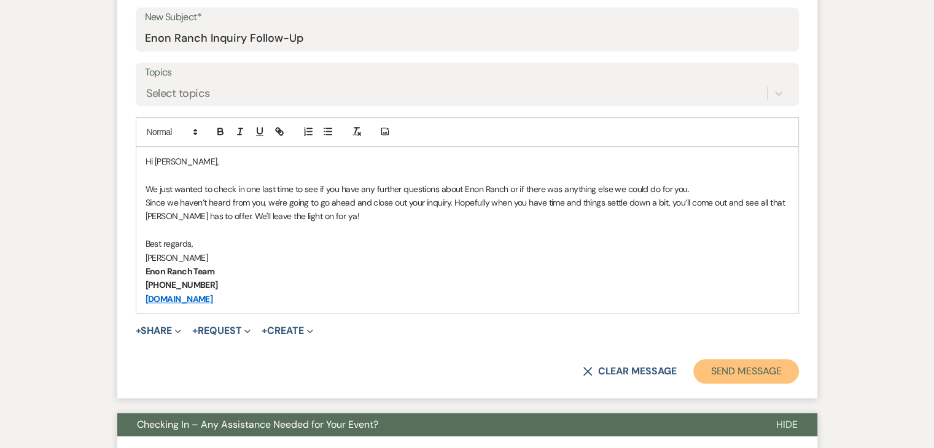
click at [750, 372] on button "Send Message" at bounding box center [745, 371] width 105 height 25
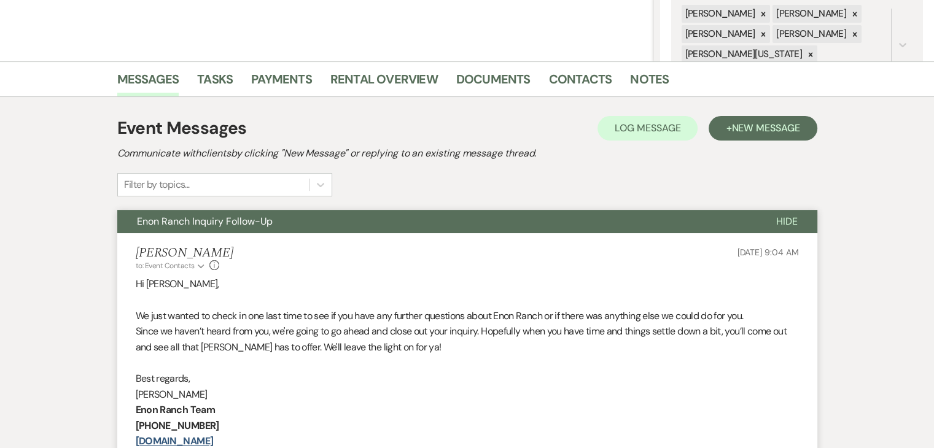
scroll to position [247, 0]
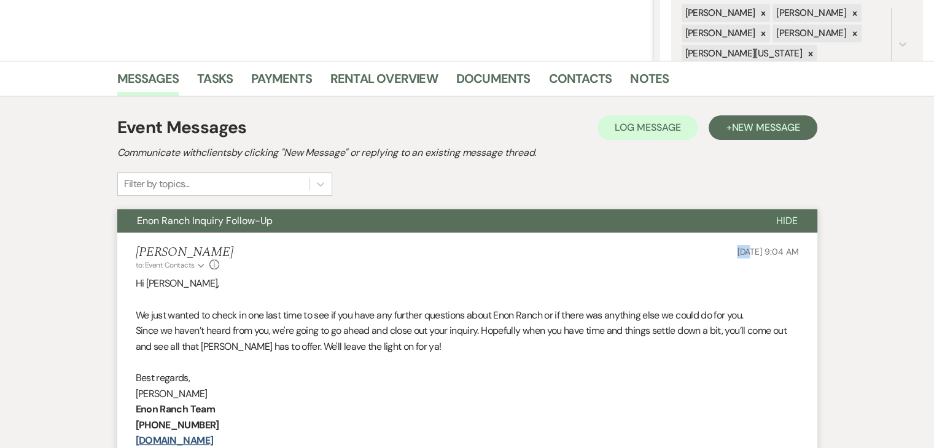
drag, startPoint x: 712, startPoint y: 244, endPoint x: 726, endPoint y: 241, distance: 13.7
click at [726, 241] on li "Irene Ogang to: Event Contacts Expand Info Sep 21, 2025, 9:04 AM Hi Yvette, We …" at bounding box center [467, 347] width 700 height 229
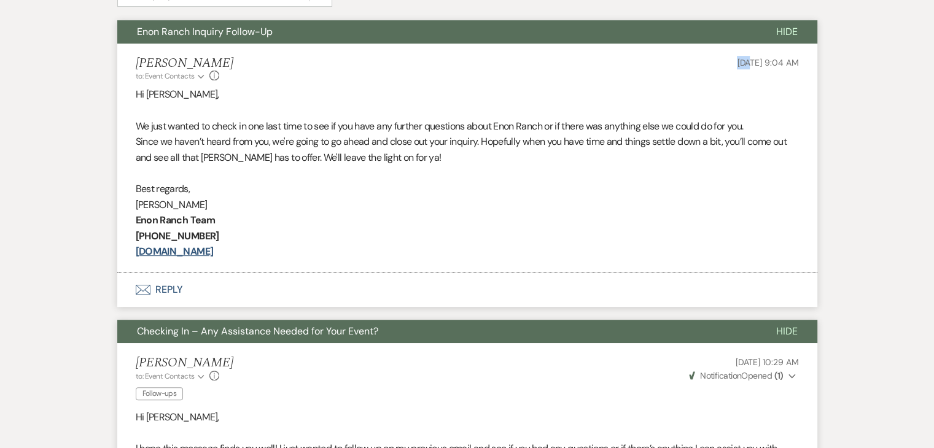
scroll to position [439, 0]
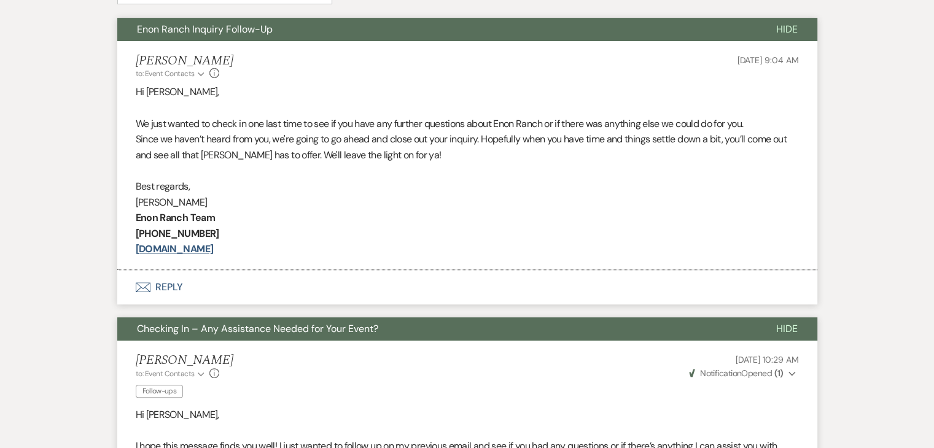
click at [264, 107] on p at bounding box center [467, 108] width 663 height 16
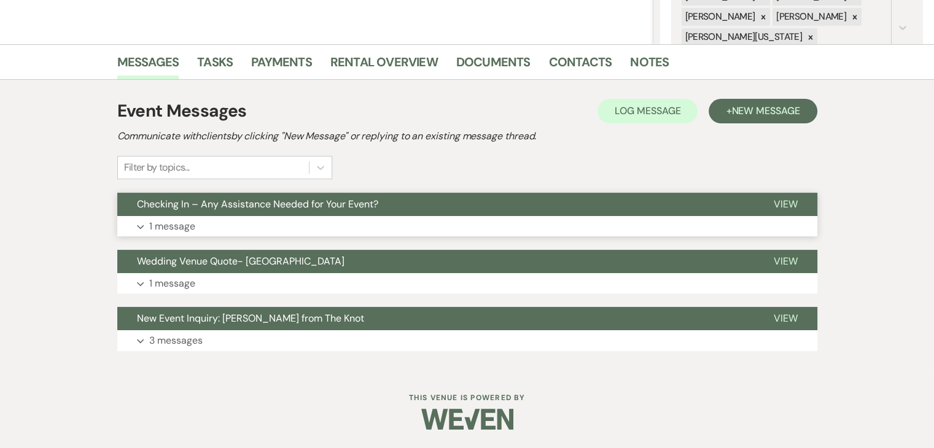
click at [334, 221] on button "Expand 1 message" at bounding box center [467, 226] width 700 height 21
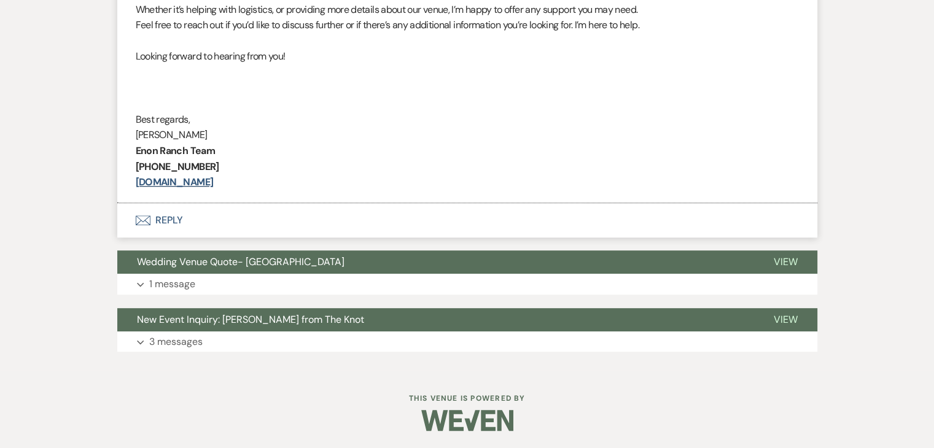
scroll to position [623, 0]
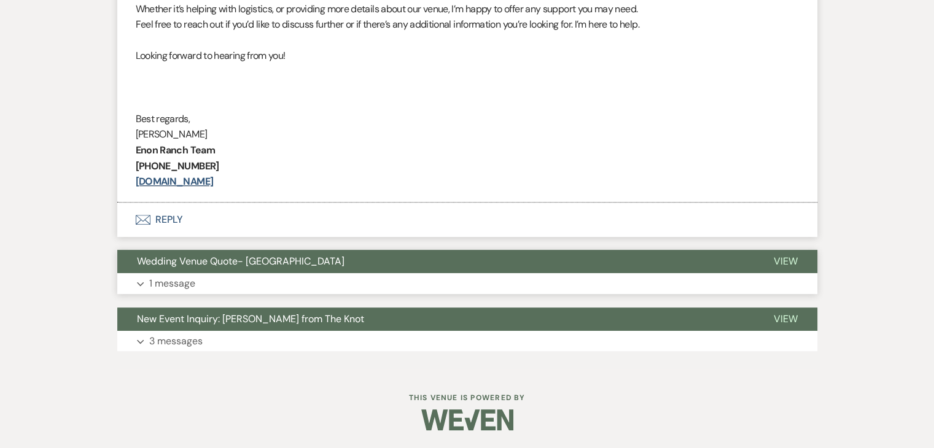
click at [352, 283] on button "Expand 1 message" at bounding box center [467, 283] width 700 height 21
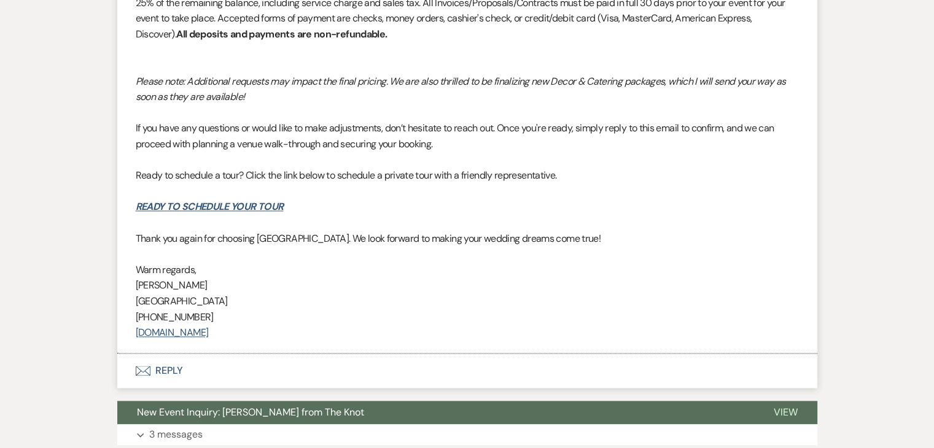
scroll to position [1511, 0]
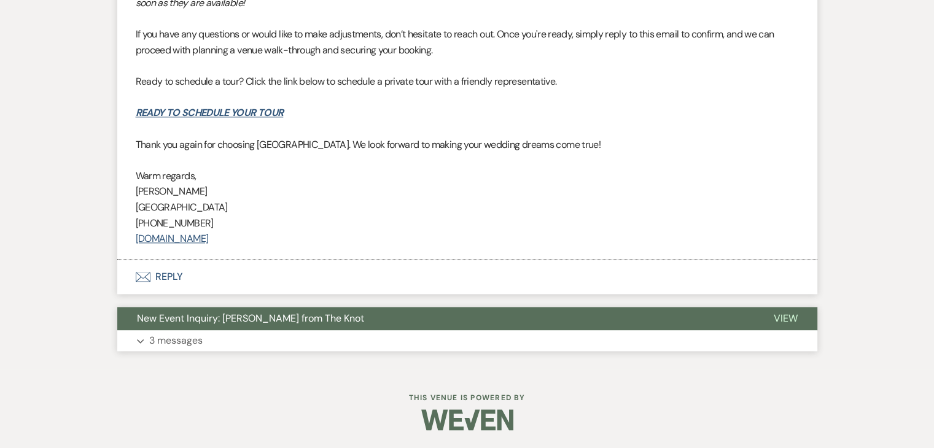
click at [376, 336] on button "Expand 3 messages" at bounding box center [467, 340] width 700 height 21
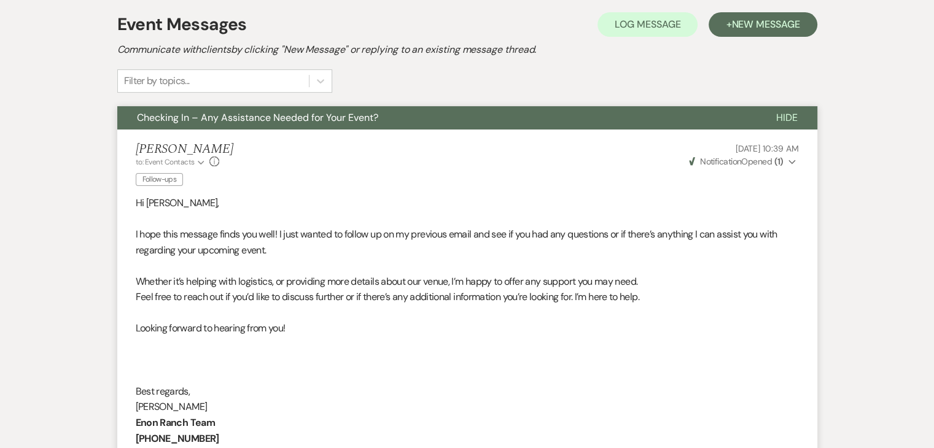
scroll to position [290, 0]
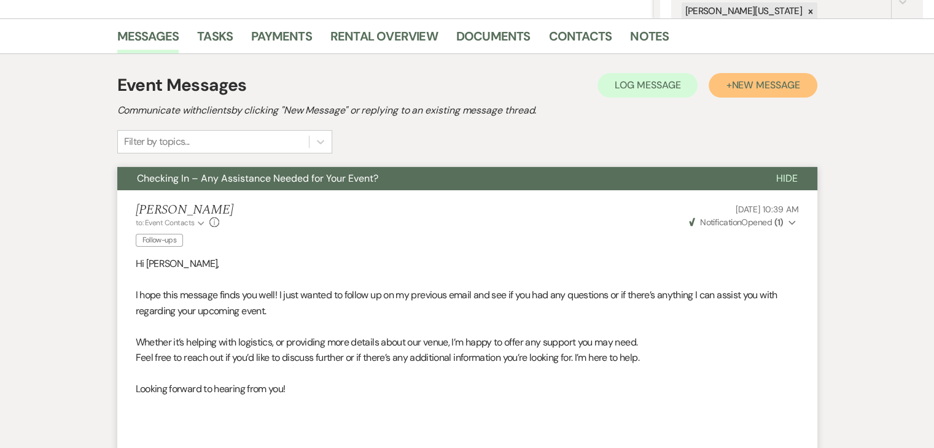
click at [776, 92] on button "+ New Message" at bounding box center [763, 85] width 108 height 25
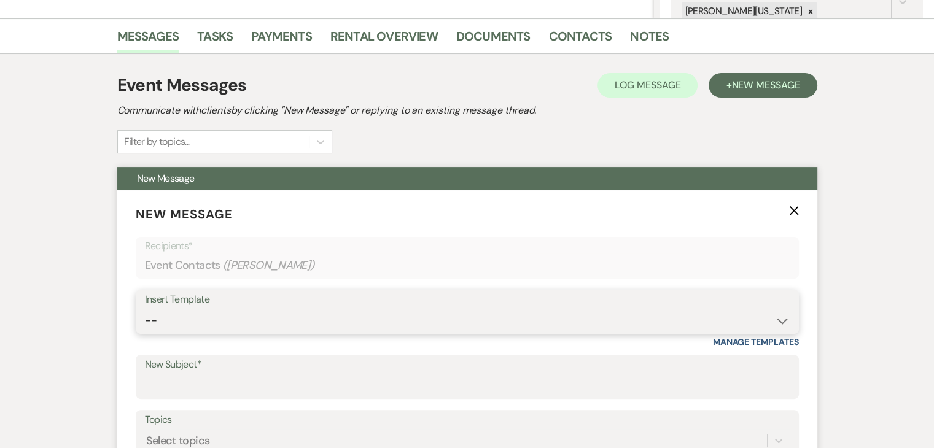
click at [770, 322] on select "-- Inquiry Follow Up Email #2 Contract Sending Template Payment Template Rental…" at bounding box center [467, 321] width 645 height 24
select select "1402"
click at [145, 309] on select "-- Inquiry Follow Up Email #2 Contract Sending Template Payment Template Rental…" at bounding box center [467, 321] width 645 height 24
type input "Ready to Schedule a Tour?"
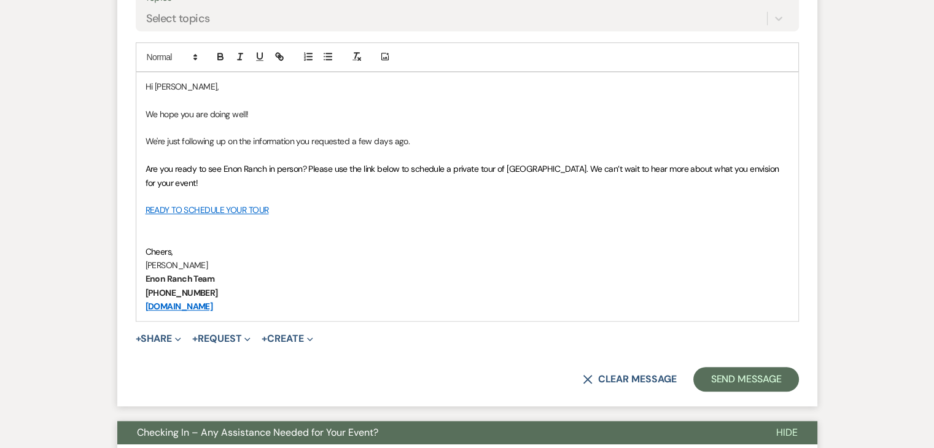
scroll to position [713, 0]
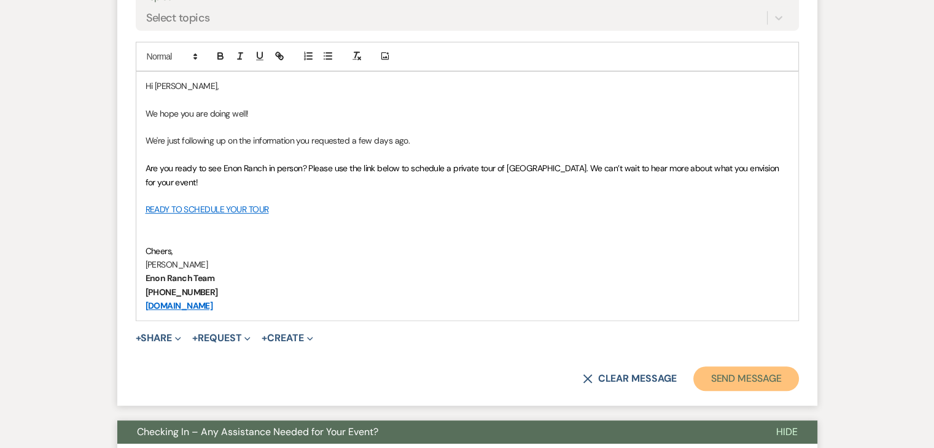
click at [722, 379] on button "Send Message" at bounding box center [745, 379] width 105 height 25
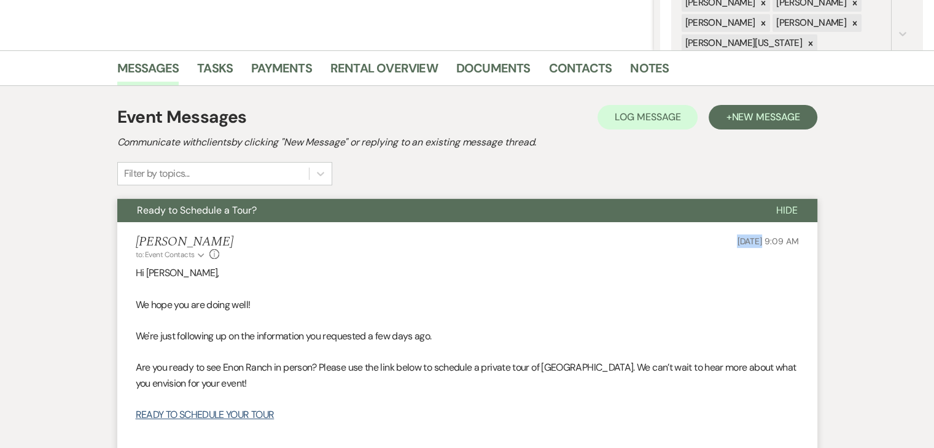
drag, startPoint x: 707, startPoint y: 229, endPoint x: 737, endPoint y: 232, distance: 29.6
click at [737, 232] on li "[PERSON_NAME] to: Event Contacts Expand Info [DATE] 9:09 AM Hi [PERSON_NAME], W…" at bounding box center [467, 384] width 700 height 324
copy span "[DATE]"
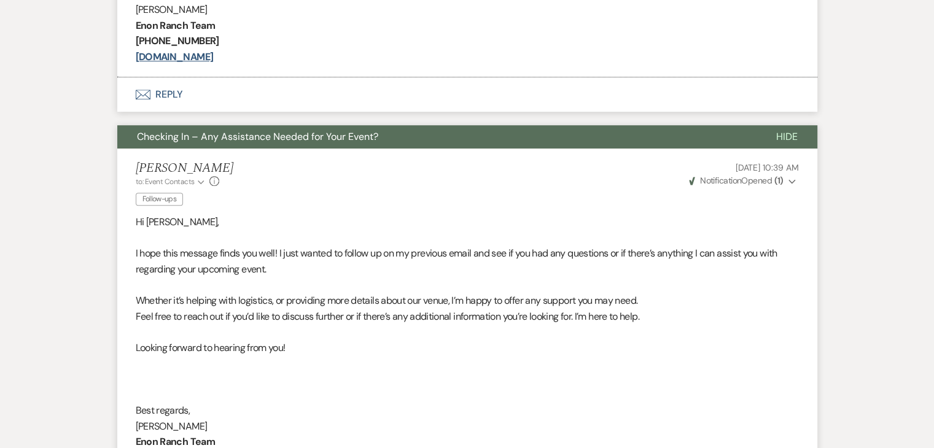
scroll to position [731, 0]
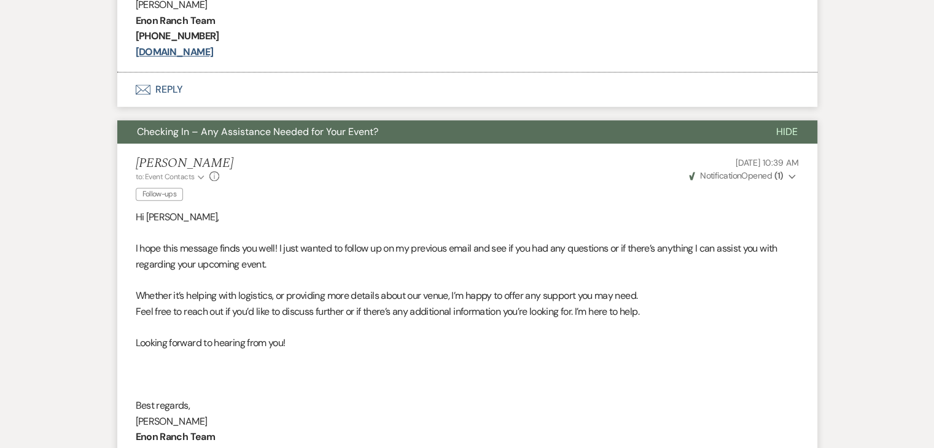
click at [305, 257] on p "I hope this message finds you well! I just wanted to follow up on my previous e…" at bounding box center [467, 256] width 663 height 31
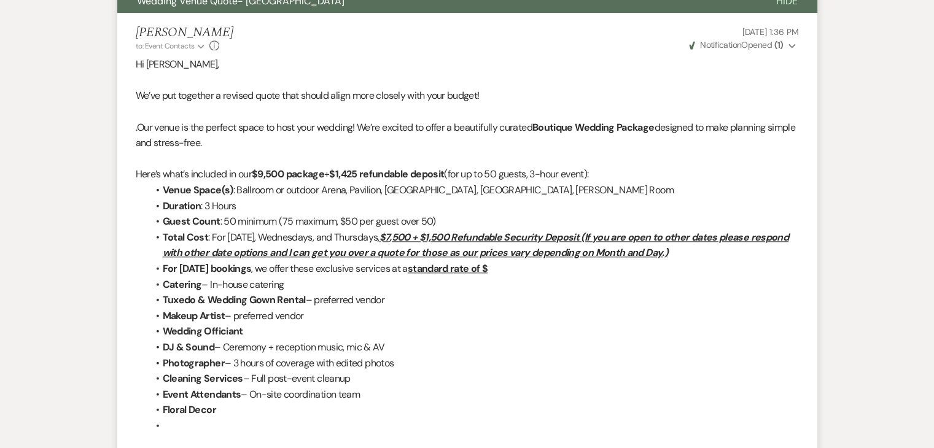
scroll to position [1329, 0]
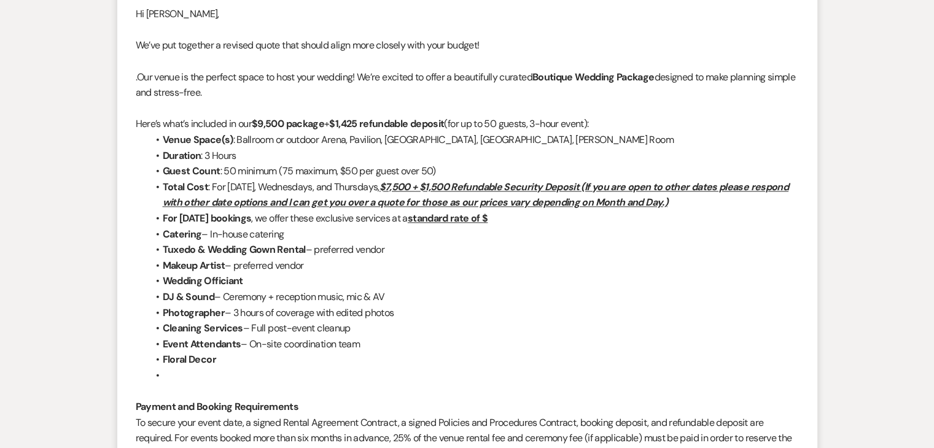
click at [210, 190] on li "Total Cost : For [DATE], Wednesdays, and Thursdays, $7,500 + $1,500 Refundable …" at bounding box center [473, 194] width 651 height 31
click at [160, 112] on p at bounding box center [467, 109] width 663 height 16
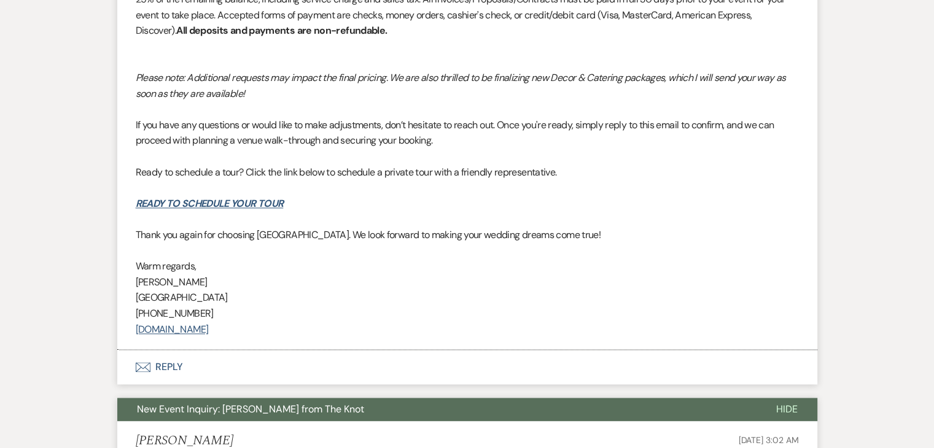
scroll to position [1816, 0]
click at [155, 136] on p "If you have any questions or would like to make adjustments, don’t hesitate to …" at bounding box center [467, 132] width 663 height 31
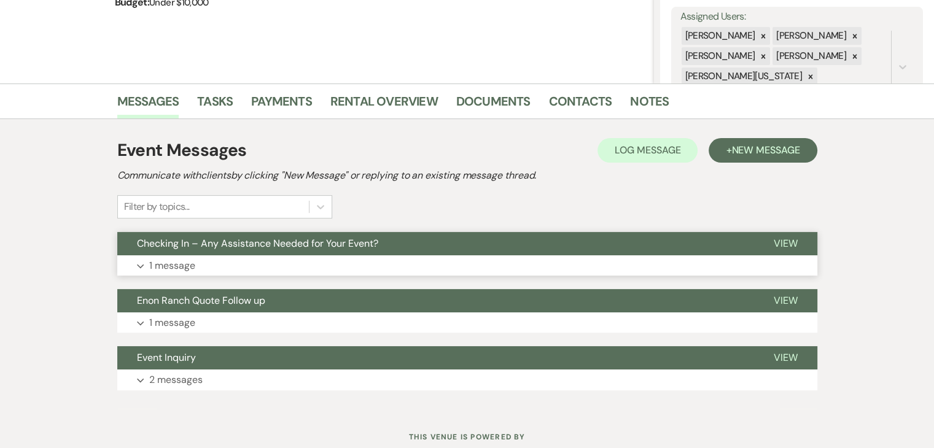
click at [248, 246] on span "Checking In – Any Assistance Needed for Your Event?" at bounding box center [257, 243] width 241 height 13
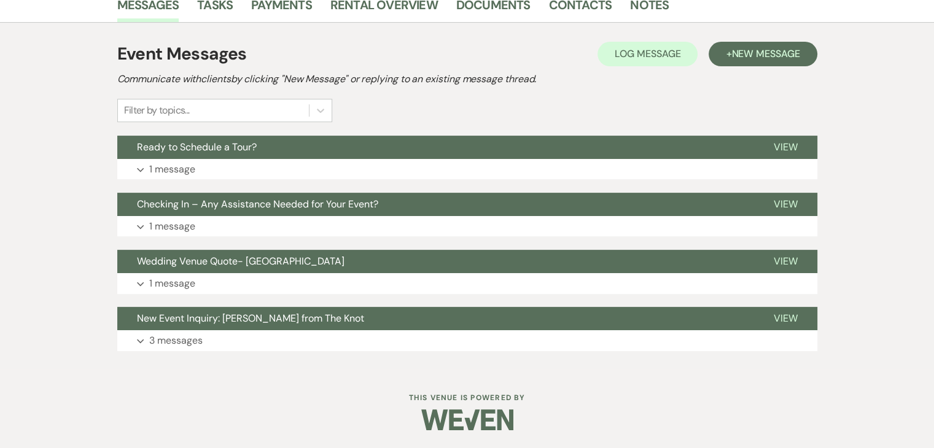
click at [0, 82] on div "Messages Tasks Payments Rental Overview Documents Contacts Notes Event Messages…" at bounding box center [467, 178] width 934 height 383
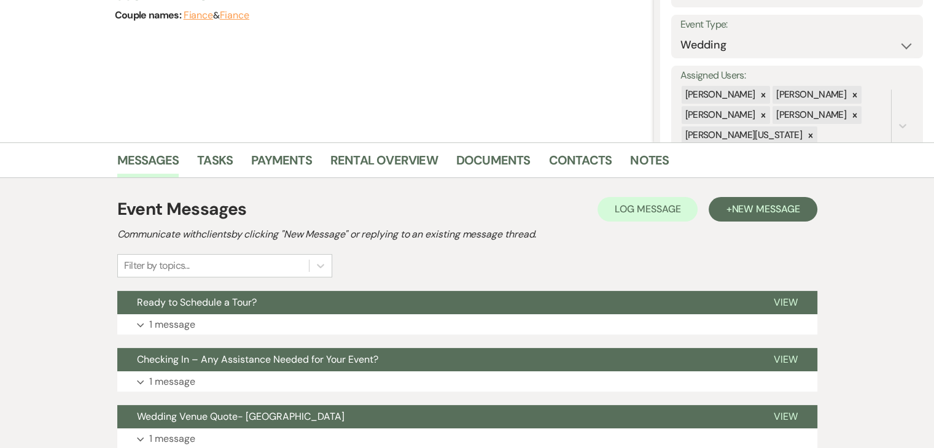
scroll to position [166, 0]
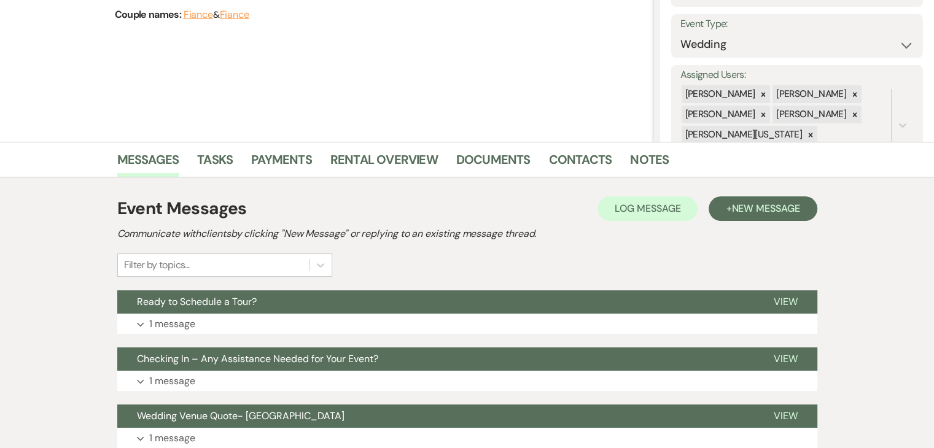
click at [1, 122] on div "Previous Maggie Ock's Wedding Edit Bookmark Gear Settings Settings Date created…" at bounding box center [327, 4] width 654 height 276
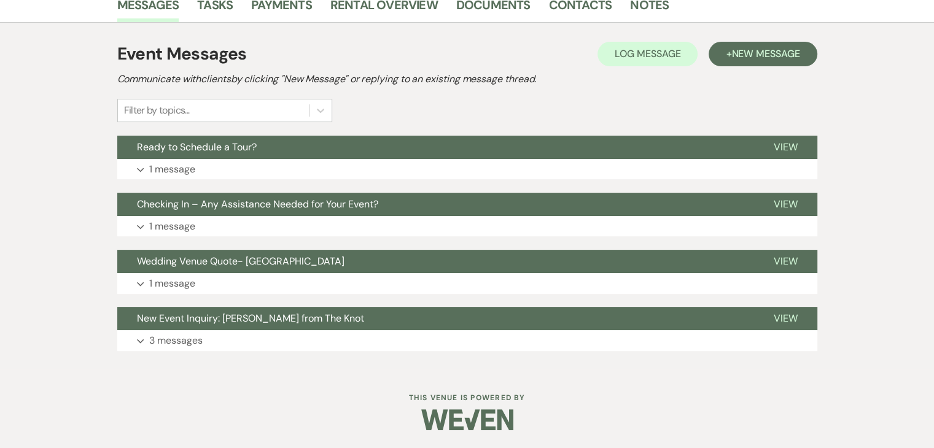
click at [90, 103] on div "Messages Tasks Payments Rental Overview Documents Contacts Notes Event Messages…" at bounding box center [467, 178] width 934 height 383
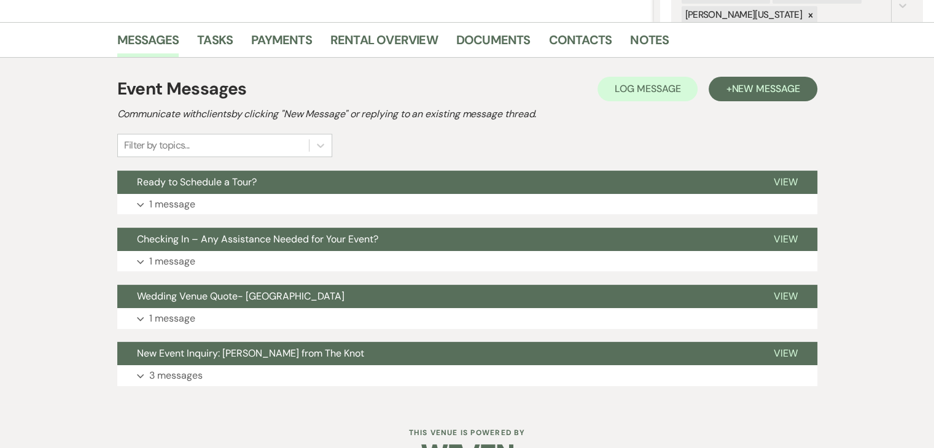
scroll to position [287, 0]
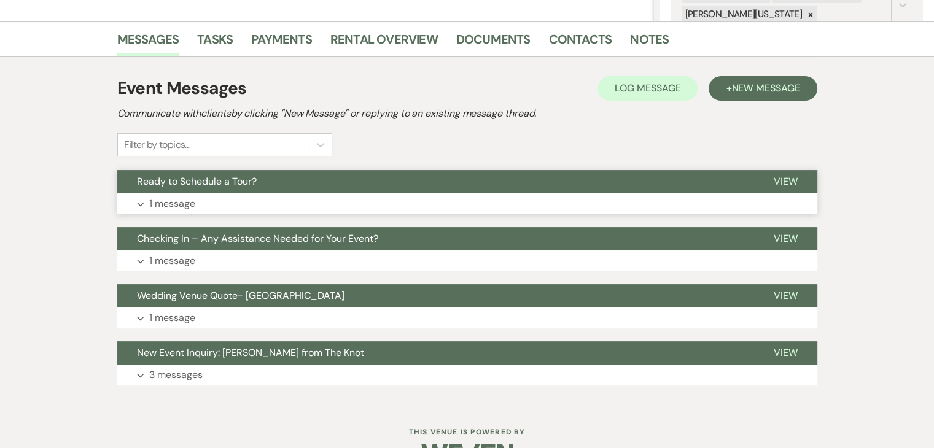
click at [315, 210] on button "Expand 1 message" at bounding box center [467, 203] width 700 height 21
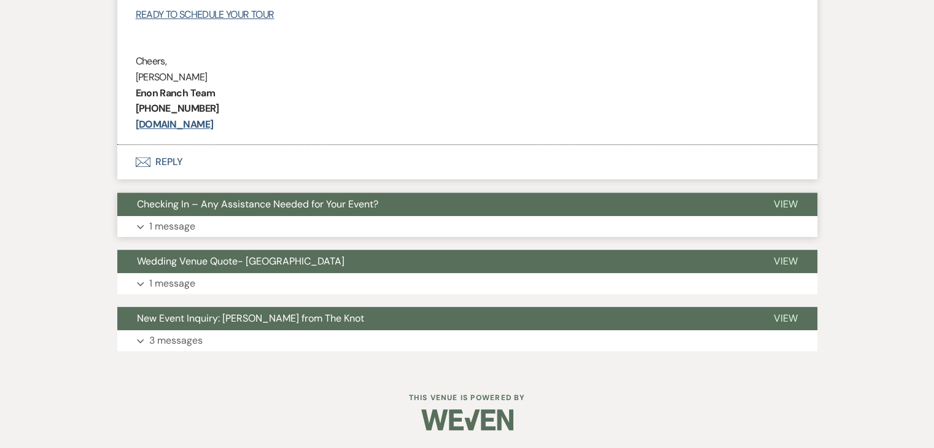
scroll to position [658, 0]
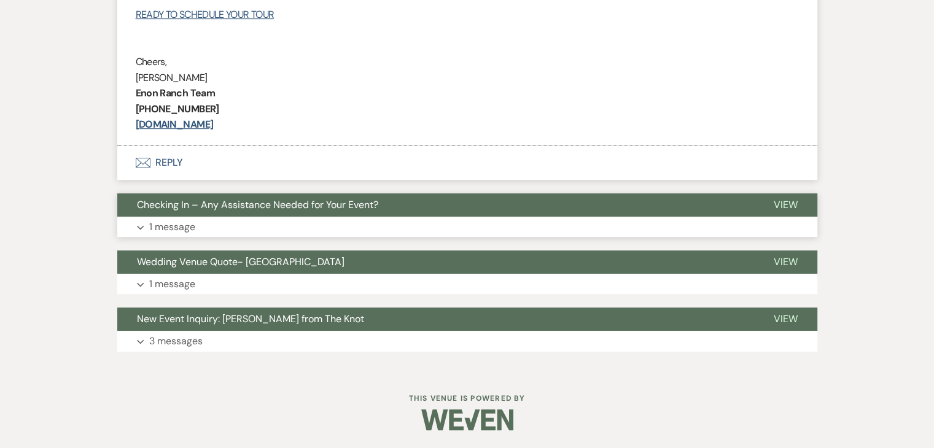
click at [322, 217] on button "Expand 1 message" at bounding box center [467, 227] width 700 height 21
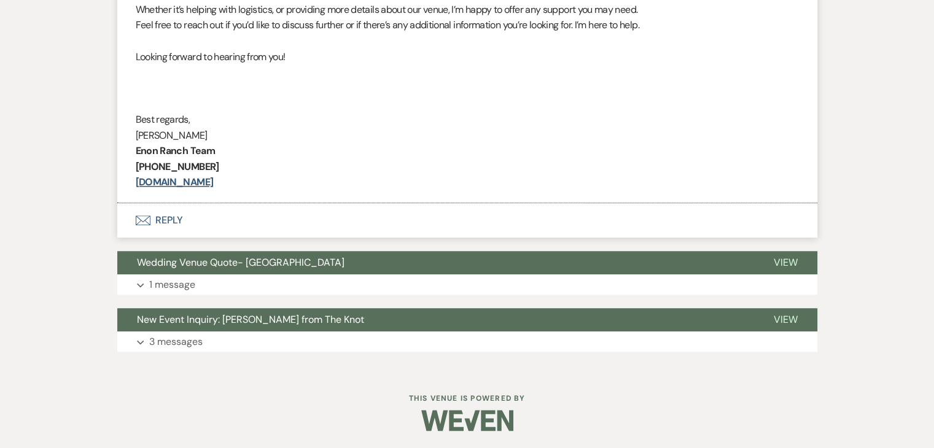
scroll to position [1018, 0]
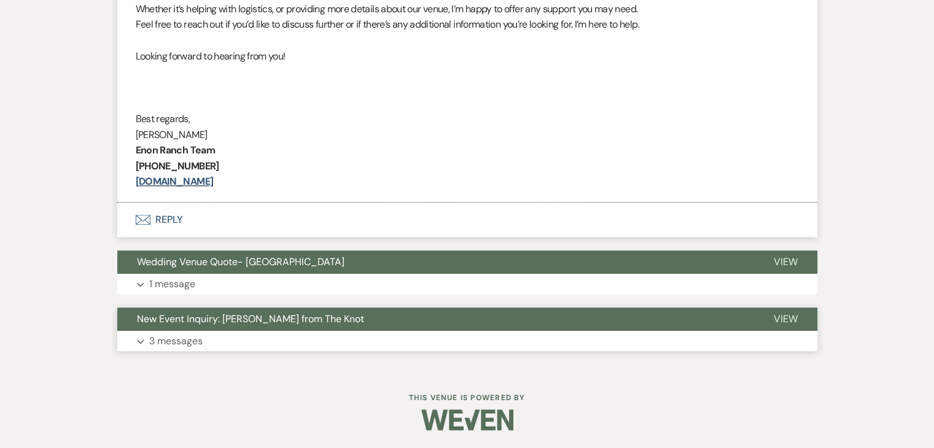
click at [430, 332] on button "Expand 3 messages" at bounding box center [467, 341] width 700 height 21
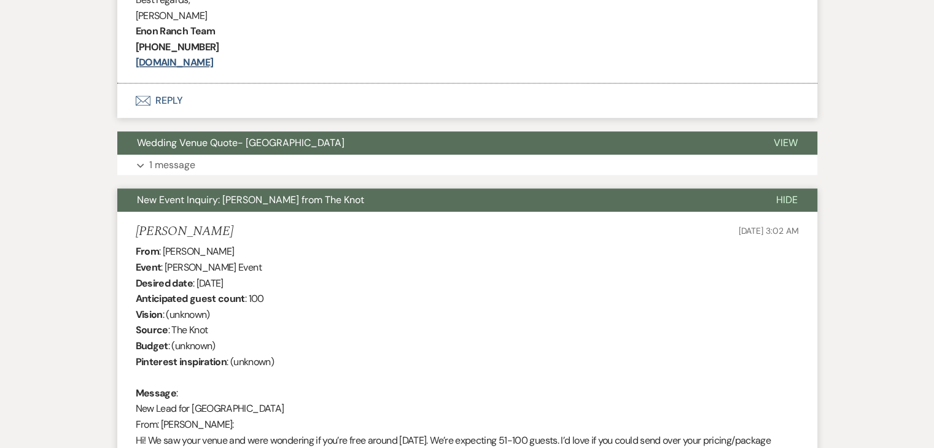
scroll to position [1135, 0]
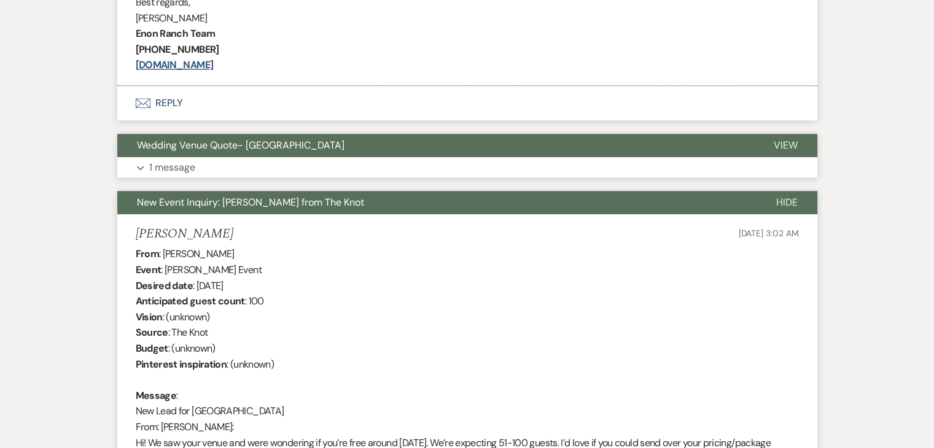
click at [367, 172] on button "Expand 1 message" at bounding box center [467, 167] width 700 height 21
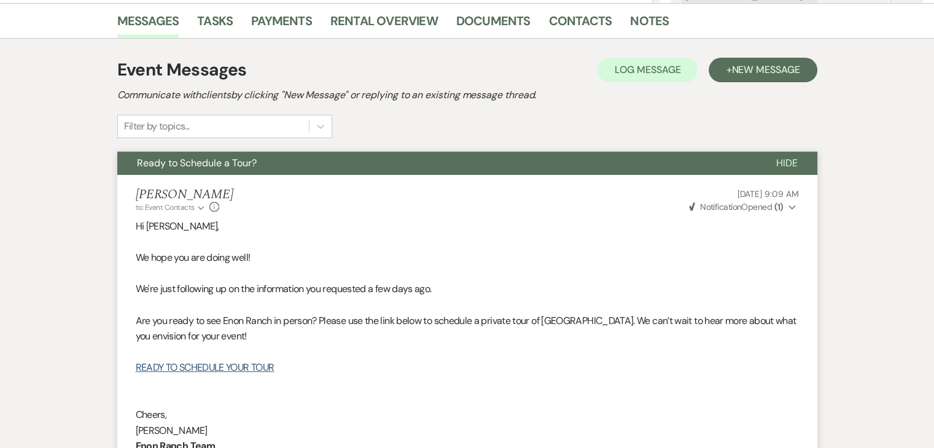
scroll to position [305, 0]
click at [364, 160] on button "Ready to Schedule a Tour?" at bounding box center [436, 163] width 639 height 23
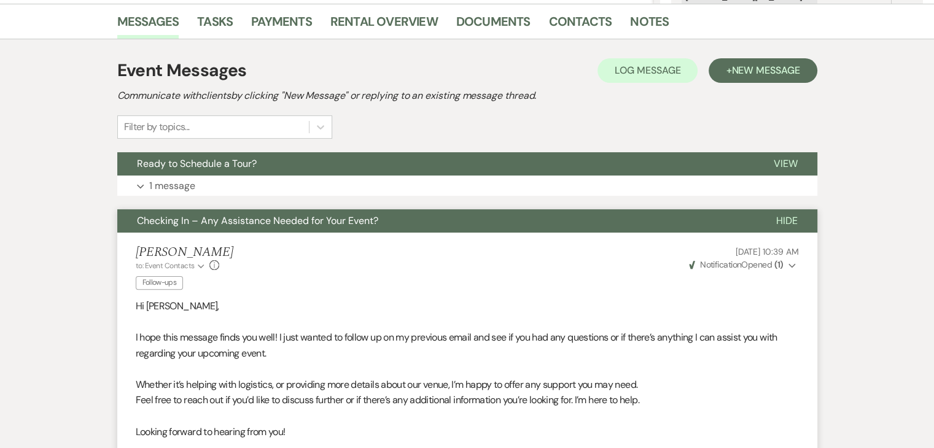
click at [389, 219] on button "Checking In – Any Assistance Needed for Your Event?" at bounding box center [436, 220] width 639 height 23
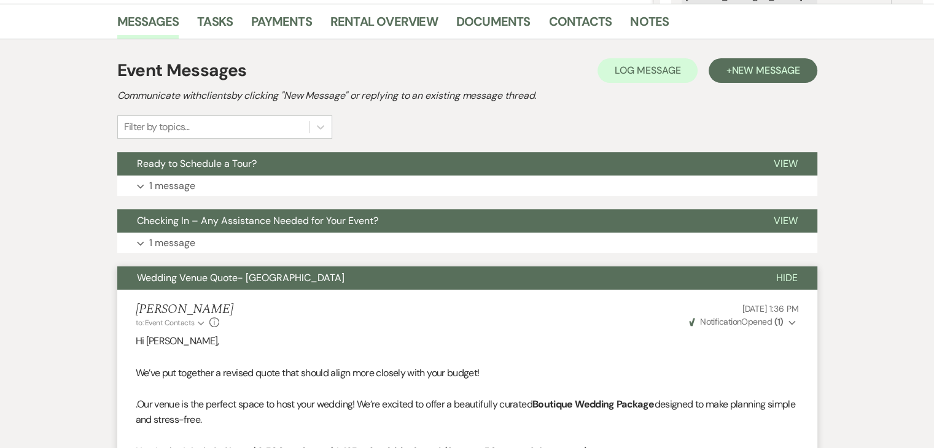
click at [398, 271] on button "Wedding Venue Quote- Enon Ranch" at bounding box center [436, 278] width 639 height 23
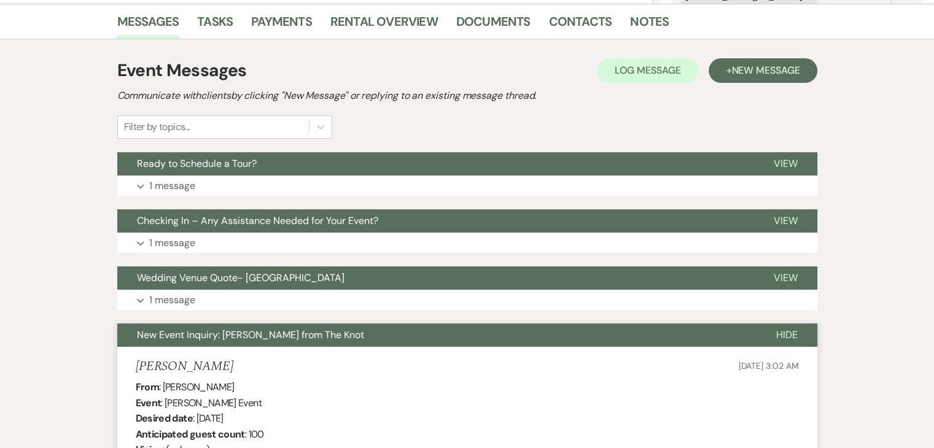
click at [403, 332] on button "New Event Inquiry: Maggie Ock from The Knot" at bounding box center [436, 335] width 639 height 23
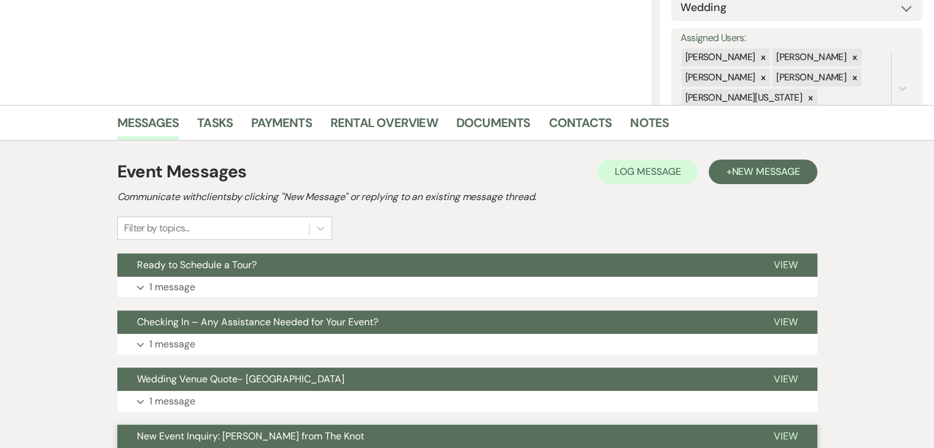
scroll to position [0, 0]
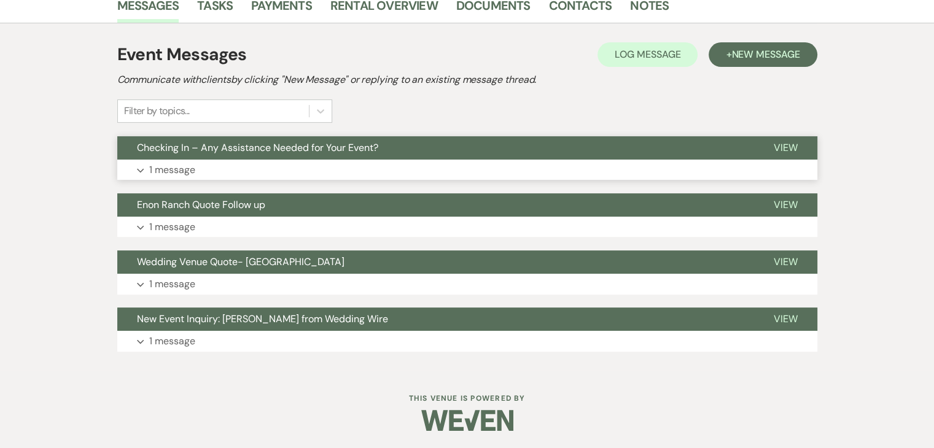
click at [559, 174] on button "Expand 1 message" at bounding box center [467, 170] width 700 height 21
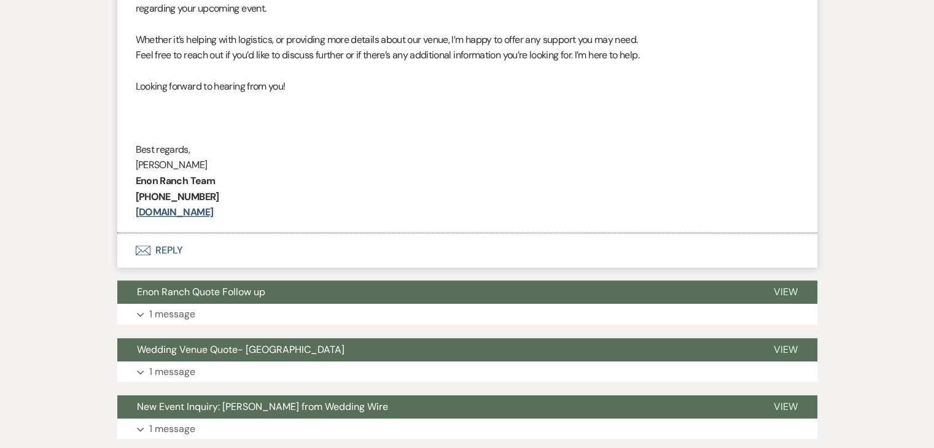
scroll to position [593, 0]
click at [529, 330] on div "Event Messages Log Log Message + New Message Communicate with clients by clicki…" at bounding box center [467, 104] width 700 height 682
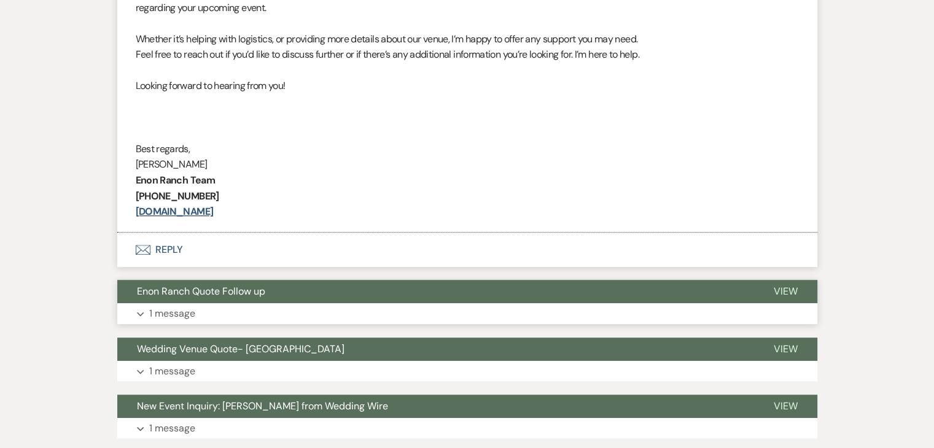
click at [522, 313] on button "Expand 1 message" at bounding box center [467, 313] width 700 height 21
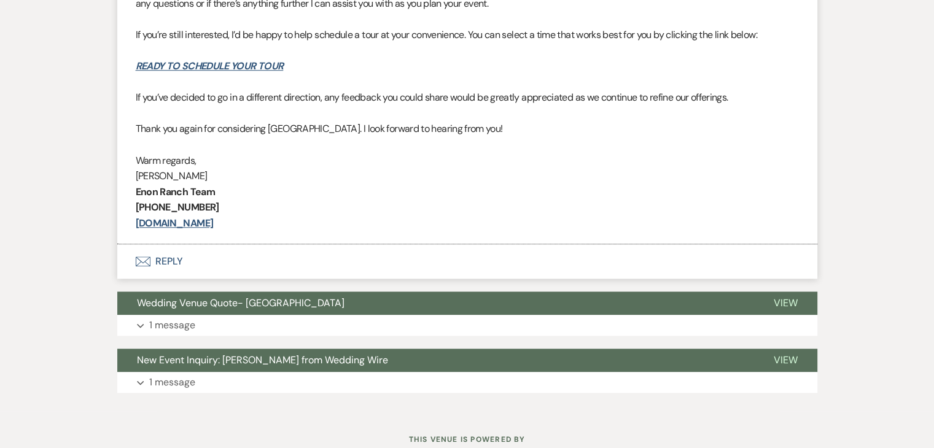
scroll to position [997, 0]
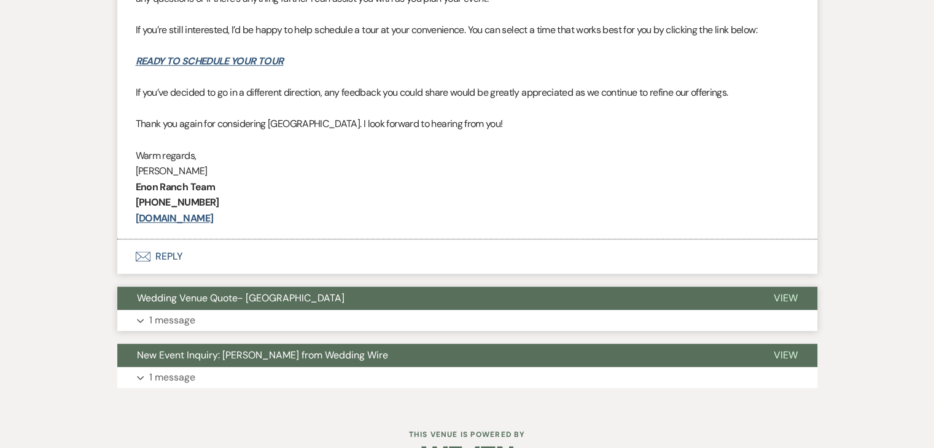
click at [523, 319] on button "Expand 1 message" at bounding box center [467, 320] width 700 height 21
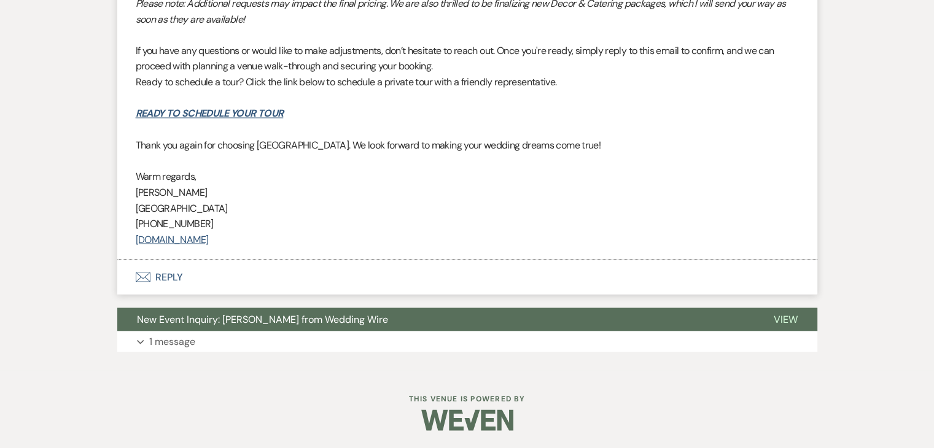
scroll to position [2188, 0]
click at [524, 337] on button "Expand 1 message" at bounding box center [467, 342] width 700 height 21
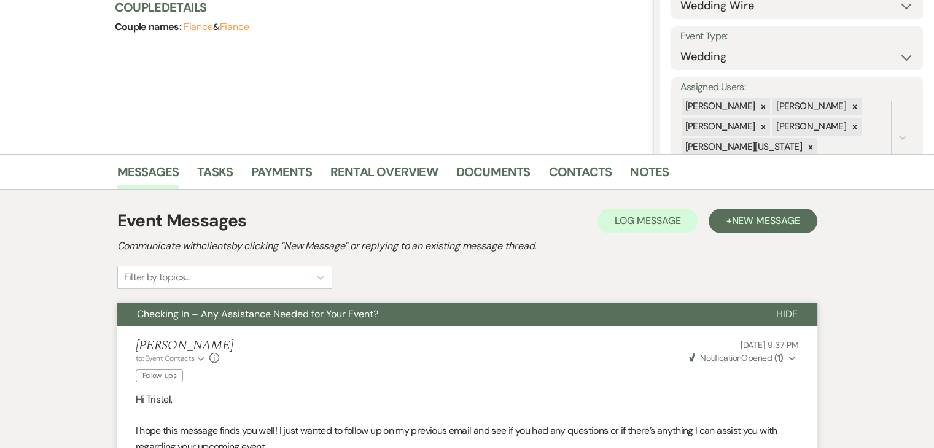
scroll to position [76, 0]
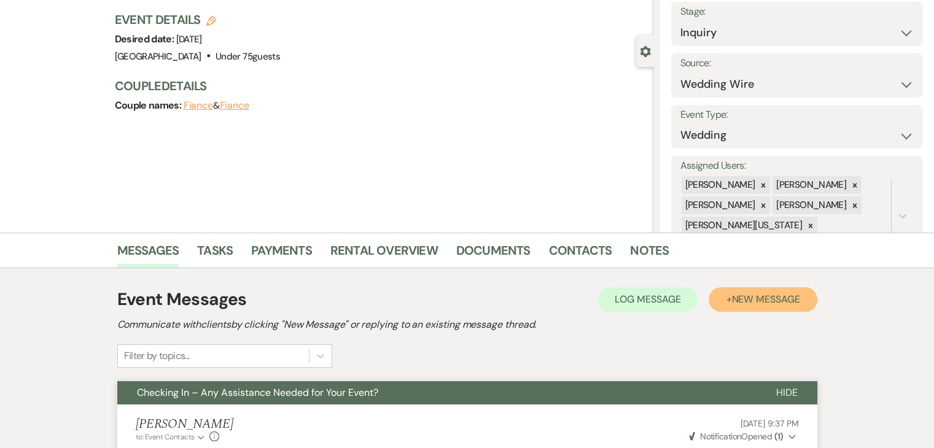
click at [752, 303] on span "New Message" at bounding box center [765, 299] width 68 height 13
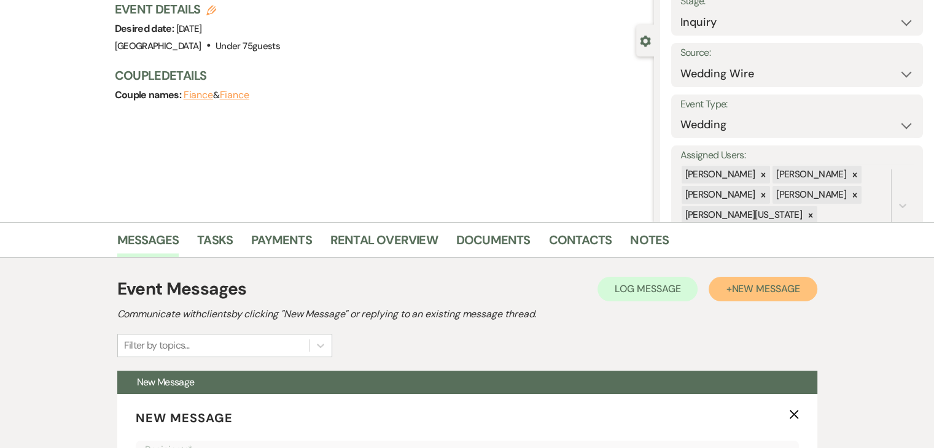
scroll to position [241, 0]
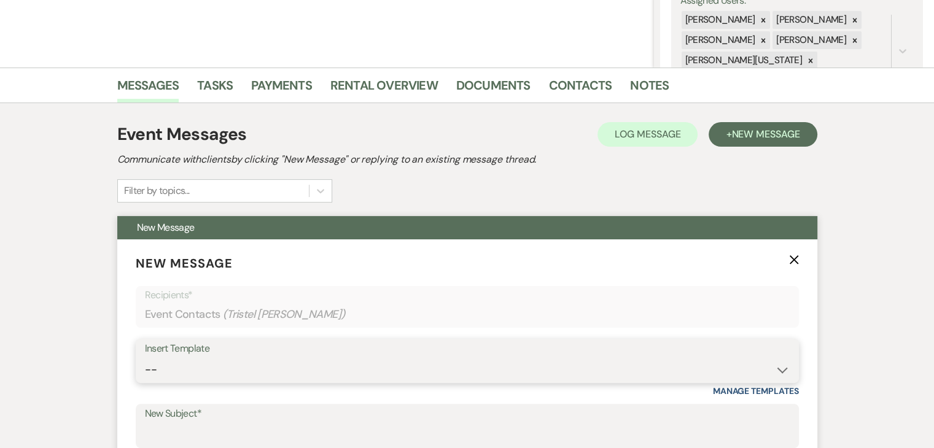
click at [787, 372] on select "-- Inquiry Follow Up Email #2 Contract Sending Template Payment Template Rental…" at bounding box center [467, 370] width 645 height 24
select select "1711"
click at [145, 358] on select "-- Inquiry Follow Up Email #2 Contract Sending Template Payment Template Rental…" at bounding box center [467, 370] width 645 height 24
type input "Enon Ranch Inquiry Follow-Up"
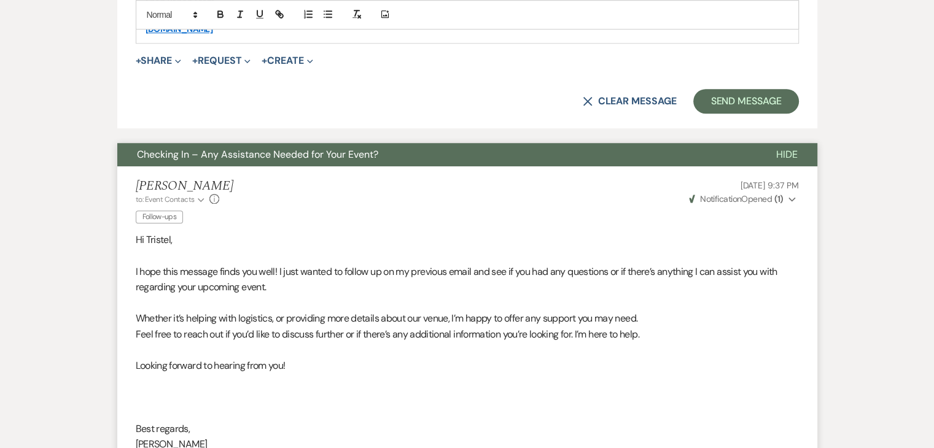
scroll to position [906, 0]
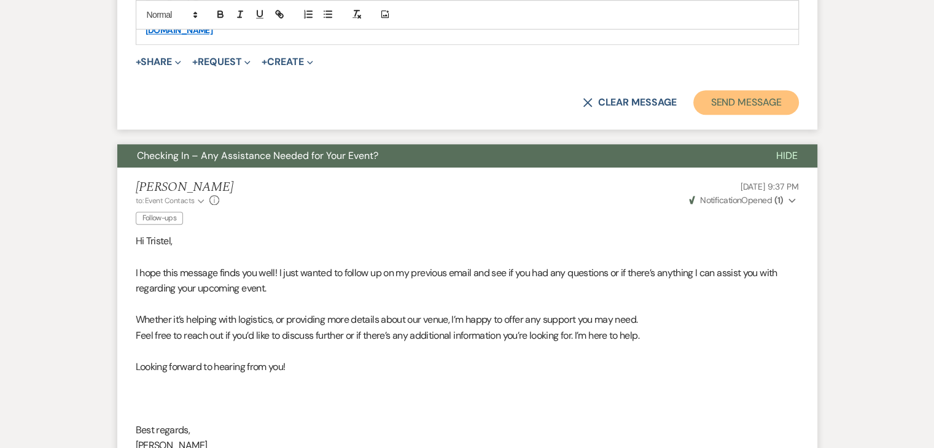
click at [758, 107] on button "Send Message" at bounding box center [745, 102] width 105 height 25
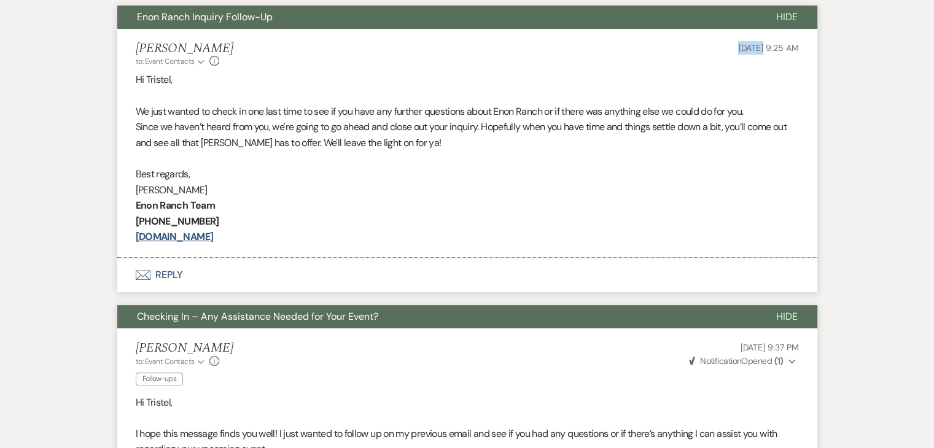
drag, startPoint x: 710, startPoint y: 42, endPoint x: 738, endPoint y: 48, distance: 28.3
click at [738, 48] on div "Irene Ogang to: Event Contacts Expand Info Sep 21, 2025, 9:25 AM" at bounding box center [467, 54] width 663 height 26
copy span "[DATE]"
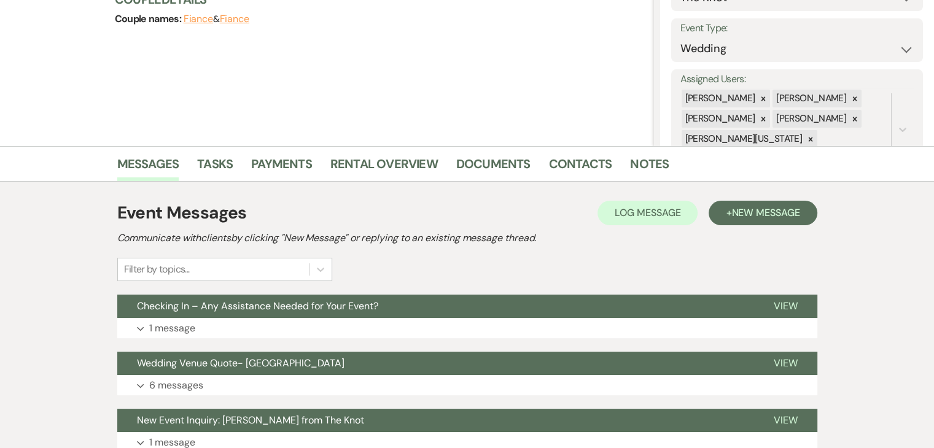
scroll to position [264, 0]
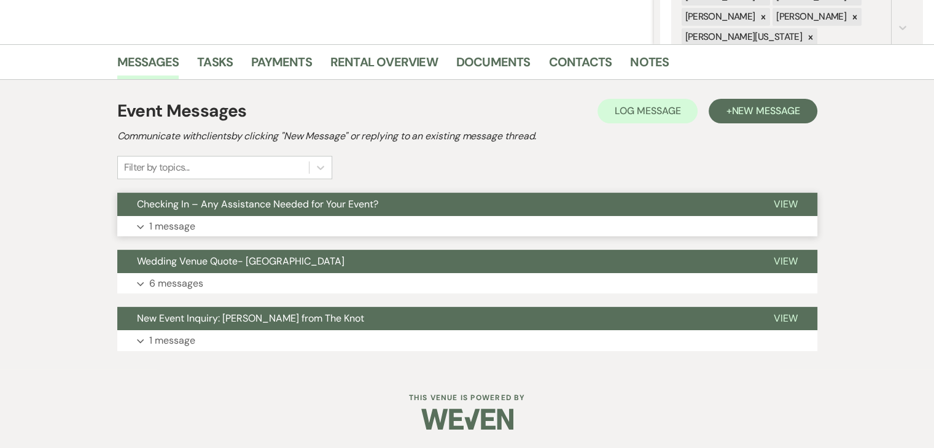
click at [233, 229] on button "Expand 1 message" at bounding box center [467, 226] width 700 height 21
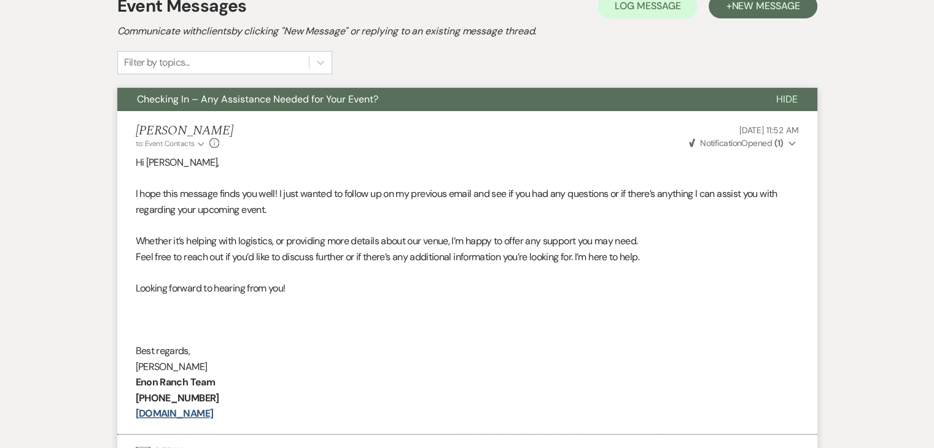
scroll to position [370, 0]
click at [230, 104] on button "Checking In – Any Assistance Needed for Your Event?" at bounding box center [436, 98] width 639 height 23
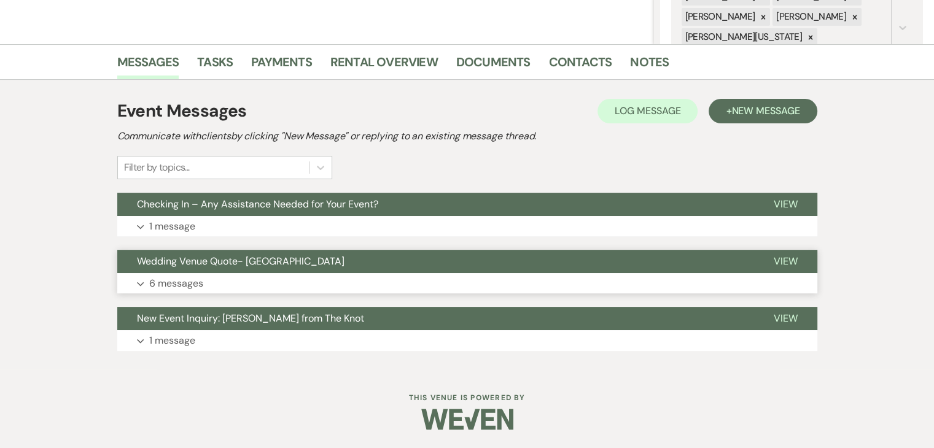
click at [243, 266] on span "Wedding Venue Quote- Enon Ranch" at bounding box center [241, 261] width 208 height 13
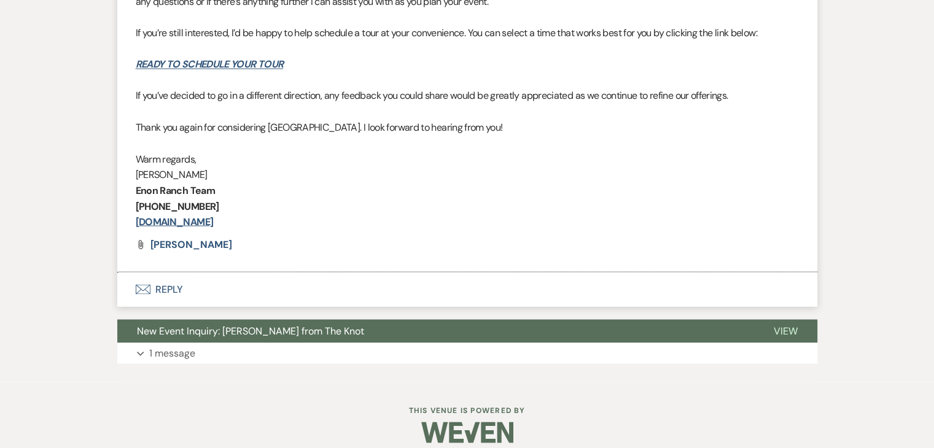
scroll to position [2200, 0]
click at [265, 350] on button "Expand 1 message" at bounding box center [467, 352] width 700 height 21
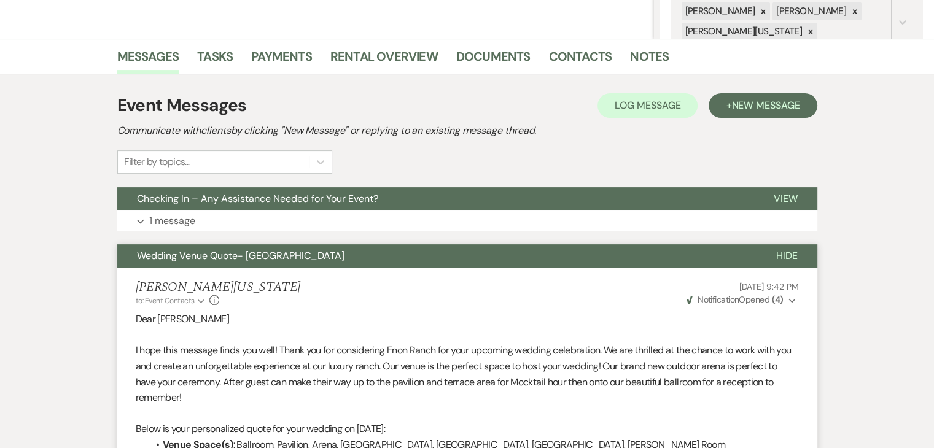
scroll to position [236, 0]
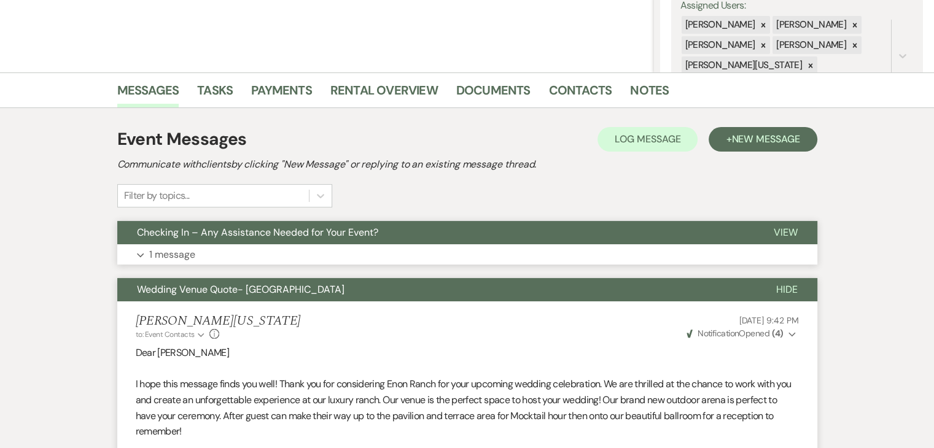
click at [249, 247] on button "Expand 1 message" at bounding box center [467, 254] width 700 height 21
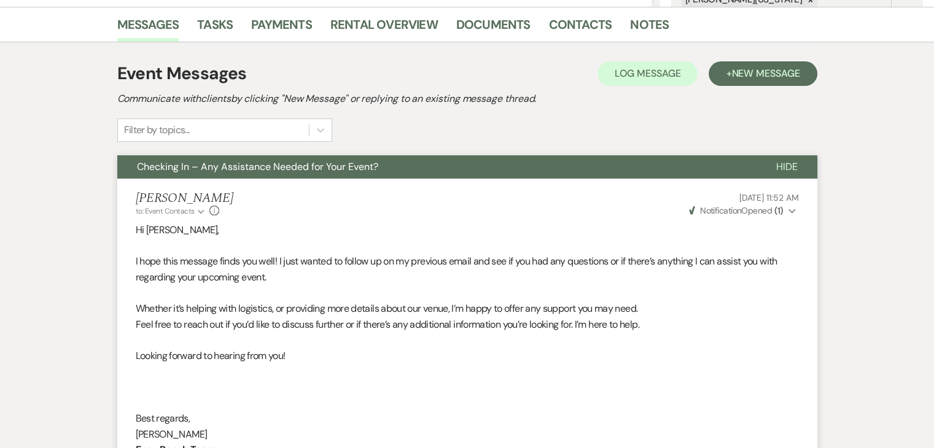
scroll to position [301, 0]
click at [725, 81] on button "+ New Message" at bounding box center [763, 74] width 108 height 25
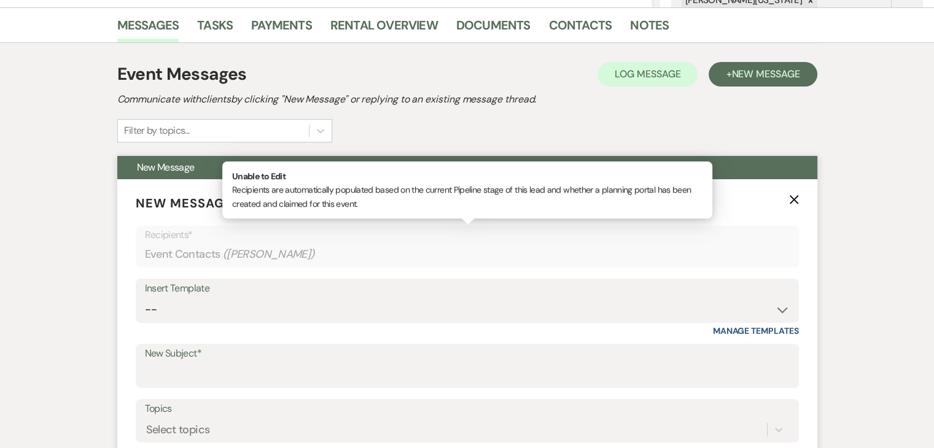
click at [617, 258] on div "Event Contacts ( Yvonne Ellison )" at bounding box center [467, 255] width 645 height 24
click at [636, 285] on div "Insert Template" at bounding box center [467, 289] width 645 height 18
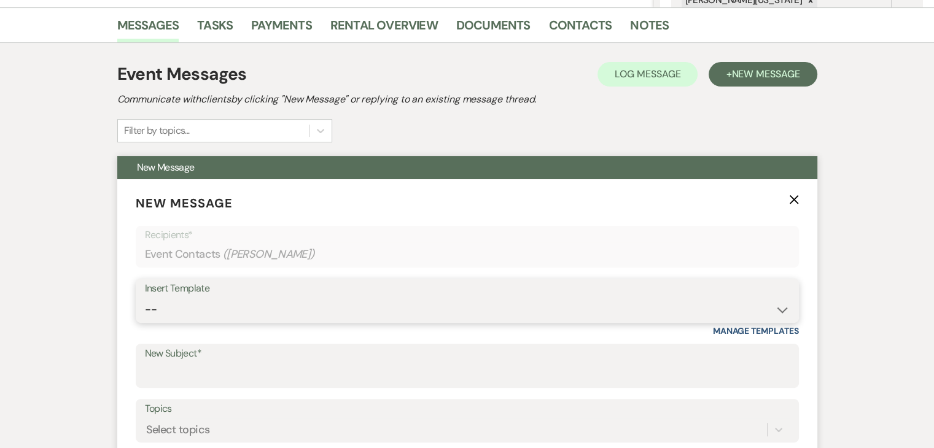
click at [782, 313] on select "-- Inquiry Follow Up Email #2 Contract Sending Template Payment Template Rental…" at bounding box center [467, 310] width 645 height 24
select select "1711"
click at [145, 298] on select "-- Inquiry Follow Up Email #2 Contract Sending Template Payment Template Rental…" at bounding box center [467, 310] width 645 height 24
type input "Enon Ranch Inquiry Follow-Up"
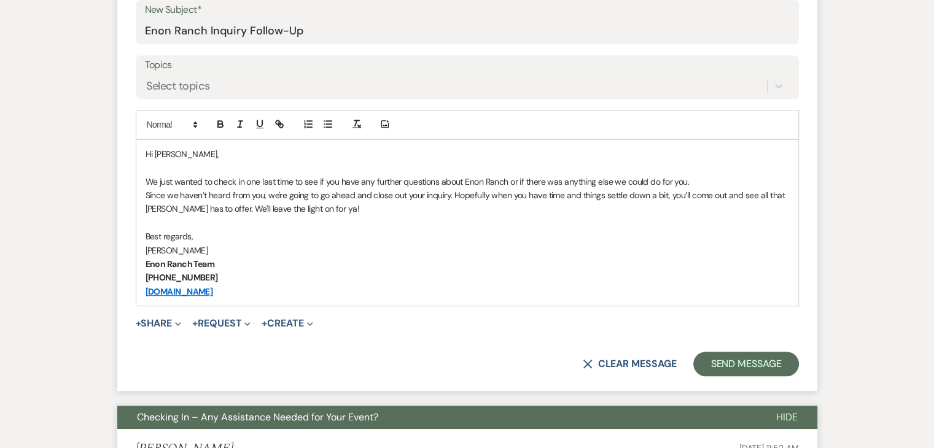
scroll to position [623, 0]
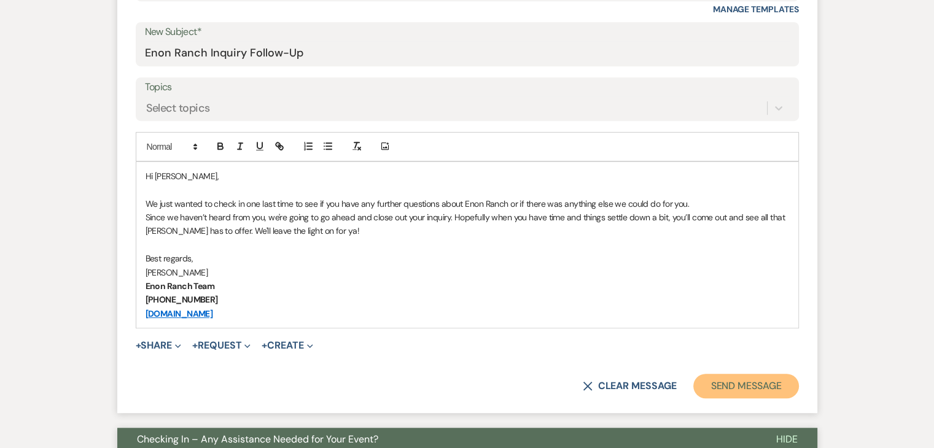
click at [706, 380] on button "Send Message" at bounding box center [745, 386] width 105 height 25
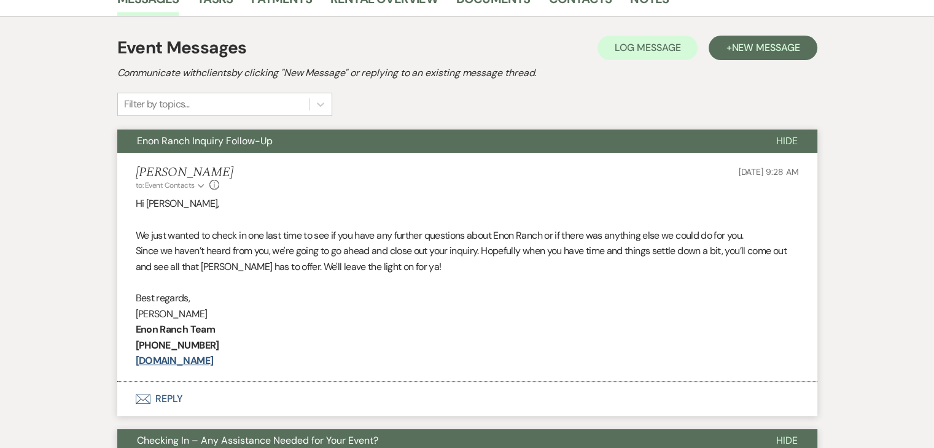
scroll to position [325, 0]
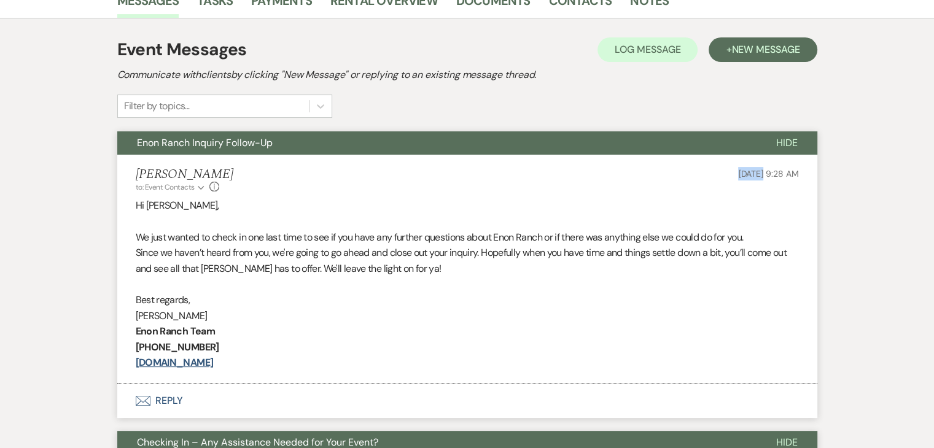
drag, startPoint x: 707, startPoint y: 173, endPoint x: 738, endPoint y: 170, distance: 30.2
click at [738, 170] on div "Irene Ogang to: Event Contacts Expand Info Sep 21, 2025, 9:28 AM" at bounding box center [467, 180] width 663 height 26
copy span "Sep 21"
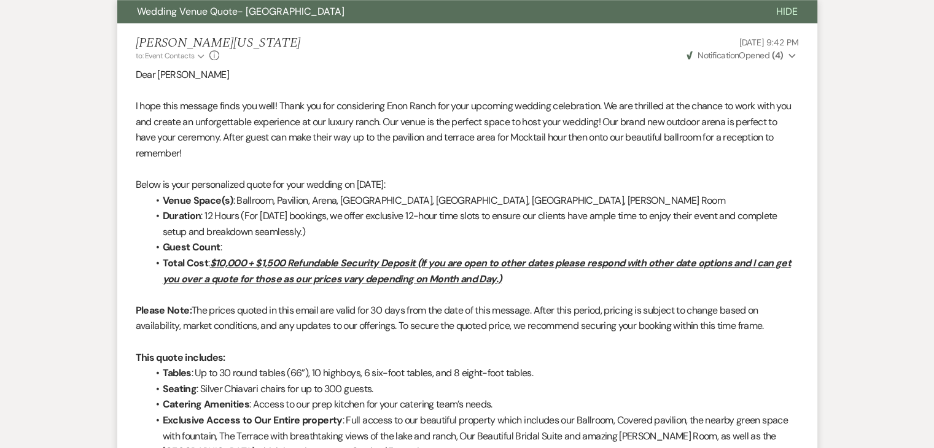
scroll to position [1153, 0]
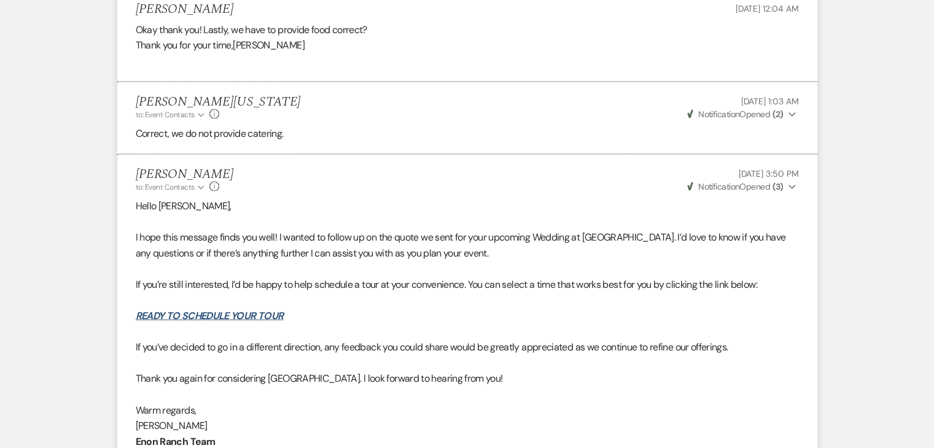
scroll to position [2587, 0]
click at [156, 300] on p at bounding box center [467, 300] width 663 height 16
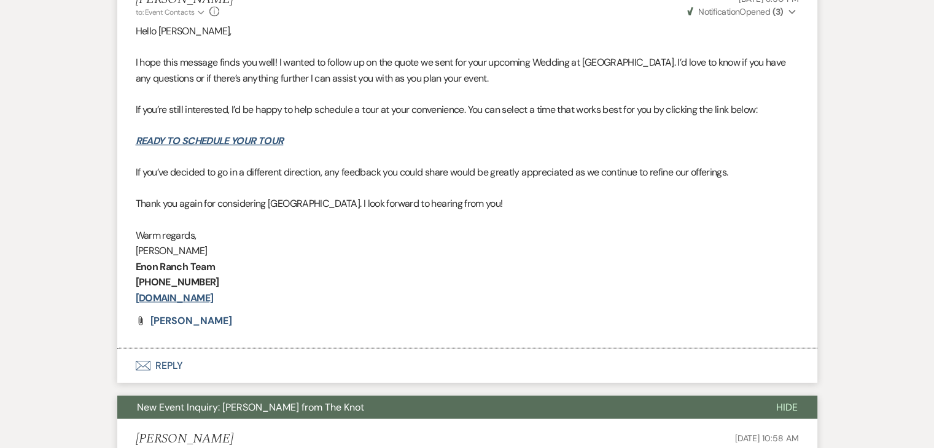
scroll to position [2785, 0]
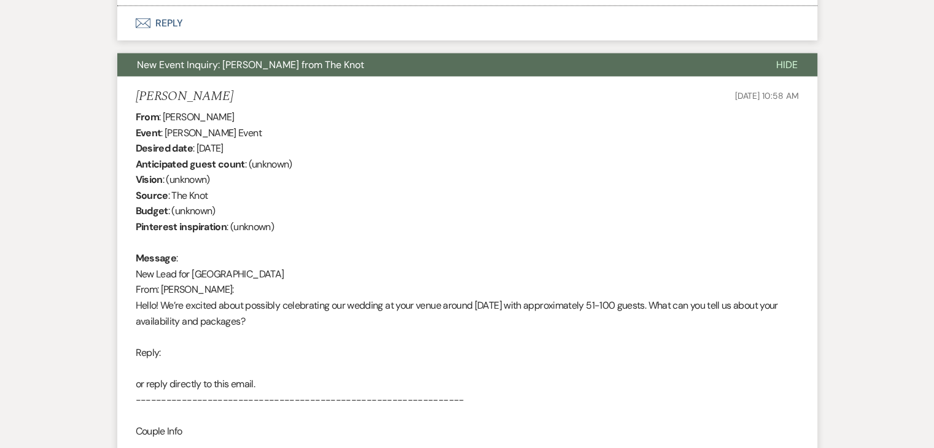
scroll to position [3153, 0]
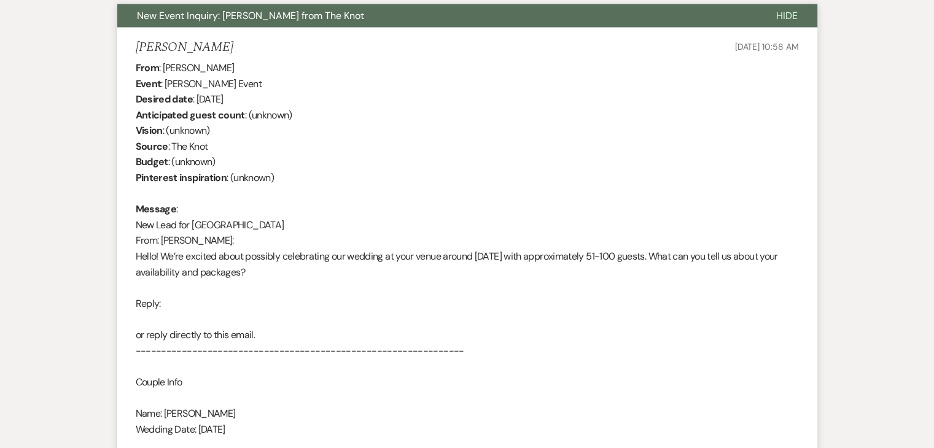
click at [352, 264] on div "From : Yvonne Ellison Event : Yvonne Ellison's Event Desired date : March 27th …" at bounding box center [467, 288] width 663 height 456
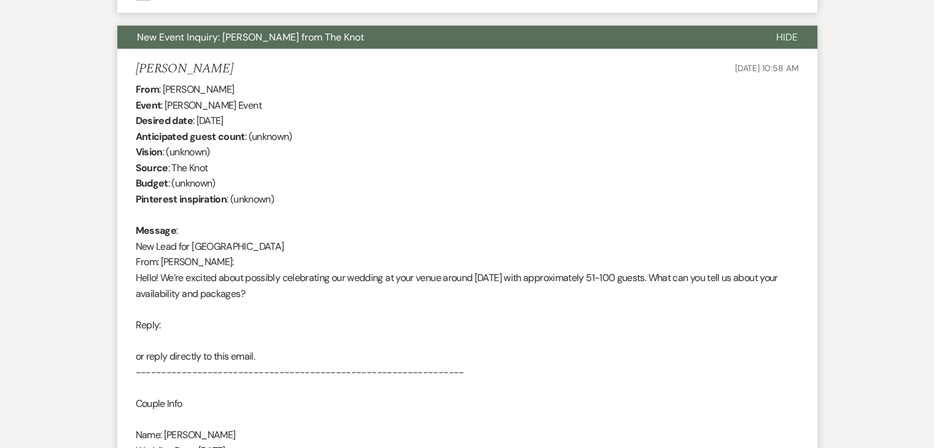
scroll to position [3085, 0]
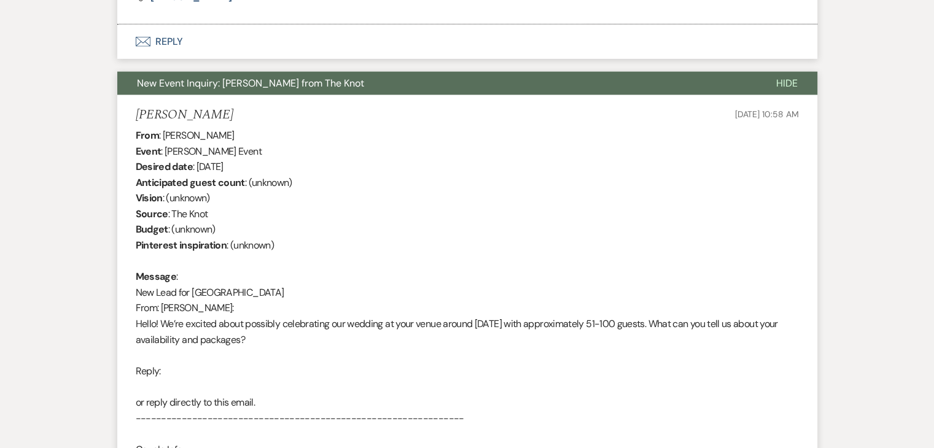
click at [322, 207] on div "From : Yvonne Ellison Event : Yvonne Ellison's Event Desired date : March 27th …" at bounding box center [467, 356] width 663 height 456
click at [612, 216] on div "From : Yvonne Ellison Event : Yvonne Ellison's Event Desired date : March 27th …" at bounding box center [467, 356] width 663 height 456
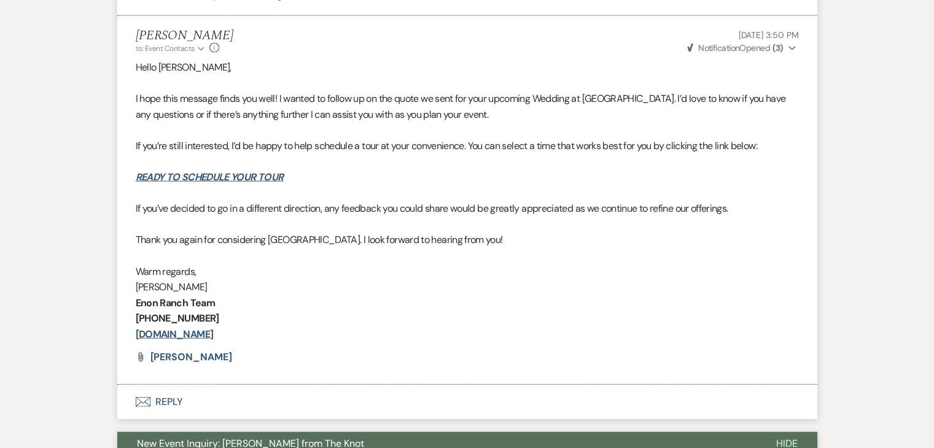
scroll to position [2658, 0]
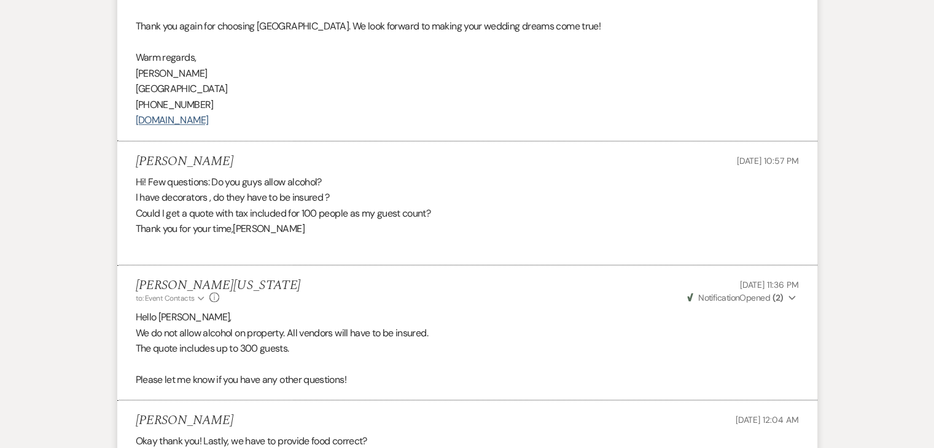
scroll to position [2173, 0]
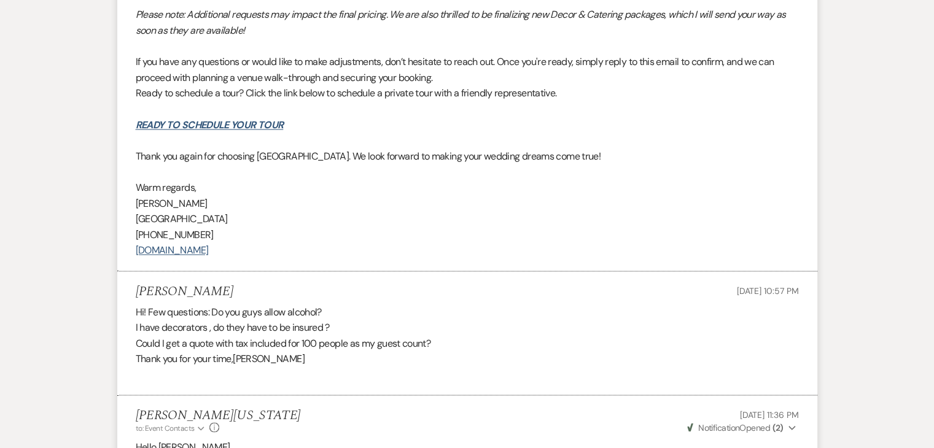
scroll to position [1998, 0]
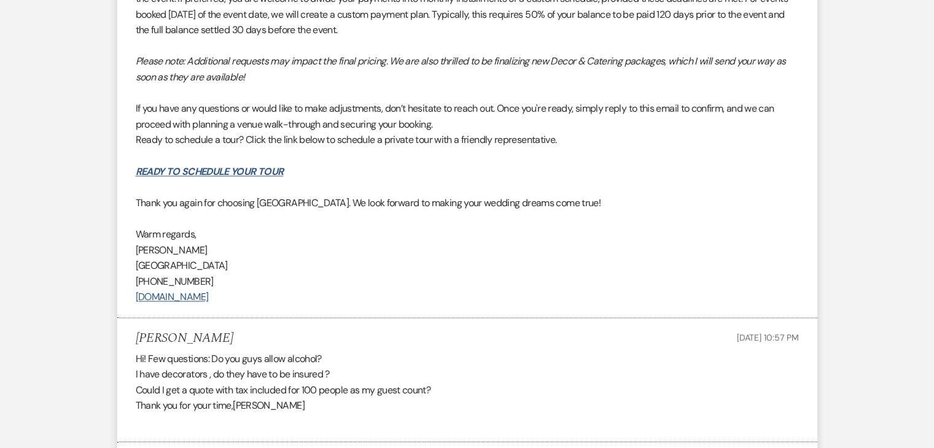
click at [88, 101] on div "Messages Tasks Payments Rental Overview Documents Contacts Notes Event Messages…" at bounding box center [467, 23] width 934 height 3426
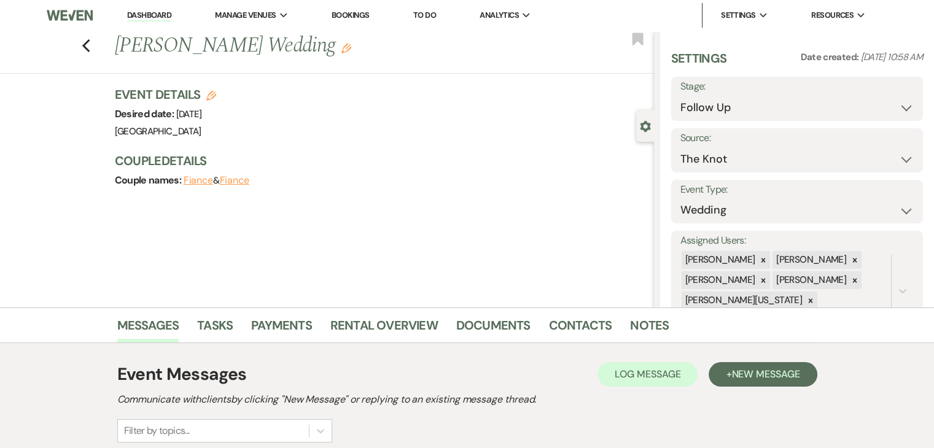
scroll to position [0, 0]
click at [90, 50] on use "button" at bounding box center [86, 47] width 8 height 14
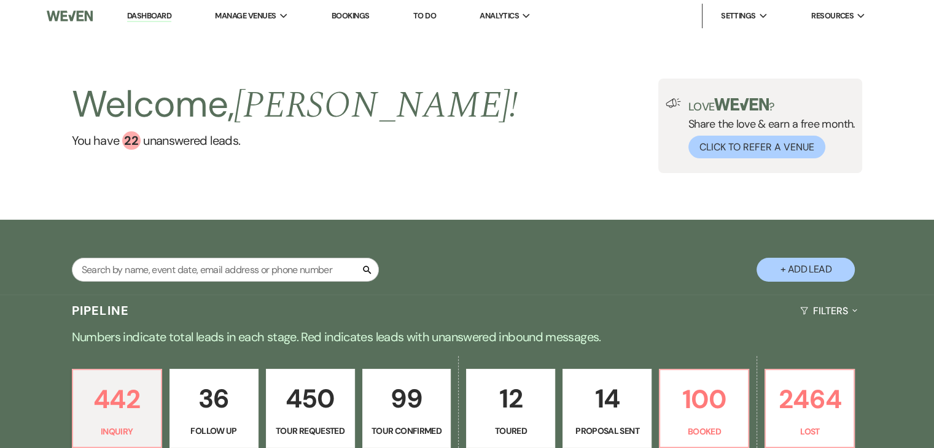
click at [7, 47] on div "Welcome, [PERSON_NAME] ! You have 22 unanswered lead s . Love ? Share the love …" at bounding box center [467, 126] width 934 height 188
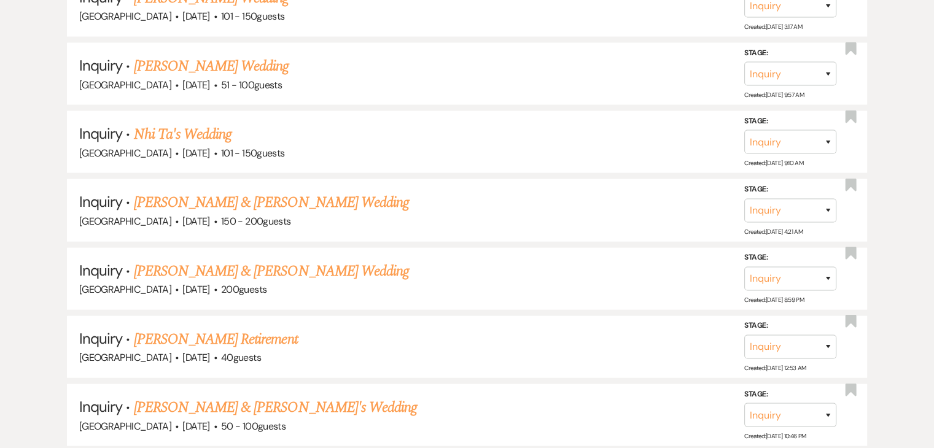
scroll to position [2773, 0]
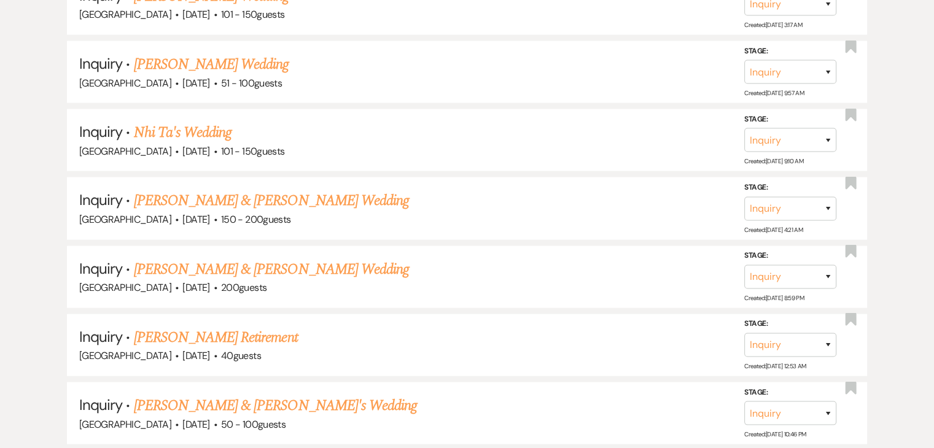
drag, startPoint x: 190, startPoint y: 256, endPoint x: 39, endPoint y: 202, distance: 160.4
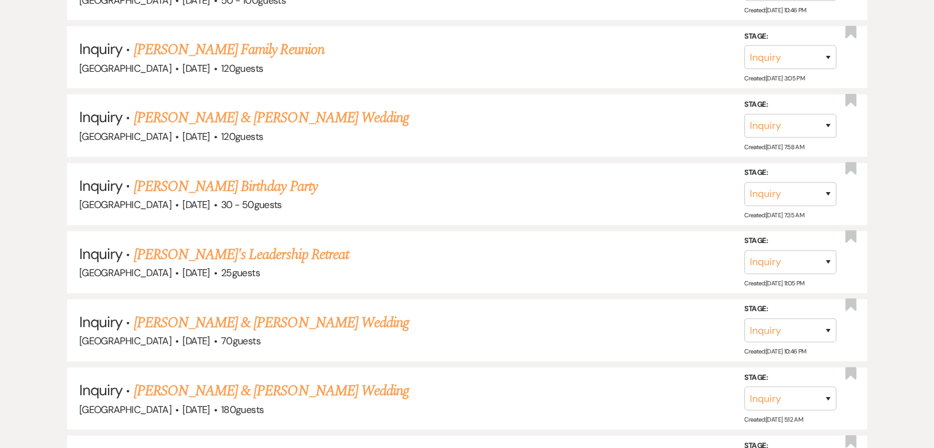
scroll to position [3200, 0]
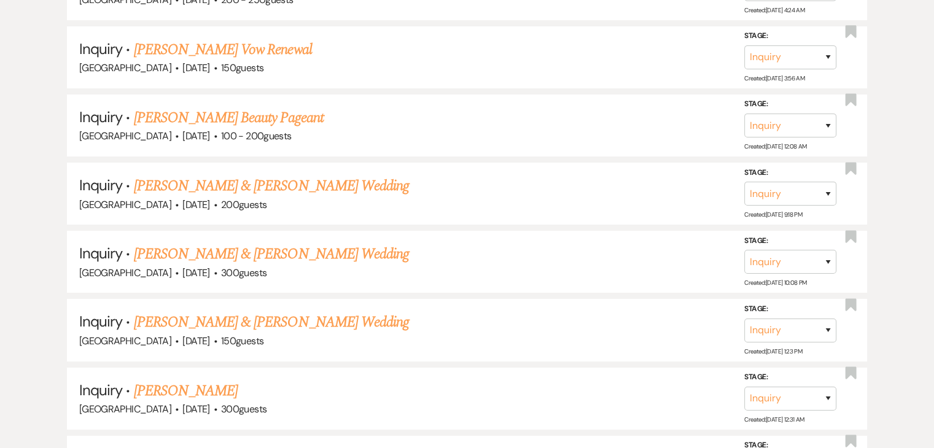
scroll to position [4495, 0]
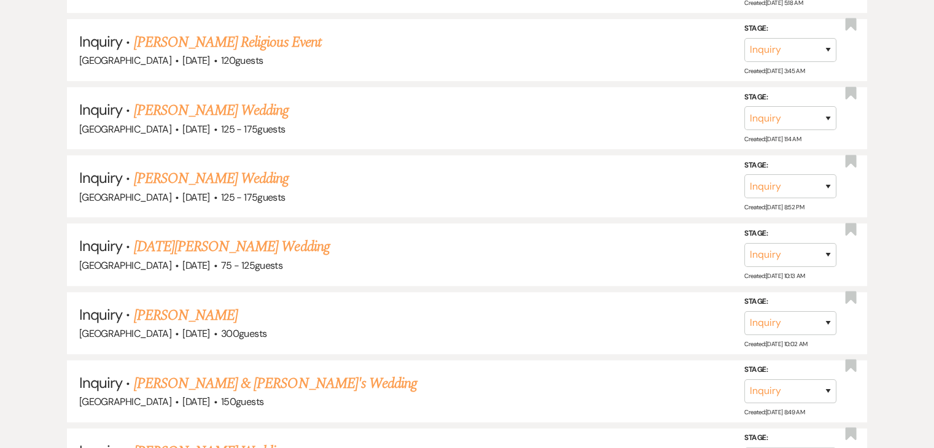
scroll to position [5311, 0]
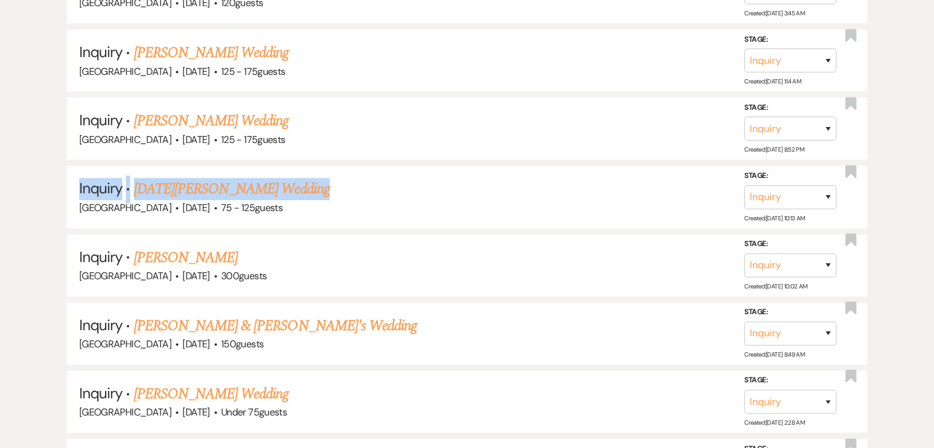
drag, startPoint x: 0, startPoint y: 130, endPoint x: 49, endPoint y: 155, distance: 54.7
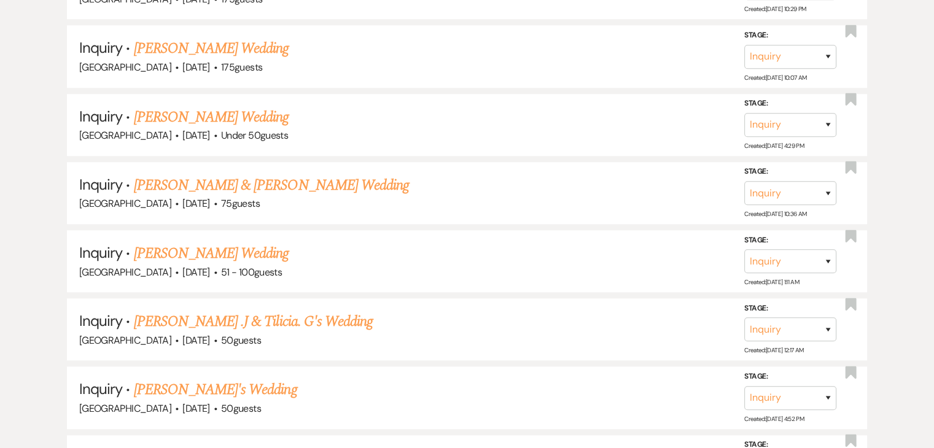
scroll to position [5871, 0]
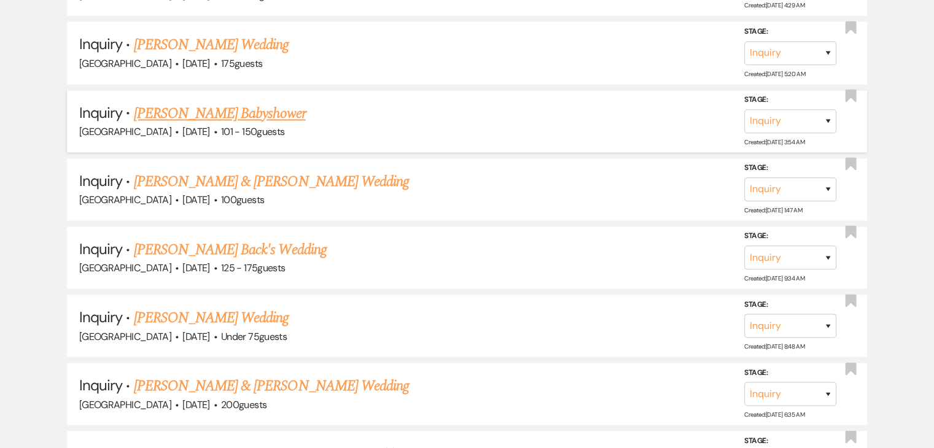
scroll to position [6581, 0]
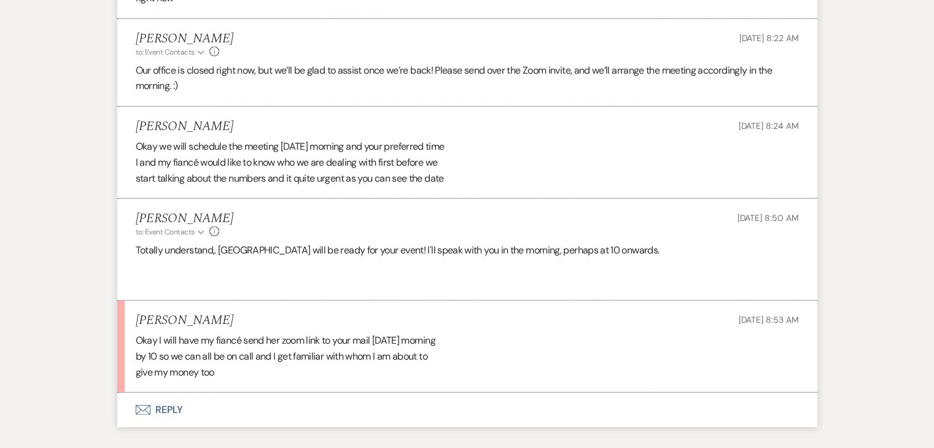
scroll to position [3272, 0]
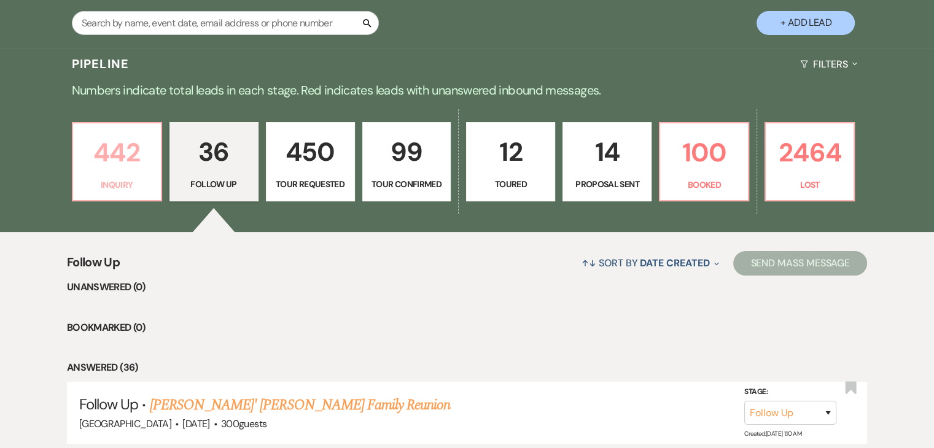
click at [89, 149] on p "442" at bounding box center [116, 152] width 73 height 41
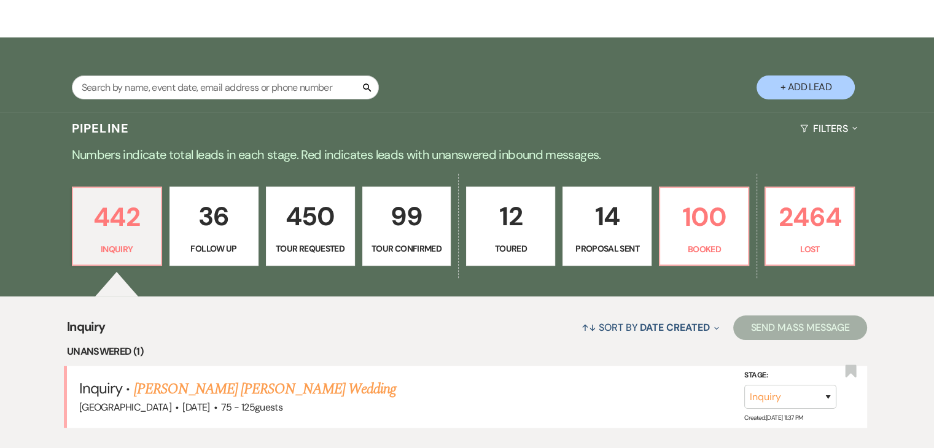
scroll to position [247, 0]
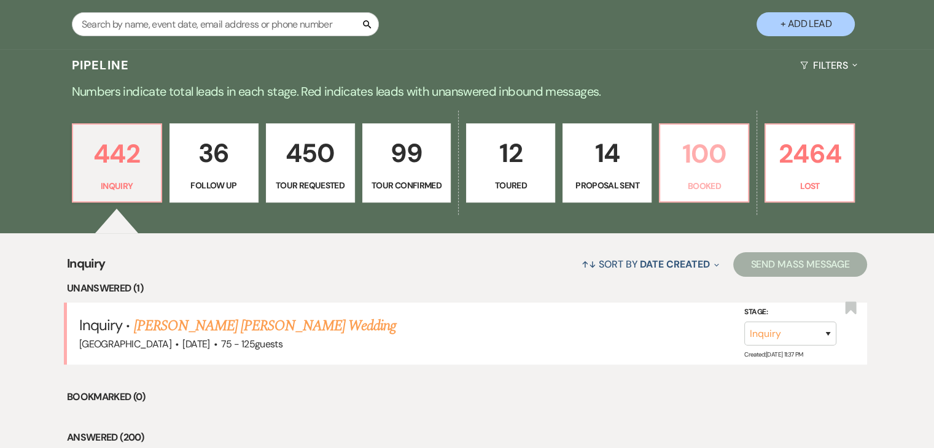
click at [673, 174] on link "100 Booked" at bounding box center [704, 163] width 90 height 80
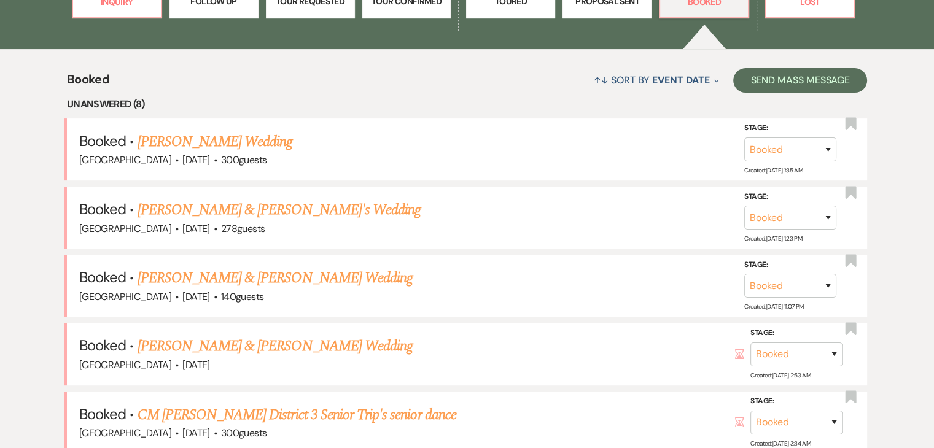
scroll to position [424, 0]
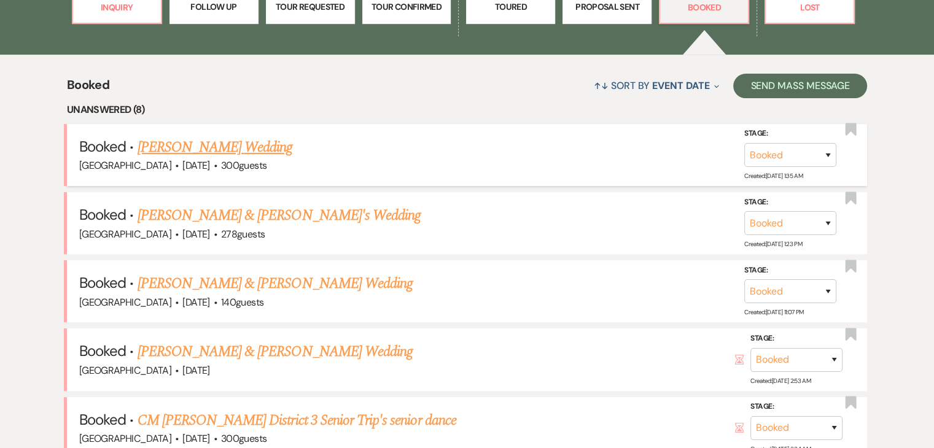
click at [217, 149] on link "[PERSON_NAME] Wedding" at bounding box center [215, 147] width 155 height 22
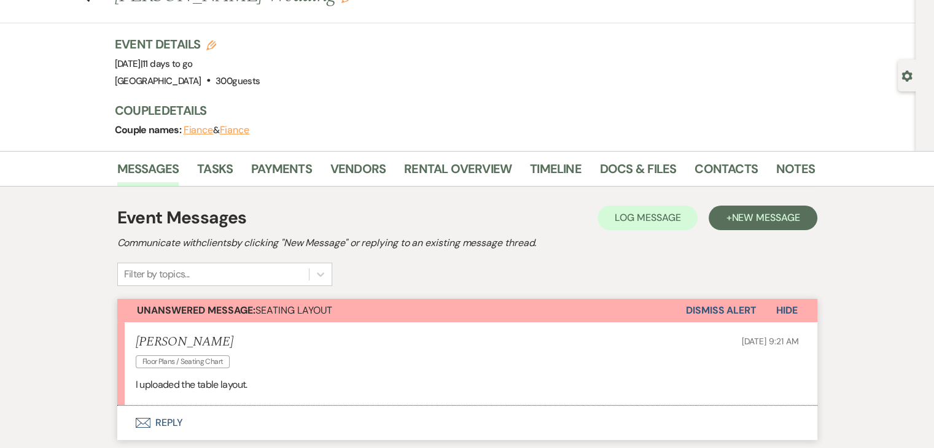
scroll to position [36, 0]
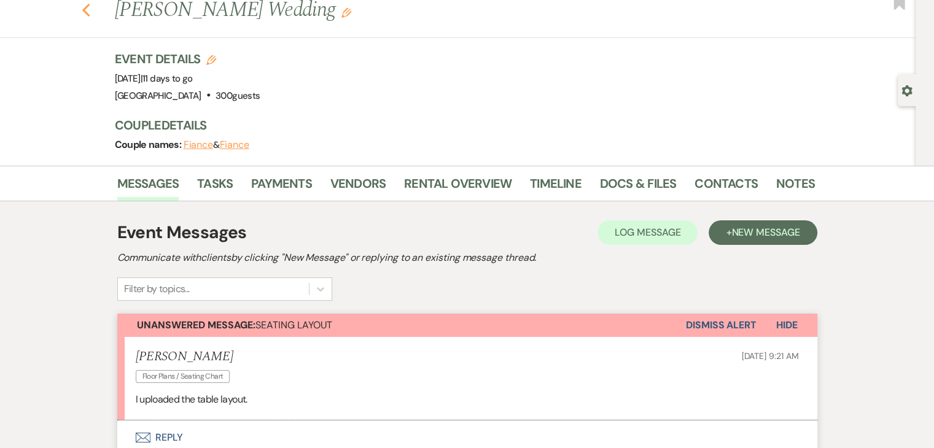
click at [91, 10] on icon "Previous" at bounding box center [86, 10] width 9 height 15
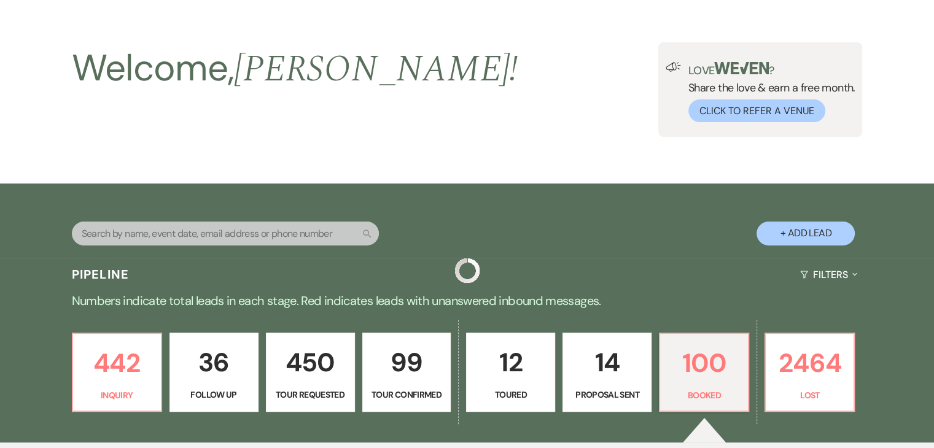
scroll to position [424, 0]
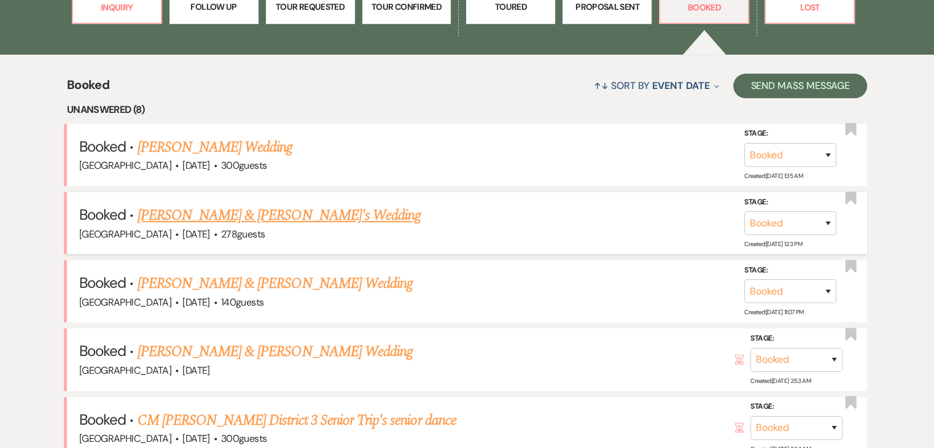
click at [281, 227] on div "[GEOGRAPHIC_DATA] · [DATE] · 278 guests" at bounding box center [467, 235] width 776 height 16
click at [217, 207] on link "[PERSON_NAME] & [PERSON_NAME]'s Wedding" at bounding box center [280, 215] width 284 height 22
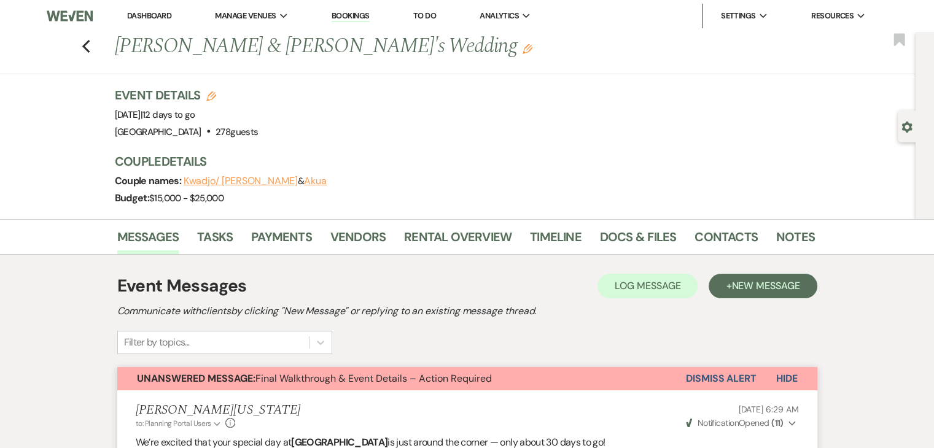
click at [98, 52] on div "Previous [PERSON_NAME] & [PERSON_NAME]'s Wedding Edit Bookmark" at bounding box center [455, 53] width 922 height 42
click at [90, 50] on use "button" at bounding box center [86, 47] width 8 height 14
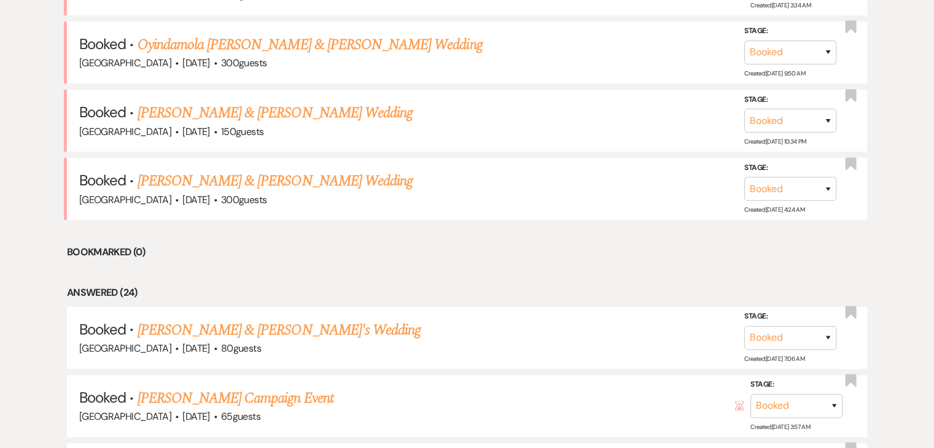
scroll to position [867, 0]
click at [221, 174] on link "[PERSON_NAME] & [PERSON_NAME] Wedding" at bounding box center [275, 182] width 275 height 22
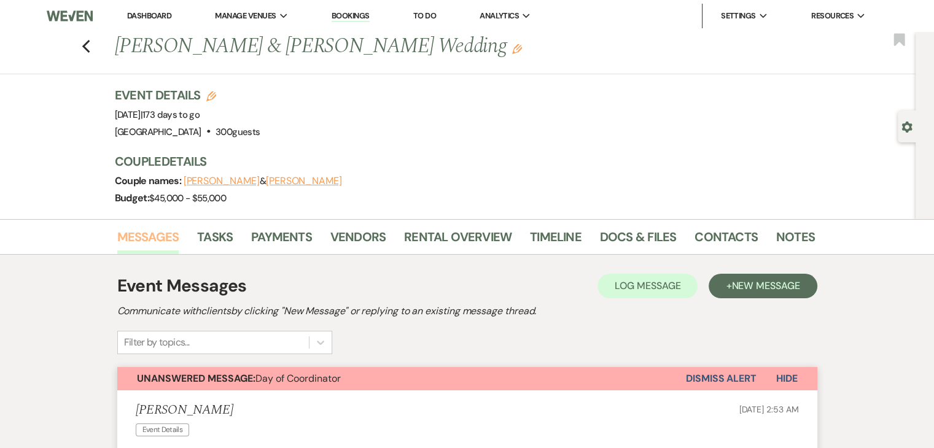
scroll to position [1, 0]
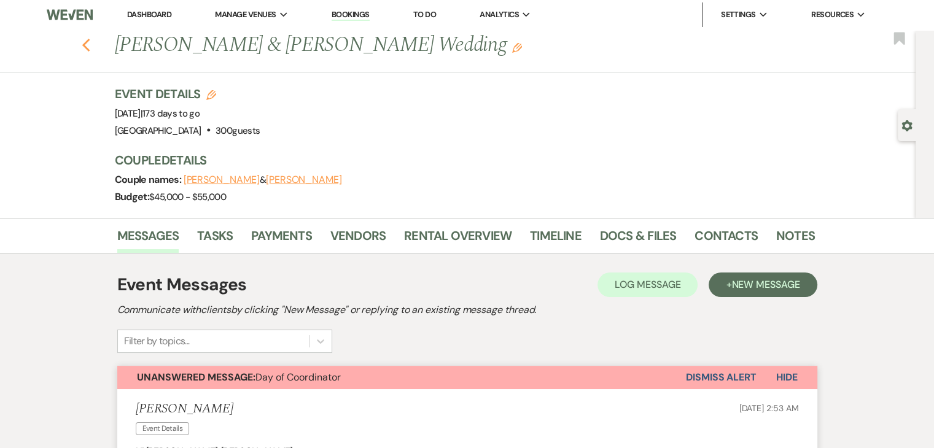
click at [91, 47] on icon "Previous" at bounding box center [86, 45] width 9 height 15
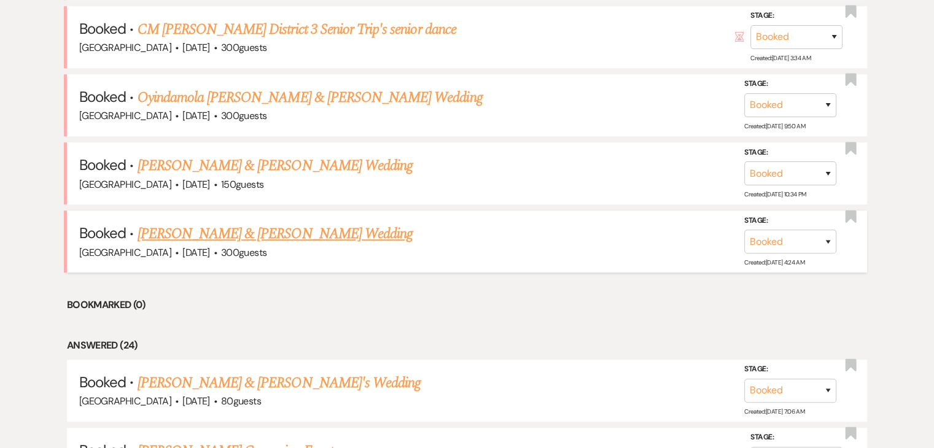
scroll to position [814, 0]
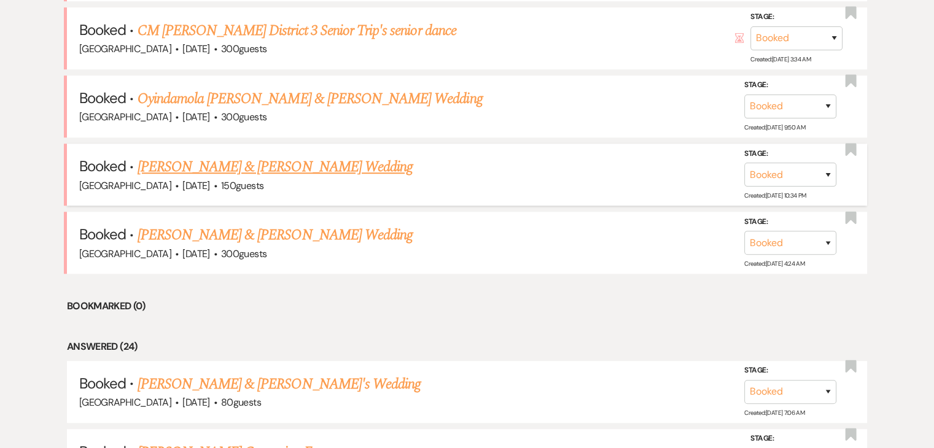
click at [179, 148] on li "Booked · [PERSON_NAME] & [PERSON_NAME] Wedding [GEOGRAPHIC_DATA] · [DATE] · 150…" at bounding box center [467, 175] width 800 height 62
click at [181, 157] on link "[PERSON_NAME] & [PERSON_NAME] Wedding" at bounding box center [275, 167] width 275 height 22
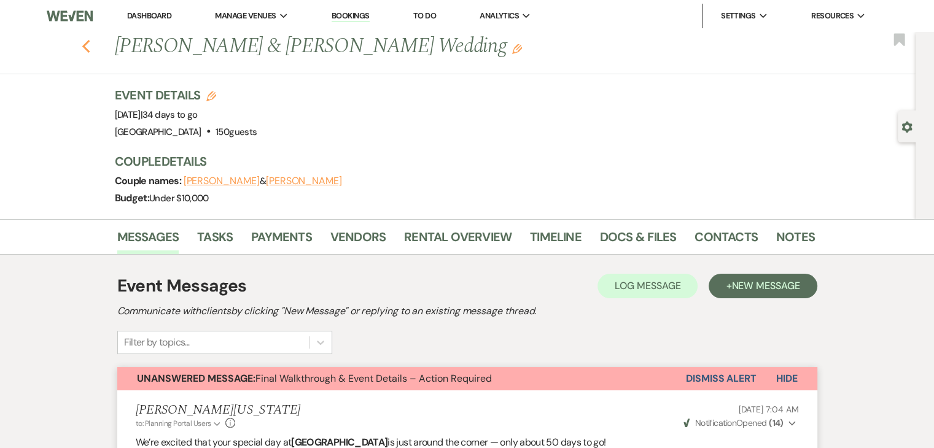
click at [91, 52] on icon "Previous" at bounding box center [86, 46] width 9 height 15
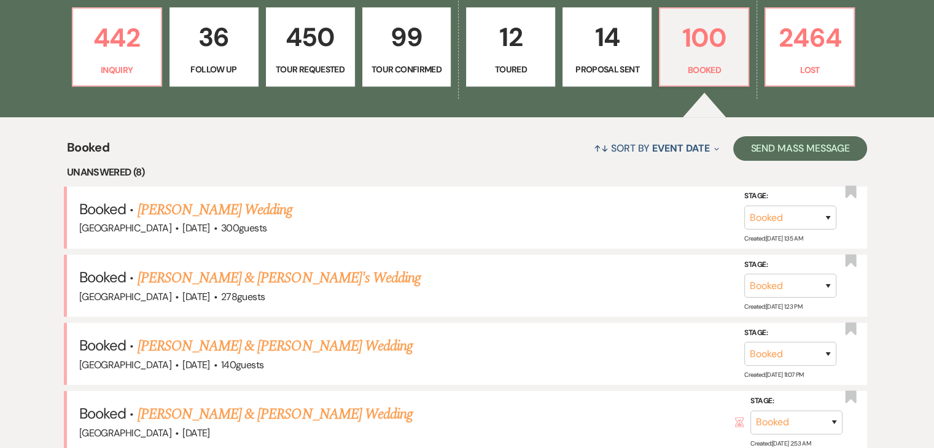
scroll to position [358, 0]
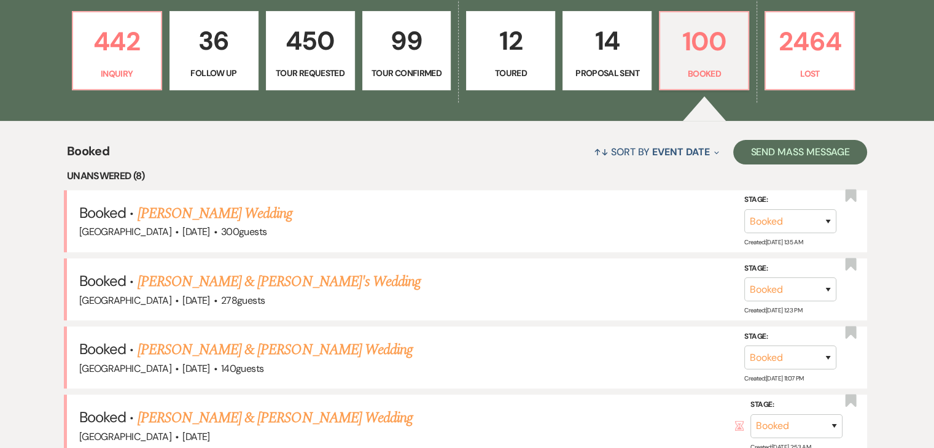
click at [604, 47] on p "14" at bounding box center [607, 40] width 73 height 41
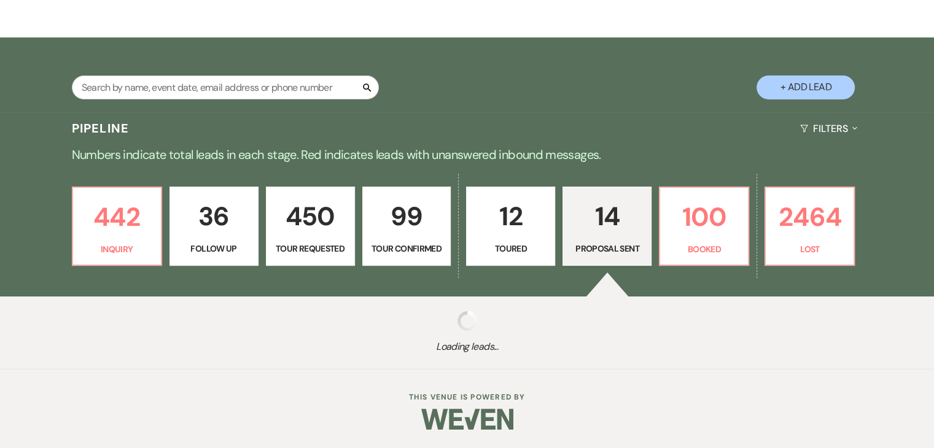
select select "6"
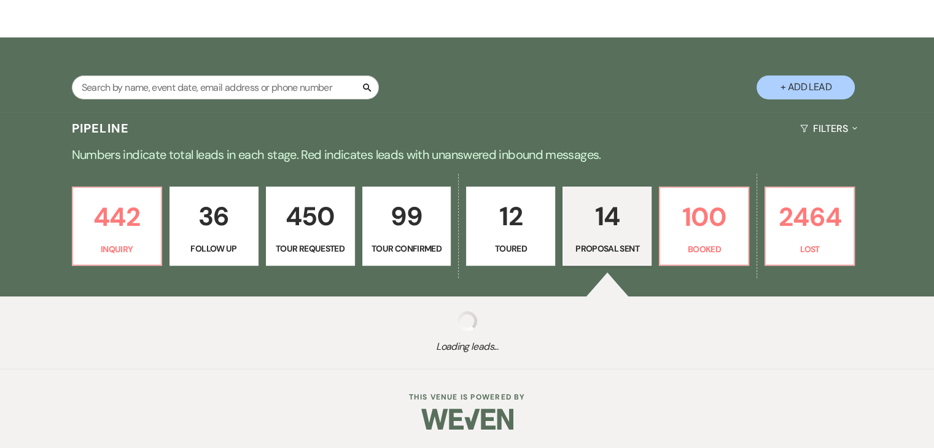
select select "6"
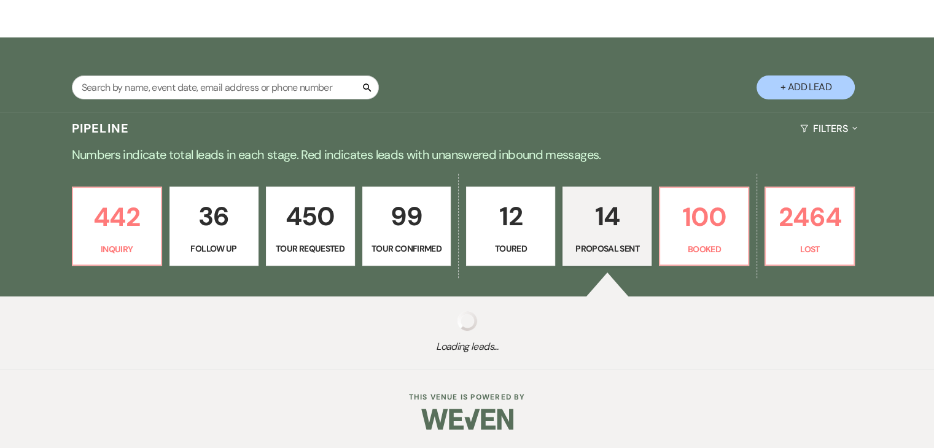
select select "6"
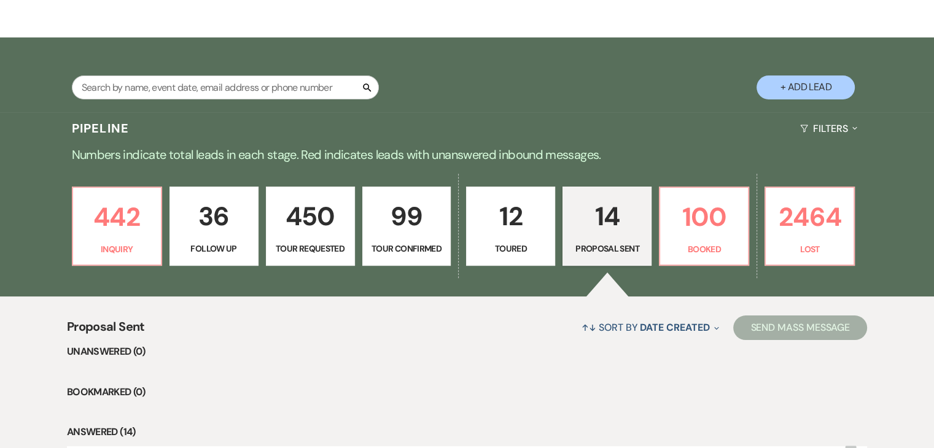
scroll to position [358, 0]
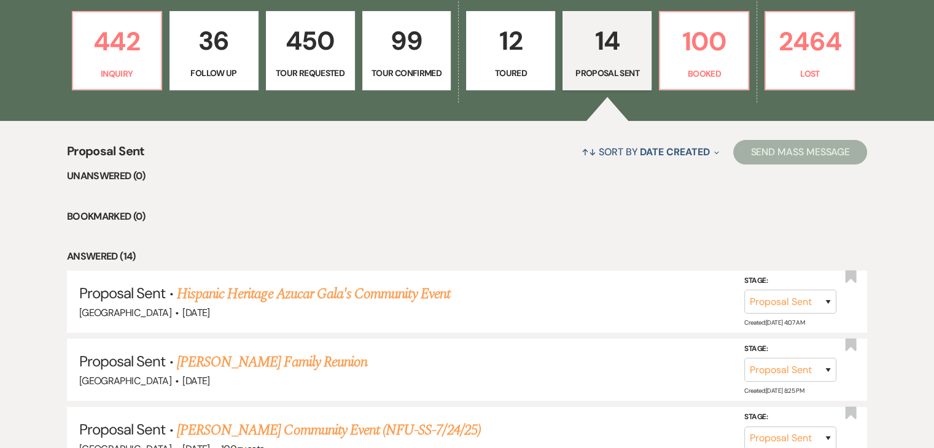
click at [507, 72] on p "Toured" at bounding box center [510, 73] width 73 height 14
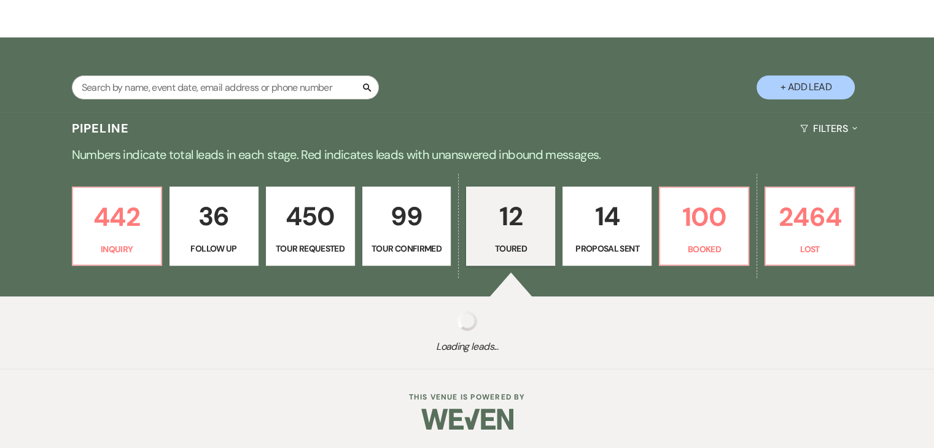
select select "5"
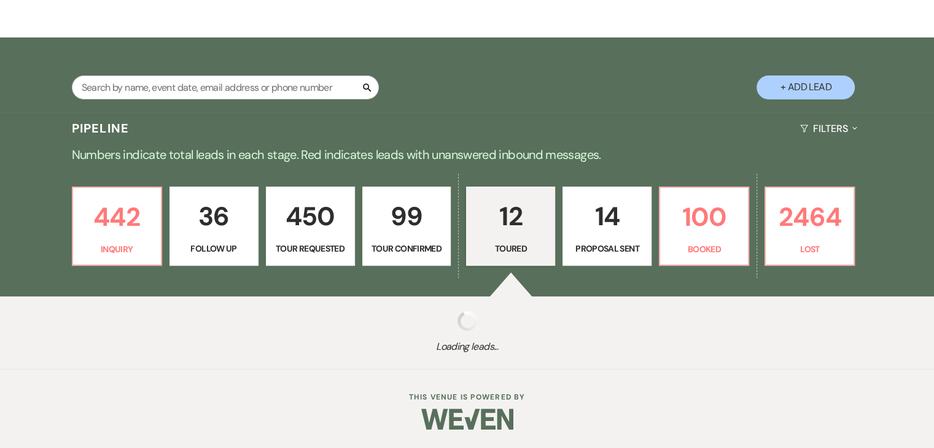
select select "5"
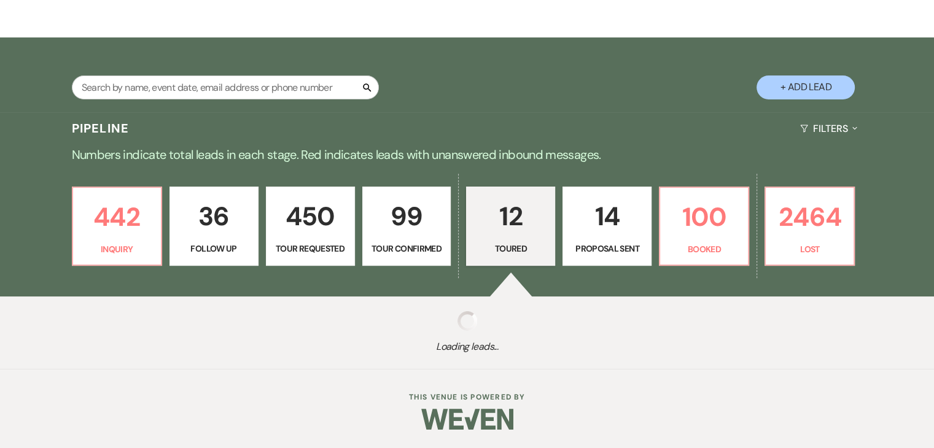
select select "5"
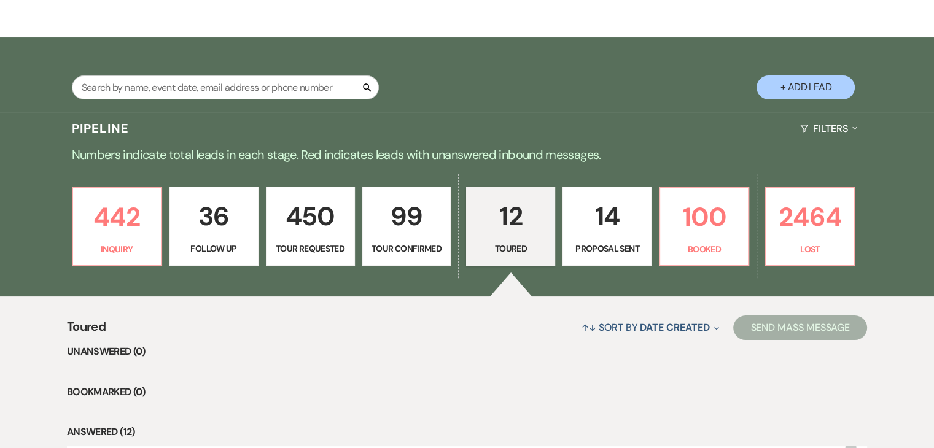
scroll to position [358, 0]
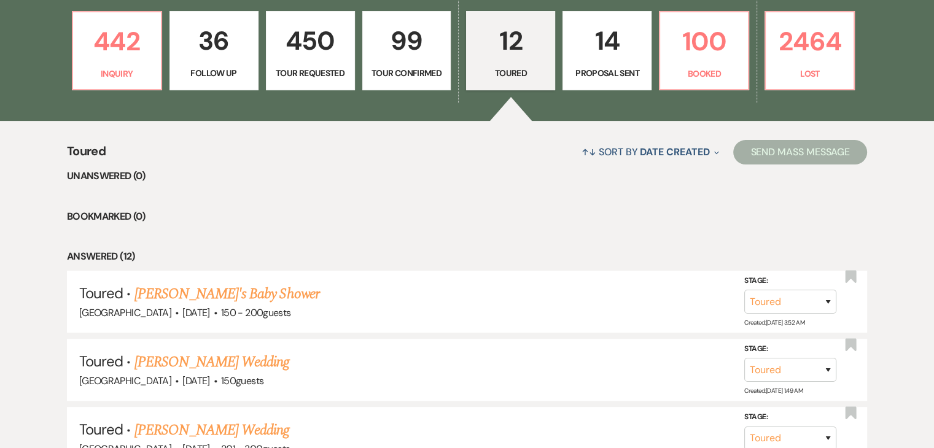
click at [429, 68] on p "Tour Confirmed" at bounding box center [406, 73] width 73 height 14
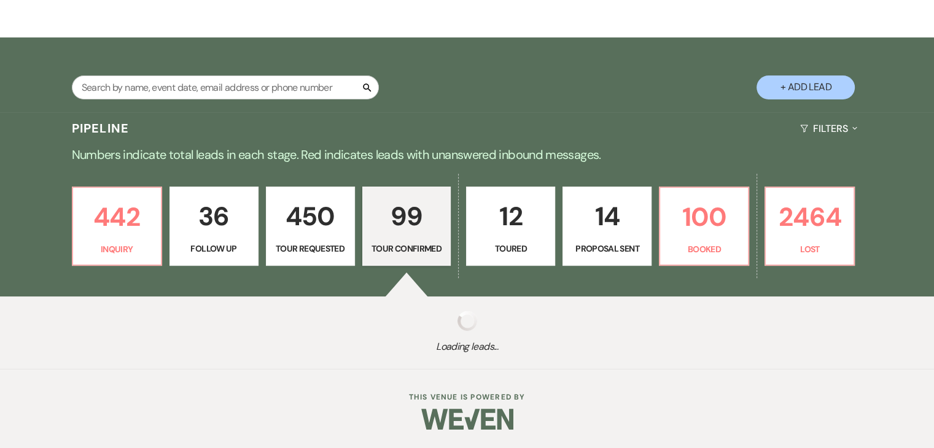
select select "4"
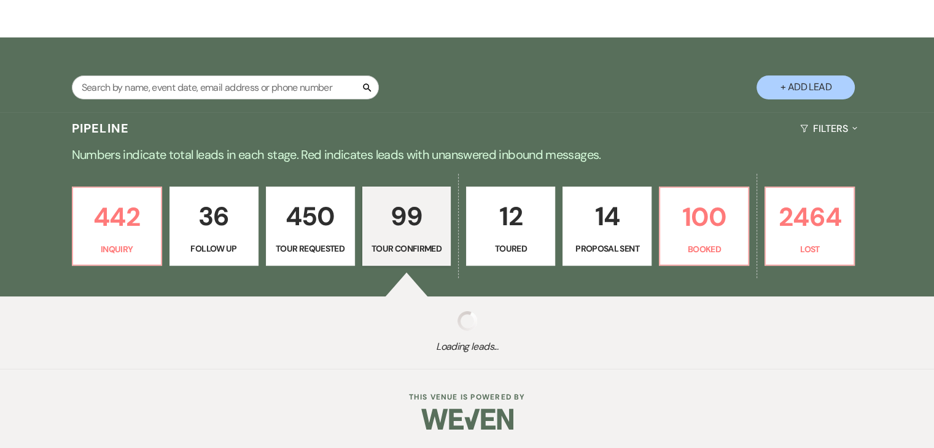
select select "4"
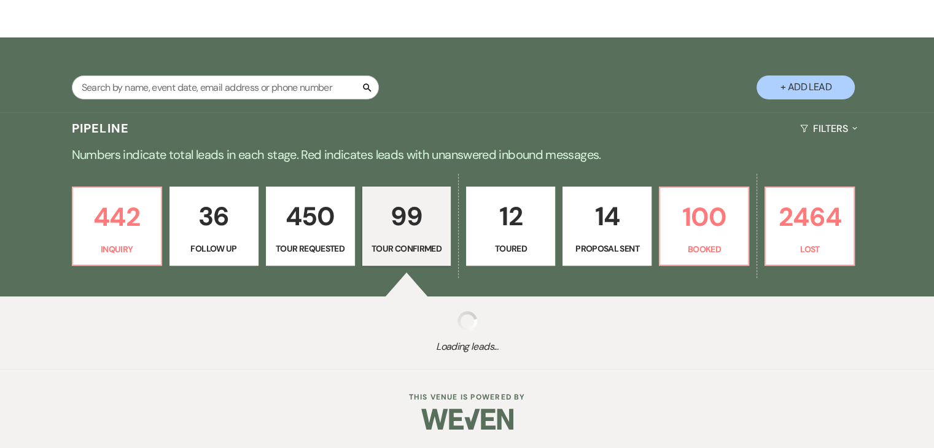
select select "4"
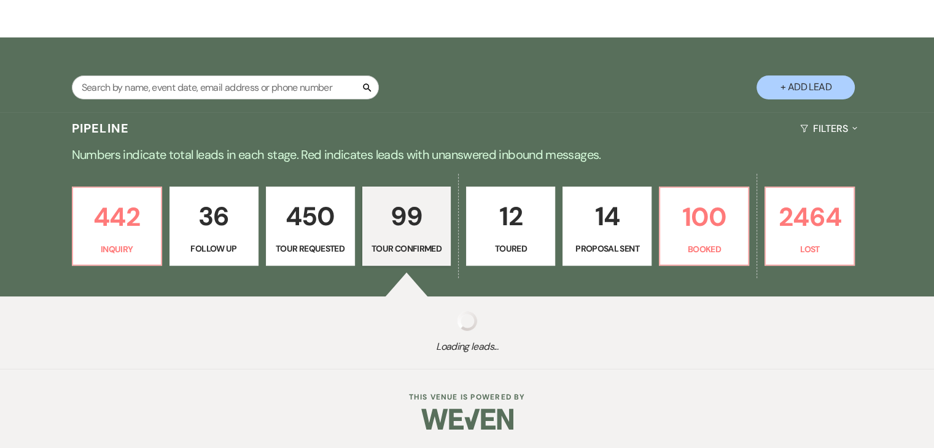
select select "4"
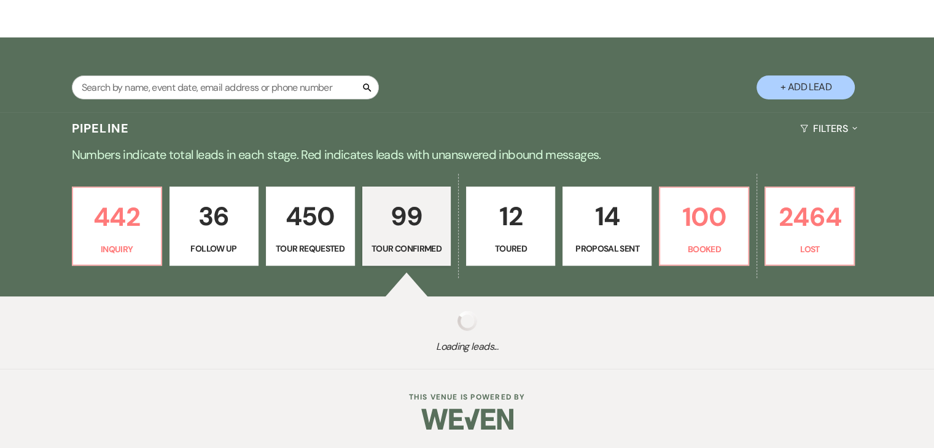
select select "4"
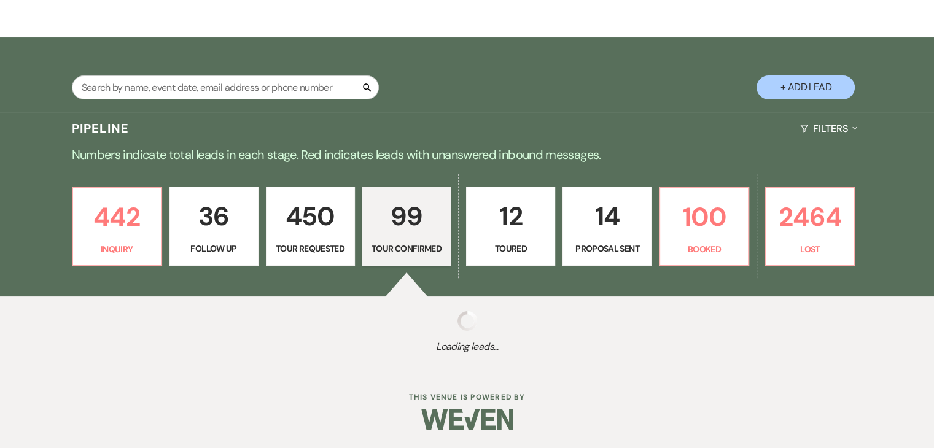
select select "4"
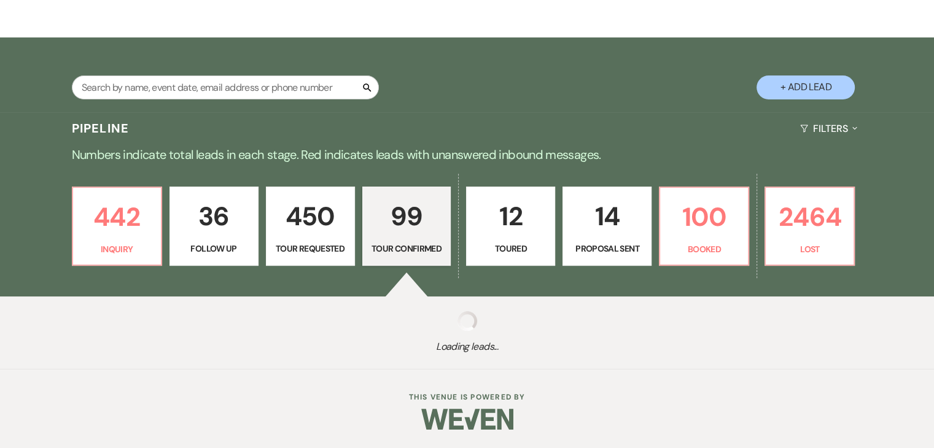
select select "4"
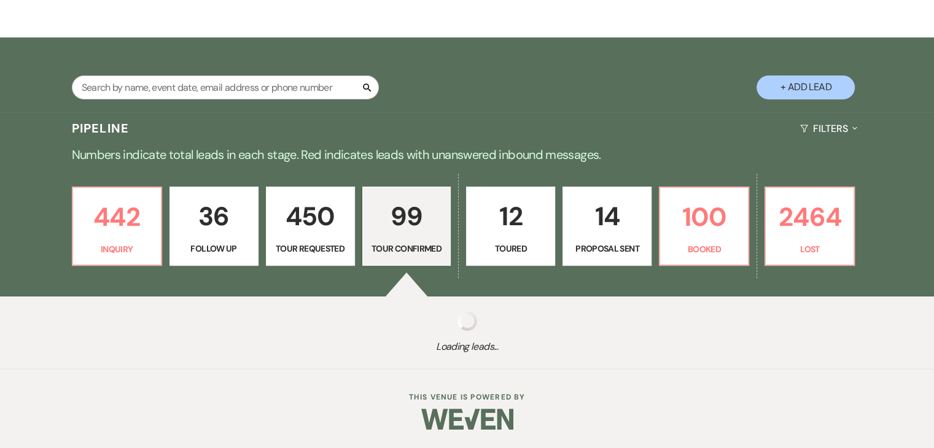
select select "4"
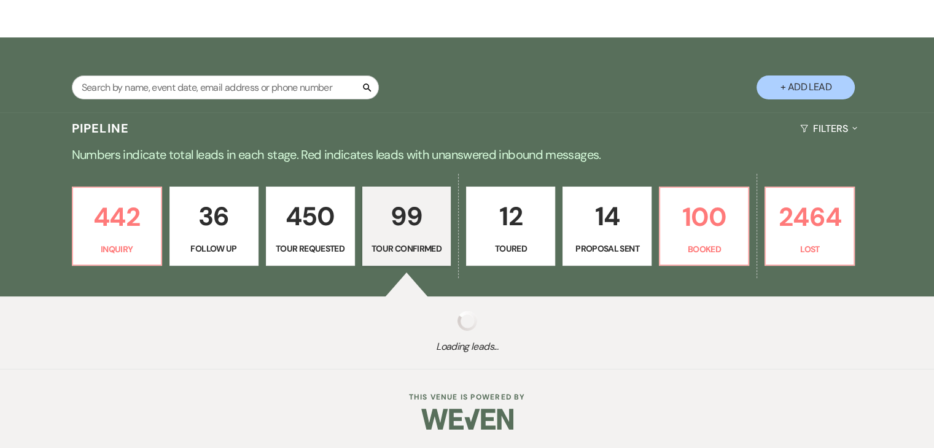
select select "4"
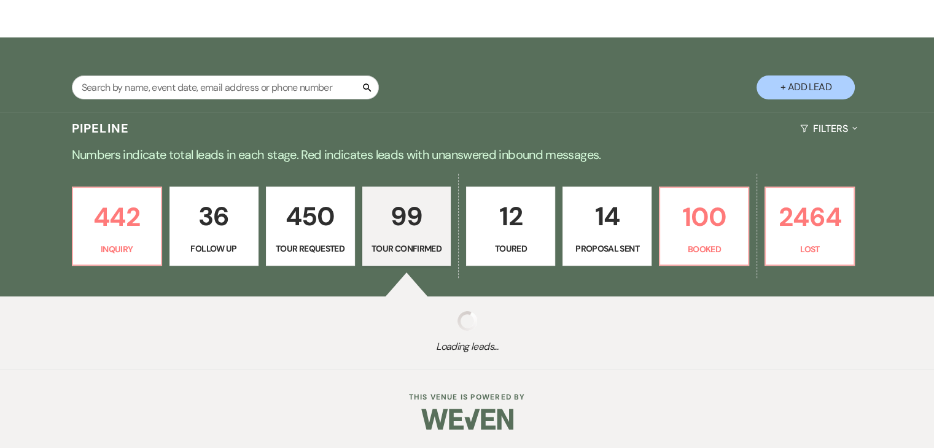
select select "4"
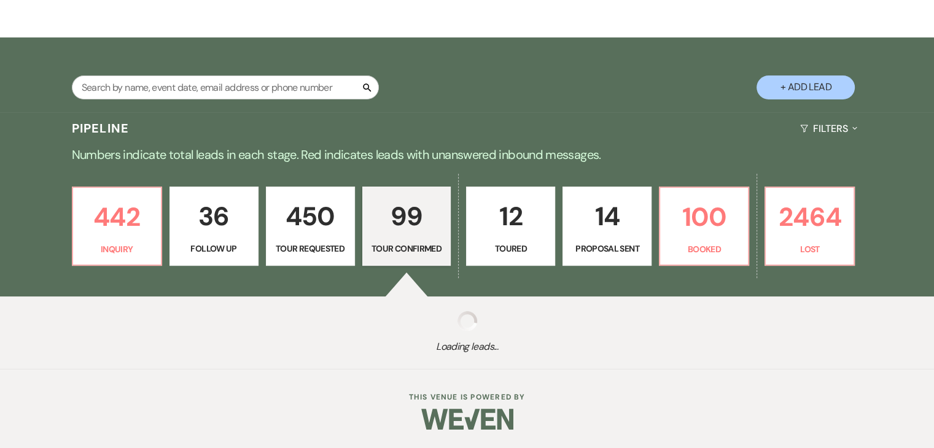
select select "4"
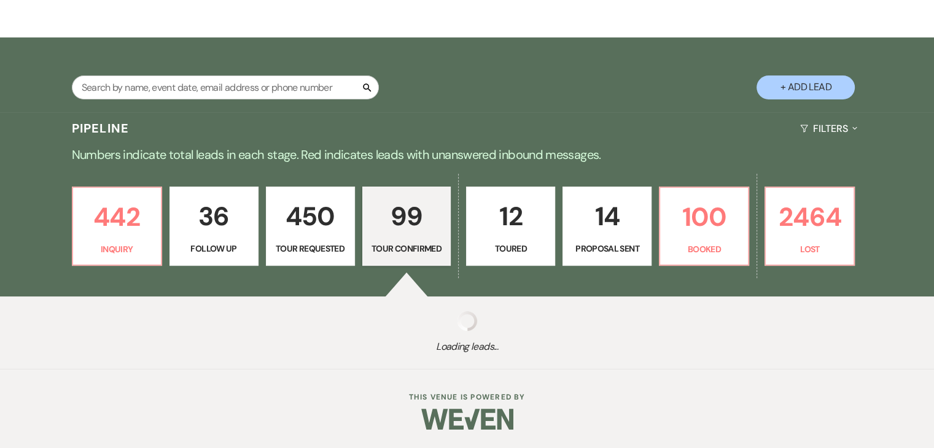
select select "4"
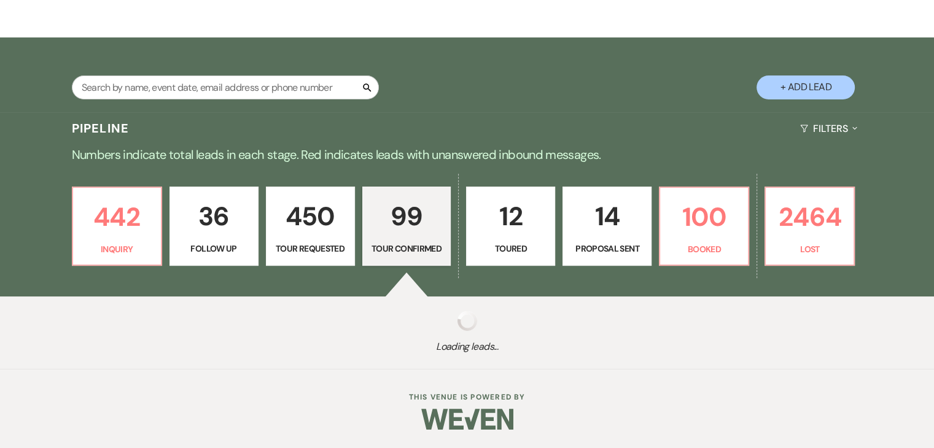
select select "4"
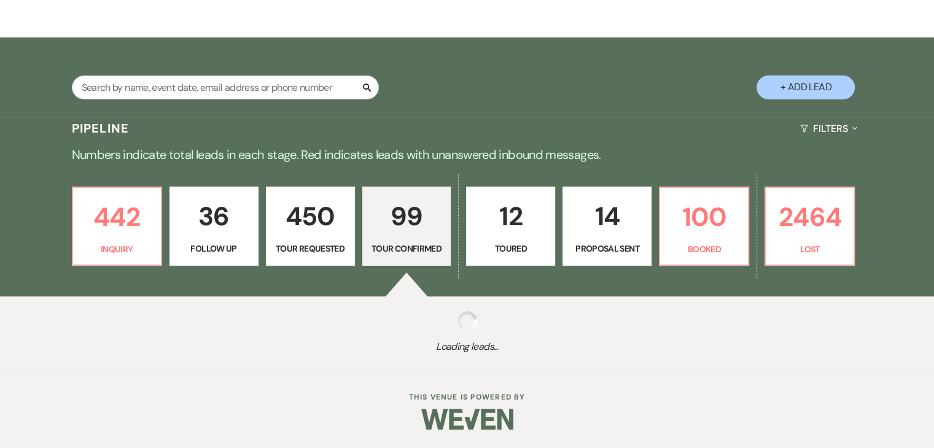
select select "4"
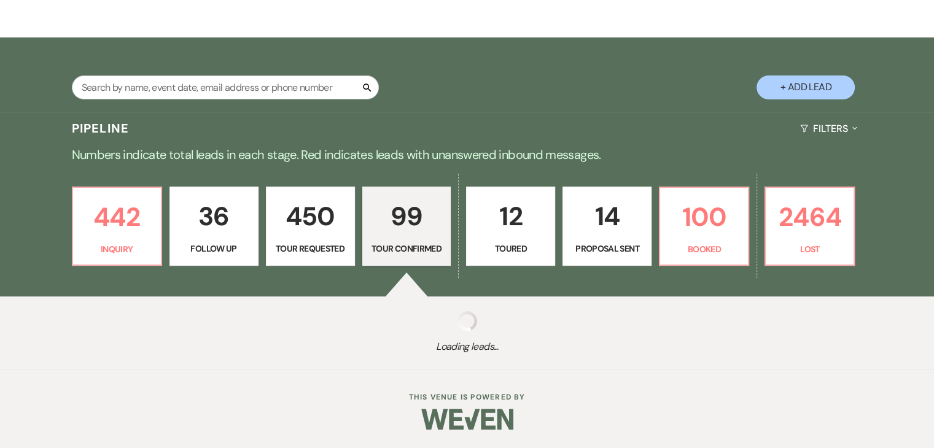
select select "4"
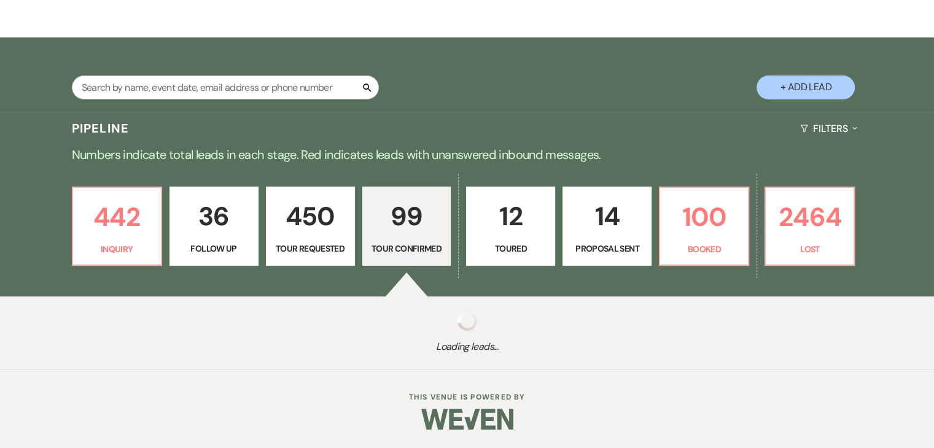
select select "4"
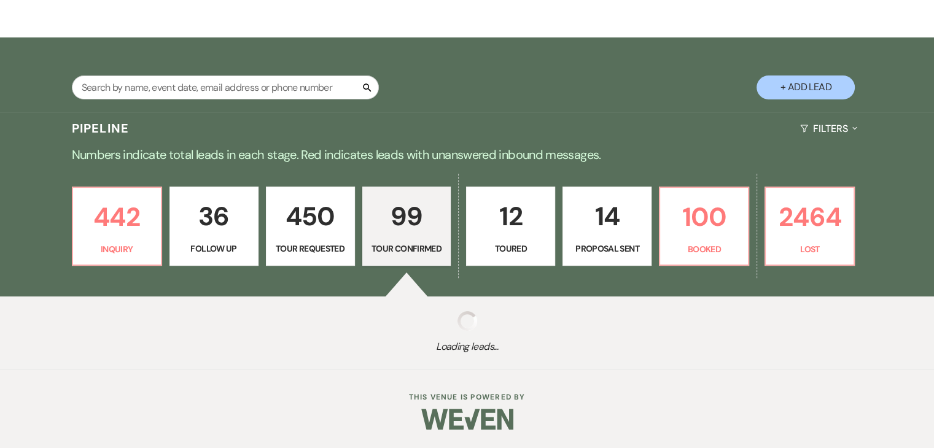
select select "4"
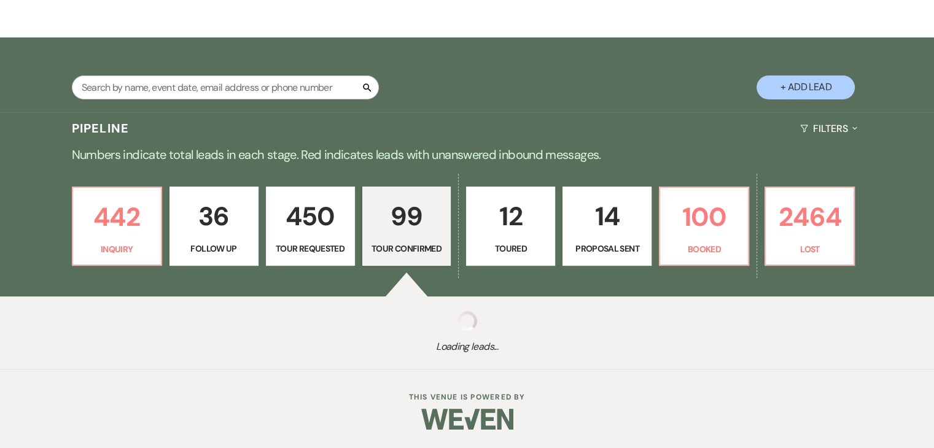
select select "4"
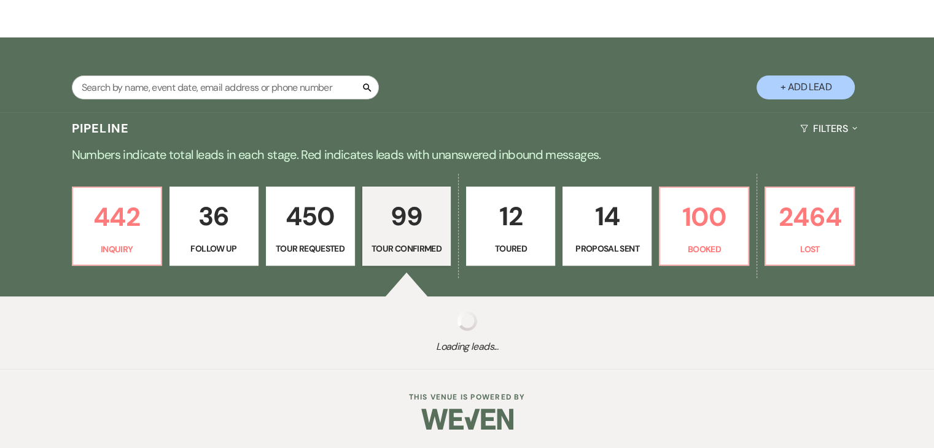
select select "4"
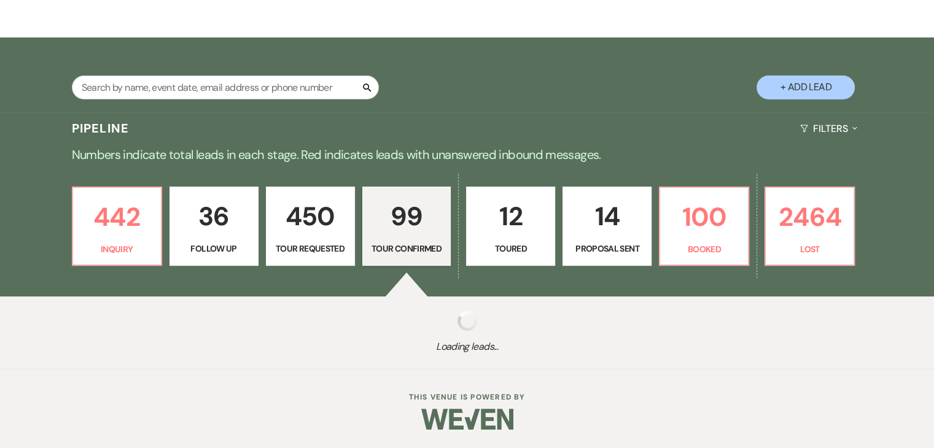
select select "4"
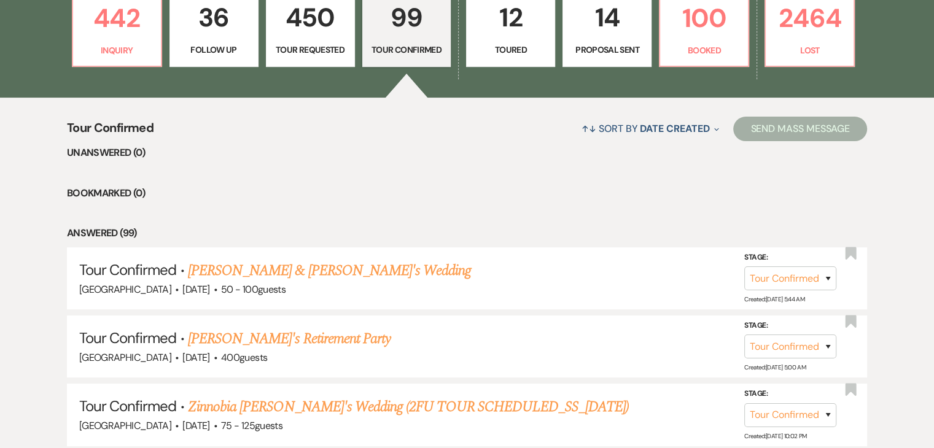
scroll to position [382, 0]
click at [324, 17] on p "450" at bounding box center [310, 16] width 73 height 41
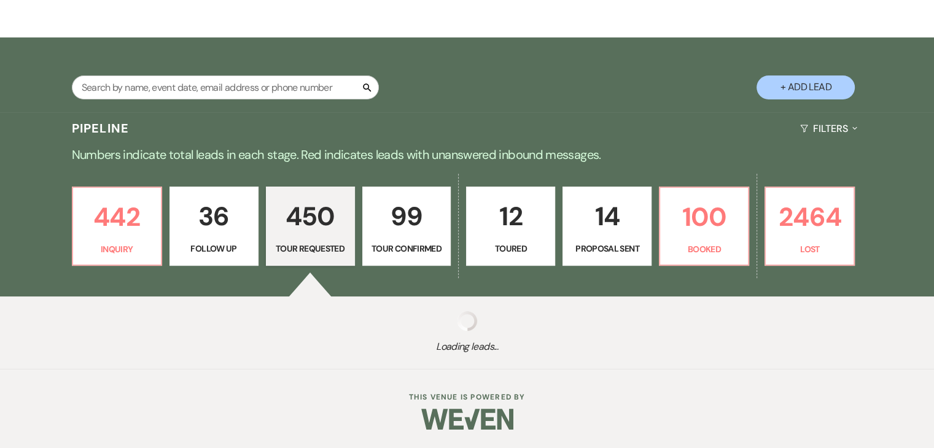
scroll to position [182, 0]
select select "2"
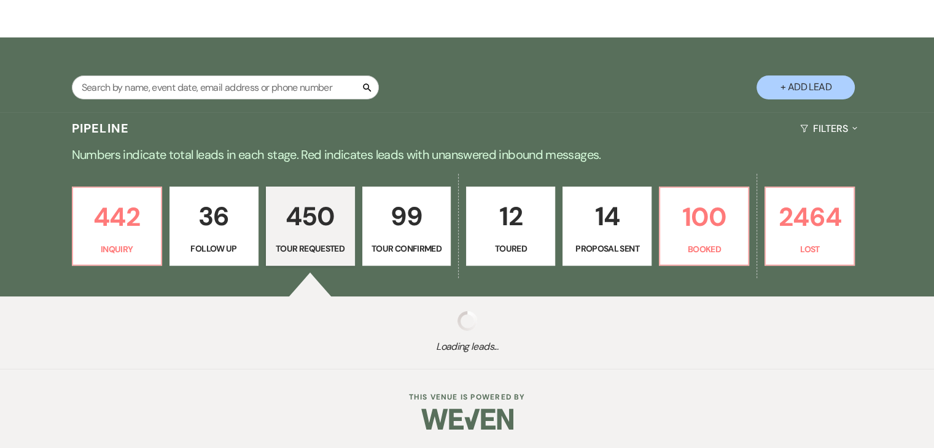
select select "2"
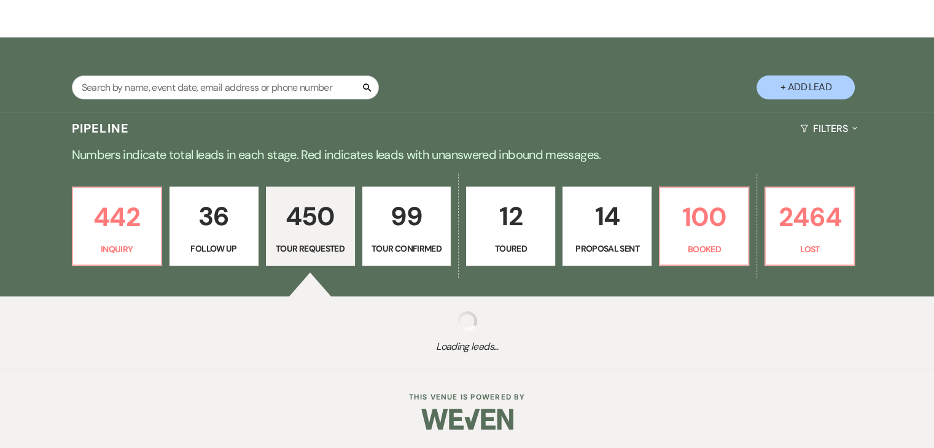
select select "2"
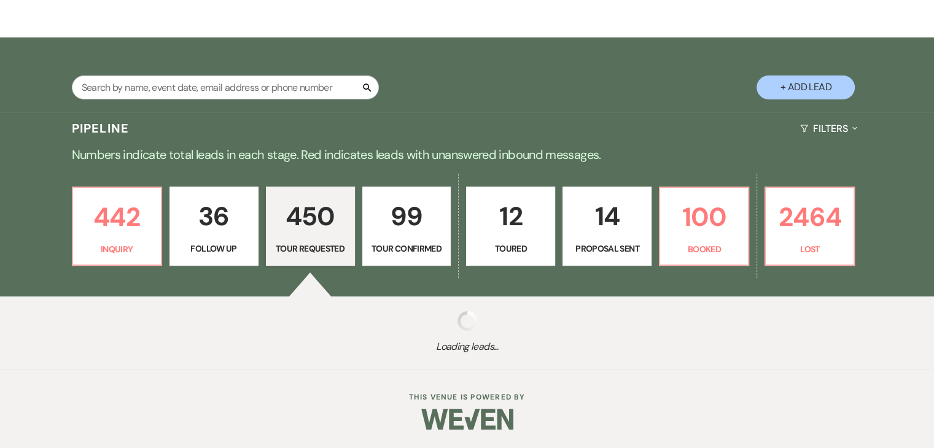
select select "2"
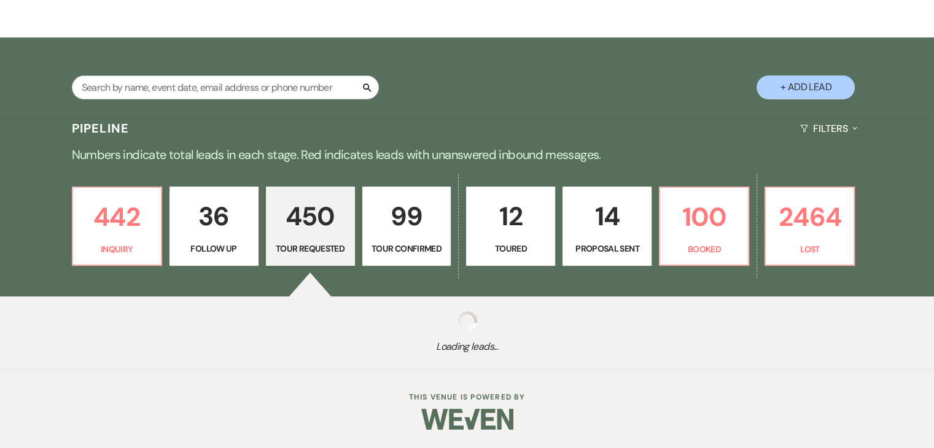
select select "2"
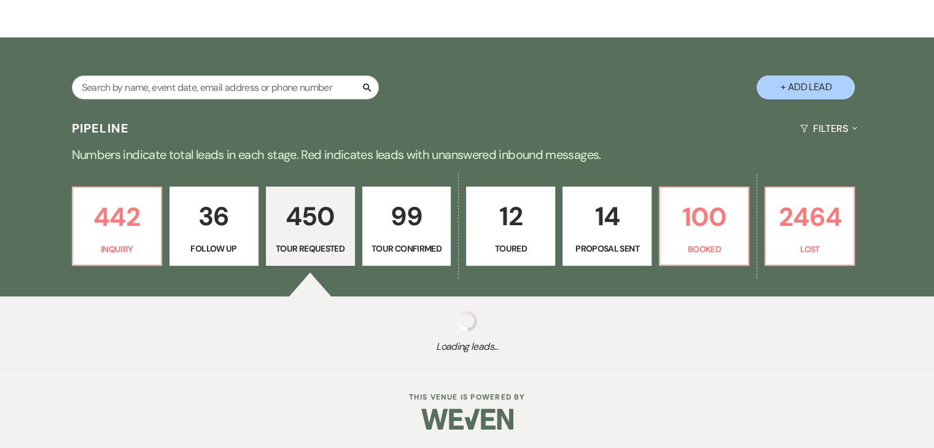
select select "2"
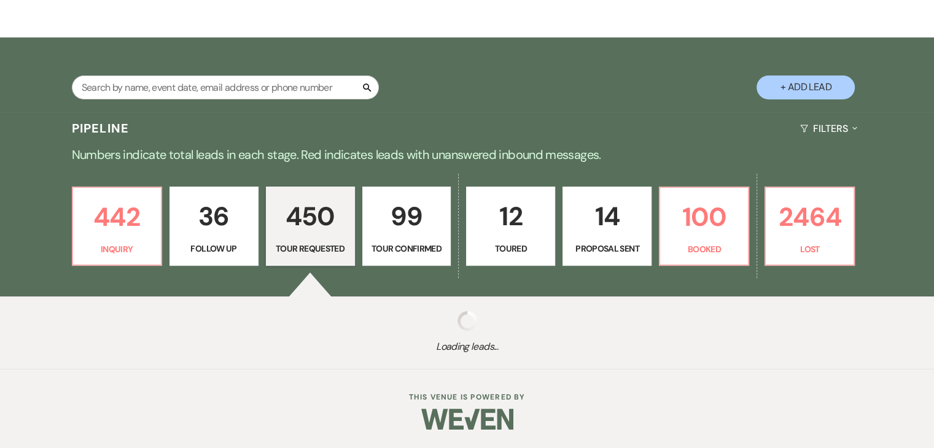
select select "2"
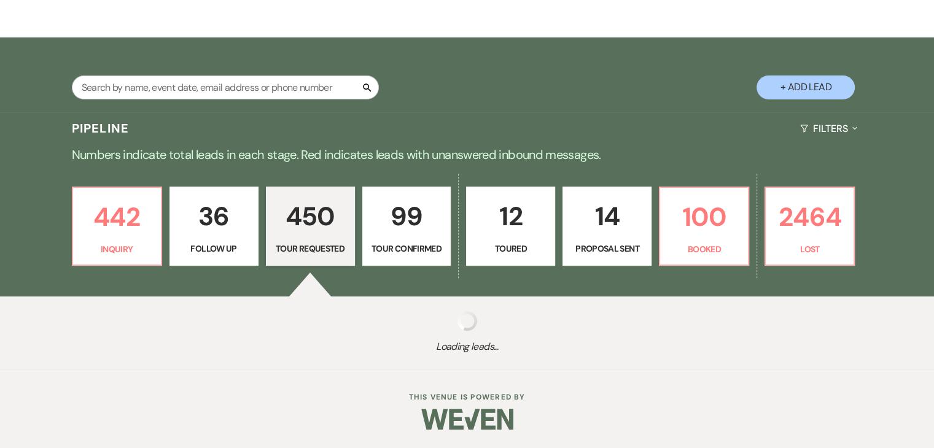
select select "2"
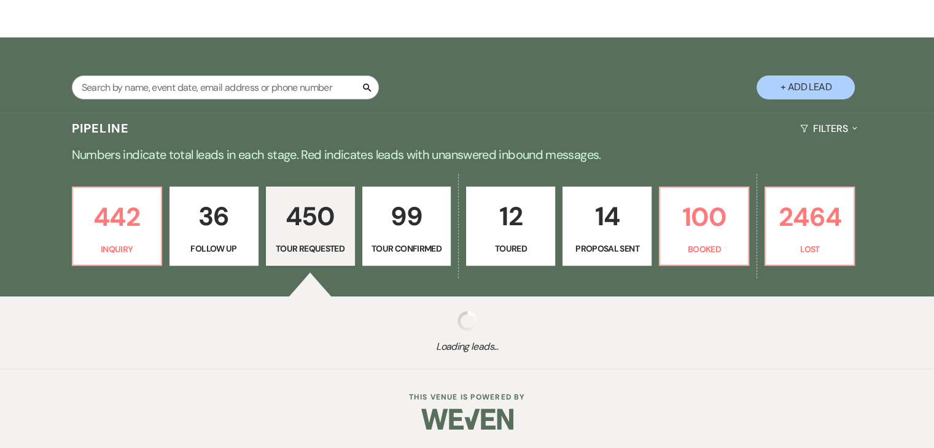
select select "2"
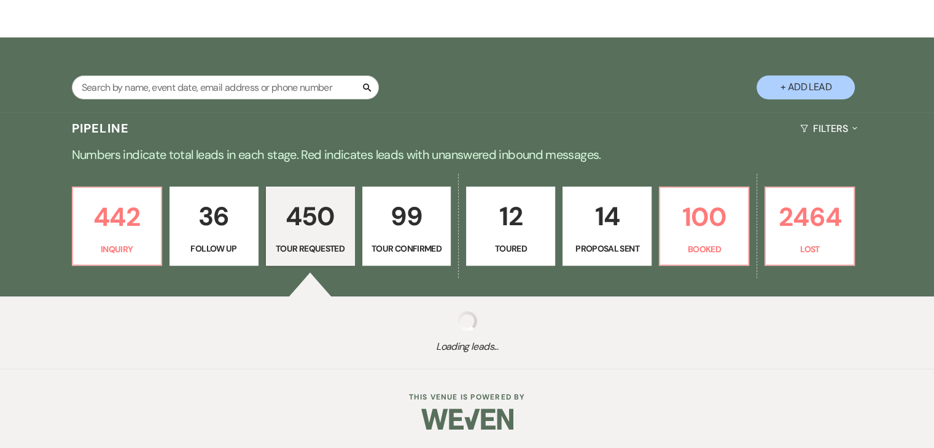
select select "2"
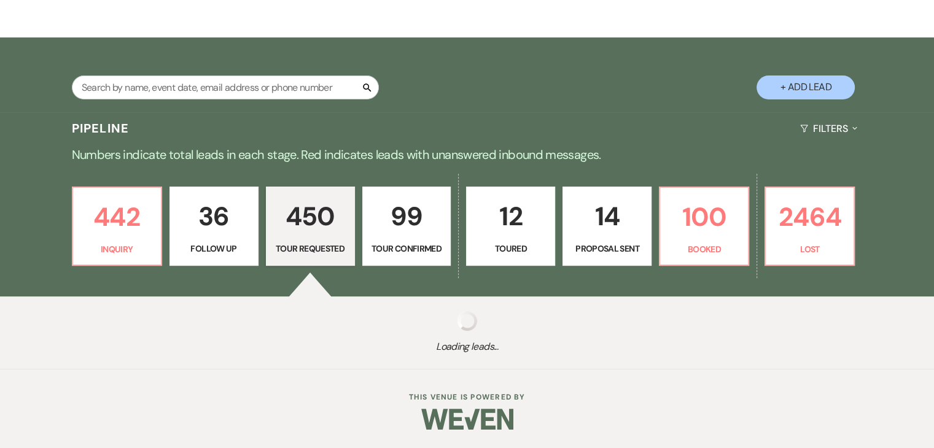
select select "2"
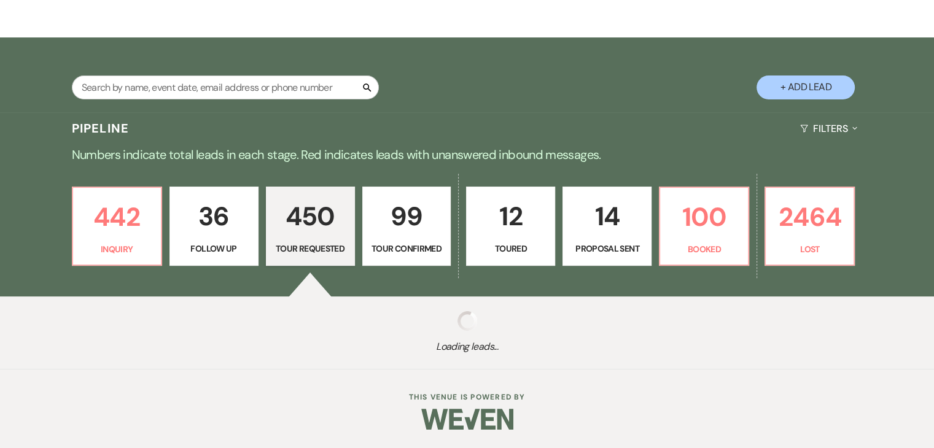
select select "2"
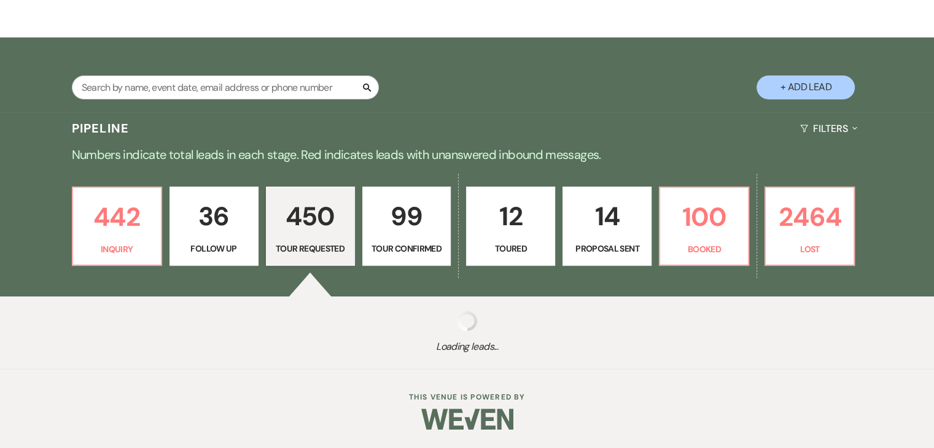
select select "2"
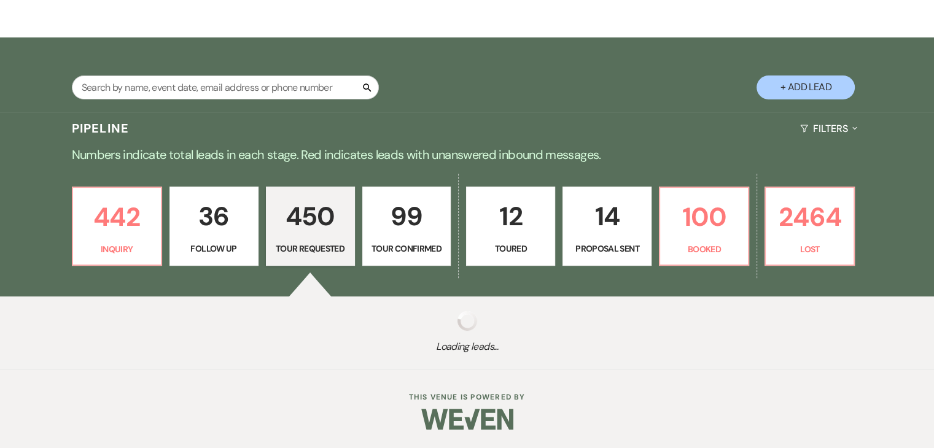
select select "2"
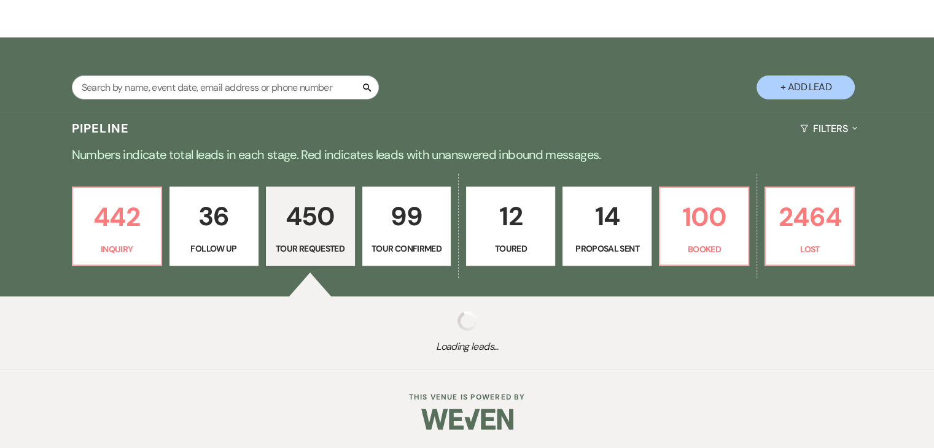
select select "2"
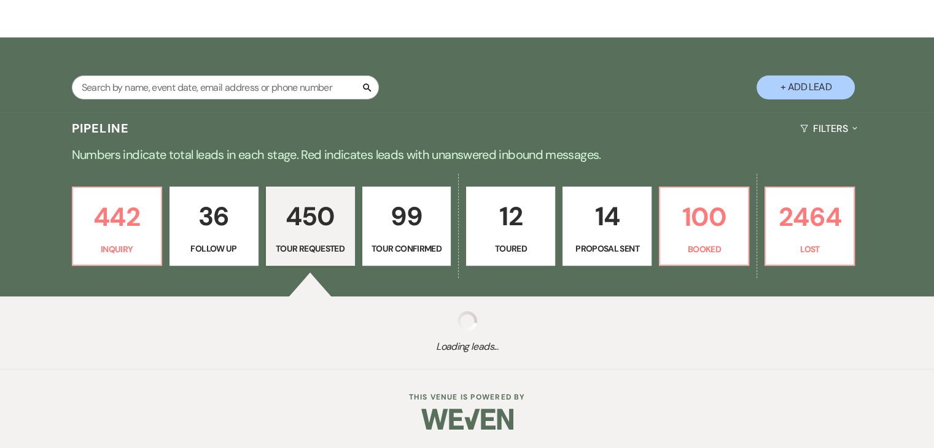
select select "2"
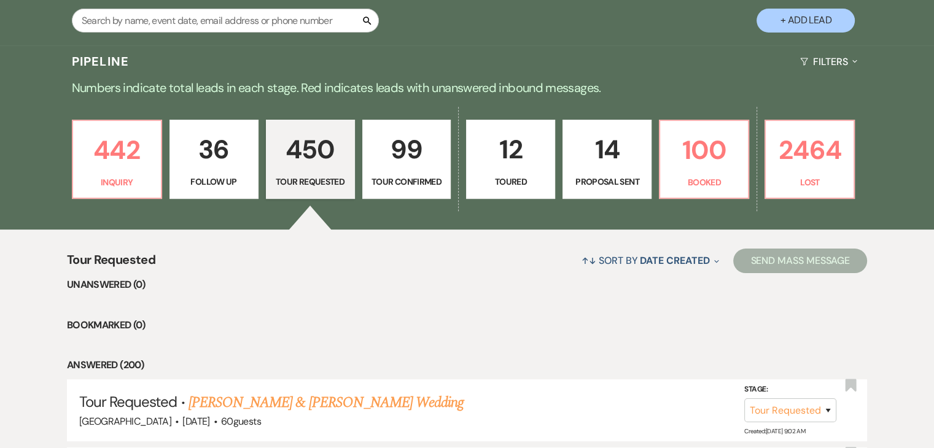
scroll to position [248, 0]
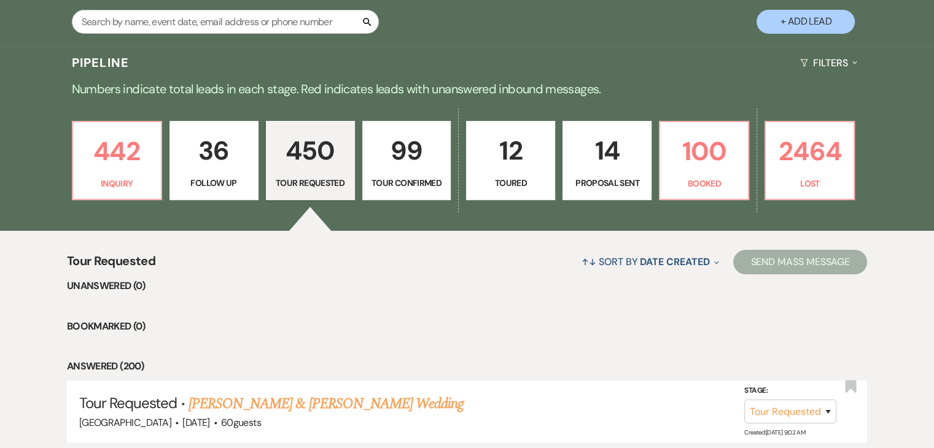
drag, startPoint x: 247, startPoint y: 202, endPoint x: 206, endPoint y: 163, distance: 56.9
click at [206, 163] on div "442 Inquiry 36 Follow Up 450 Tour Requested 99 Tour Confirmed 12 Toured 14 Prop…" at bounding box center [467, 168] width 884 height 125
click at [206, 163] on p "36" at bounding box center [213, 150] width 73 height 41
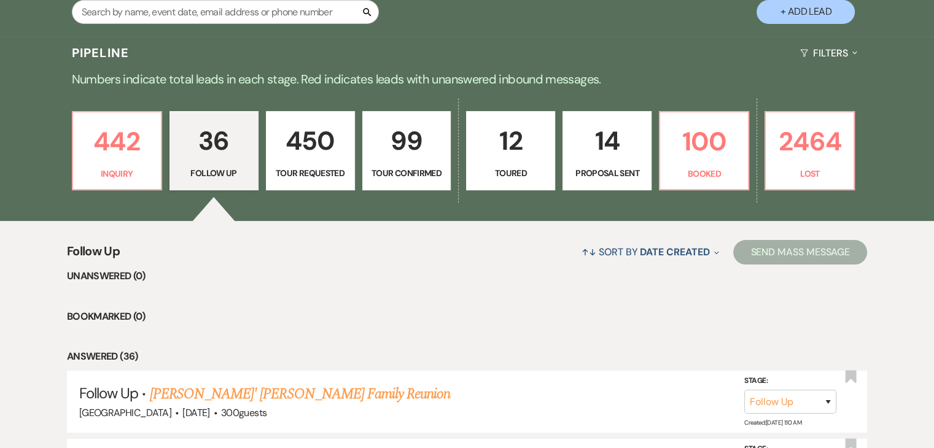
scroll to position [258, 0]
click at [151, 157] on p "442" at bounding box center [116, 141] width 73 height 41
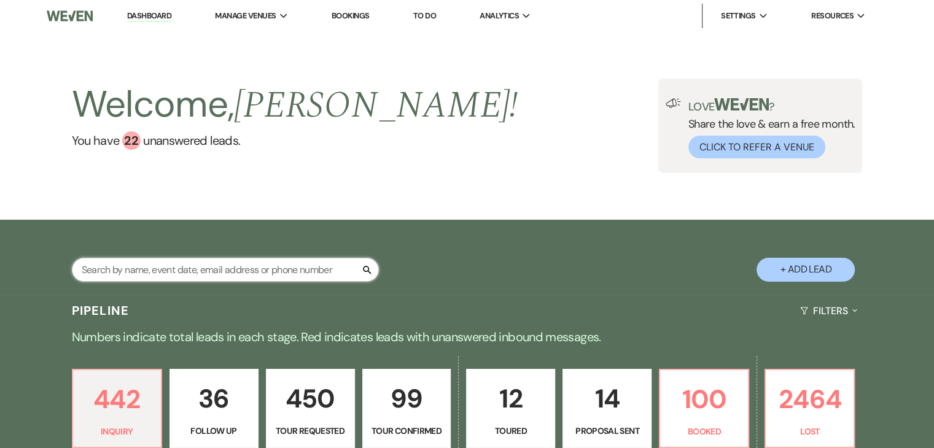
click at [244, 281] on input "text" at bounding box center [225, 270] width 307 height 24
paste input "[PERSON_NAME][EMAIL_ADDRESS][DOMAIN_NAME]"
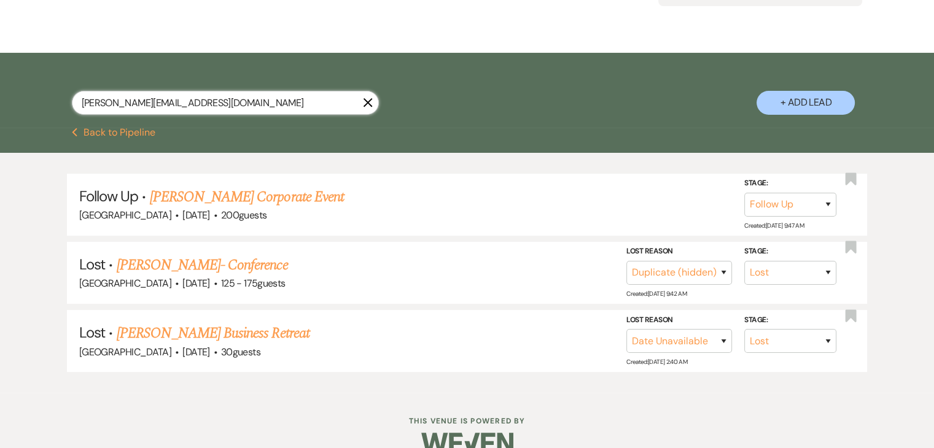
scroll to position [189, 0]
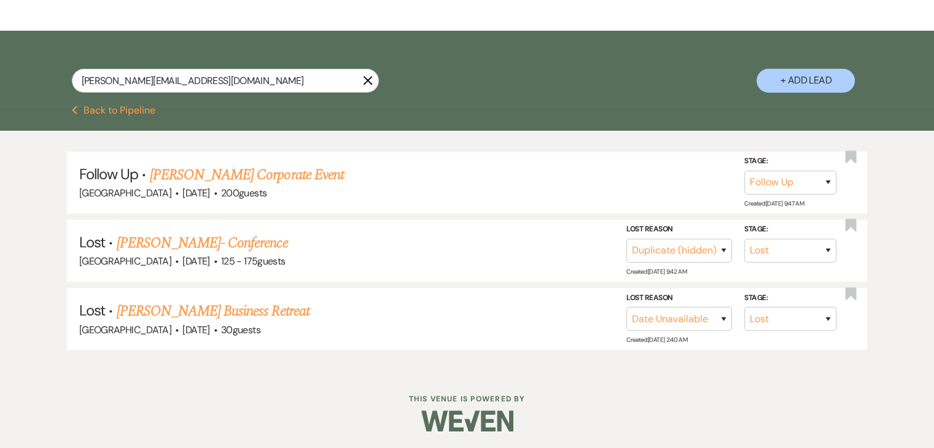
click at [50, 249] on div "Follow Up · [PERSON_NAME] Corporate Event [GEOGRAPHIC_DATA] · [DATE] · 200 gues…" at bounding box center [467, 251] width 934 height 241
click at [18, 209] on div "Follow Up · [PERSON_NAME] Corporate Event [GEOGRAPHIC_DATA] · [DATE] · 200 gues…" at bounding box center [467, 251] width 934 height 241
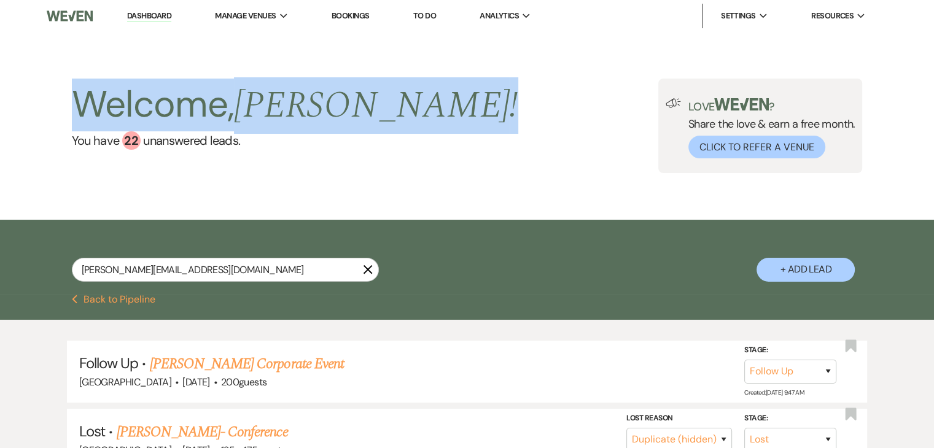
scroll to position [0, 0]
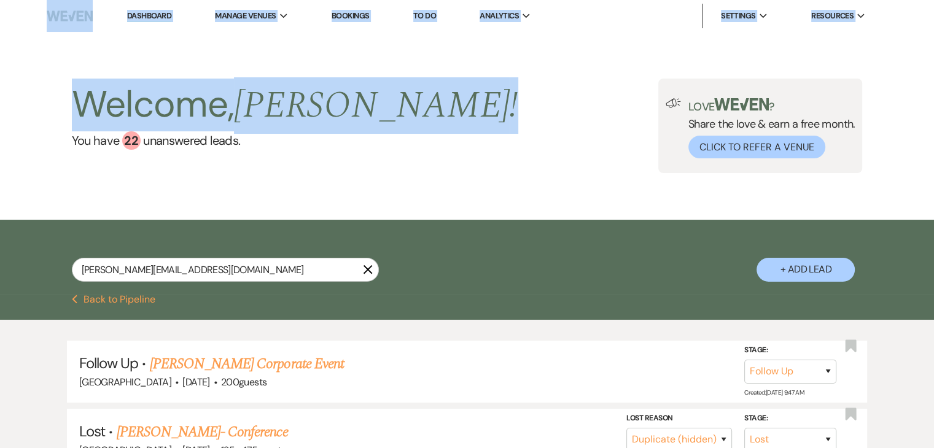
drag, startPoint x: 18, startPoint y: 209, endPoint x: 103, endPoint y: -47, distance: 269.4
click at [103, 0] on html "Dashboard Manage Venues Expand Enon Ranch Bookings To Do Analytics Expand Enon …" at bounding box center [467, 319] width 934 height 639
click at [74, 83] on h2 "Welcome, [PERSON_NAME] !" at bounding box center [295, 105] width 446 height 53
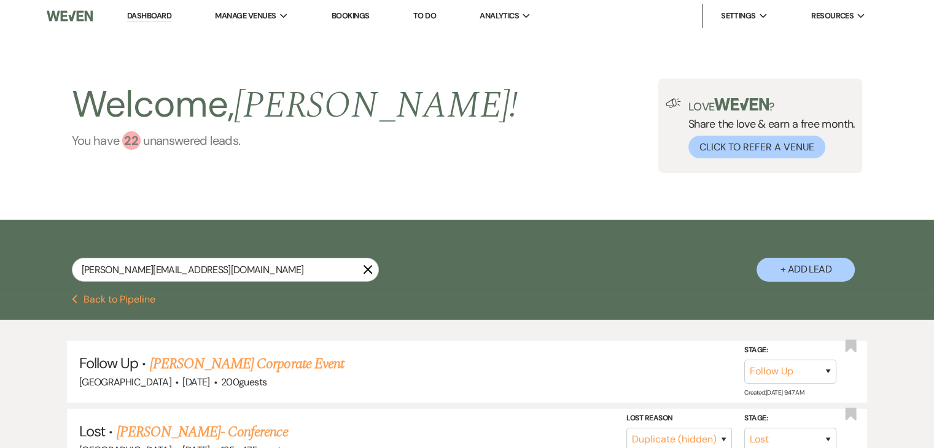
click at [91, 132] on link "You have 22 unanswered lead s ." at bounding box center [295, 140] width 446 height 18
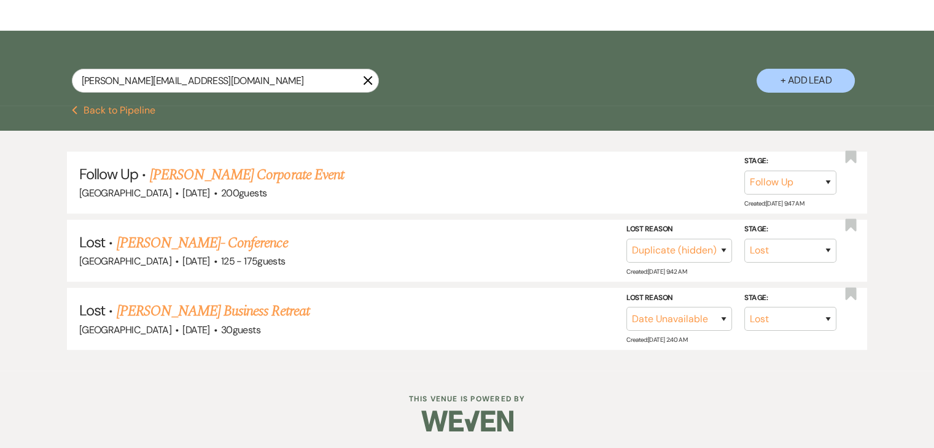
click at [127, 115] on button "Previous Back to Pipeline" at bounding box center [114, 111] width 84 height 10
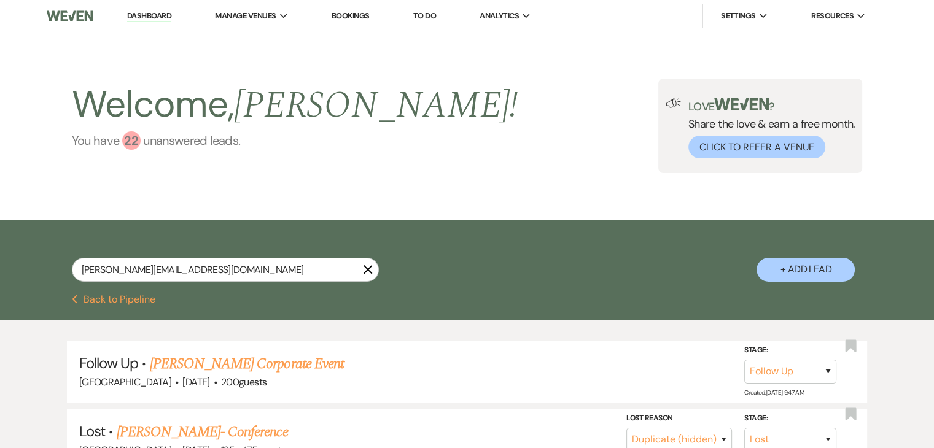
click at [133, 139] on div "22" at bounding box center [131, 140] width 18 height 18
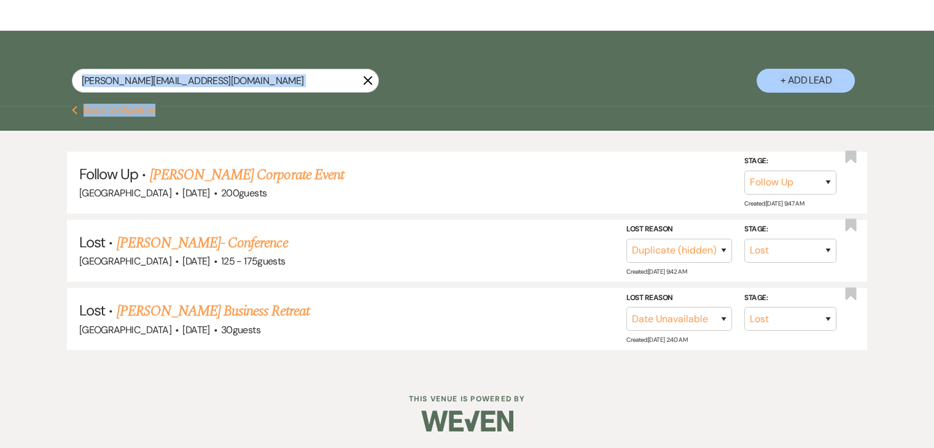
drag, startPoint x: 12, startPoint y: 156, endPoint x: 147, endPoint y: 85, distance: 152.2
click at [147, 85] on div "[PERSON_NAME][EMAIL_ADDRESS][DOMAIN_NAME] X + Add Lead Previous Back to Pipelin…" at bounding box center [467, 201] width 934 height 340
click at [372, 85] on icon "X" at bounding box center [368, 81] width 10 height 10
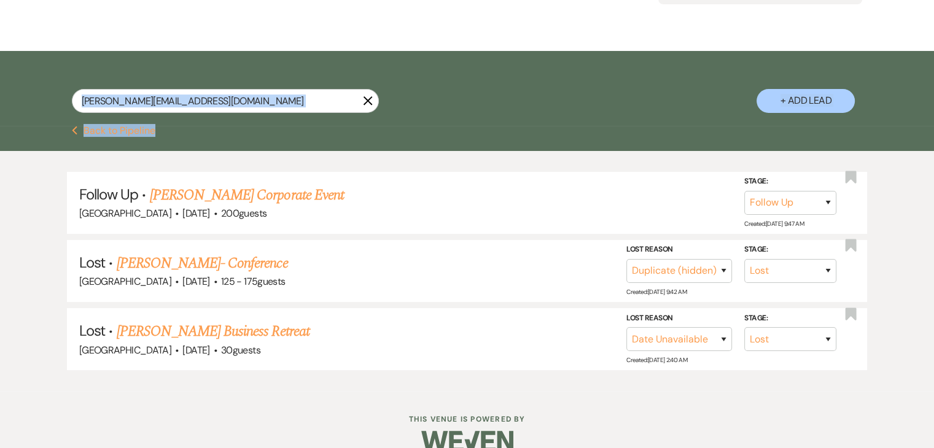
scroll to position [189, 0]
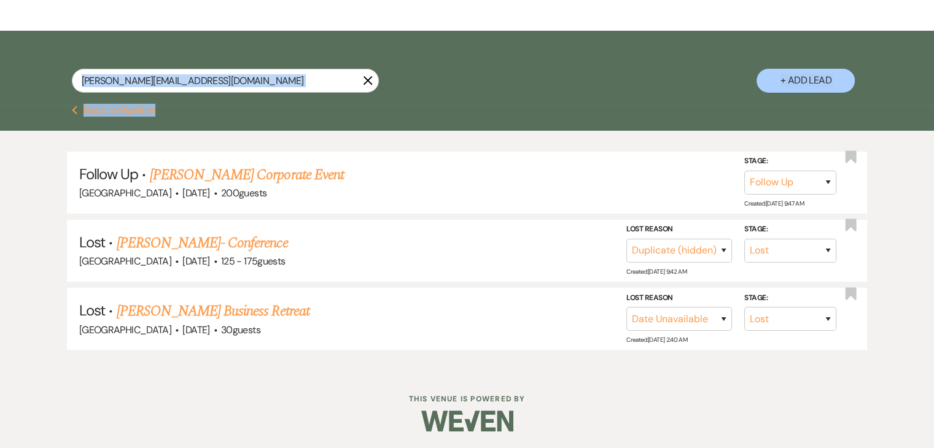
click at [120, 109] on button "Previous Back to Pipeline" at bounding box center [114, 111] width 84 height 10
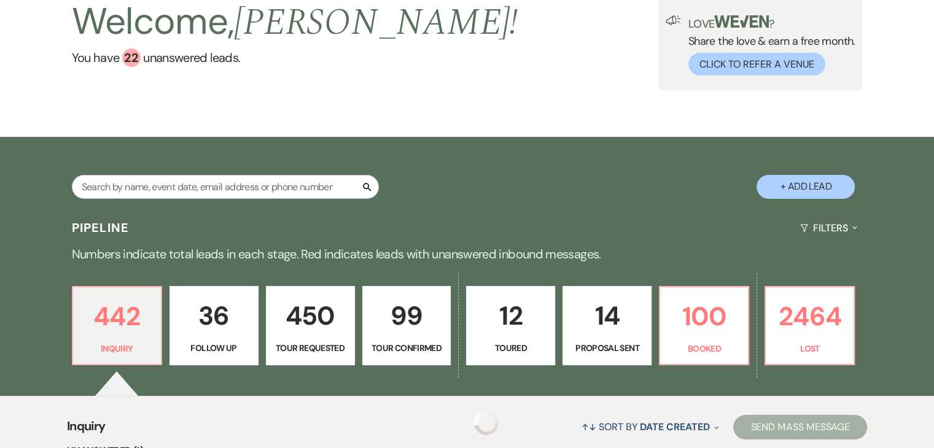
scroll to position [81, 0]
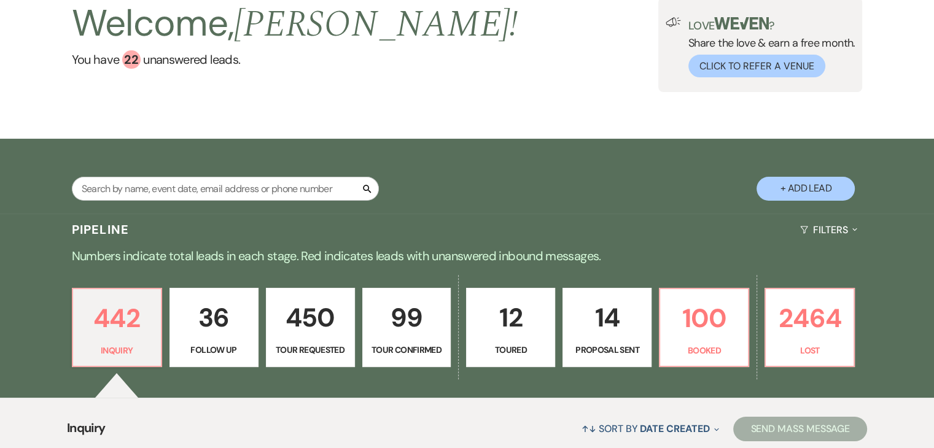
click at [52, 232] on div "Pipeline Filters Expand" at bounding box center [467, 230] width 884 height 33
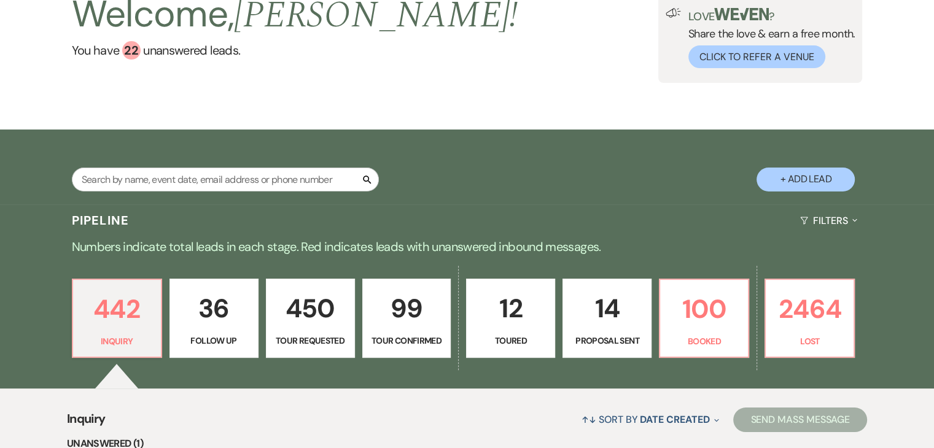
scroll to position [86, 0]
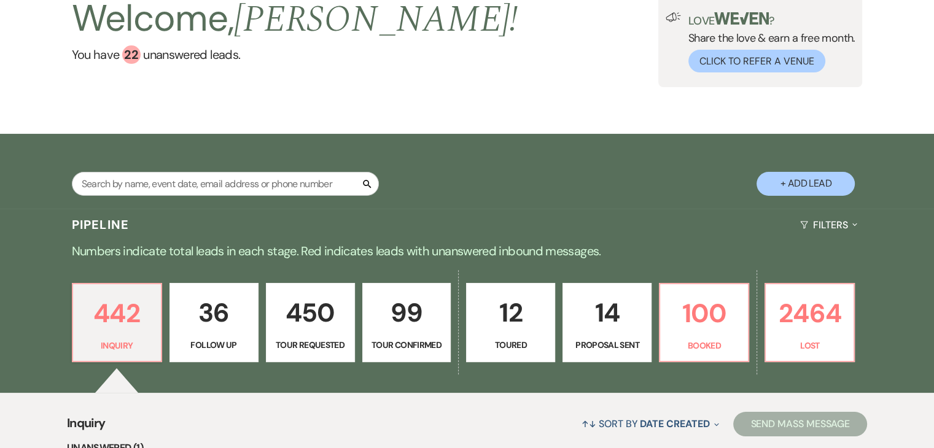
drag, startPoint x: 29, startPoint y: 209, endPoint x: 7, endPoint y: 88, distance: 122.4
click at [7, 88] on div "Welcome, [PERSON_NAME] ! You have 22 unanswered lead s . Love ? Share the love …" at bounding box center [467, 40] width 934 height 188
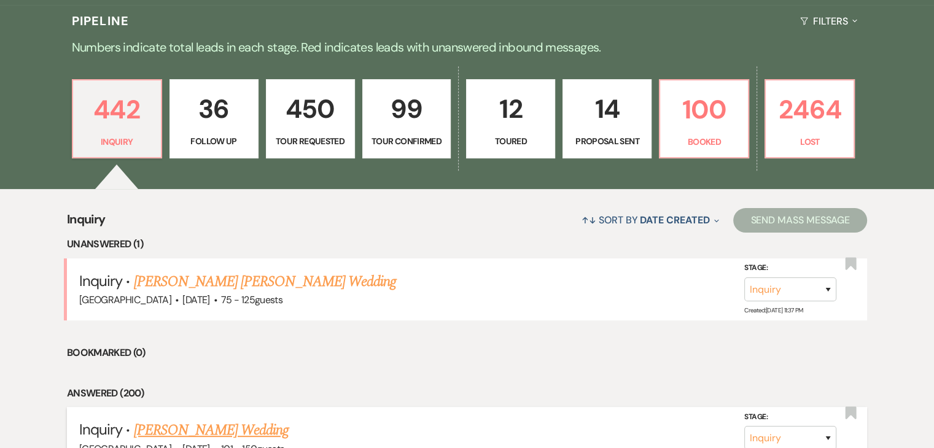
scroll to position [290, 0]
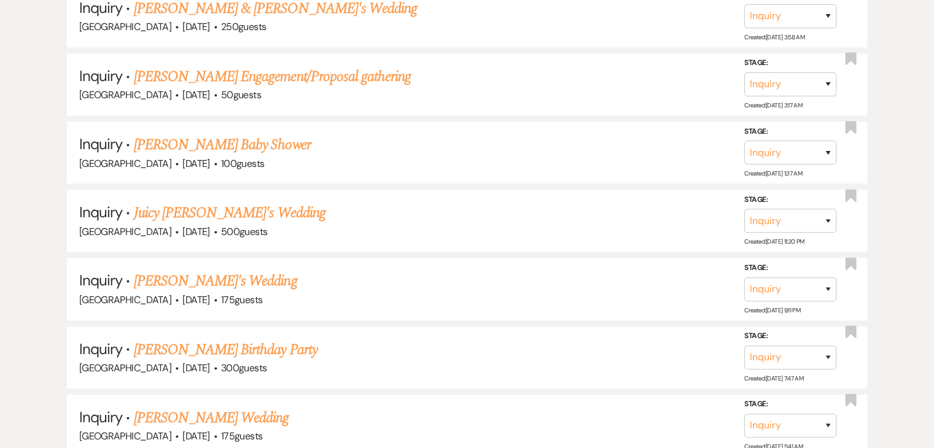
scroll to position [886, 0]
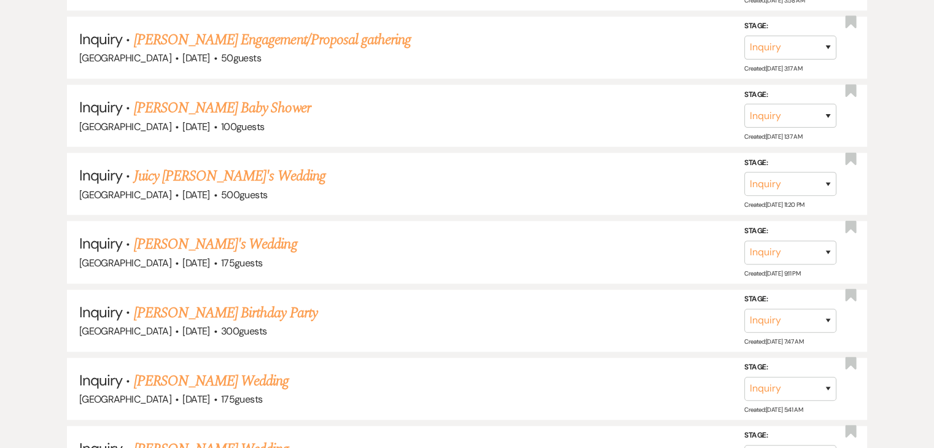
drag, startPoint x: 0, startPoint y: 197, endPoint x: 12, endPoint y: 78, distance: 119.7
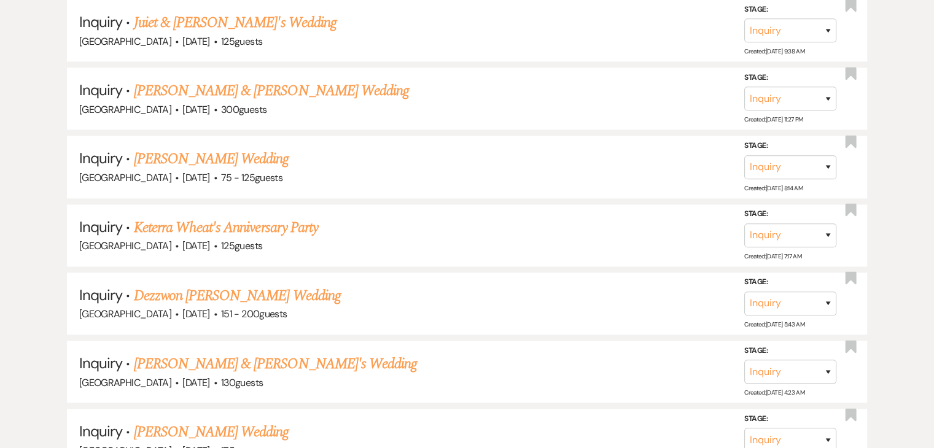
scroll to position [1751, 0]
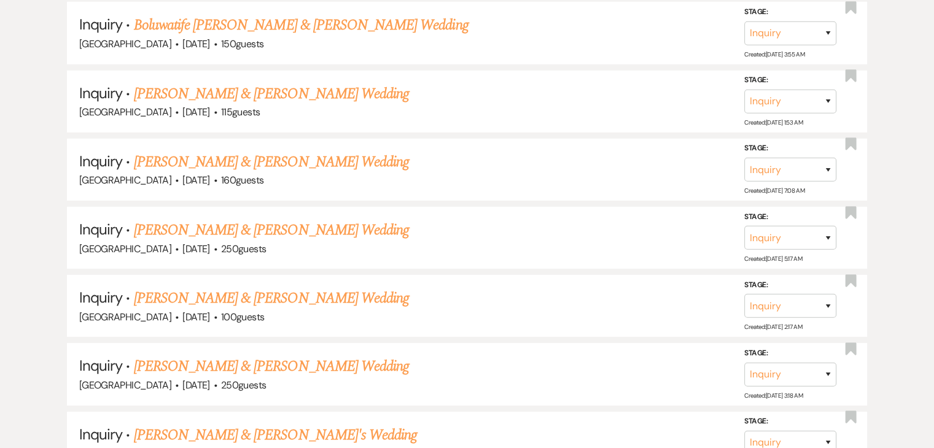
scroll to position [3729, 0]
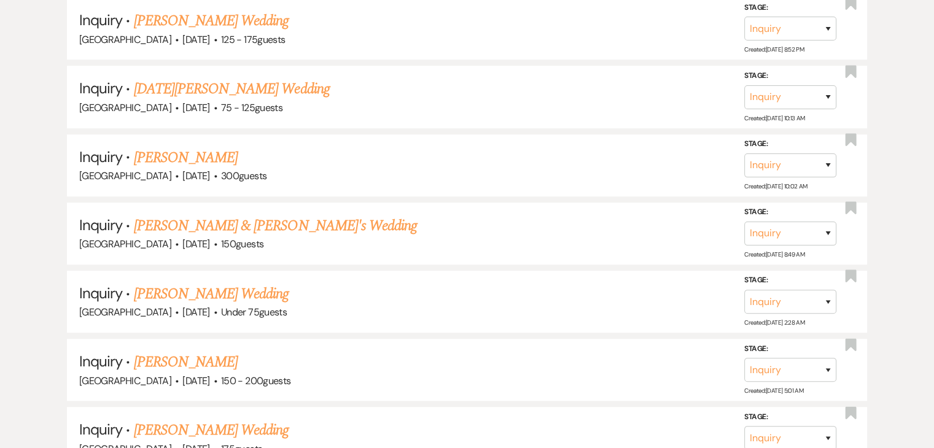
scroll to position [5435, 0]
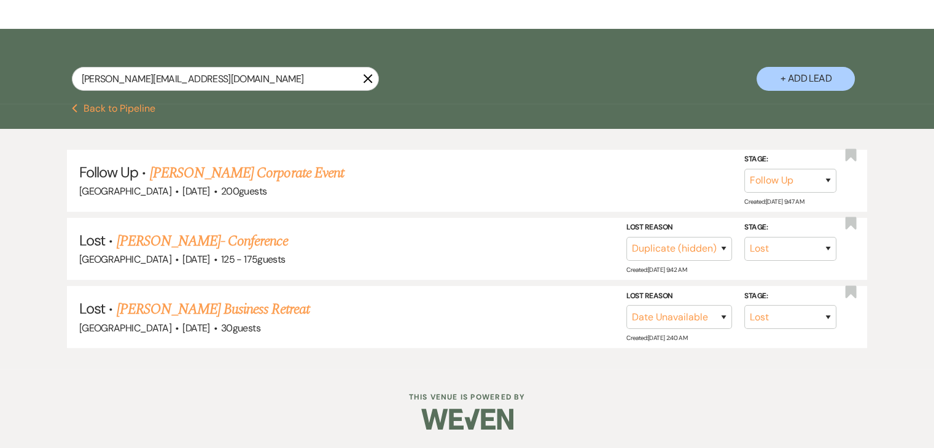
scroll to position [189, 0]
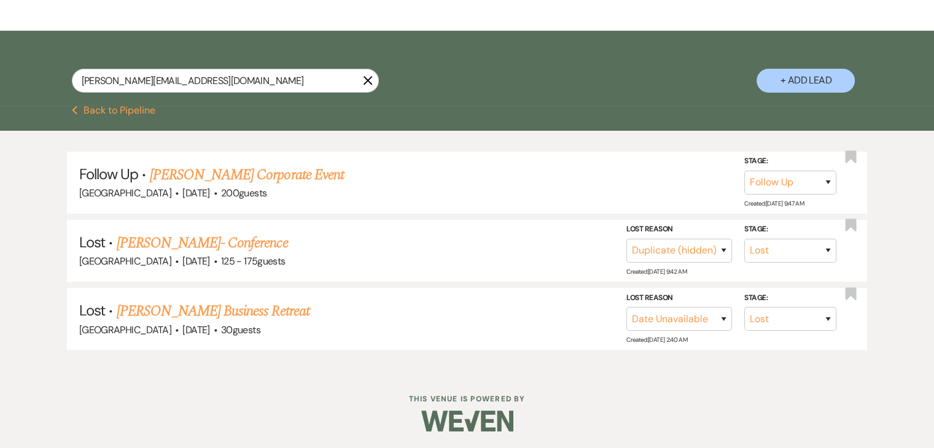
click at [93, 109] on button "Previous Back to Pipeline" at bounding box center [114, 111] width 84 height 10
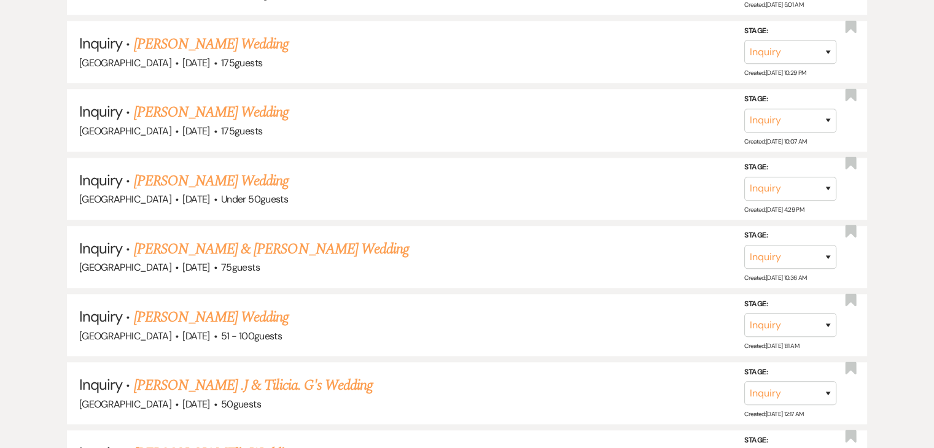
scroll to position [5799, 0]
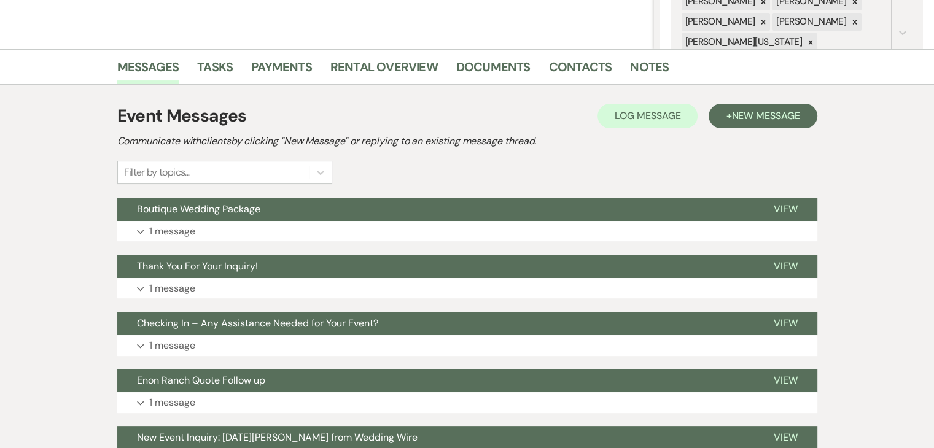
scroll to position [260, 0]
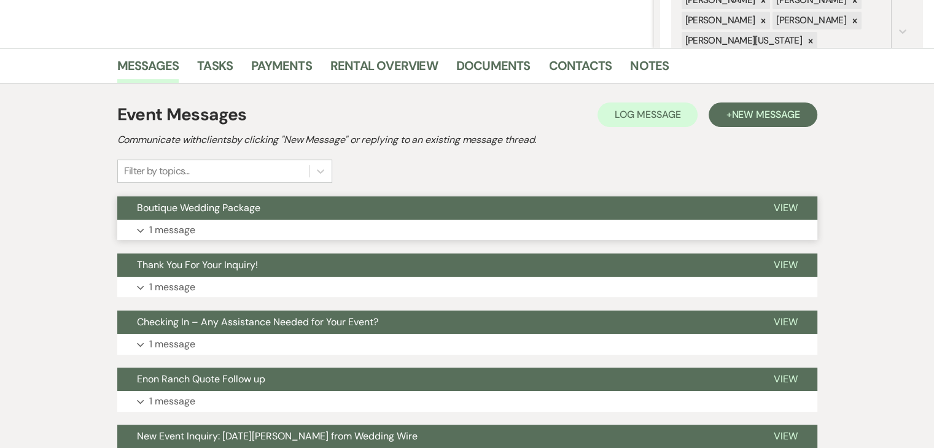
click at [255, 218] on button "Boutique Wedding Package" at bounding box center [435, 208] width 637 height 23
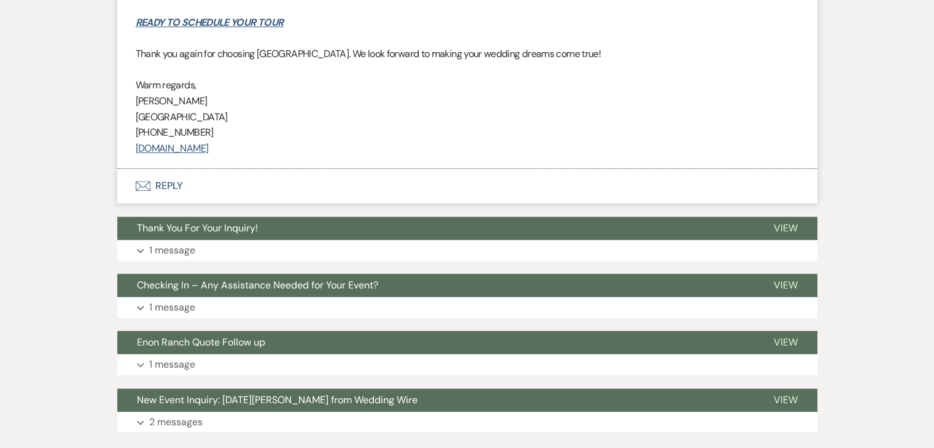
scroll to position [1256, 0]
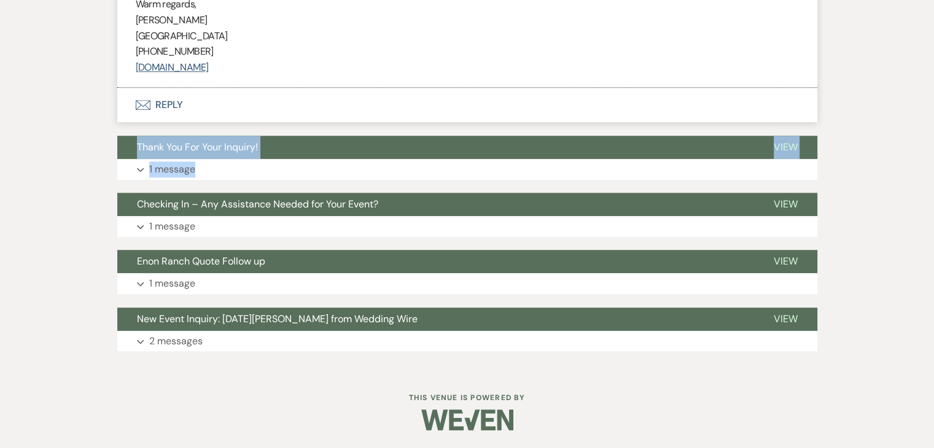
drag, startPoint x: 37, startPoint y: 162, endPoint x: 90, endPoint y: 150, distance: 54.6
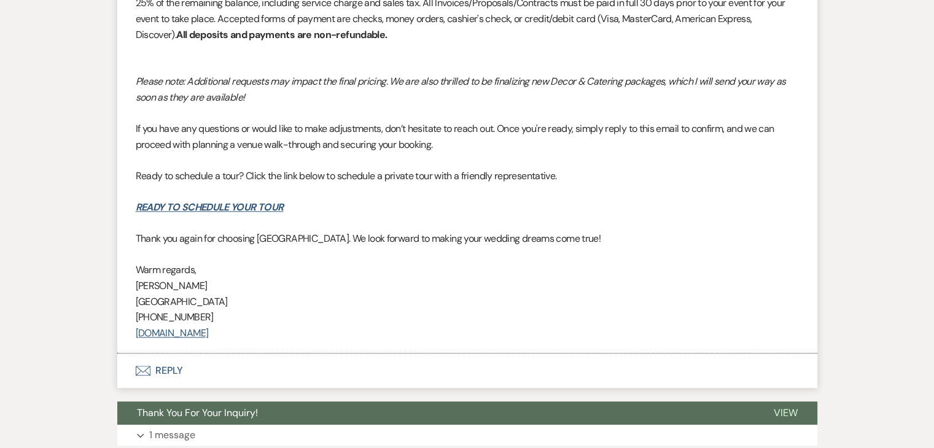
scroll to position [983, 0]
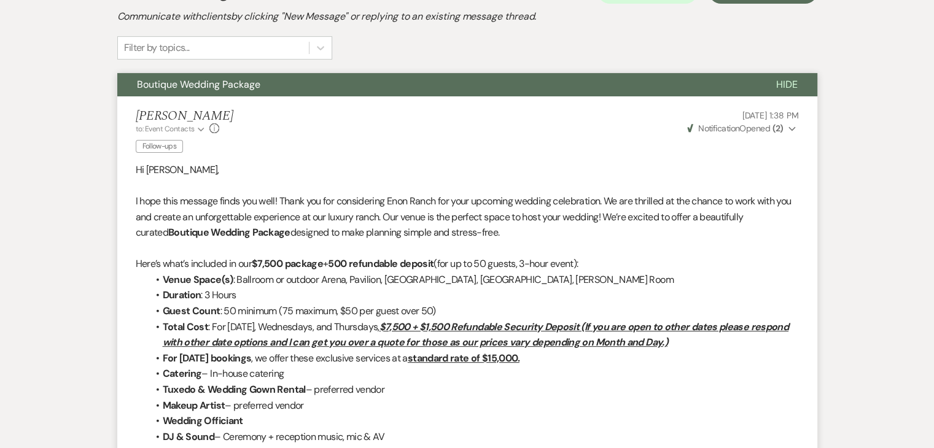
scroll to position [273, 0]
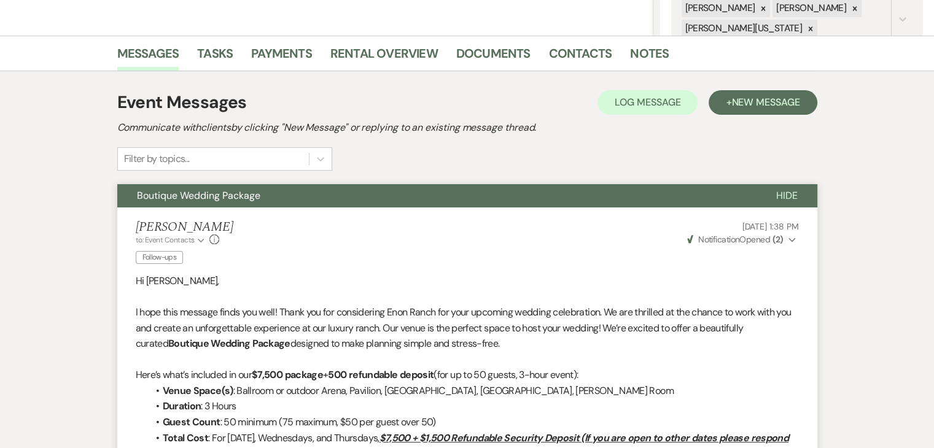
drag, startPoint x: 71, startPoint y: 175, endPoint x: 42, endPoint y: 131, distance: 52.8
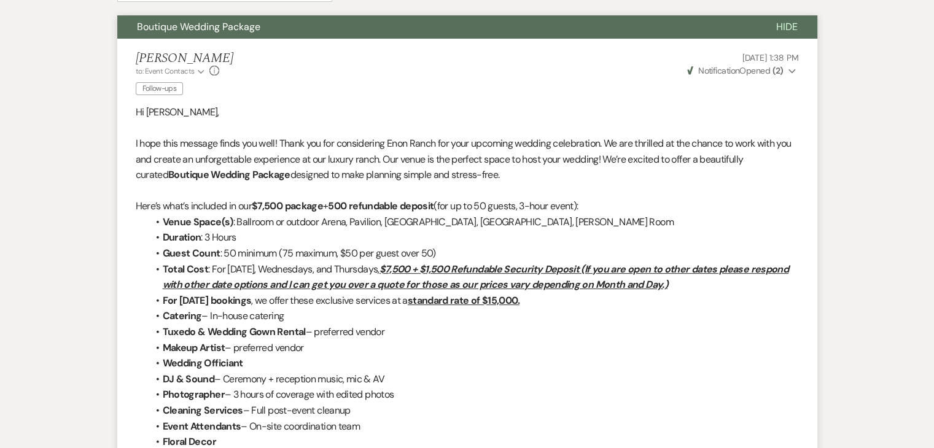
scroll to position [442, 0]
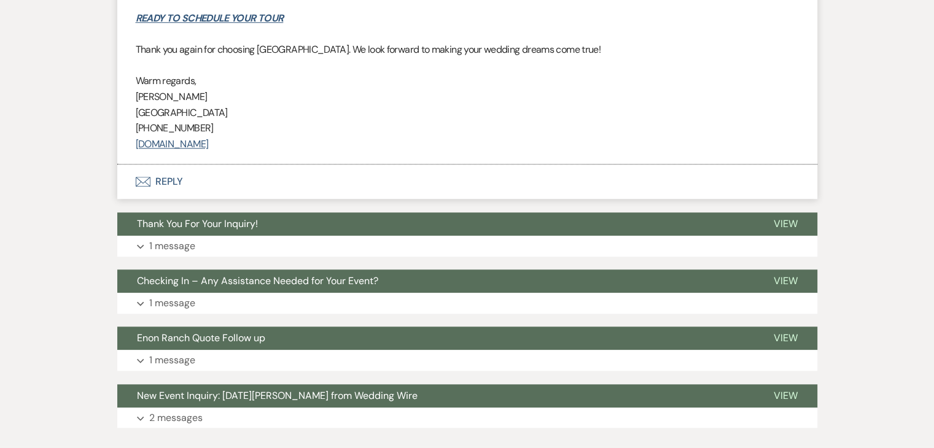
scroll to position [1256, 0]
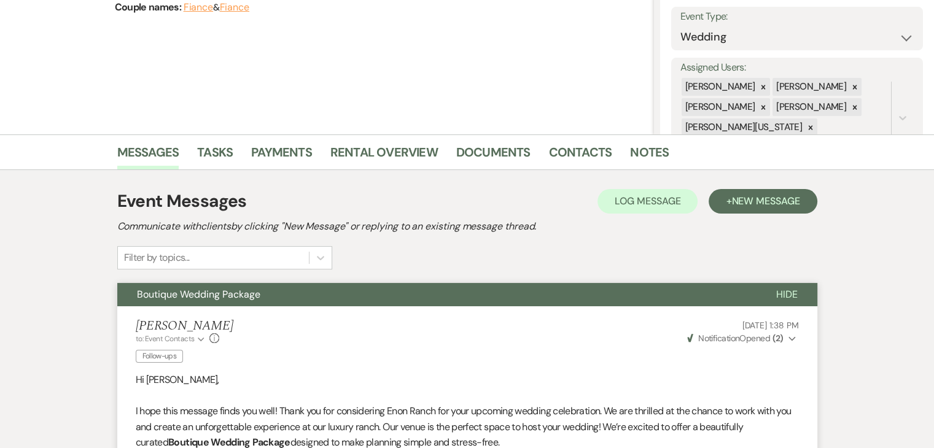
scroll to position [166, 0]
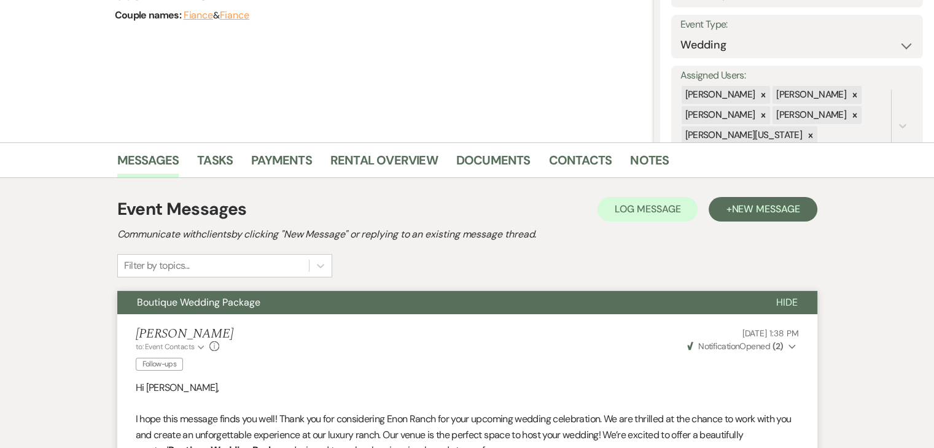
click at [255, 302] on span "Boutique Wedding Package" at bounding box center [198, 302] width 123 height 13
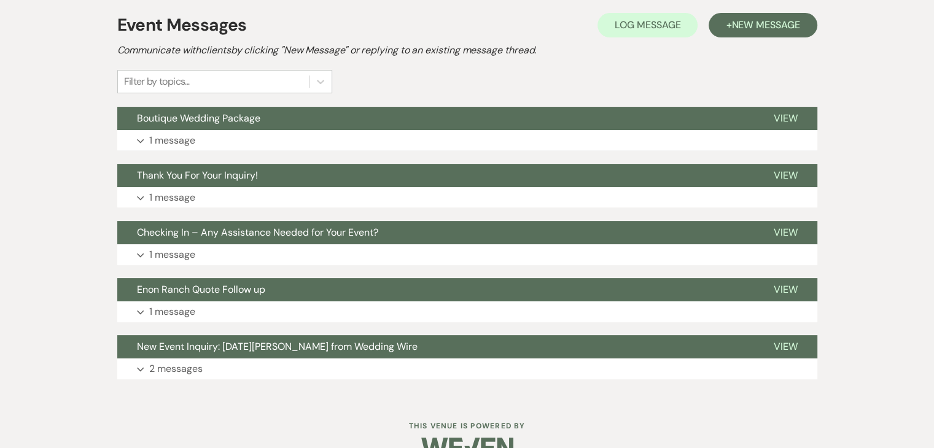
scroll to position [378, 0]
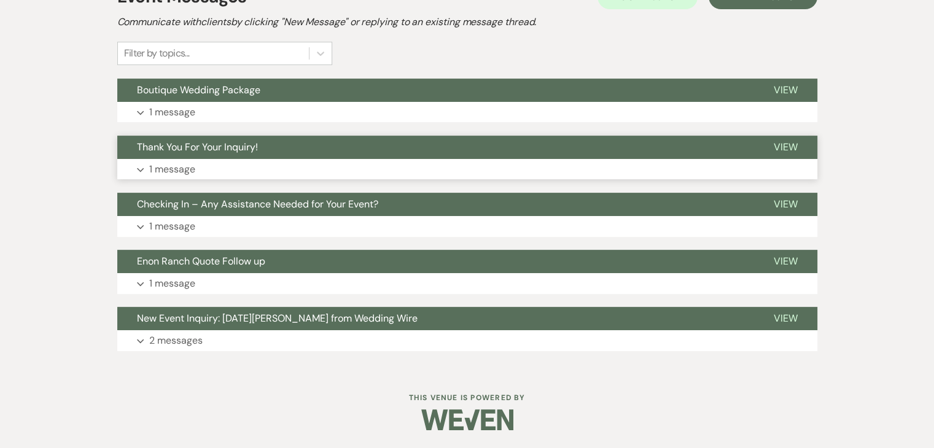
click at [255, 156] on button "Thank You For Your Inquiry!" at bounding box center [435, 147] width 637 height 23
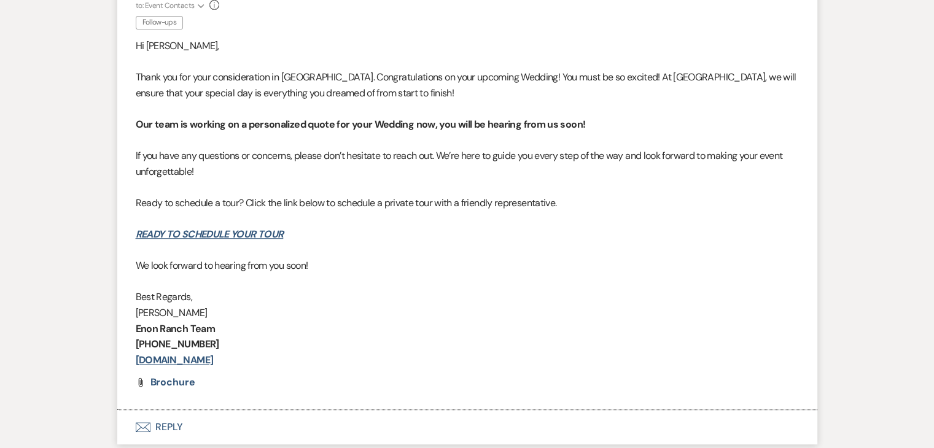
scroll to position [567, 0]
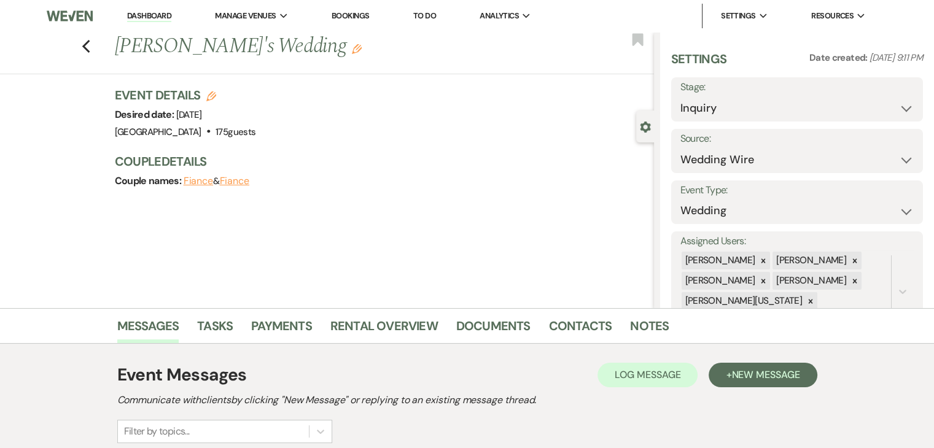
scroll to position [150, 0]
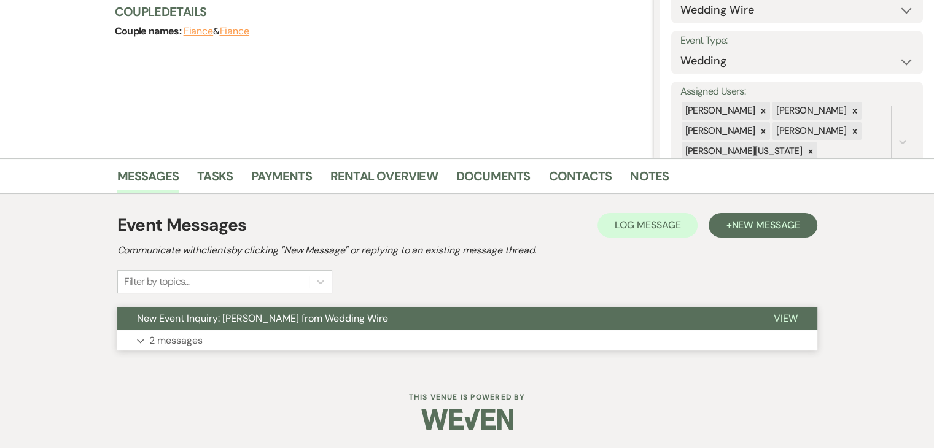
click at [236, 325] on button "New Event Inquiry: [PERSON_NAME] from Wedding Wire" at bounding box center [435, 318] width 637 height 23
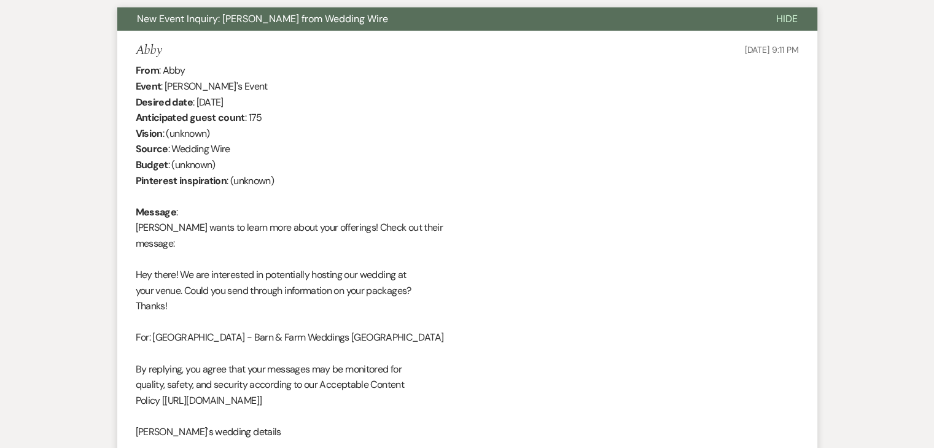
scroll to position [496, 0]
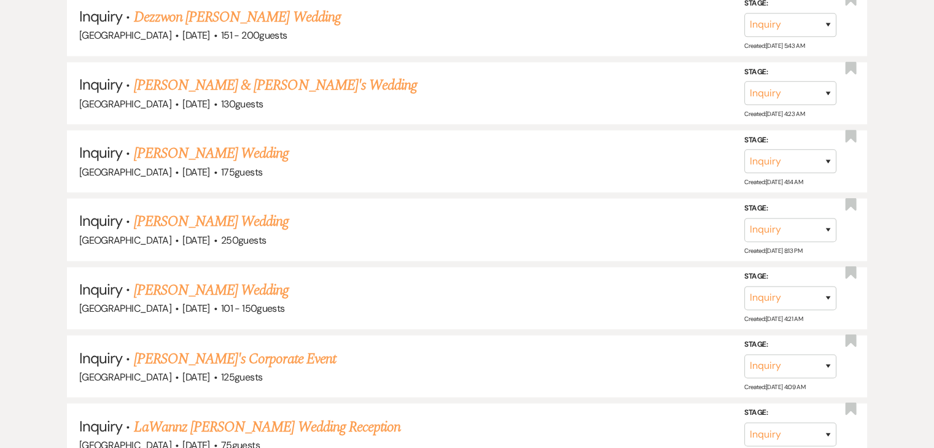
scroll to position [2022, 0]
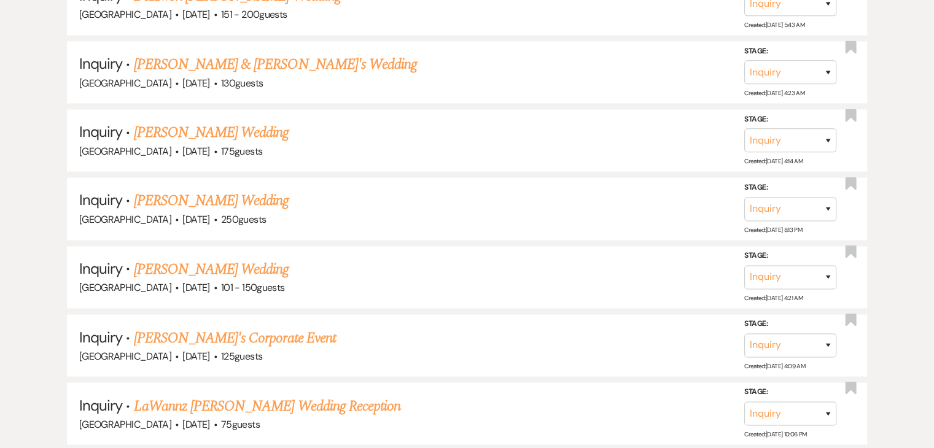
drag, startPoint x: 78, startPoint y: 116, endPoint x: 38, endPoint y: 110, distance: 40.4
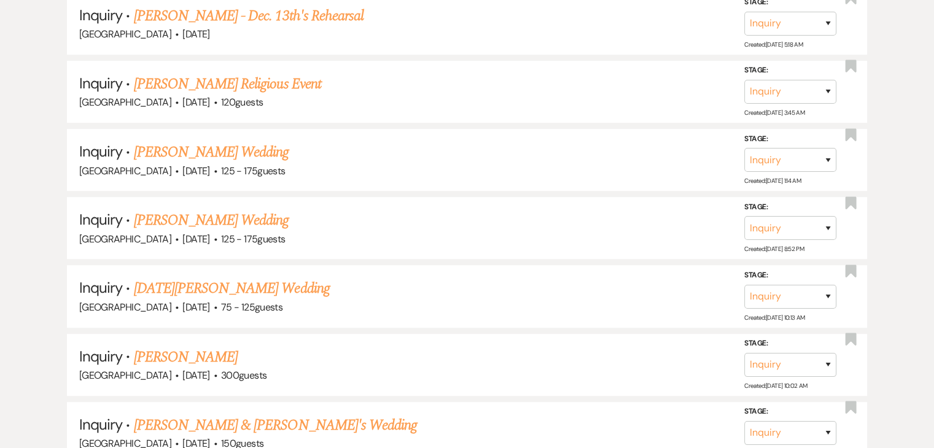
scroll to position [5237, 0]
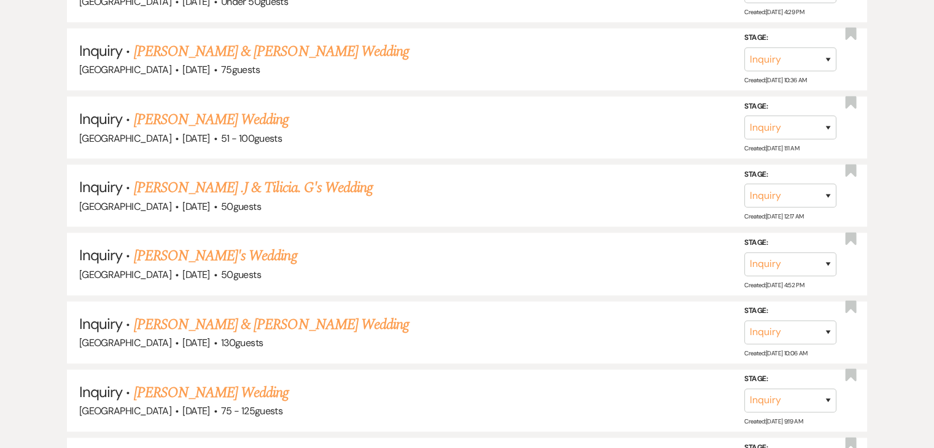
scroll to position [6003, 0]
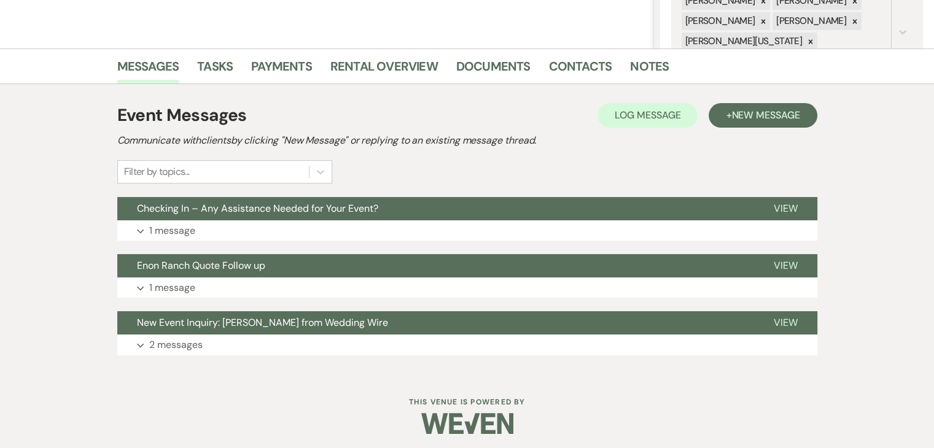
scroll to position [264, 0]
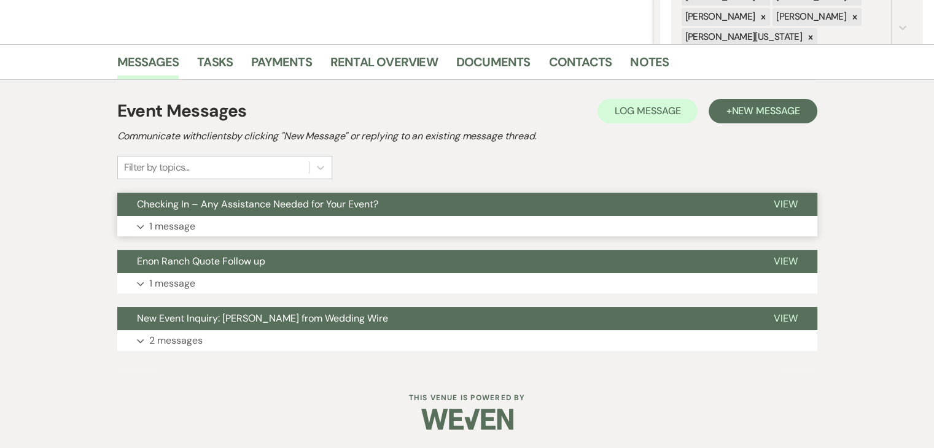
click at [225, 219] on button "Expand 1 message" at bounding box center [467, 226] width 700 height 21
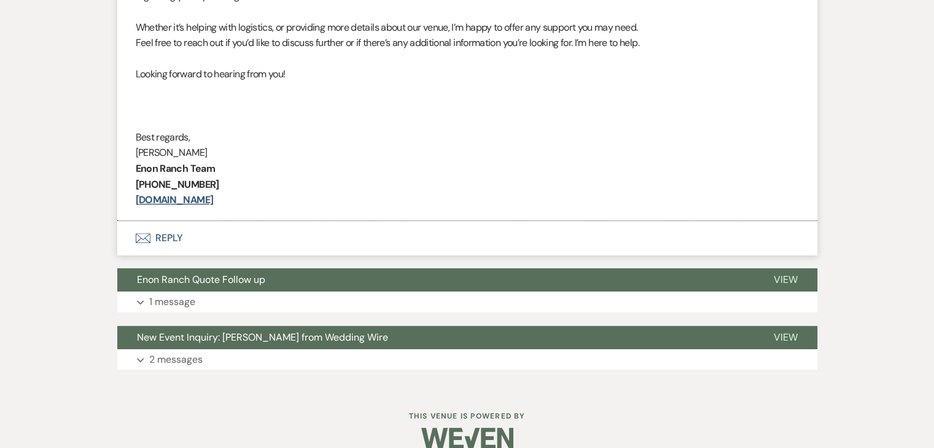
scroll to position [623, 0]
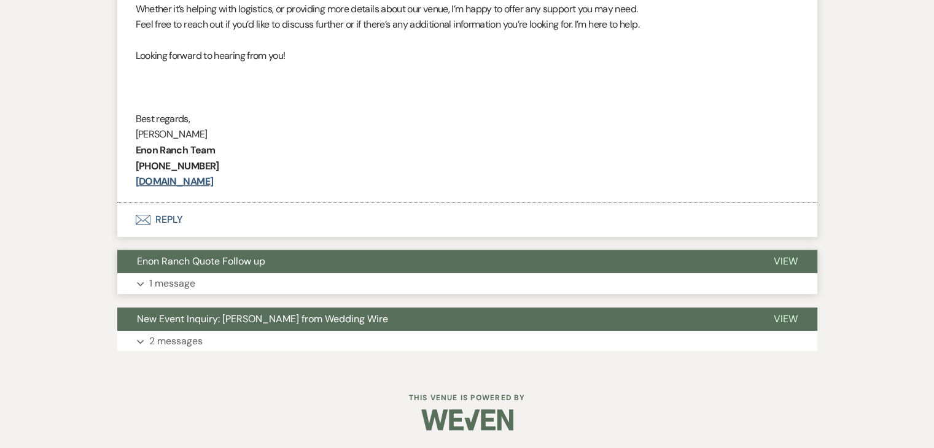
click at [243, 273] on button "Expand 1 message" at bounding box center [467, 283] width 700 height 21
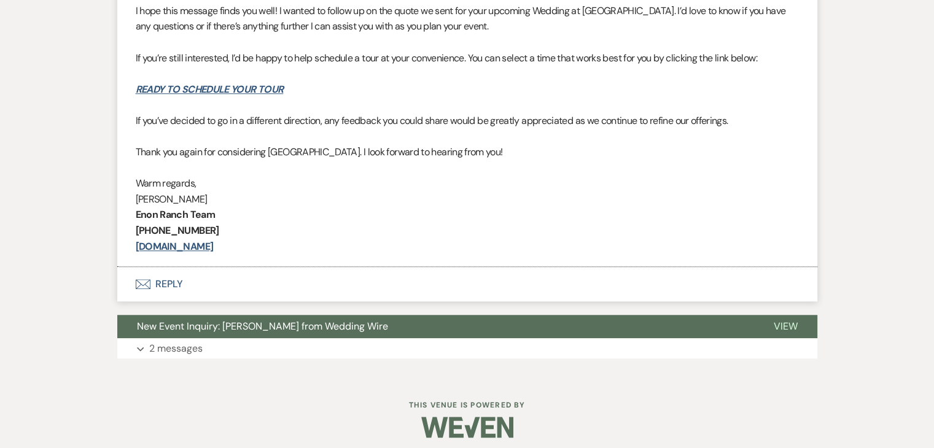
scroll to position [999, 0]
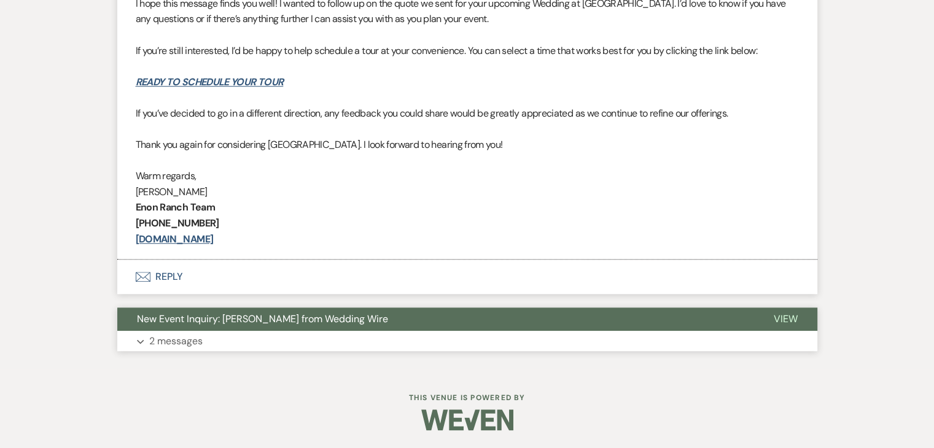
click at [257, 347] on button "Expand 2 messages" at bounding box center [467, 341] width 700 height 21
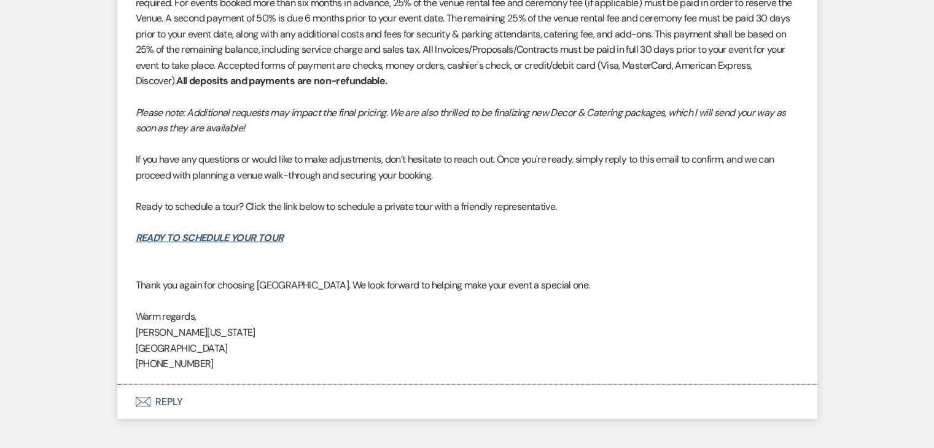
scroll to position [2604, 0]
click at [211, 94] on p at bounding box center [467, 96] width 663 height 16
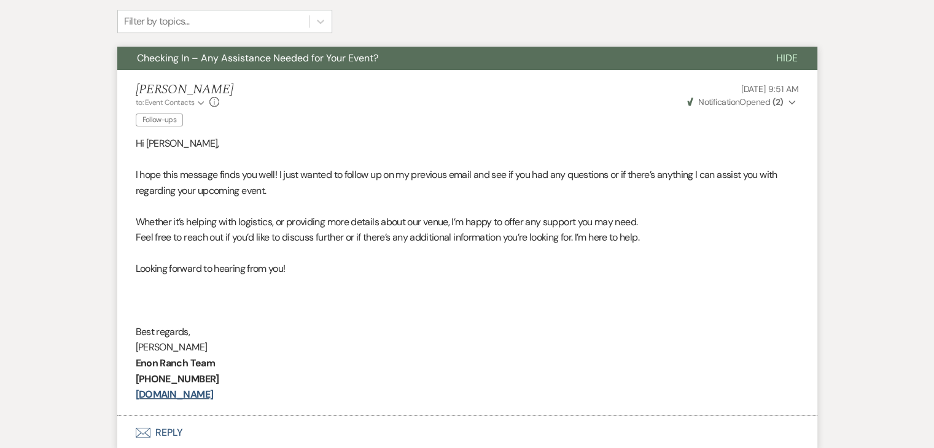
scroll to position [411, 0]
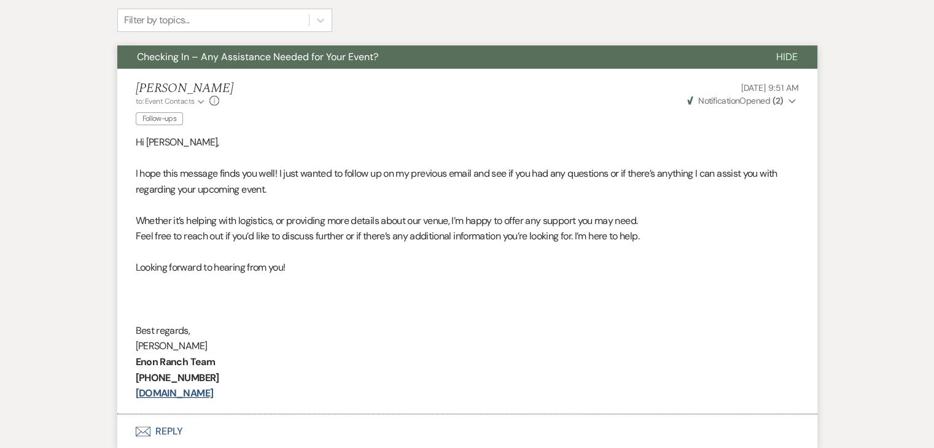
click at [239, 172] on p "I hope this message finds you well! I just wanted to follow up on my previous e…" at bounding box center [467, 181] width 663 height 31
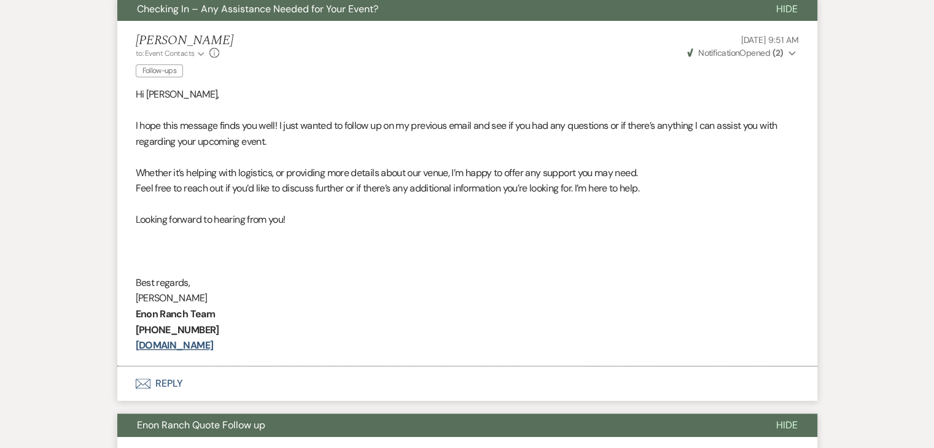
click at [302, 152] on p at bounding box center [467, 157] width 663 height 16
